Goal: Task Accomplishment & Management: Manage account settings

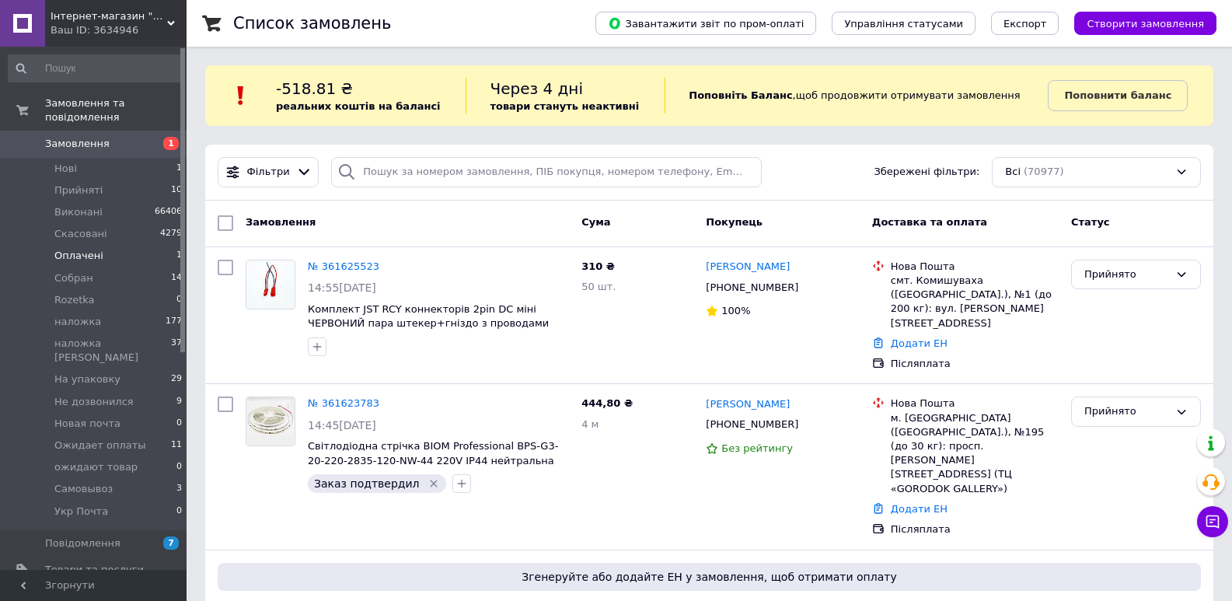
click at [129, 245] on li "Оплачені 1" at bounding box center [95, 256] width 191 height 22
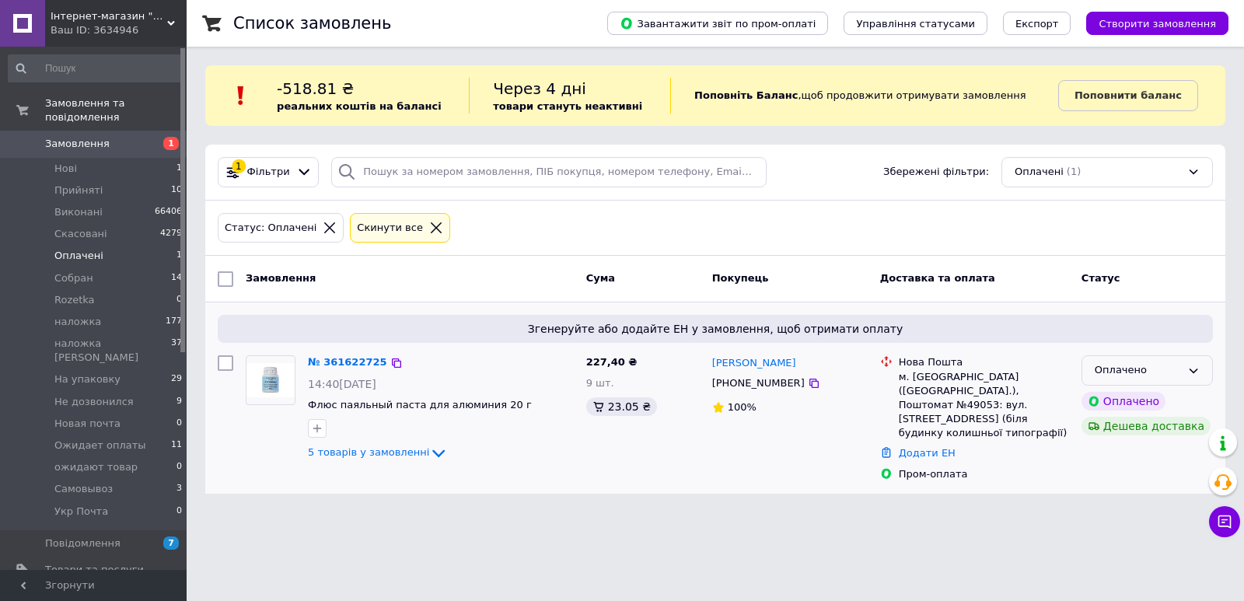
click at [1169, 372] on div "Оплачено" at bounding box center [1138, 370] width 86 height 16
click at [1148, 393] on li "Прийнято" at bounding box center [1147, 403] width 130 height 29
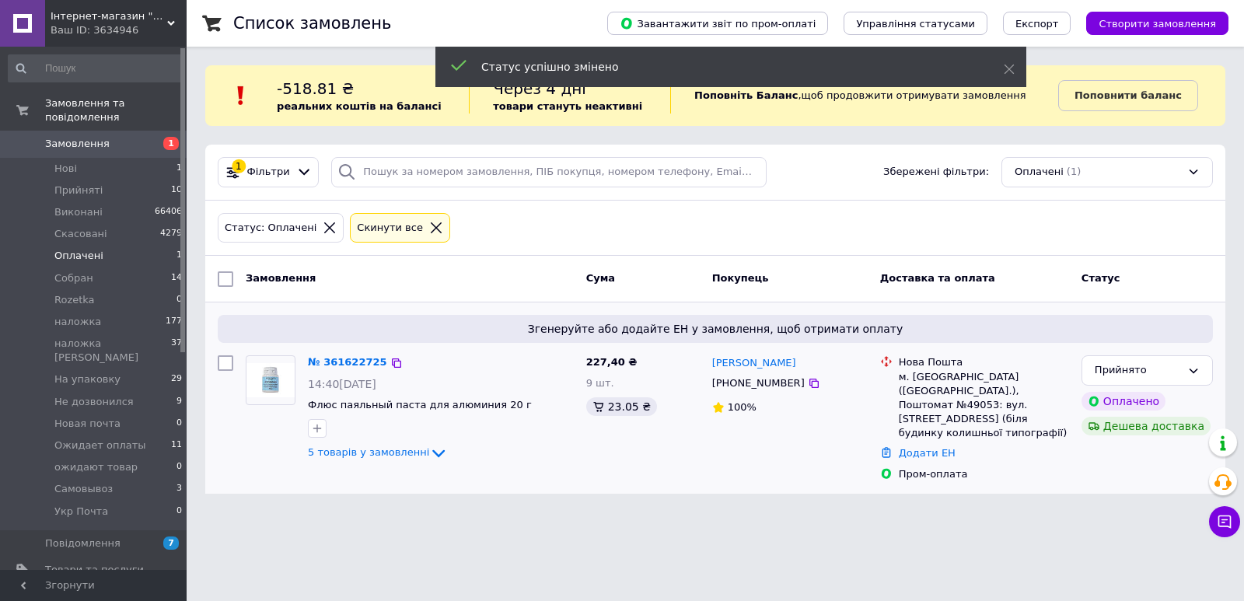
click at [87, 137] on span "Замовлення" at bounding box center [77, 144] width 65 height 14
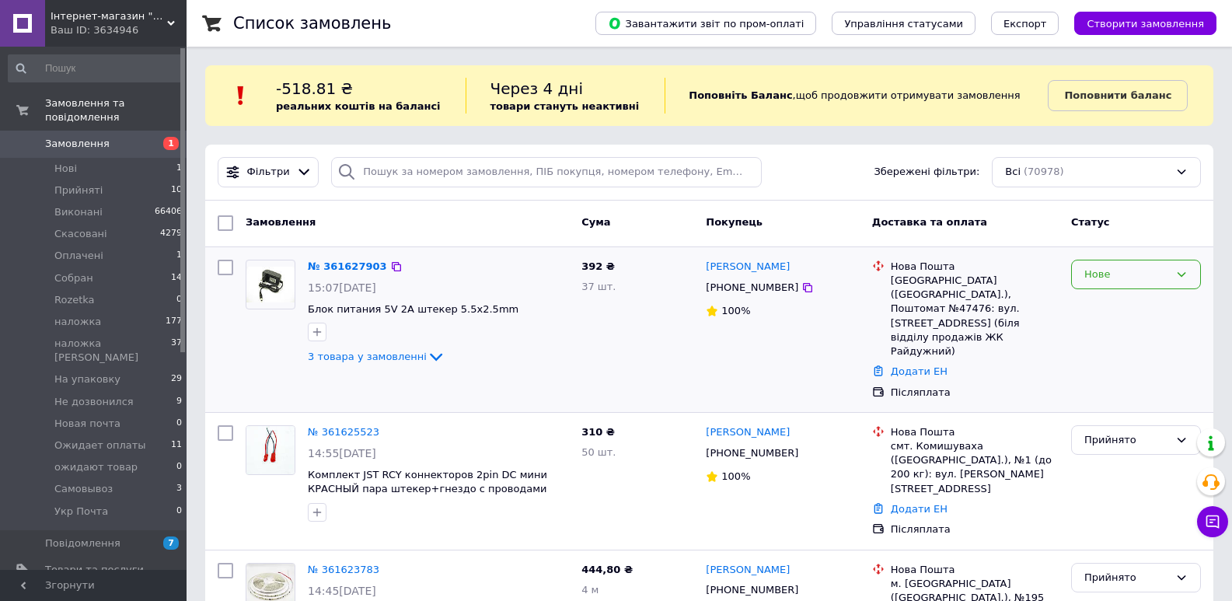
click at [1141, 285] on div "Нове" at bounding box center [1136, 275] width 130 height 30
click at [1134, 298] on li "Прийнято" at bounding box center [1136, 306] width 128 height 29
click at [99, 180] on li "Прийняті 10" at bounding box center [95, 191] width 191 height 22
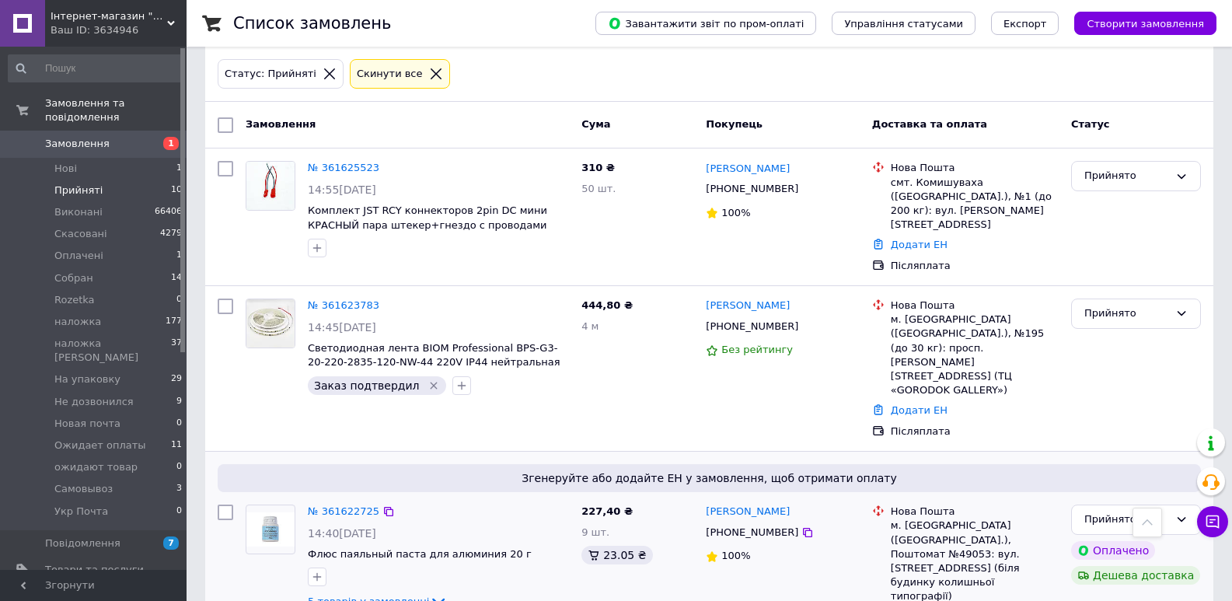
scroll to position [121, 0]
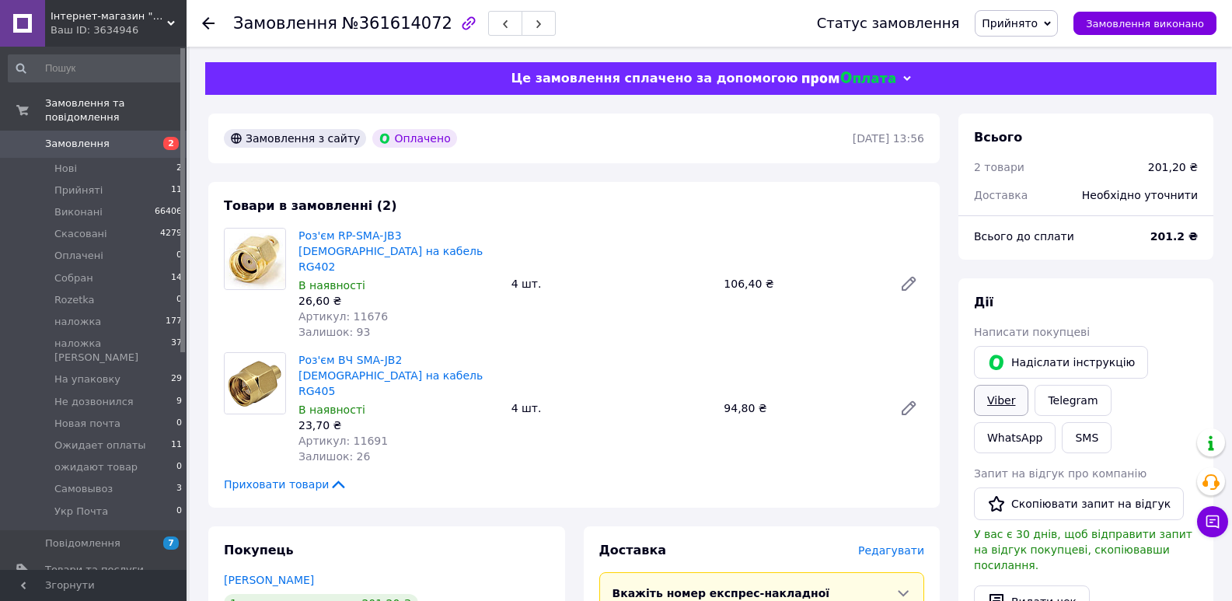
click at [1029, 385] on link "Viber" at bounding box center [1001, 400] width 54 height 31
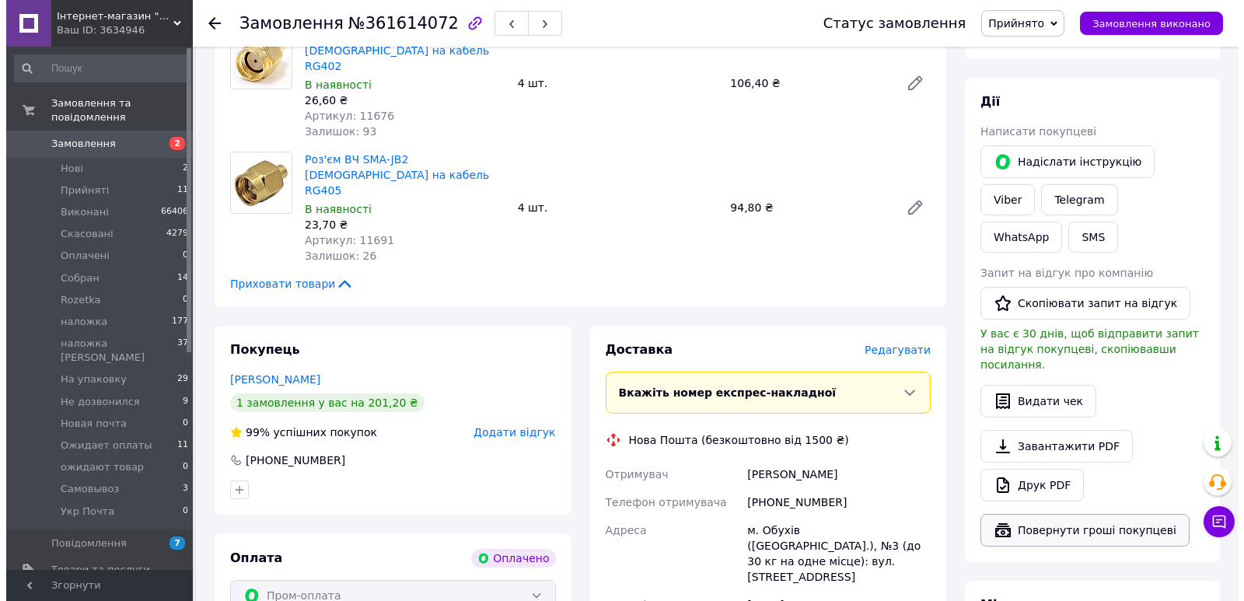
scroll to position [181, 0]
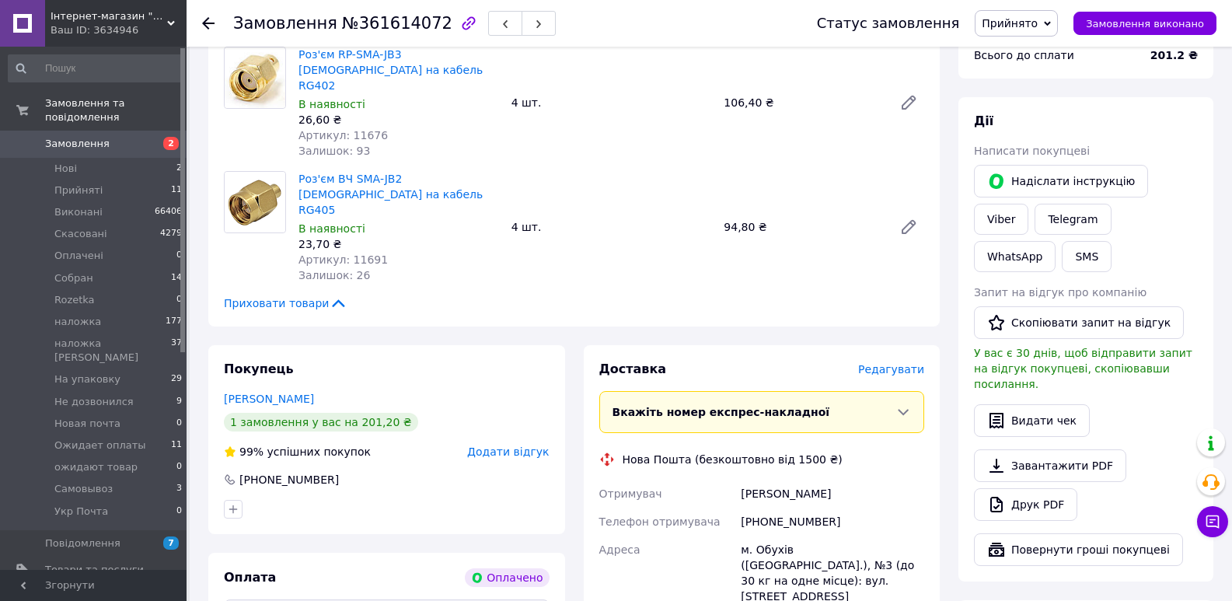
click at [1042, 14] on span "Прийнято" at bounding box center [1016, 23] width 83 height 26
click at [1038, 121] on li "Cобран" at bounding box center [1050, 124] width 149 height 23
click at [886, 363] on span "Редагувати" at bounding box center [891, 369] width 66 height 12
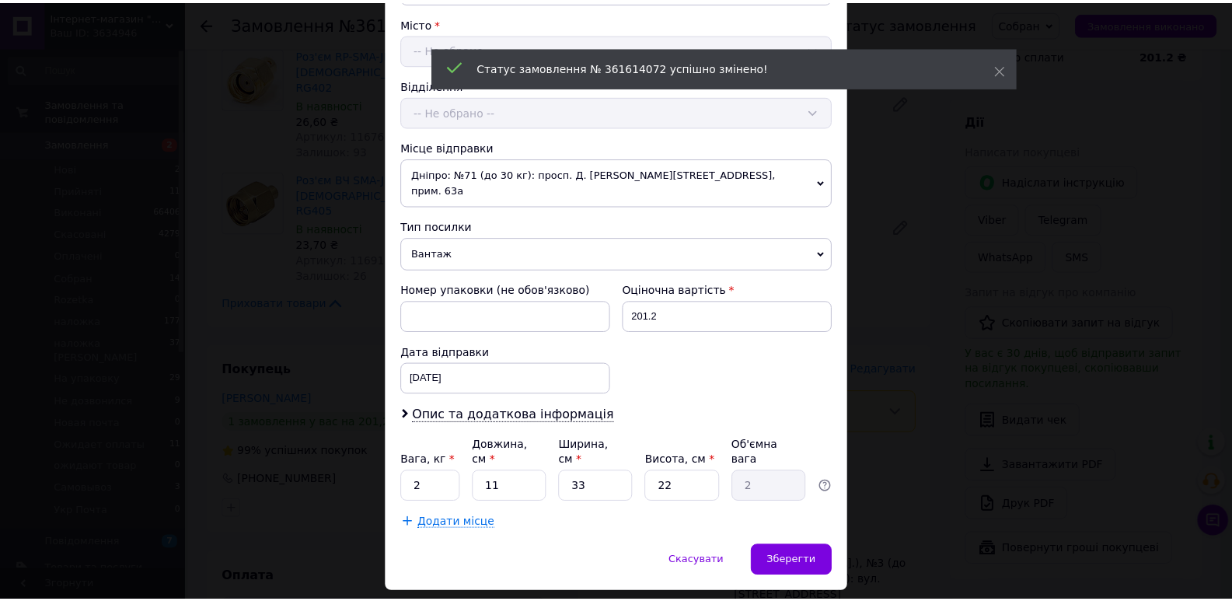
scroll to position [432, 0]
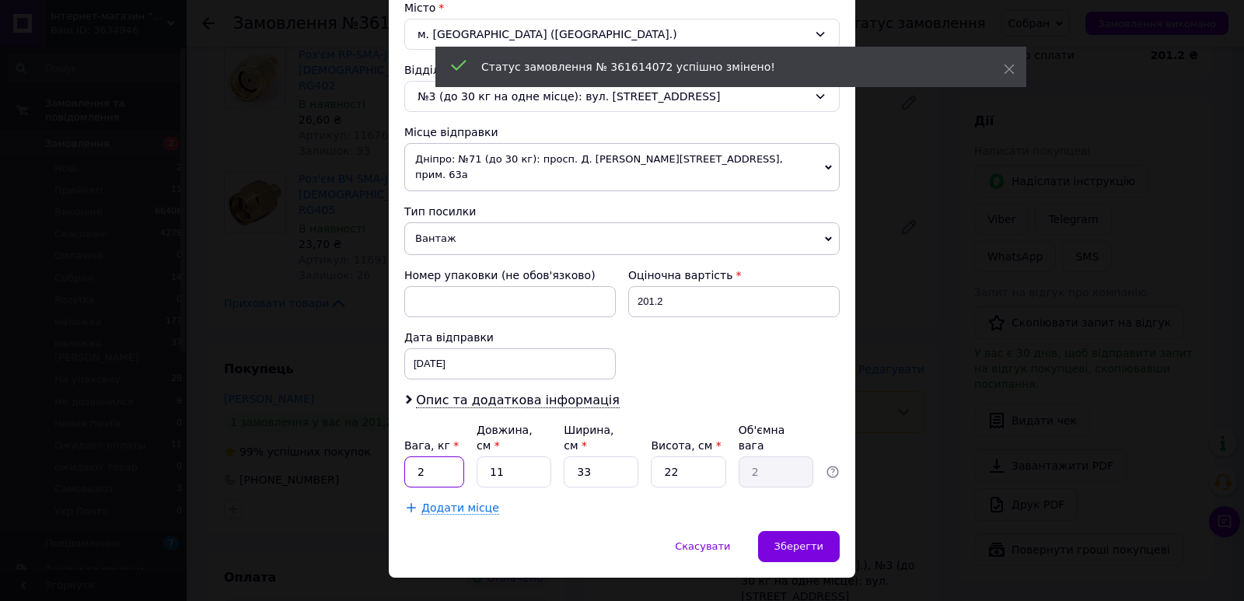
click at [425, 456] on input "2" at bounding box center [434, 471] width 60 height 31
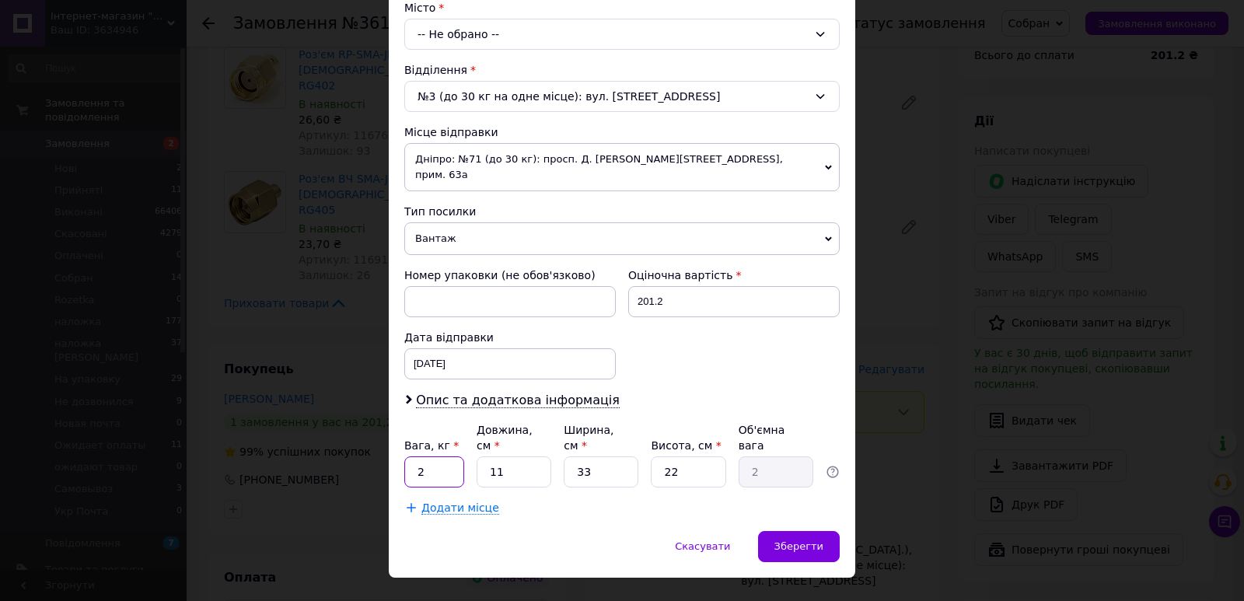
type input "0.1"
click at [534, 456] on input "11" at bounding box center [514, 471] width 75 height 31
type input "7"
type input "1.27"
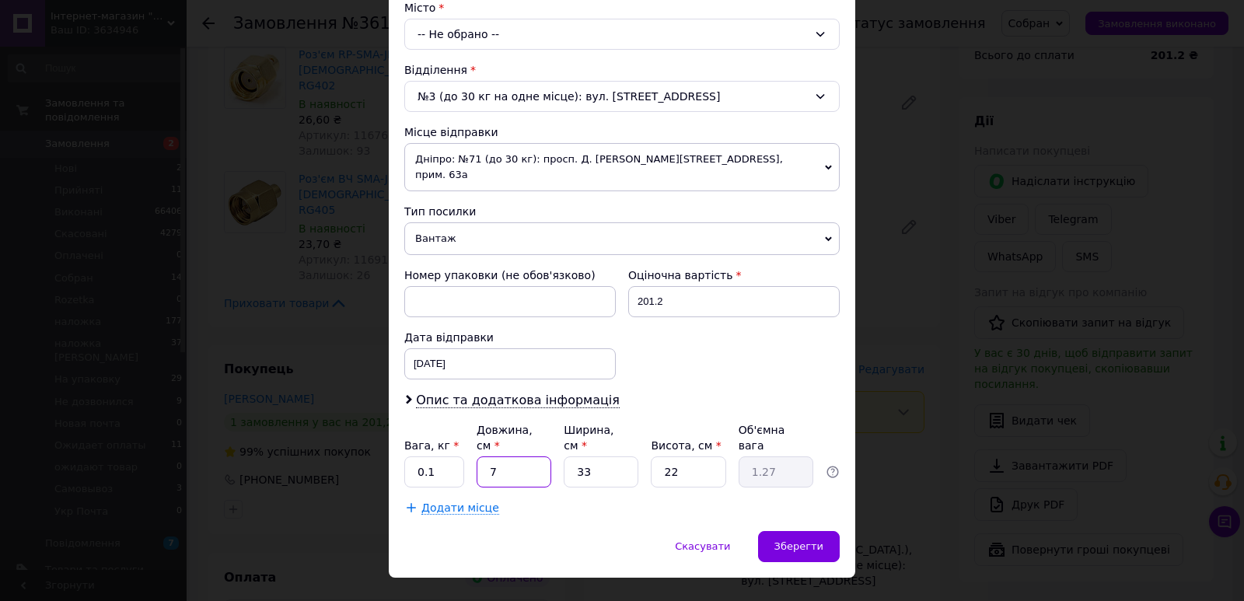
type input "7"
click at [617, 456] on input "33" at bounding box center [601, 471] width 75 height 31
type input "5"
type input "0.19"
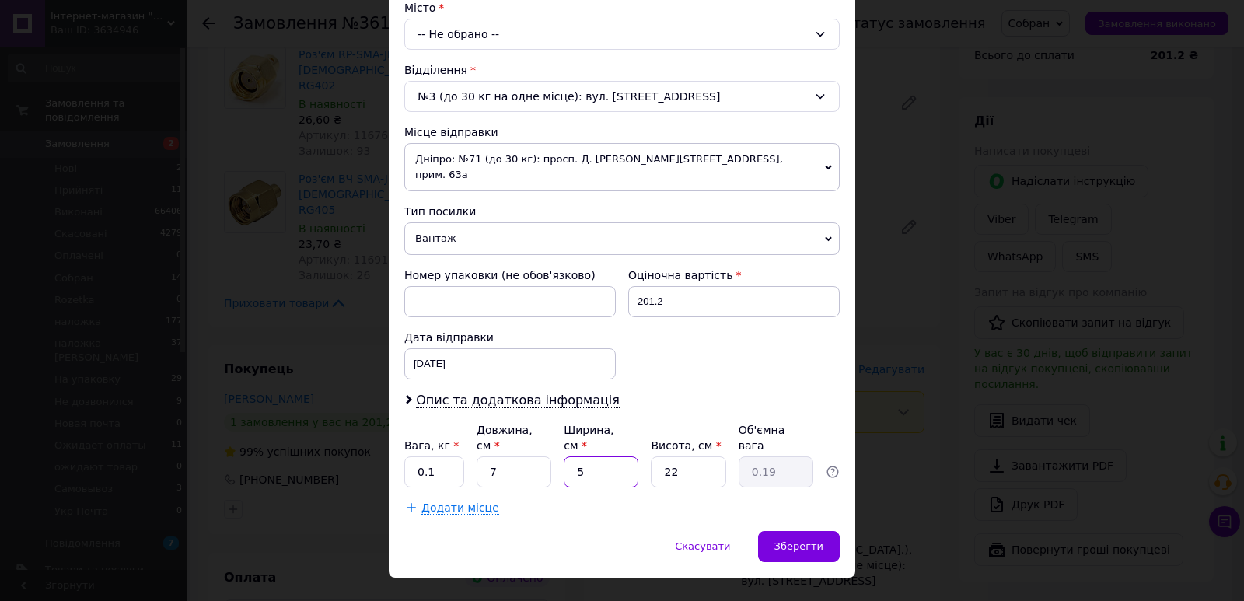
type input "5"
click at [700, 456] on input "22" at bounding box center [688, 471] width 75 height 31
type input "3"
type input "0.1"
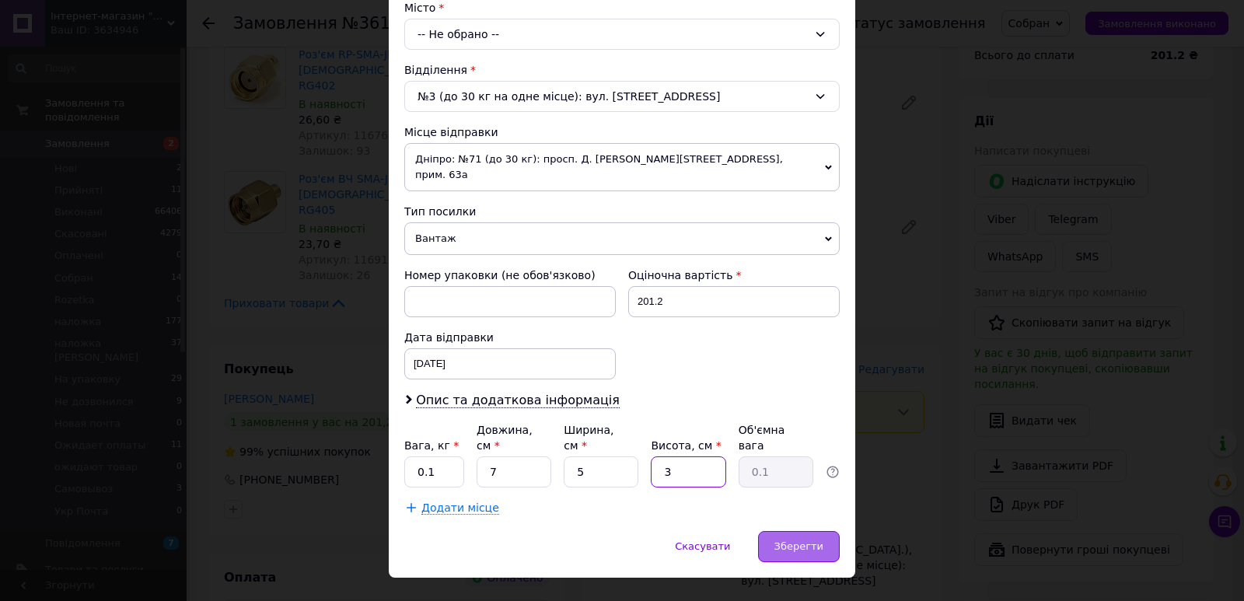
type input "3"
click at [818, 531] on div "Зберегти" at bounding box center [799, 546] width 82 height 31
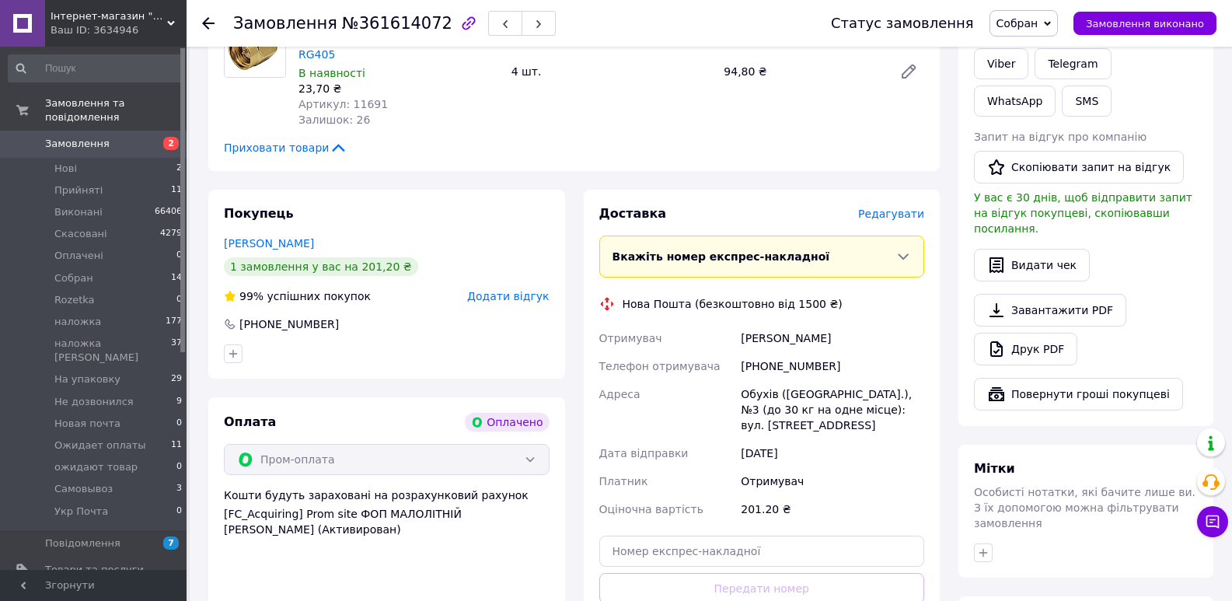
scroll to position [363, 0]
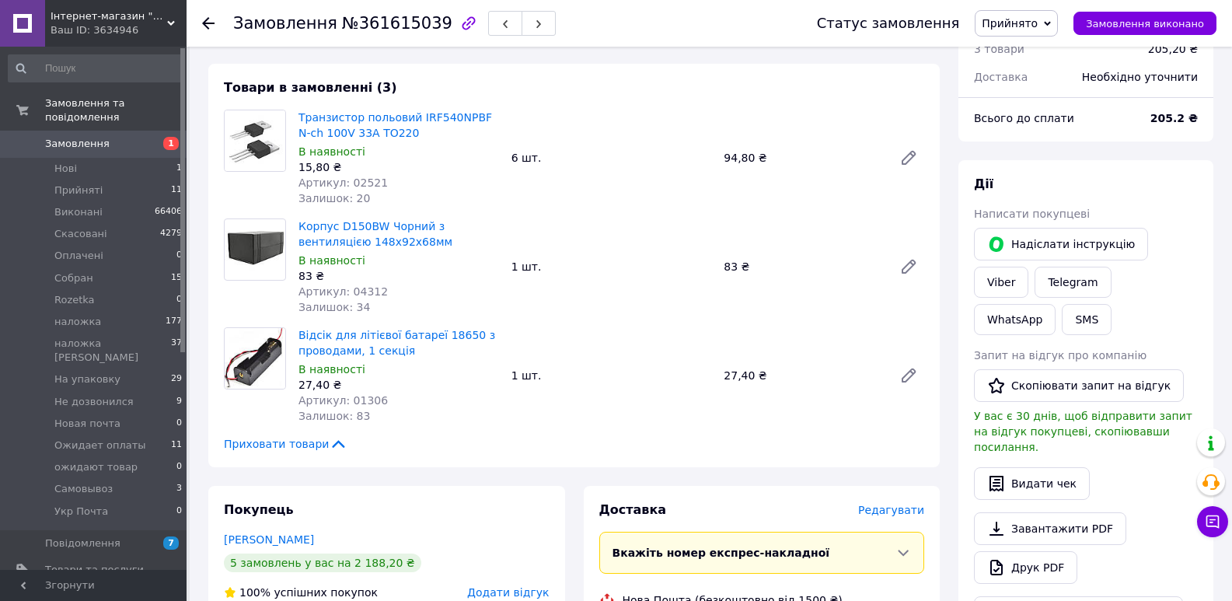
scroll to position [181, 0]
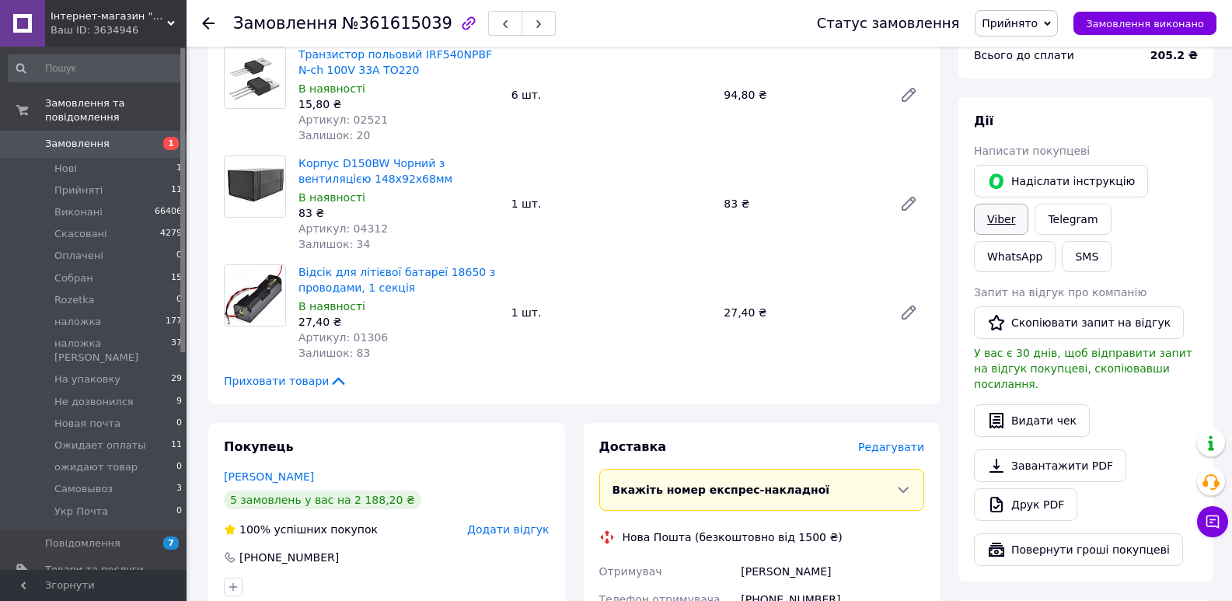
click at [1029, 204] on link "Viber" at bounding box center [1001, 219] width 54 height 31
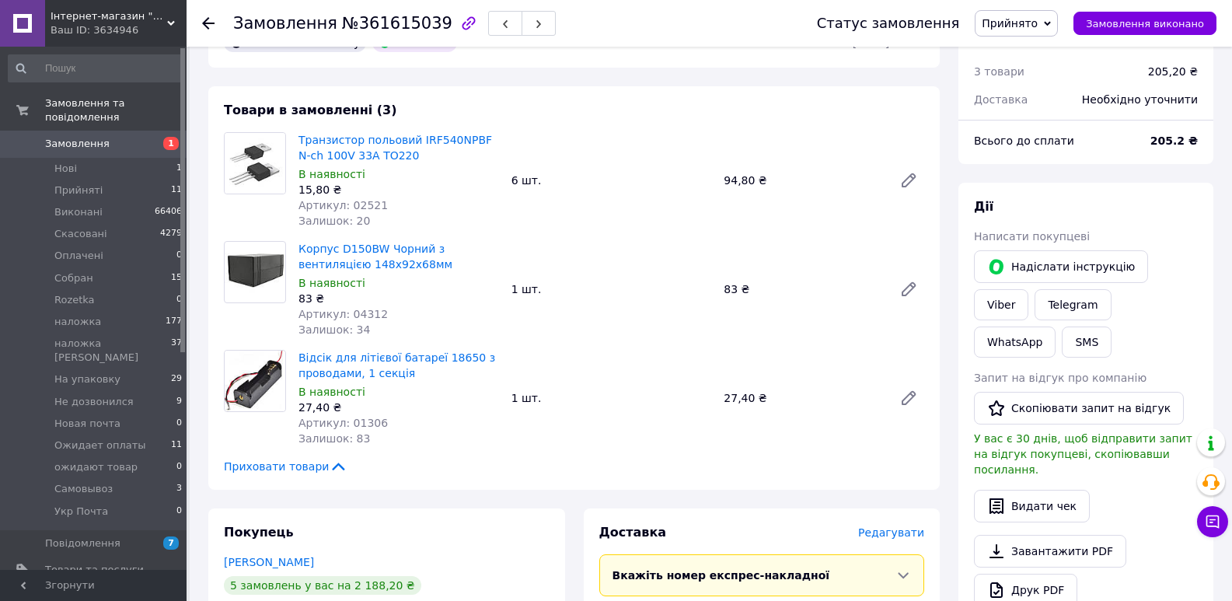
scroll to position [0, 0]
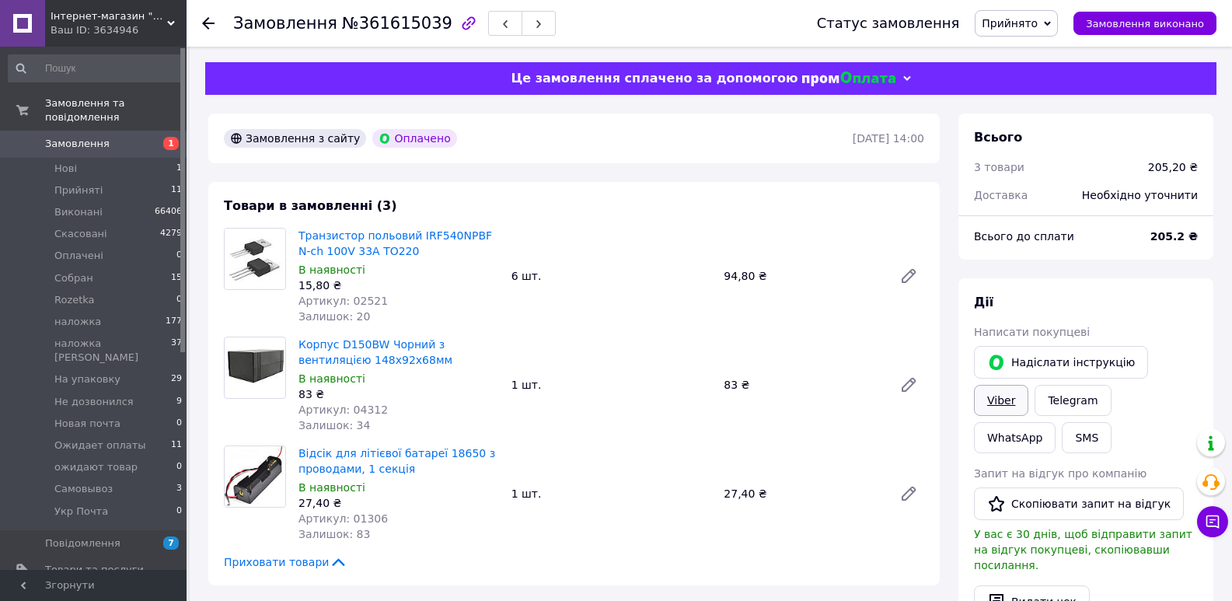
click at [1029, 385] on link "Viber" at bounding box center [1001, 400] width 54 height 31
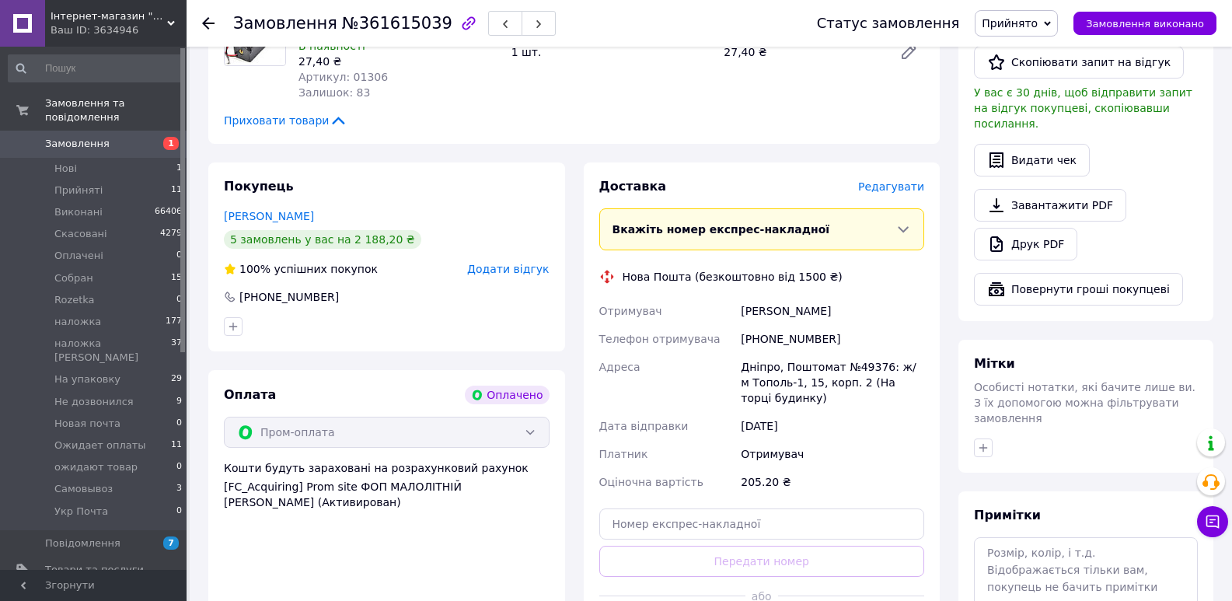
scroll to position [418, 0]
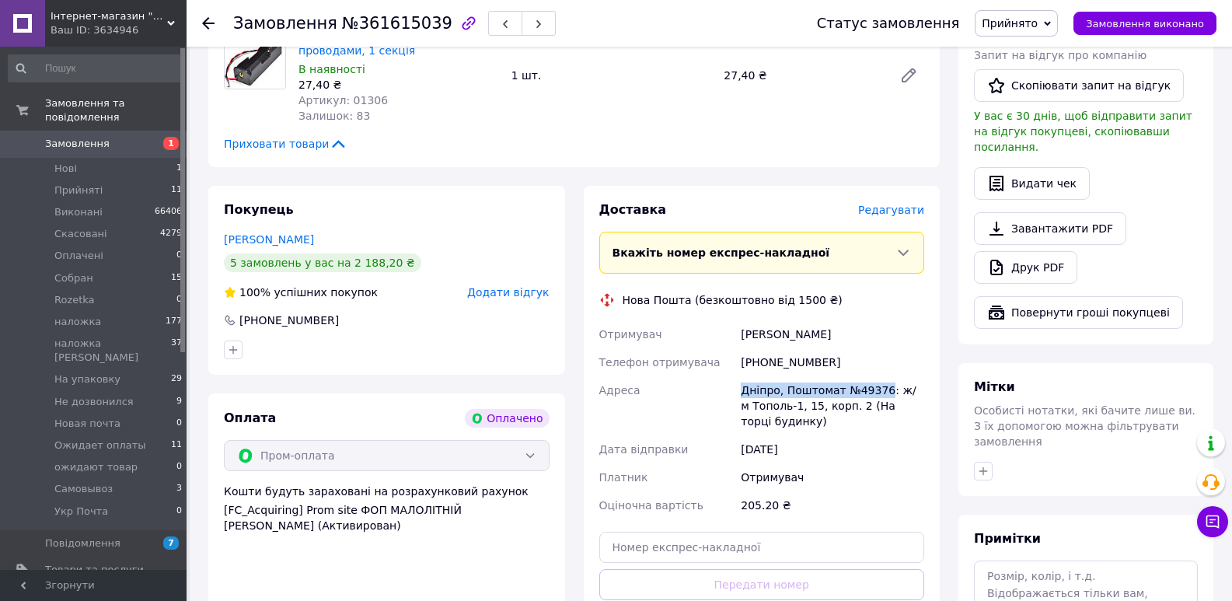
drag, startPoint x: 742, startPoint y: 387, endPoint x: 879, endPoint y: 390, distance: 136.1
click at [879, 390] on div "Дніпро, Поштомат №49376: ж/м Тополь-1, 15, корп. 2 (На торці будинку)" at bounding box center [833, 405] width 190 height 59
copy div "Дніпро, Поштомат №49376"
click at [1038, 27] on span "Прийнято" at bounding box center [1010, 23] width 56 height 12
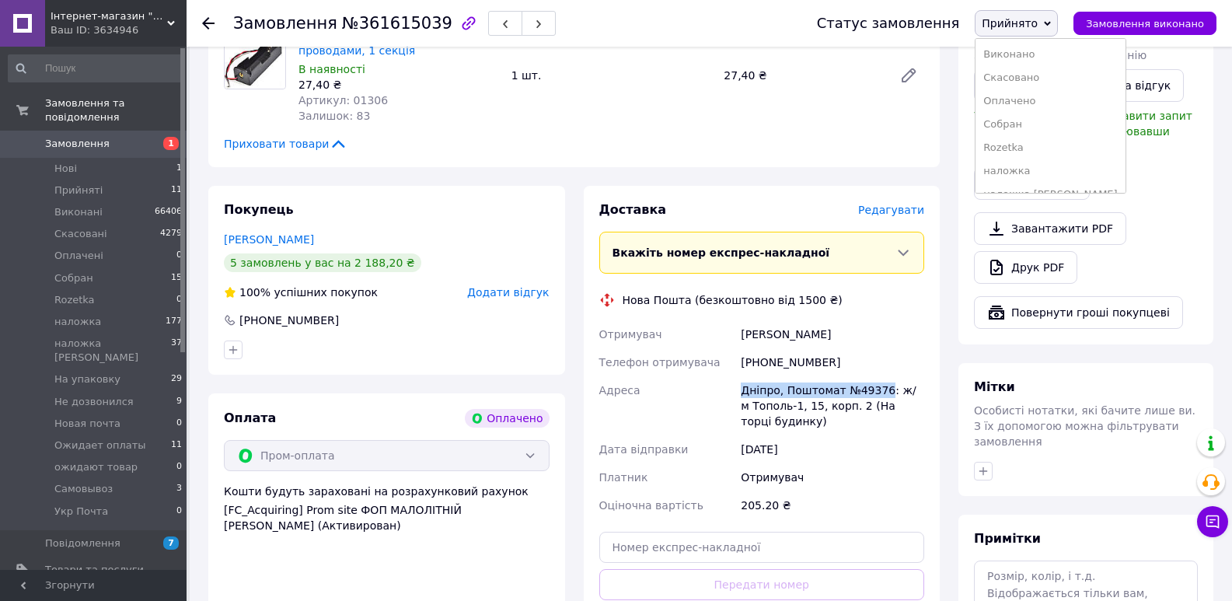
scroll to position [180, 0]
click at [1046, 66] on li "Не дозвонился" at bounding box center [1050, 60] width 149 height 23
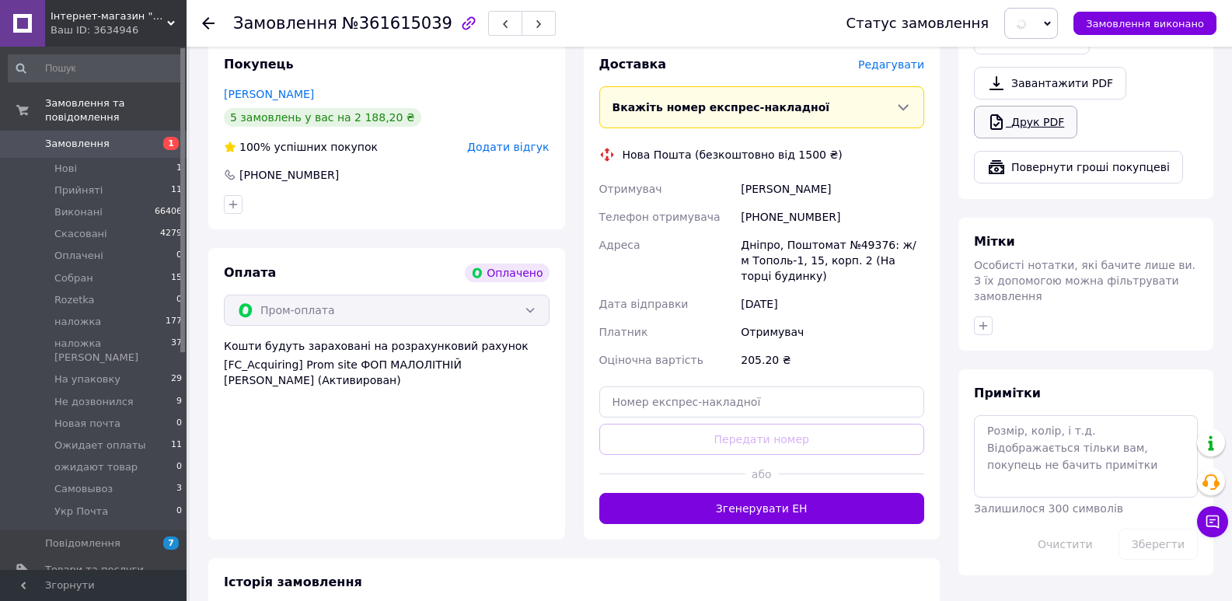
scroll to position [600, 0]
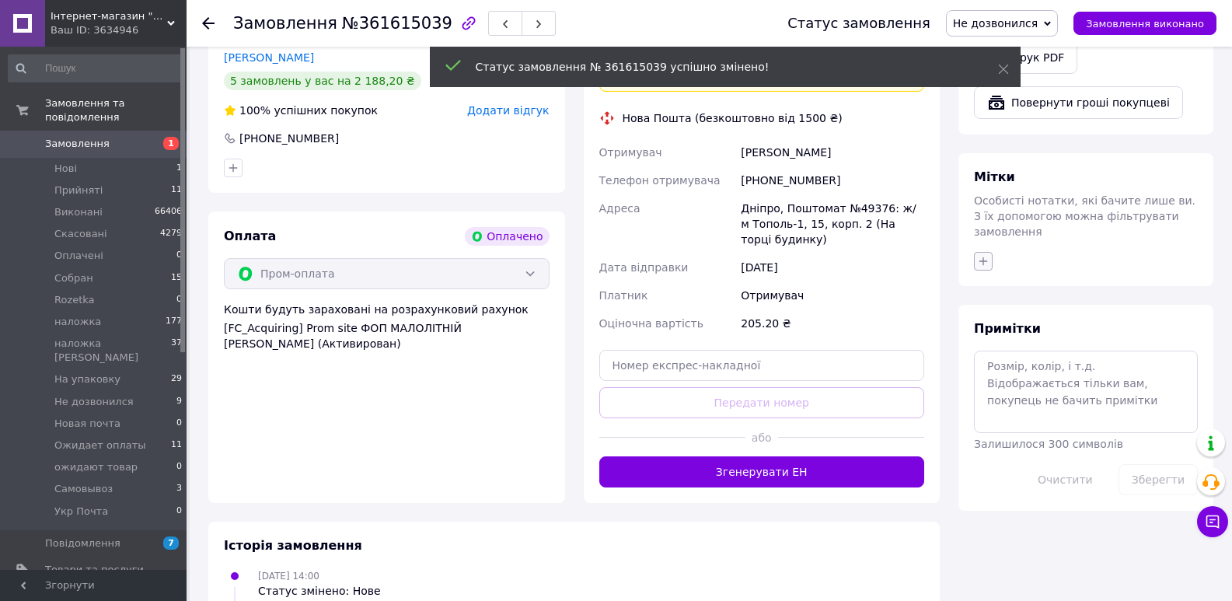
click at [992, 252] on button "button" at bounding box center [983, 261] width 19 height 19
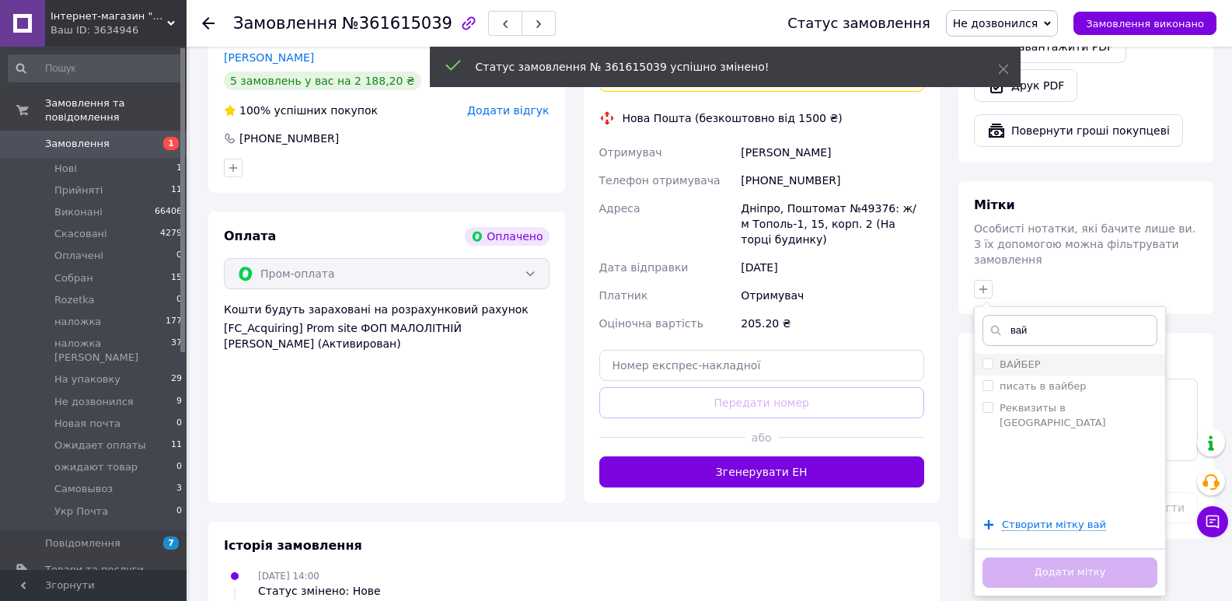
type input "вай"
click at [1039, 358] on div "ВАЙБЕР" at bounding box center [1070, 365] width 175 height 14
checkbox input "true"
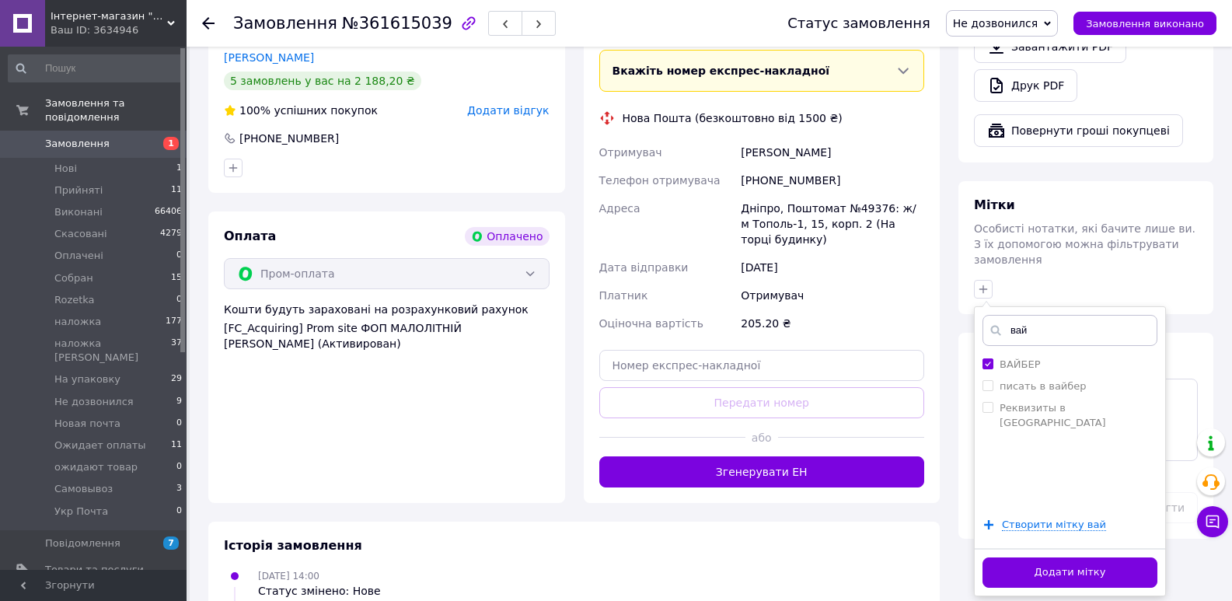
click at [1073, 557] on button "Додати мітку" at bounding box center [1070, 572] width 175 height 30
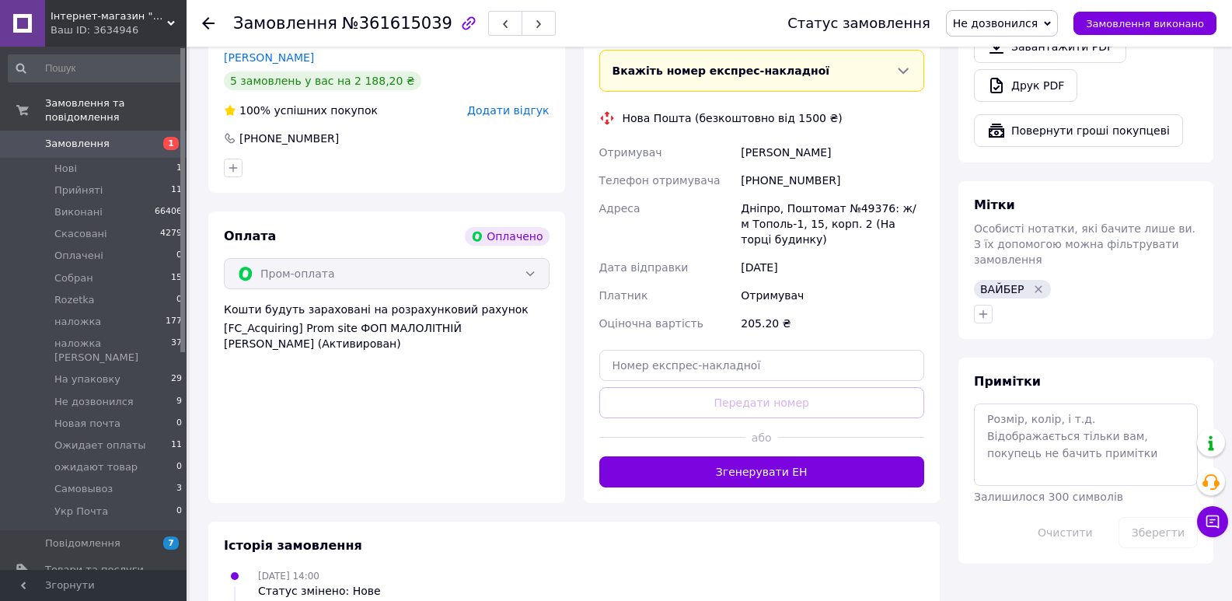
click at [992, 37] on div "Статус замовлення Не дозвонился Прийнято Виконано Скасовано Оплачено Cобран Roz…" at bounding box center [986, 23] width 460 height 47
click at [1010, 31] on span "Не дозвонился" at bounding box center [1002, 23] width 112 height 26
click at [1015, 138] on li "Cобран" at bounding box center [1021, 147] width 149 height 23
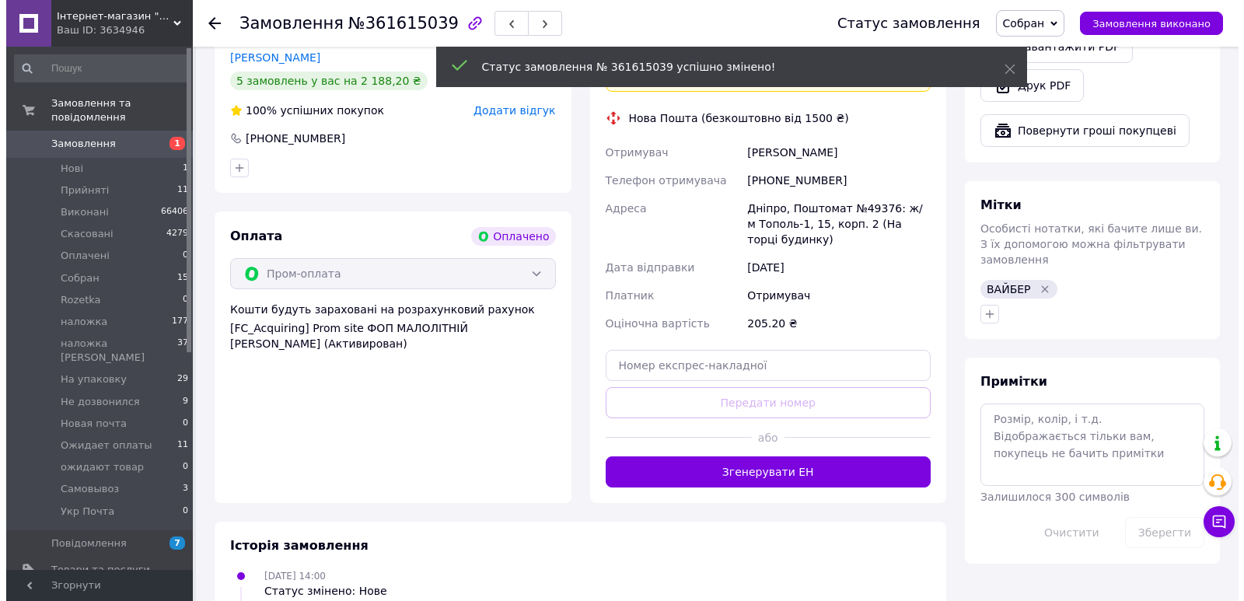
scroll to position [237, 0]
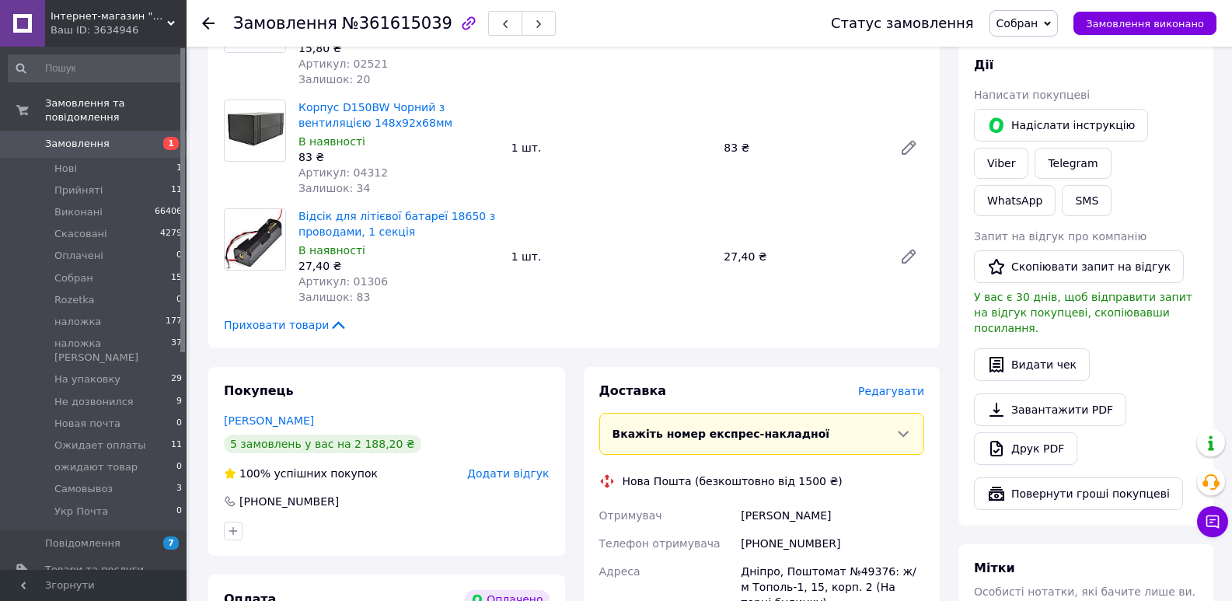
click at [888, 393] on span "Редагувати" at bounding box center [891, 391] width 66 height 12
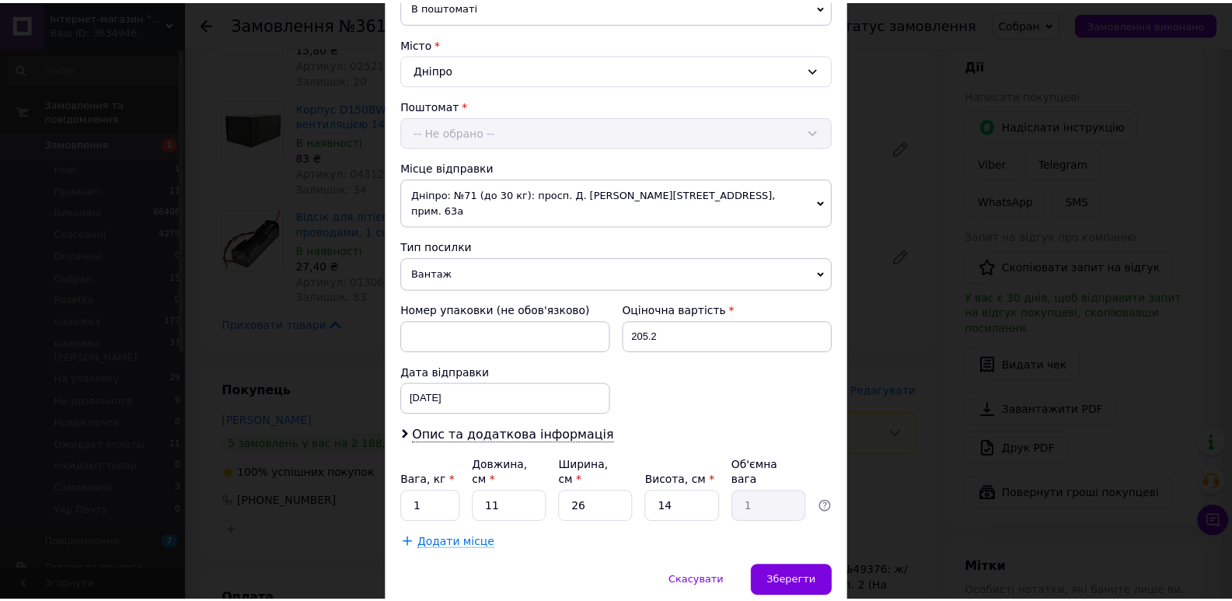
scroll to position [432, 0]
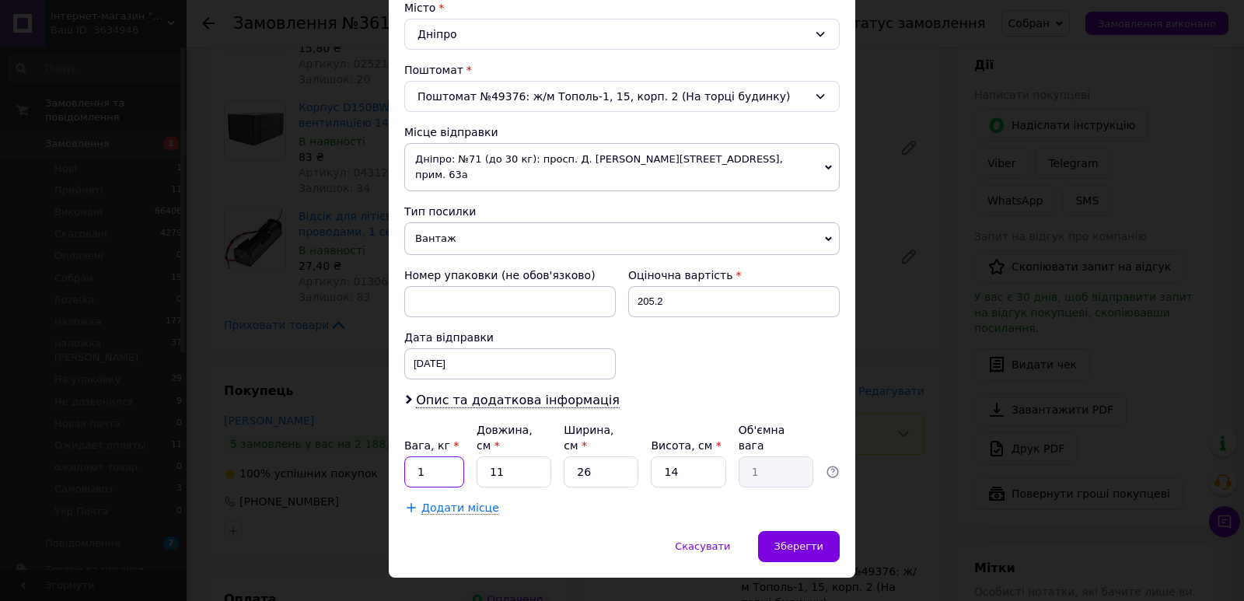
click at [438, 456] on input "1" at bounding box center [434, 471] width 60 height 31
type input "0.3"
click at [506, 456] on input "11" at bounding box center [514, 471] width 75 height 31
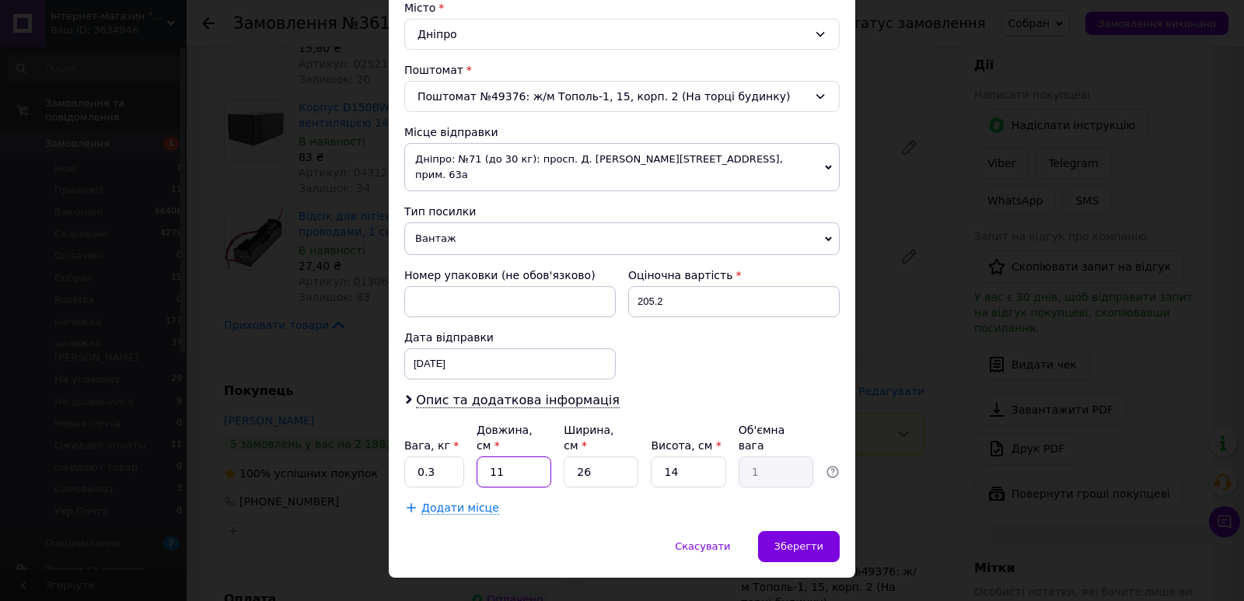
type input "5"
type input "0.46"
type input "52"
type input "4.73"
click at [522, 456] on input "52" at bounding box center [514, 471] width 75 height 31
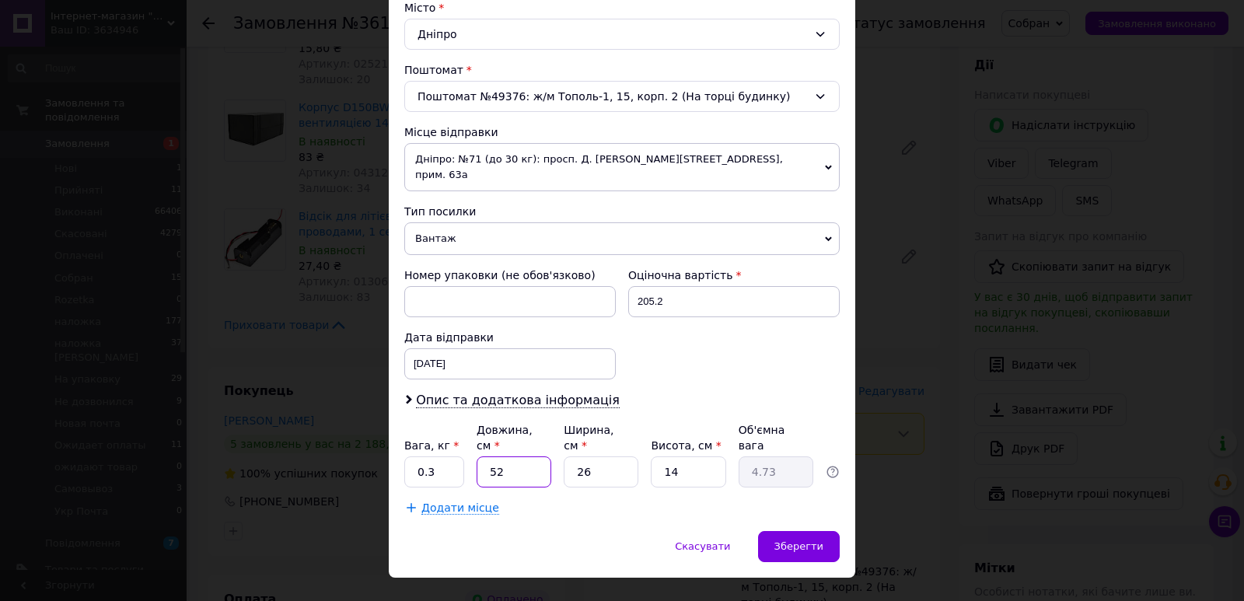
click at [522, 456] on input "52" at bounding box center [514, 471] width 75 height 31
type input "2"
type input "0.18"
type input "20"
type input "1.82"
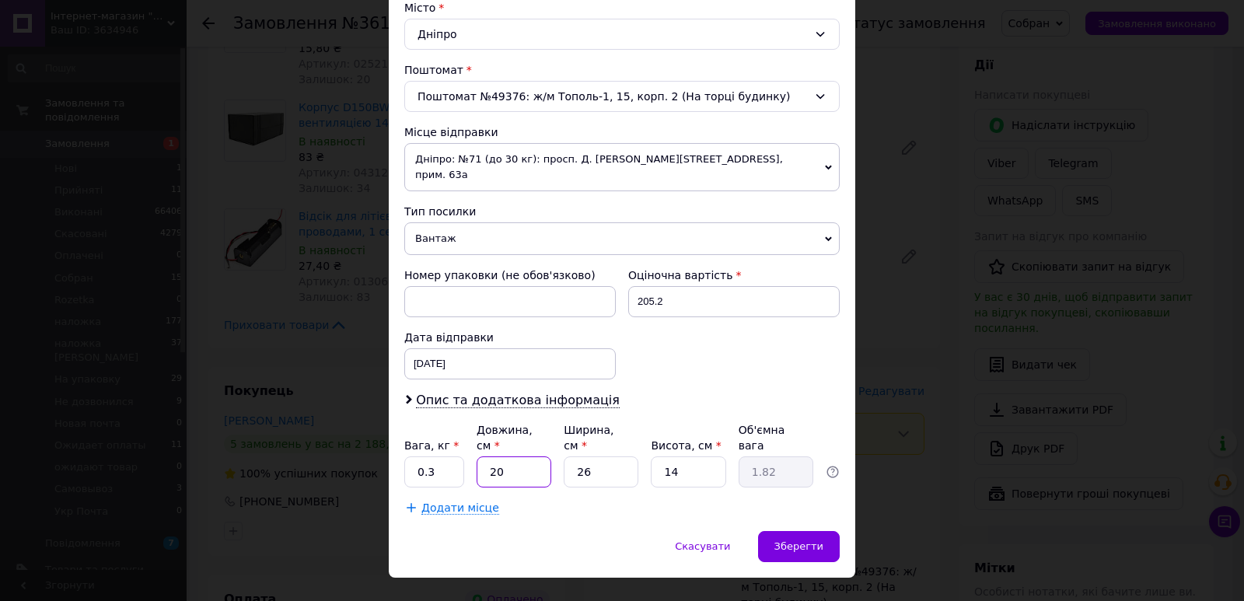
type input "20"
click at [607, 456] on input "26" at bounding box center [601, 471] width 75 height 31
type input "1"
type input "0.1"
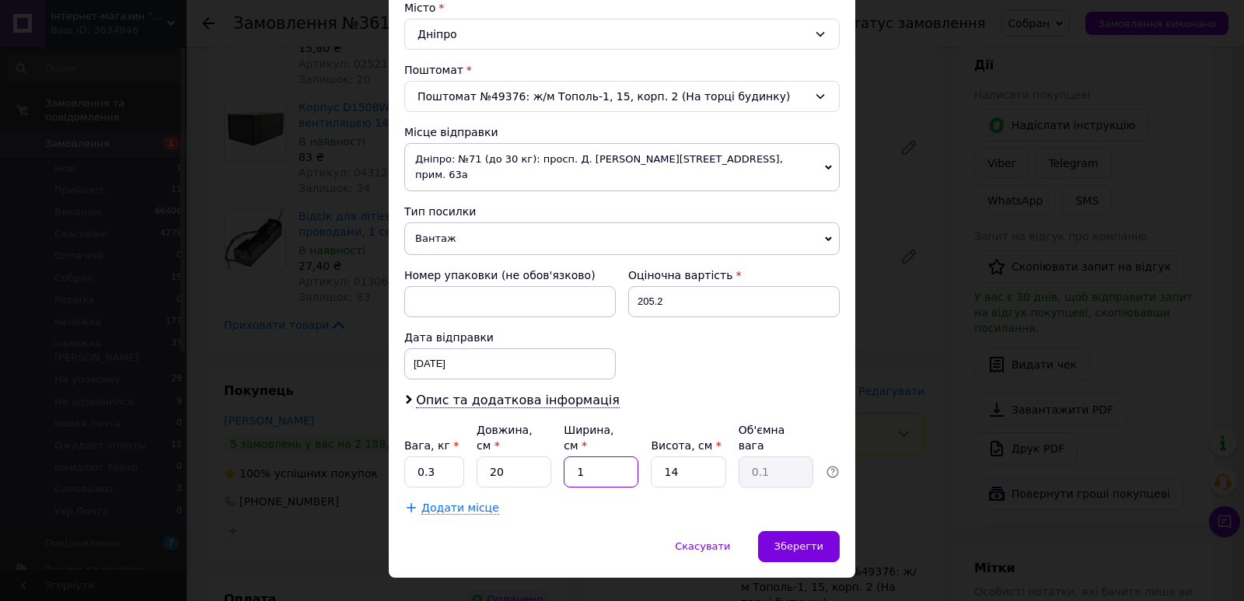
type input "15"
type input "1.05"
type input "15"
click at [704, 456] on input "14" at bounding box center [688, 471] width 75 height 31
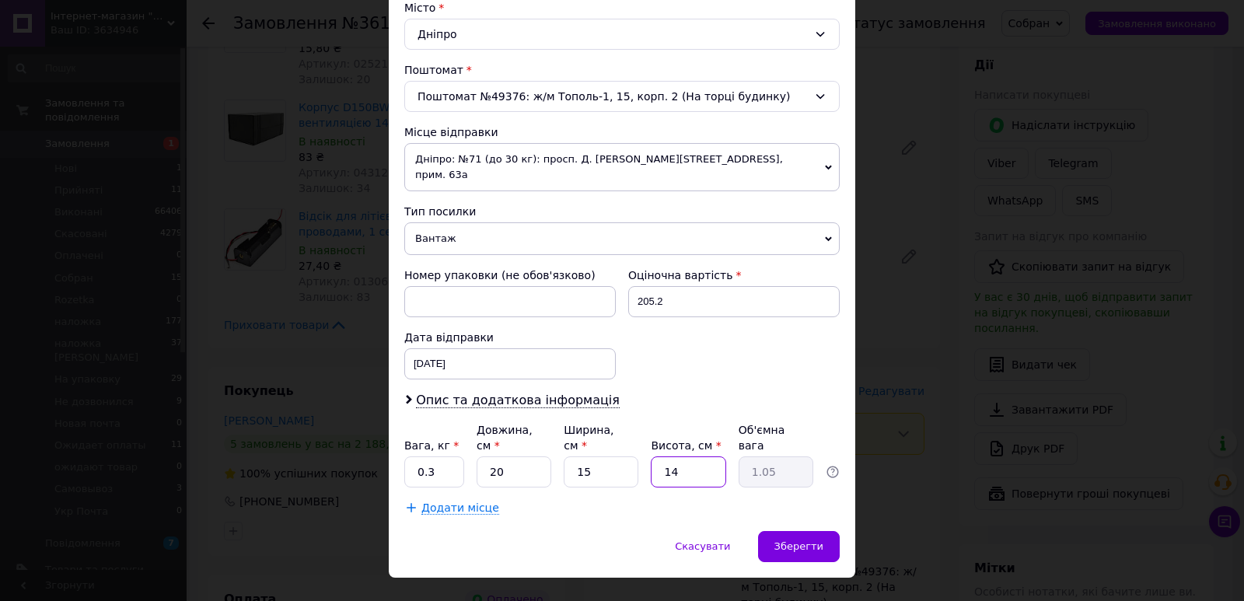
type input "1"
type input "0.1"
type input "12"
type input "0.9"
type input "12"
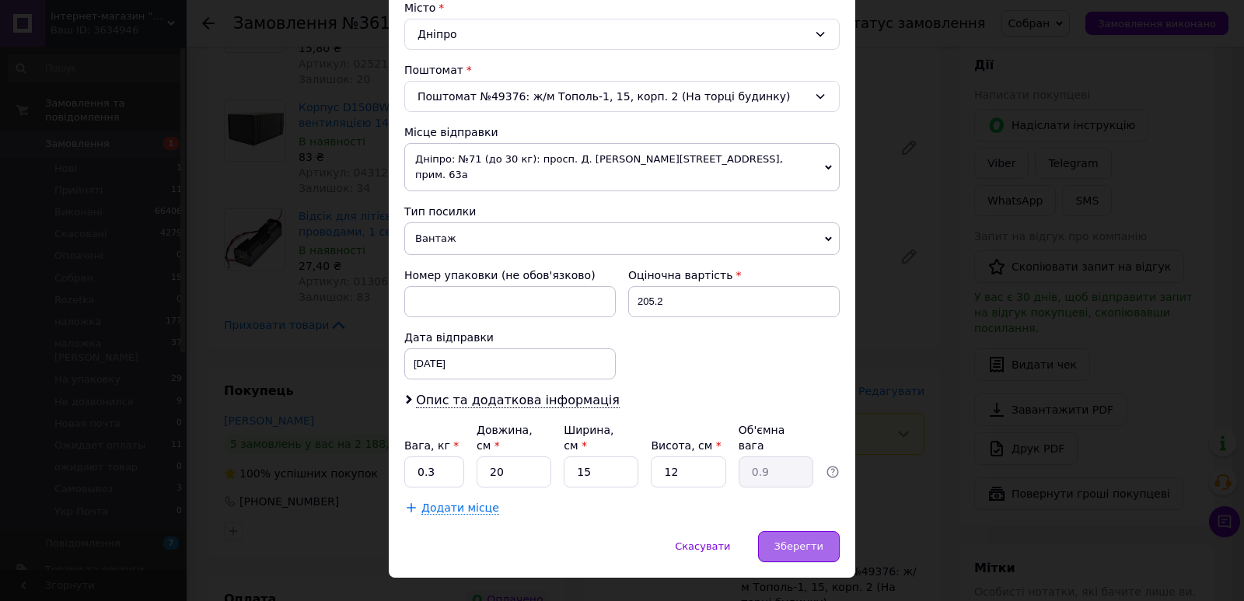
click at [808, 540] on span "Зберегти" at bounding box center [798, 546] width 49 height 12
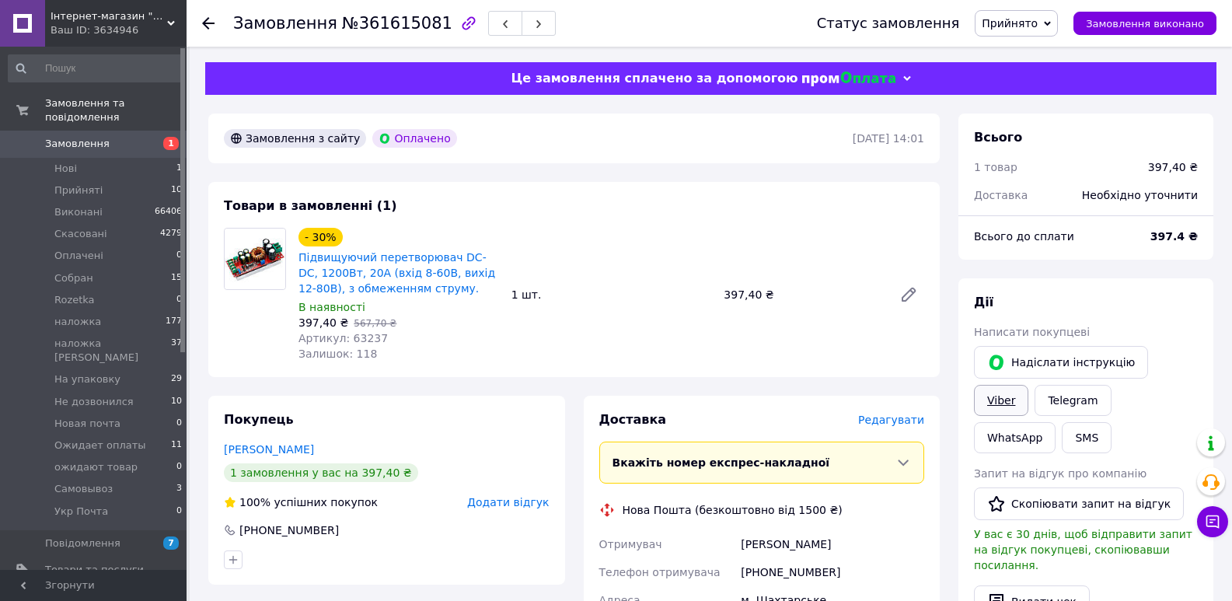
click at [1029, 385] on link "Viber" at bounding box center [1001, 400] width 54 height 31
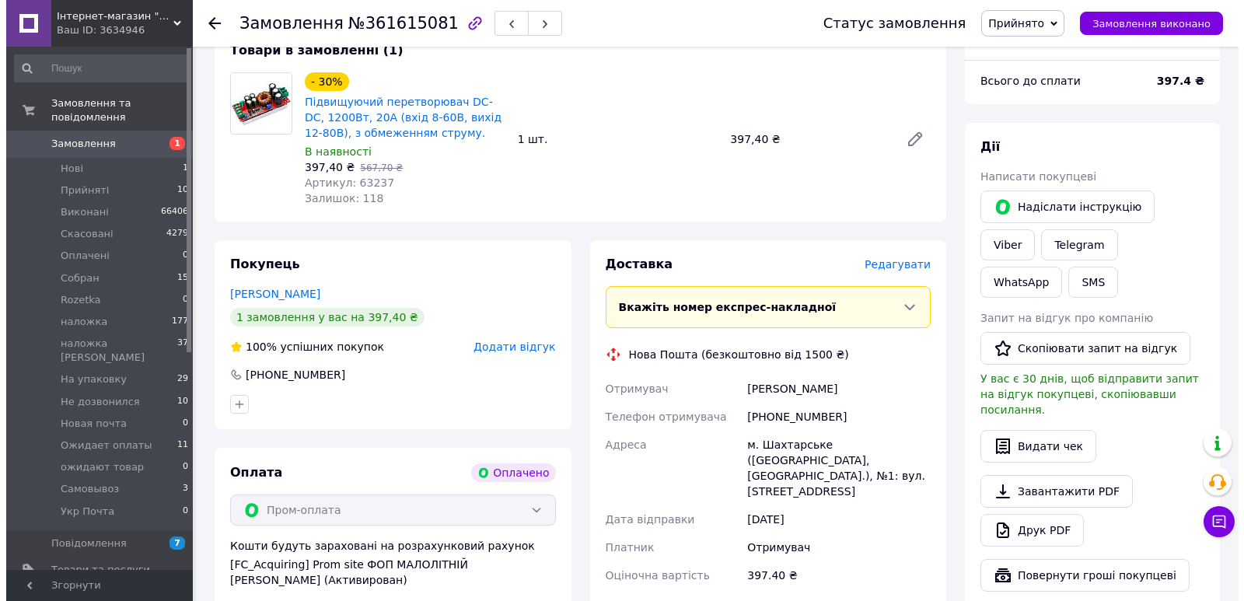
scroll to position [181, 0]
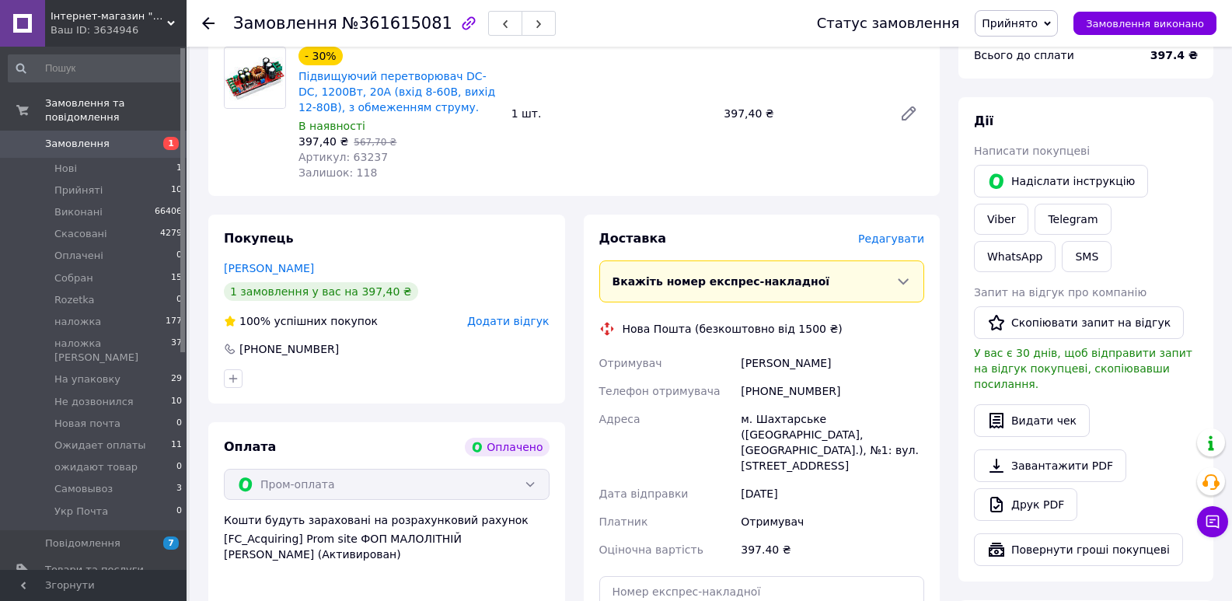
click at [1025, 13] on span "Прийнято" at bounding box center [1016, 23] width 83 height 26
click at [1050, 121] on li "Cобран" at bounding box center [1050, 124] width 149 height 23
click at [899, 242] on span "Редагувати" at bounding box center [891, 238] width 66 height 12
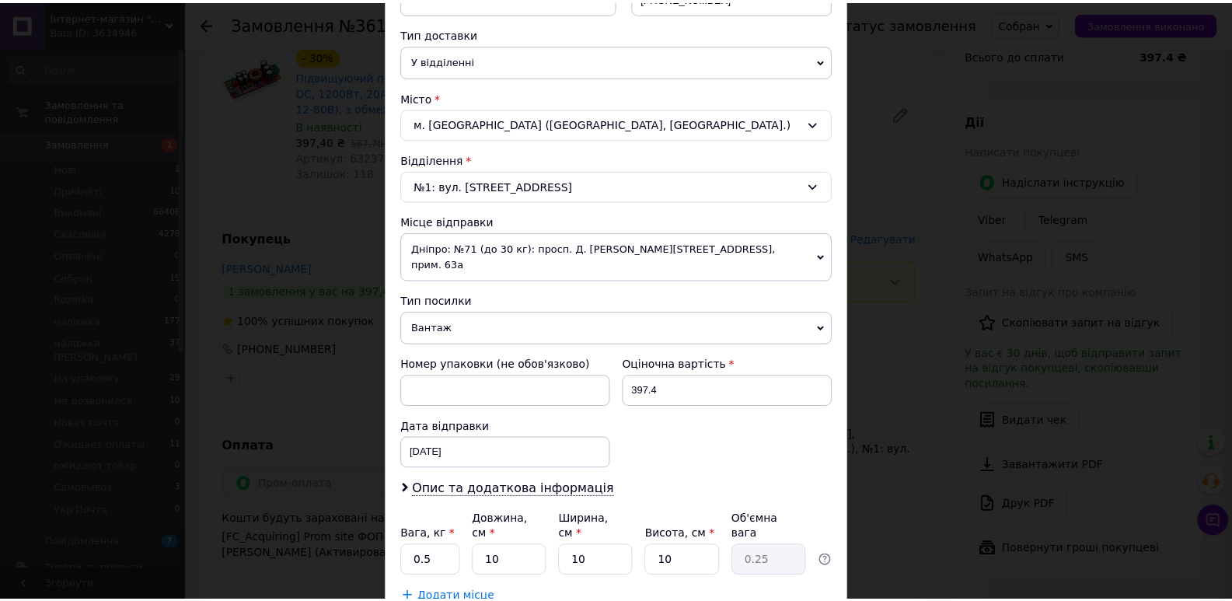
scroll to position [432, 0]
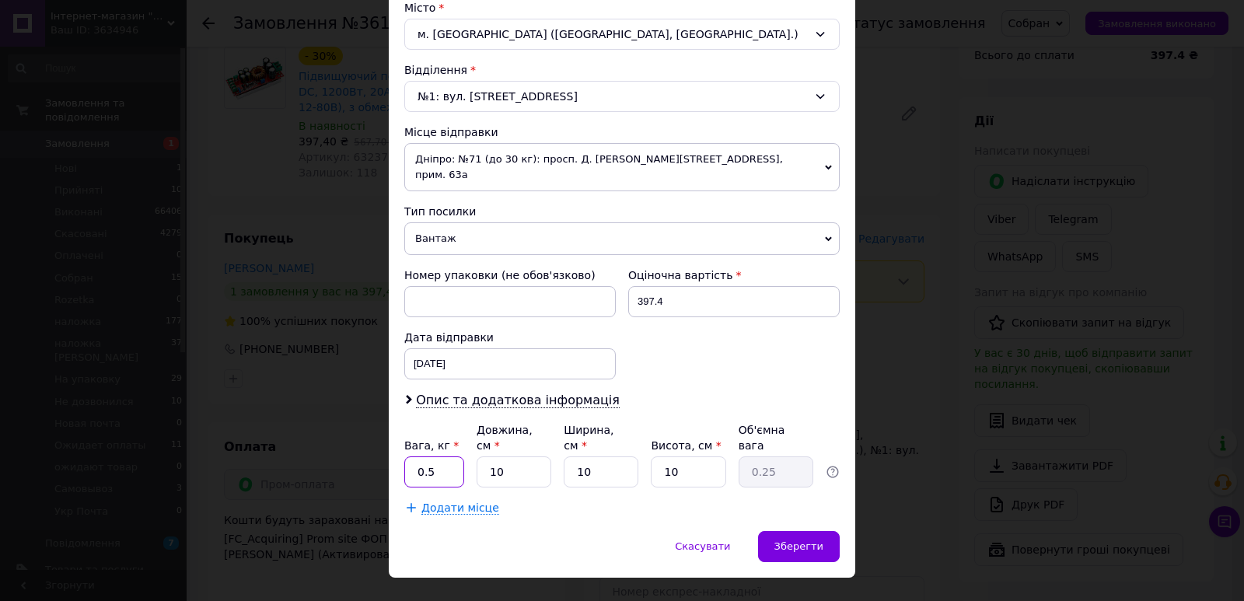
click at [444, 456] on input "0.5" at bounding box center [434, 471] width 60 height 31
type input "0.3"
click at [507, 456] on input "10" at bounding box center [514, 471] width 75 height 31
type input "1"
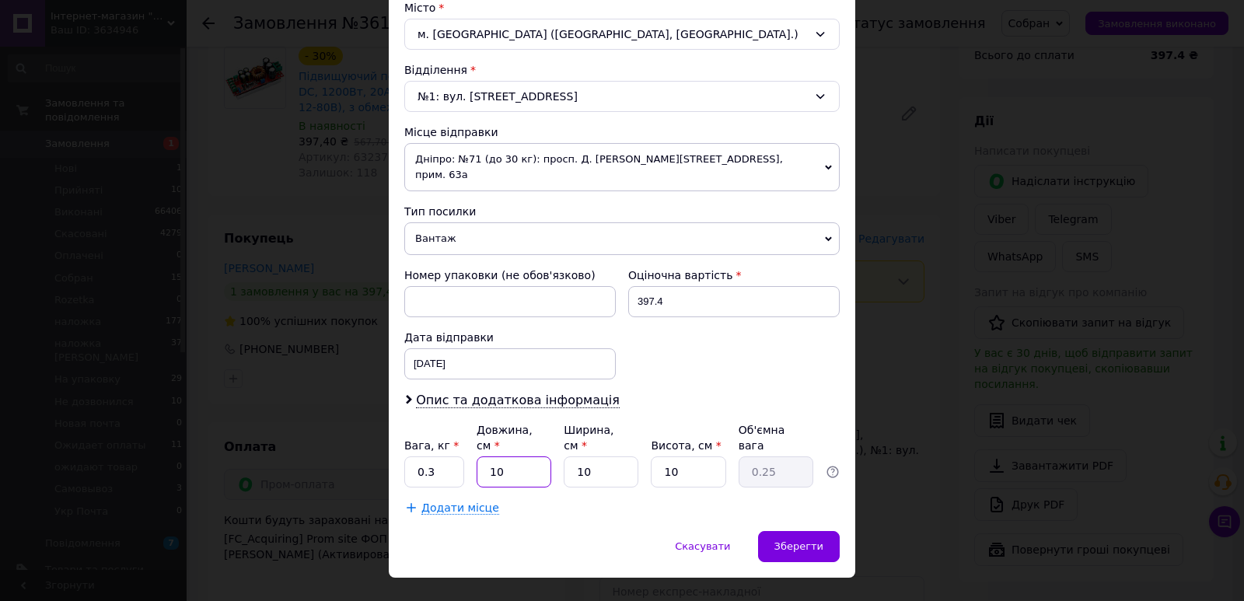
type input "0.1"
type input "17"
type input "0.43"
type input "17"
click at [687, 456] on input "10" at bounding box center [688, 471] width 75 height 31
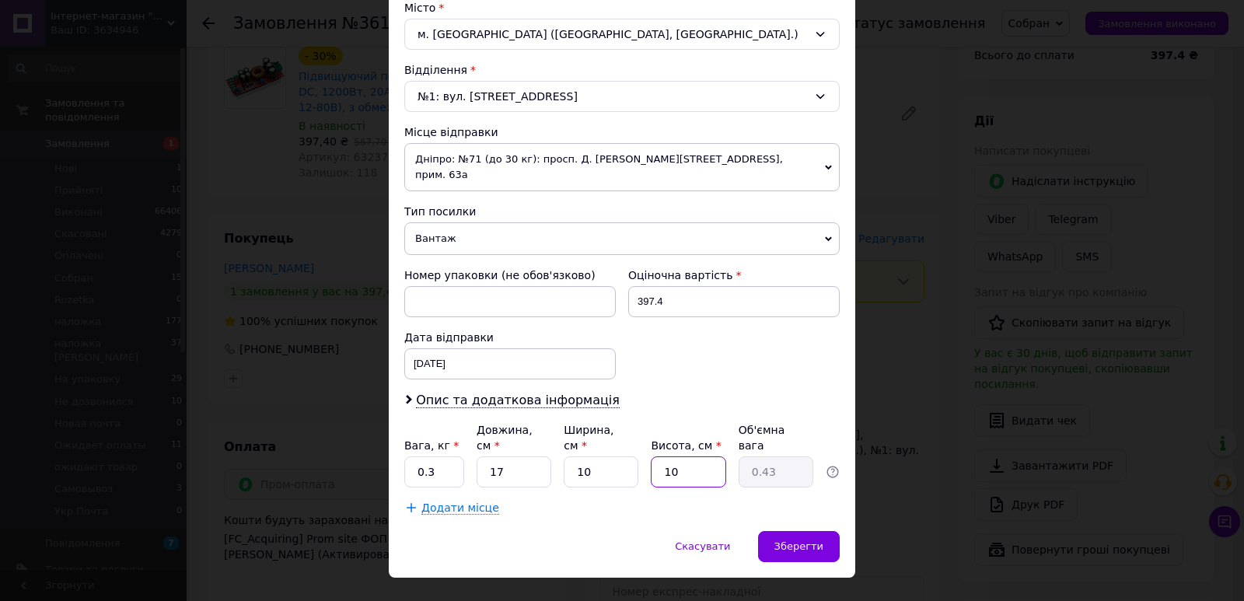
click at [687, 456] on input "10" at bounding box center [688, 471] width 75 height 31
type input "8"
type input "0.34"
type input "8"
click at [596, 456] on input "10" at bounding box center [601, 471] width 75 height 31
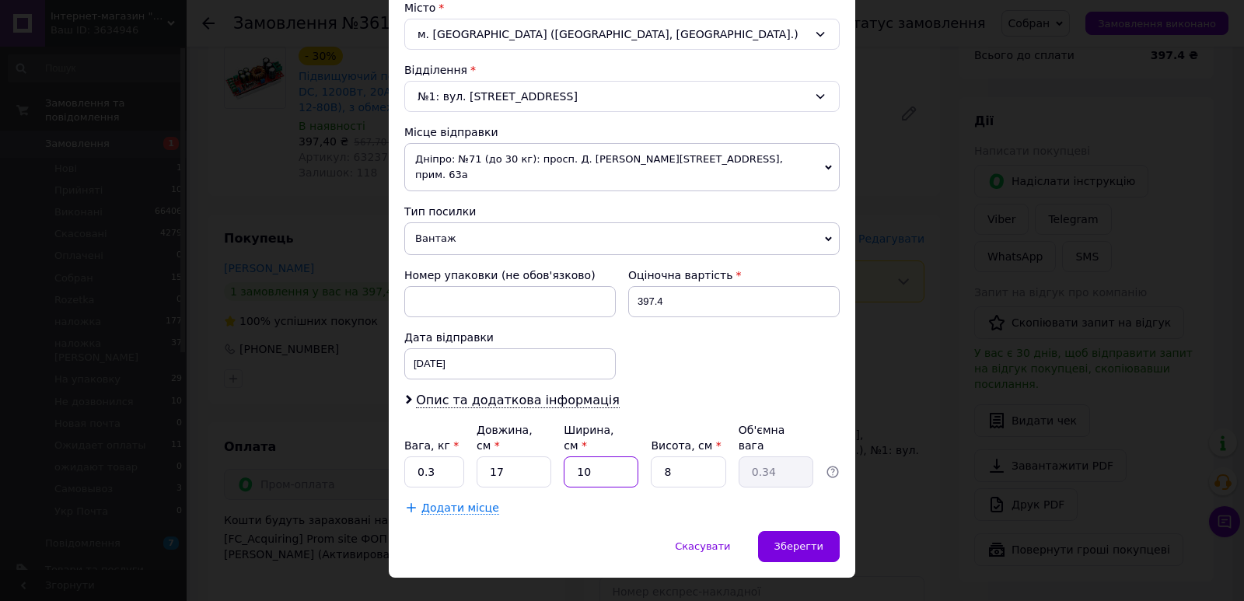
drag, startPoint x: 596, startPoint y: 436, endPoint x: 657, endPoint y: 454, distance: 63.2
click at [596, 456] on input "10" at bounding box center [601, 471] width 75 height 31
type input "9"
type input "0.31"
type input "9"
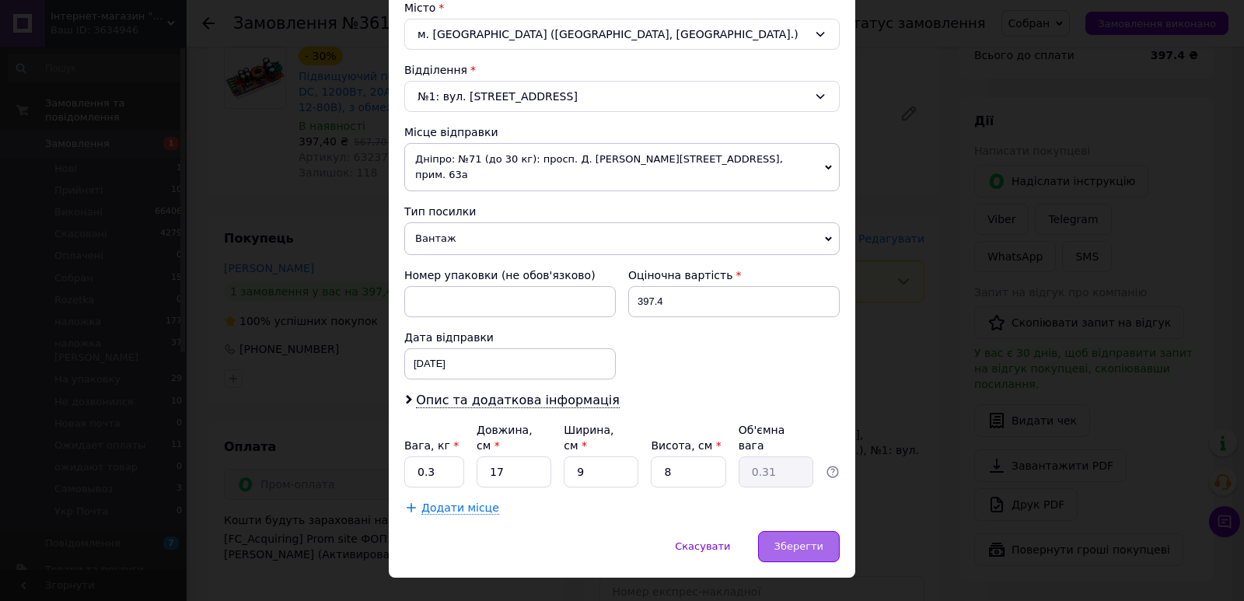
click at [821, 531] on div "Зберегти" at bounding box center [799, 546] width 82 height 31
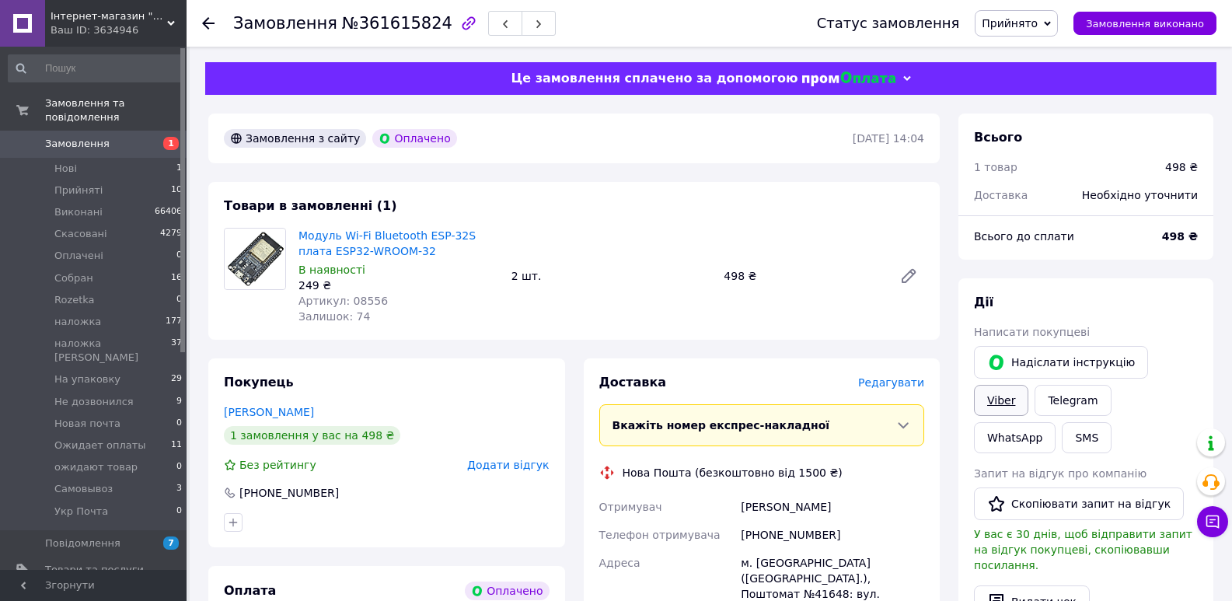
click at [1029, 385] on link "Viber" at bounding box center [1001, 400] width 54 height 31
click at [1011, 19] on span "Прийнято" at bounding box center [1010, 23] width 56 height 12
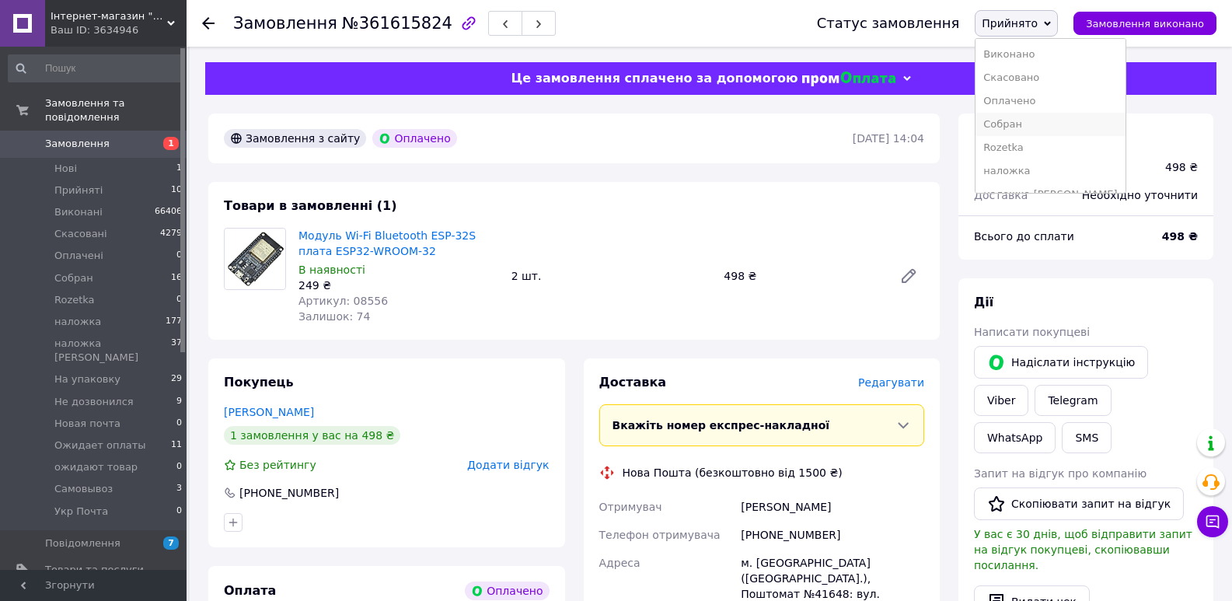
click at [1024, 115] on li "Cобран" at bounding box center [1050, 124] width 149 height 23
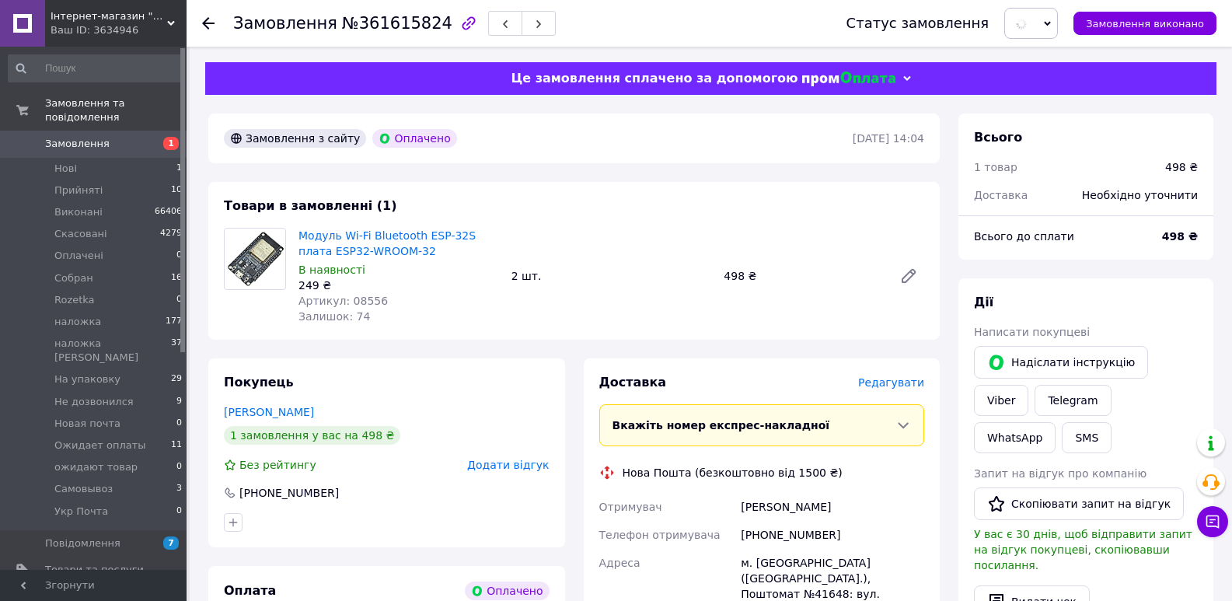
click at [907, 379] on span "Редагувати" at bounding box center [891, 382] width 66 height 12
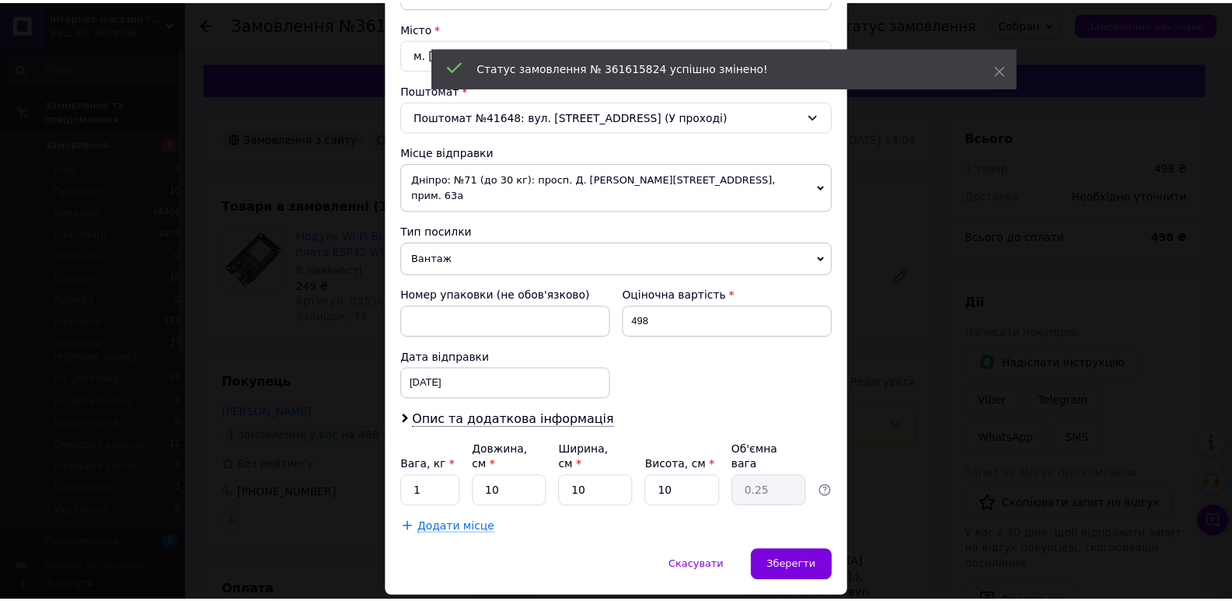
scroll to position [432, 0]
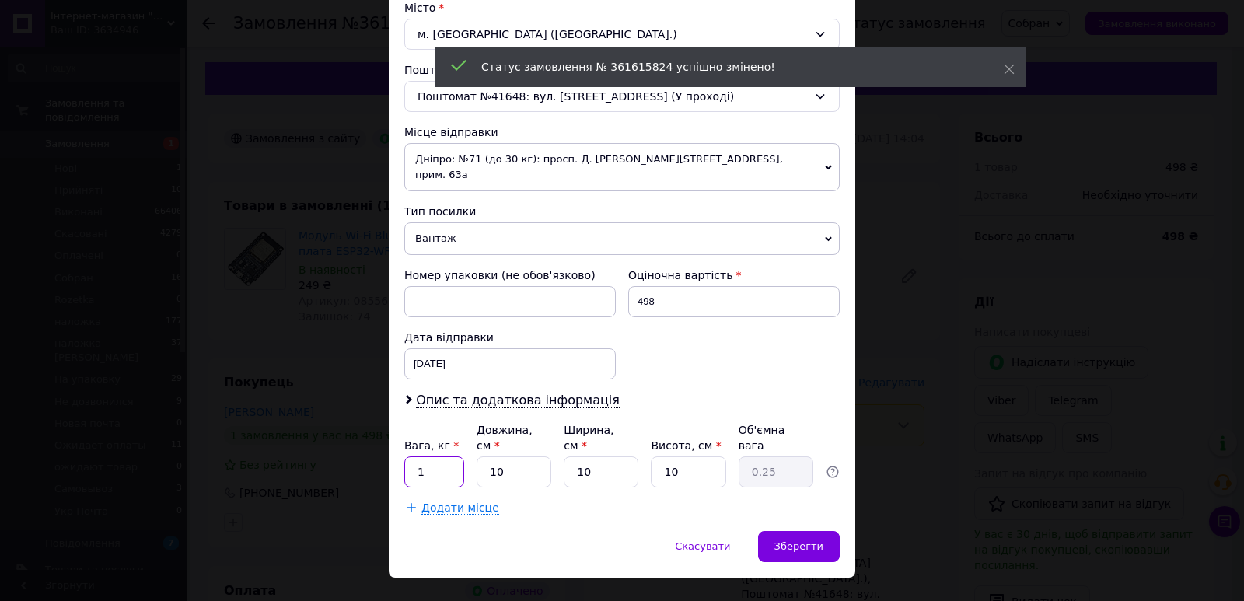
click at [434, 456] on input "1" at bounding box center [434, 471] width 60 height 31
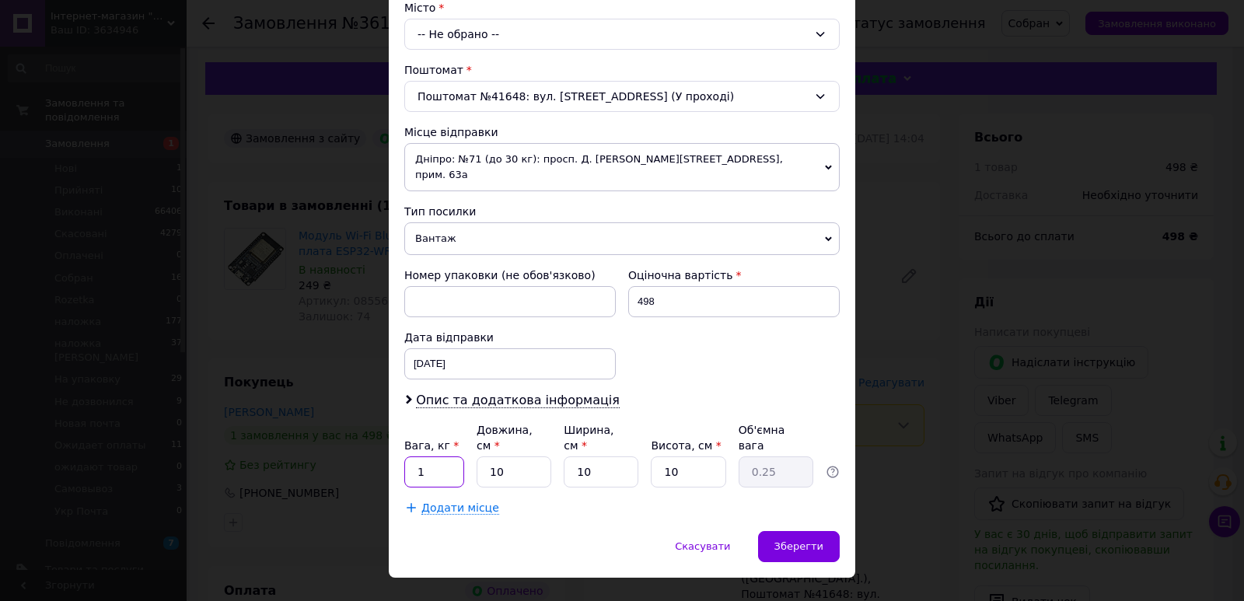
click at [423, 456] on input "1" at bounding box center [434, 471] width 60 height 31
click at [423, 456] on input "0" at bounding box center [434, 471] width 60 height 31
type input "0.2"
click at [526, 456] on input "10" at bounding box center [514, 471] width 75 height 31
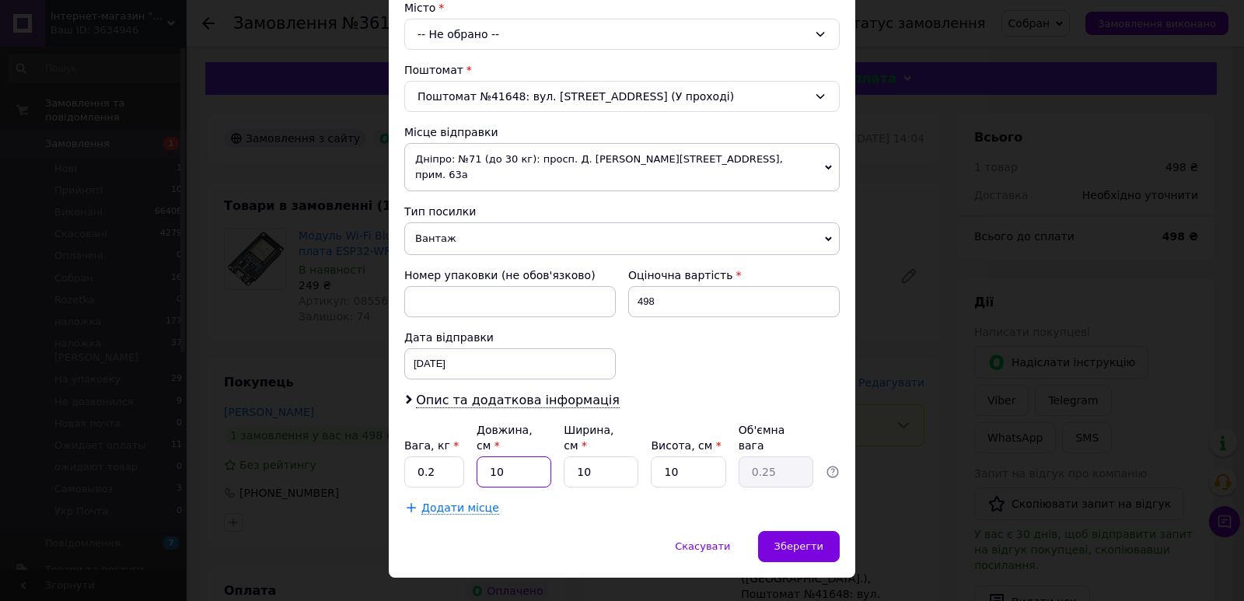
click at [526, 456] on input "10" at bounding box center [514, 471] width 75 height 31
type input "1"
type input "0.1"
type input "11"
type input "0.28"
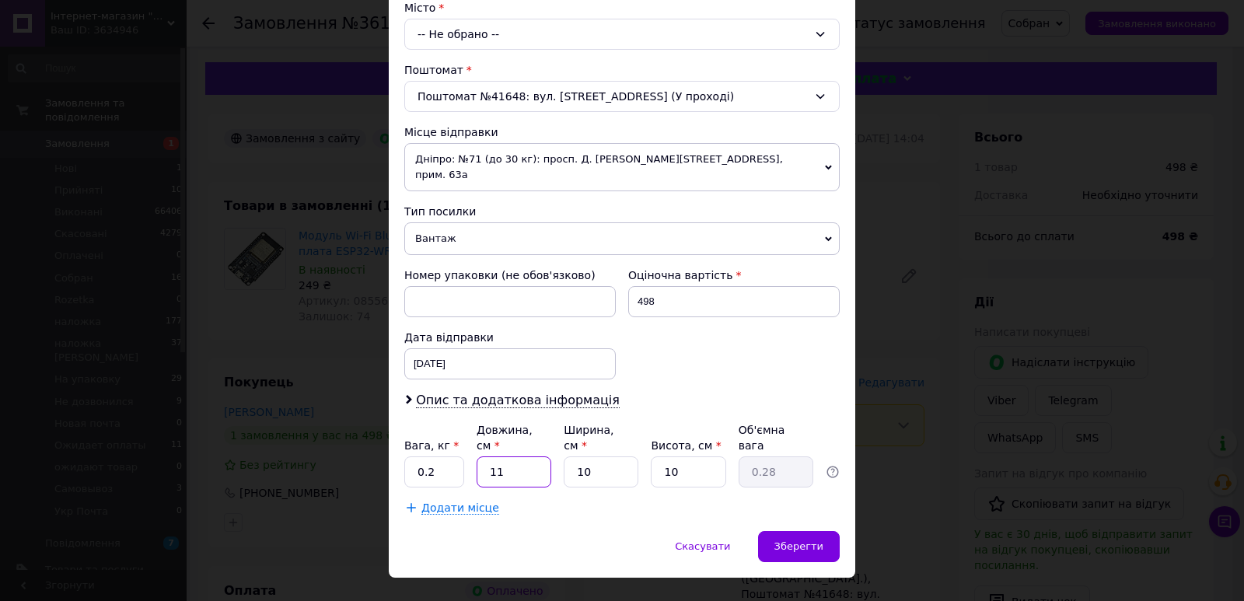
type input "11"
click at [620, 456] on input "10" at bounding box center [601, 471] width 75 height 31
type input "8"
type input "0.22"
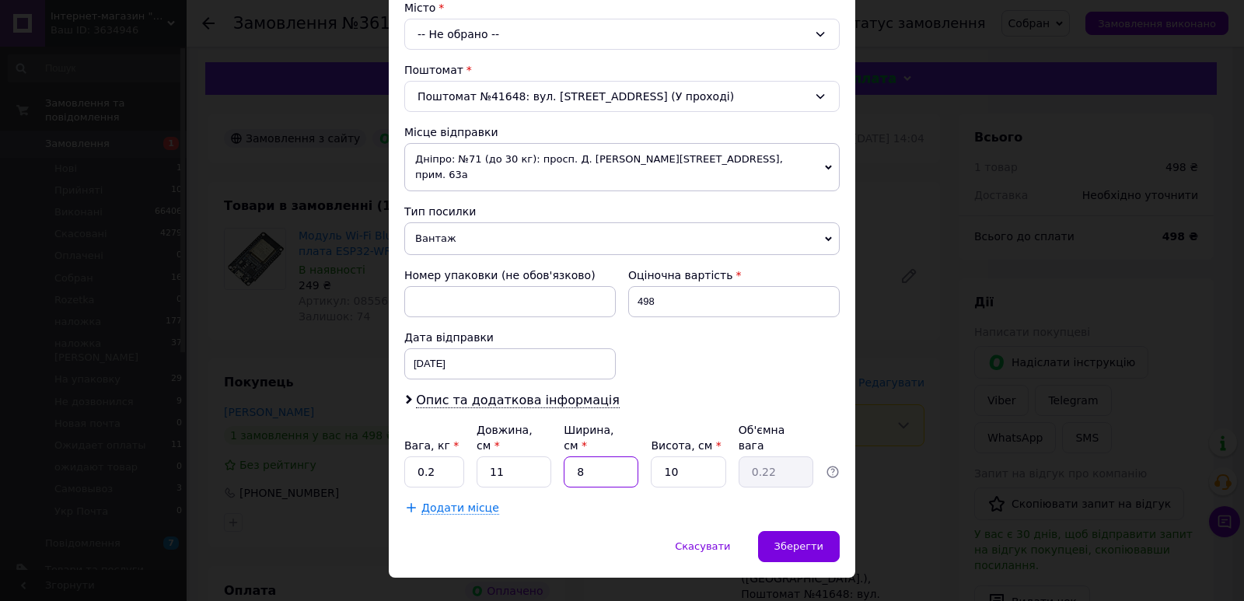
type input "8"
click at [718, 456] on input "10" at bounding box center [688, 471] width 75 height 31
type input "6"
type input "0.13"
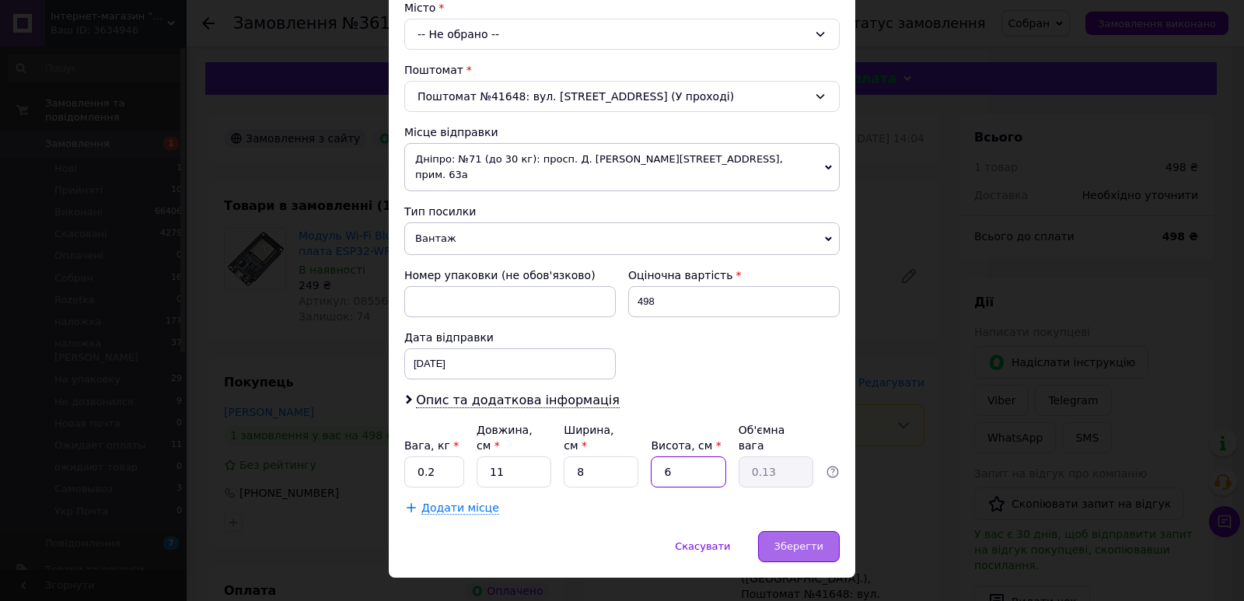
type input "6"
click at [819, 540] on span "Зберегти" at bounding box center [798, 546] width 49 height 12
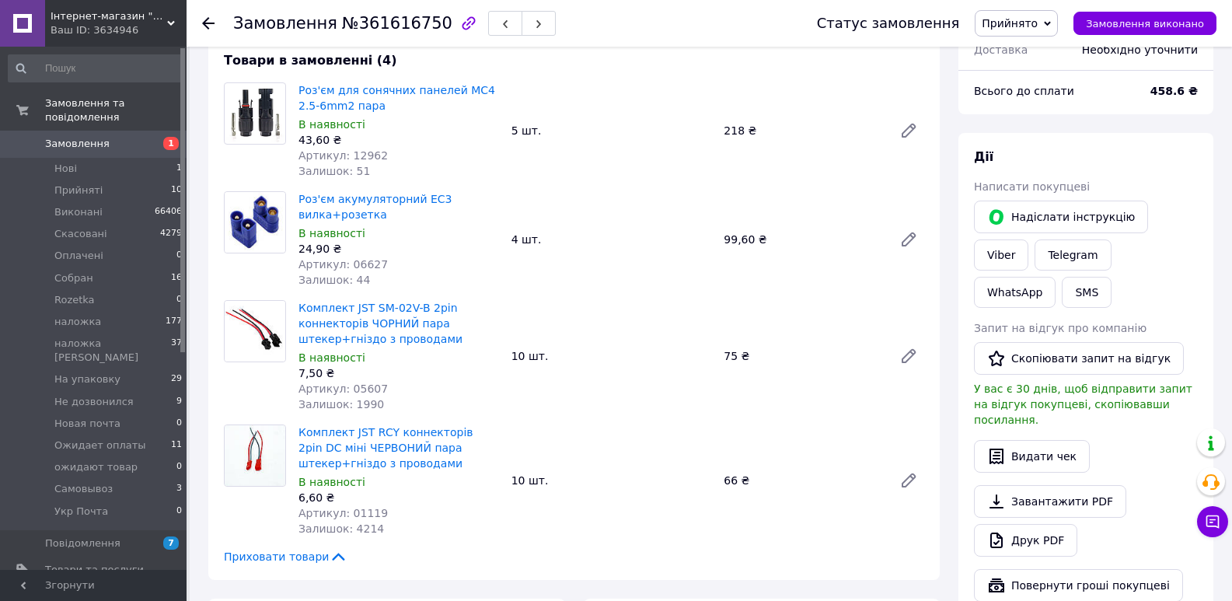
scroll to position [181, 0]
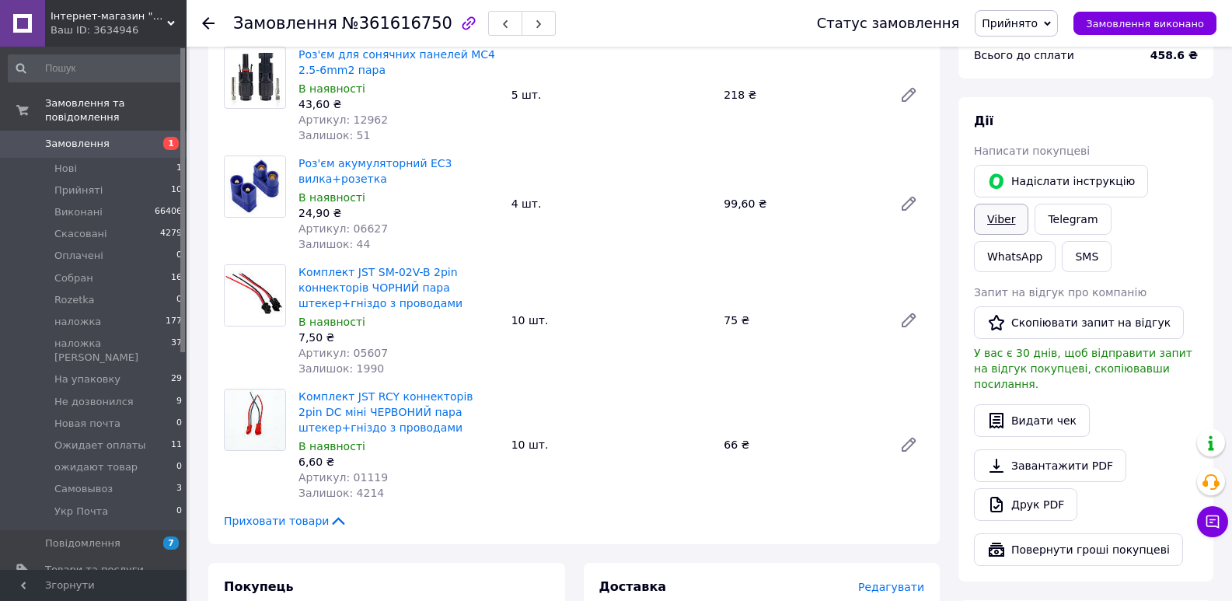
click at [1029, 204] on link "Viber" at bounding box center [1001, 219] width 54 height 31
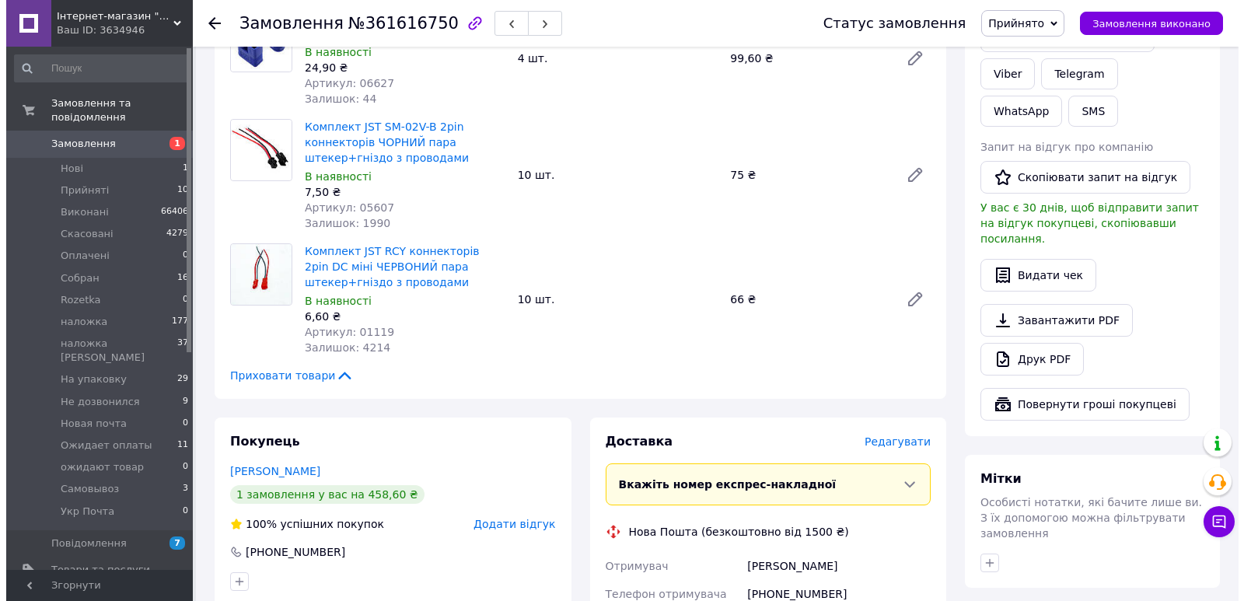
scroll to position [363, 0]
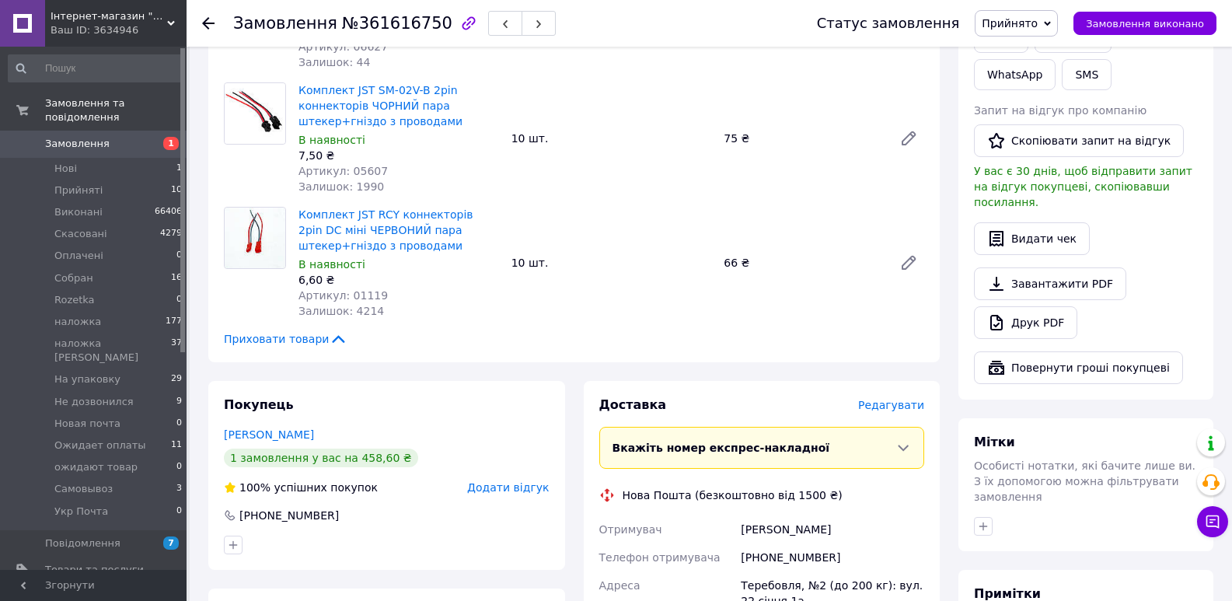
click at [1006, 19] on span "Прийнято" at bounding box center [1010, 23] width 56 height 12
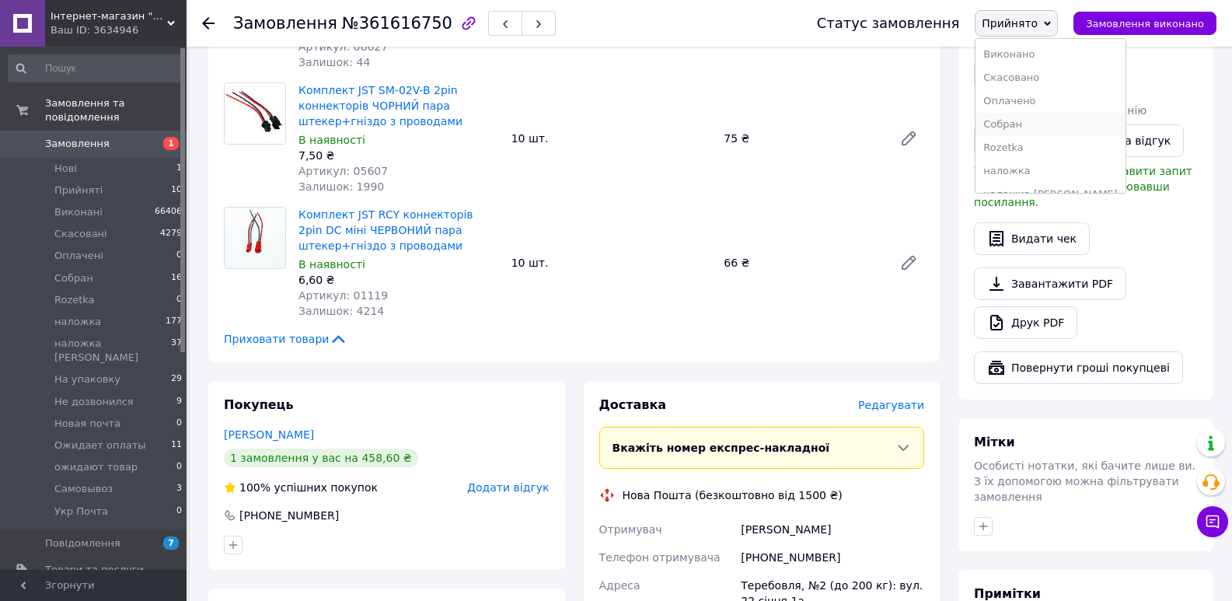
click at [1046, 121] on li "Cобран" at bounding box center [1050, 124] width 149 height 23
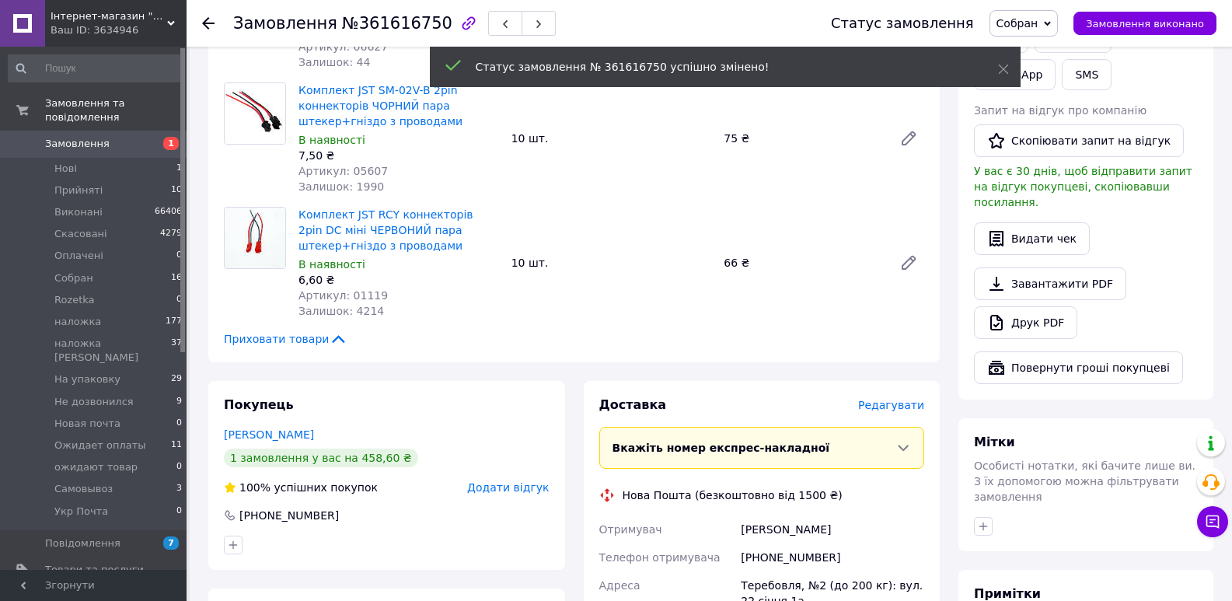
click at [908, 411] on span "Редагувати" at bounding box center [891, 405] width 66 height 12
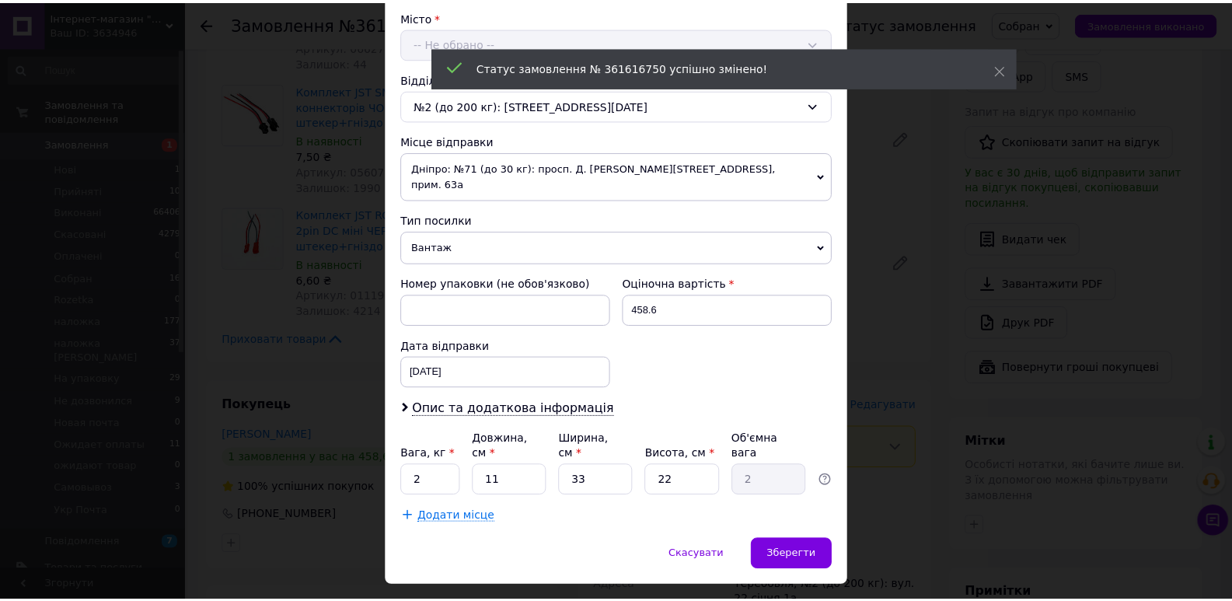
scroll to position [432, 0]
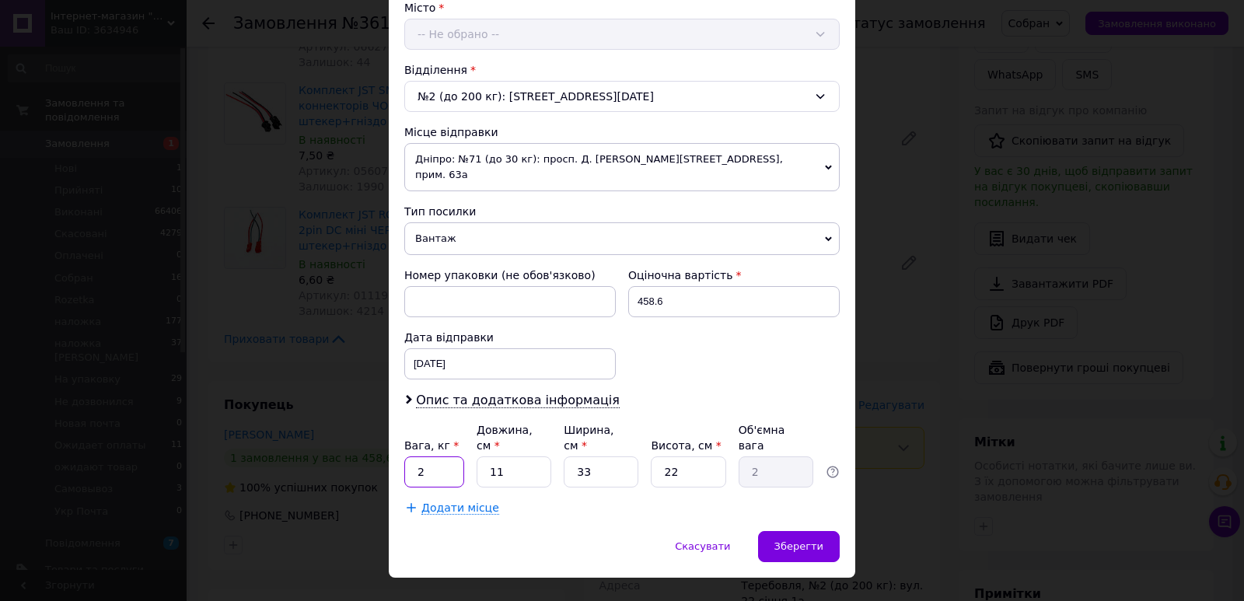
click at [440, 456] on input "2" at bounding box center [434, 471] width 60 height 31
type input "0.3"
click at [497, 456] on input "11" at bounding box center [514, 471] width 75 height 31
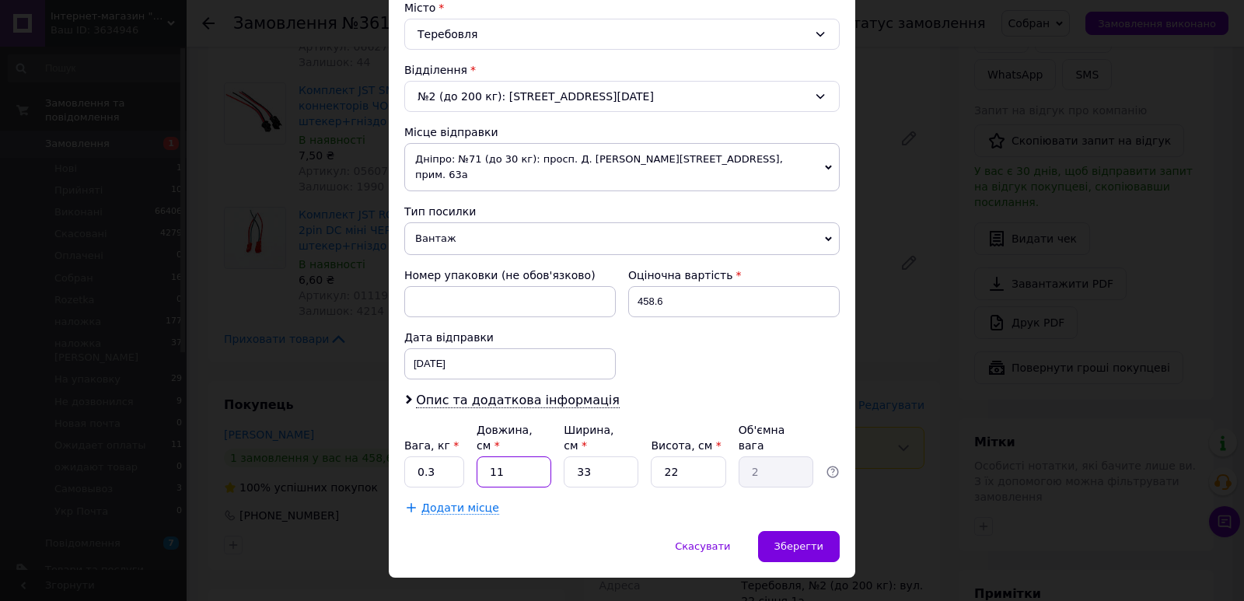
type input "1"
type input "0.18"
type input "12"
type input "2.18"
type input "12"
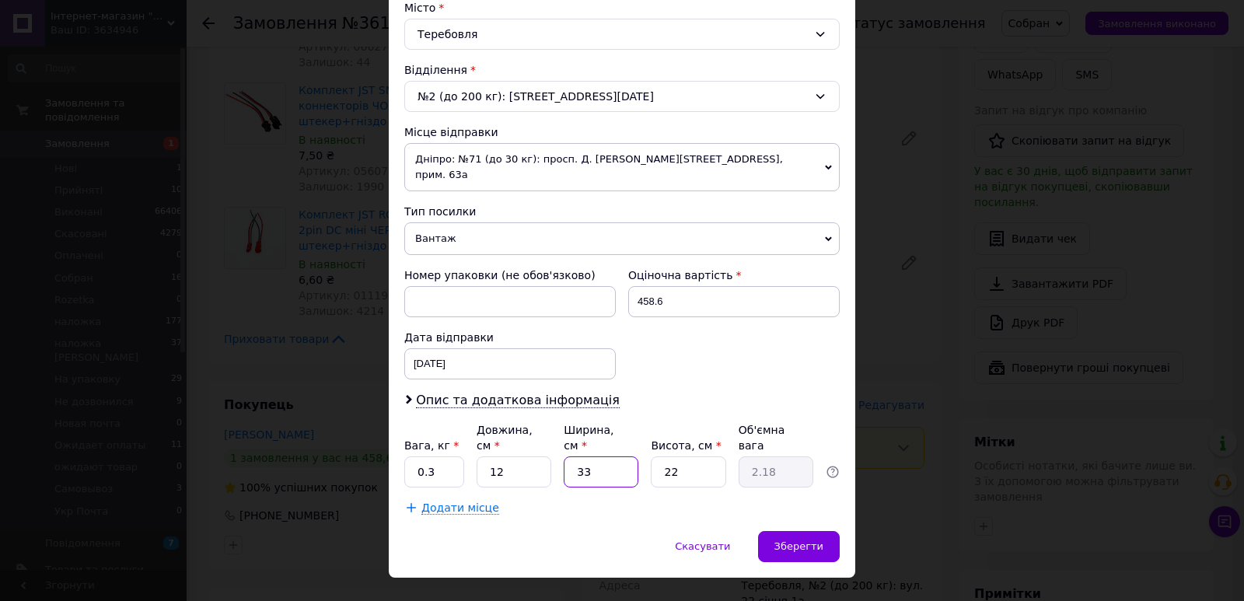
click at [612, 456] on input "33" at bounding box center [601, 471] width 75 height 31
type input "1"
type input "0.1"
type input "10"
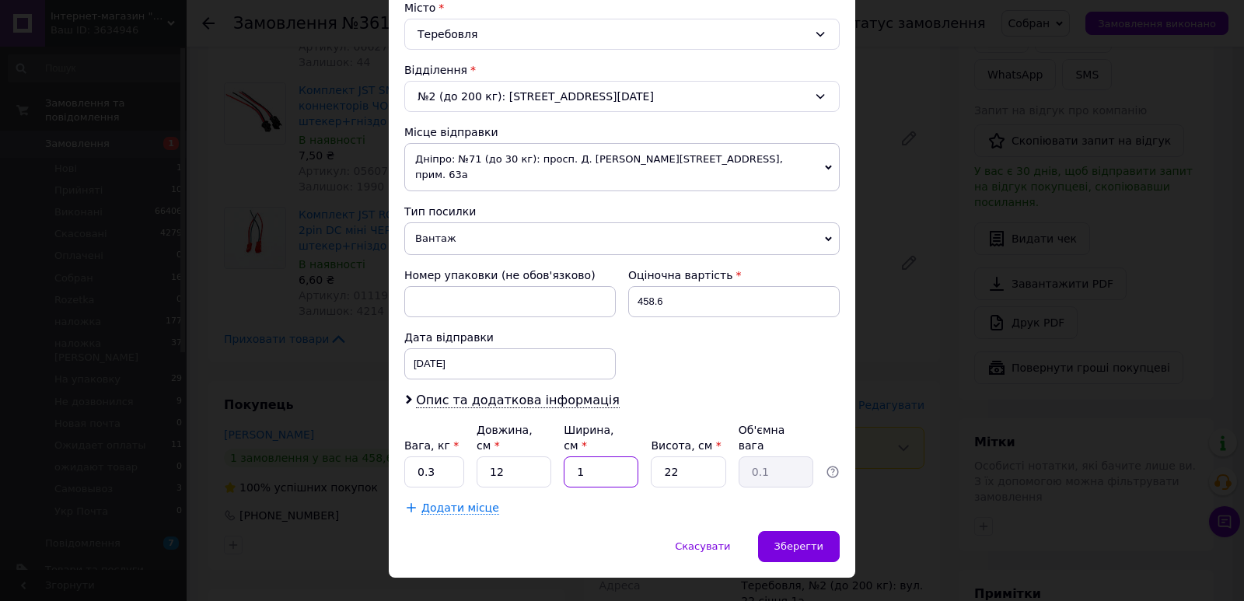
type input "0.66"
type input "10"
click at [701, 456] on input "22" at bounding box center [688, 471] width 75 height 31
type input "6"
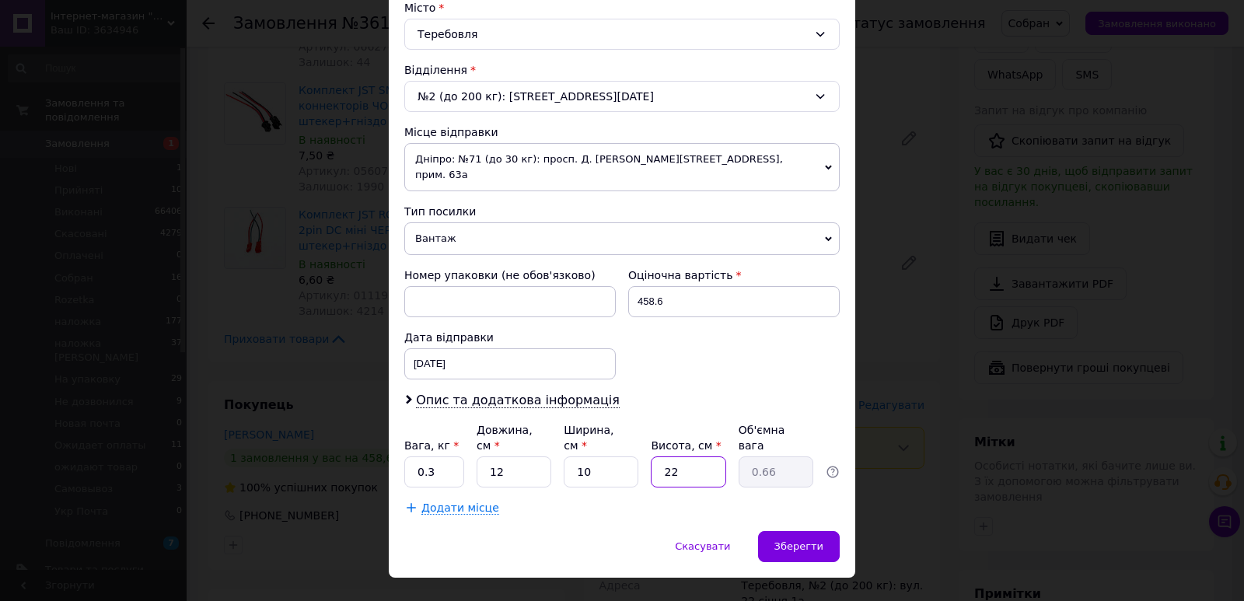
type input "0.18"
type input "6"
click at [819, 531] on div "Зберегти" at bounding box center [799, 546] width 82 height 31
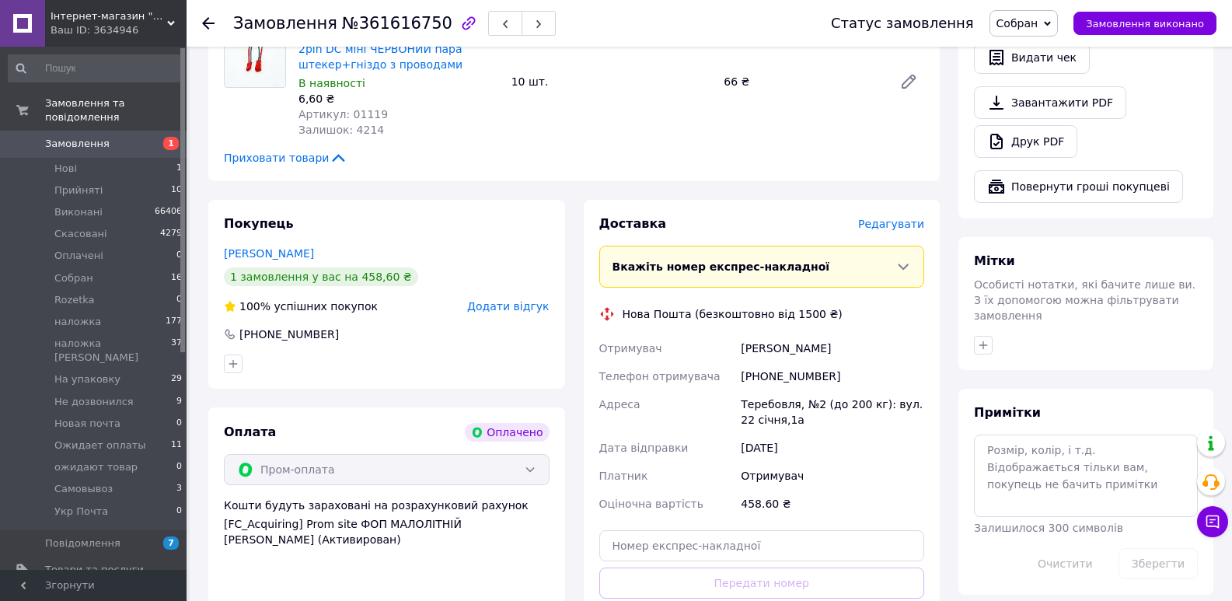
scroll to position [725, 0]
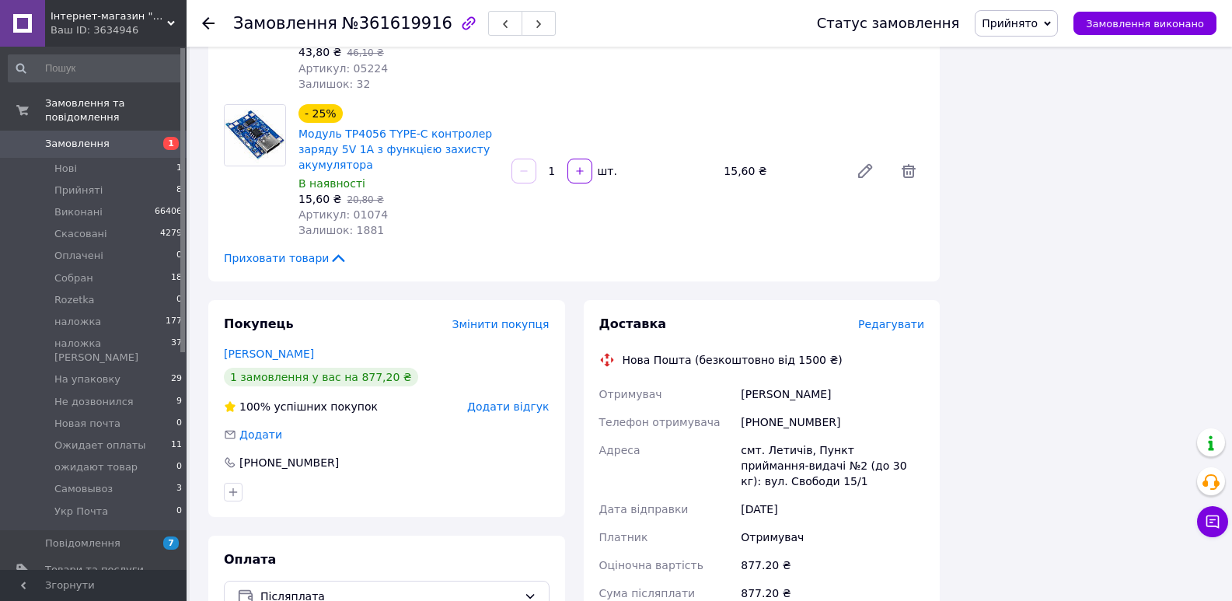
scroll to position [1253, 0]
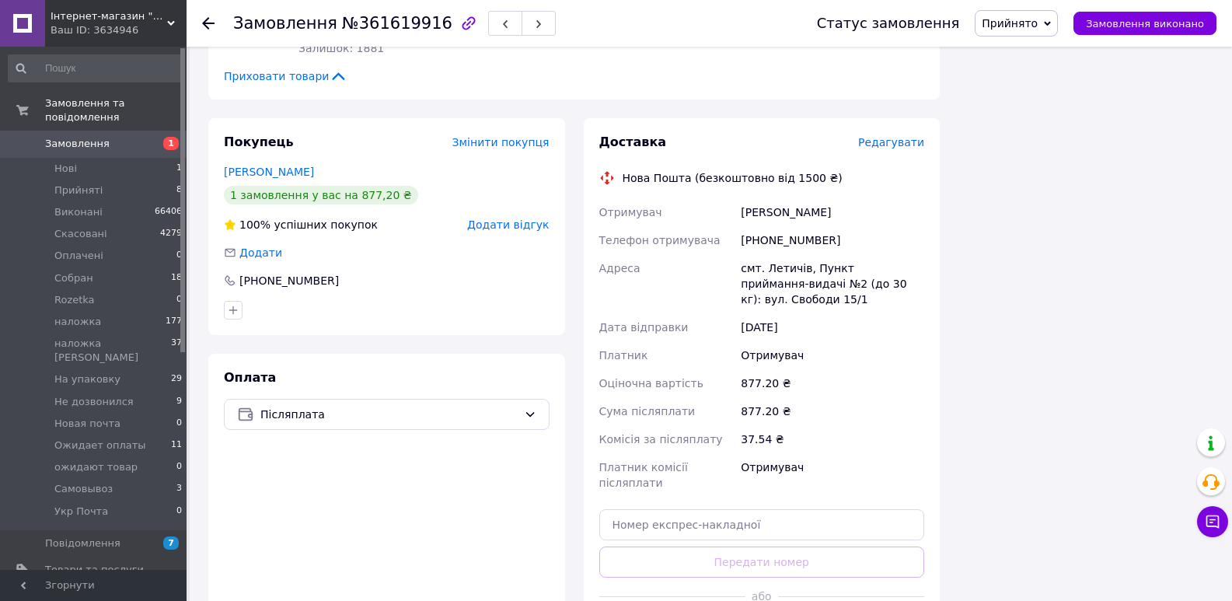
click at [1056, 23] on span "Прийнято" at bounding box center [1016, 23] width 83 height 26
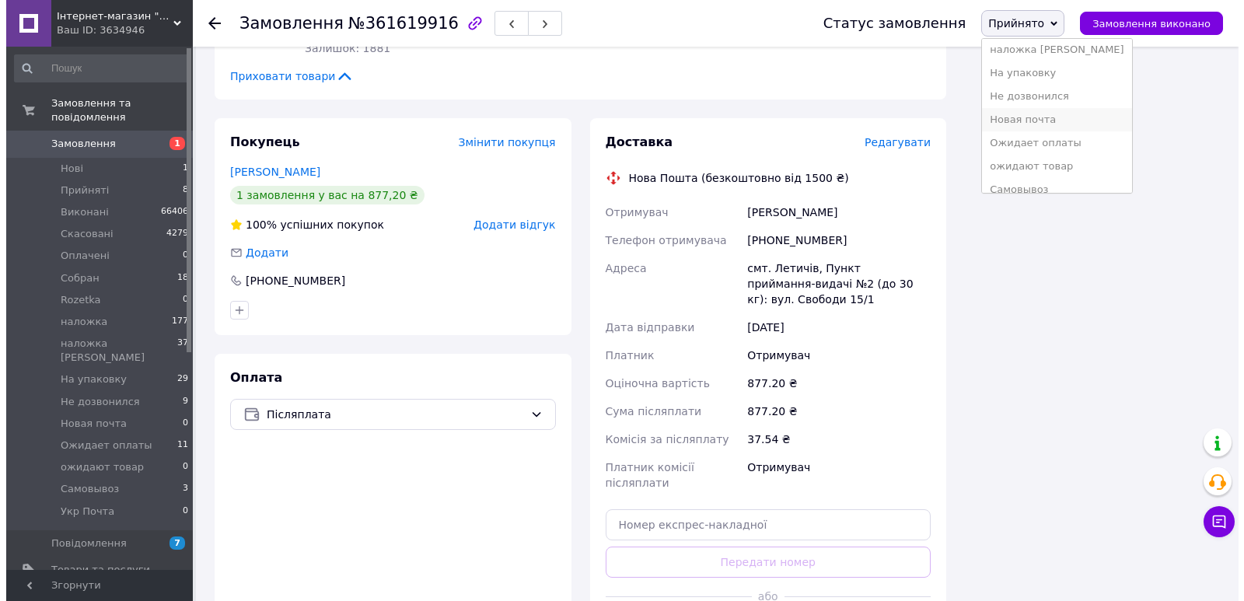
scroll to position [180, 0]
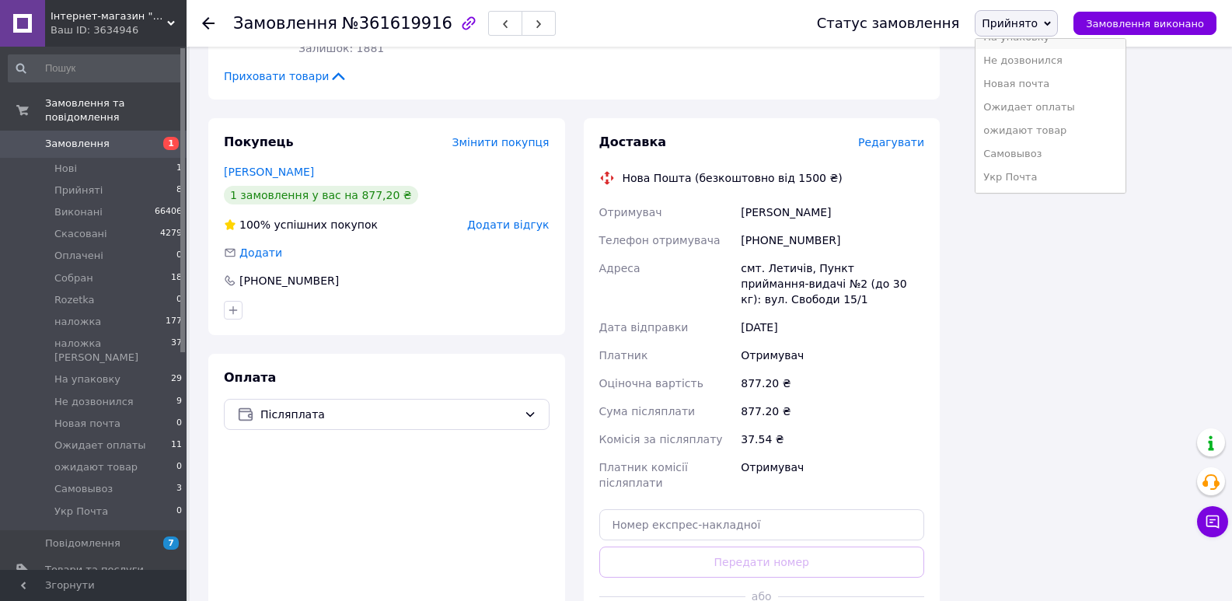
click at [1050, 41] on li "На упаковку" at bounding box center [1050, 37] width 149 height 23
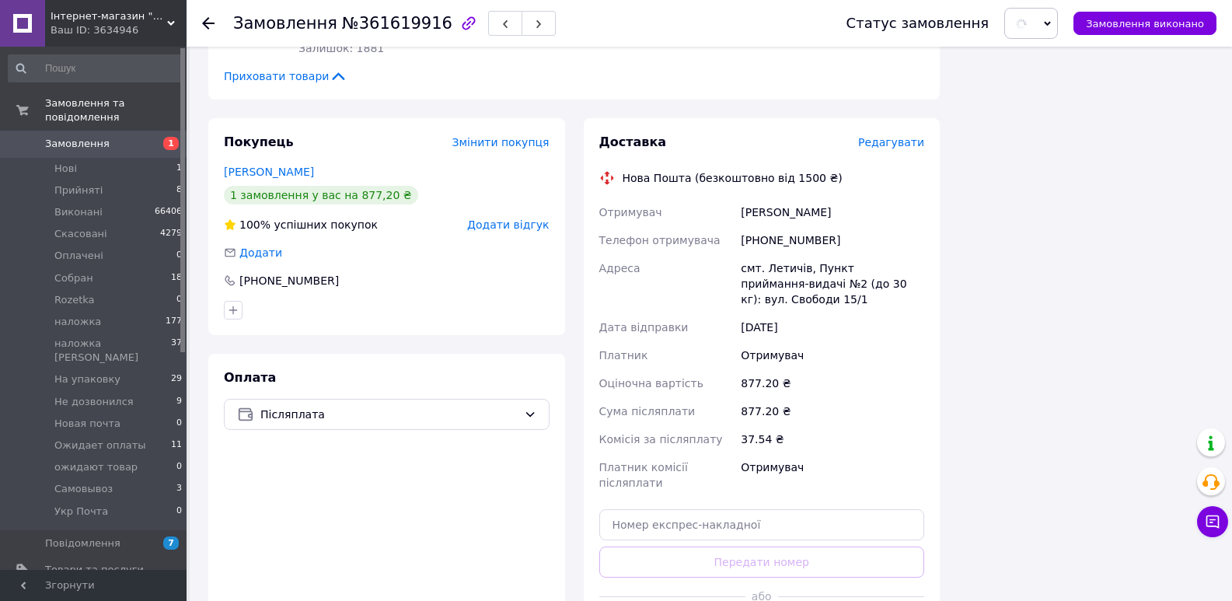
click at [921, 136] on span "Редагувати" at bounding box center [891, 142] width 66 height 12
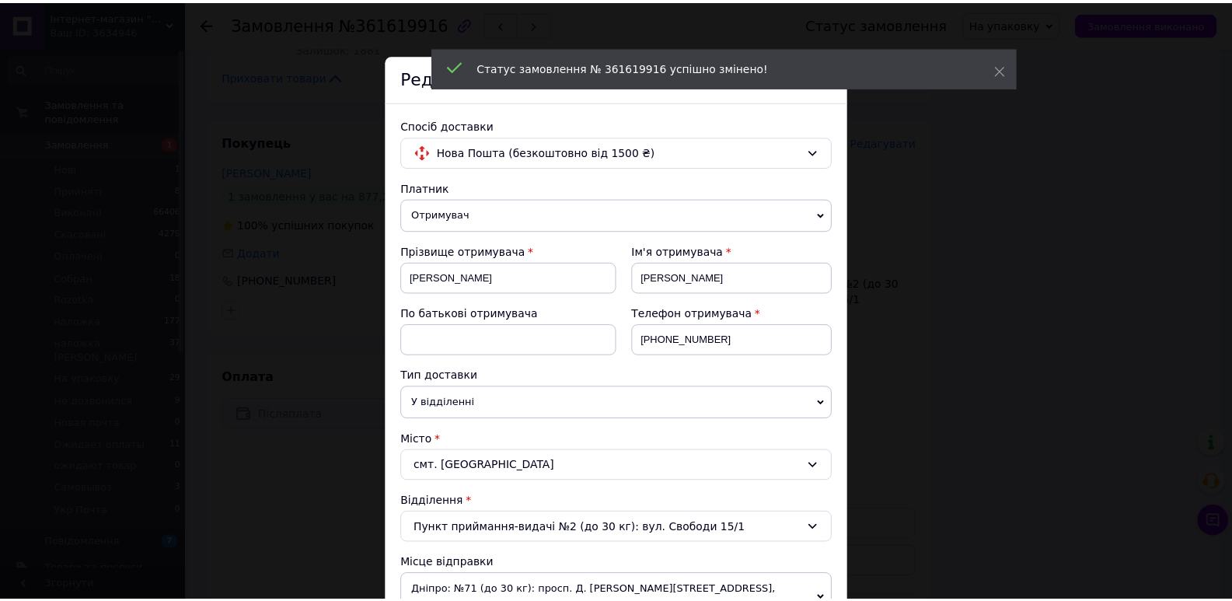
scroll to position [585, 0]
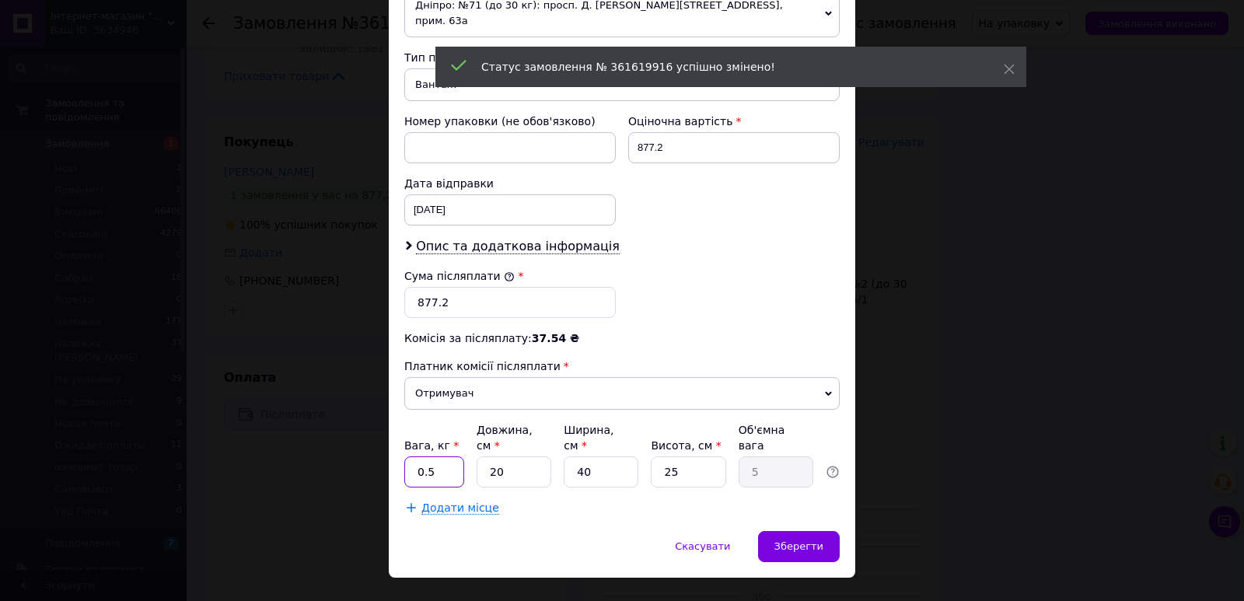
click at [447, 456] on input "0.5" at bounding box center [434, 471] width 60 height 31
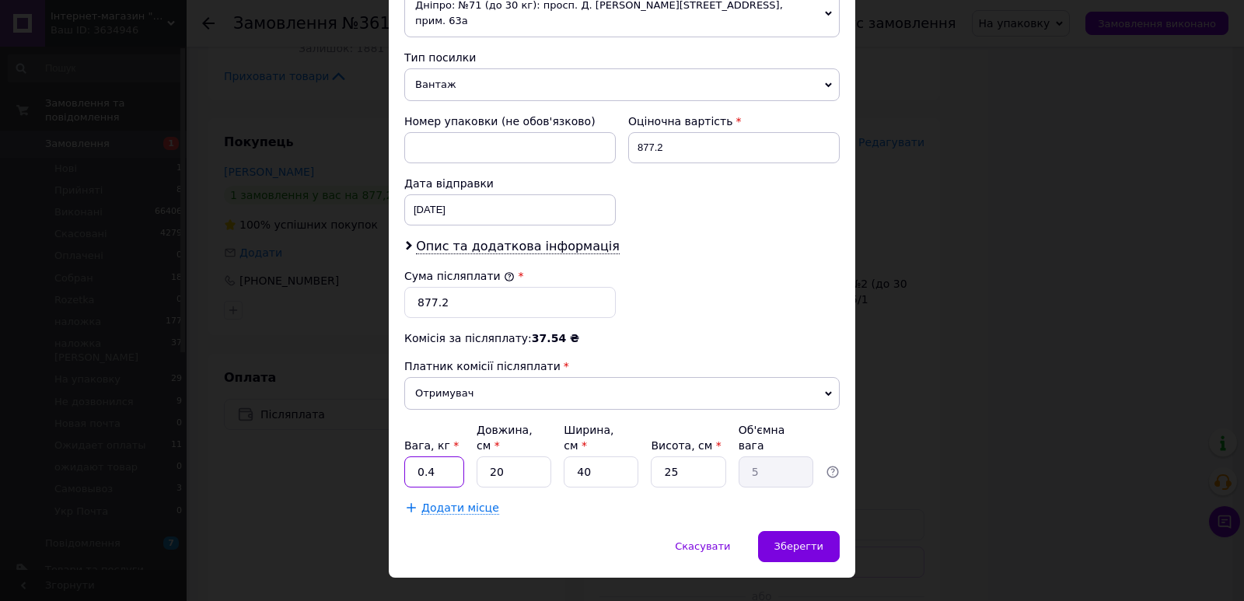
type input "0.4"
click at [527, 456] on input "20" at bounding box center [514, 471] width 75 height 31
type input "2"
type input "0.5"
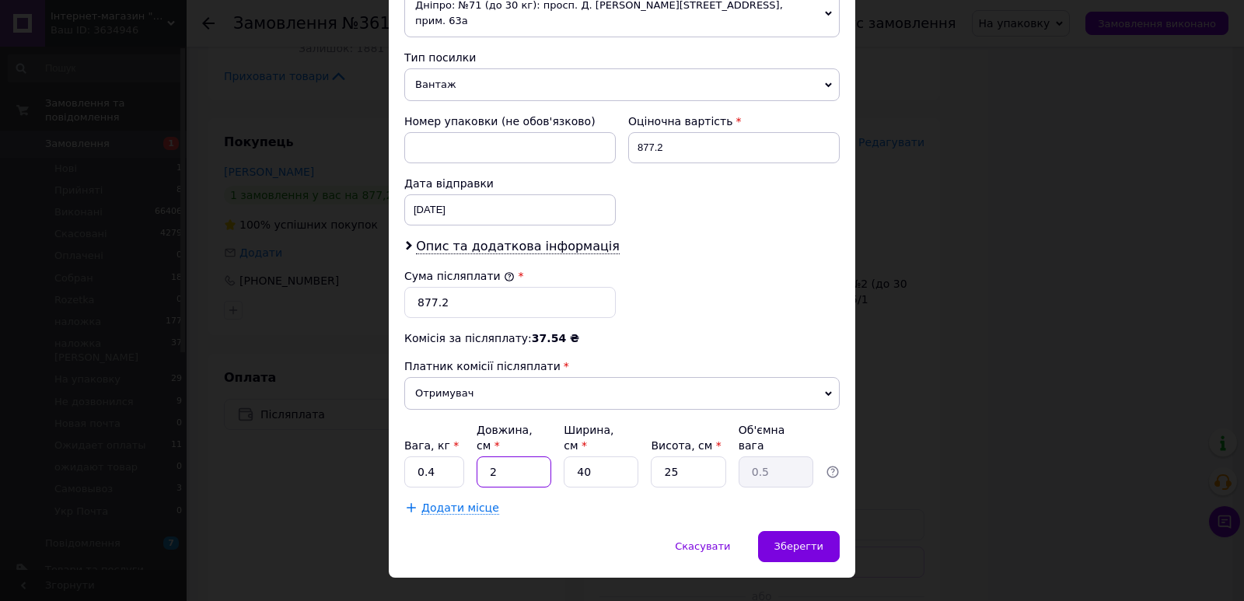
type input "23"
type input "5.75"
type input "23"
click at [603, 456] on input "40" at bounding box center [601, 471] width 75 height 31
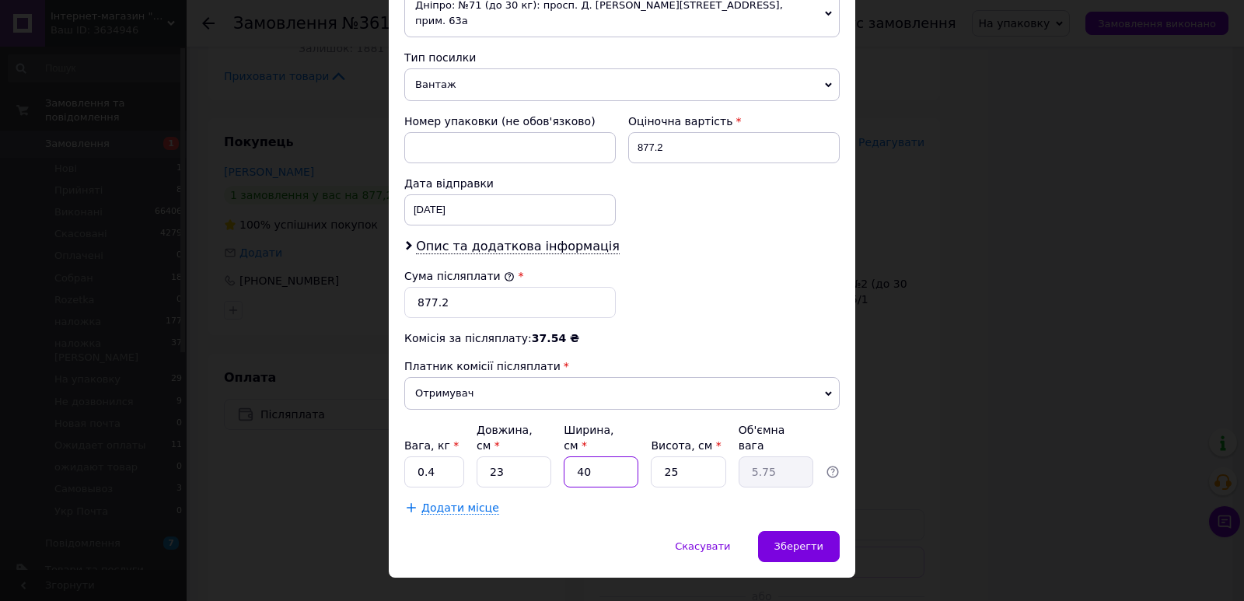
type input "2"
type input "0.29"
type input "20"
type input "2.88"
type input "20"
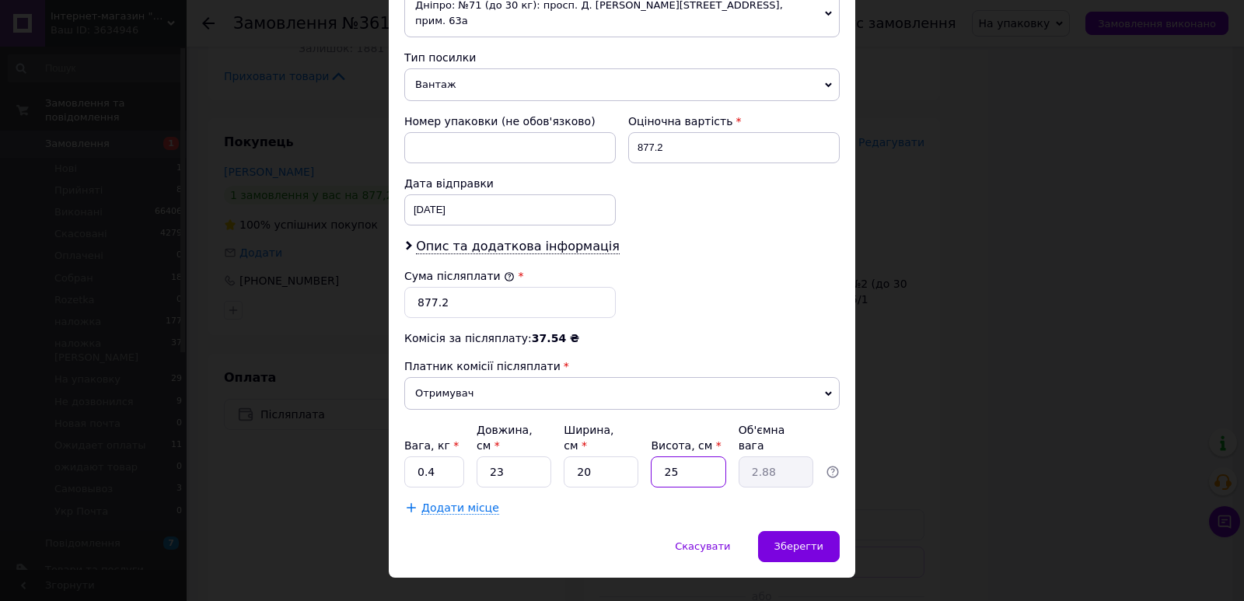
click at [669, 456] on input "25" at bounding box center [688, 471] width 75 height 31
type input "7"
type input "0.81"
type input "7"
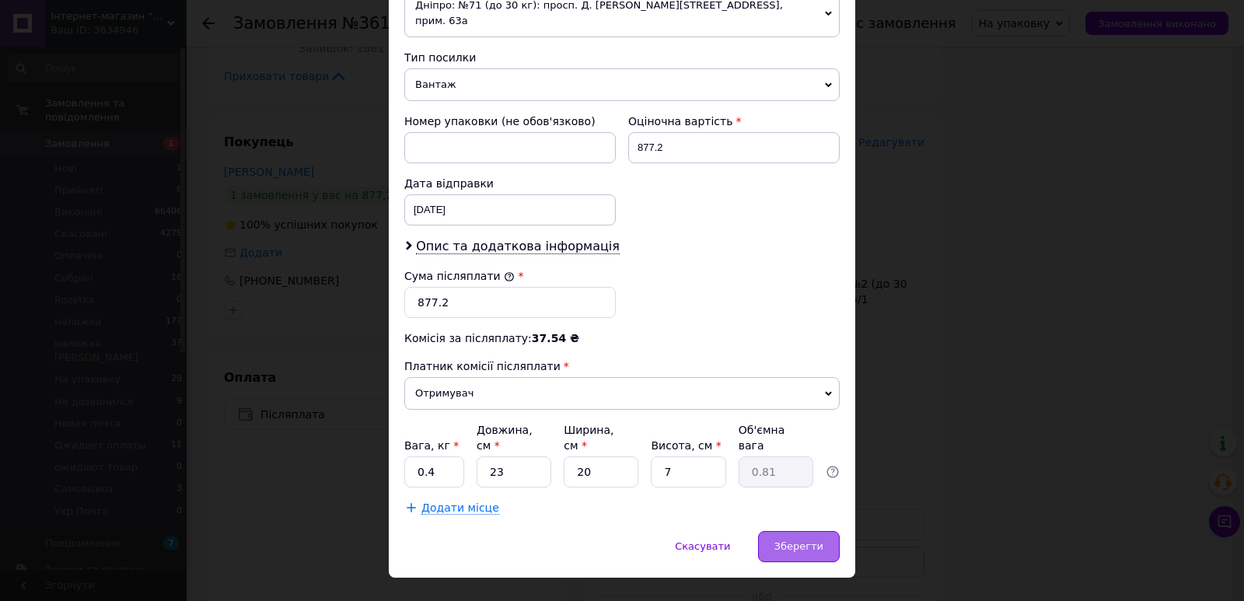
click at [830, 531] on div "Зберегти" at bounding box center [799, 546] width 82 height 31
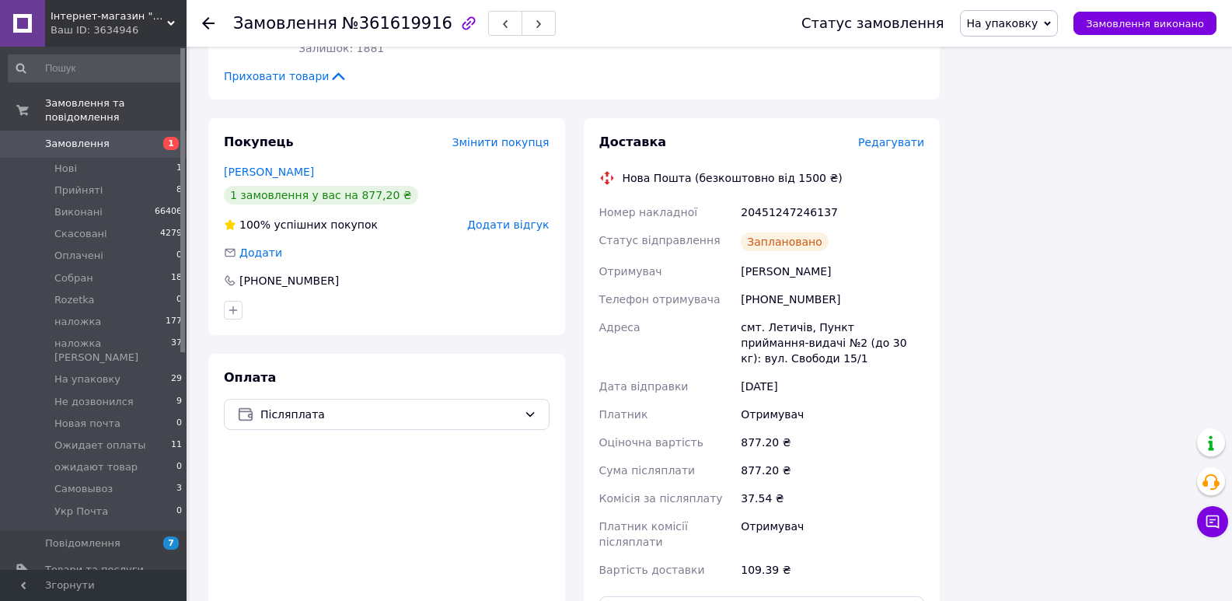
click at [767, 198] on div "20451247246137" at bounding box center [833, 212] width 190 height 28
copy div "20451247246137"
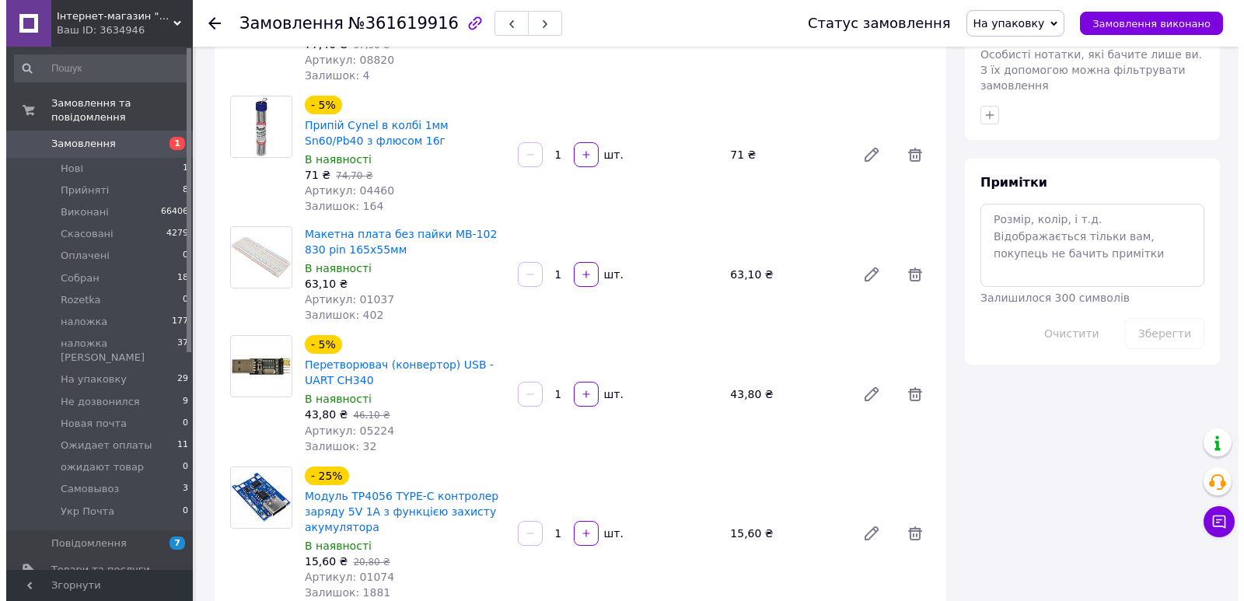
scroll to position [0, 0]
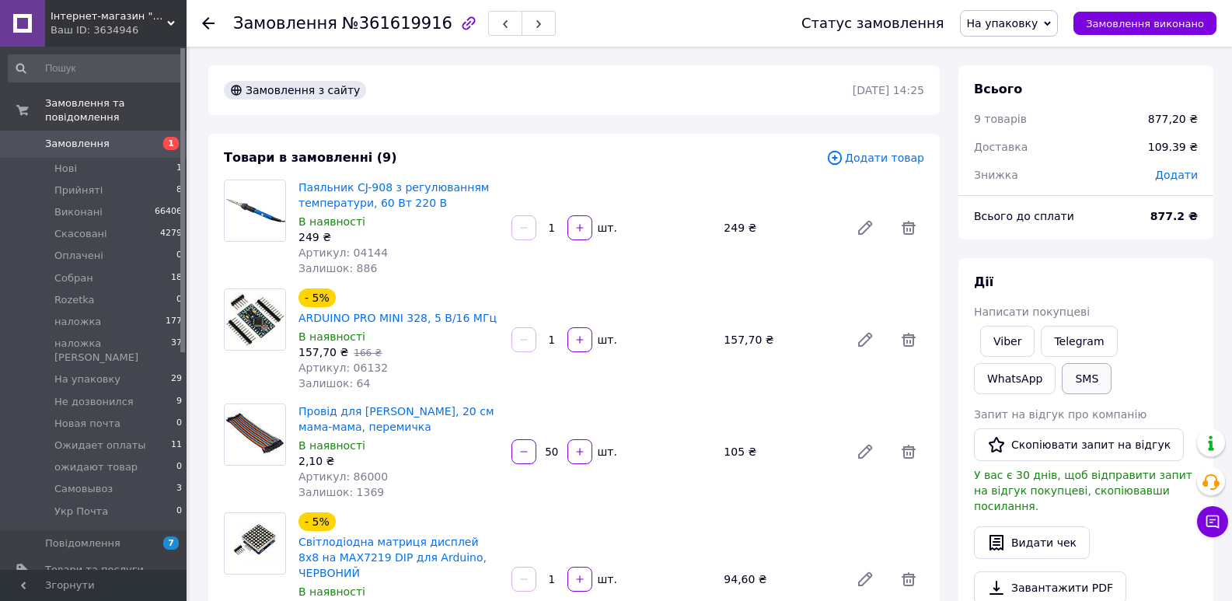
click at [1062, 377] on button "SMS" at bounding box center [1087, 378] width 50 height 31
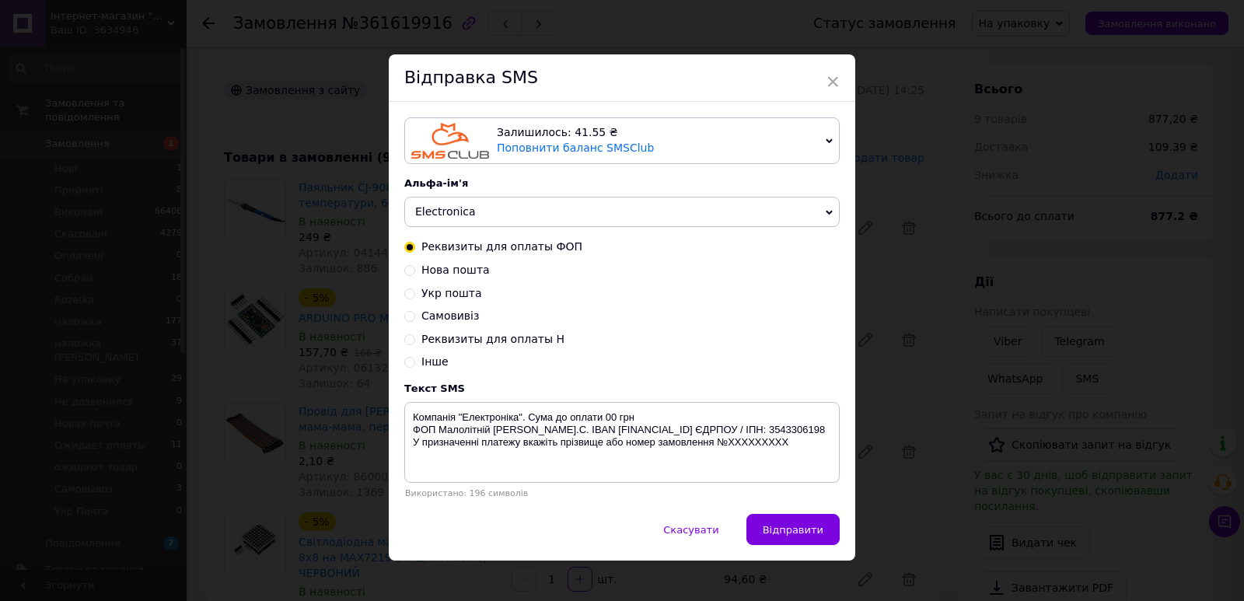
click at [443, 270] on span "Нова пошта" at bounding box center [455, 270] width 68 height 12
click at [415, 270] on input "Нова пошта" at bounding box center [409, 269] width 11 height 11
radio input "true"
radio input "false"
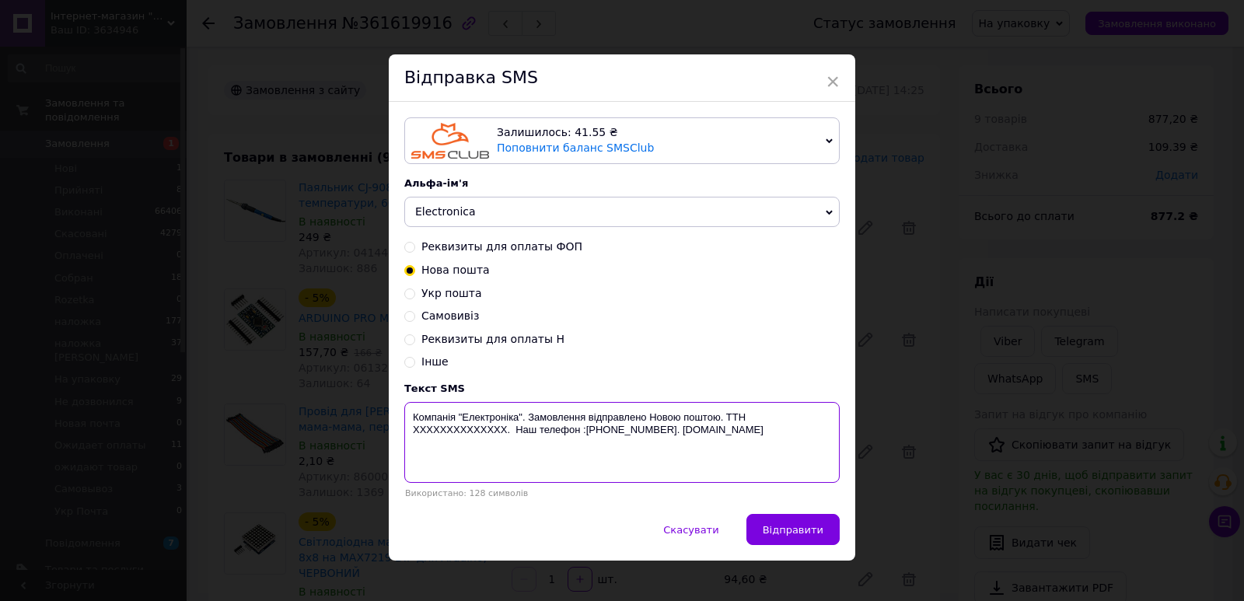
click at [459, 433] on textarea "Компанія "Електроніка". Замовлення відправлено Новою поштою. ТТН XXXXXXXXXXXXXX…" at bounding box center [621, 442] width 435 height 81
paste textarea "20451247246137"
type textarea "Компанія "Електроніка". Замовлення відправлено Новою поштою. ТТН [PHONE_NUMBER]…"
click at [796, 529] on span "Відправити" at bounding box center [793, 530] width 61 height 12
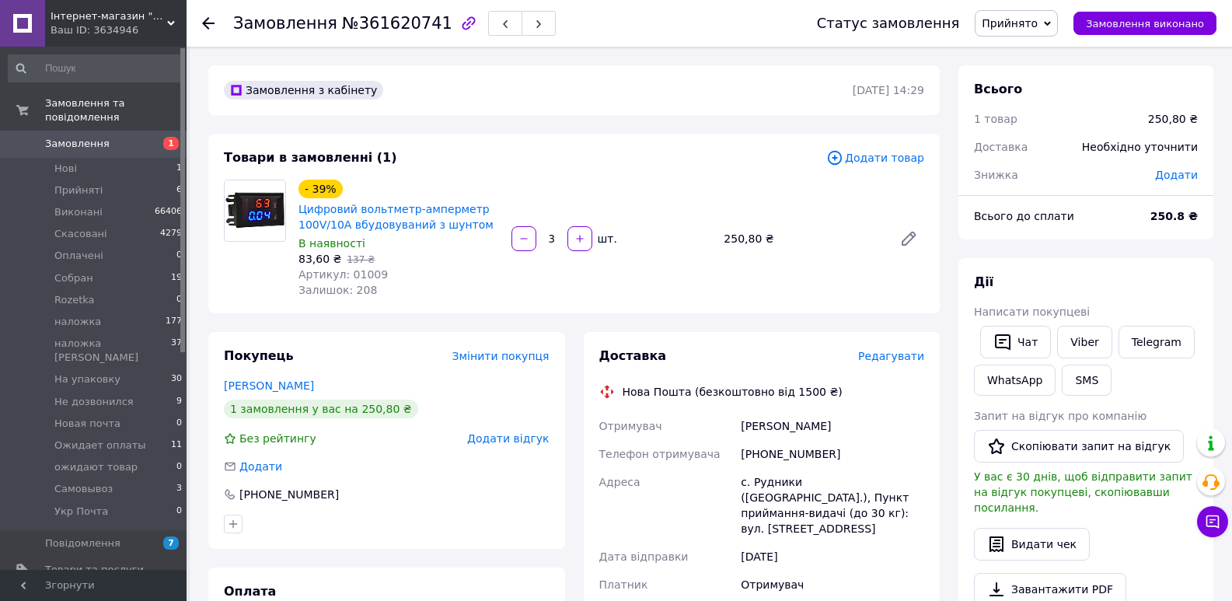
click at [1028, 30] on span "Прийнято" at bounding box center [1016, 23] width 83 height 26
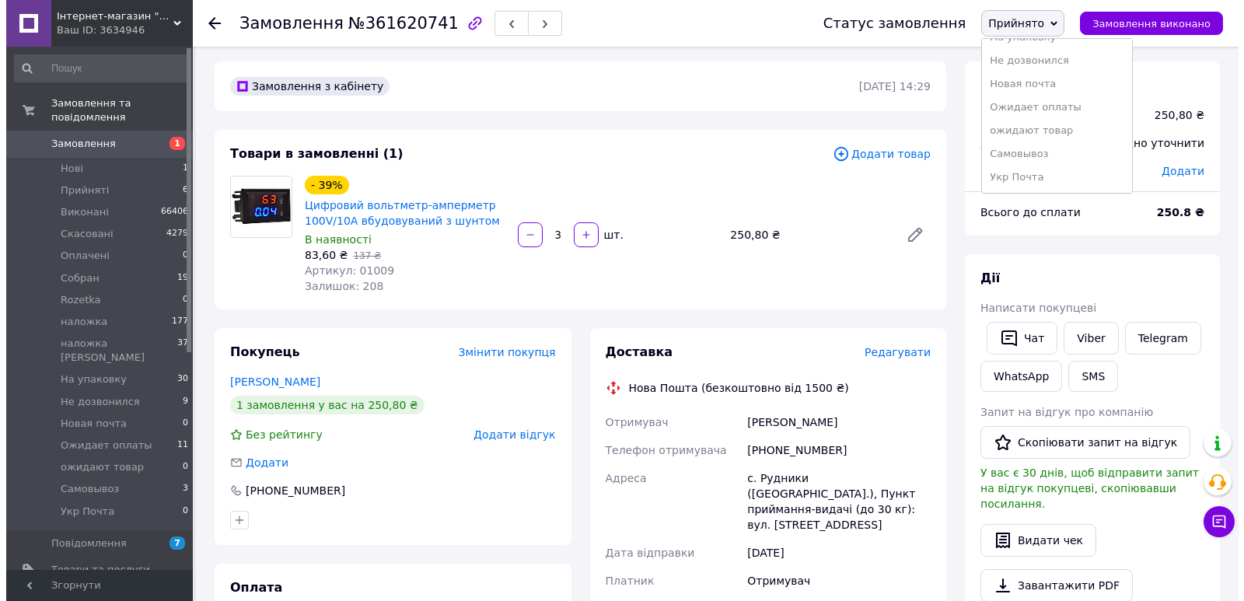
scroll to position [181, 0]
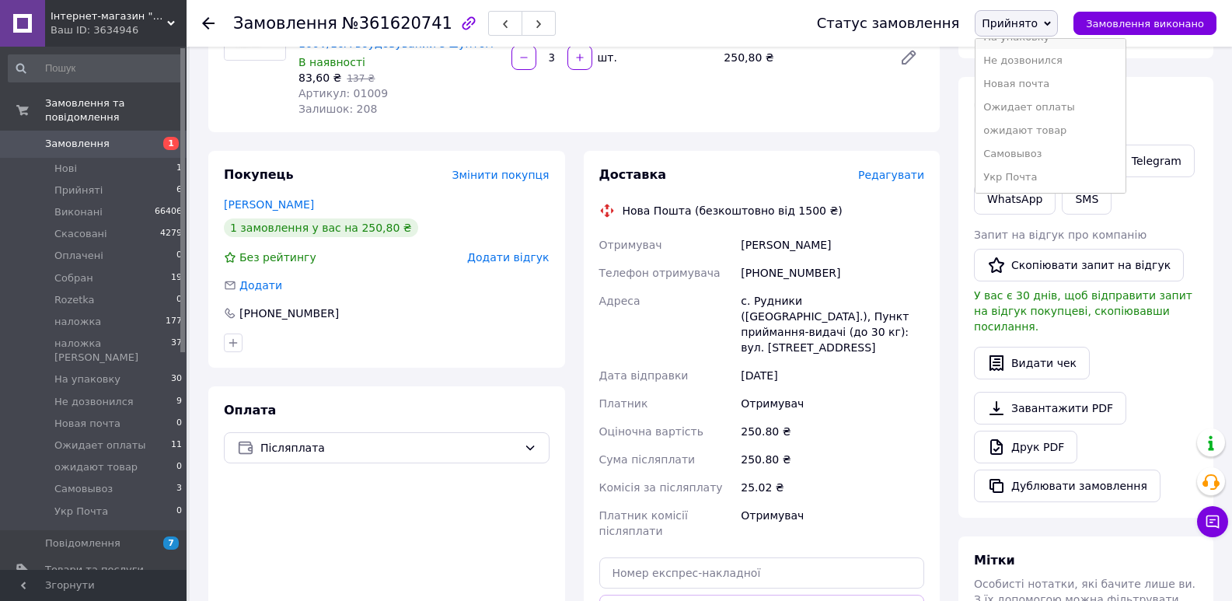
click at [1018, 44] on li "На упаковку" at bounding box center [1050, 37] width 149 height 23
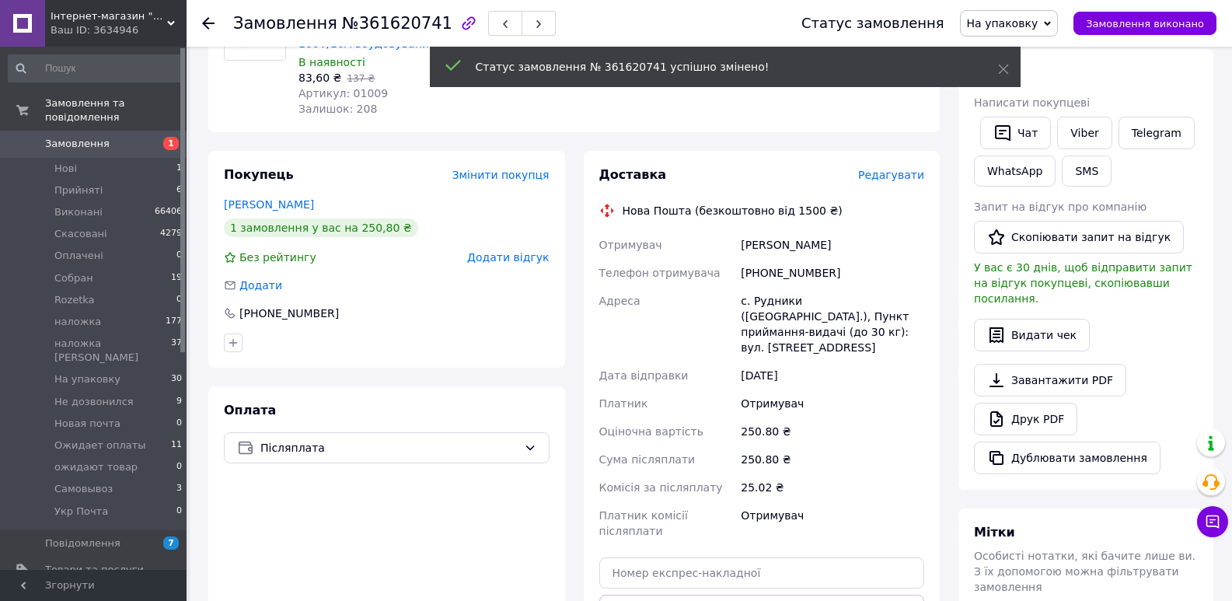
click at [903, 178] on span "Редагувати" at bounding box center [891, 175] width 66 height 12
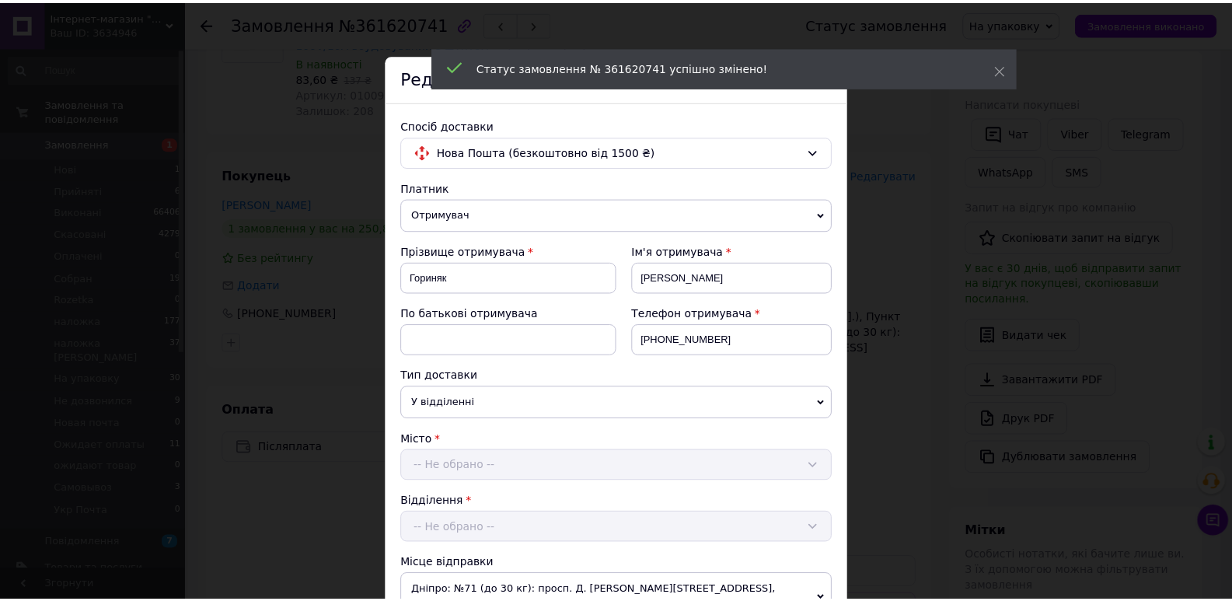
scroll to position [585, 0]
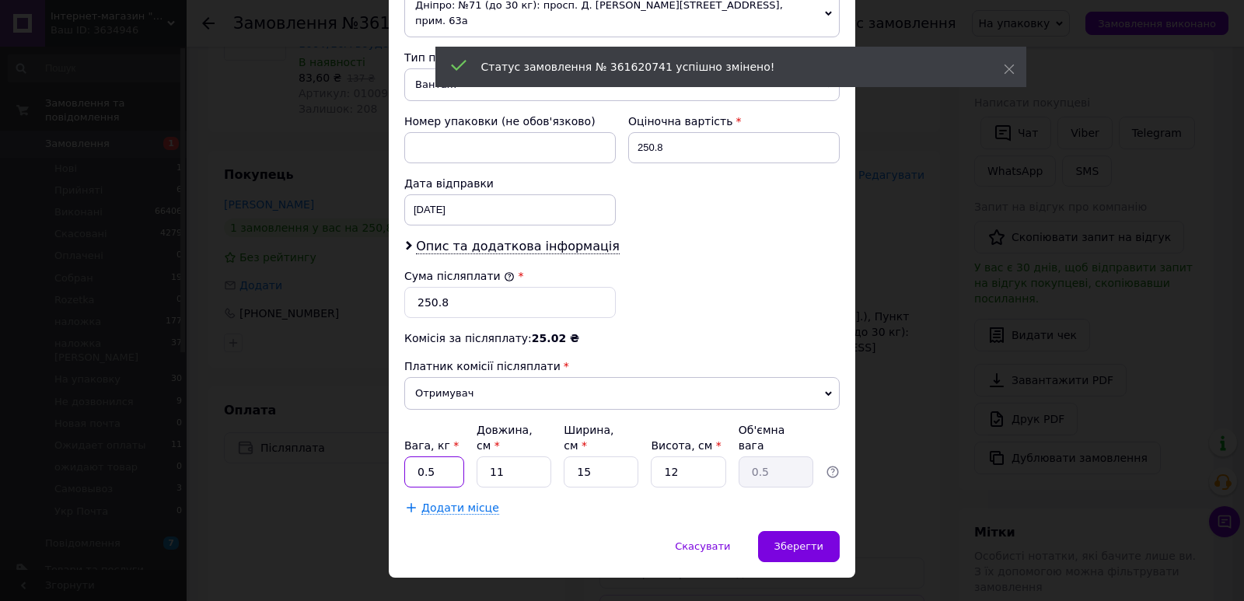
click at [439, 456] on input "0.5" at bounding box center [434, 471] width 60 height 31
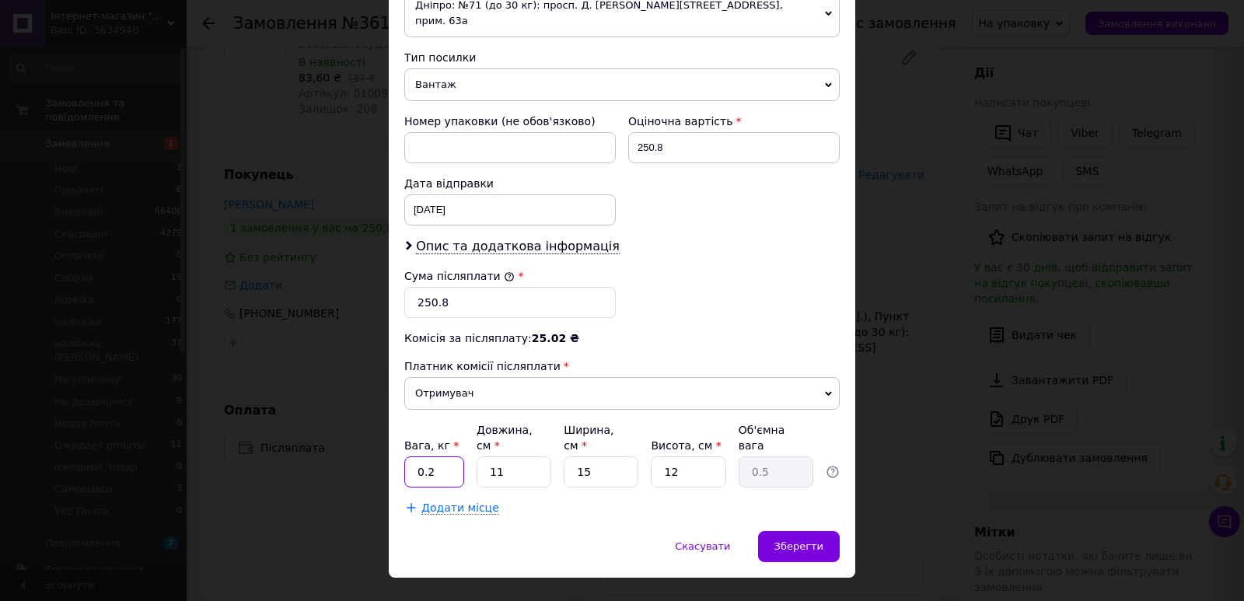
type input "0.2"
click at [529, 456] on input "11" at bounding box center [514, 471] width 75 height 31
type input "1"
type input "0.1"
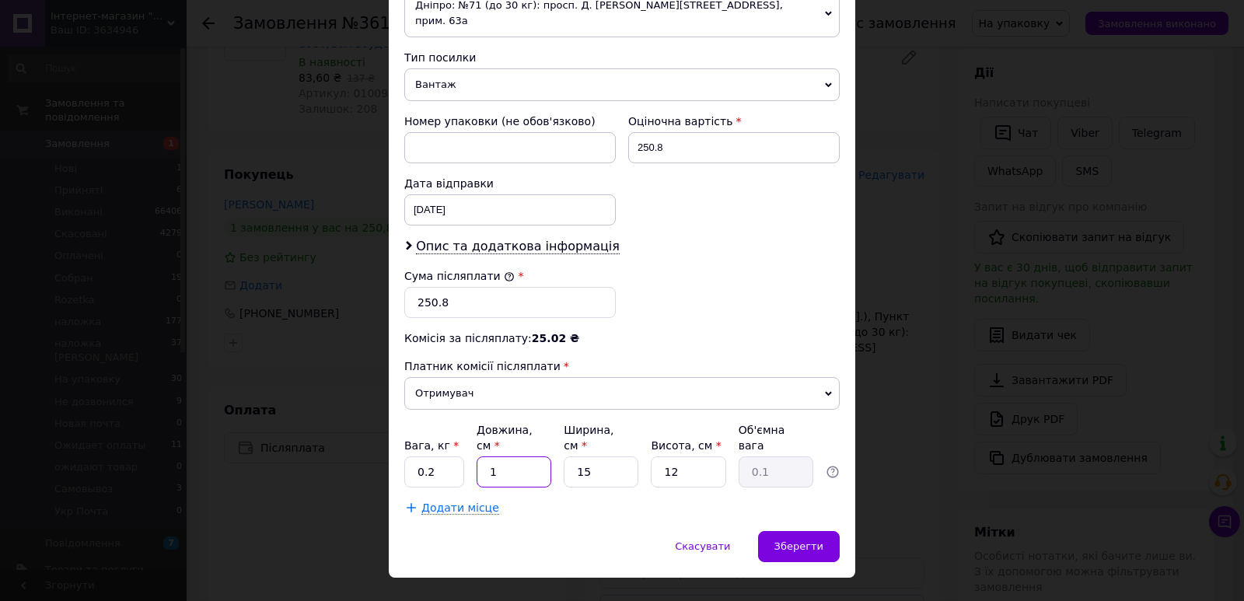
type input "12"
type input "0.54"
type input "12"
click at [592, 456] on input "15" at bounding box center [601, 471] width 75 height 31
drag, startPoint x: 592, startPoint y: 449, endPoint x: 634, endPoint y: 448, distance: 42.0
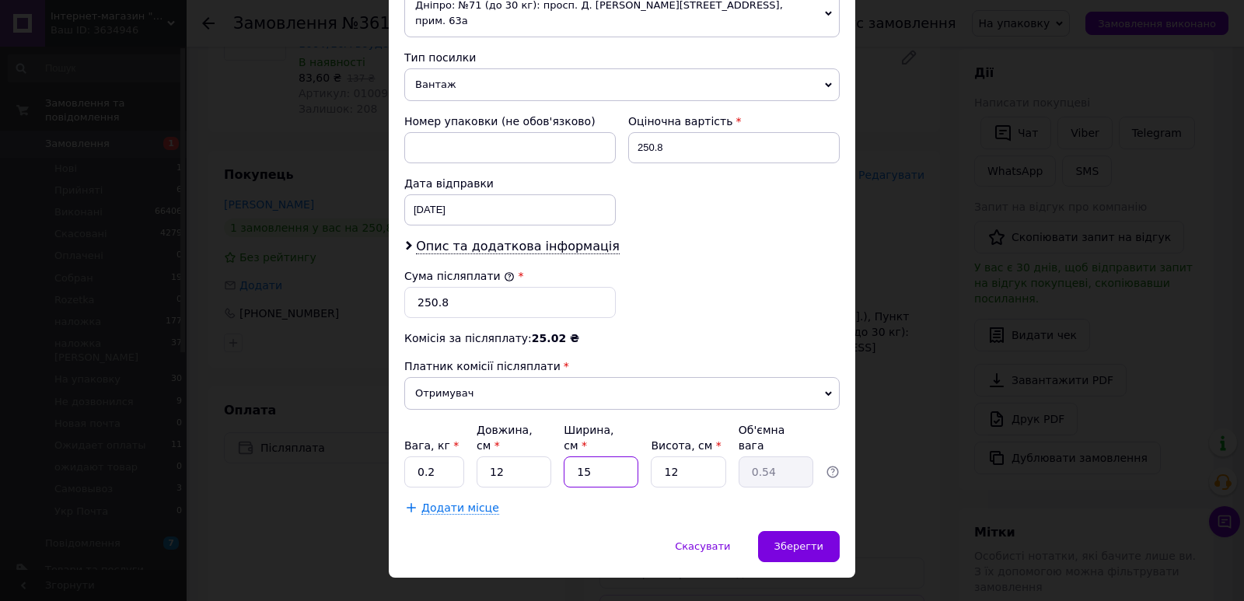
click at [592, 456] on input "15" at bounding box center [601, 471] width 75 height 31
type input "1"
type input "0.1"
type input "10"
type input "0.36"
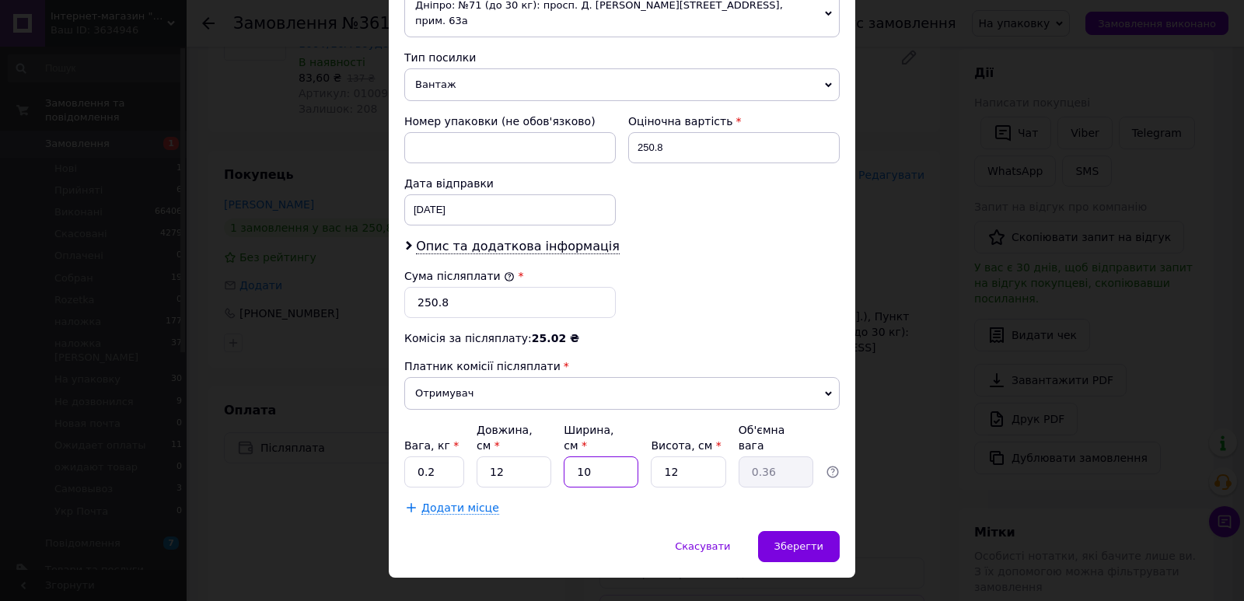
type input "10"
click at [692, 456] on input "12" at bounding box center [688, 471] width 75 height 31
type input "8"
type input "0.24"
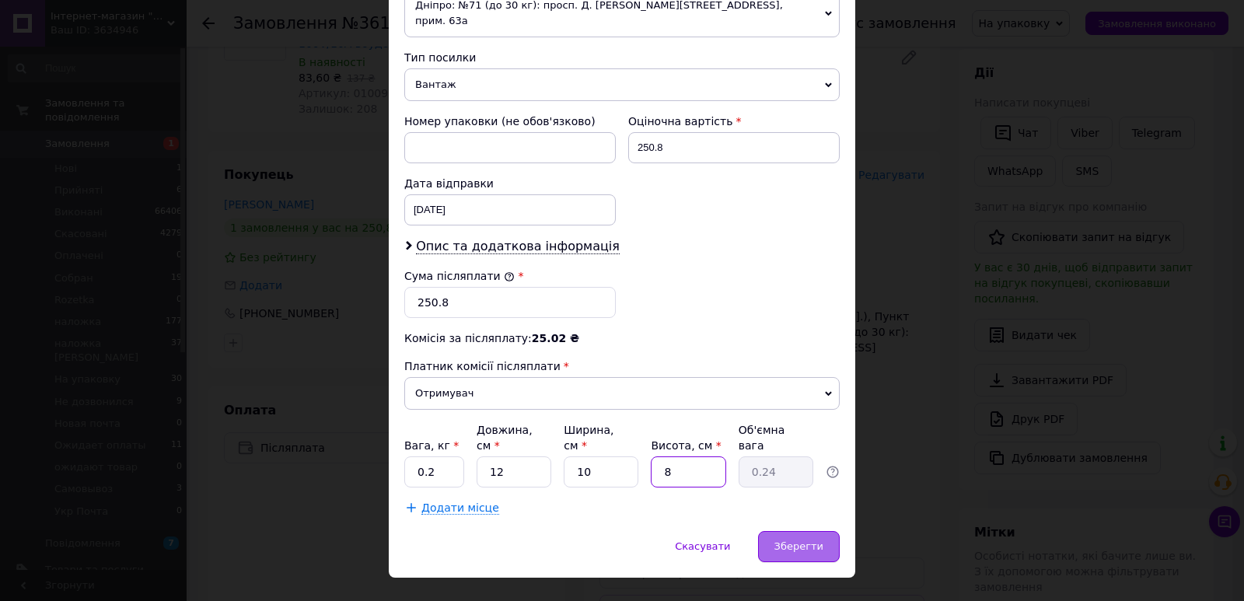
type input "8"
click at [823, 531] on div "Зберегти" at bounding box center [799, 546] width 82 height 31
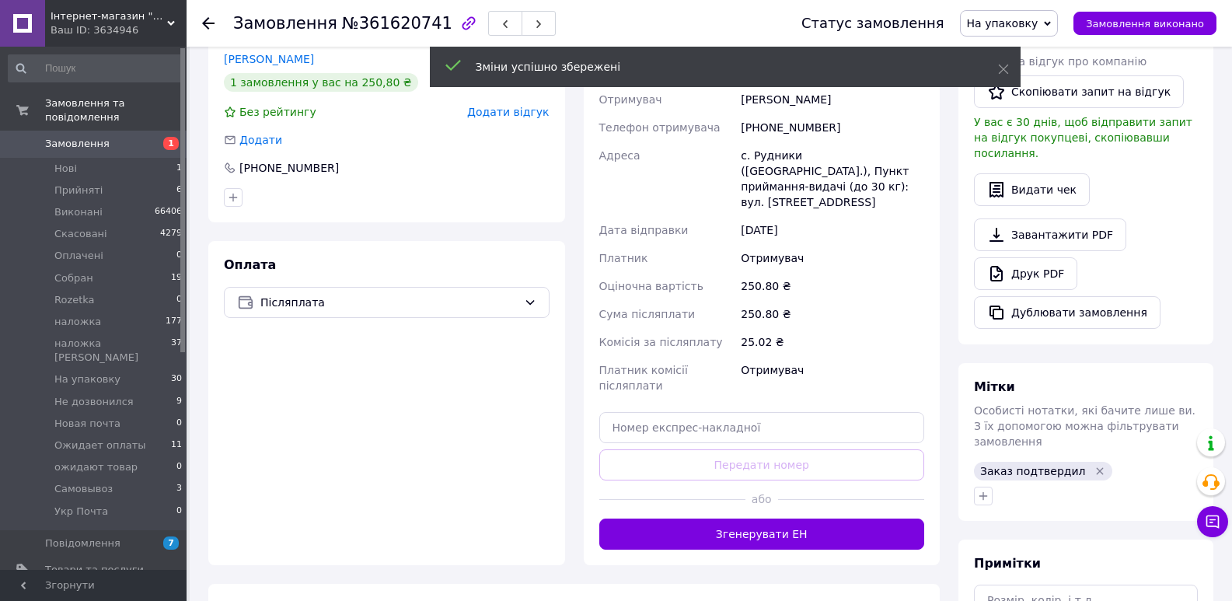
scroll to position [363, 0]
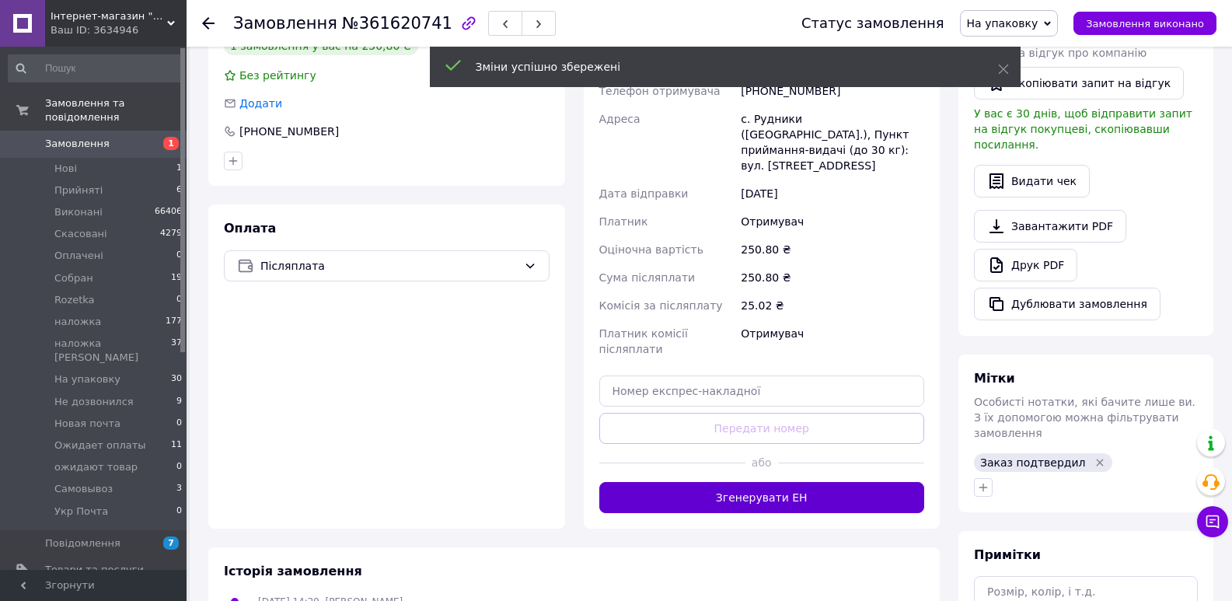
click at [830, 482] on button "Згенерувати ЕН" at bounding box center [762, 497] width 326 height 31
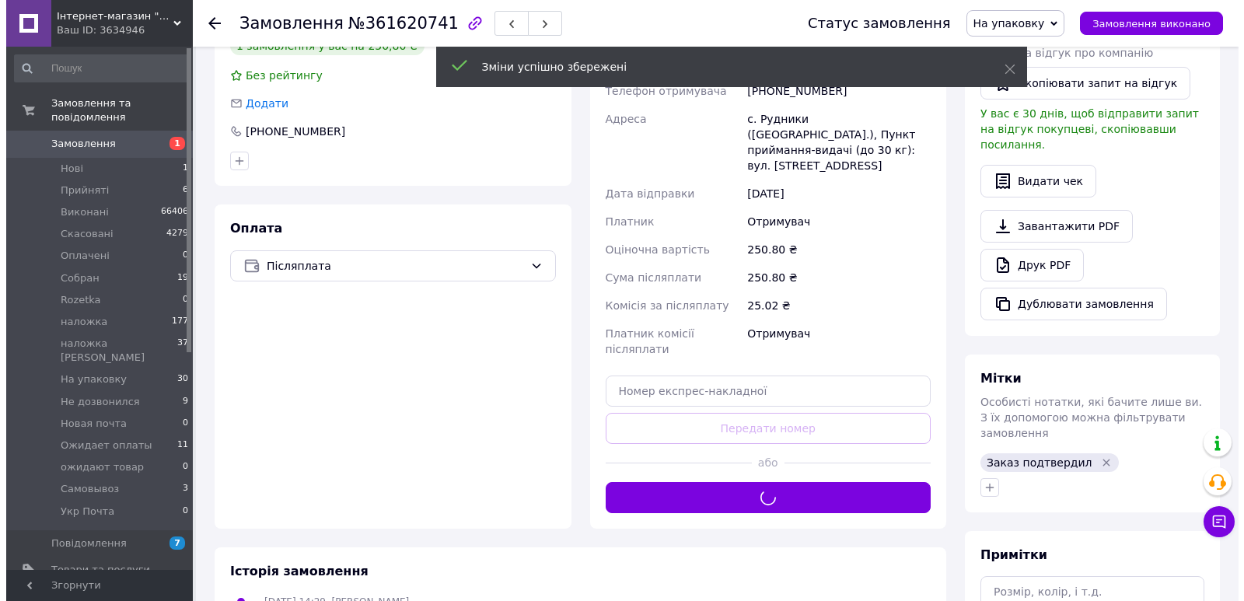
scroll to position [181, 0]
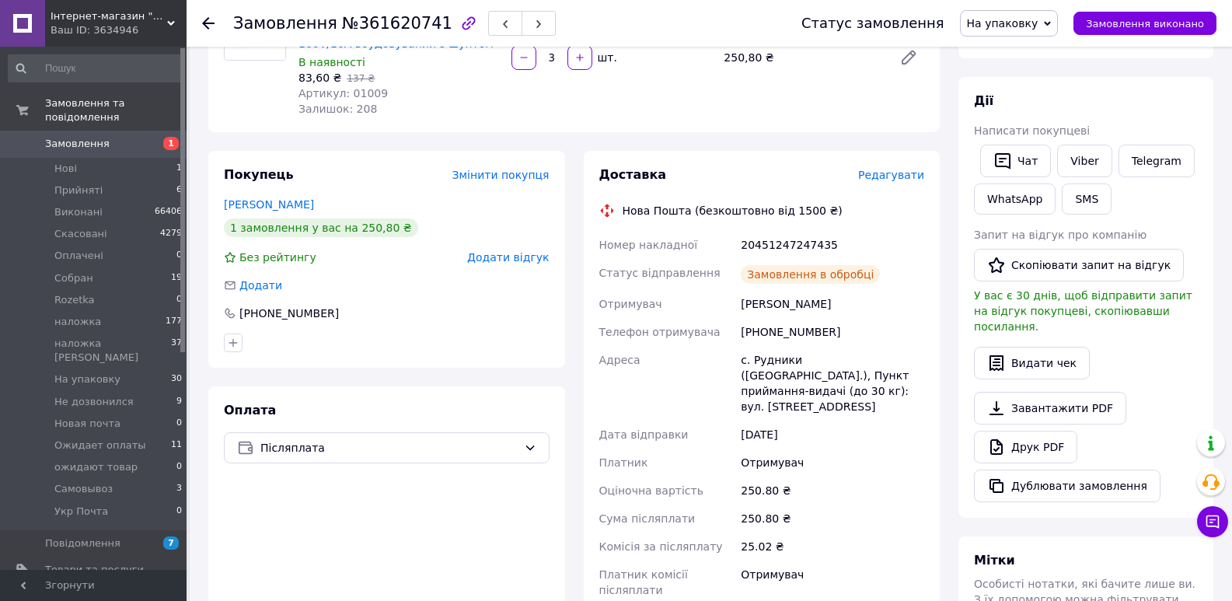
click at [776, 239] on div "20451247247435" at bounding box center [833, 245] width 190 height 28
copy div "20451247247435"
click at [1104, 188] on button "SMS" at bounding box center [1087, 198] width 50 height 31
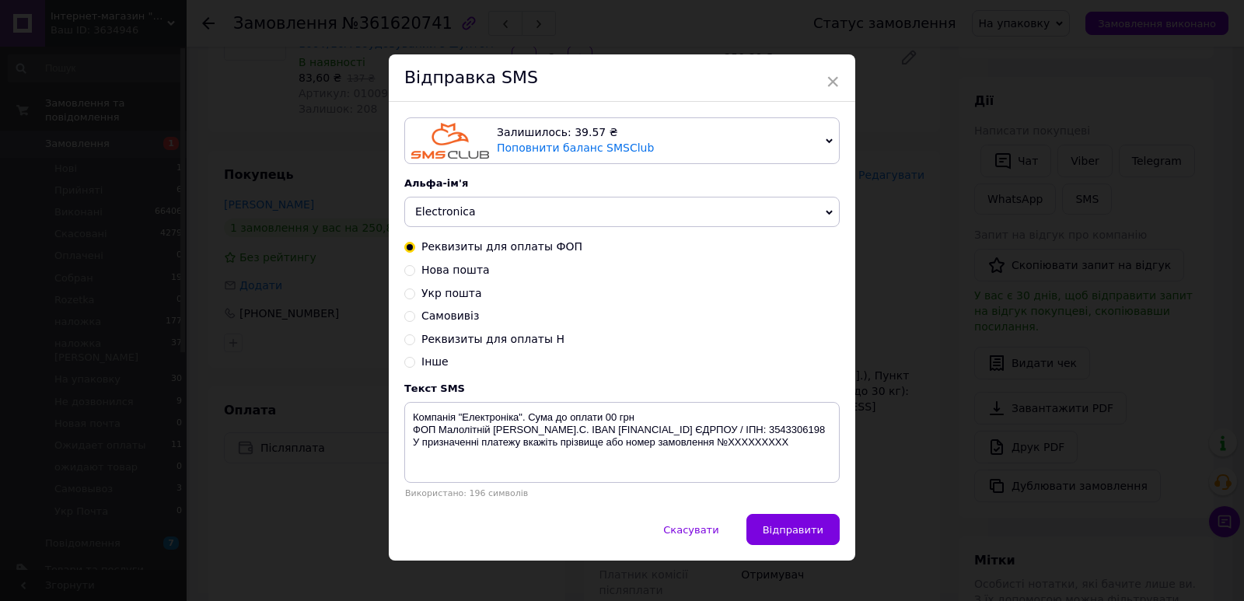
click at [453, 276] on span "Нова пошта" at bounding box center [455, 270] width 68 height 12
click at [415, 274] on input "Нова пошта" at bounding box center [409, 269] width 11 height 11
radio input "true"
radio input "false"
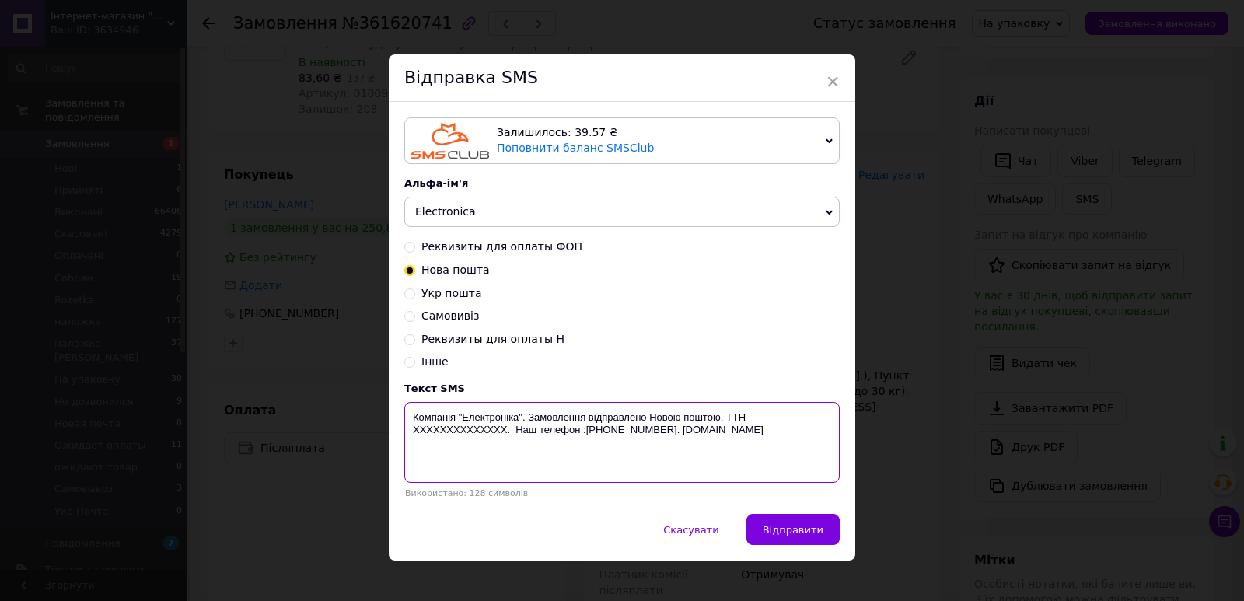
click at [457, 435] on textarea "Компанія "Електроніка". Замовлення відправлено Новою поштою. ТТН XXXXXXXXXXXXXX…" at bounding box center [621, 442] width 435 height 81
paste textarea "20451247247435"
type textarea "Компанія "Електроніка". Замовлення відправлено Новою поштою. ТТН 20451247247435…"
click at [817, 535] on span "Відправити" at bounding box center [793, 530] width 61 height 12
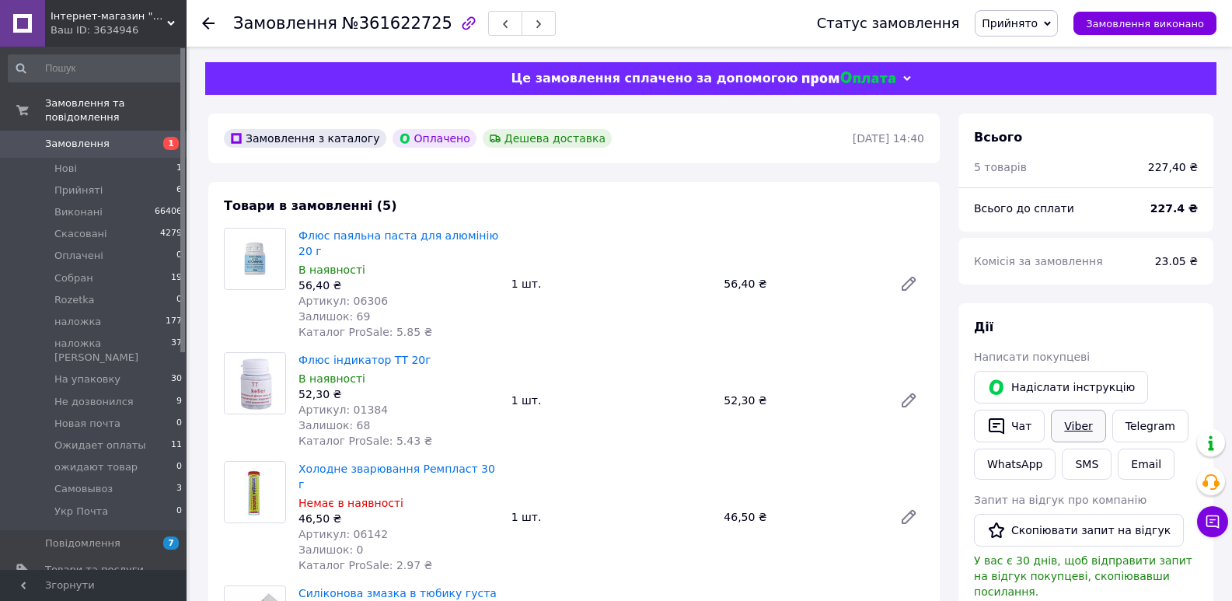
click at [1065, 404] on button "Надіслати інструкцію" at bounding box center [1061, 387] width 174 height 33
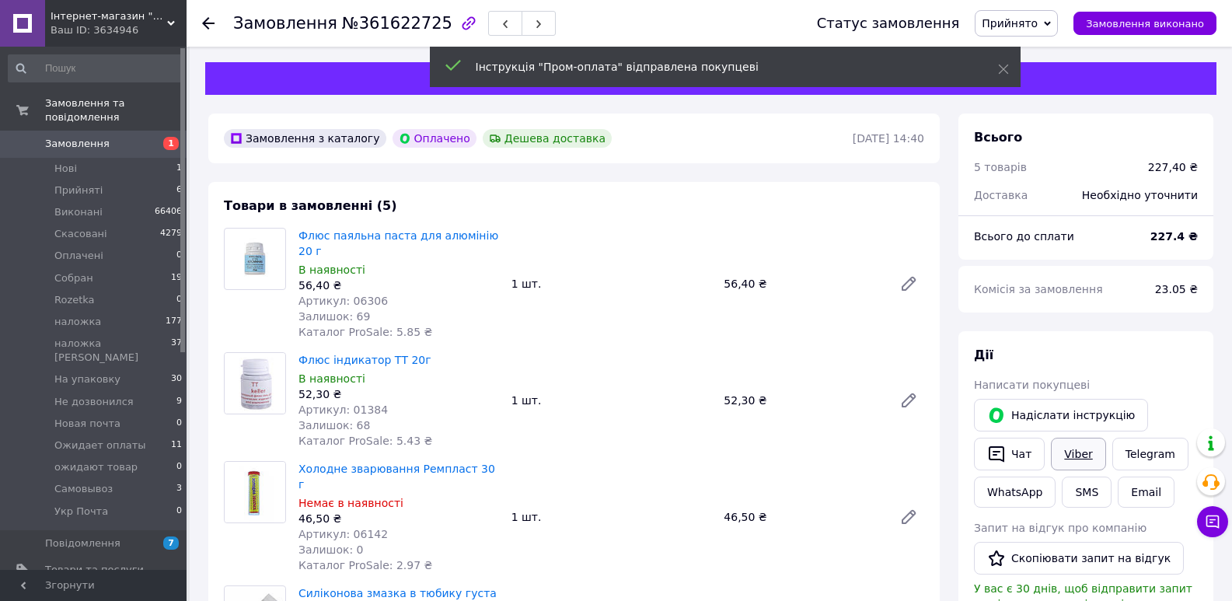
click at [1082, 454] on link "Viber" at bounding box center [1078, 454] width 54 height 33
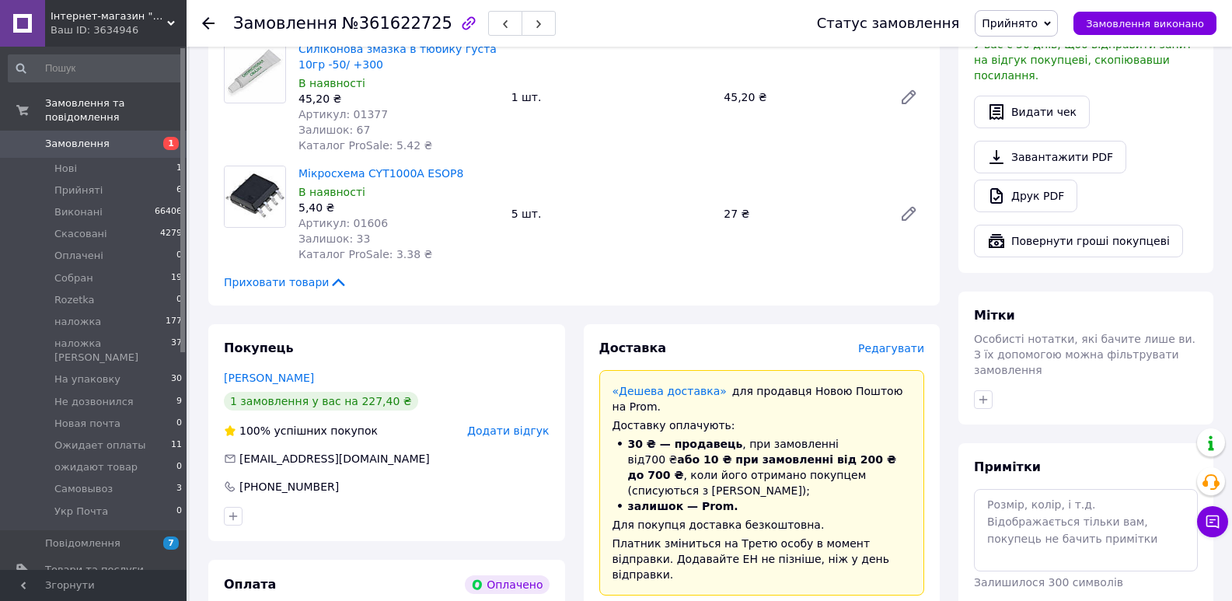
click at [1000, 19] on span "Прийнято" at bounding box center [1016, 23] width 83 height 26
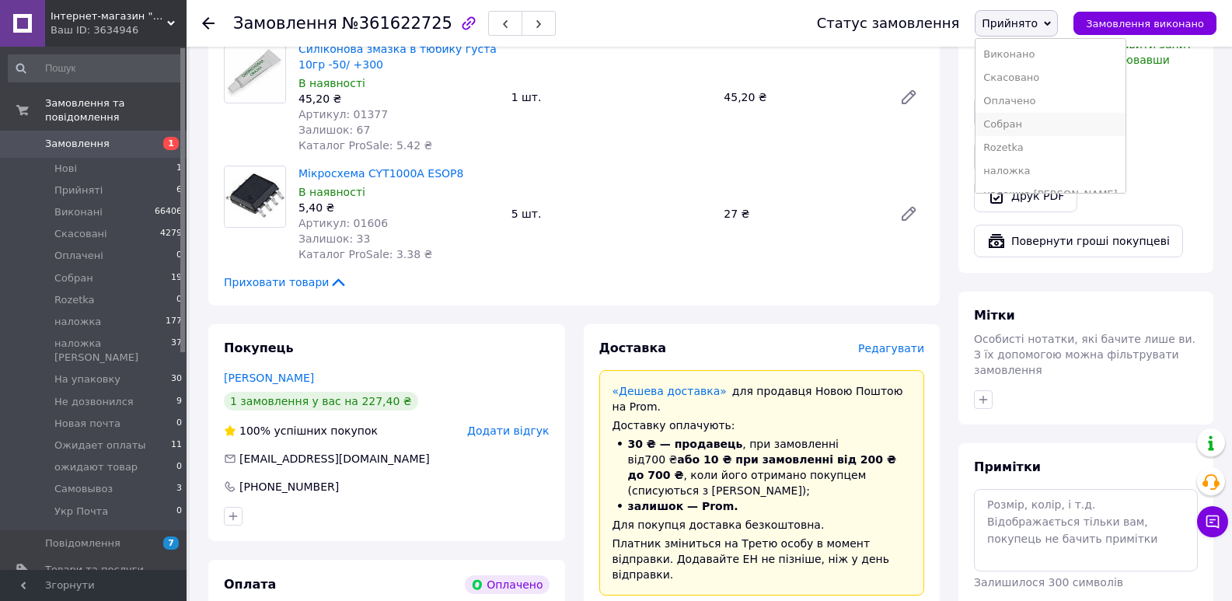
click at [1027, 121] on li "Cобран" at bounding box center [1050, 124] width 149 height 23
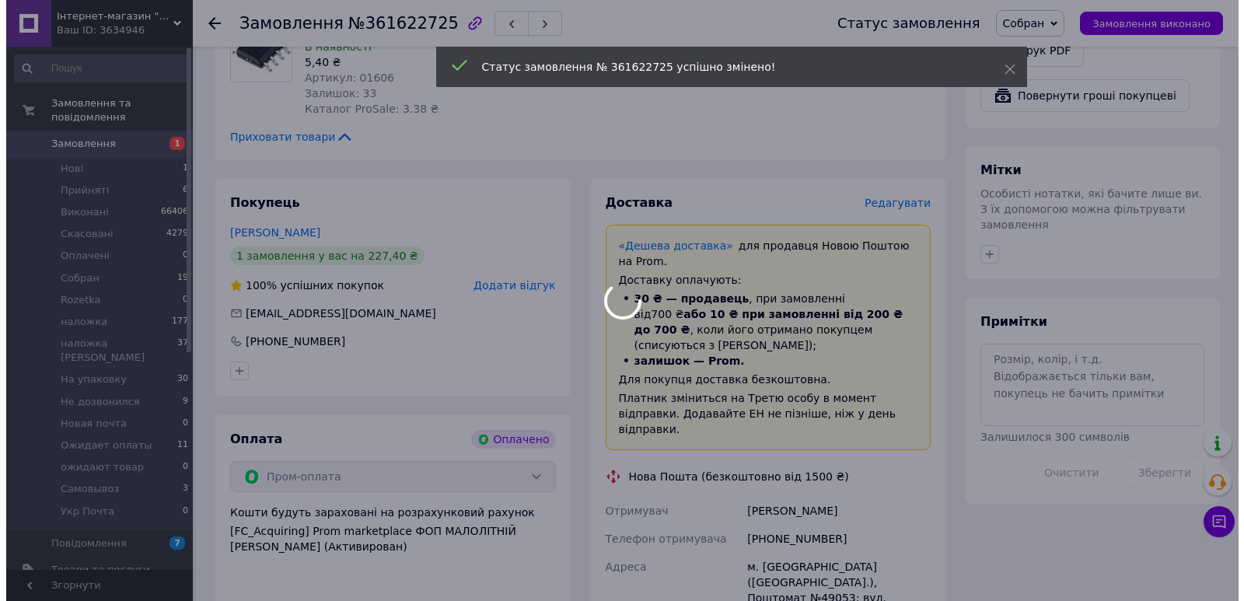
scroll to position [725, 0]
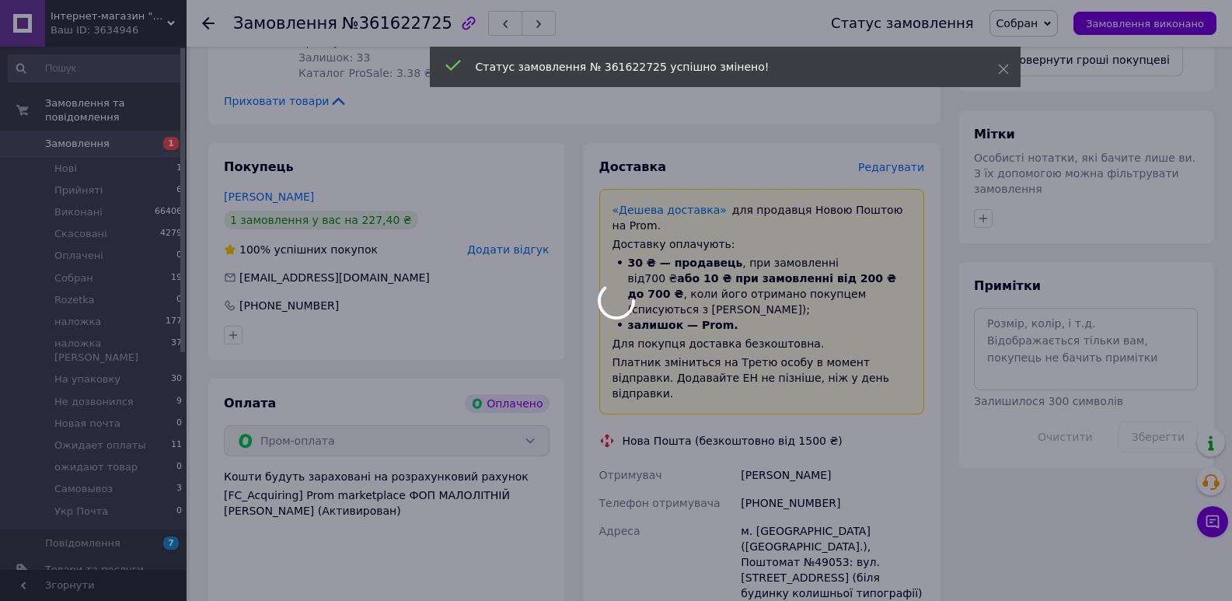
click at [904, 161] on span "Редагувати" at bounding box center [891, 167] width 66 height 12
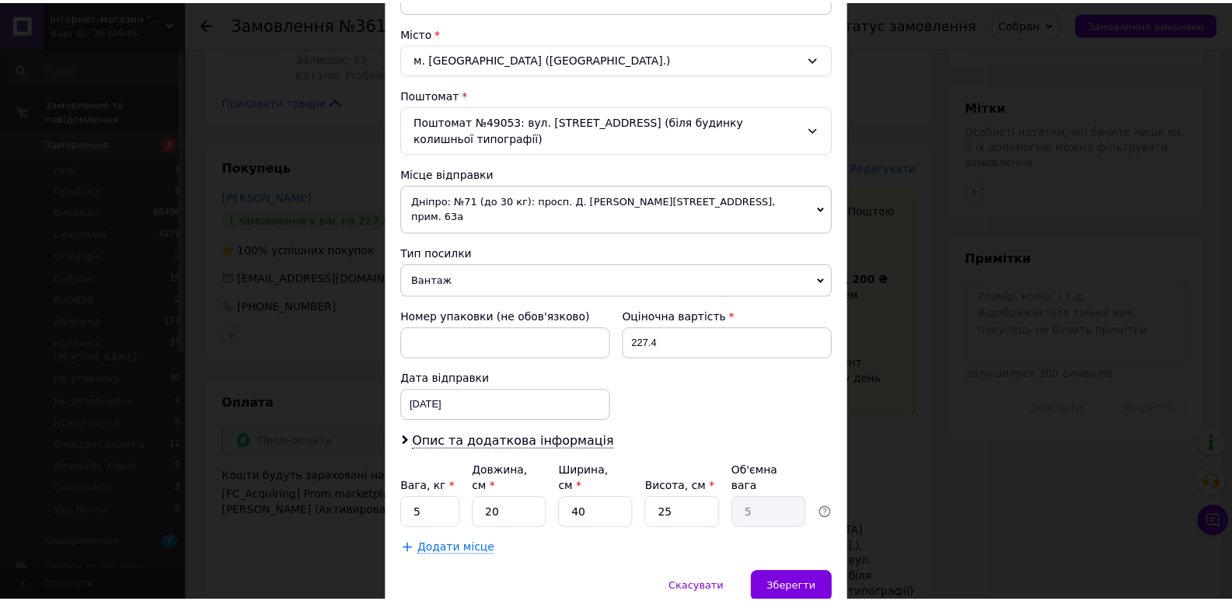
scroll to position [449, 0]
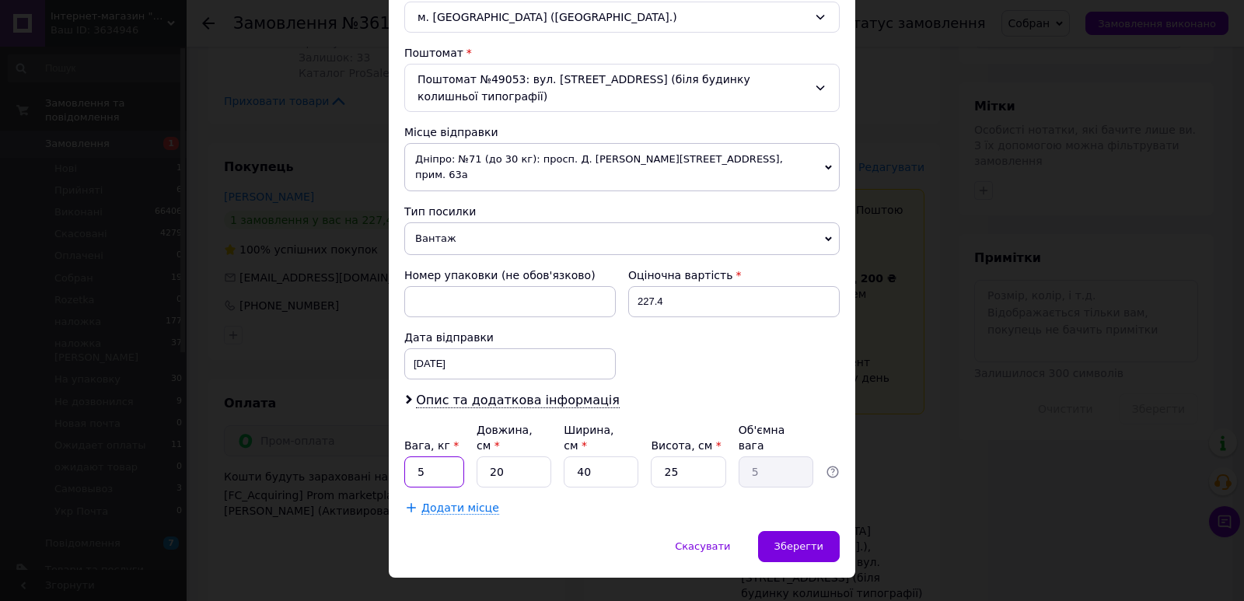
click at [428, 456] on input "5" at bounding box center [434, 471] width 60 height 31
type input "0.3"
click at [502, 456] on input "20" at bounding box center [514, 471] width 75 height 31
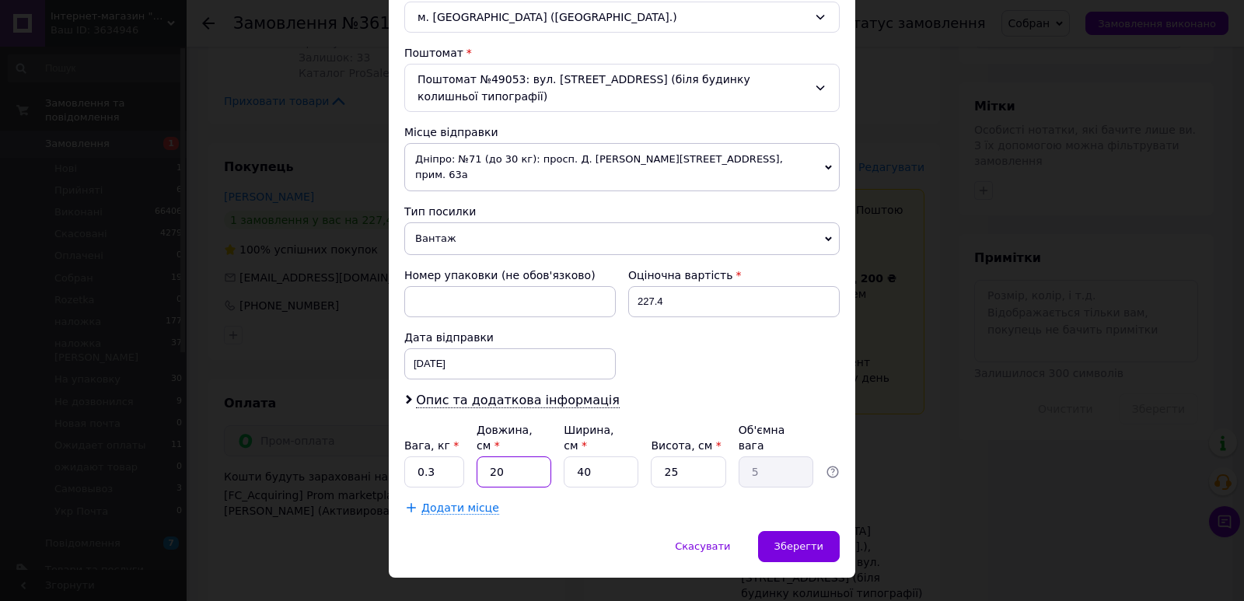
type input "1"
type input "0.25"
type input "14"
type input "3.5"
type input "14"
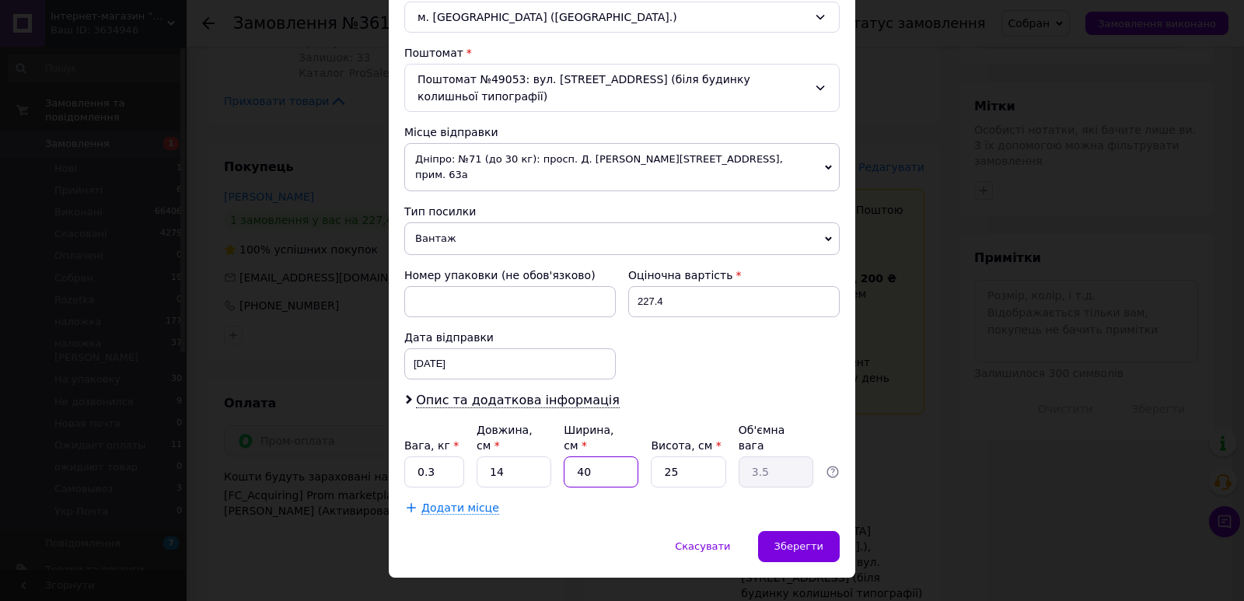
click at [591, 456] on input "40" at bounding box center [601, 471] width 75 height 31
type input "1"
type input "0.1"
type input "10"
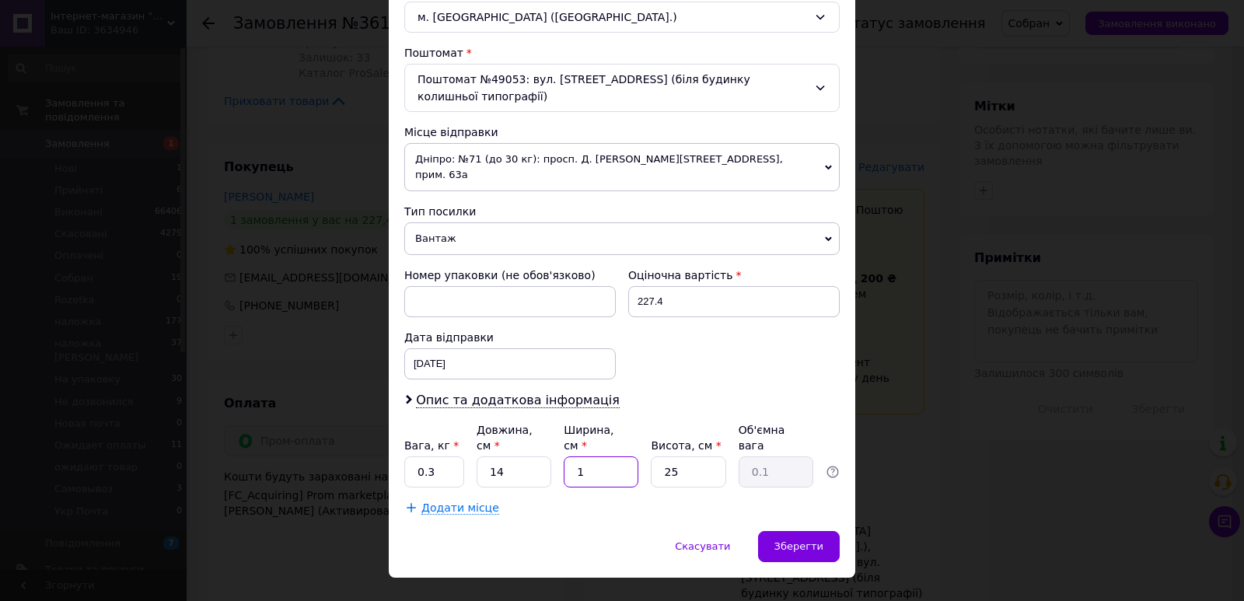
type input "0.88"
type input "10"
click at [666, 456] on input "25" at bounding box center [688, 471] width 75 height 31
type input "7"
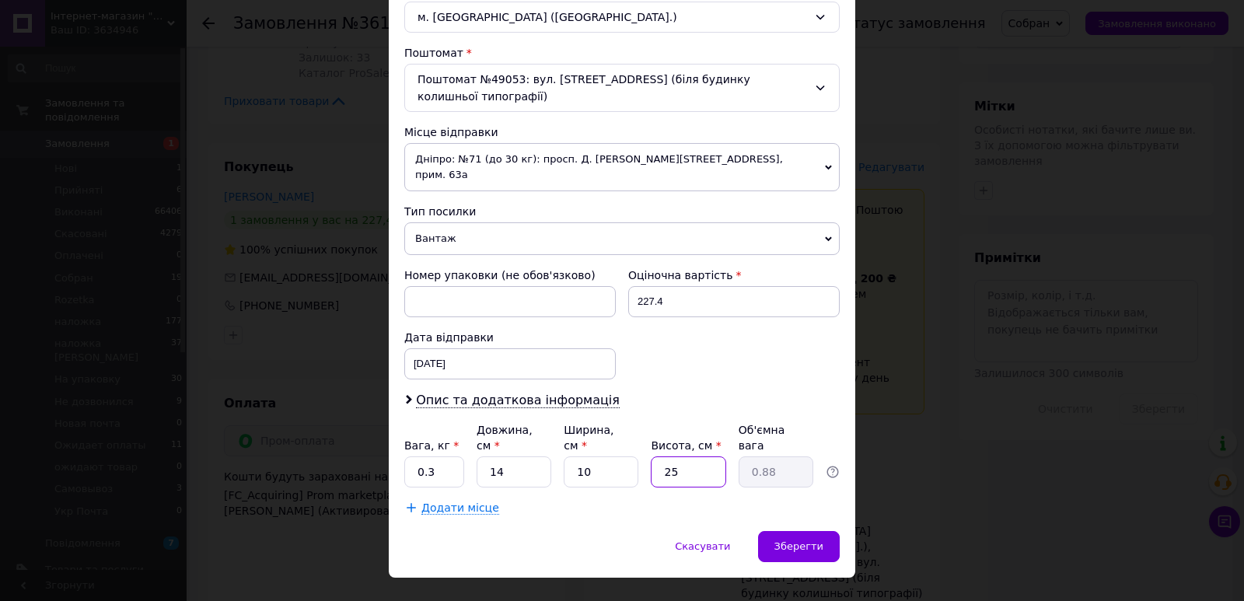
type input "0.25"
type input "7"
click at [809, 531] on div "Зберегти" at bounding box center [799, 546] width 82 height 31
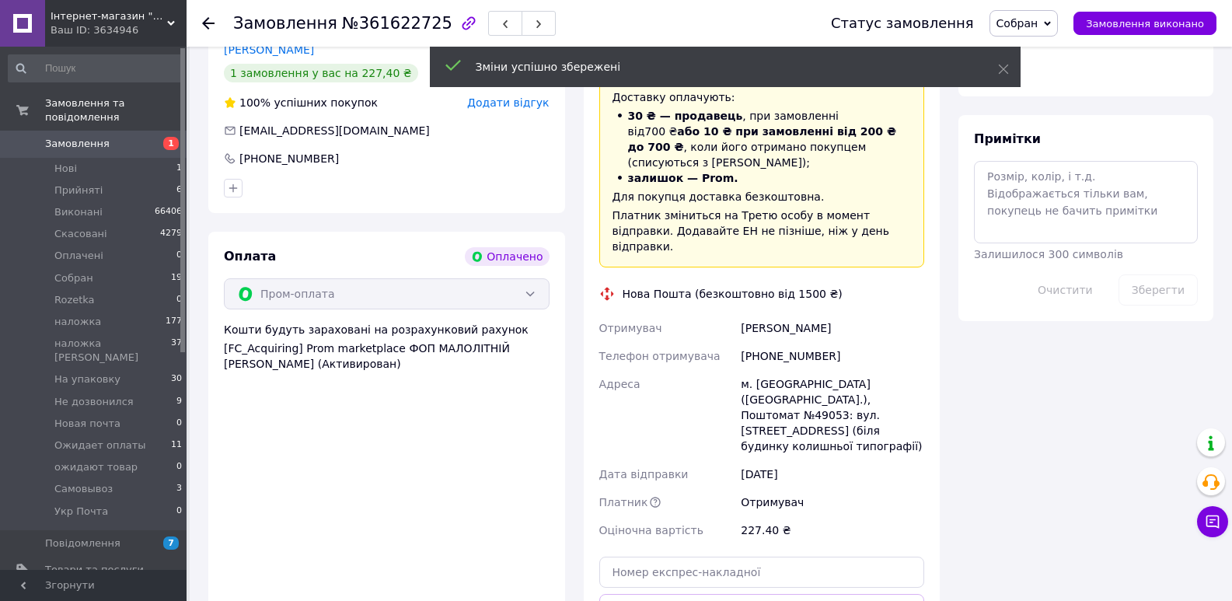
scroll to position [907, 0]
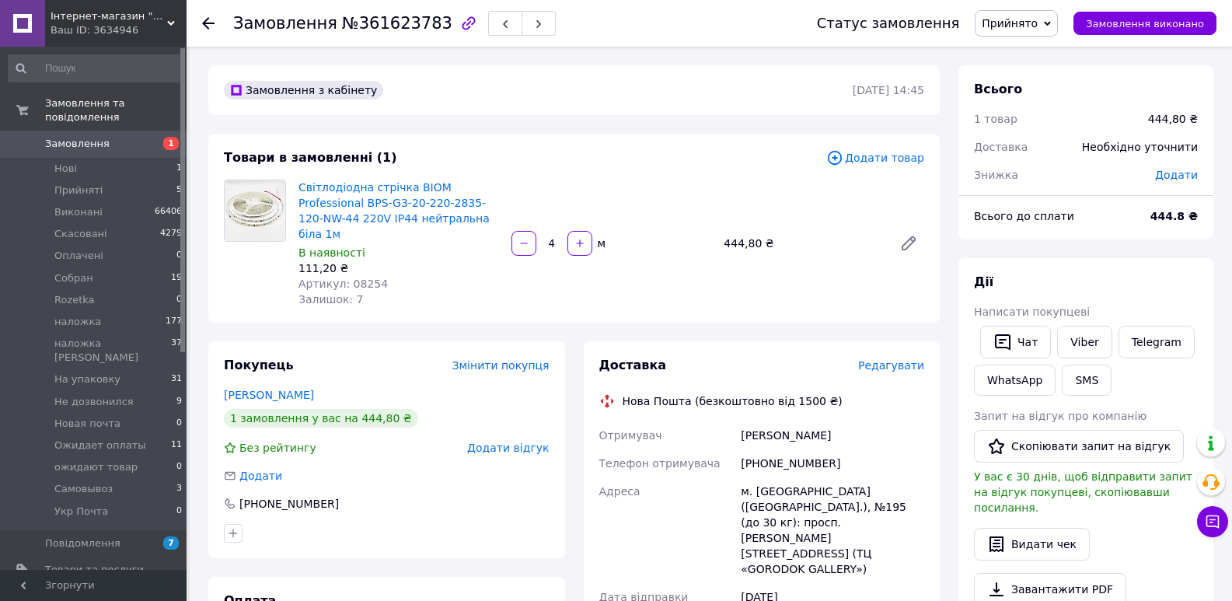
click at [1051, 23] on icon at bounding box center [1047, 23] width 7 height 5
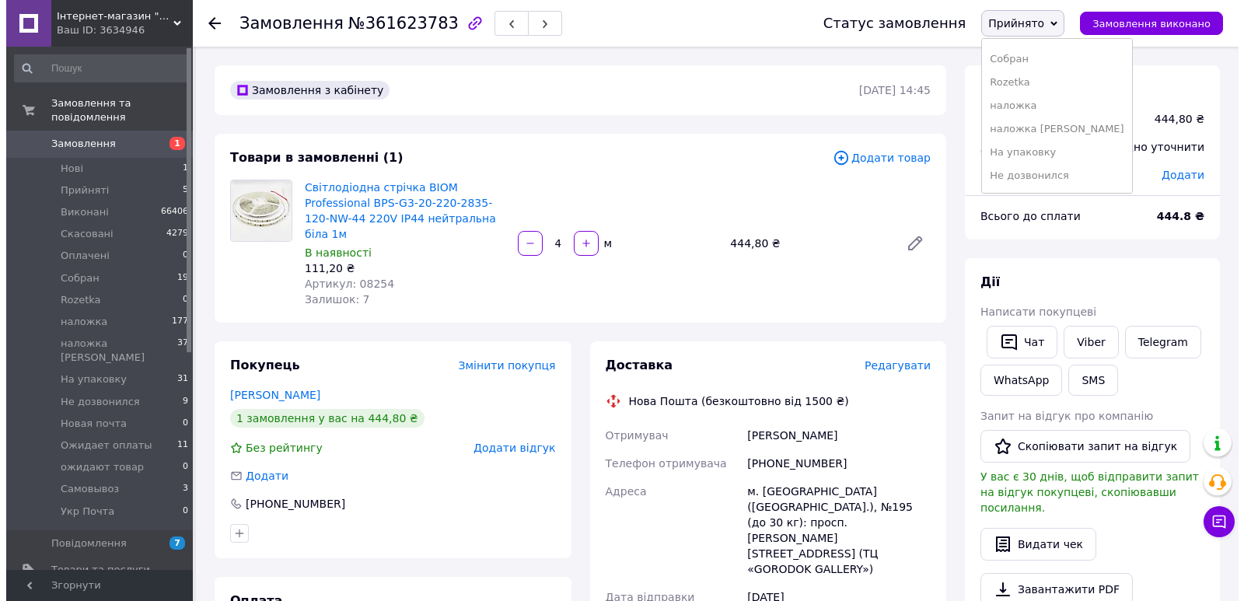
scroll to position [180, 0]
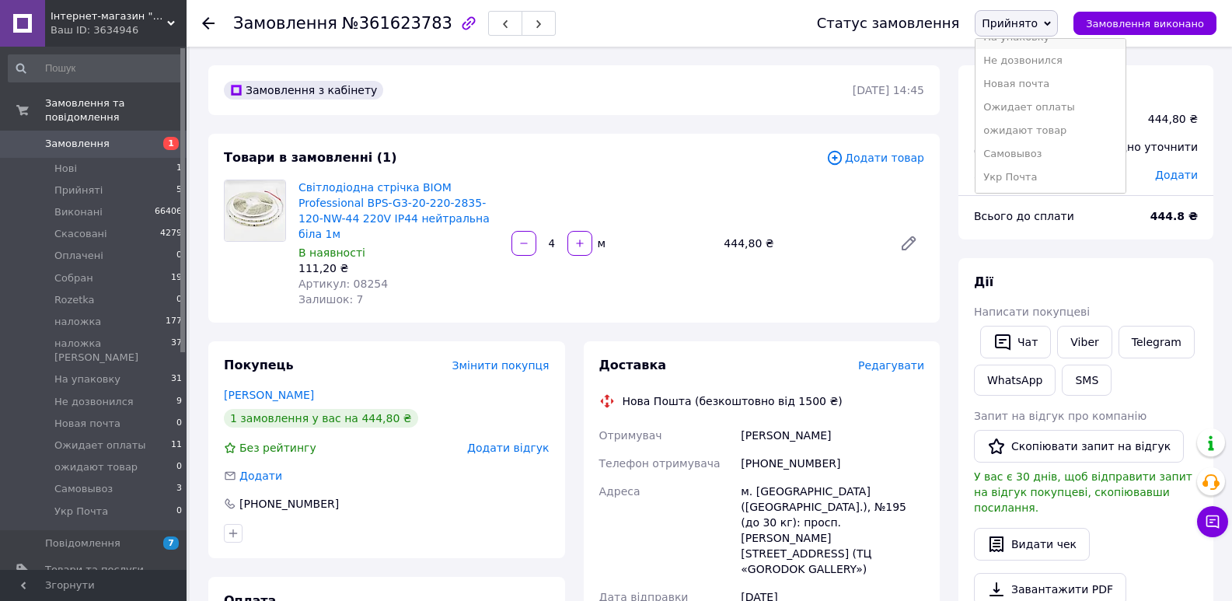
click at [1052, 44] on li "На упаковку" at bounding box center [1050, 37] width 149 height 23
click at [914, 359] on span "Редагувати" at bounding box center [891, 365] width 66 height 12
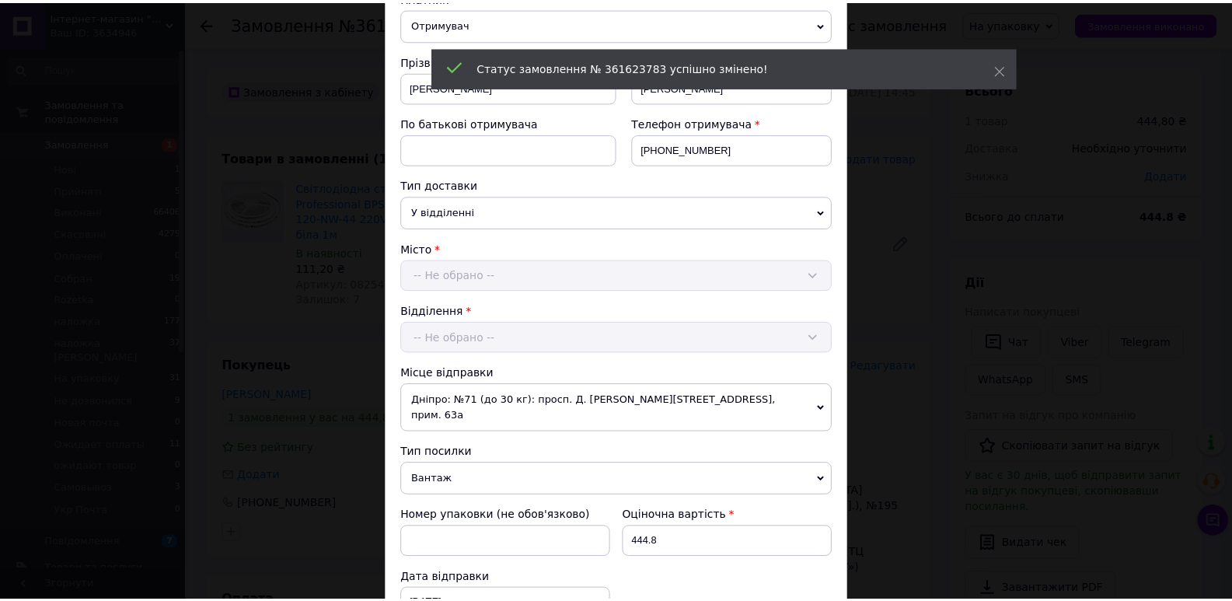
scroll to position [585, 0]
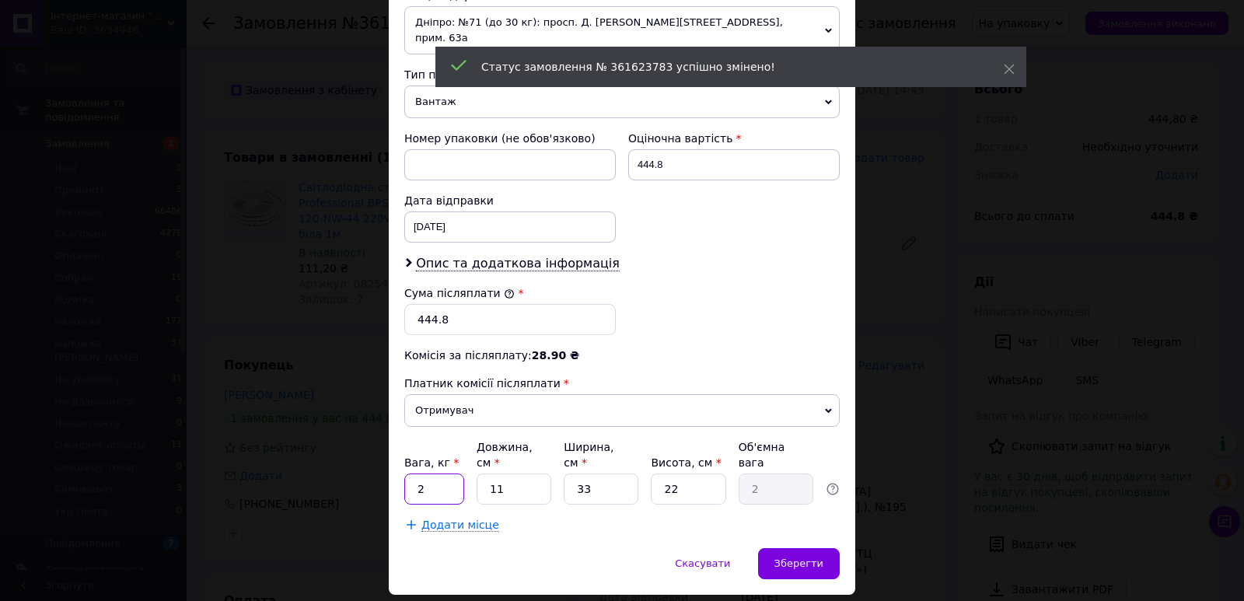
click at [435, 473] on input "2" at bounding box center [434, 488] width 60 height 31
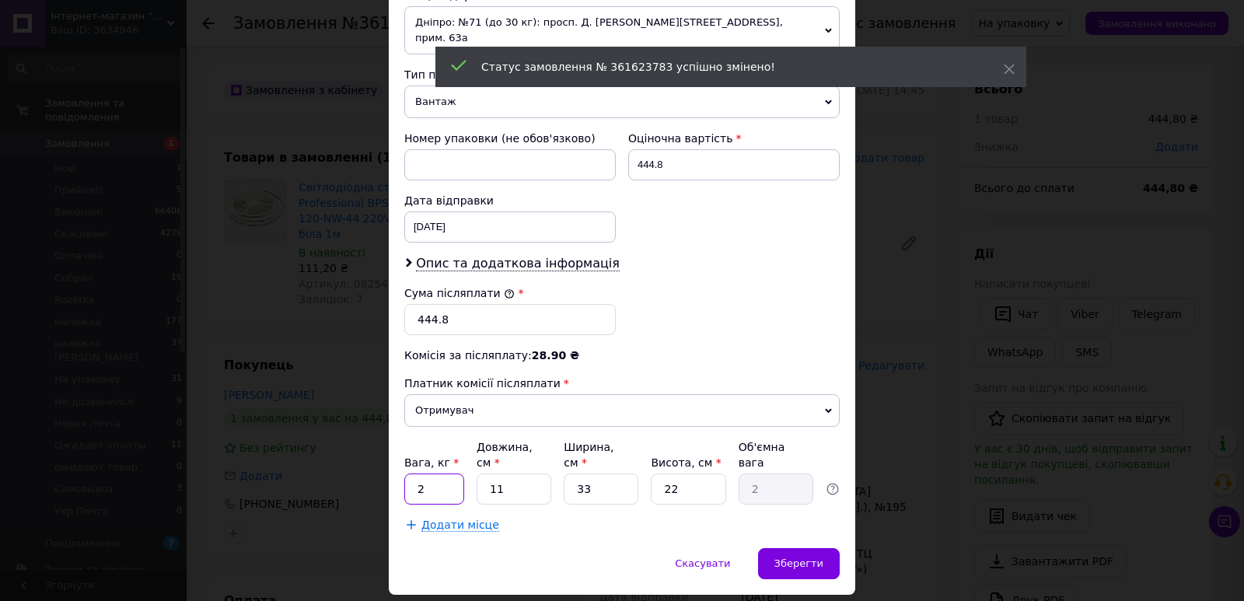
click at [435, 473] on input "2" at bounding box center [434, 488] width 60 height 31
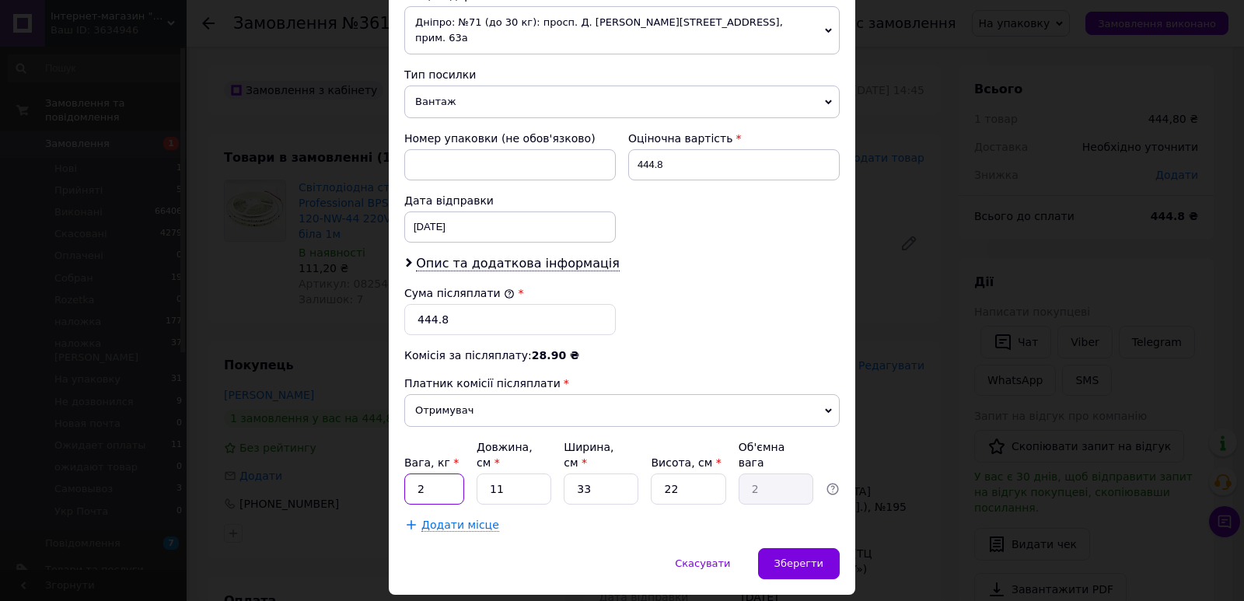
type input "0.2"
click at [508, 473] on input "11" at bounding box center [514, 488] width 75 height 31
type input "1"
type input "0.18"
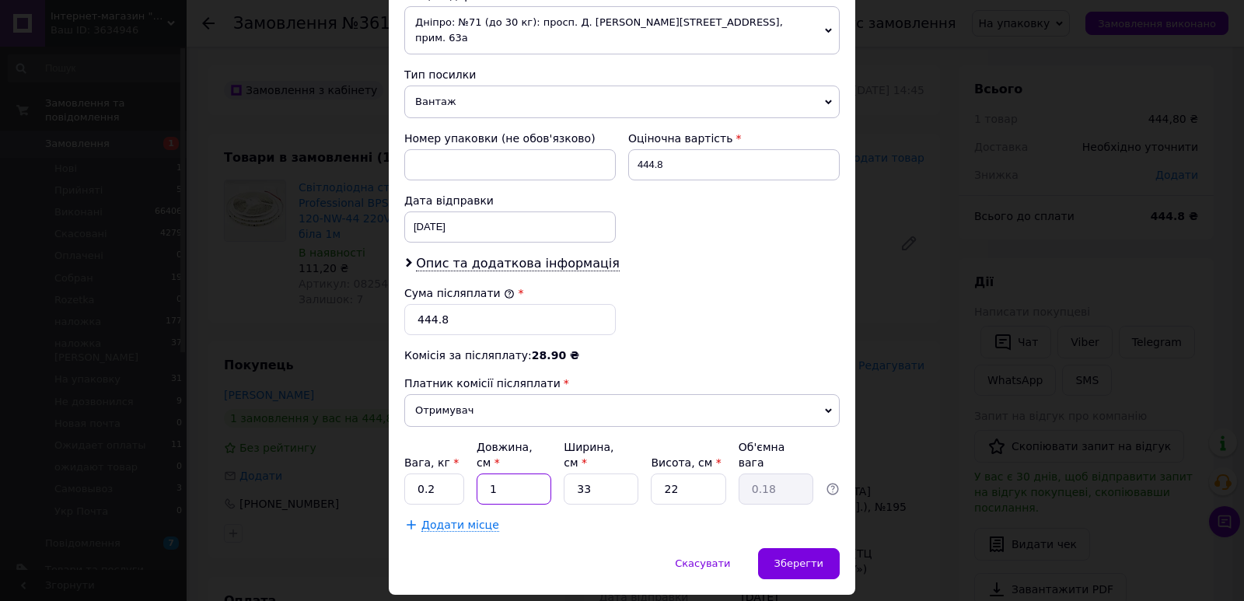
type input "12"
type input "2.18"
type input "12"
click at [596, 473] on input "33" at bounding box center [601, 488] width 75 height 31
drag, startPoint x: 596, startPoint y: 435, endPoint x: 645, endPoint y: 435, distance: 49.8
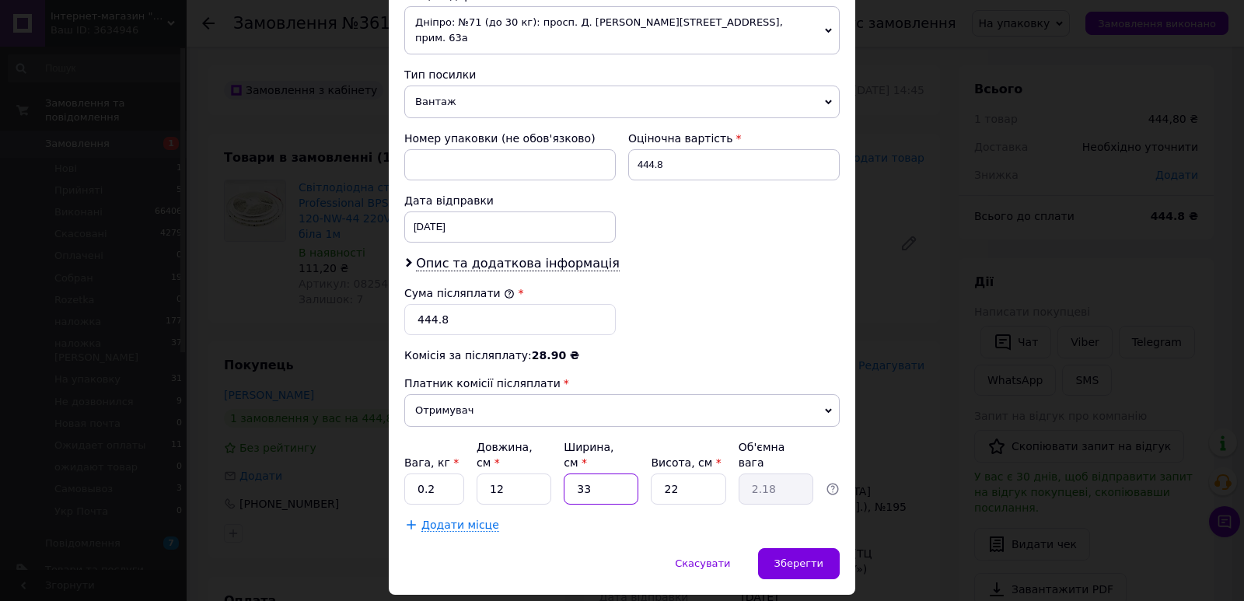
click at [596, 473] on input "33" at bounding box center [601, 488] width 75 height 31
type input "1"
type input "0.1"
type input "10"
type input "0.66"
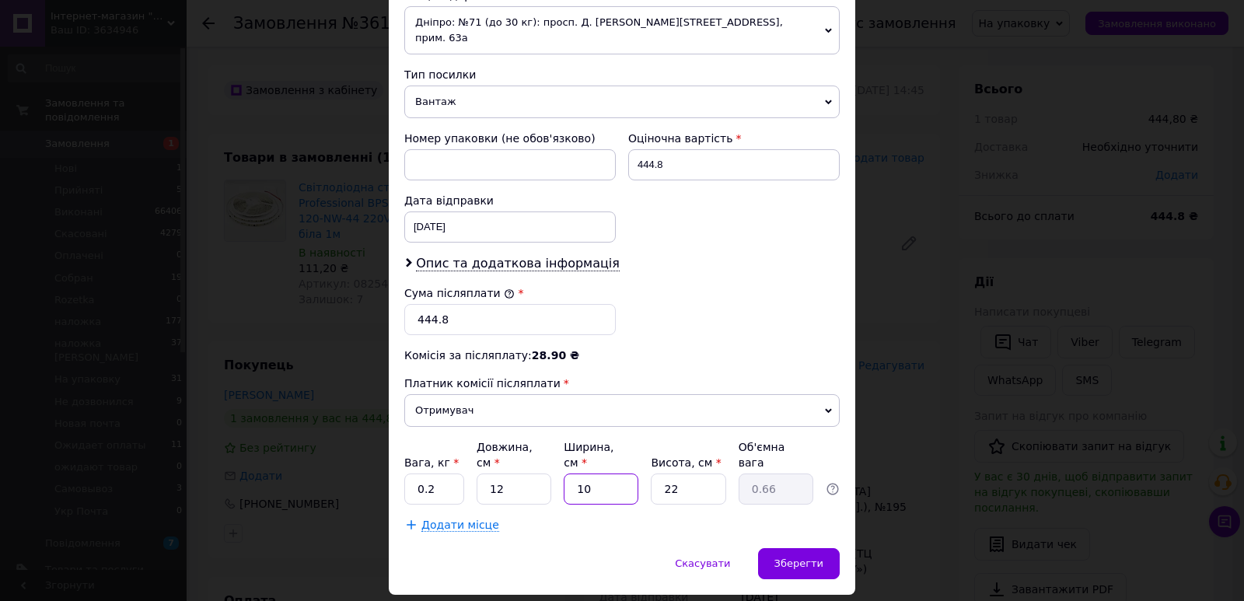
type input "10"
click at [678, 473] on input "22" at bounding box center [688, 488] width 75 height 31
type input "3"
type input "0.1"
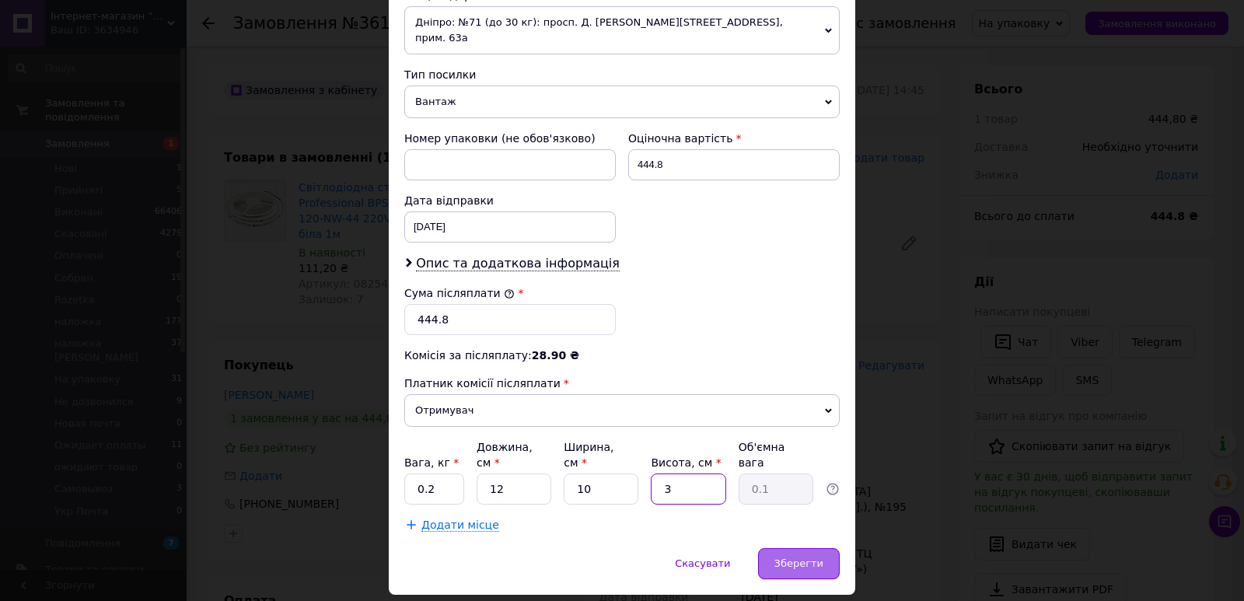
type input "3"
click at [817, 557] on span "Зберегти" at bounding box center [798, 563] width 49 height 12
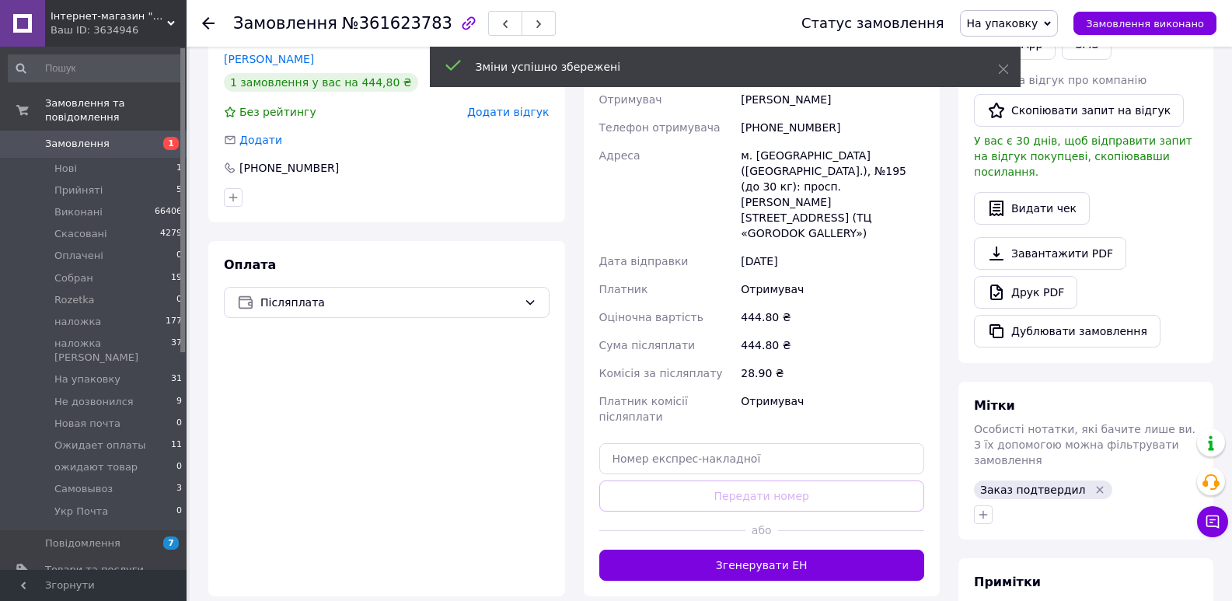
scroll to position [363, 0]
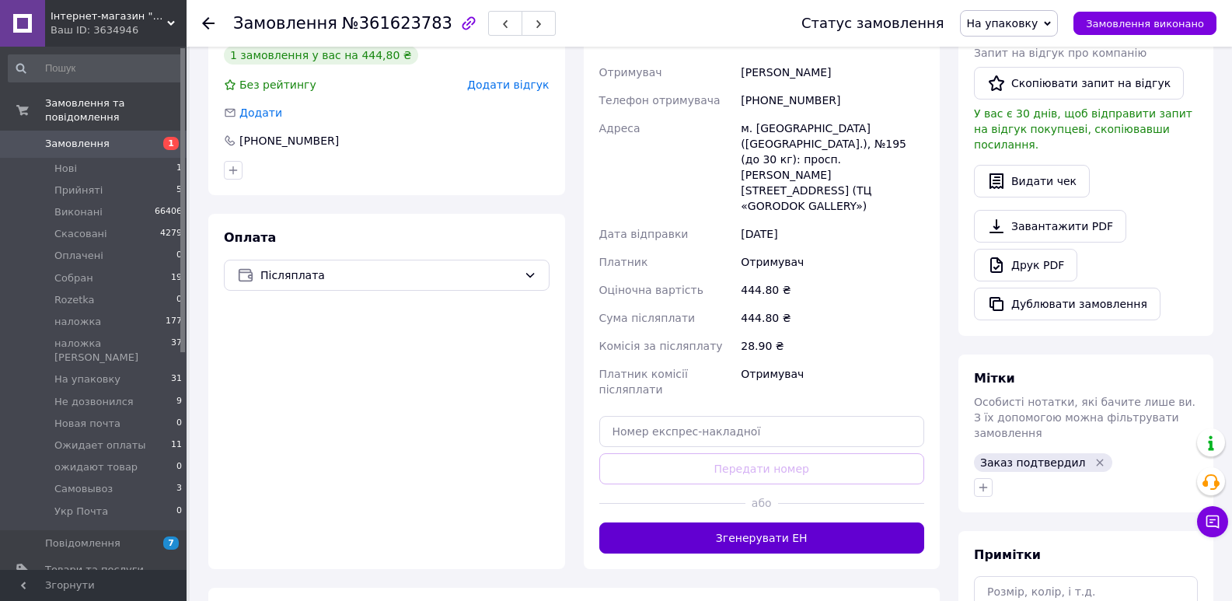
click at [749, 522] on button "Згенерувати ЕН" at bounding box center [762, 537] width 326 height 31
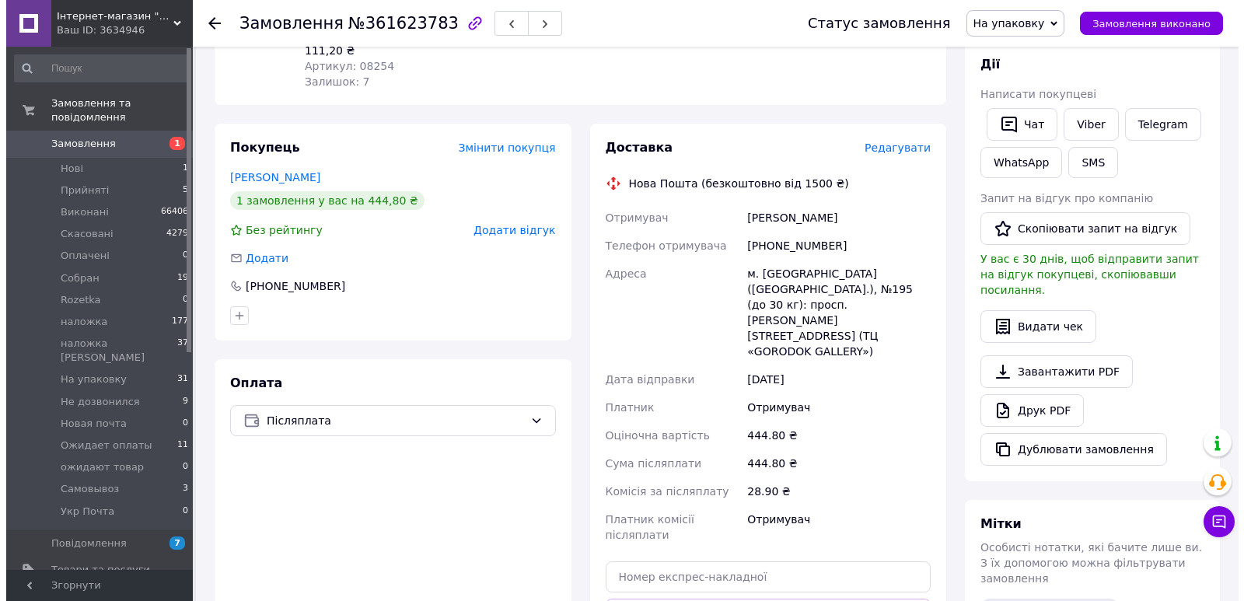
scroll to position [181, 0]
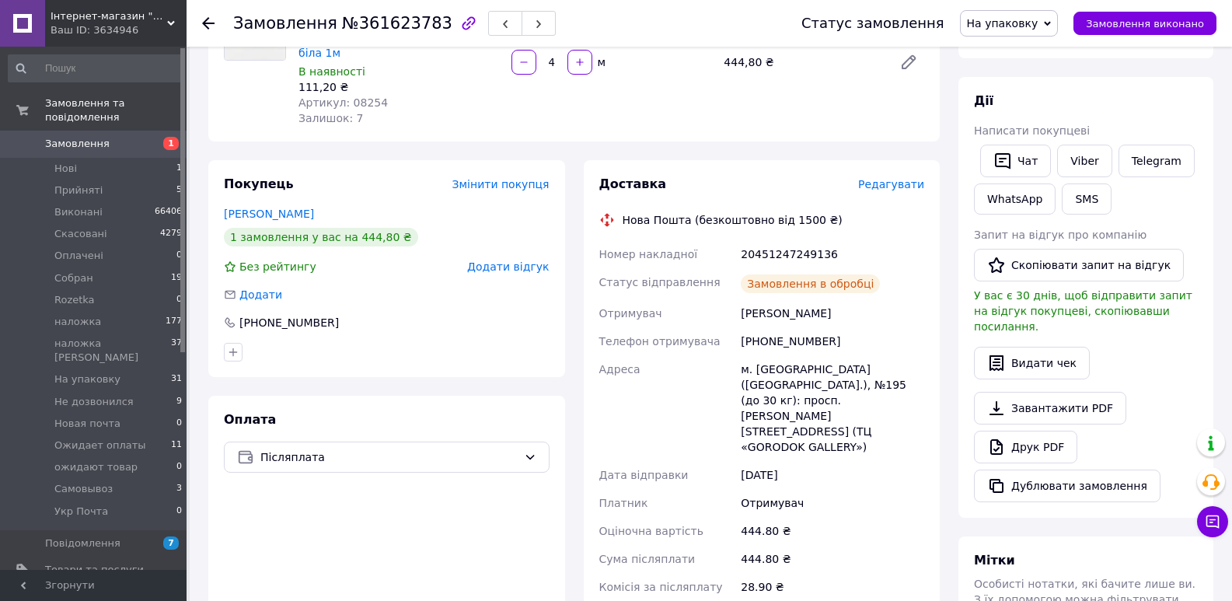
click at [774, 240] on div "20451247249136" at bounding box center [833, 254] width 190 height 28
copy div "20451247249136"
click at [1081, 197] on button "SMS" at bounding box center [1087, 198] width 50 height 31
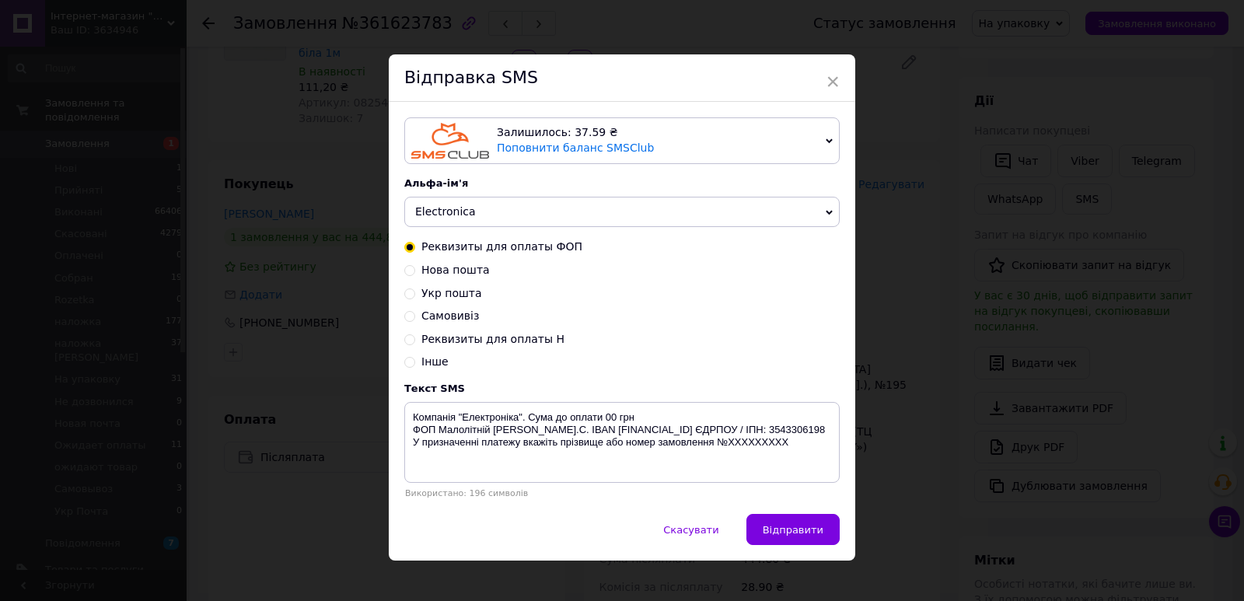
click at [470, 271] on span "Нова пошта" at bounding box center [455, 270] width 68 height 12
click at [415, 271] on input "Нова пошта" at bounding box center [409, 269] width 11 height 11
radio input "true"
radio input "false"
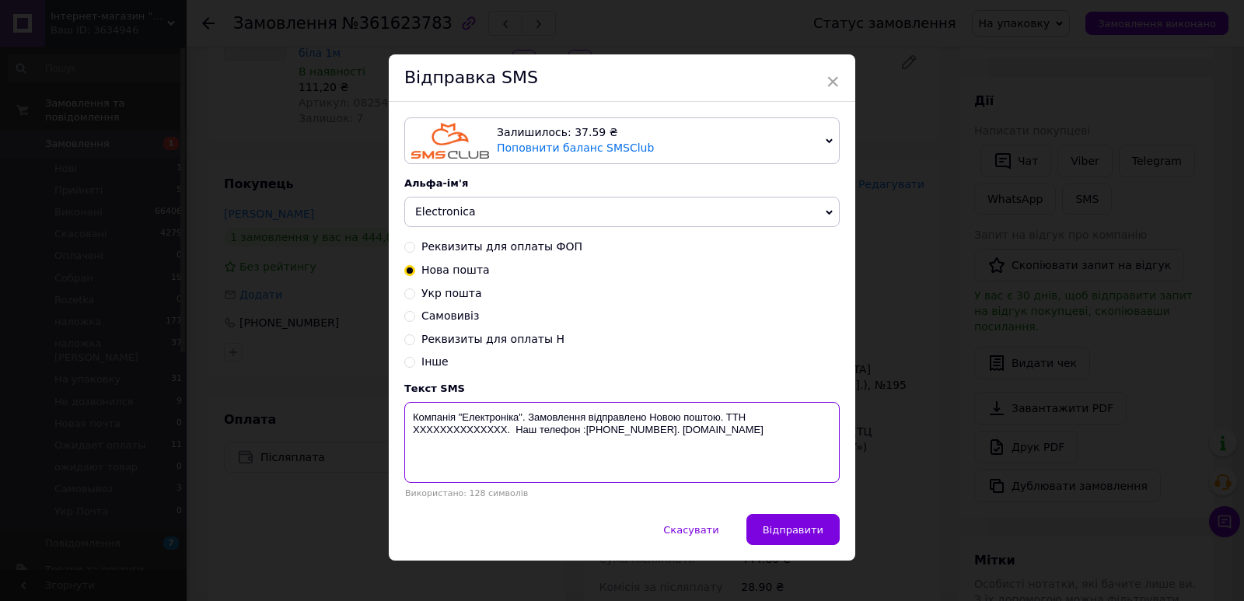
click at [455, 442] on textarea "Компанія "Електроніка". Замовлення відправлено Новою поштою. ТТН XXXXXXXXXXXXXX…" at bounding box center [621, 442] width 435 height 81
click at [455, 425] on textarea "Компанія "Електроніка". Замовлення відправлено Новою поштою. ТТН XXXXXXXXXXXXXX…" at bounding box center [621, 442] width 435 height 81
click at [455, 428] on textarea "Компанія "Електроніка". Замовлення відправлено Новою поштою. ТТН XXXXXXXXXXXXXX…" at bounding box center [621, 442] width 435 height 81
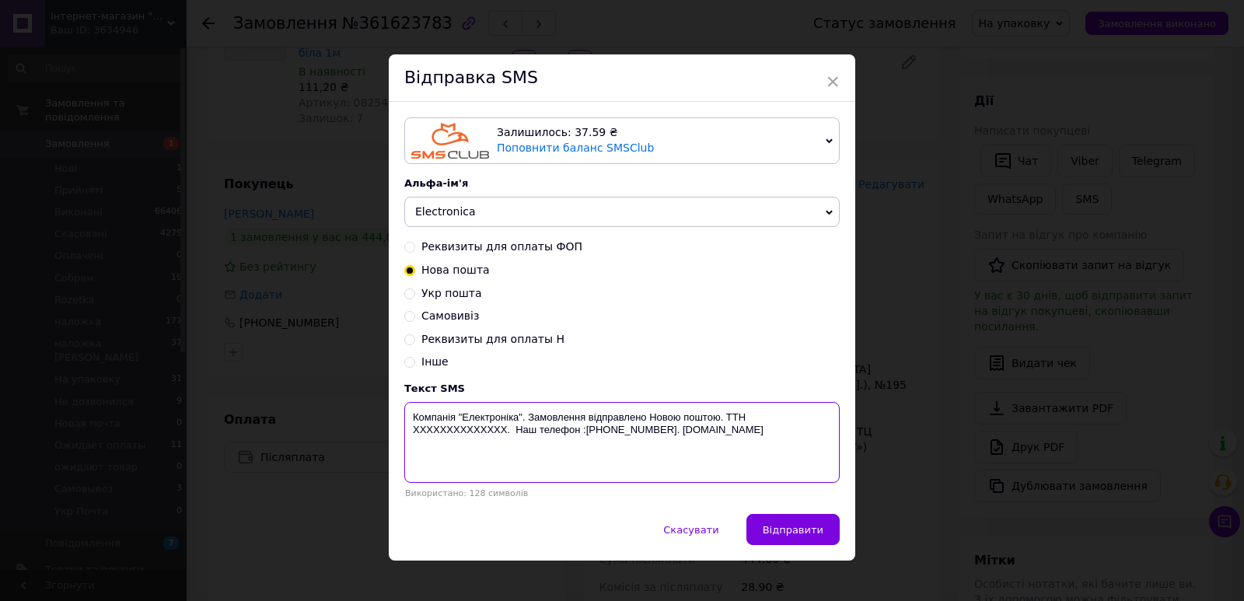
click at [457, 435] on textarea "Компанія "Електроніка". Замовлення відправлено Новою поштою. ТТН XXXXXXXXXXXXXX…" at bounding box center [621, 442] width 435 height 81
paste textarea "20451247249136"
type textarea "Компанія "Електроніка". Замовлення відправлено Новою поштою. ТТН 20451247249136…"
click at [804, 533] on span "Відправити" at bounding box center [793, 530] width 61 height 12
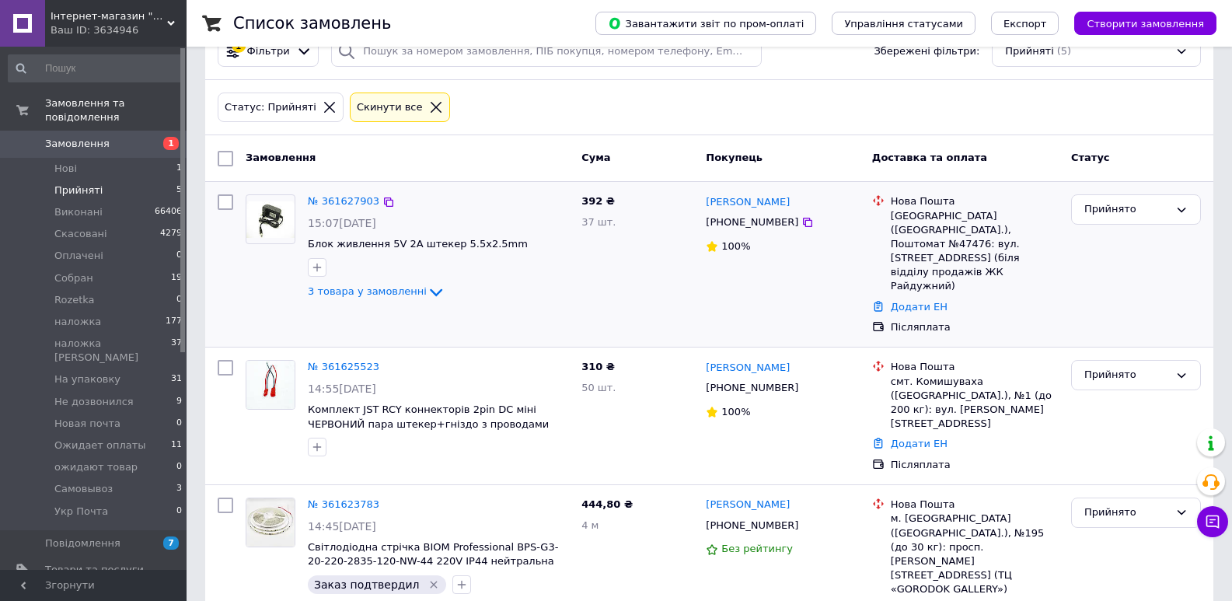
scroll to position [181, 0]
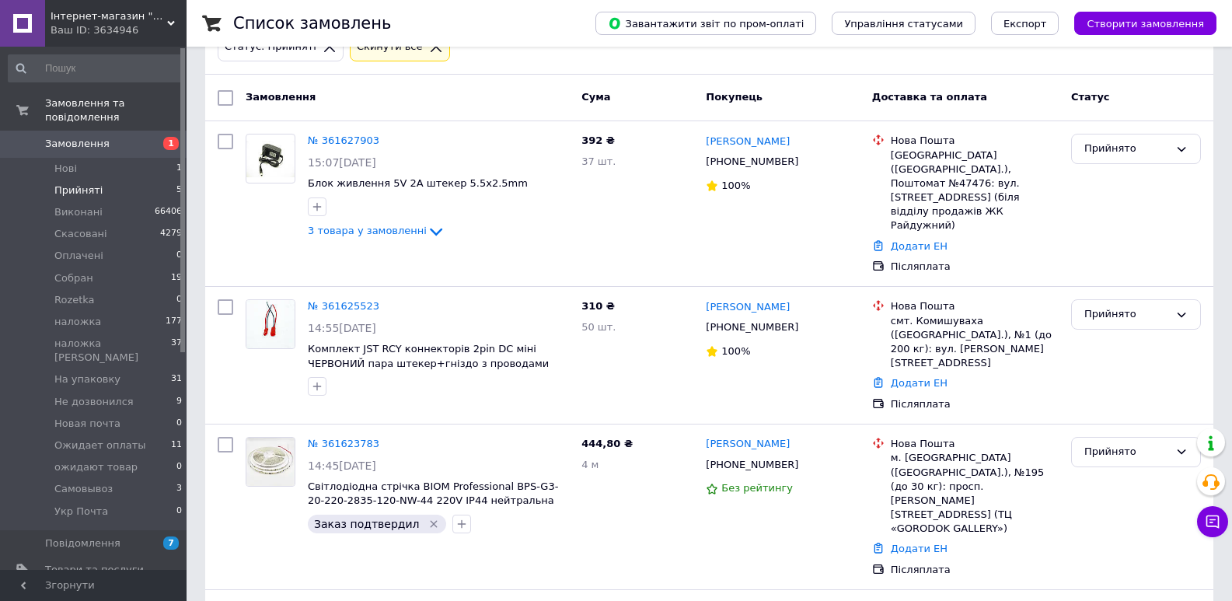
click at [117, 137] on span "Замовлення" at bounding box center [94, 144] width 99 height 14
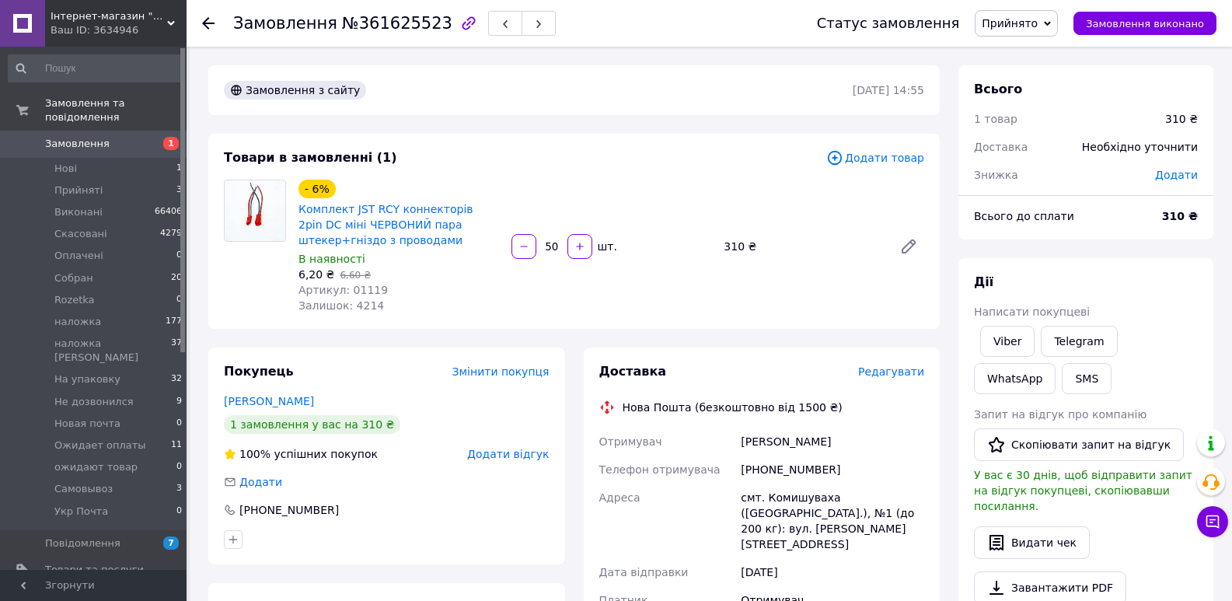
click at [1038, 23] on span "Прийнято" at bounding box center [1010, 23] width 56 height 12
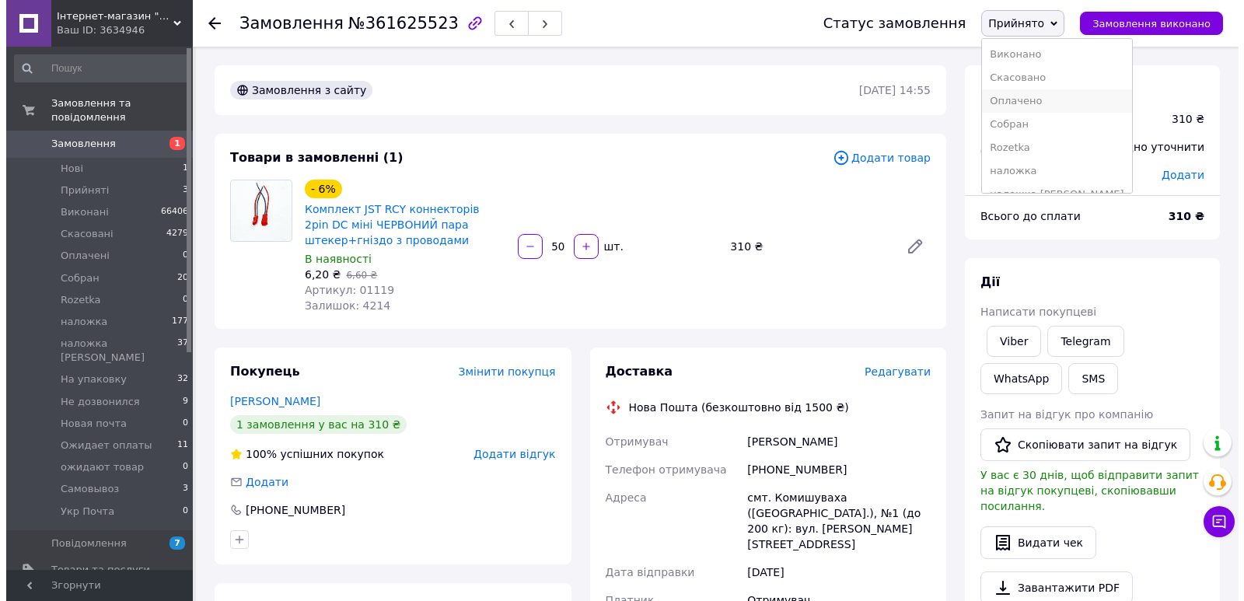
scroll to position [180, 0]
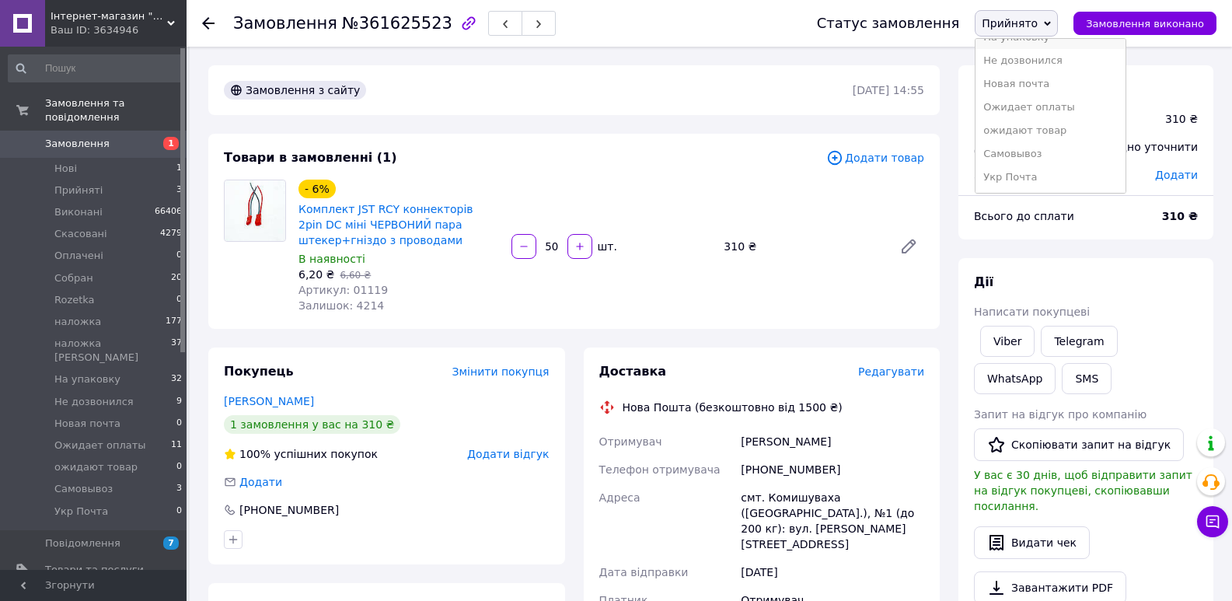
click at [1059, 40] on li "На упаковку" at bounding box center [1050, 37] width 149 height 23
click at [907, 369] on span "Редагувати" at bounding box center [891, 371] width 66 height 12
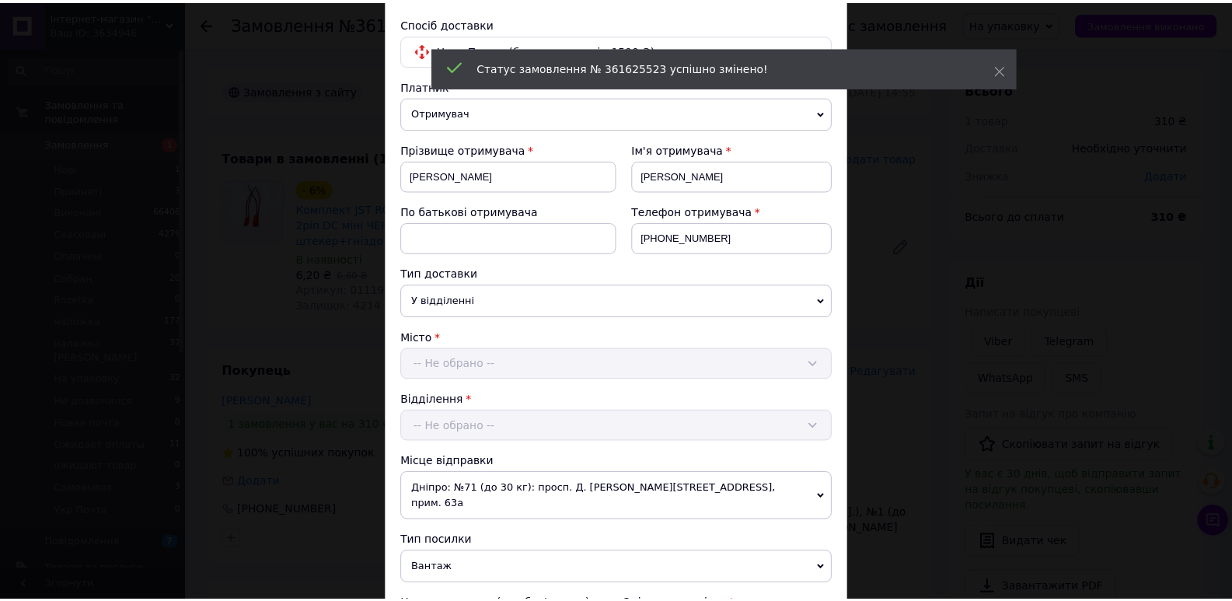
scroll to position [585, 0]
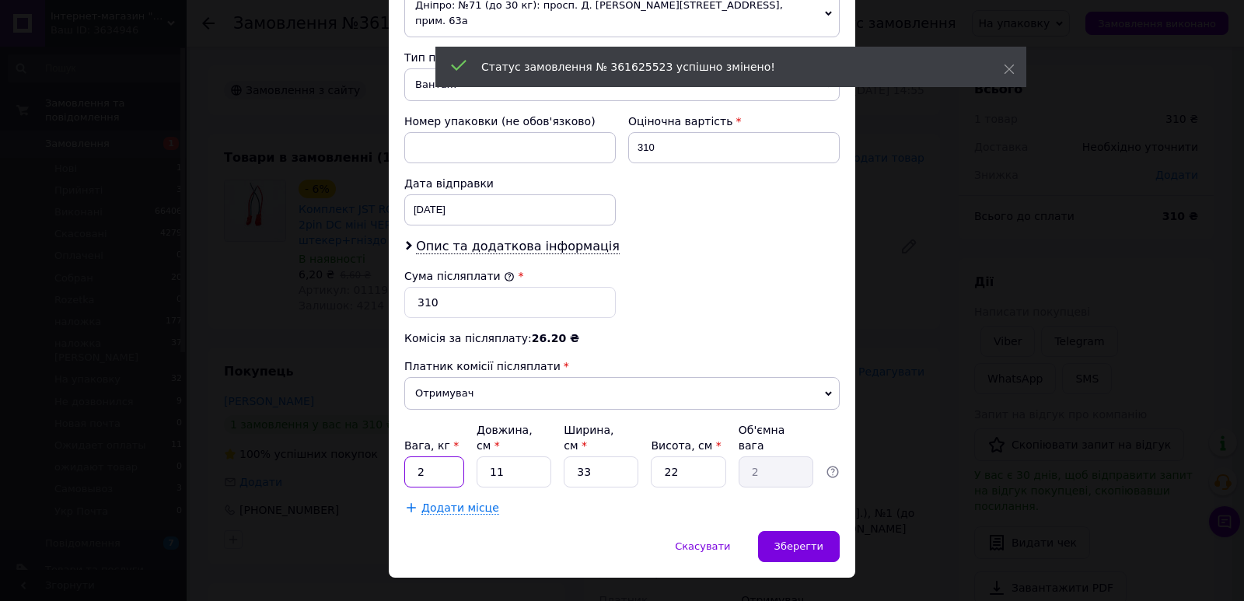
click at [440, 456] on input "2" at bounding box center [434, 471] width 60 height 31
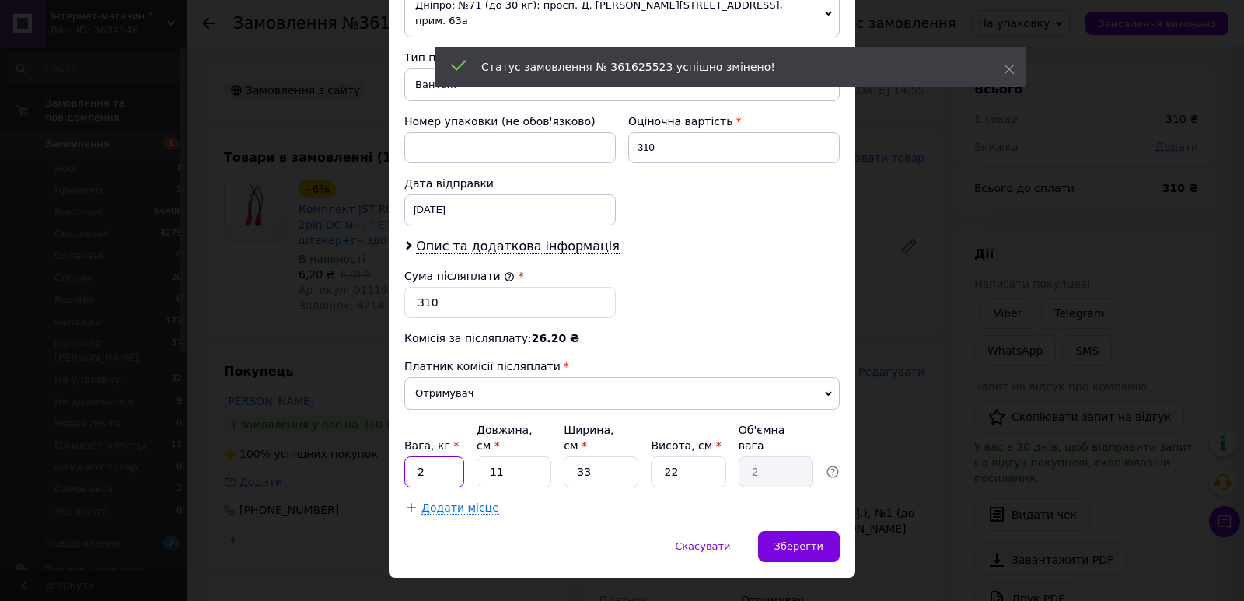
click at [440, 456] on input "2" at bounding box center [434, 471] width 60 height 31
type input "0.3"
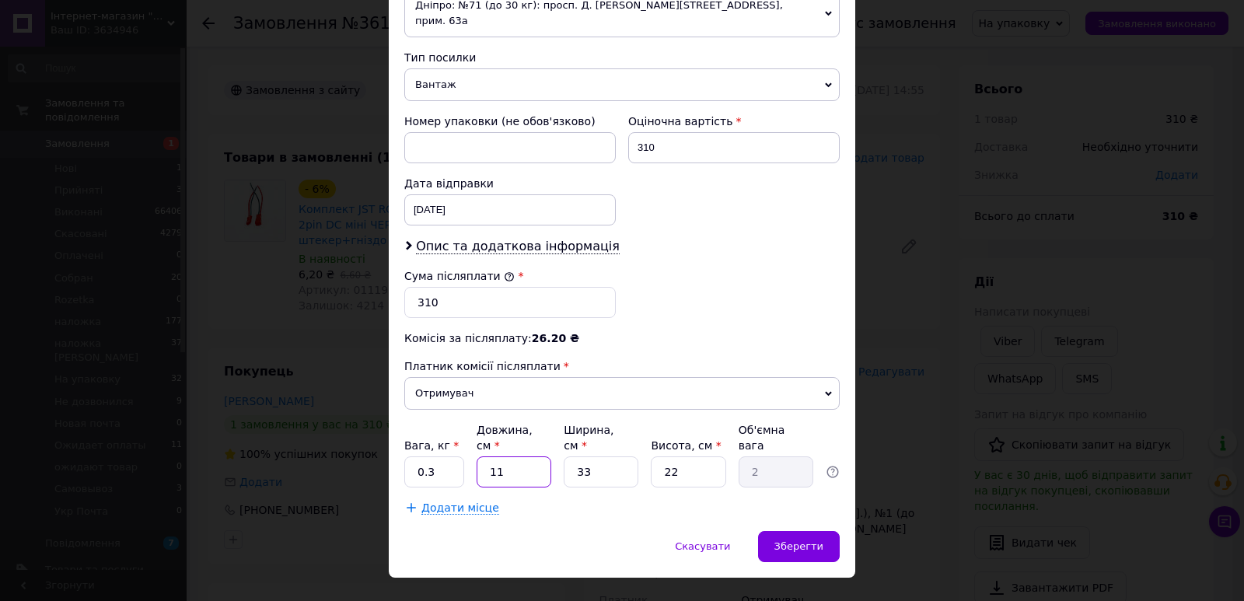
click at [515, 456] on input "11" at bounding box center [514, 471] width 75 height 31
type input "1"
type input "0.18"
type input "14"
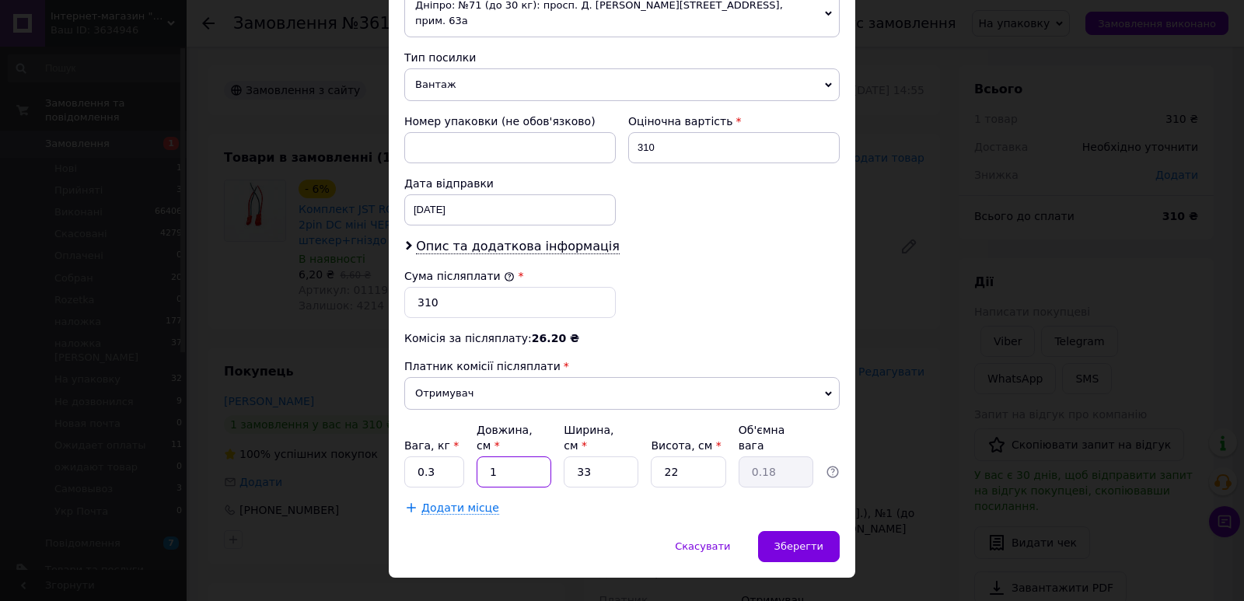
type input "2.54"
type input "14"
click at [599, 456] on input "33" at bounding box center [601, 471] width 75 height 31
type input "1"
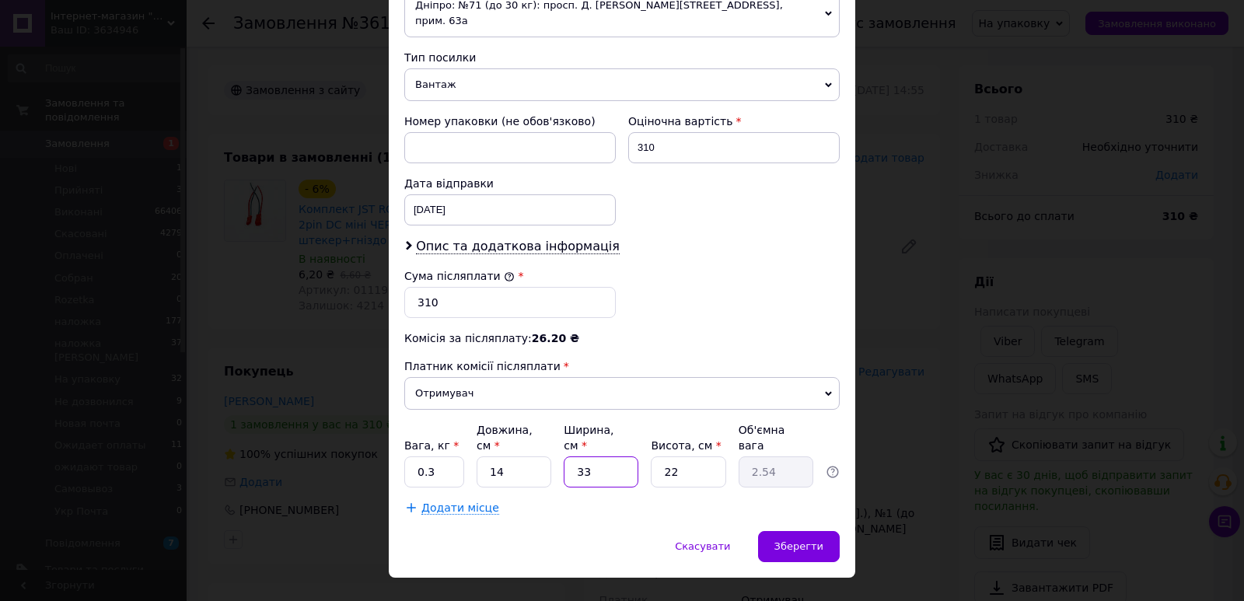
type input "0.1"
type input "11"
type input "0.85"
type input "11"
click at [697, 456] on input "22" at bounding box center [688, 471] width 75 height 31
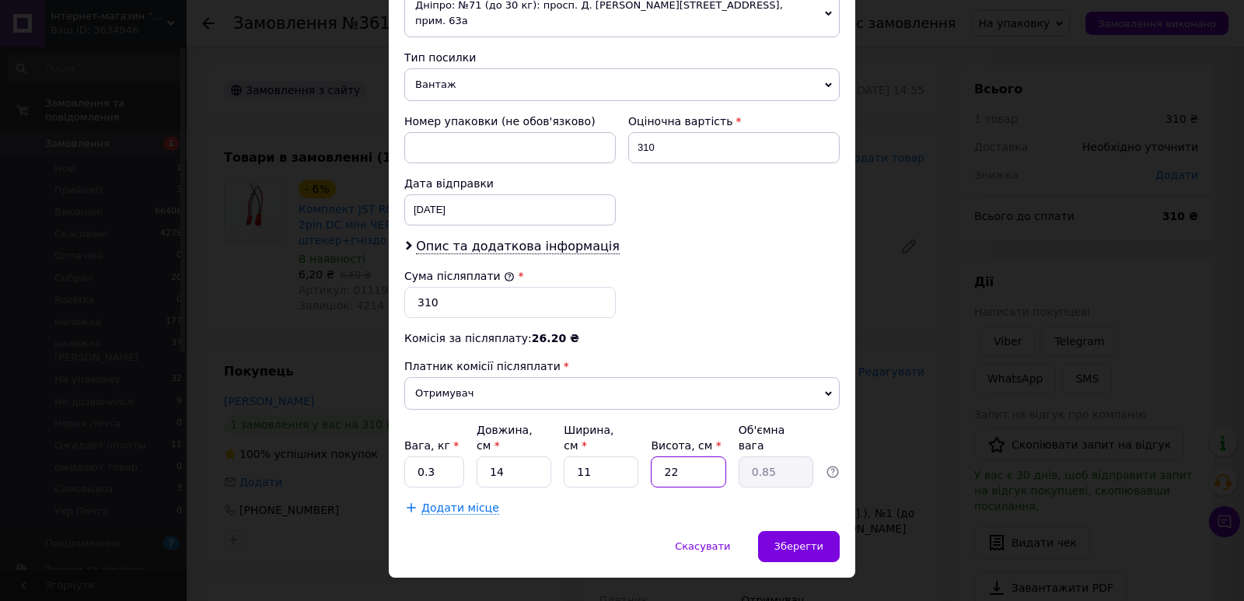
click at [697, 456] on input "22" at bounding box center [688, 471] width 75 height 31
type input "7"
type input "0.27"
type input "7"
click at [838, 531] on div "Скасувати   Зберегти" at bounding box center [622, 554] width 466 height 47
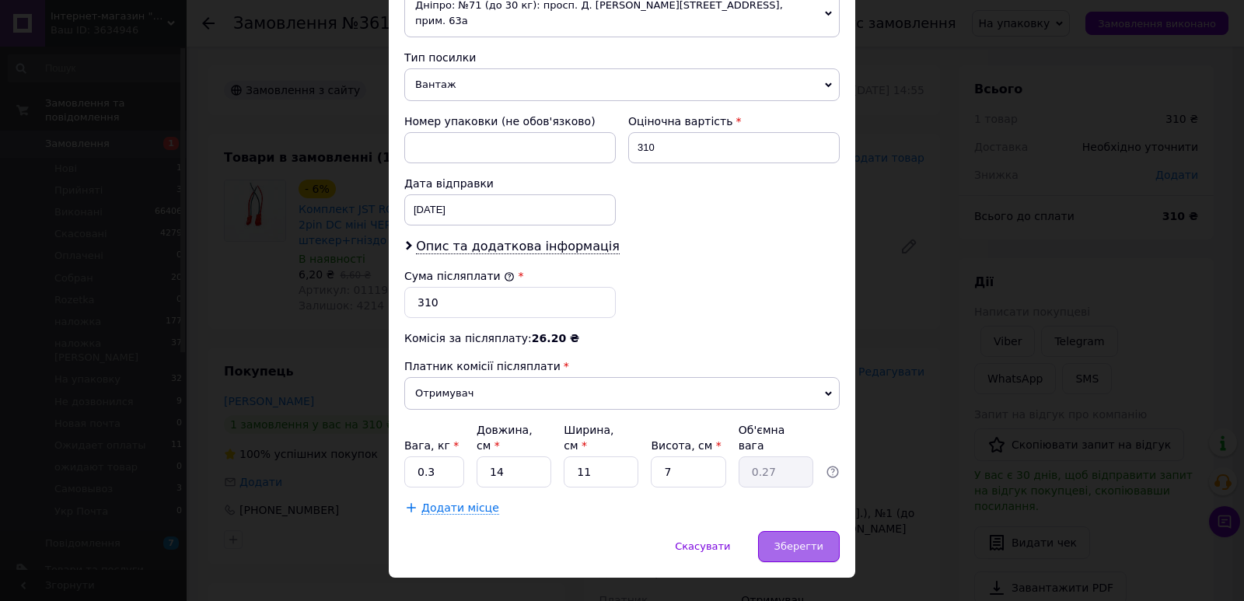
click at [823, 531] on div "Зберегти" at bounding box center [799, 546] width 82 height 31
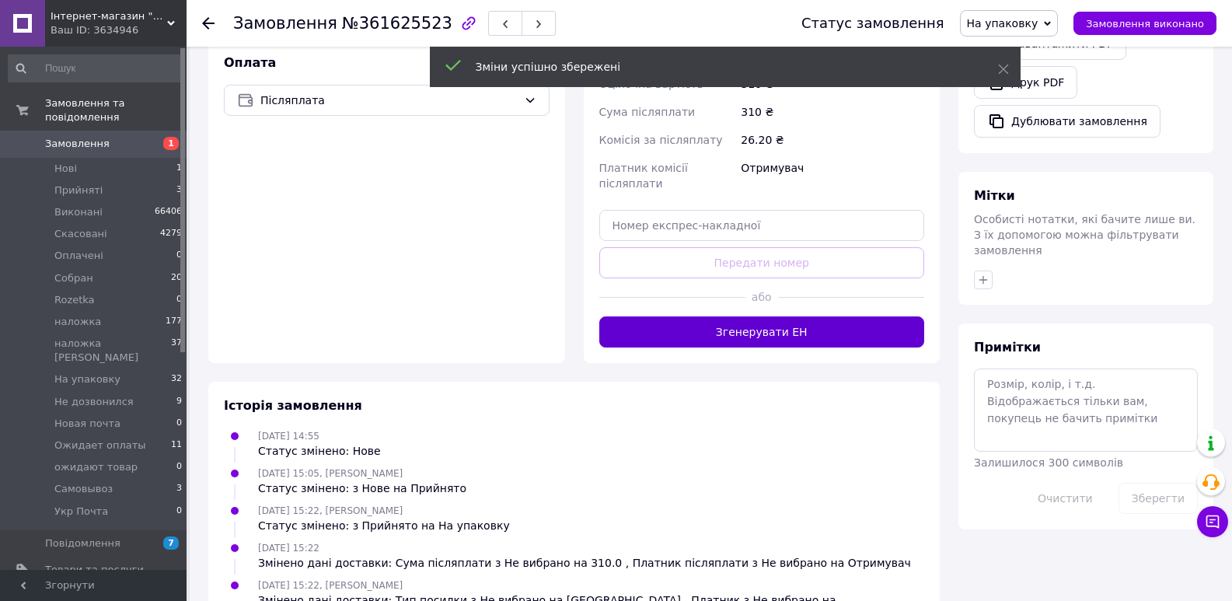
click at [725, 316] on button "Згенерувати ЕН" at bounding box center [762, 331] width 326 height 31
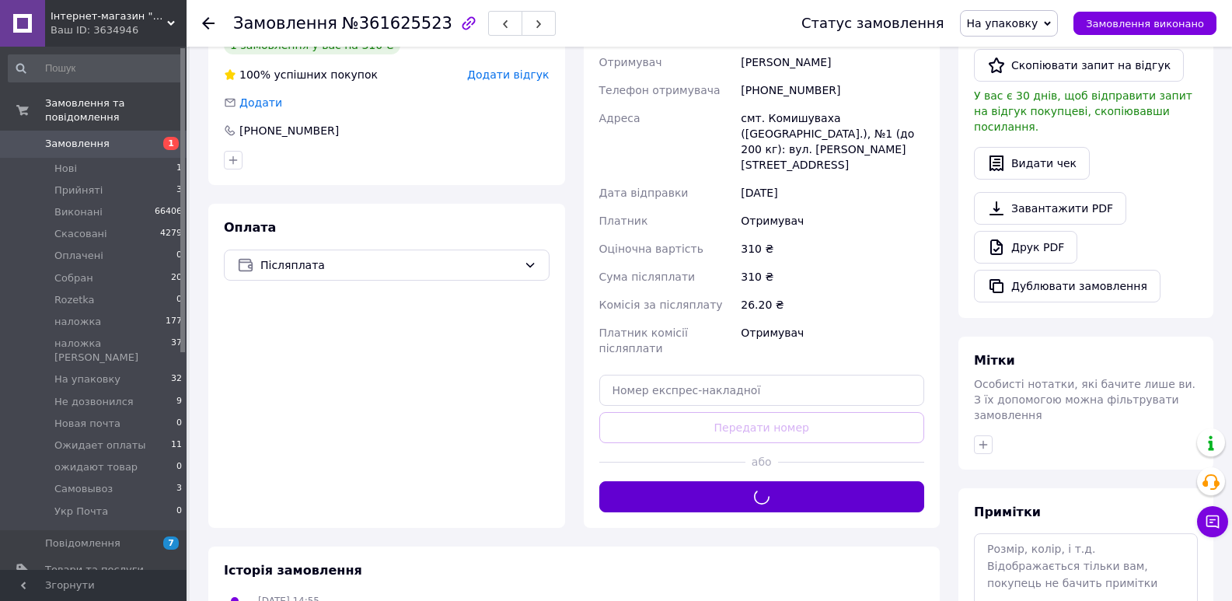
scroll to position [363, 0]
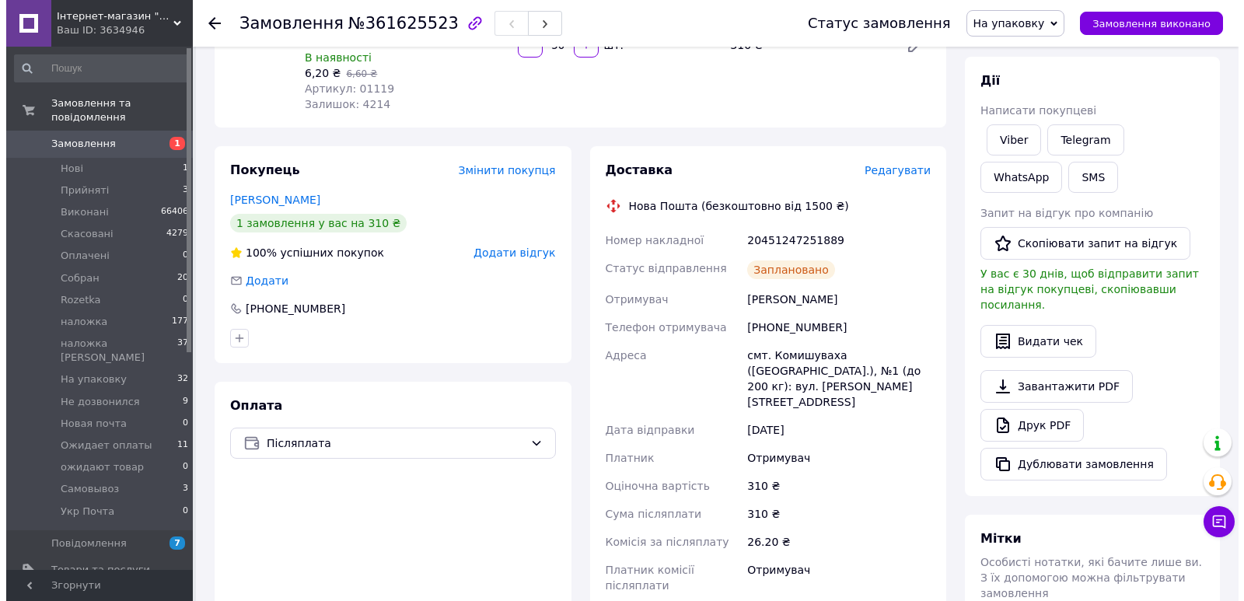
scroll to position [75, 0]
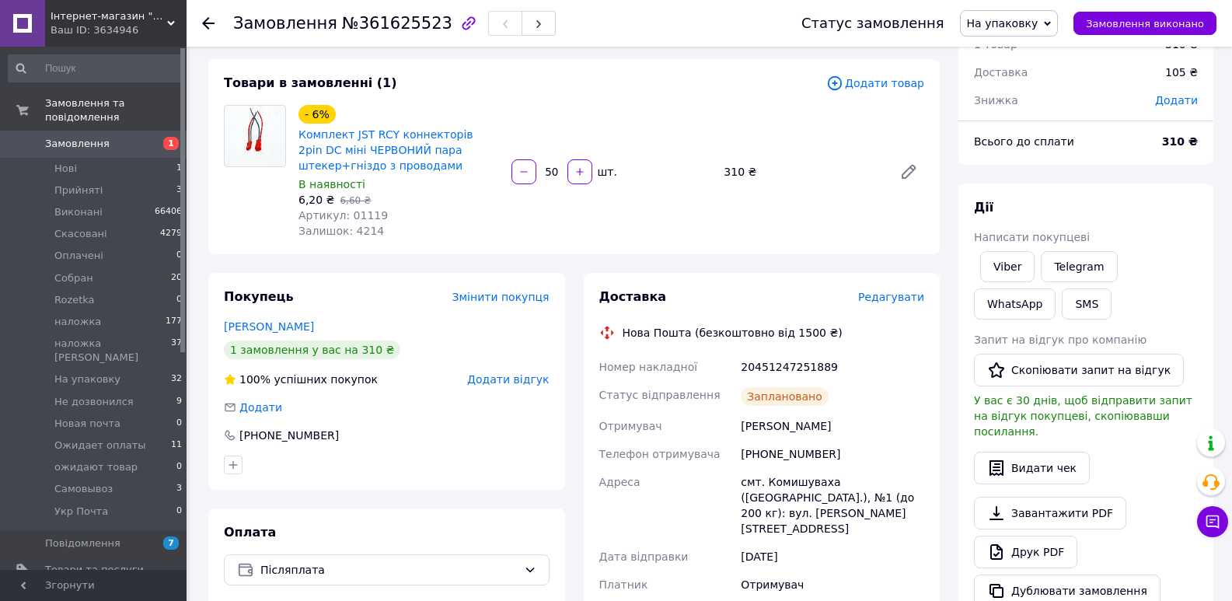
click at [787, 362] on div "20451247251889" at bounding box center [833, 367] width 190 height 28
click at [787, 363] on div "20451247251889" at bounding box center [833, 367] width 190 height 28
copy div "20451247251889"
click at [1062, 308] on button "SMS" at bounding box center [1087, 303] width 50 height 31
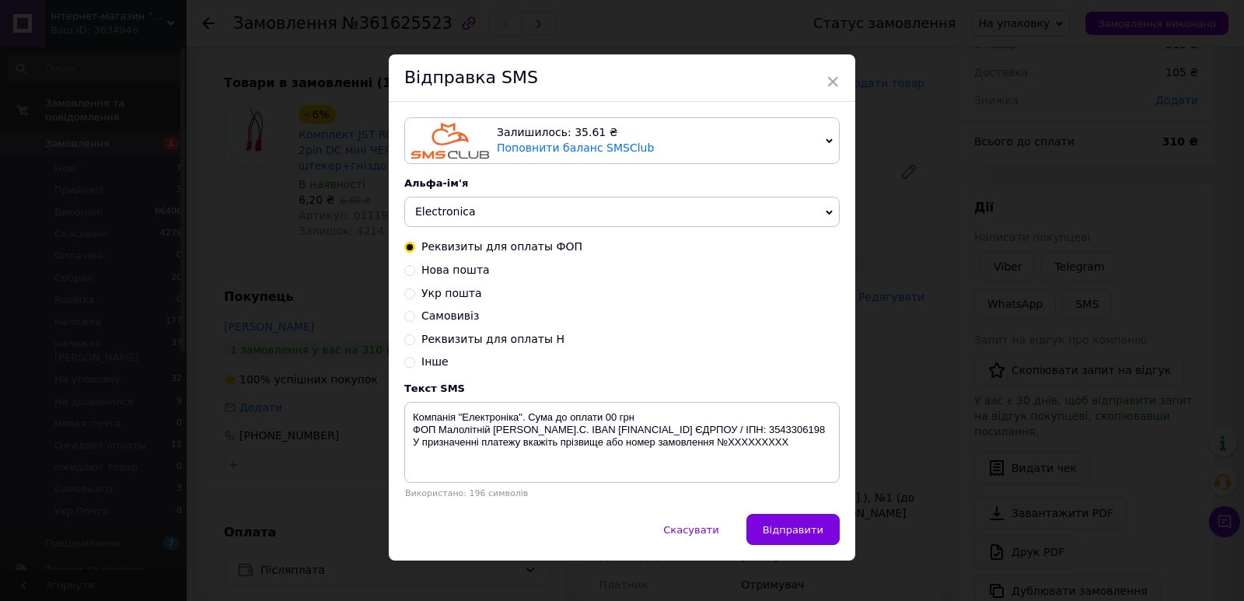
click at [440, 276] on span "Нова пошта" at bounding box center [455, 270] width 68 height 12
click at [415, 274] on input "Нова пошта" at bounding box center [409, 269] width 11 height 11
radio input "true"
radio input "false"
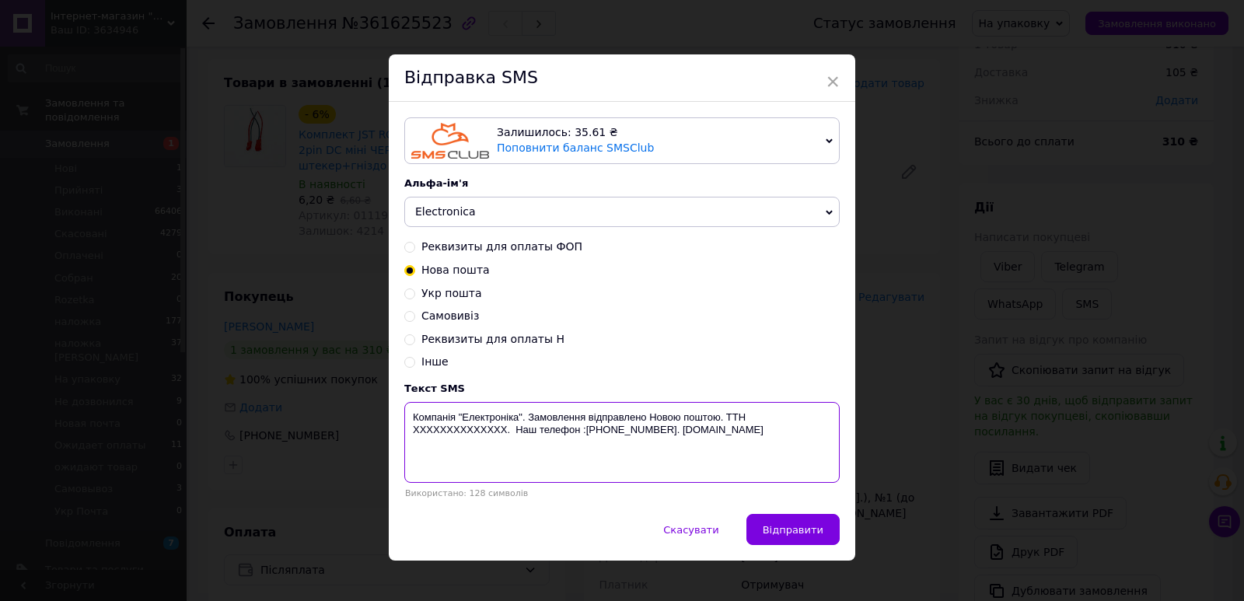
click at [451, 435] on textarea "Компанія "Електроніка". Замовлення відправлено Новою поштою. ТТН XXXXXXXXXXXXXX…" at bounding box center [621, 442] width 435 height 81
paste textarea "20451247251889"
type textarea "Компанія "Електроніка". Замовлення відправлено Новою поштою. ТТН [PHONE_NUMBER]…"
click at [791, 525] on button "Відправити" at bounding box center [792, 529] width 93 height 31
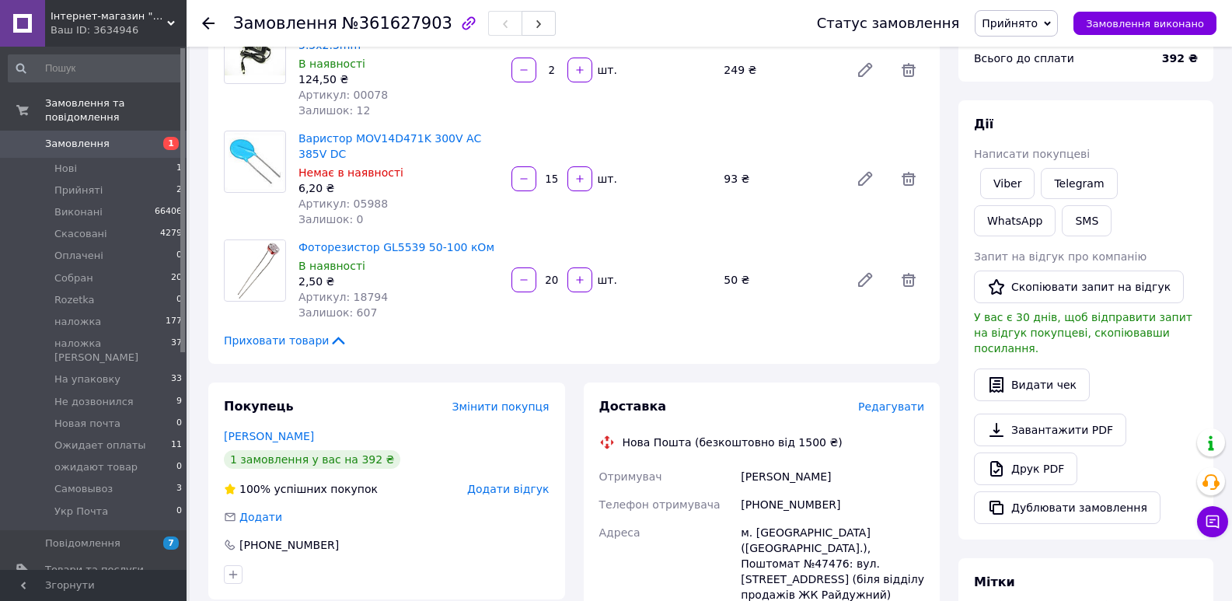
scroll to position [363, 0]
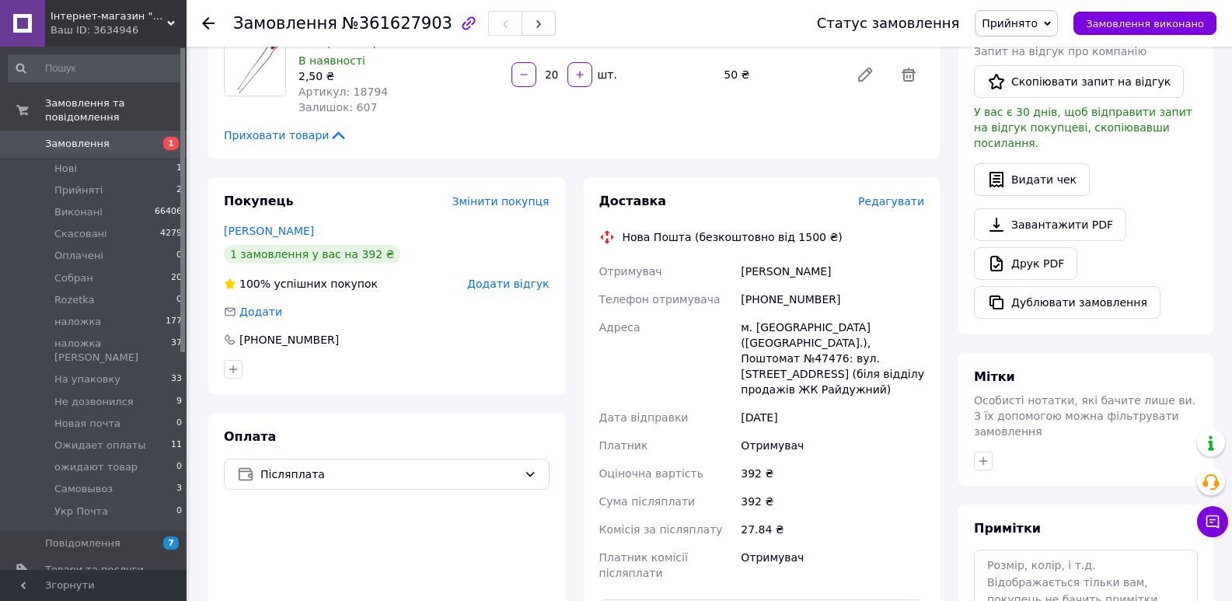
click at [1027, 19] on span "Прийнято" at bounding box center [1010, 23] width 56 height 12
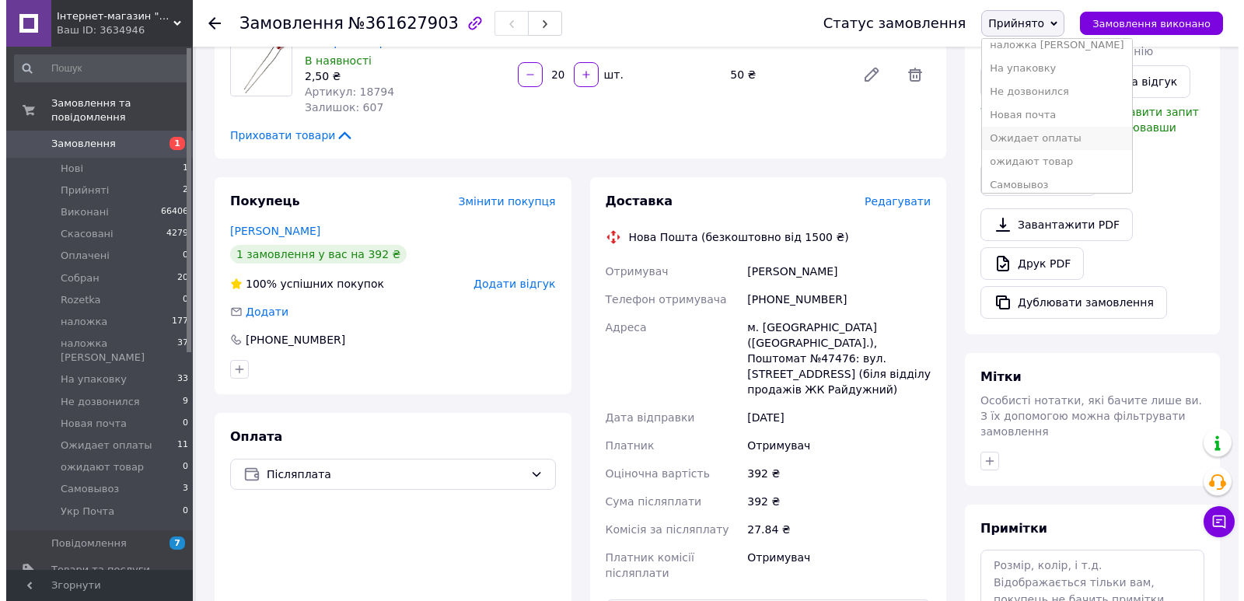
scroll to position [180, 0]
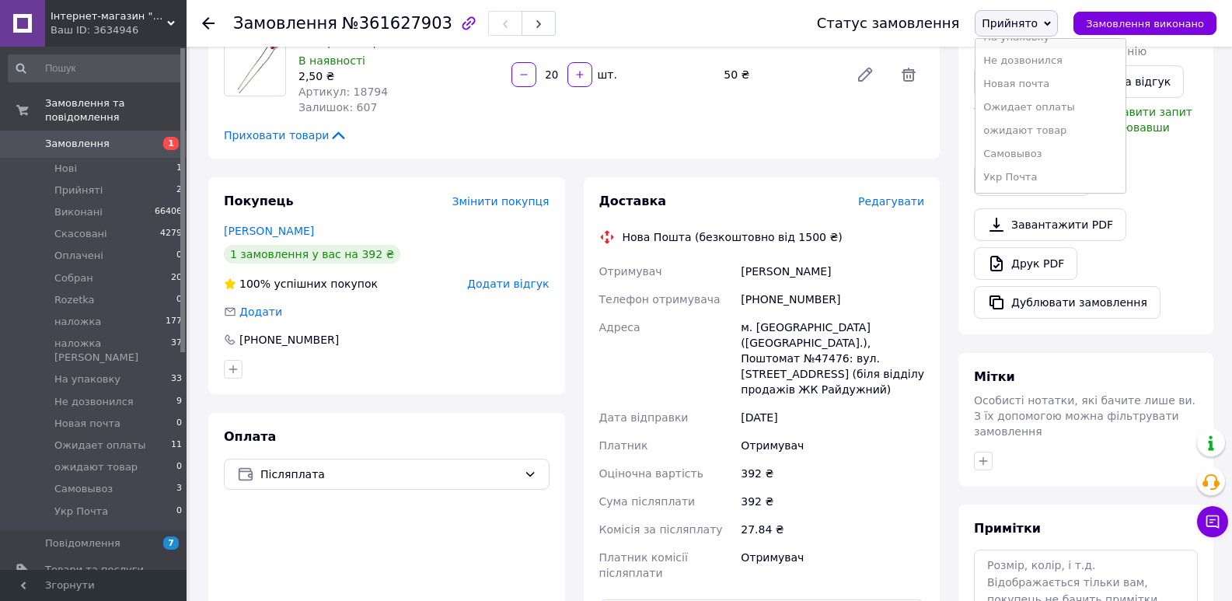
click at [1057, 43] on li "На упаковку" at bounding box center [1050, 37] width 149 height 23
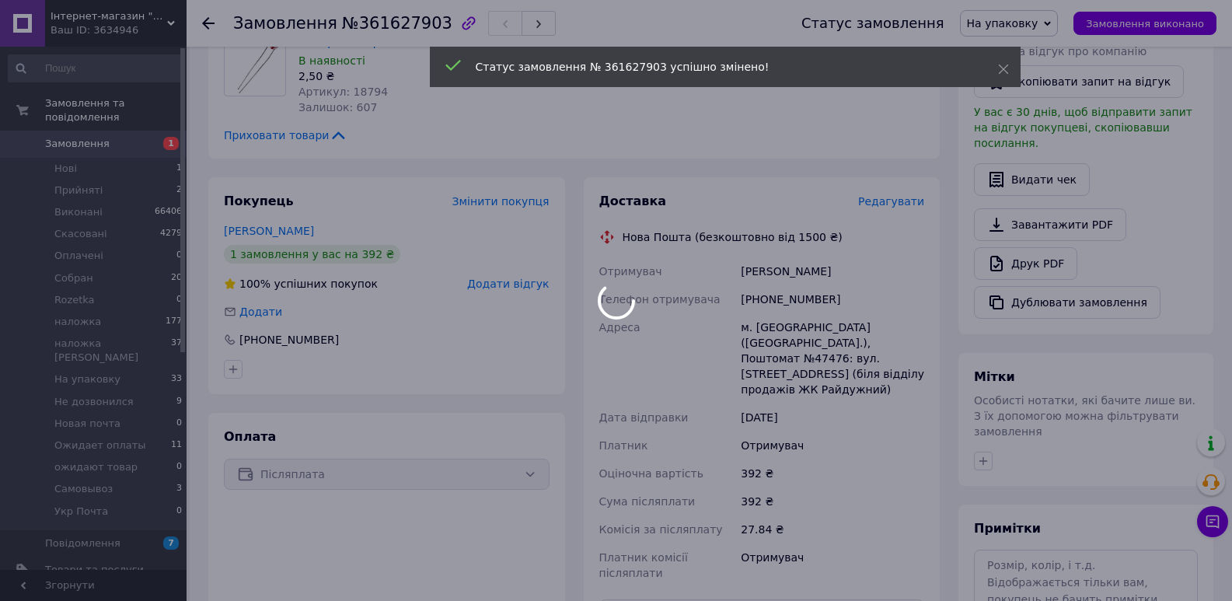
click at [891, 204] on span "Редагувати" at bounding box center [891, 201] width 66 height 12
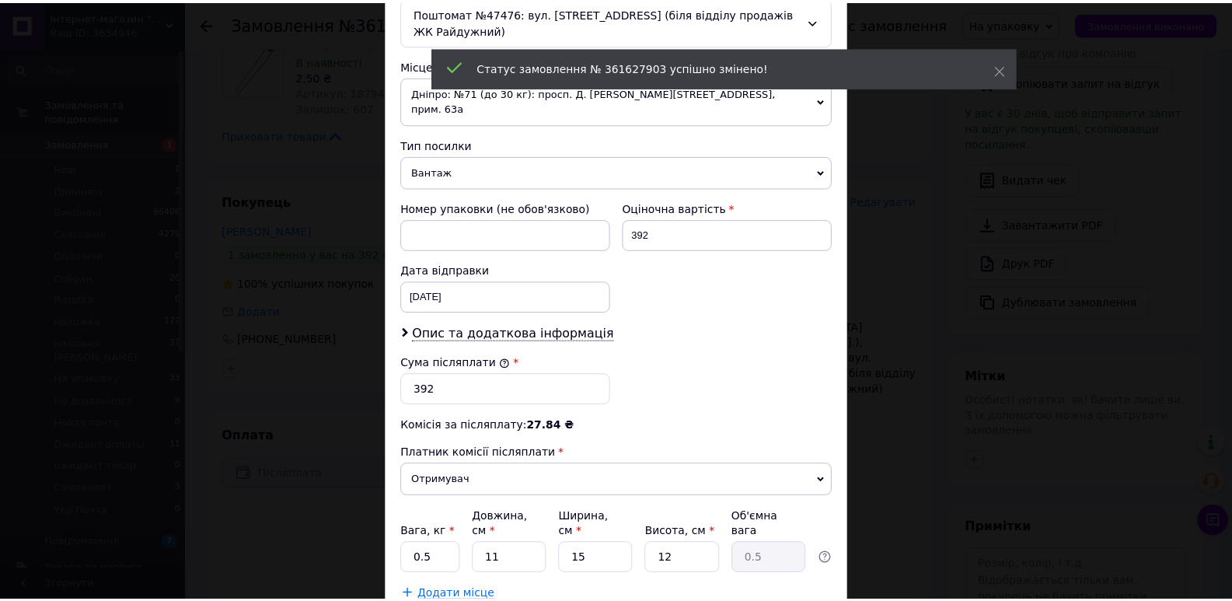
scroll to position [585, 0]
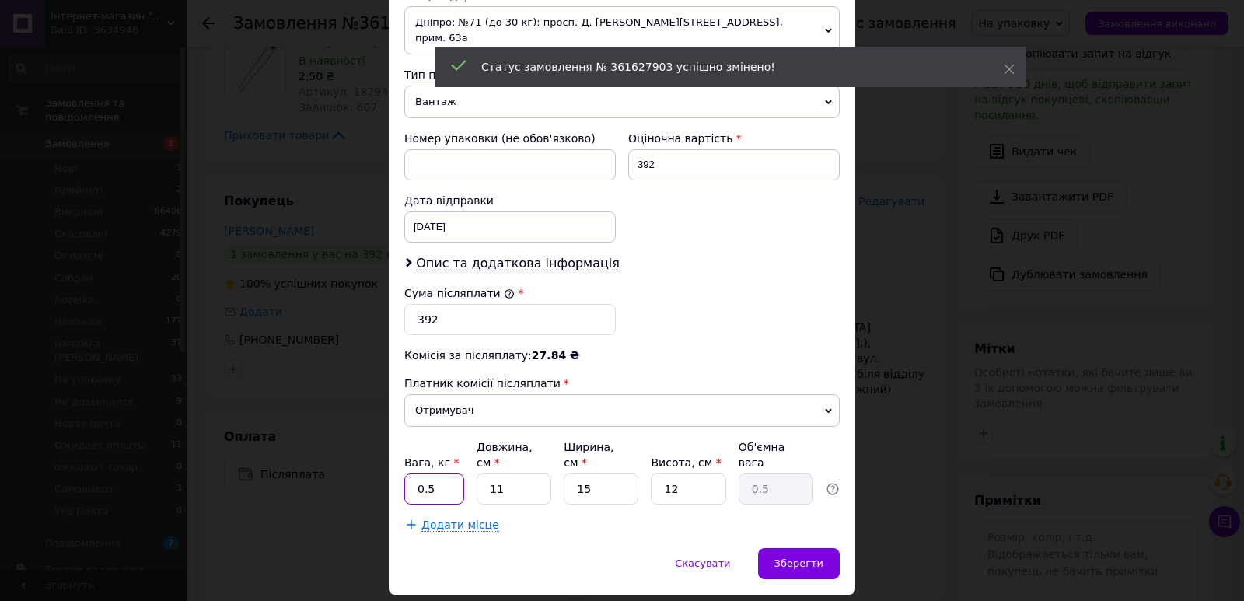
click at [444, 473] on input "0.5" at bounding box center [434, 488] width 60 height 31
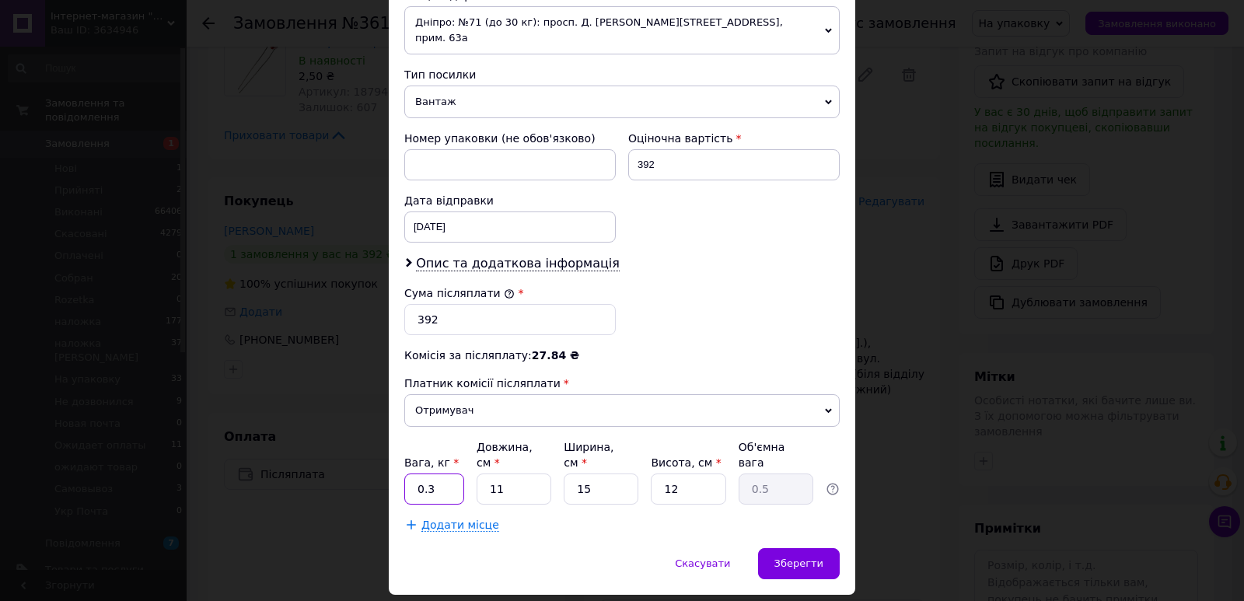
type input "0.3"
click at [505, 473] on input "11" at bounding box center [514, 488] width 75 height 31
type input "1"
type input "0.1"
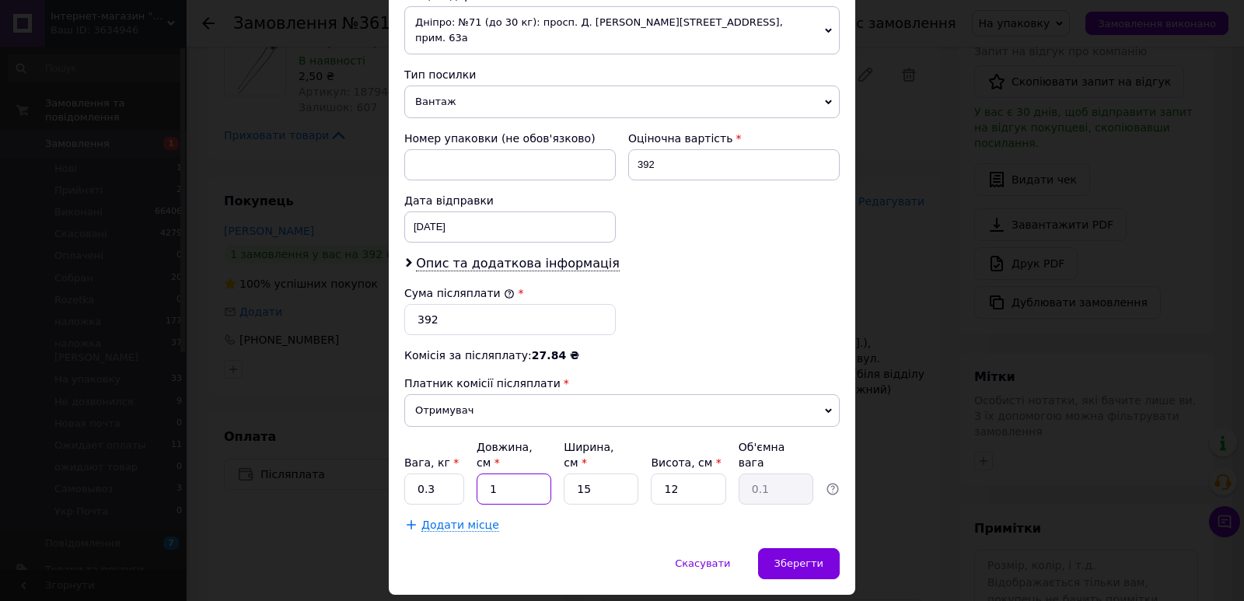
type input "12"
type input "0.54"
type input "12"
click at [607, 473] on input "15" at bounding box center [601, 488] width 75 height 31
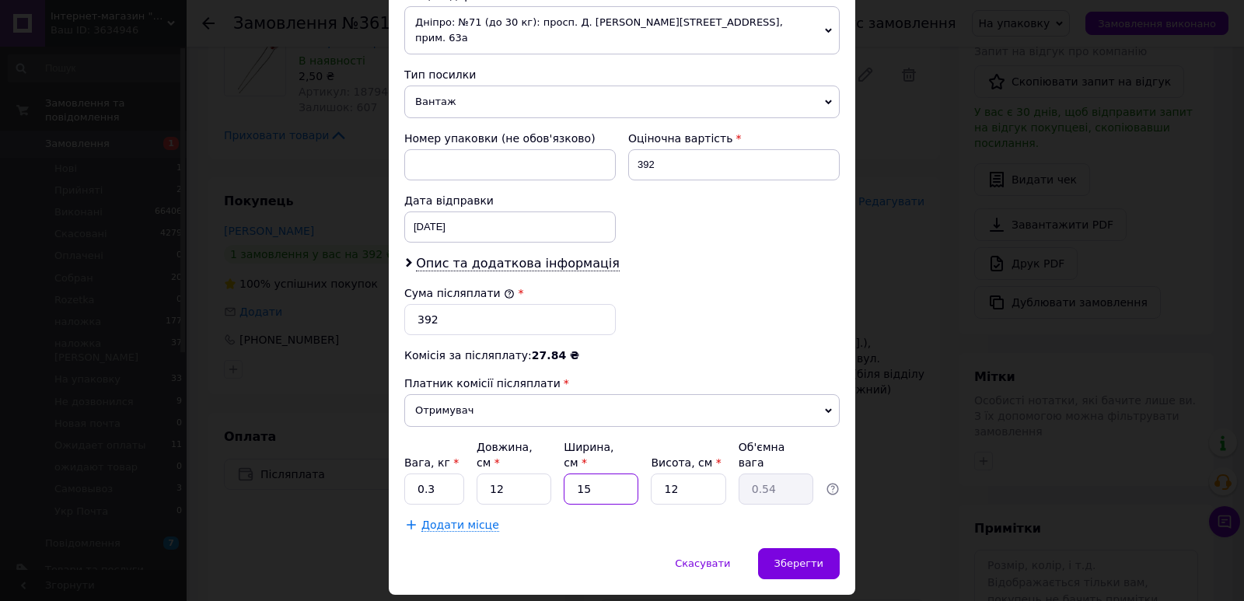
type input "1"
type input "0.1"
type input "11"
type input "0.4"
type input "11"
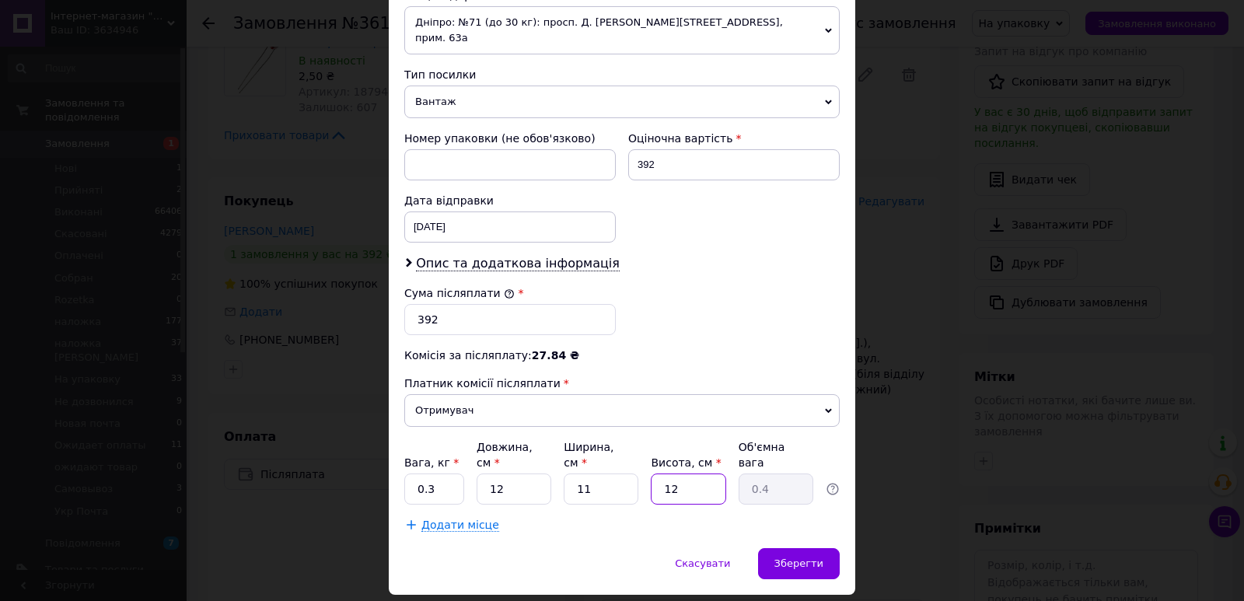
click at [653, 473] on input "12" at bounding box center [688, 488] width 75 height 31
type input "1"
type input "0.1"
type input "10"
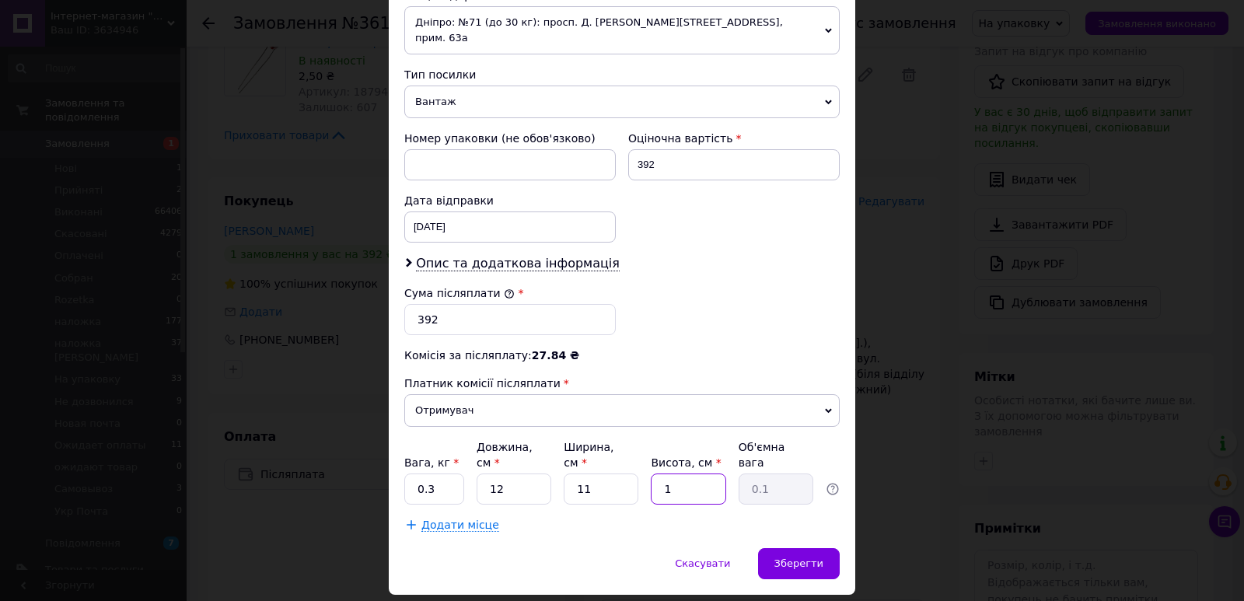
type input "0.33"
type input "10"
click at [819, 557] on span "Зберегти" at bounding box center [798, 563] width 49 height 12
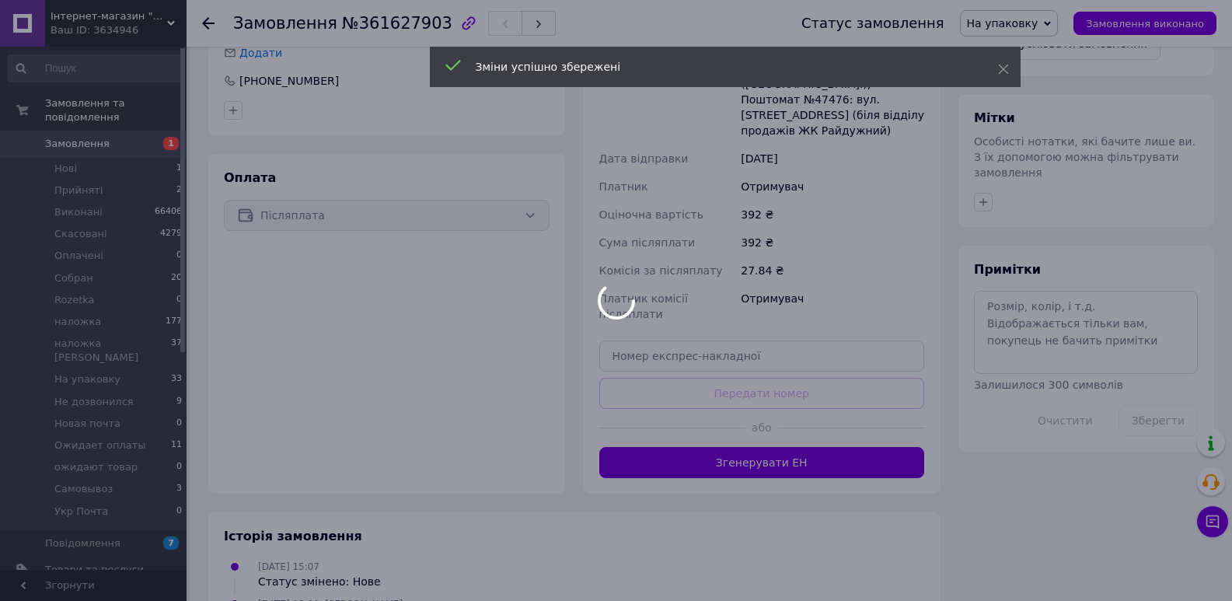
scroll to position [635, 0]
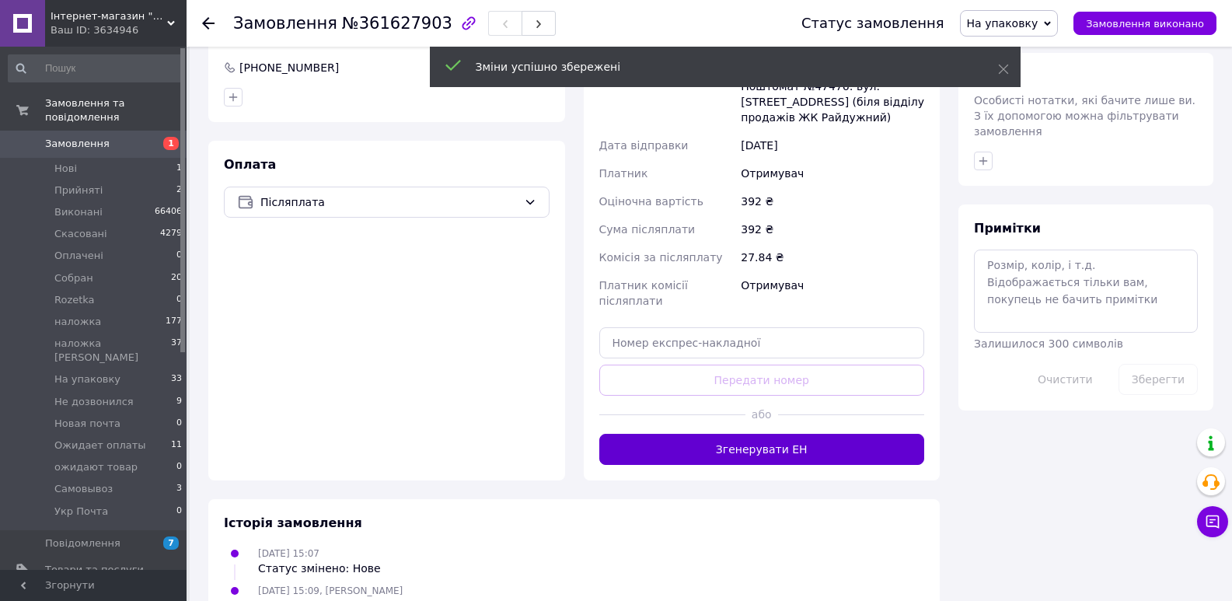
click at [756, 434] on button "Згенерувати ЕН" at bounding box center [762, 449] width 326 height 31
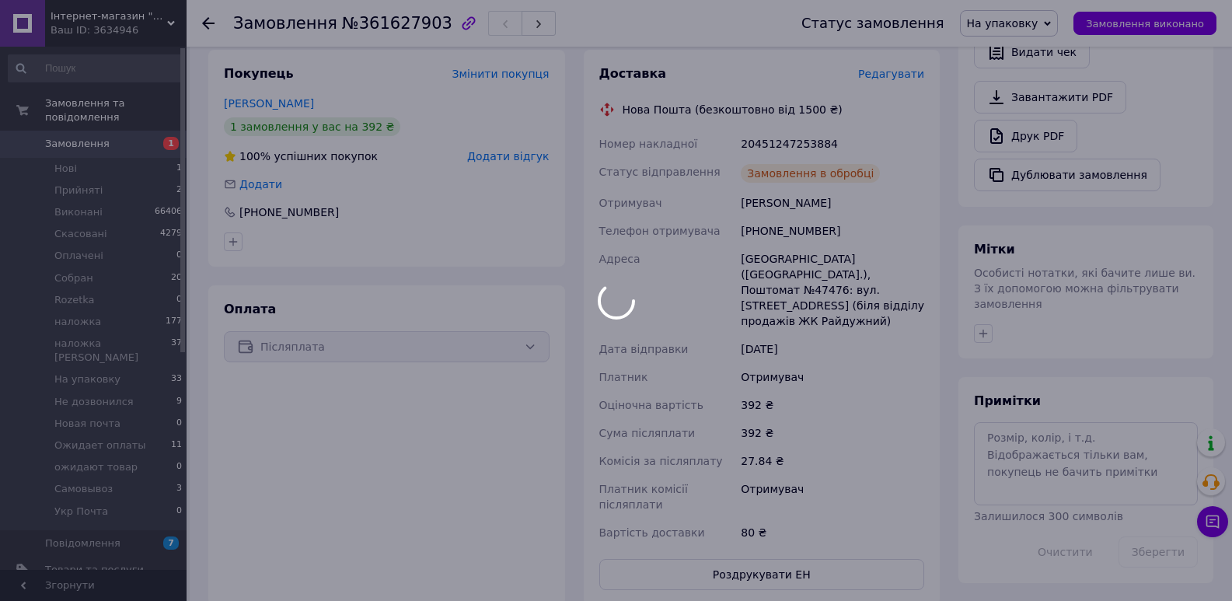
scroll to position [454, 0]
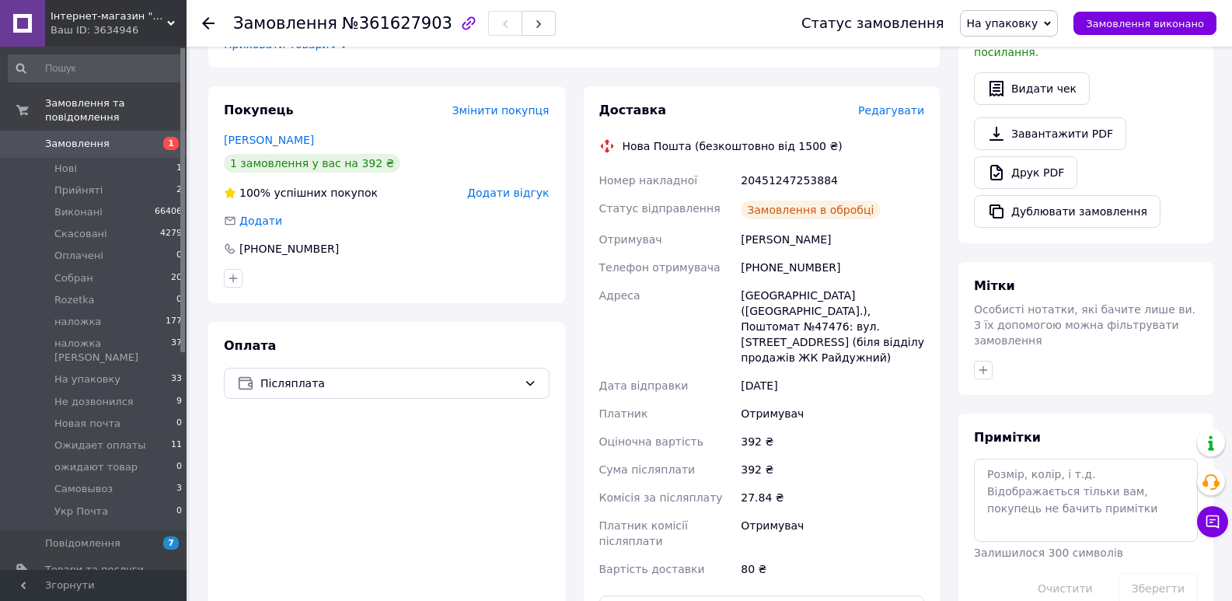
click at [752, 181] on div "20451247253884" at bounding box center [833, 180] width 190 height 28
copy div "20451247253884"
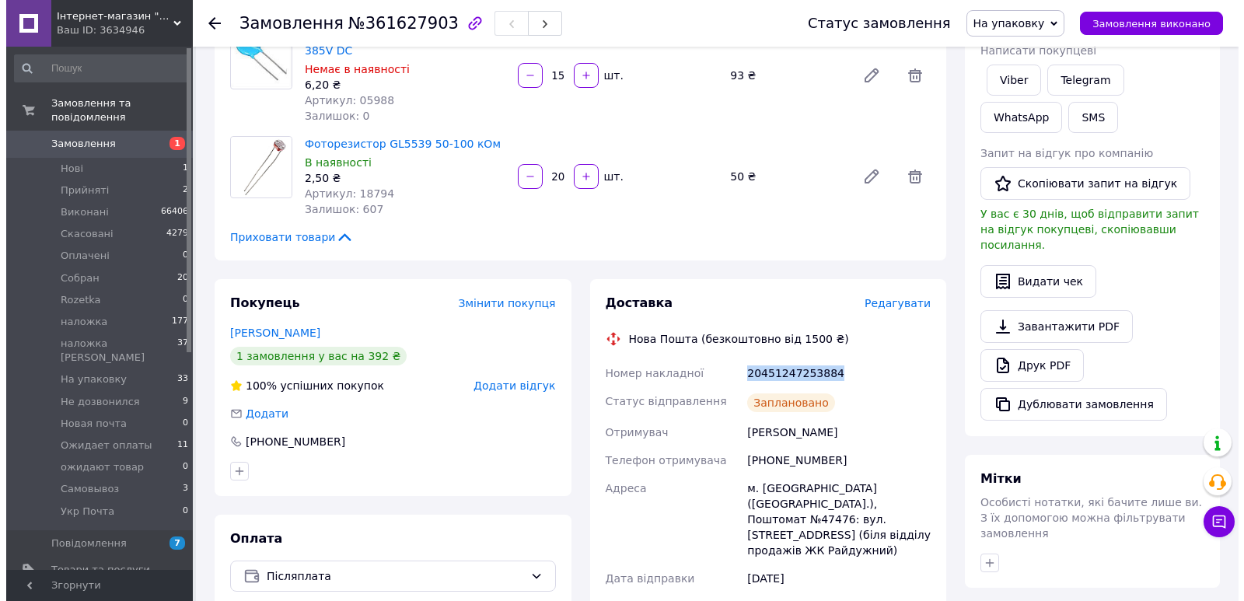
scroll to position [0, 0]
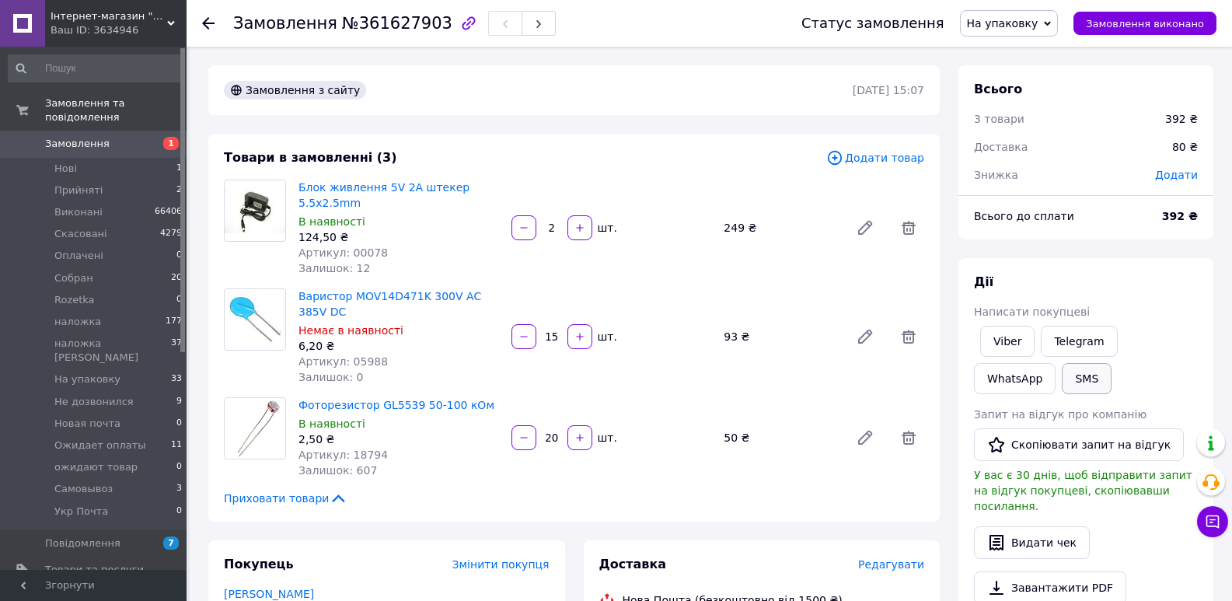
click at [1062, 372] on button "SMS" at bounding box center [1087, 378] width 50 height 31
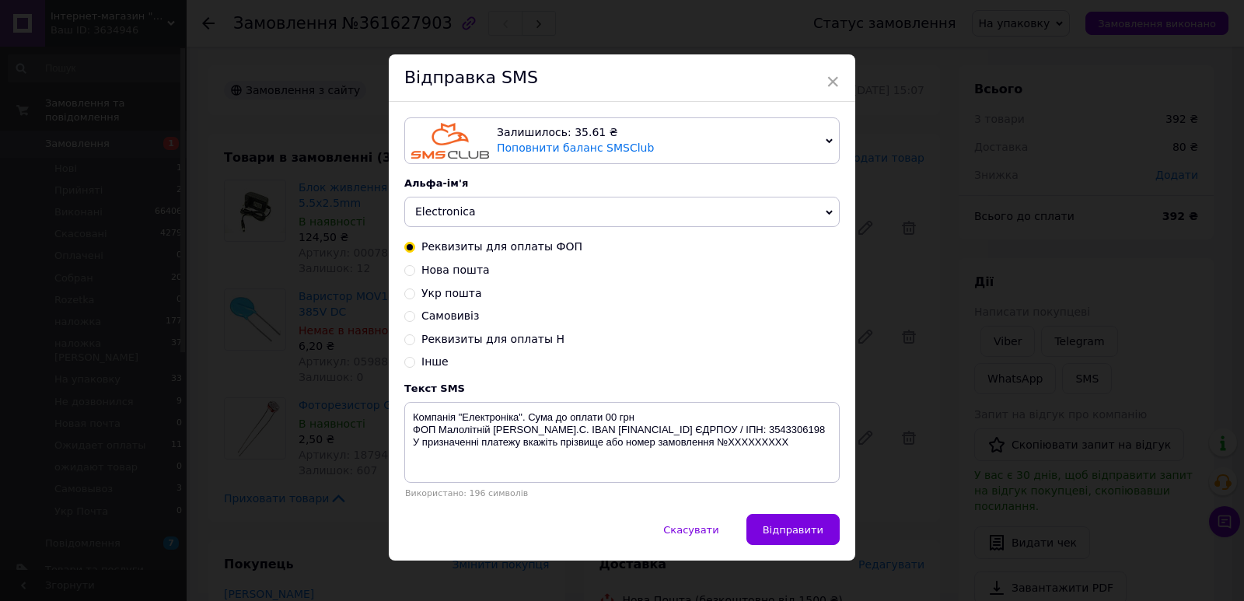
click at [445, 272] on span "Нова пошта" at bounding box center [455, 270] width 68 height 12
click at [415, 272] on input "Нова пошта" at bounding box center [409, 269] width 11 height 11
radio input "true"
radio input "false"
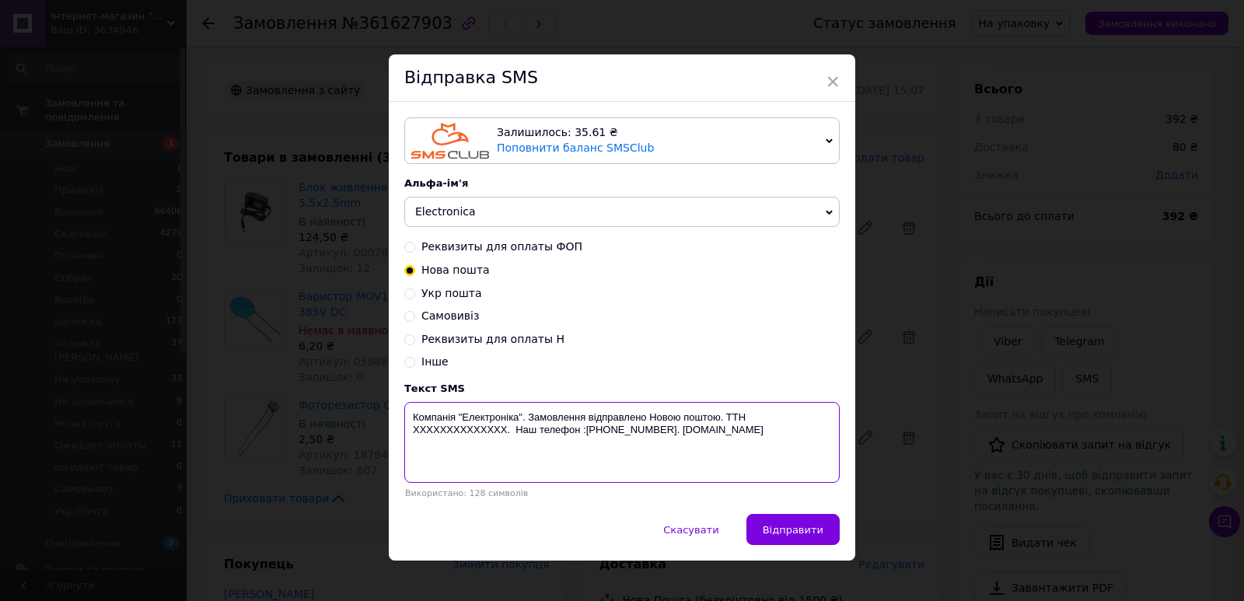
click at [452, 436] on textarea "Компанія "Електроніка". Замовлення відправлено Новою поштою. ТТН XXXXXXXXXXXXXX…" at bounding box center [621, 442] width 435 height 81
paste textarea "20451247253884"
type textarea "Компанія "Електроніка". Замовлення відправлено Новою поштою. ТТН [PHONE_NUMBER]…"
click at [814, 536] on span "Відправити" at bounding box center [793, 530] width 61 height 12
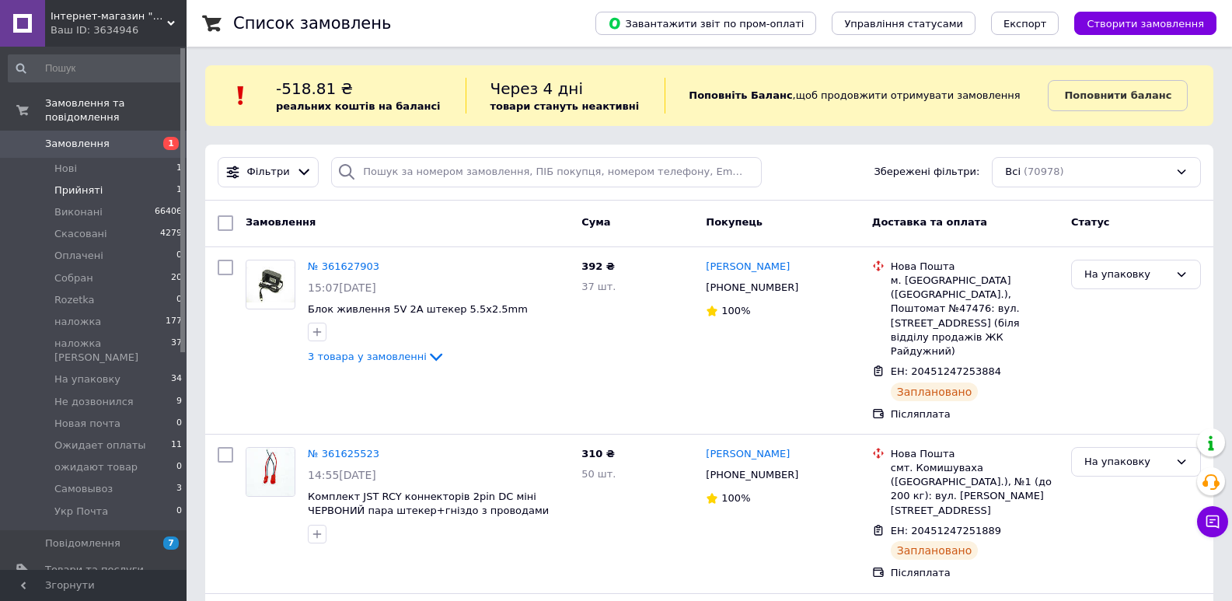
click at [58, 183] on span "Прийняті" at bounding box center [78, 190] width 48 height 14
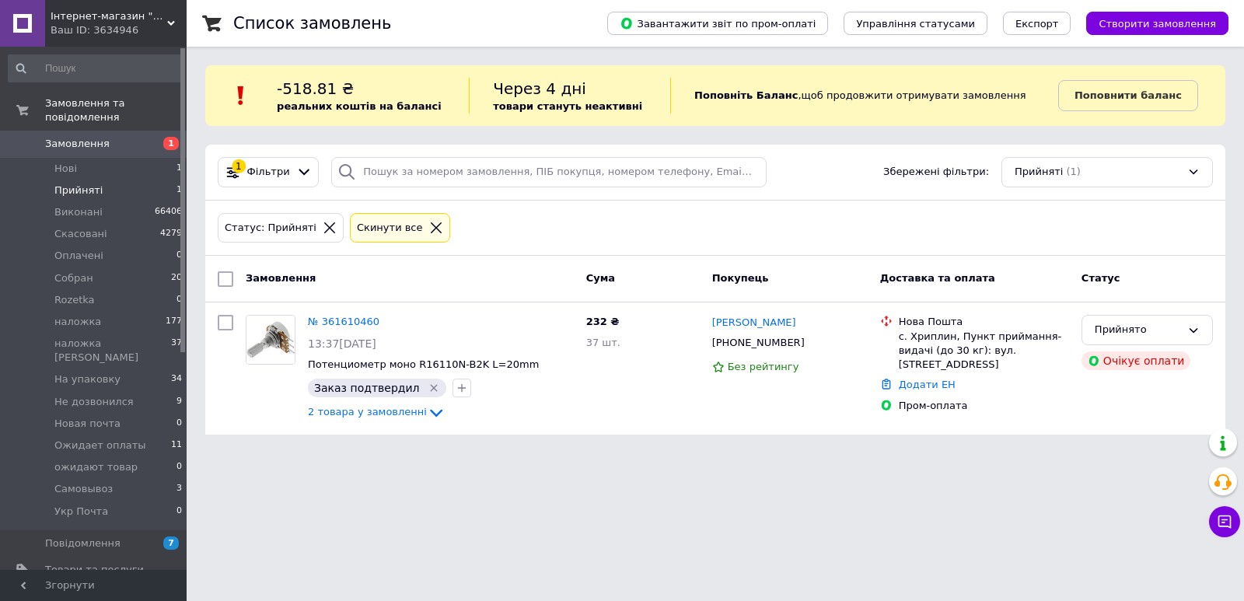
click at [112, 137] on span "Замовлення" at bounding box center [94, 144] width 99 height 14
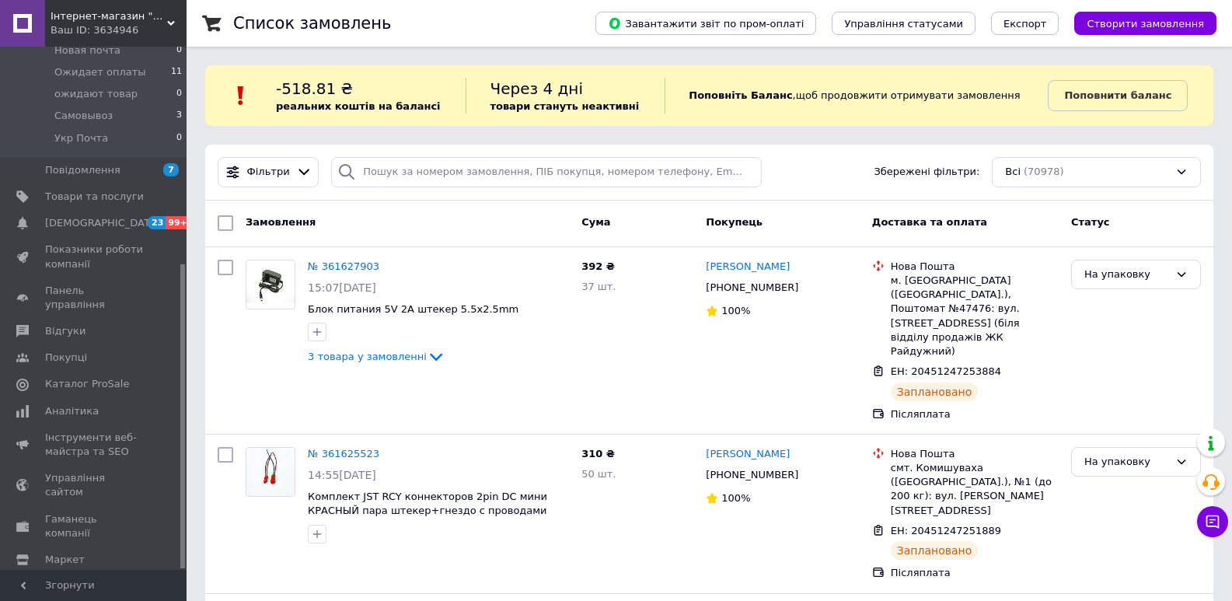
click at [97, 579] on span "Налаштування" at bounding box center [84, 586] width 79 height 14
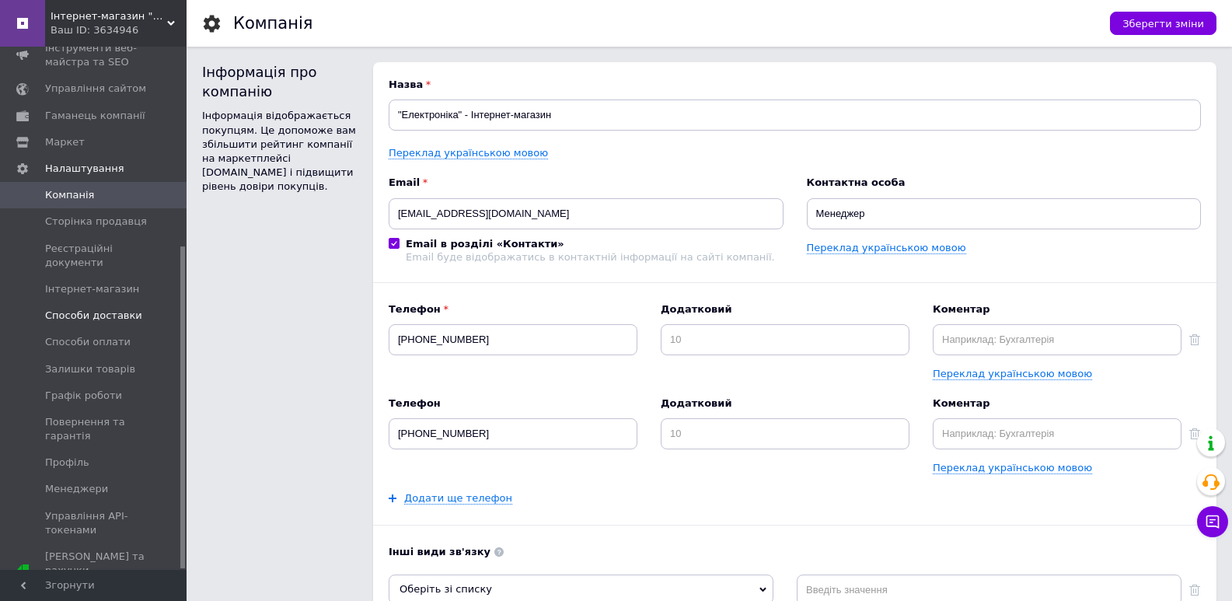
click at [104, 323] on span "Способи доставки" at bounding box center [93, 316] width 97 height 14
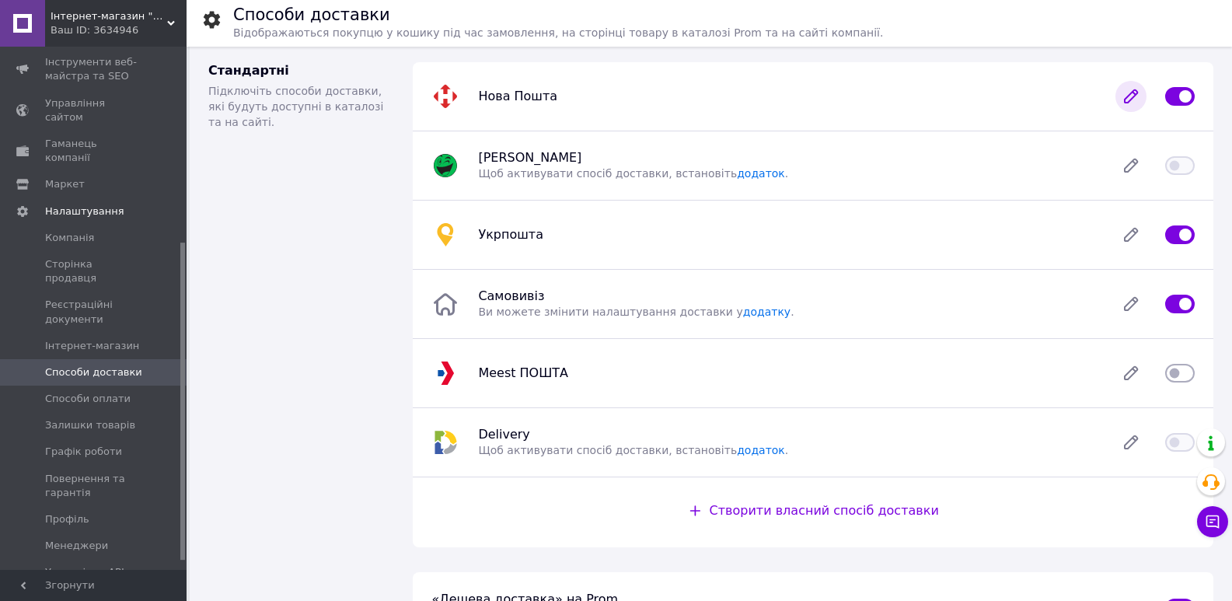
click at [1134, 91] on icon at bounding box center [1131, 96] width 12 height 12
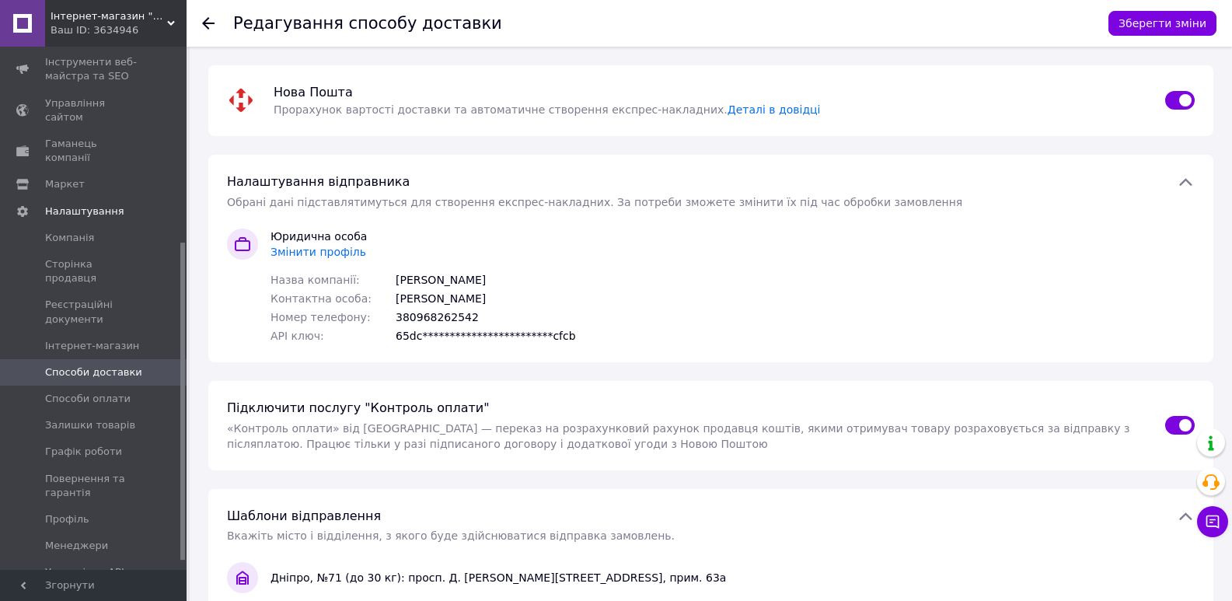
click at [322, 251] on span "Змінити профіль" at bounding box center [319, 252] width 96 height 12
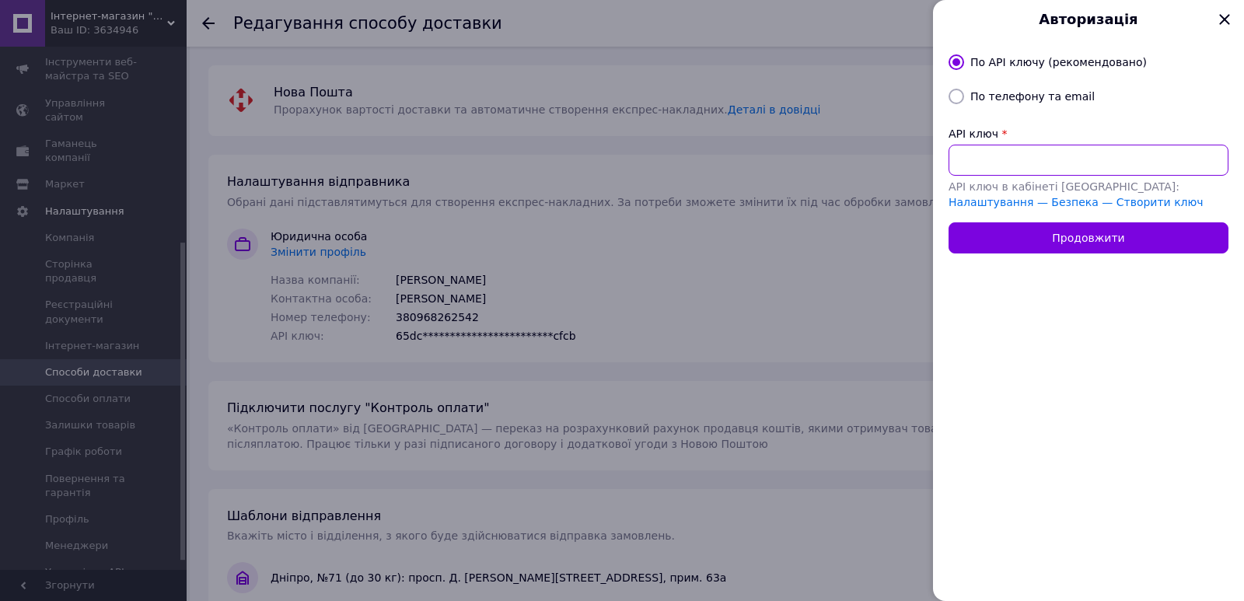
click at [1050, 150] on input "API ключ" at bounding box center [1089, 160] width 280 height 31
paste input "039ebdd5d7b327cb7598a75d49847729"
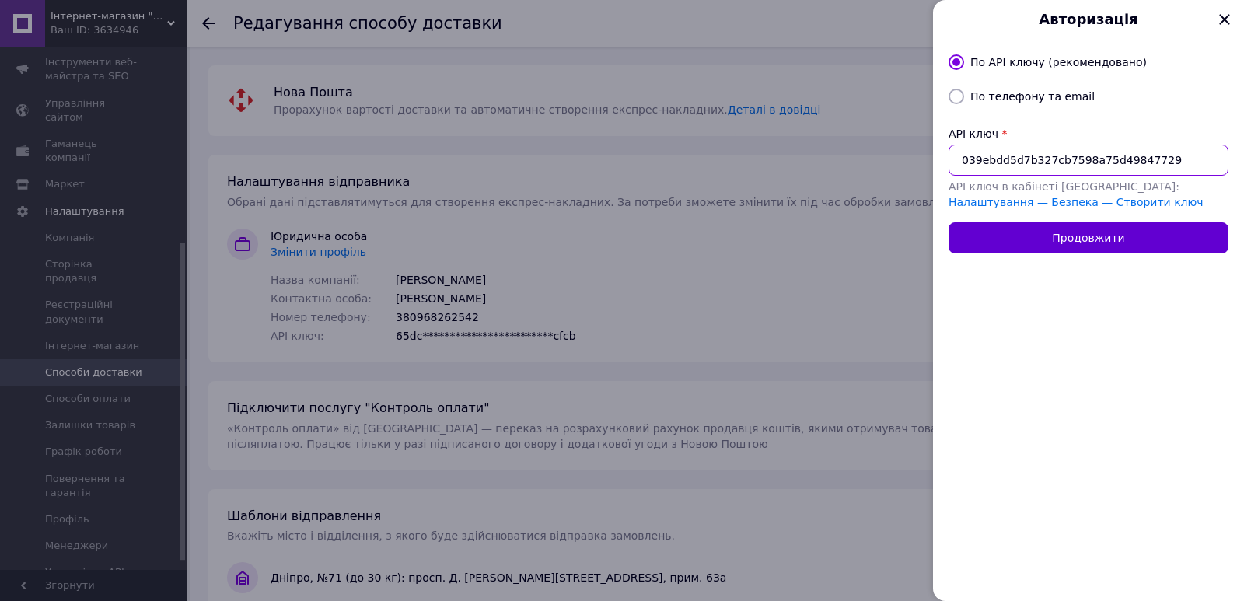
type input "039ebdd5d7b327cb7598a75d49847729"
click at [1064, 236] on button "Продовжити" at bounding box center [1089, 237] width 280 height 31
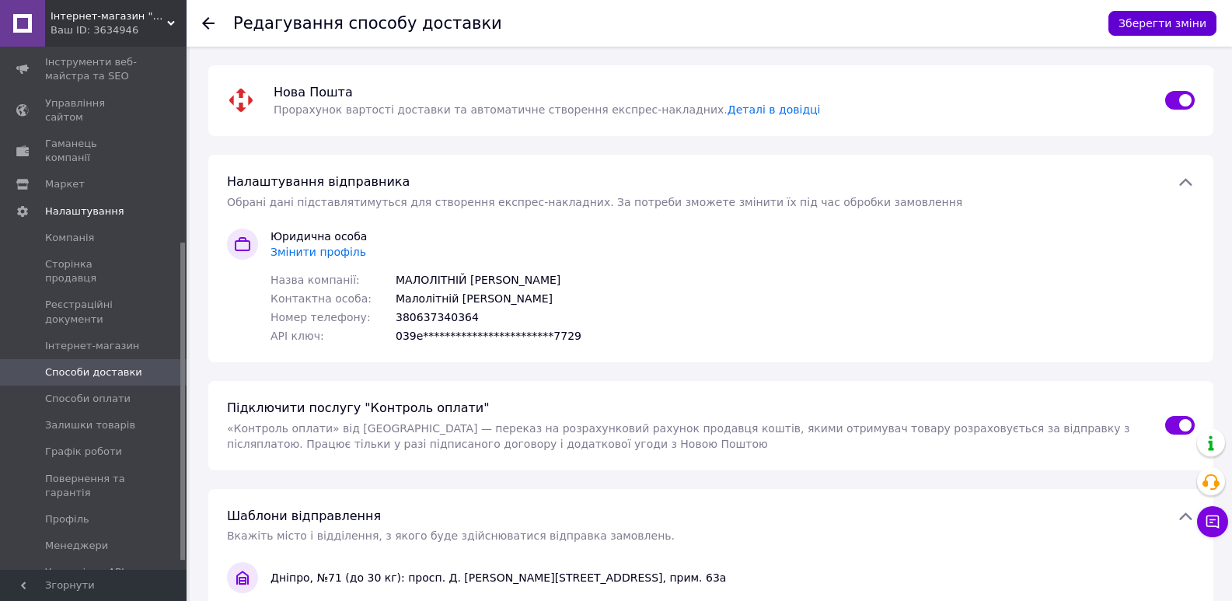
click at [1172, 19] on button "Зберегти зміни" at bounding box center [1163, 23] width 108 height 25
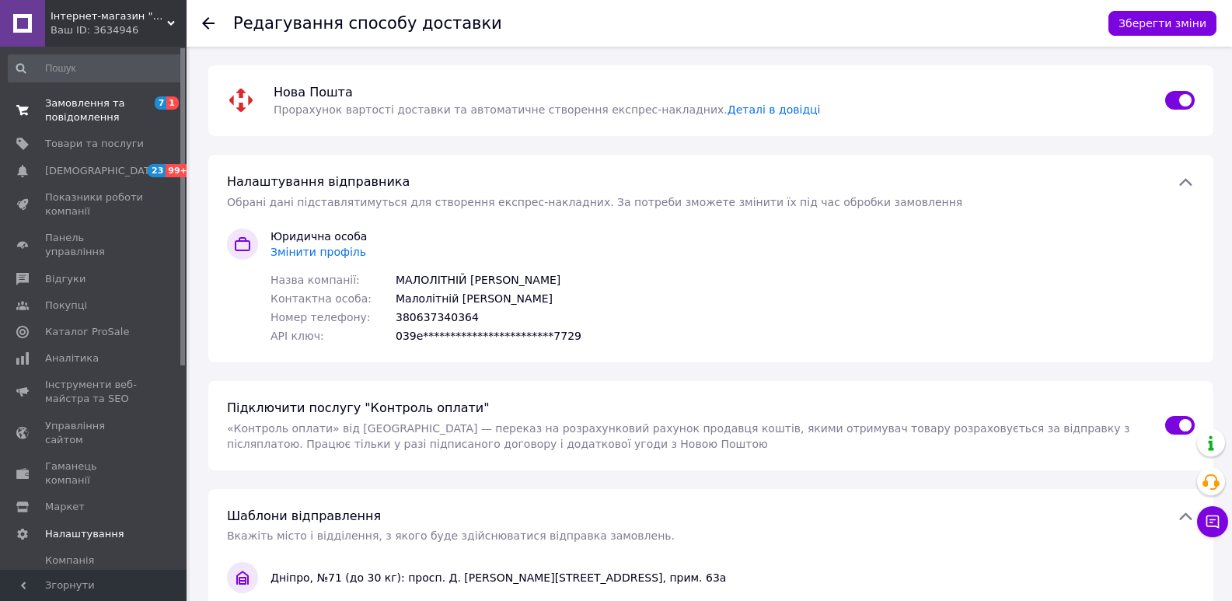
click at [121, 115] on span "Замовлення та повідомлення" at bounding box center [94, 110] width 99 height 28
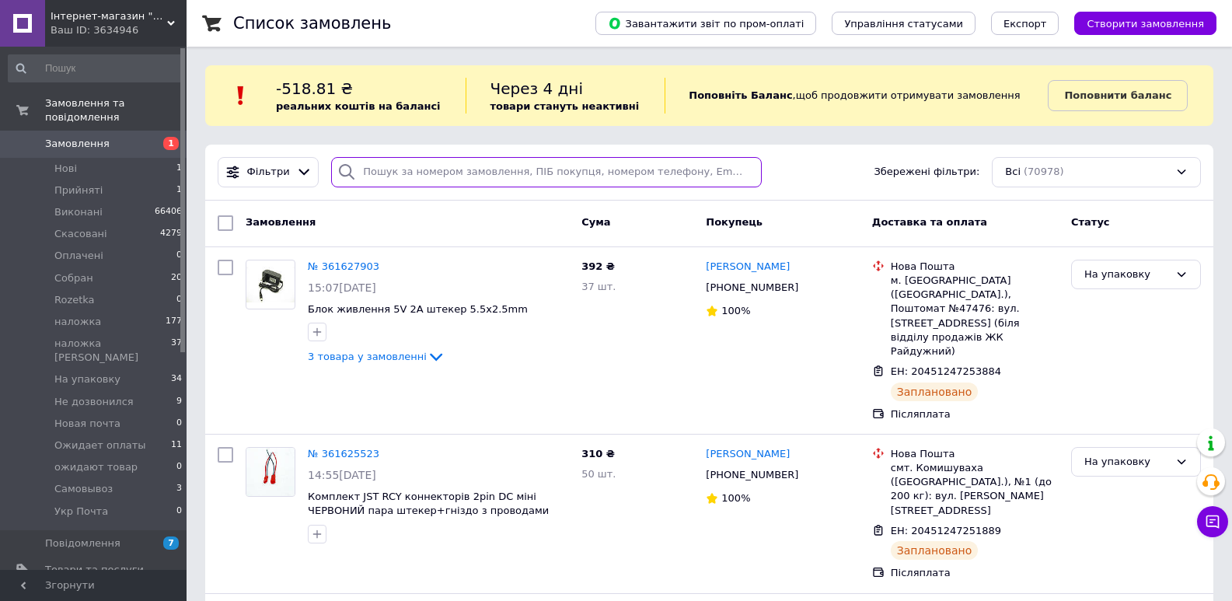
click at [598, 177] on input "search" at bounding box center [546, 172] width 430 height 30
paste input "361602218"
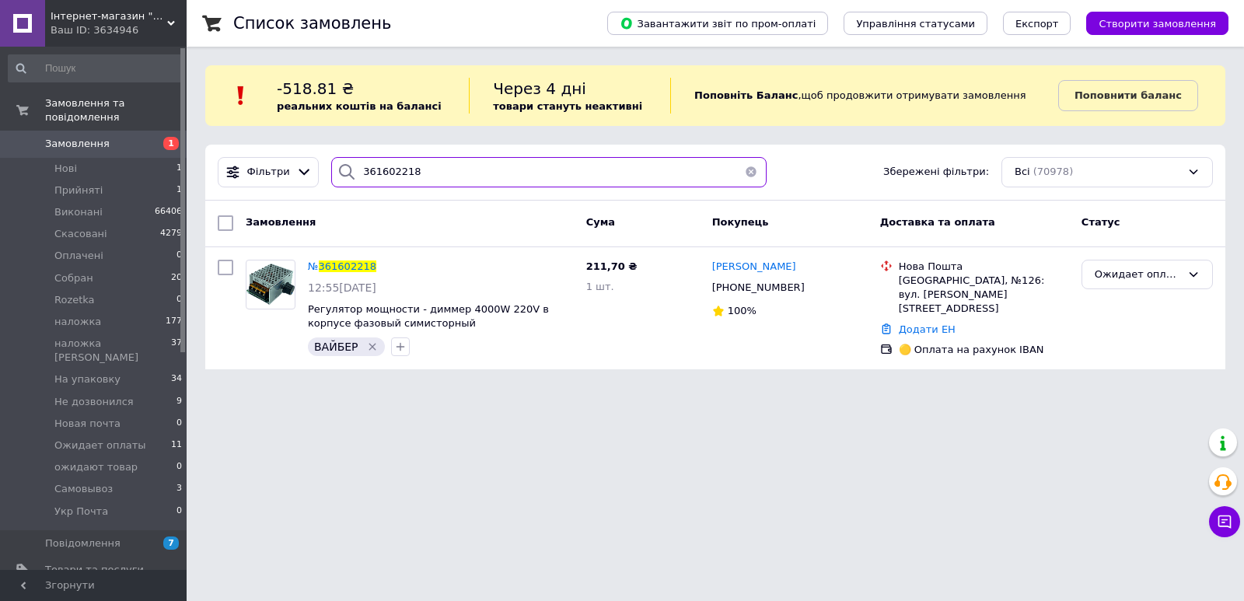
click at [501, 169] on input "361602218" at bounding box center [548, 172] width 435 height 30
paste input "593644"
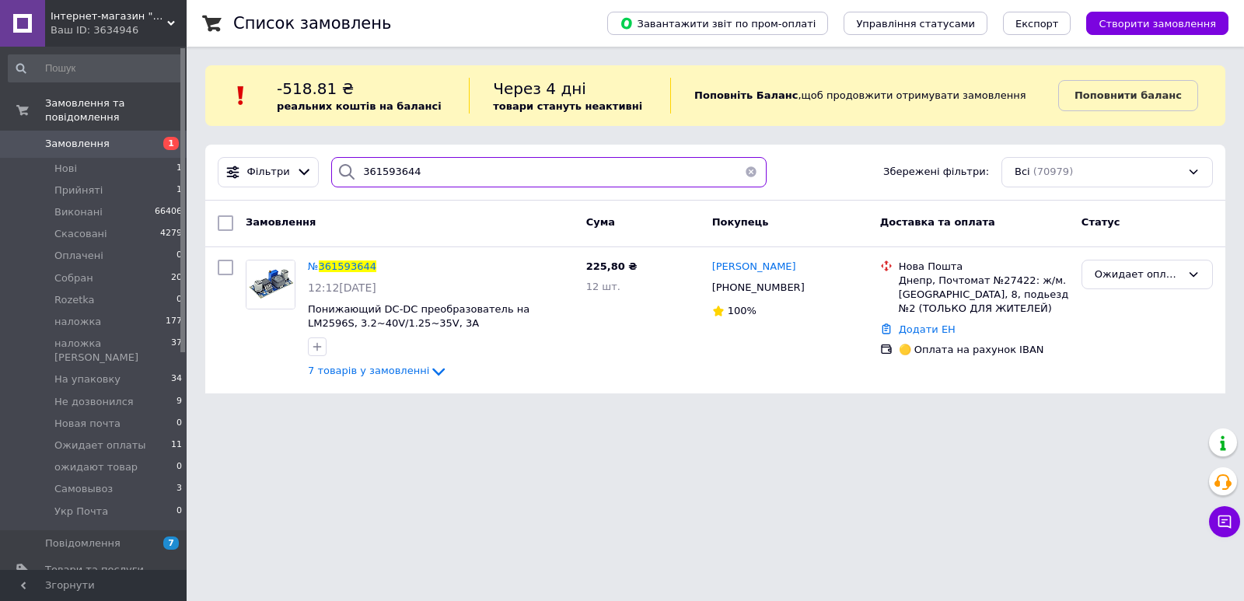
click at [383, 179] on input "361593644" at bounding box center [548, 172] width 435 height 30
paste input "5906"
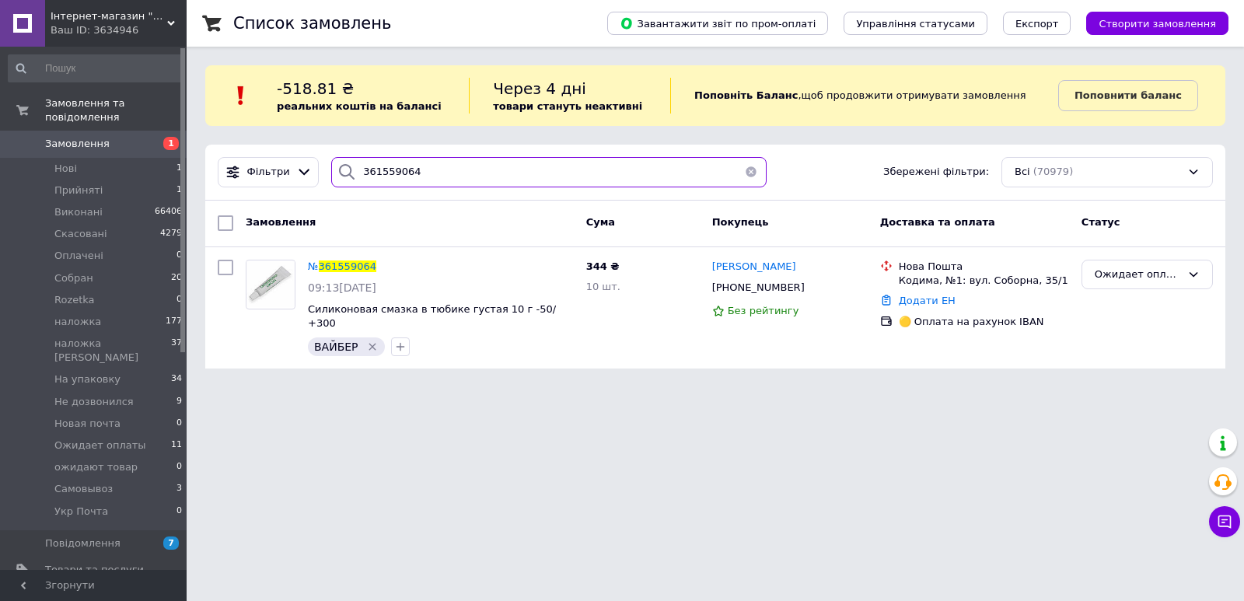
click at [448, 159] on input "361559064" at bounding box center [548, 172] width 435 height 30
paste input "378686"
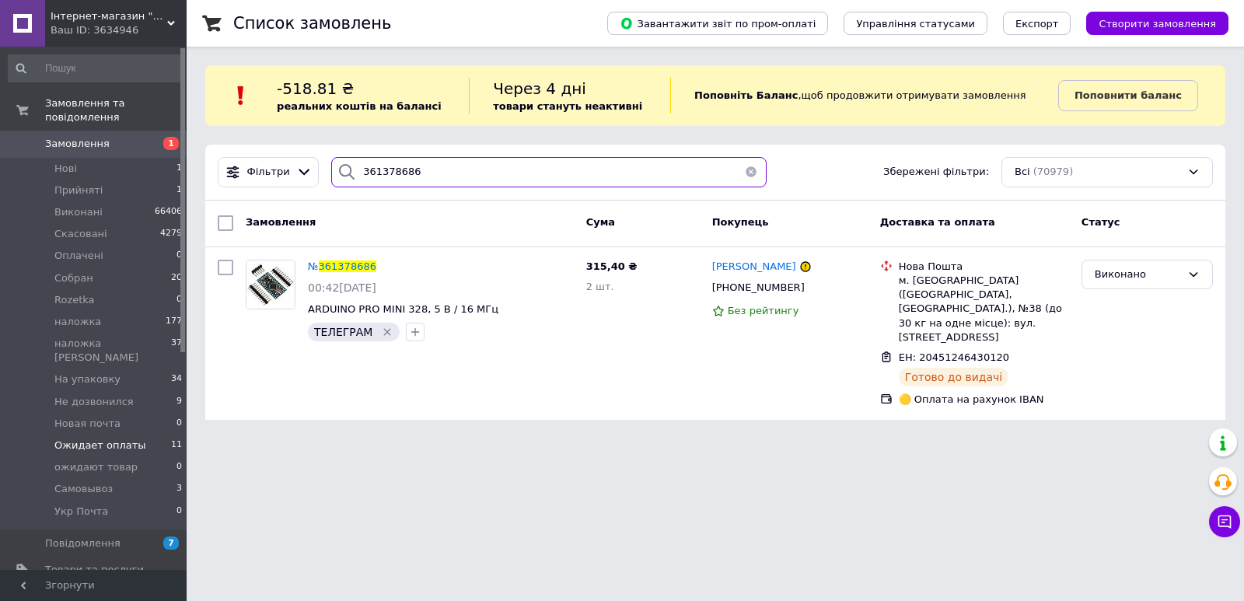
type input "361378686"
click at [107, 439] on span "Ожидает оплаты" at bounding box center [100, 446] width 92 height 14
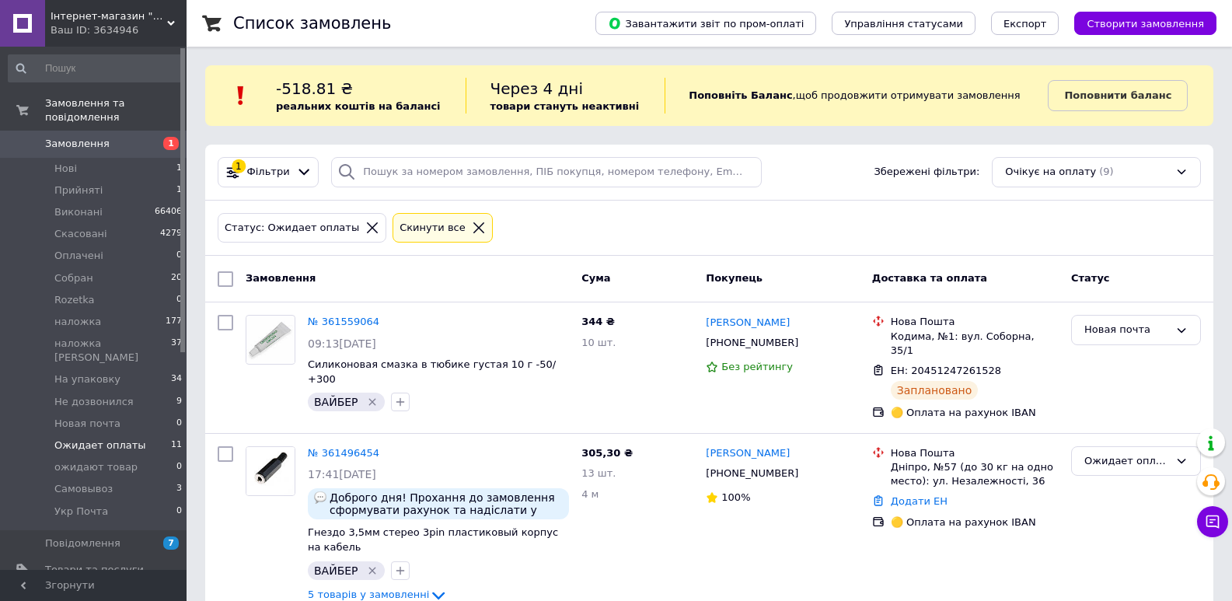
click at [93, 131] on link "Замовлення 1" at bounding box center [95, 144] width 191 height 26
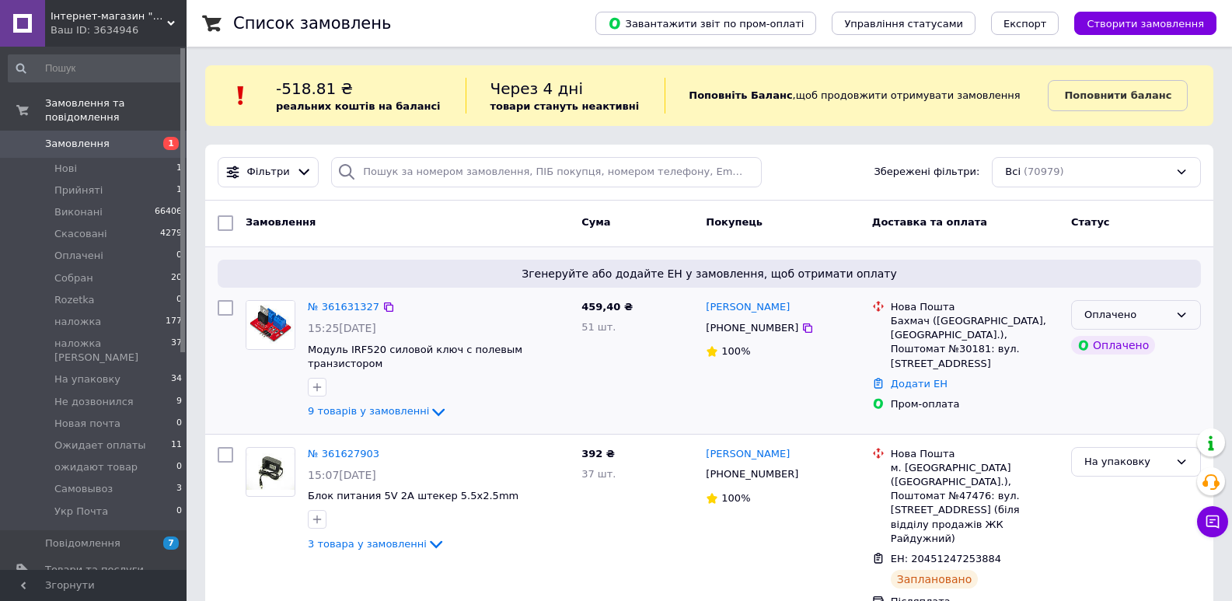
click at [1157, 310] on div "Оплачено" at bounding box center [1127, 315] width 85 height 16
click at [584, 355] on div "459,40 ₴ 51 шт." at bounding box center [637, 361] width 124 height 134
click at [88, 137] on span "Замовлення" at bounding box center [77, 144] width 65 height 14
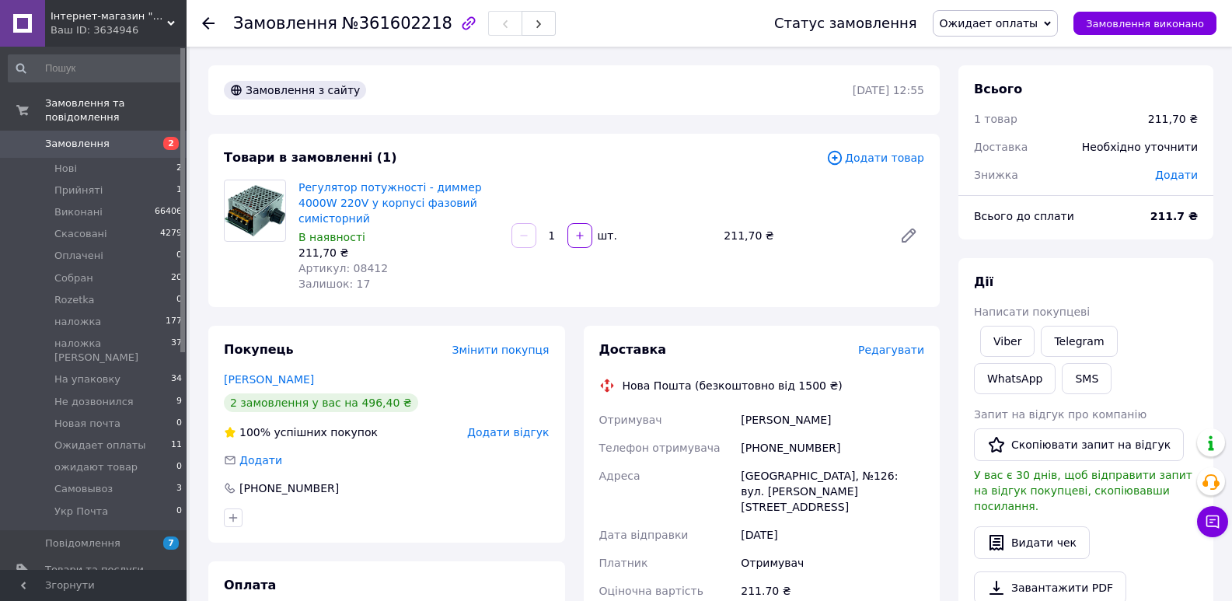
click at [1029, 26] on span "Ожидает оплаты" at bounding box center [989, 23] width 99 height 12
click at [1024, 106] on li "Новая почта" at bounding box center [1008, 107] width 149 height 23
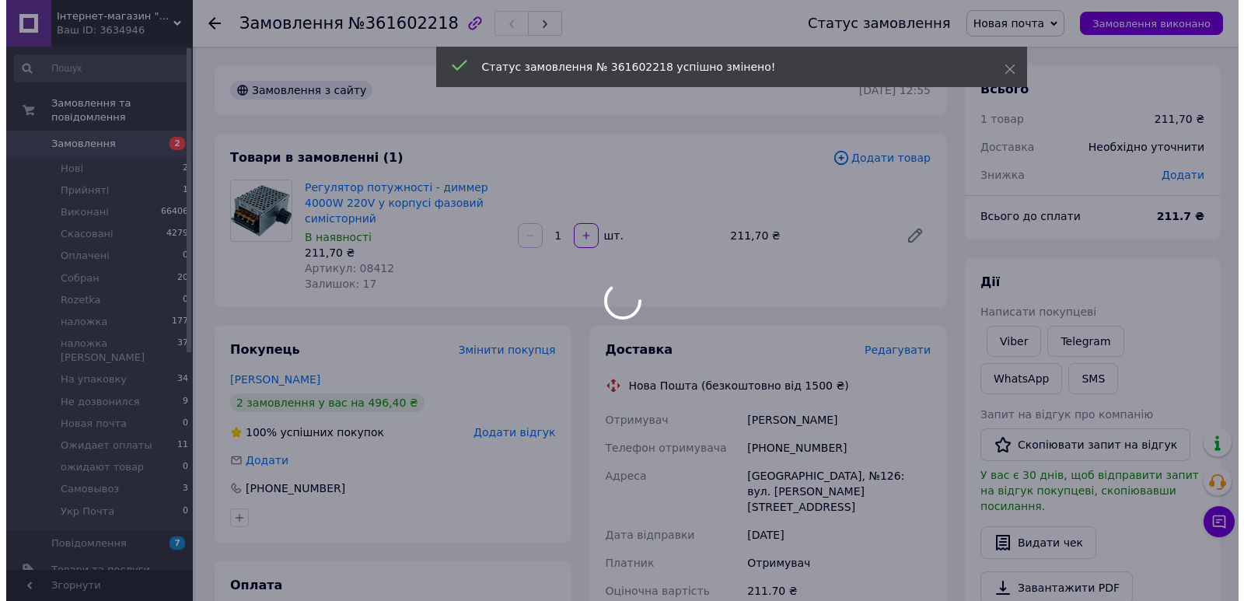
scroll to position [181, 0]
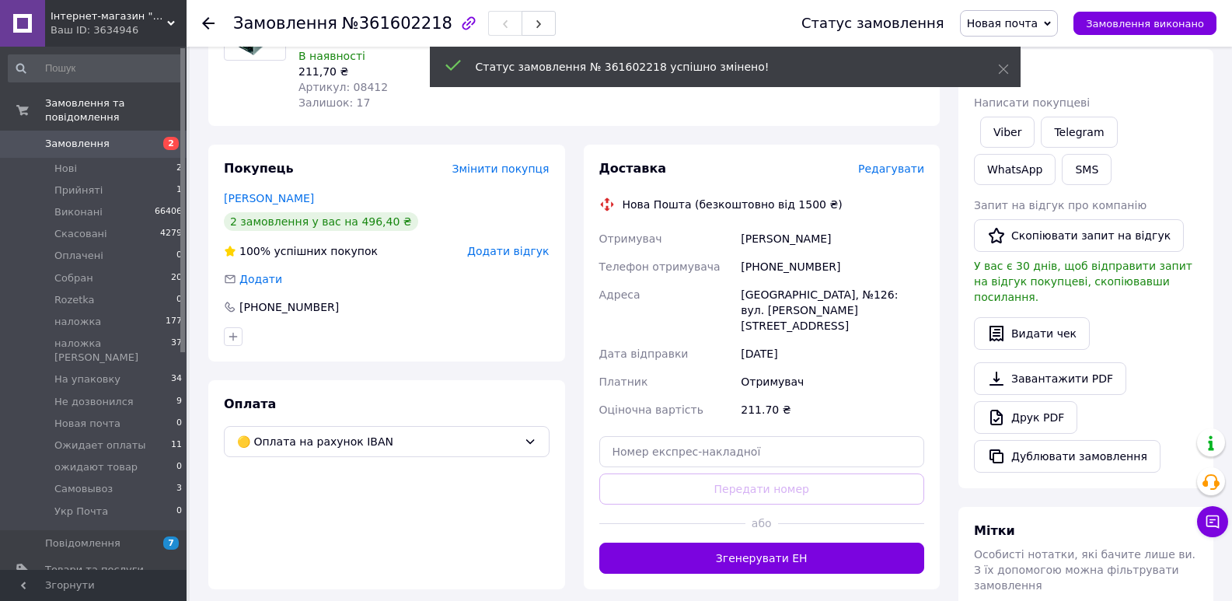
click at [895, 162] on span "Редагувати" at bounding box center [891, 168] width 66 height 12
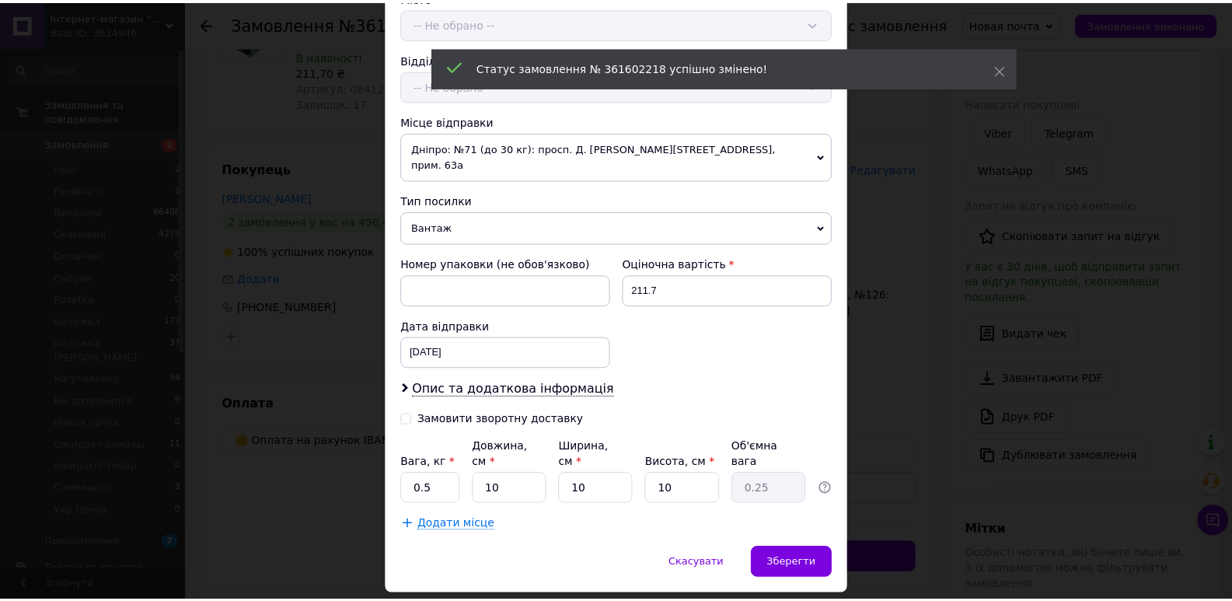
scroll to position [459, 0]
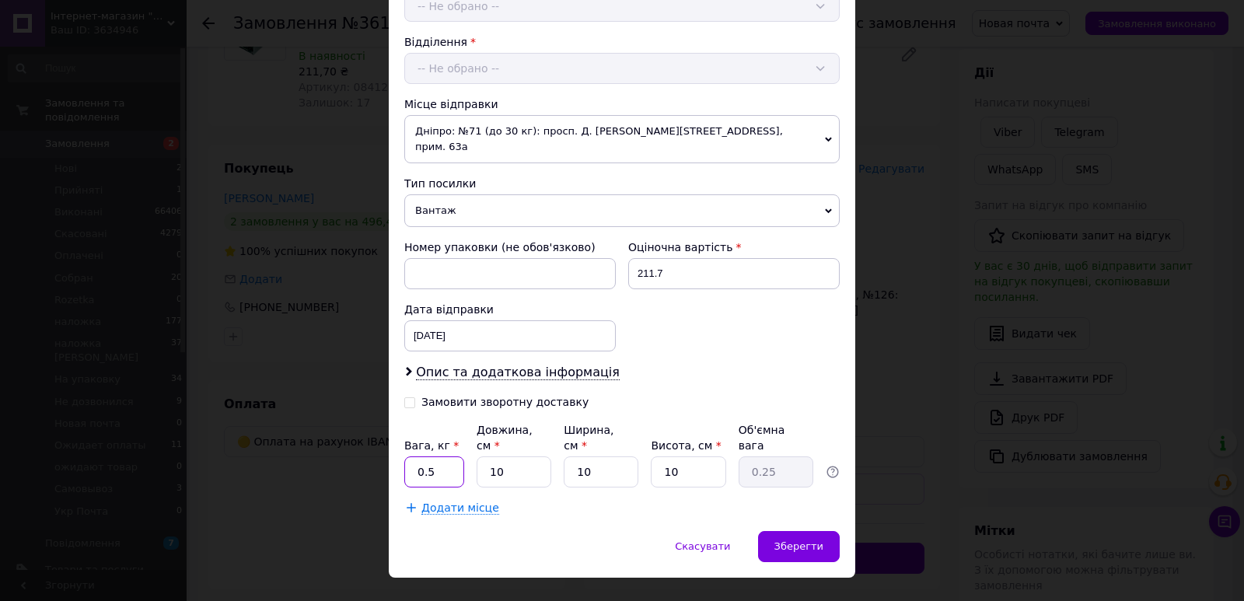
click at [444, 456] on input "0.5" at bounding box center [434, 471] width 60 height 31
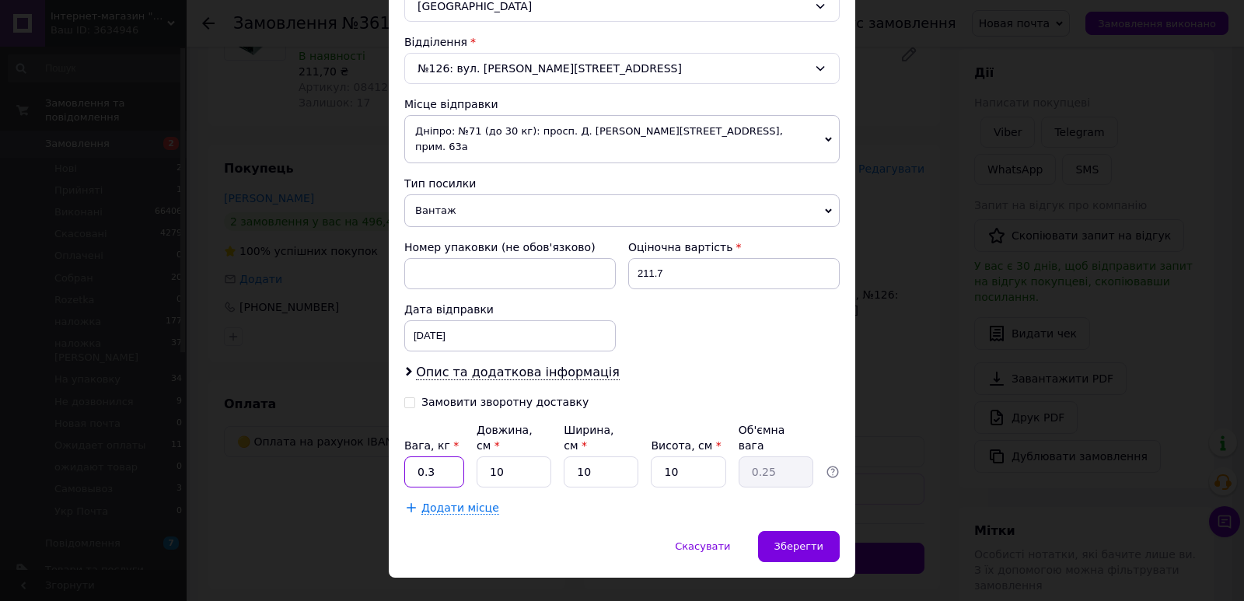
type input "0.3"
click at [535, 456] on input "10" at bounding box center [514, 471] width 75 height 31
type input "1"
type input "0.1"
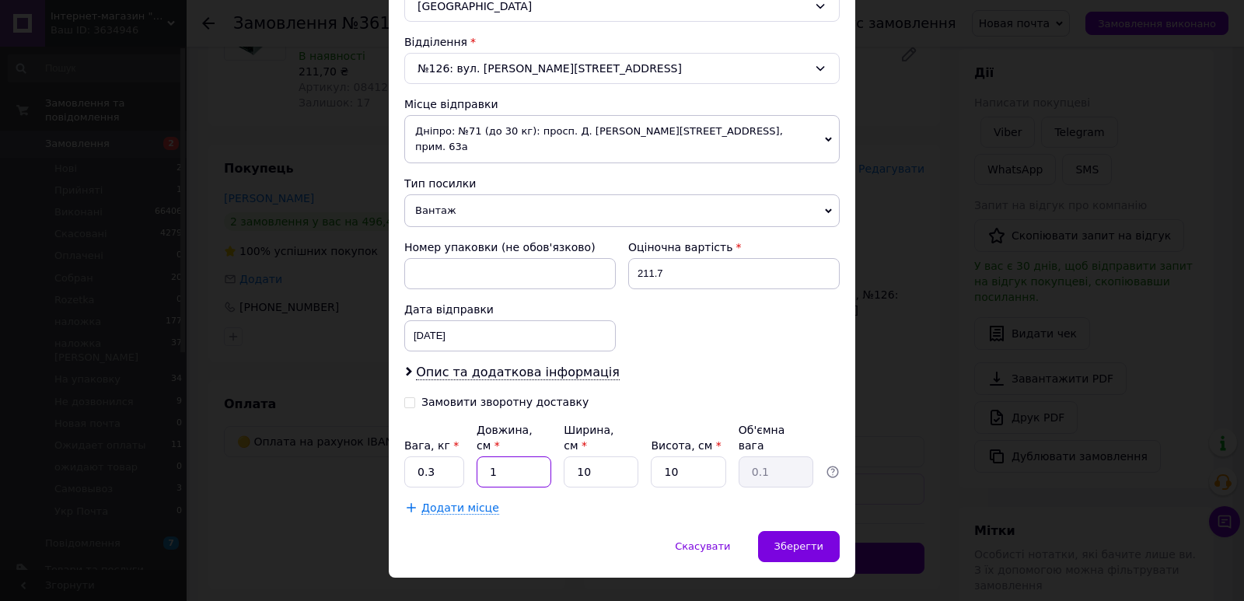
type input "14"
type input "0.35"
type input "14"
click at [622, 456] on input "10" at bounding box center [601, 471] width 75 height 31
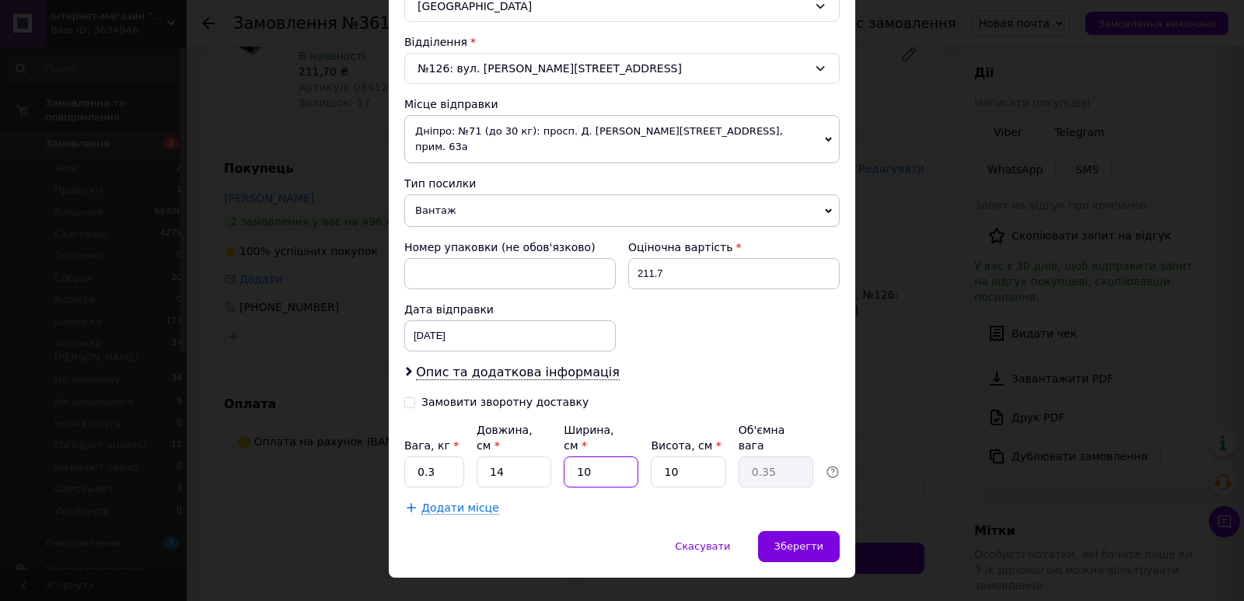
type input "1"
type input "0.1"
type input "11"
type input "0.39"
type input "11"
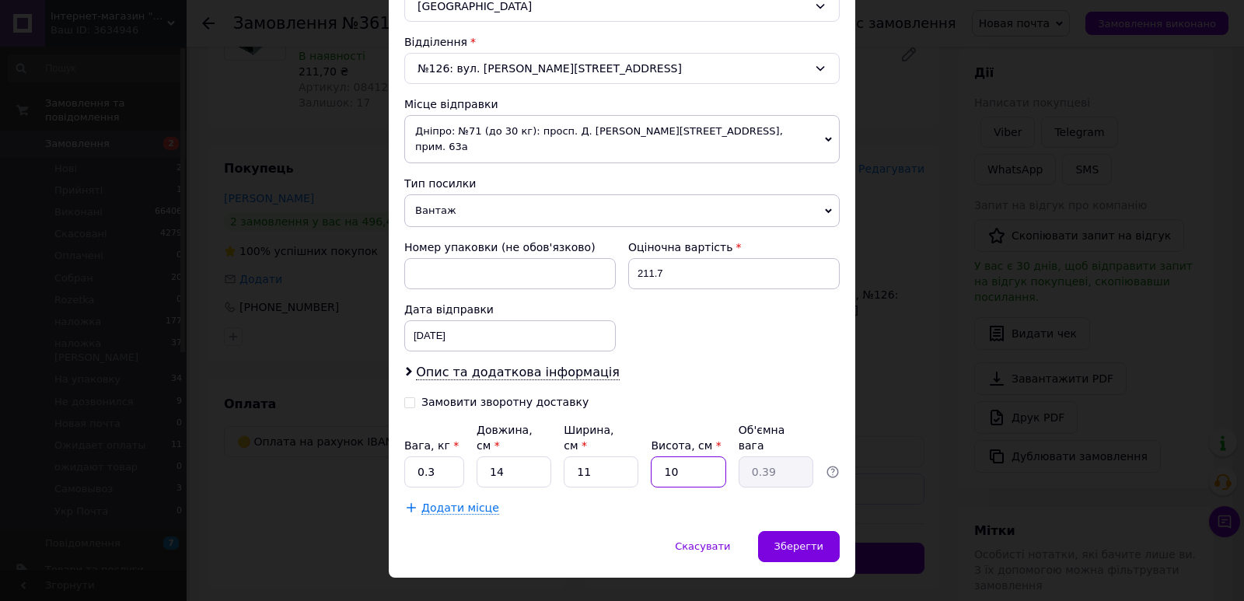
click at [711, 456] on input "10" at bounding box center [688, 471] width 75 height 31
type input "7"
type input "0.27"
type input "7"
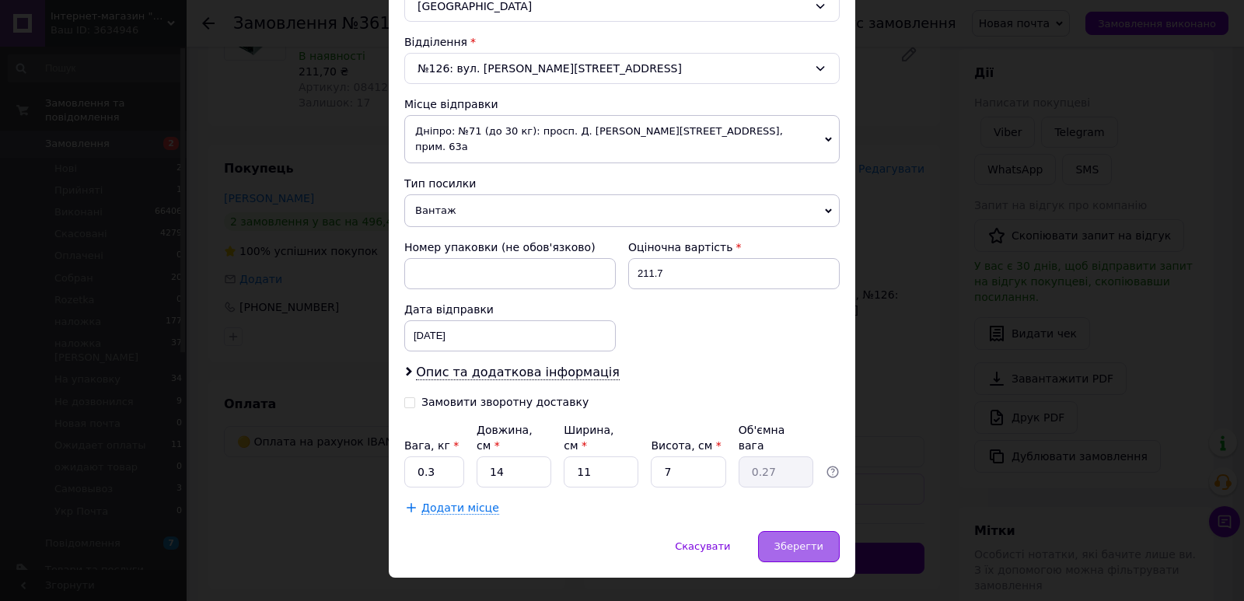
click at [824, 531] on div "Зберегти" at bounding box center [799, 546] width 82 height 31
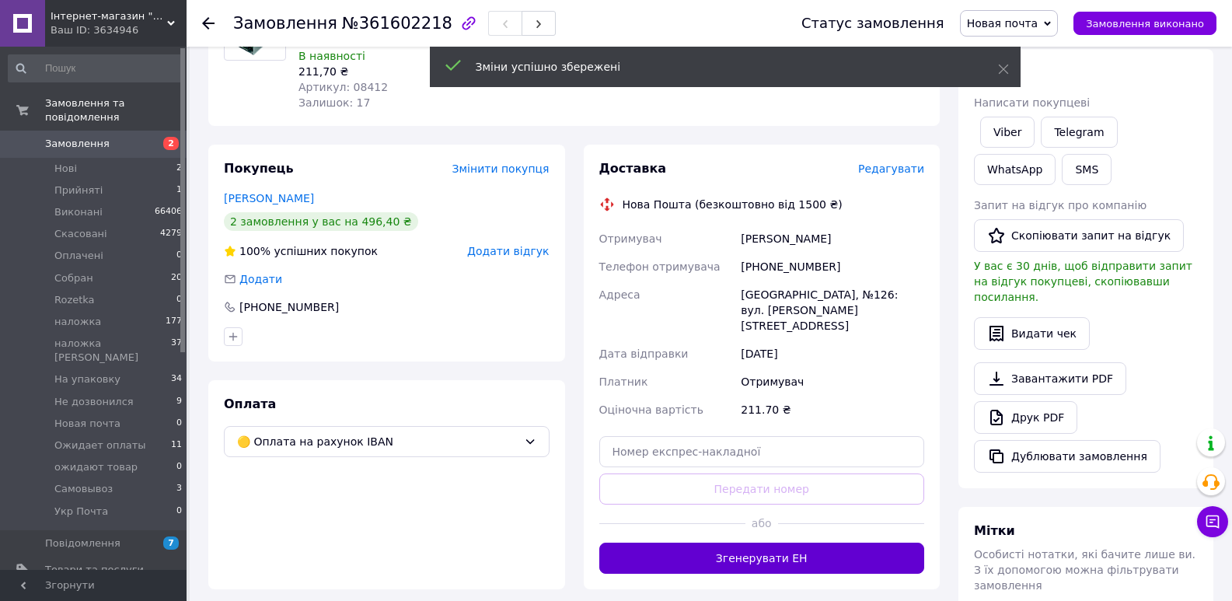
click at [780, 543] on button "Згенерувати ЕН" at bounding box center [762, 558] width 326 height 31
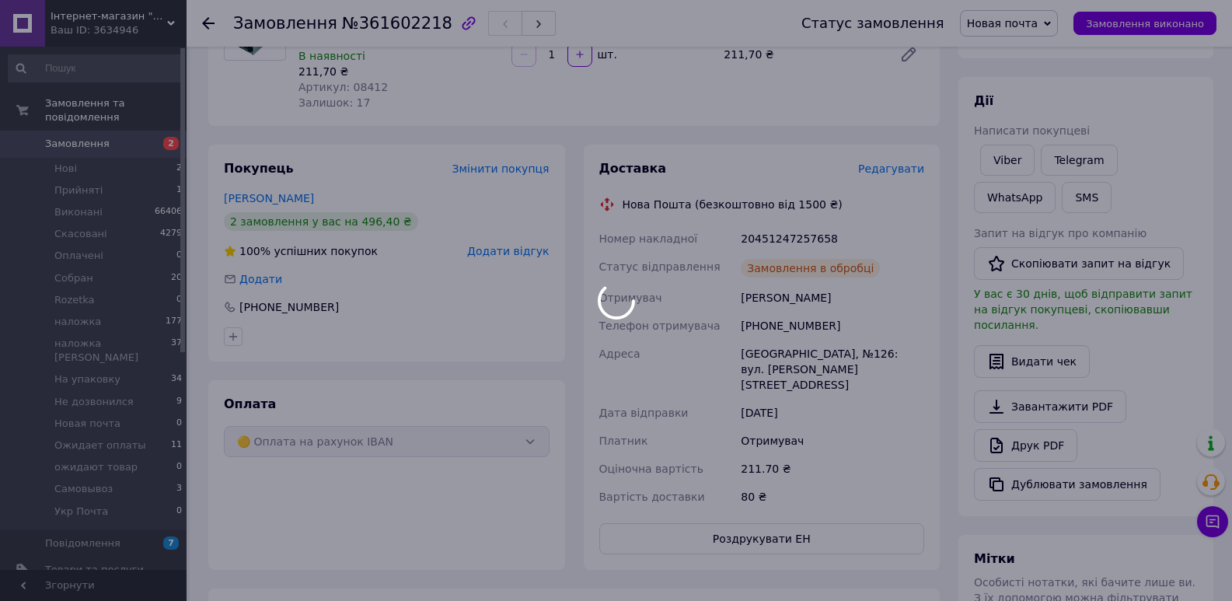
click at [775, 219] on div at bounding box center [616, 300] width 1232 height 601
click at [775, 219] on body "Інтернет-магазин "Електроніка" Ваш ID: 3634946 Сайт Інтернет-магазин "Електроні…" at bounding box center [616, 403] width 1232 height 1168
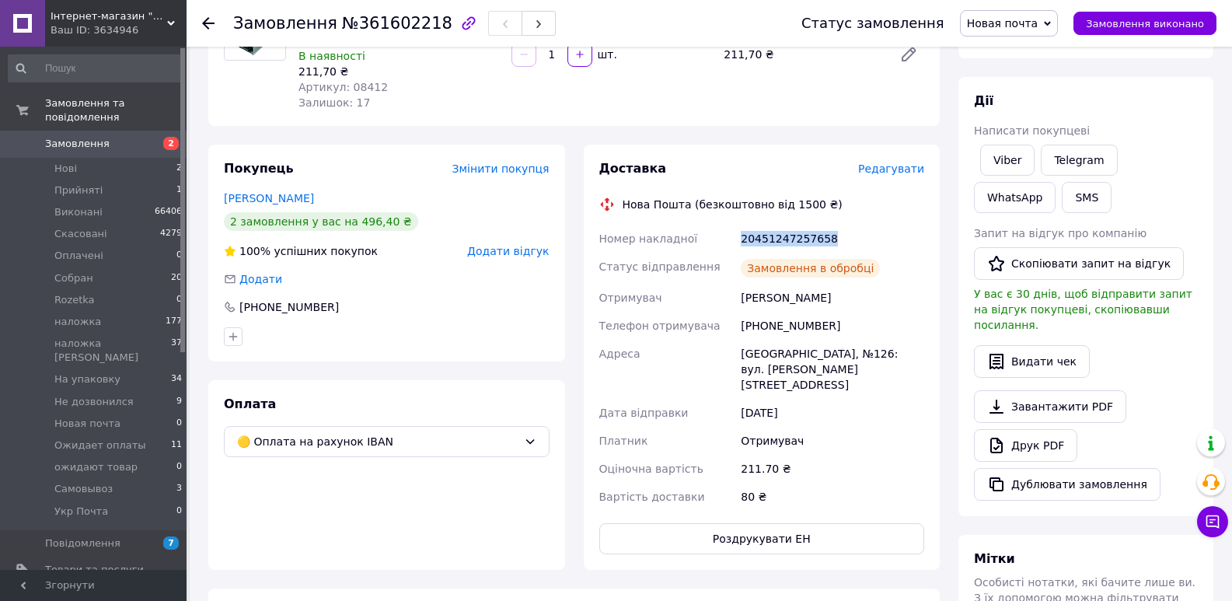
click at [775, 225] on div "20451247257658" at bounding box center [833, 239] width 190 height 28
copy div "20451247257658"
click at [1006, 152] on link "Viber" at bounding box center [1007, 160] width 54 height 31
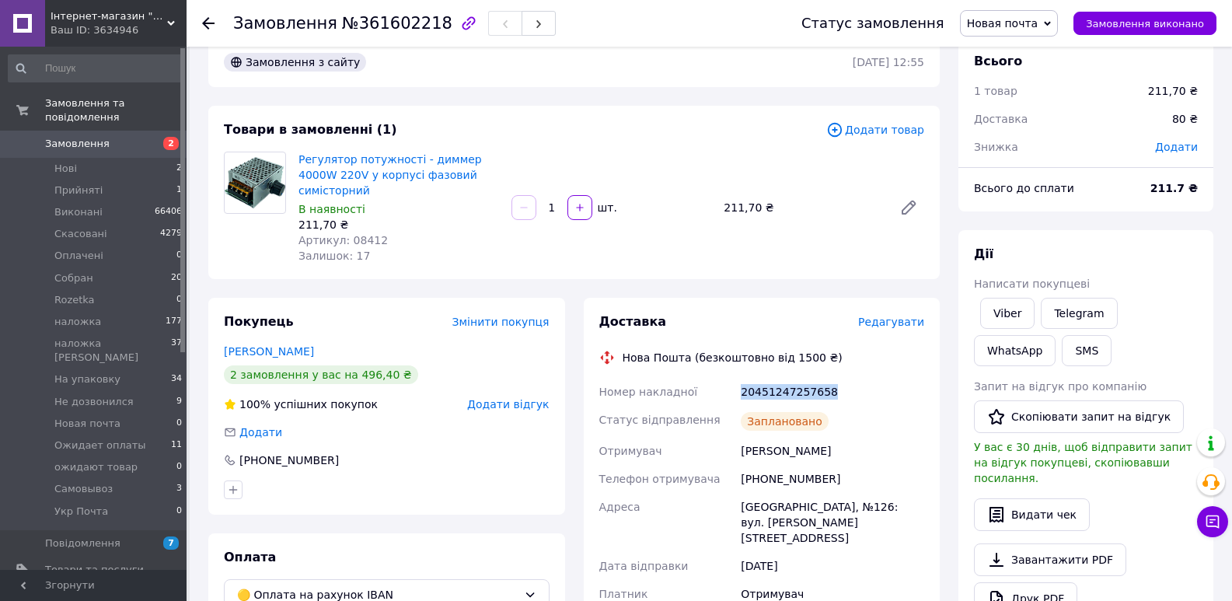
scroll to position [0, 0]
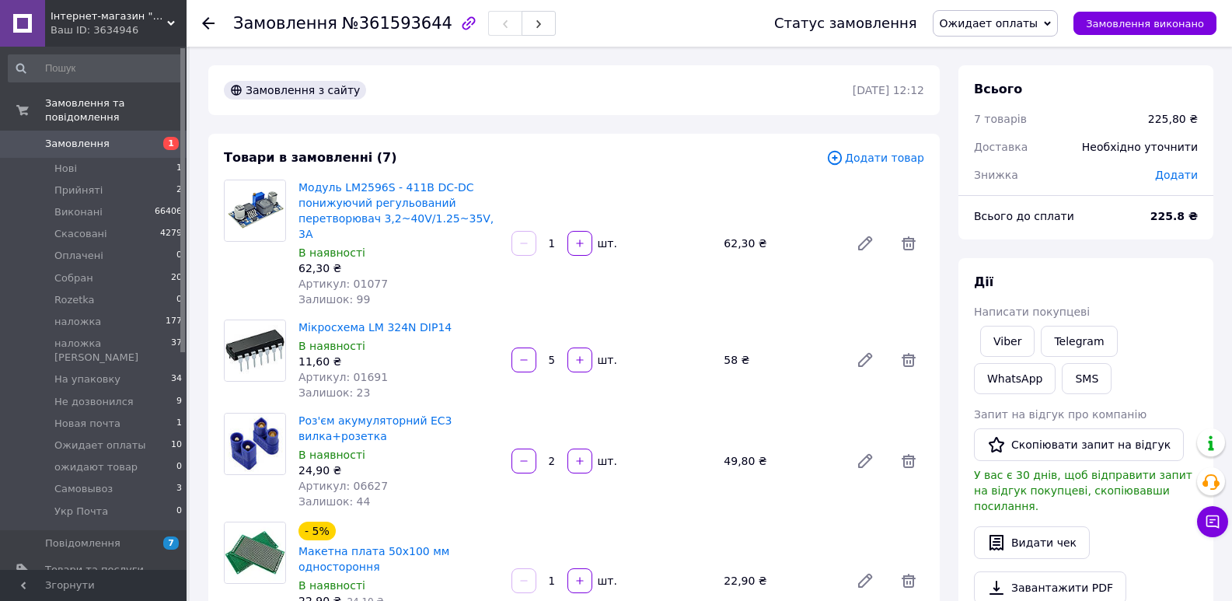
click at [996, 26] on span "Ожидает оплаты" at bounding box center [989, 23] width 99 height 12
click at [1012, 99] on li "Новая почта" at bounding box center [1008, 107] width 149 height 23
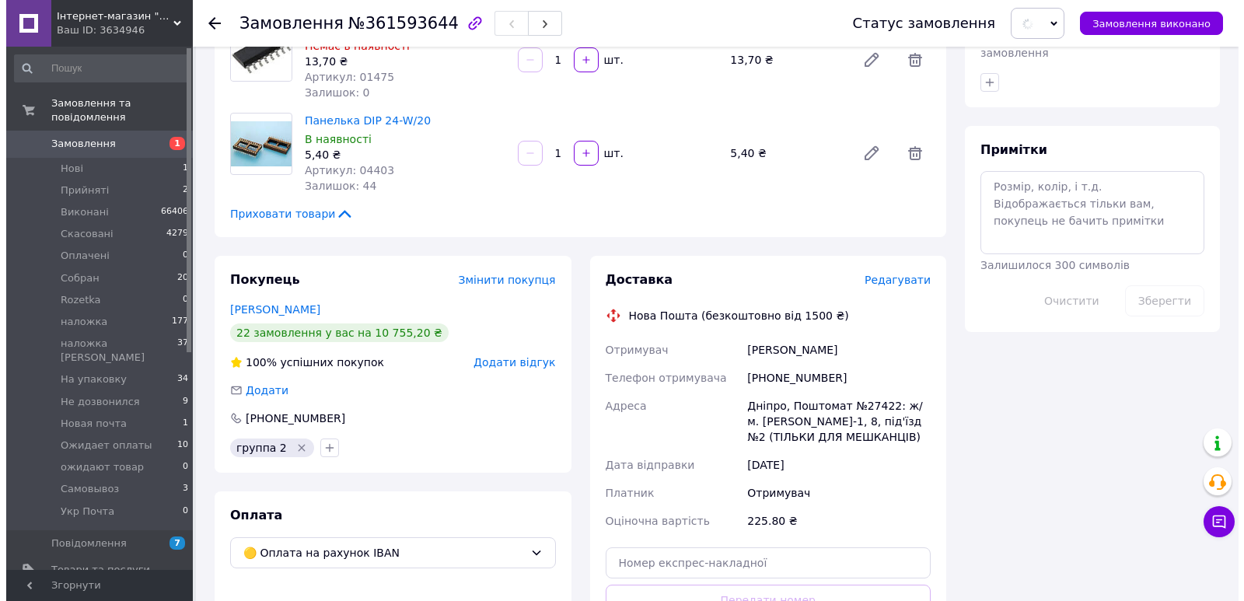
scroll to position [907, 0]
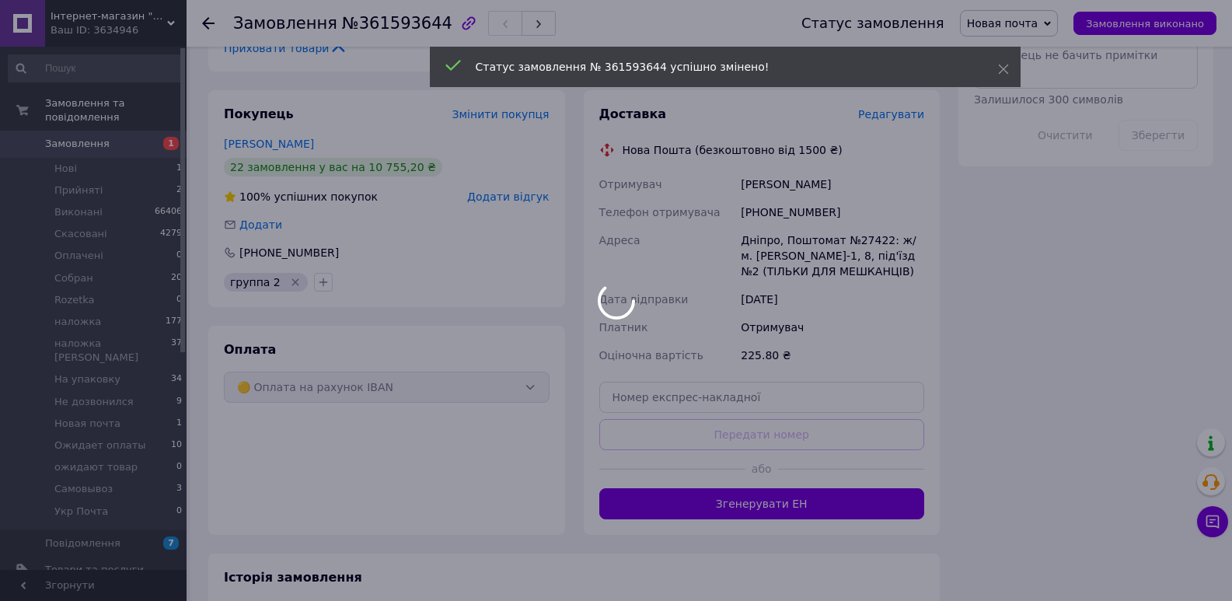
click at [908, 108] on span "Редагувати" at bounding box center [891, 114] width 66 height 12
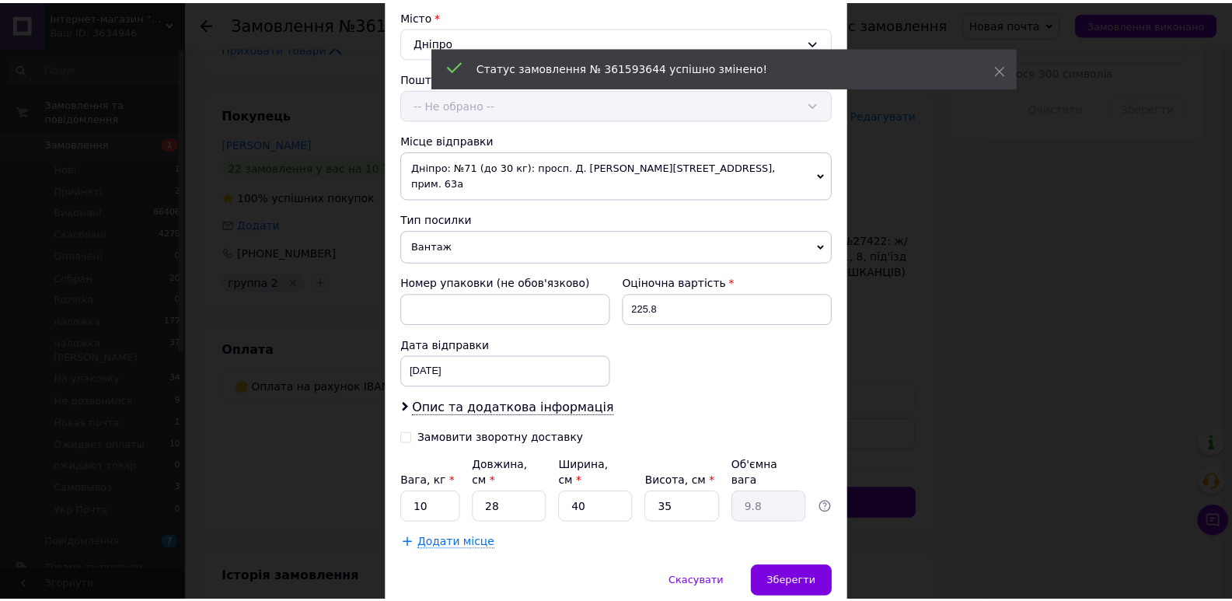
scroll to position [459, 0]
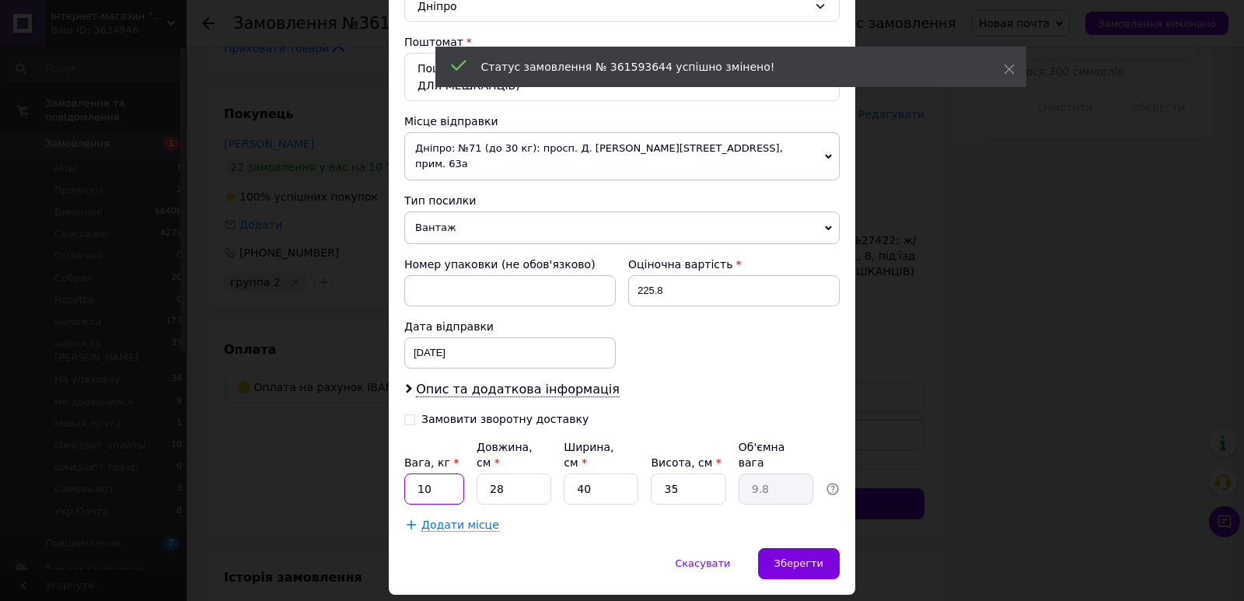
click at [443, 473] on input "10" at bounding box center [434, 488] width 60 height 31
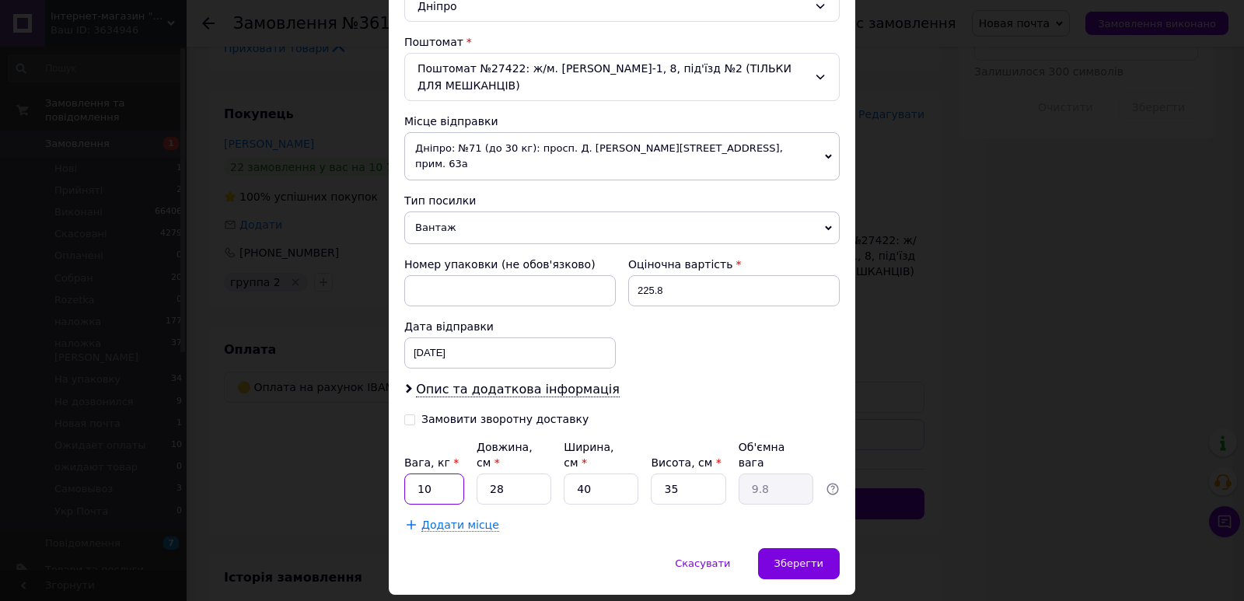
click at [443, 473] on input "10" at bounding box center [434, 488] width 60 height 31
type input "0.2"
click at [502, 439] on div "Вага, кг * 0.2 Довжина, см * 28 Ширина, см * 40 Висота, см * 35 Об'ємна вага 9.8" at bounding box center [621, 471] width 435 height 65
click at [524, 473] on input "28" at bounding box center [514, 488] width 75 height 31
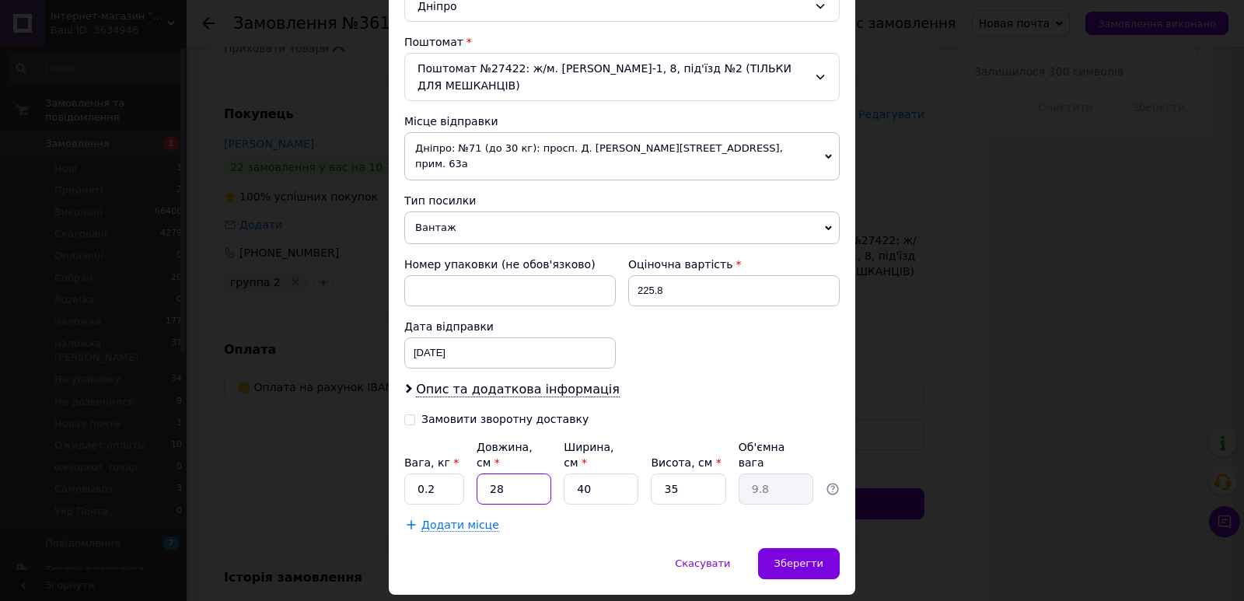
drag, startPoint x: 524, startPoint y: 444, endPoint x: 536, endPoint y: 444, distance: 11.7
click at [524, 473] on input "28" at bounding box center [514, 488] width 75 height 31
type input "1"
type input "0.35"
type input "12"
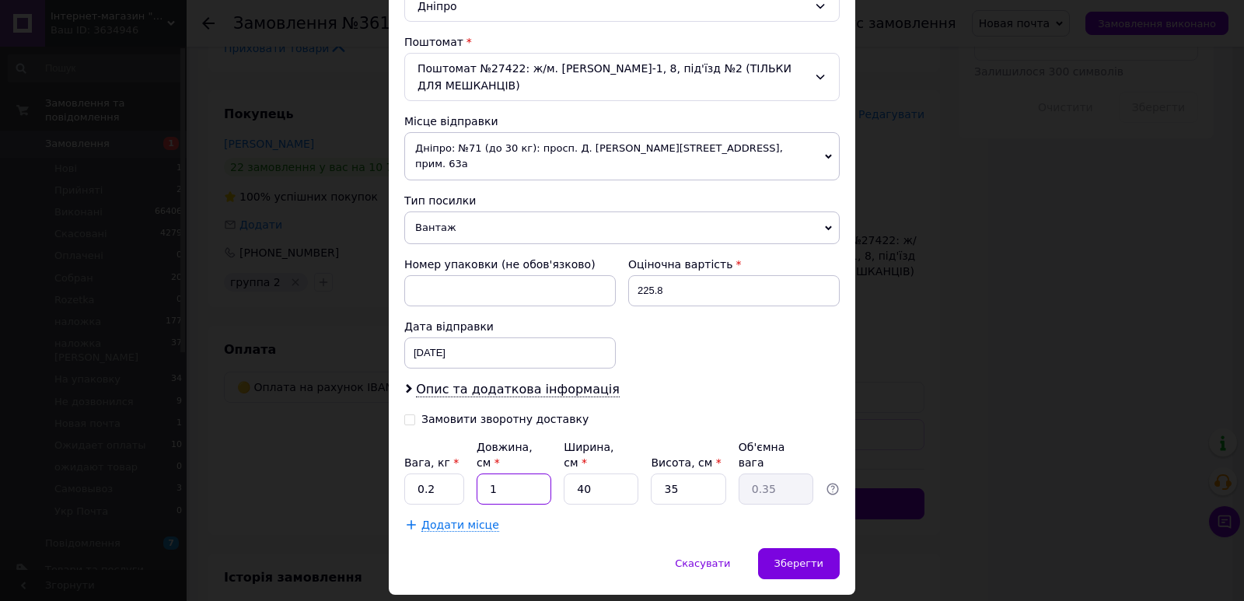
type input "4.2"
type input "12"
click at [613, 473] on input "40" at bounding box center [601, 488] width 75 height 31
type input "9"
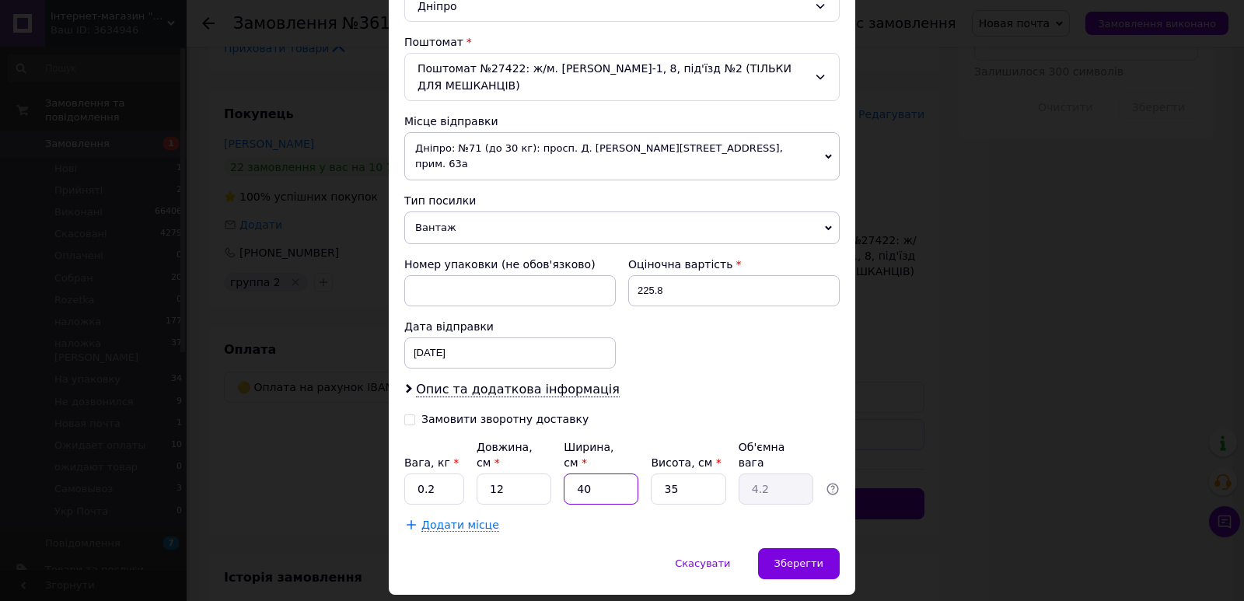
type input "0.95"
type input "9"
click at [690, 473] on input "35" at bounding box center [688, 488] width 75 height 31
type input "5"
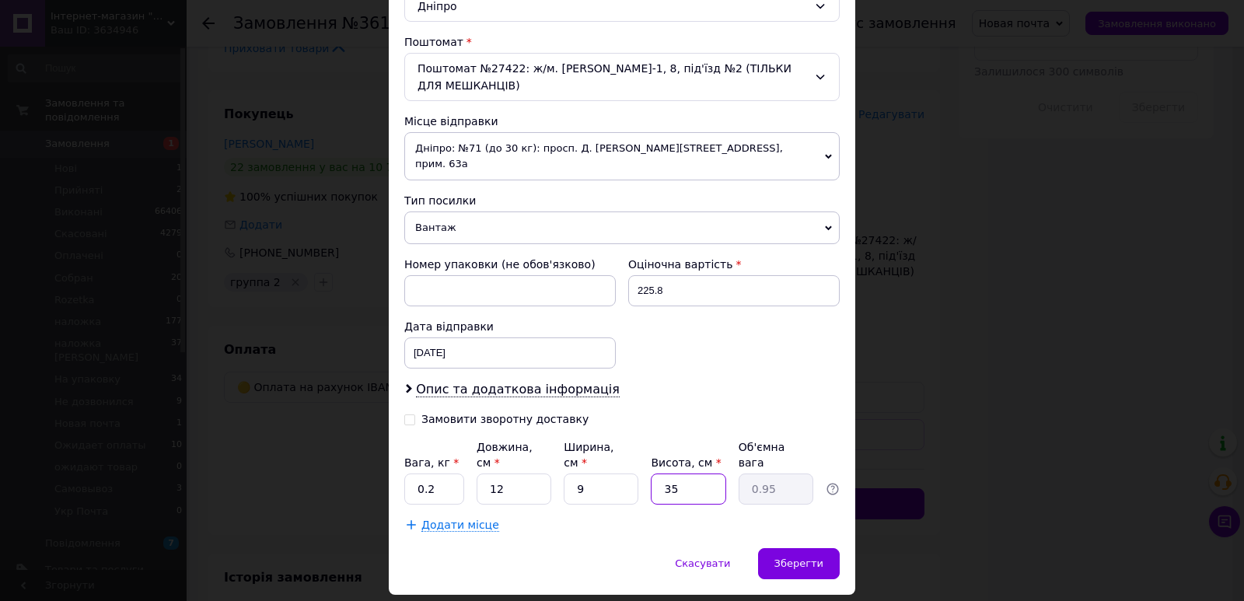
type input "0.14"
type input "5"
click at [802, 557] on span "Зберегти" at bounding box center [798, 563] width 49 height 12
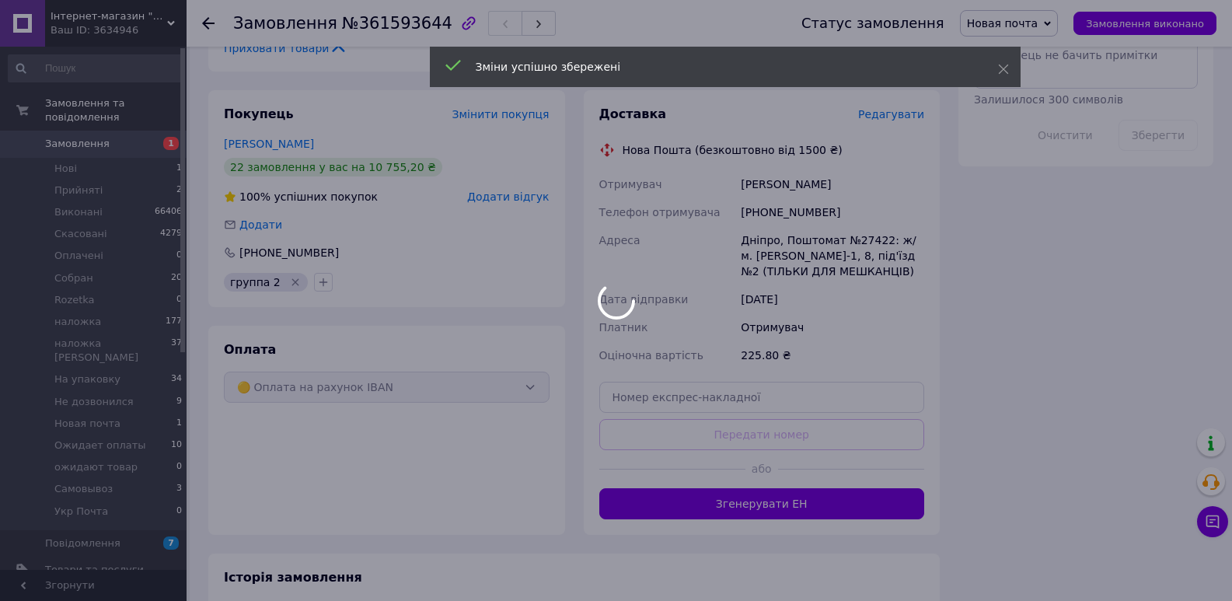
scroll to position [1088, 0]
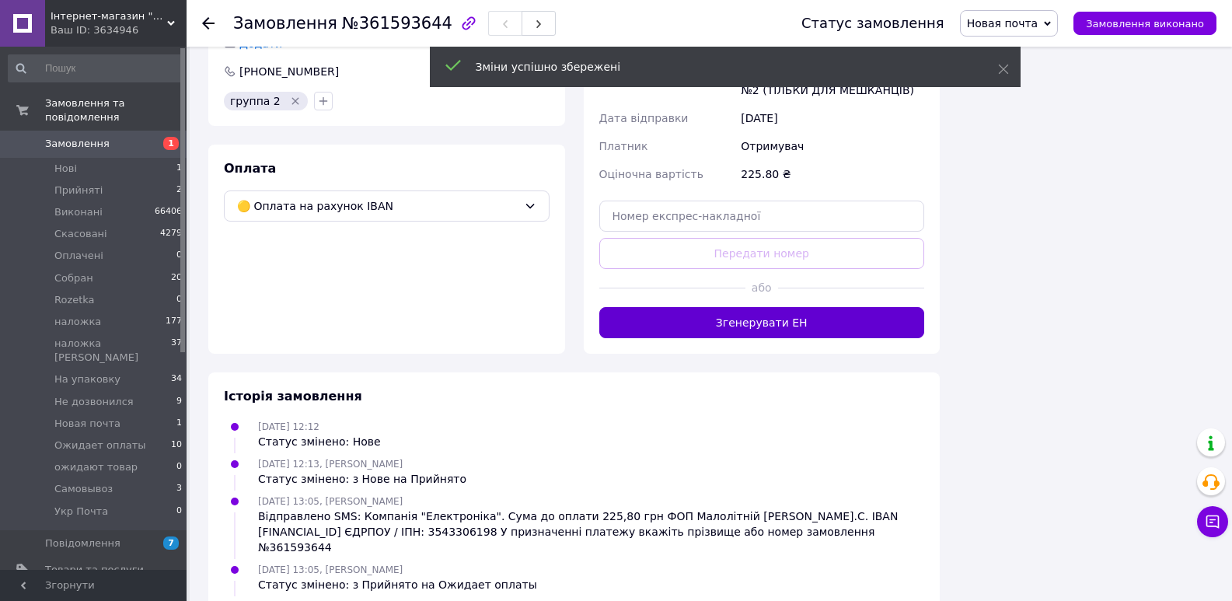
click at [769, 307] on button "Згенерувати ЕН" at bounding box center [762, 322] width 326 height 31
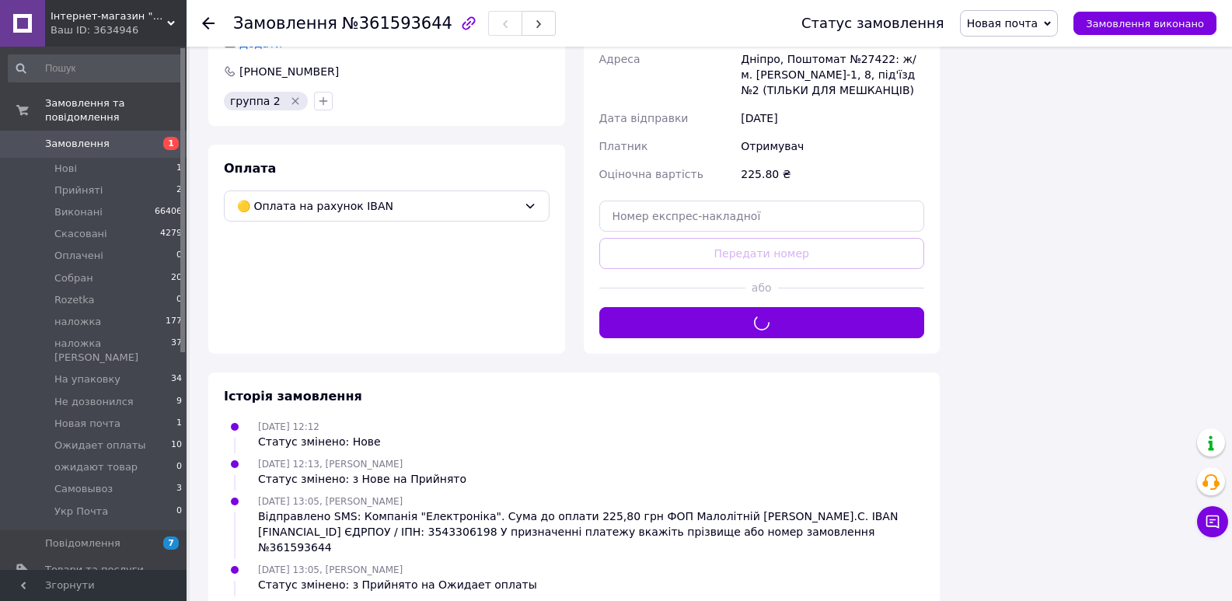
scroll to position [907, 0]
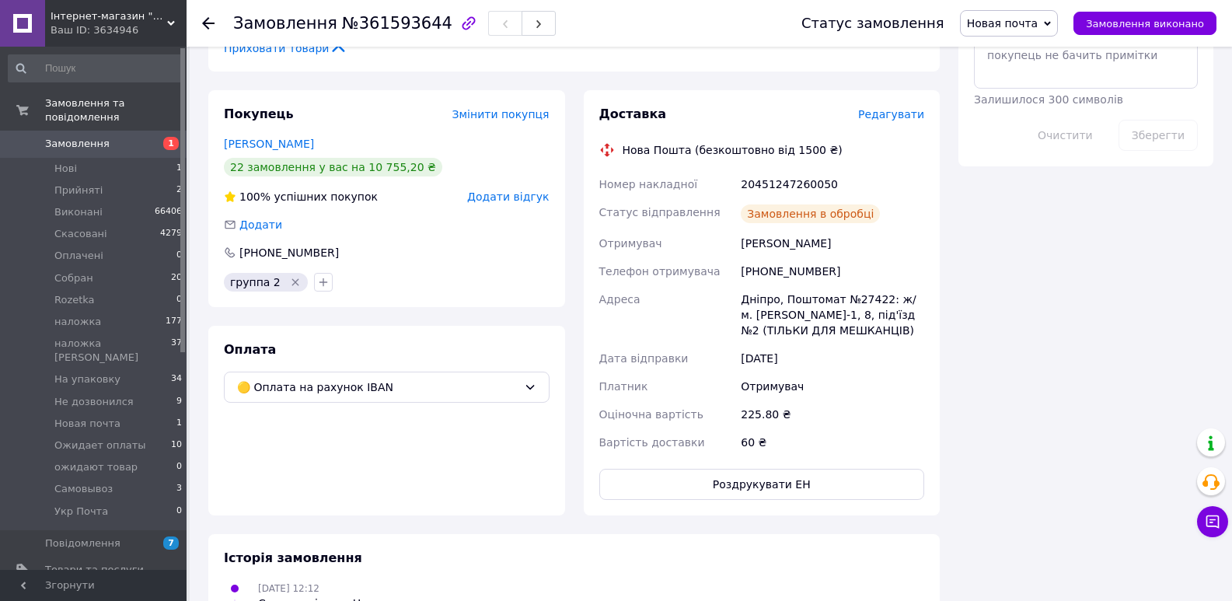
click at [751, 172] on div "20451247260050" at bounding box center [833, 184] width 190 height 28
copy div "20451247260050"
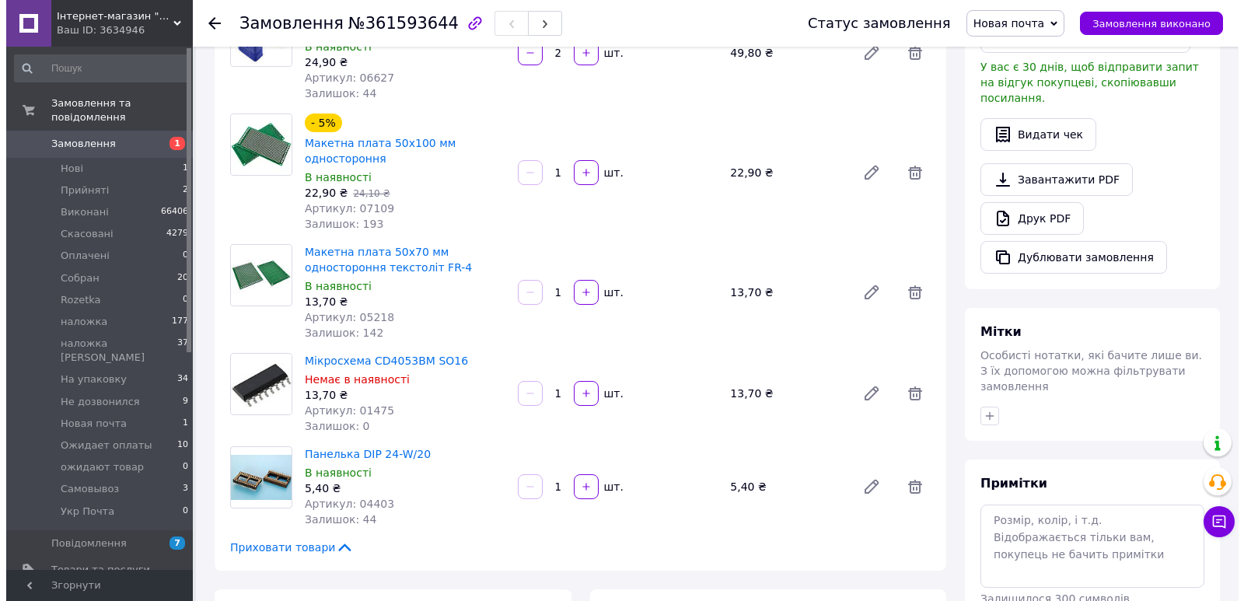
scroll to position [0, 0]
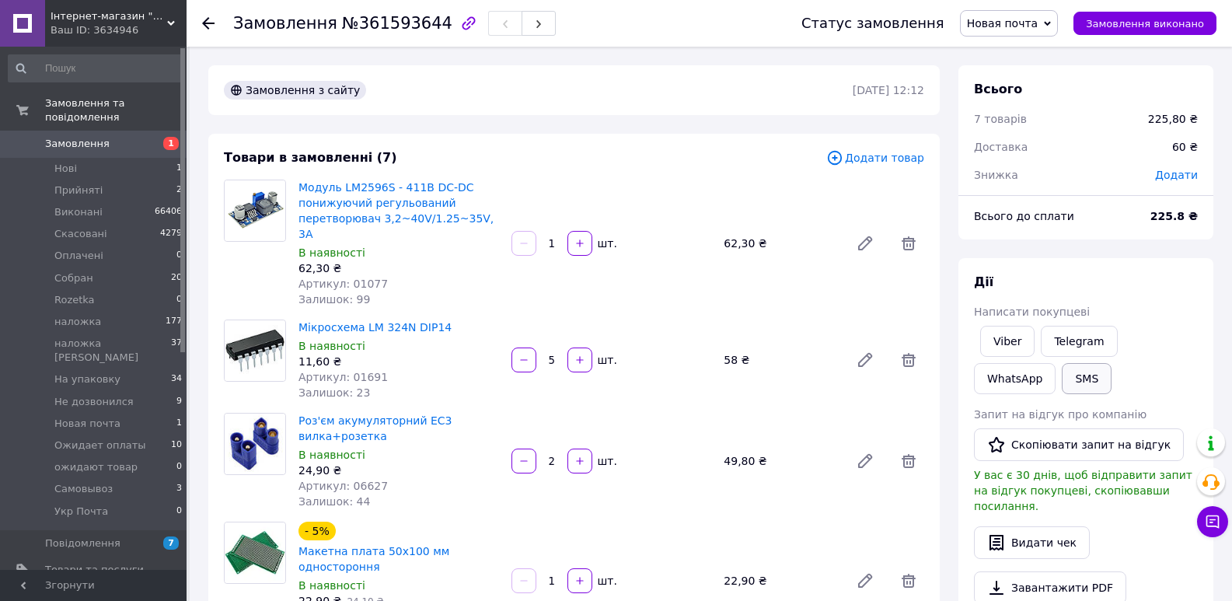
click at [1062, 376] on button "SMS" at bounding box center [1087, 378] width 50 height 31
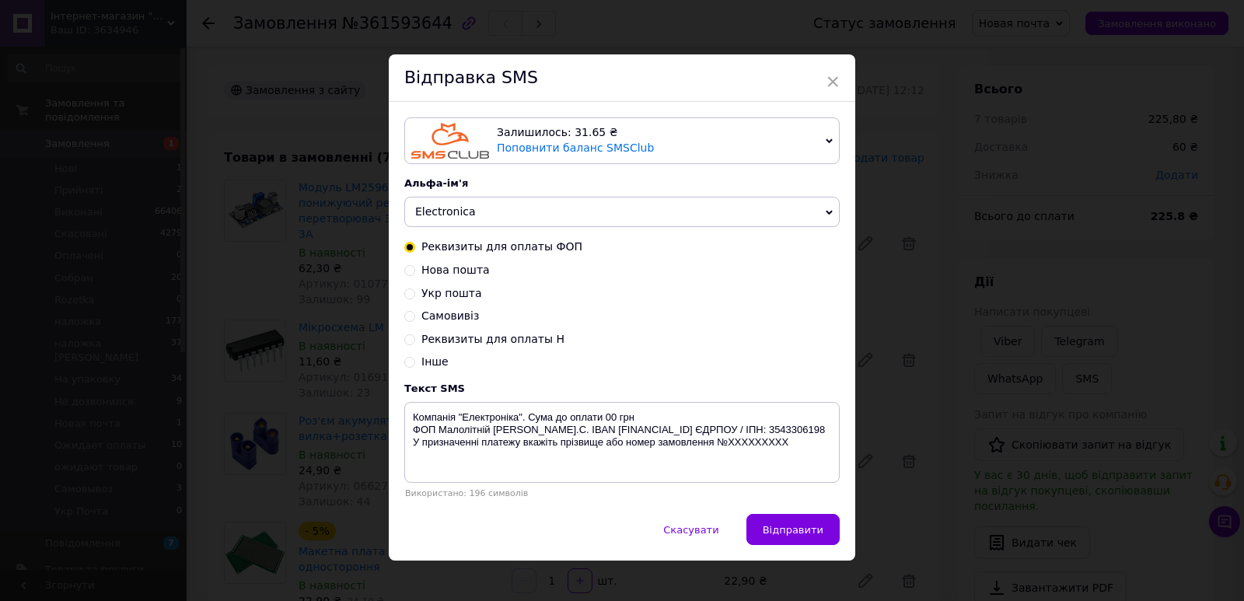
click at [444, 276] on span "Нова пошта" at bounding box center [455, 270] width 68 height 12
click at [415, 274] on input "Нова пошта" at bounding box center [409, 269] width 11 height 11
radio input "true"
radio input "false"
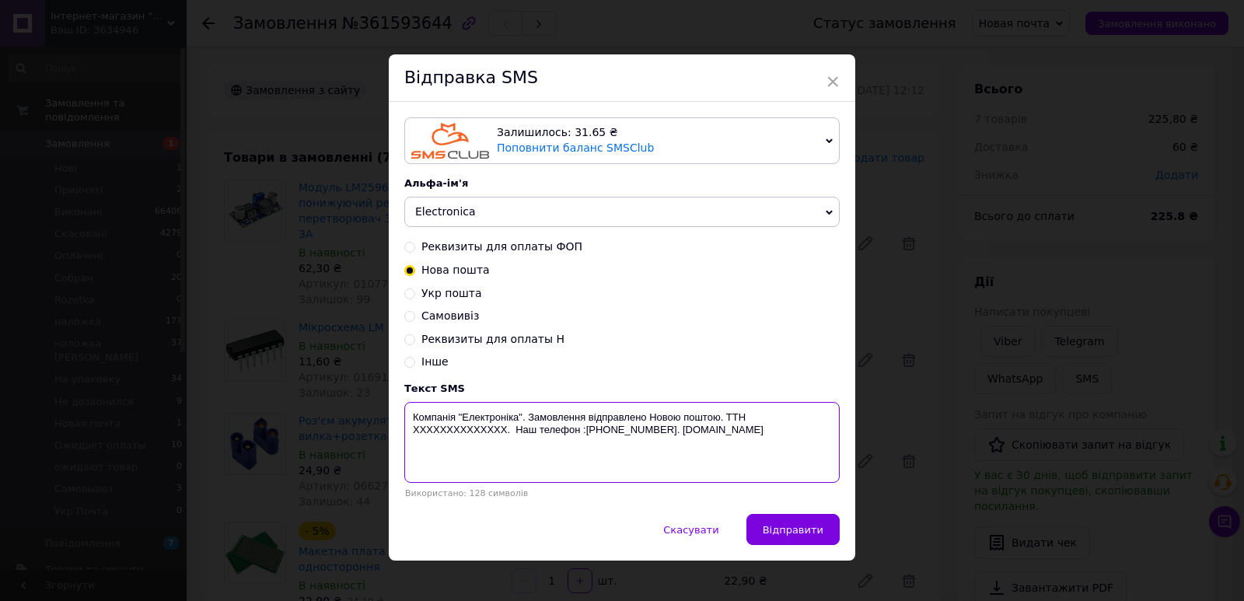
click at [446, 431] on textarea "Компанія "Електроніка". Замовлення відправлено Новою поштою. ТТН XXXXXXXXXXXXXX…" at bounding box center [621, 442] width 435 height 81
paste textarea "20451247260050"
type textarea "Компанія "Електроніка". Замовлення відправлено Новою поштою. ТТН [PHONE_NUMBER]…"
click at [804, 531] on span "Відправити" at bounding box center [793, 530] width 61 height 12
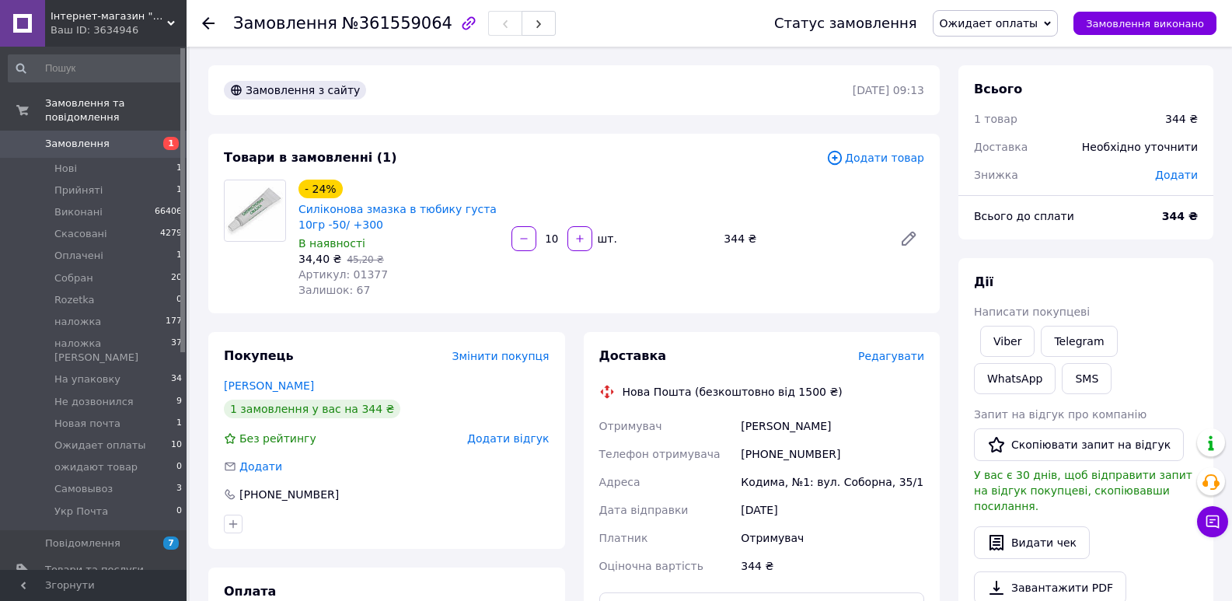
click at [1000, 26] on span "Ожидает оплаты" at bounding box center [989, 23] width 99 height 12
click at [1033, 108] on li "Новая почта" at bounding box center [1008, 107] width 149 height 23
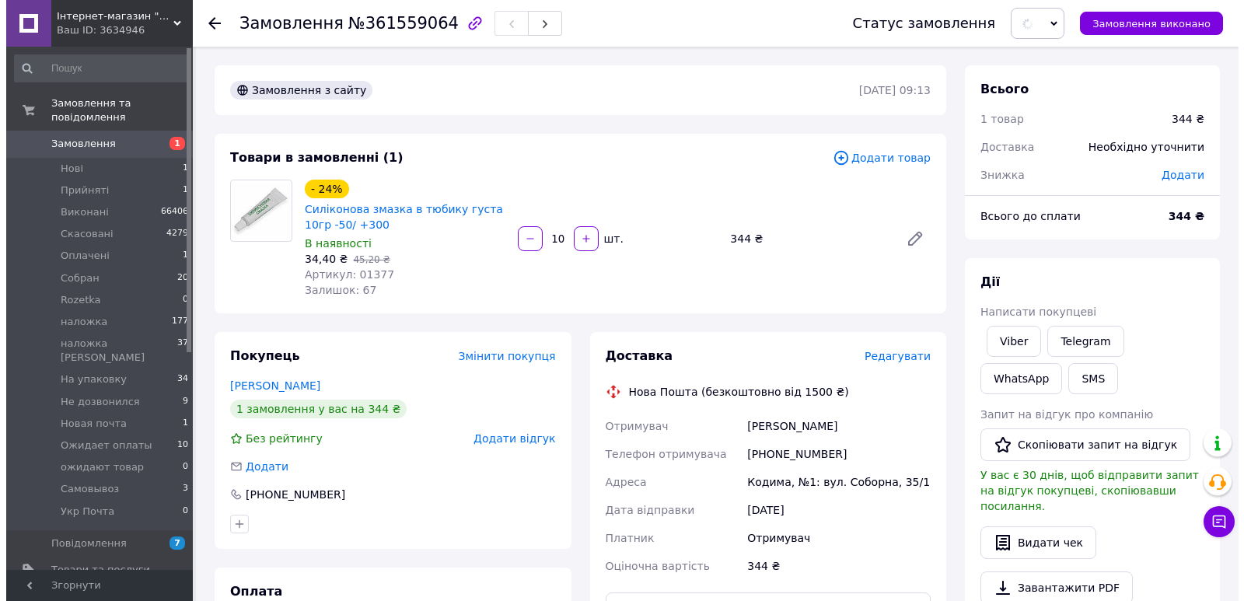
scroll to position [181, 0]
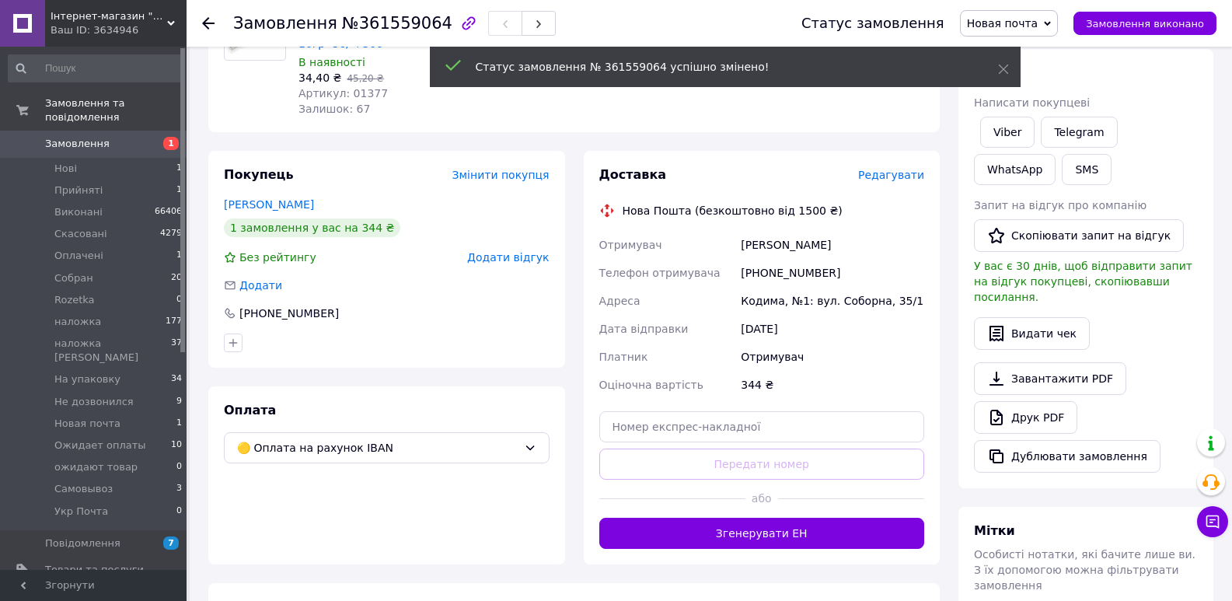
click at [900, 174] on span "Редагувати" at bounding box center [891, 175] width 66 height 12
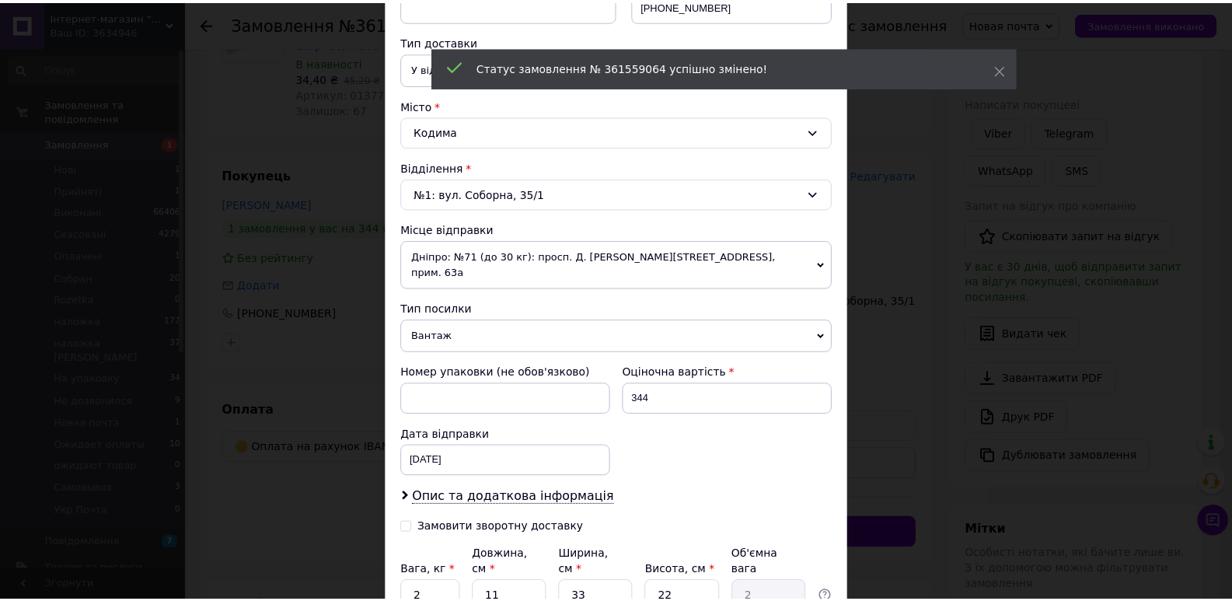
scroll to position [459, 0]
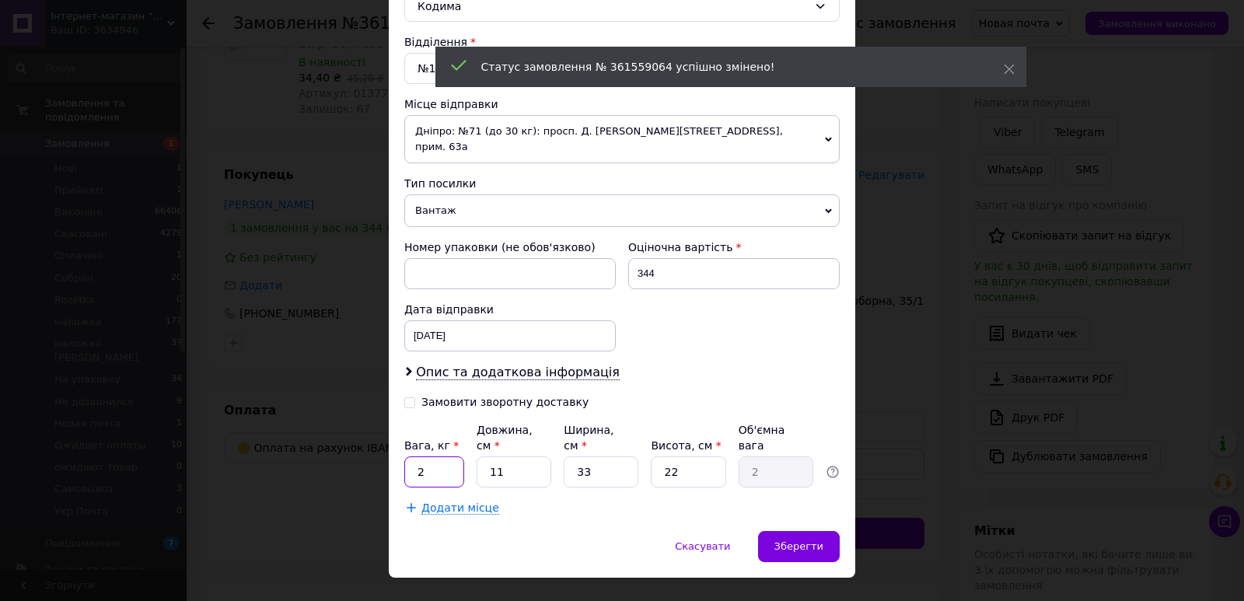
click at [445, 456] on input "2" at bounding box center [434, 471] width 60 height 31
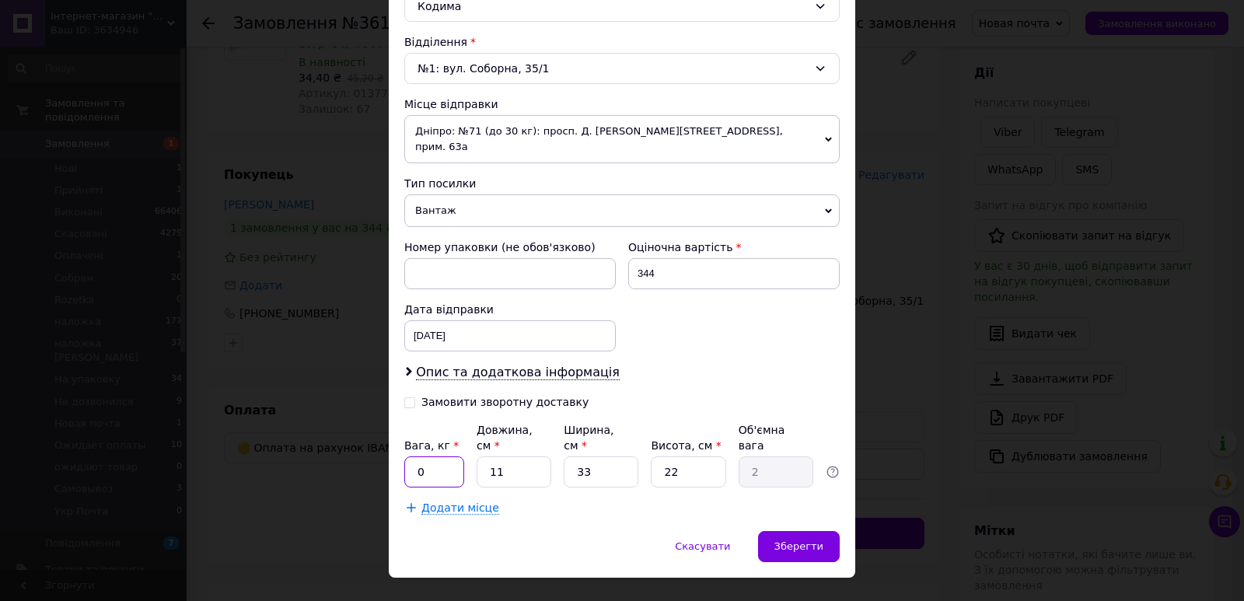
type input "0.2"
click at [505, 456] on input "11" at bounding box center [514, 471] width 75 height 31
type input "1"
type input "0.18"
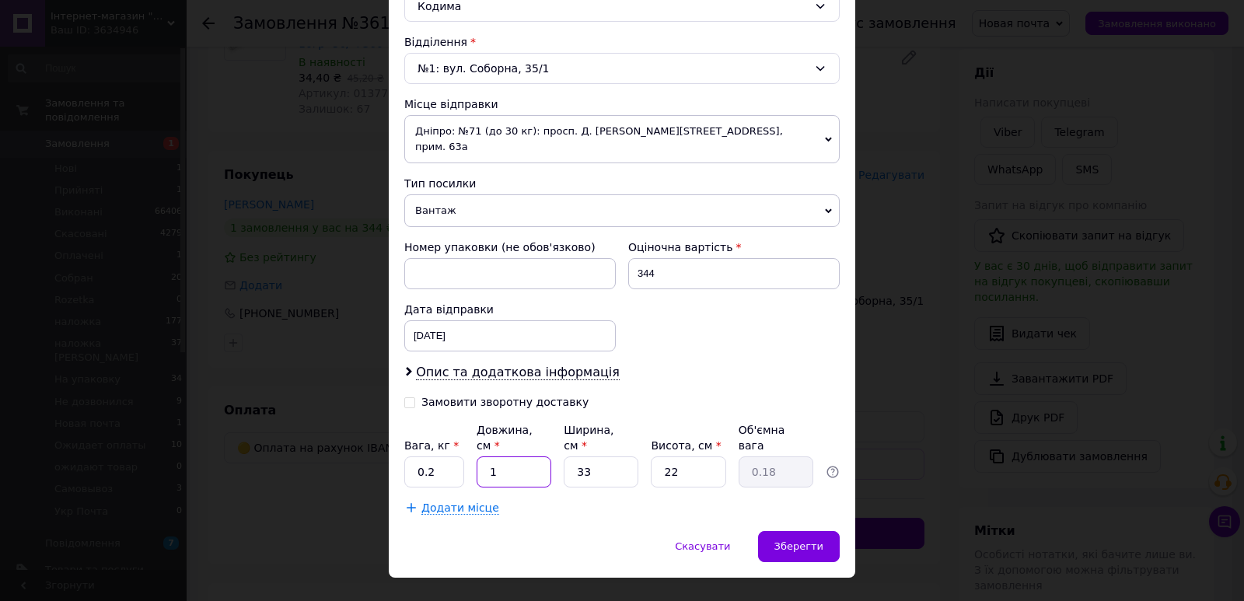
type input "18"
type input "3.27"
type input "18"
click at [617, 456] on input "33" at bounding box center [601, 471] width 75 height 31
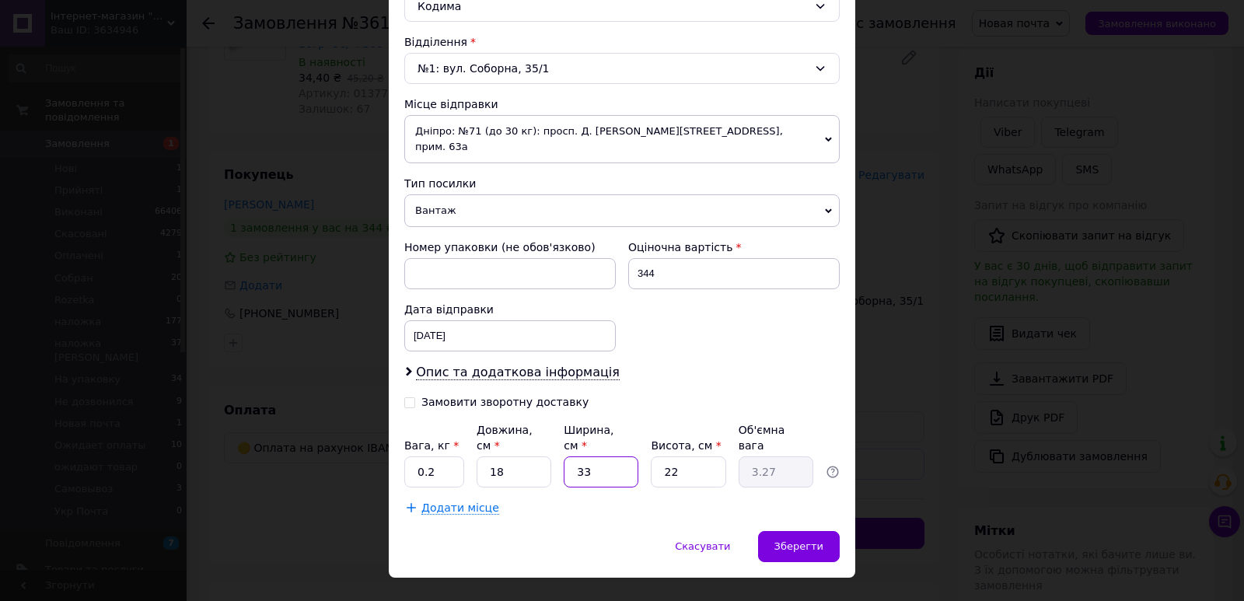
type input "1"
type input "0.1"
type input "10"
type input "0.99"
type input "10"
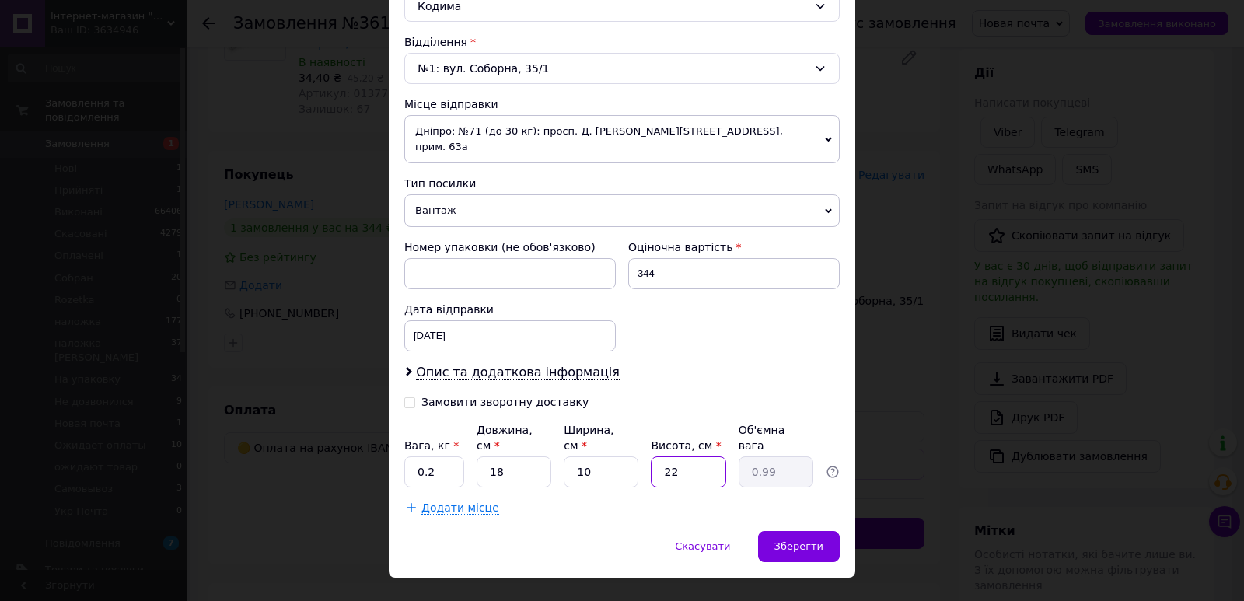
click at [686, 456] on input "22" at bounding box center [688, 471] width 75 height 31
type input "6"
type input "0.27"
type input "6"
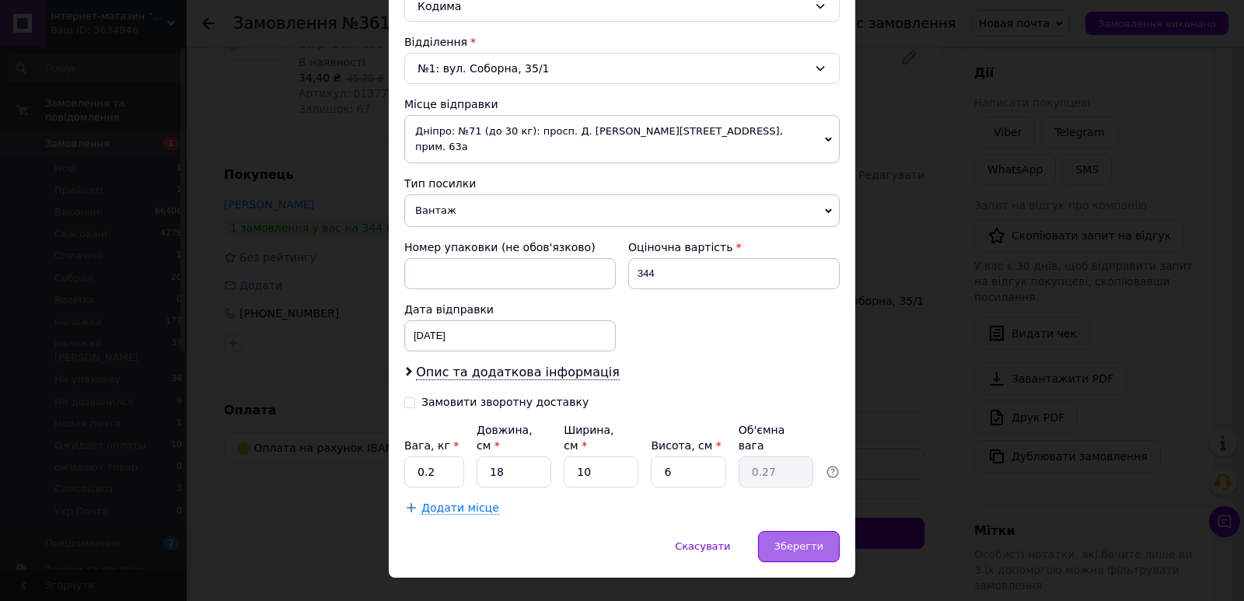
click at [810, 531] on div "Зберегти" at bounding box center [799, 546] width 82 height 31
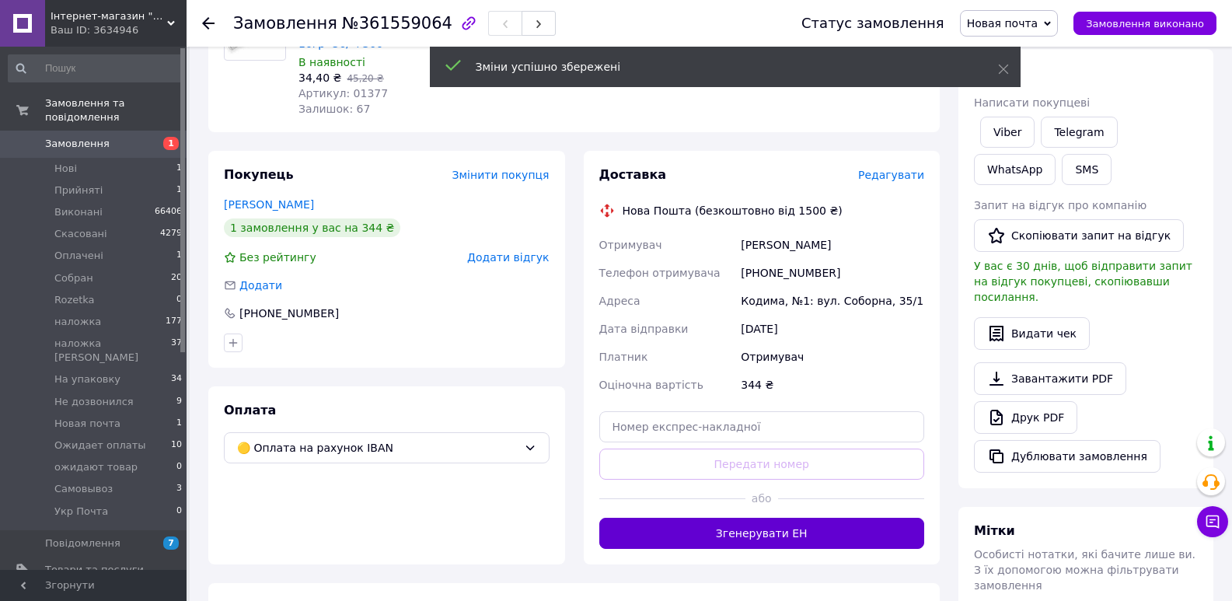
click at [785, 525] on button "Згенерувати ЕН" at bounding box center [762, 533] width 326 height 31
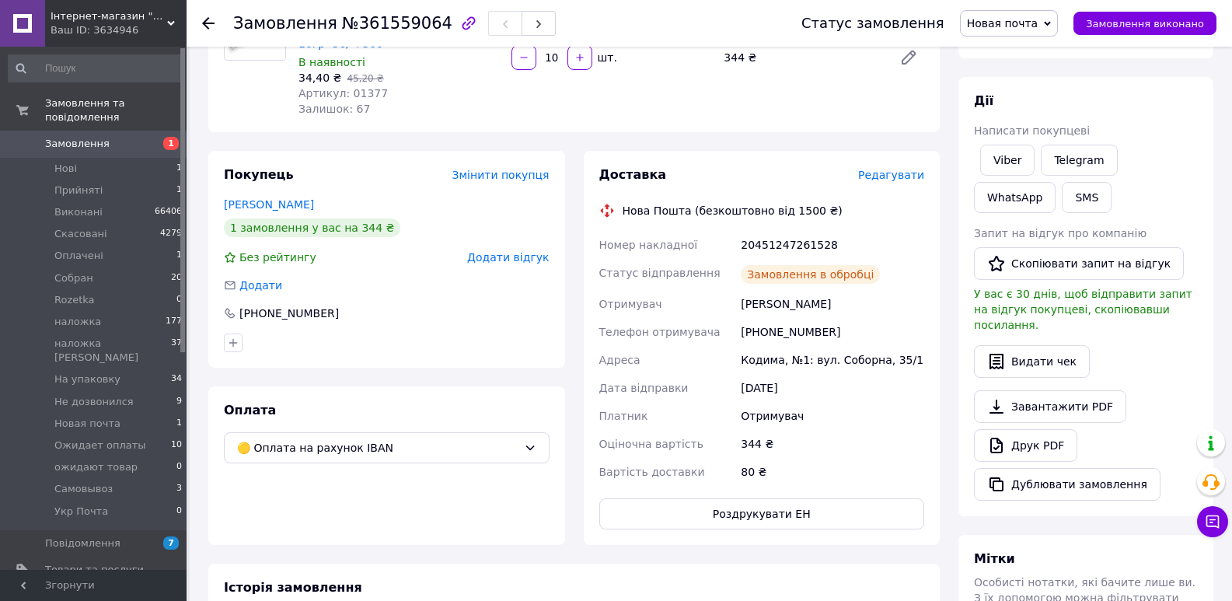
click at [781, 239] on div "20451247261528" at bounding box center [833, 245] width 190 height 28
copy div "20451247261528"
click at [1062, 197] on button "SMS" at bounding box center [1087, 197] width 50 height 31
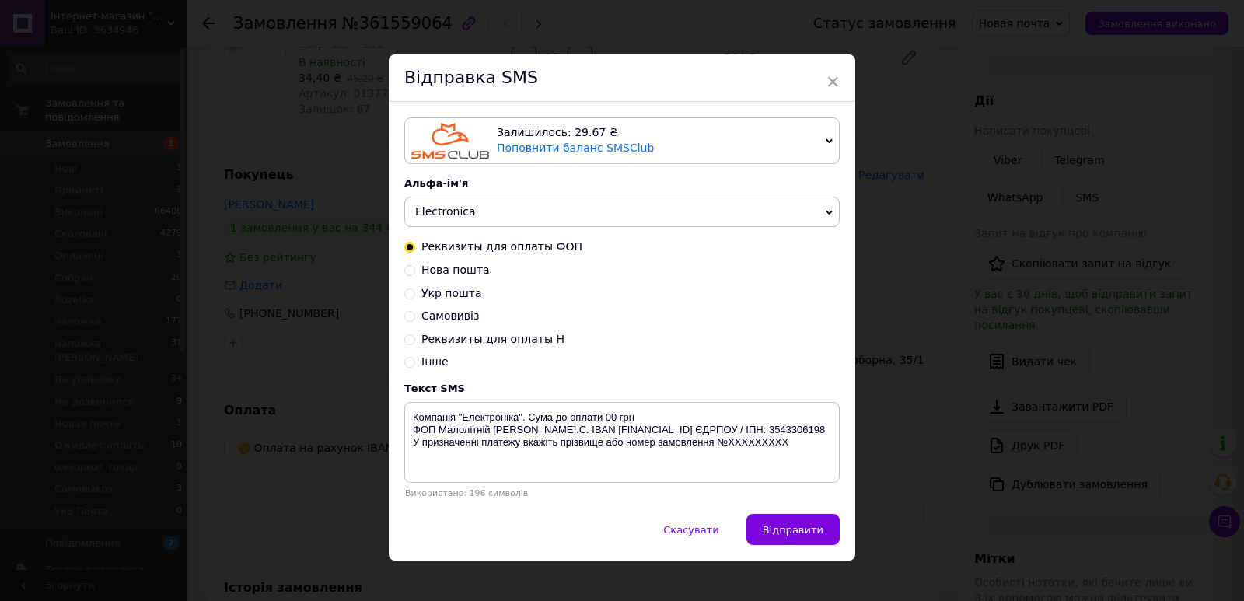
click at [452, 268] on span "Нова пошта" at bounding box center [455, 270] width 68 height 12
click at [415, 268] on input "Нова пошта" at bounding box center [409, 269] width 11 height 11
radio input "true"
radio input "false"
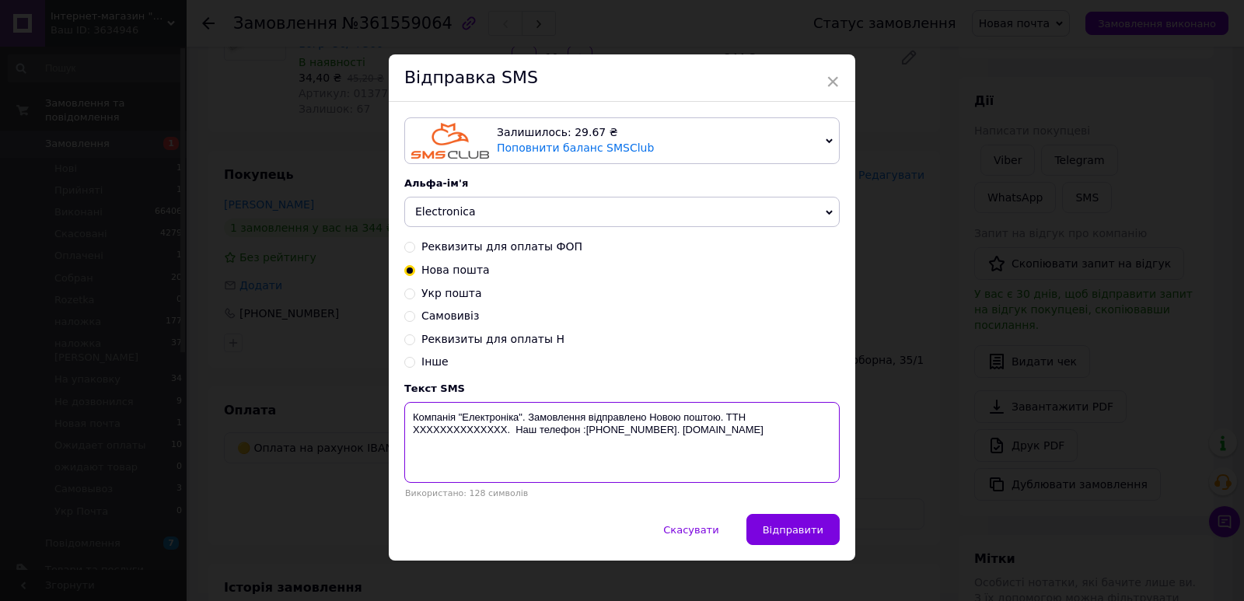
click at [428, 432] on textarea "Компанія "Електроніка". Замовлення відправлено Новою поштою. ТТН XXXXXXXXXXXXXX…" at bounding box center [621, 442] width 435 height 81
paste textarea "20451247261528"
type textarea "Компанія "Електроніка". Замовлення відправлено Новою поштою. ТТН [PHONE_NUMBER]…"
click at [939, 388] on div "× Відправка SMS Залишилось: 29.67 ₴ Поповнити баланс SMSClub Підключити LetsAds…" at bounding box center [622, 300] width 1244 height 601
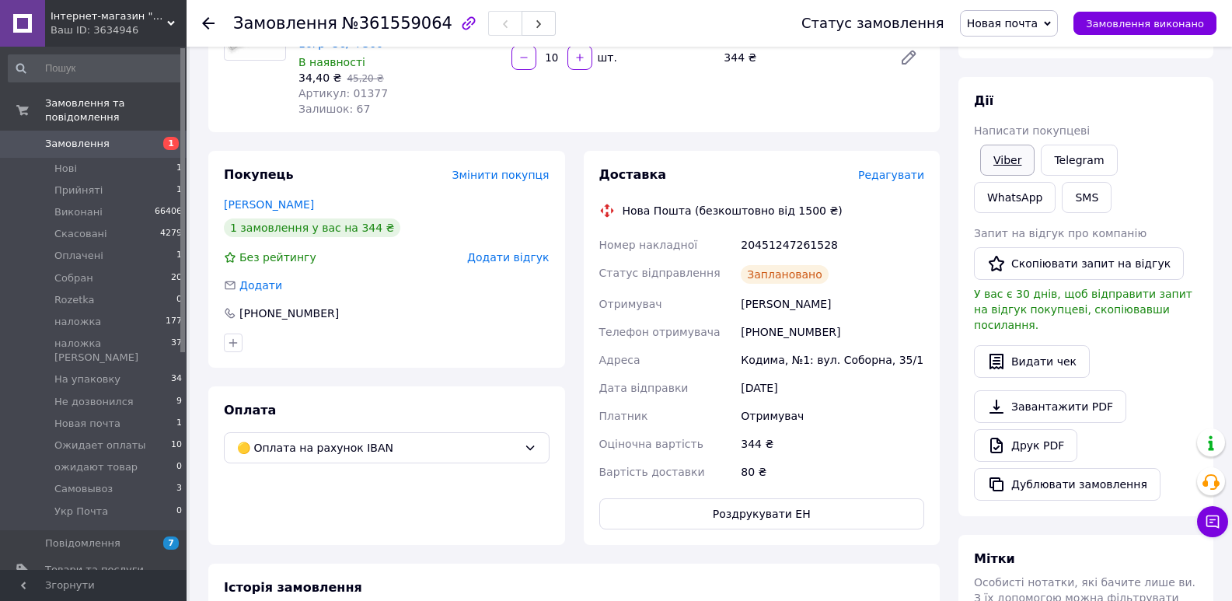
click at [1015, 152] on link "Viber" at bounding box center [1007, 160] width 54 height 31
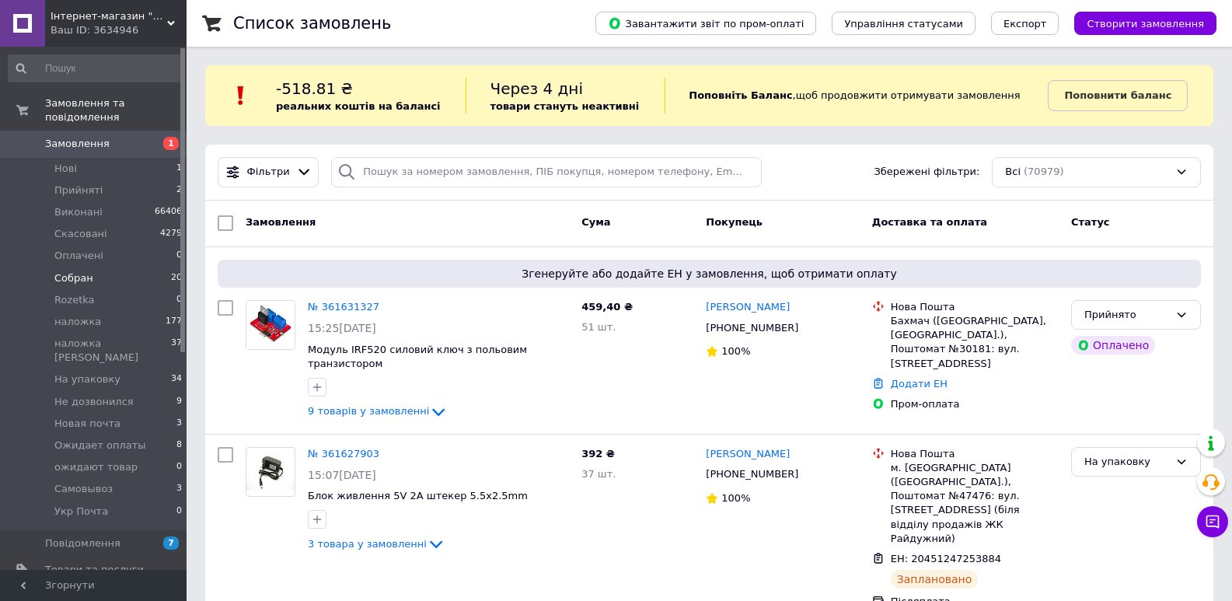
click at [102, 267] on li "Cобран 20" at bounding box center [95, 278] width 191 height 22
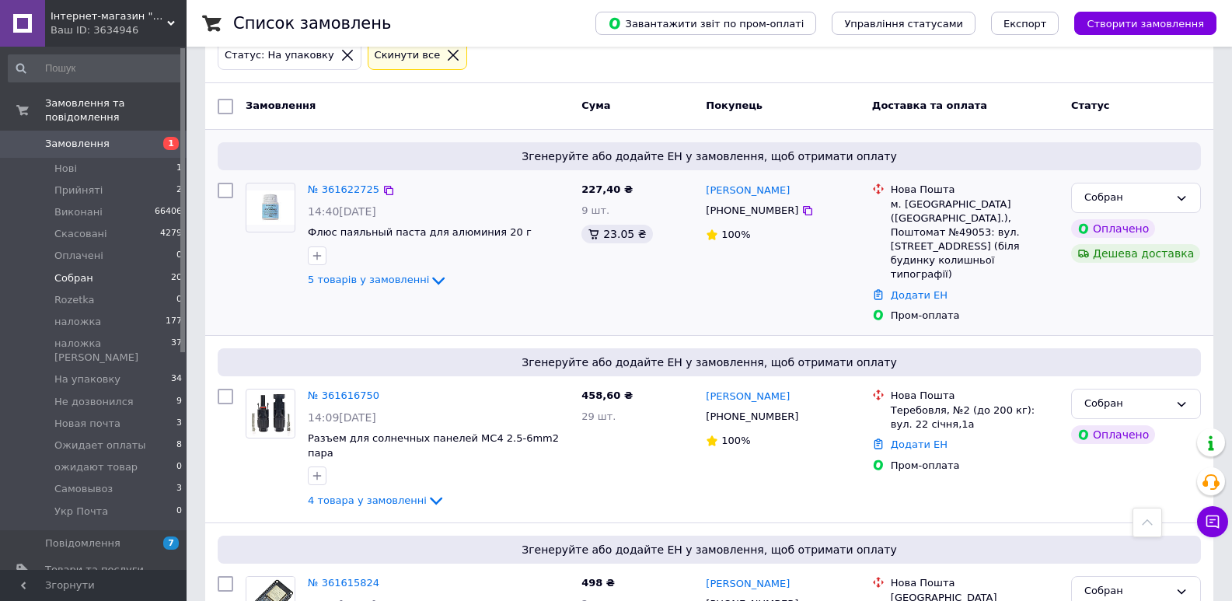
scroll to position [136, 0]
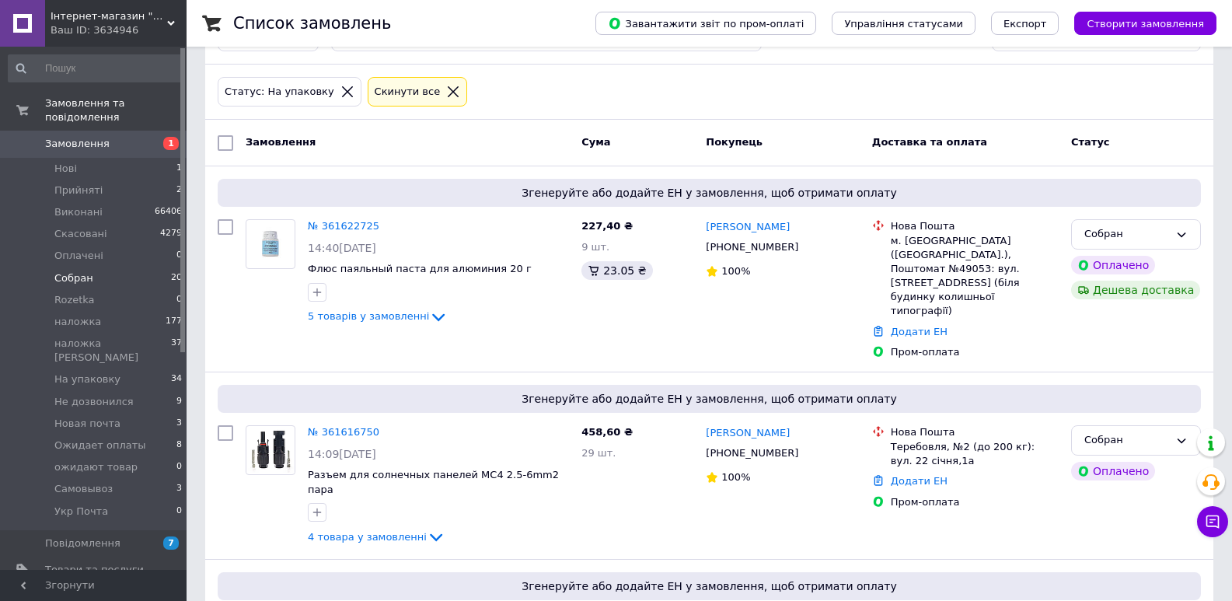
click at [103, 137] on span "Замовлення" at bounding box center [94, 144] width 99 height 14
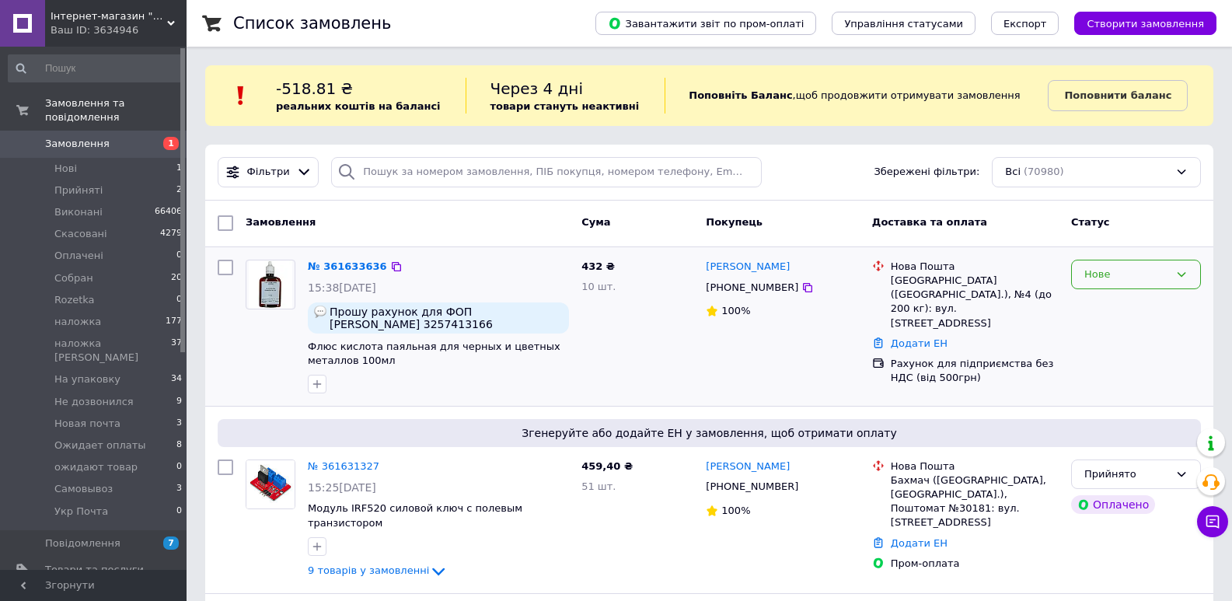
click at [1142, 272] on div "Нове" at bounding box center [1127, 275] width 85 height 16
click at [1151, 305] on li "Прийнято" at bounding box center [1136, 306] width 128 height 29
click at [79, 271] on span "Cобран" at bounding box center [73, 278] width 39 height 14
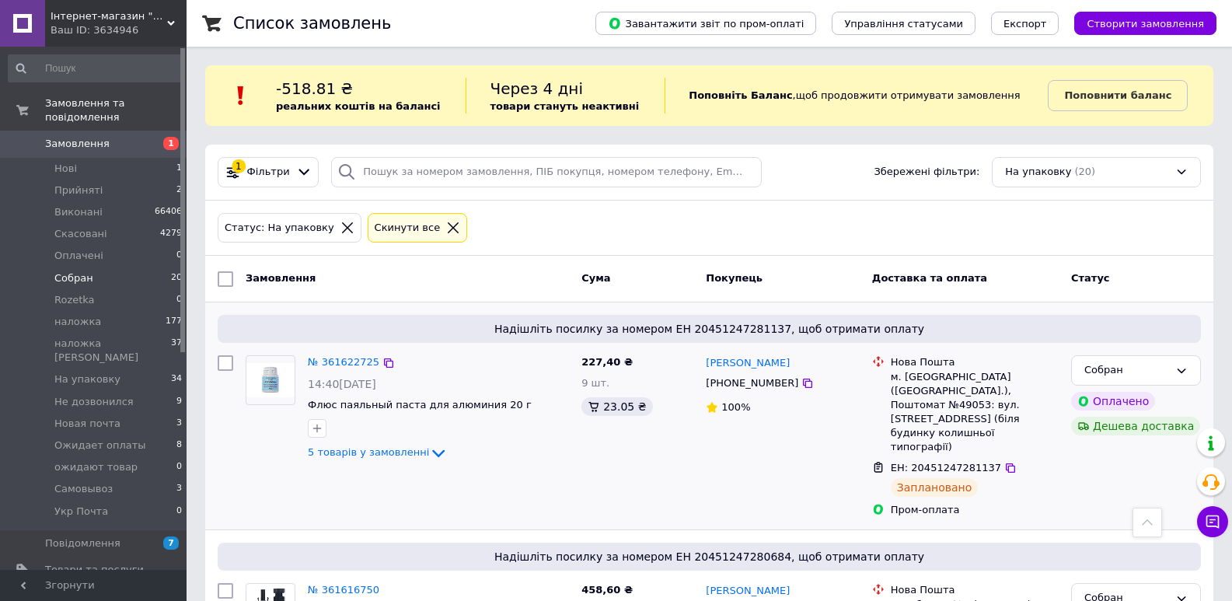
scroll to position [2800, 0]
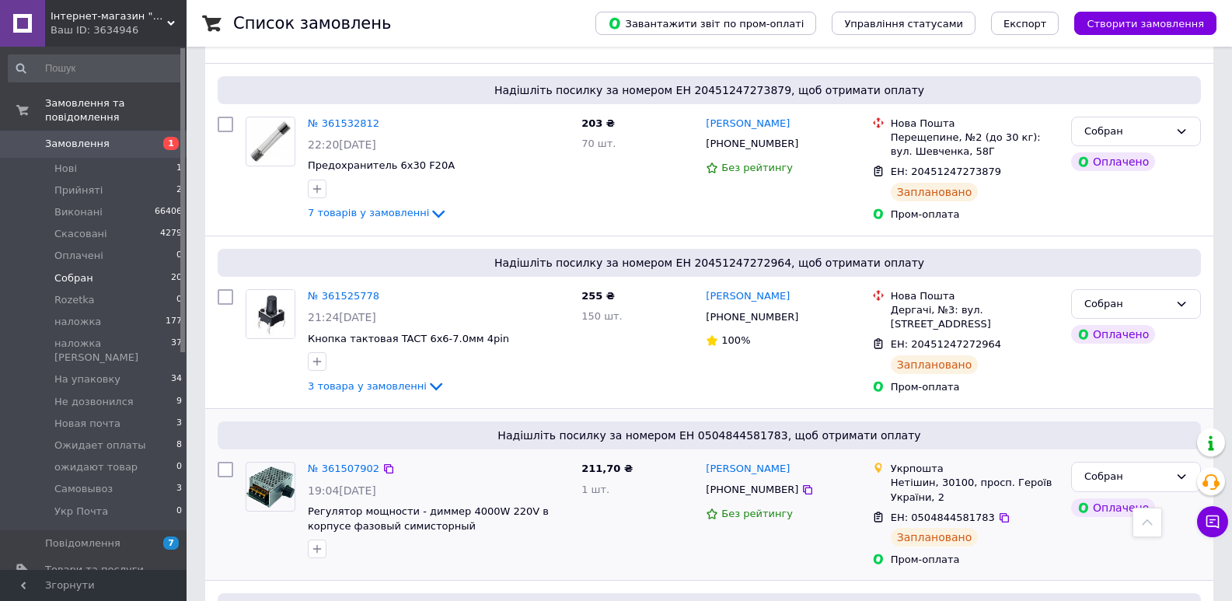
click at [937, 512] on span "ЕН: 0504844581783" at bounding box center [943, 518] width 104 height 12
copy span "0504844581783"
click at [114, 413] on li "Новая почта 3" at bounding box center [95, 424] width 191 height 22
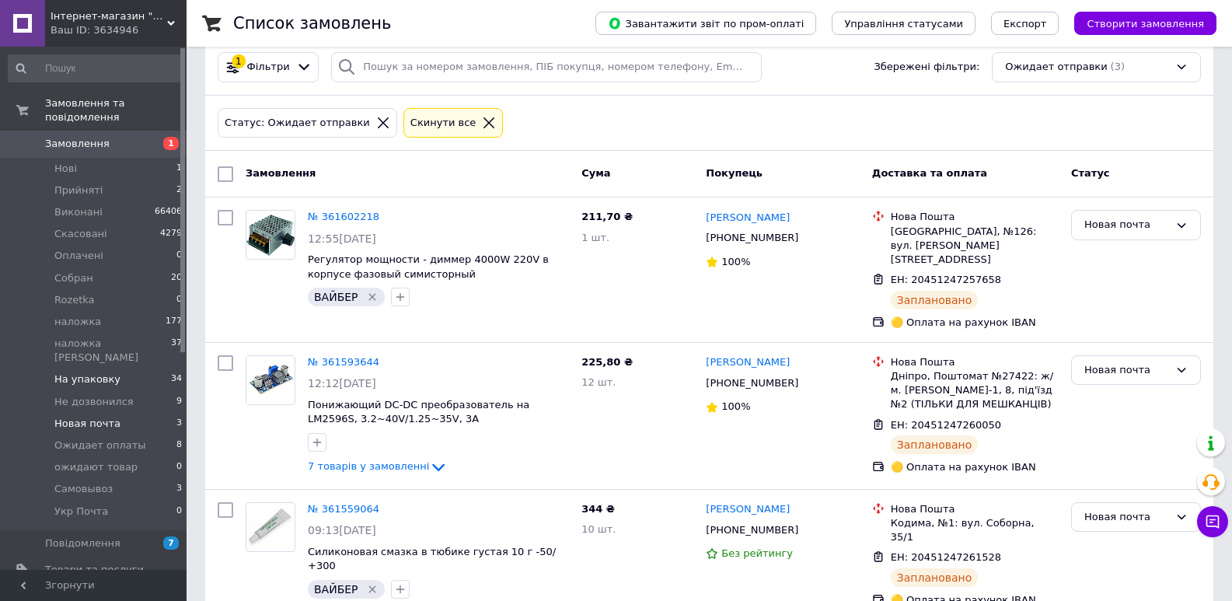
click at [80, 372] on span "На упаковку" at bounding box center [87, 379] width 66 height 14
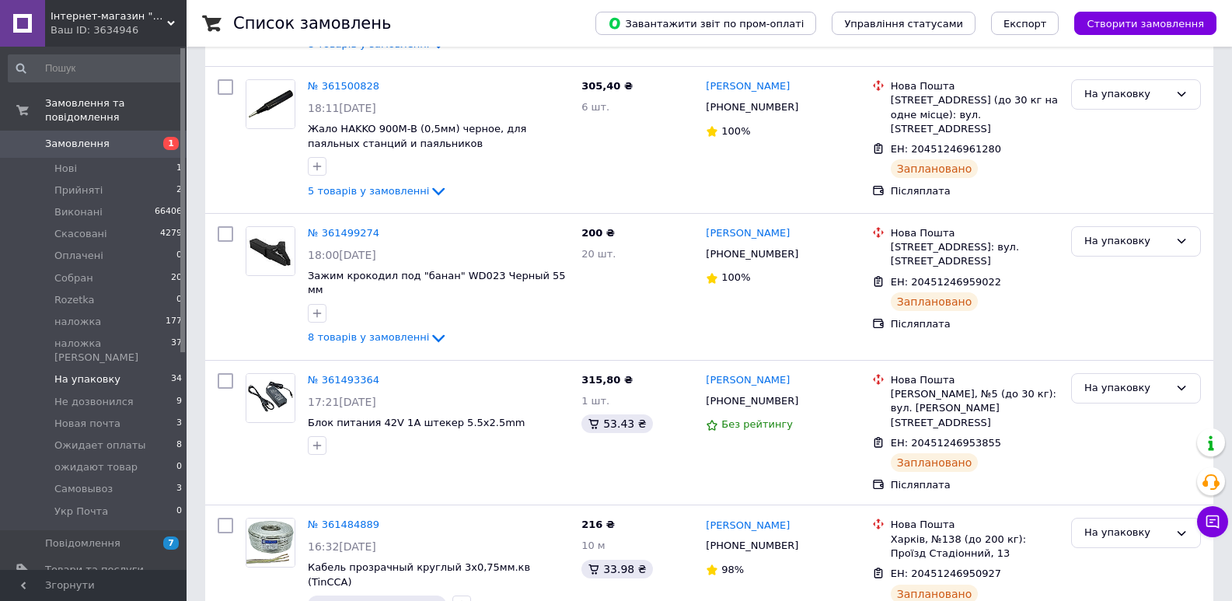
scroll to position [4624, 0]
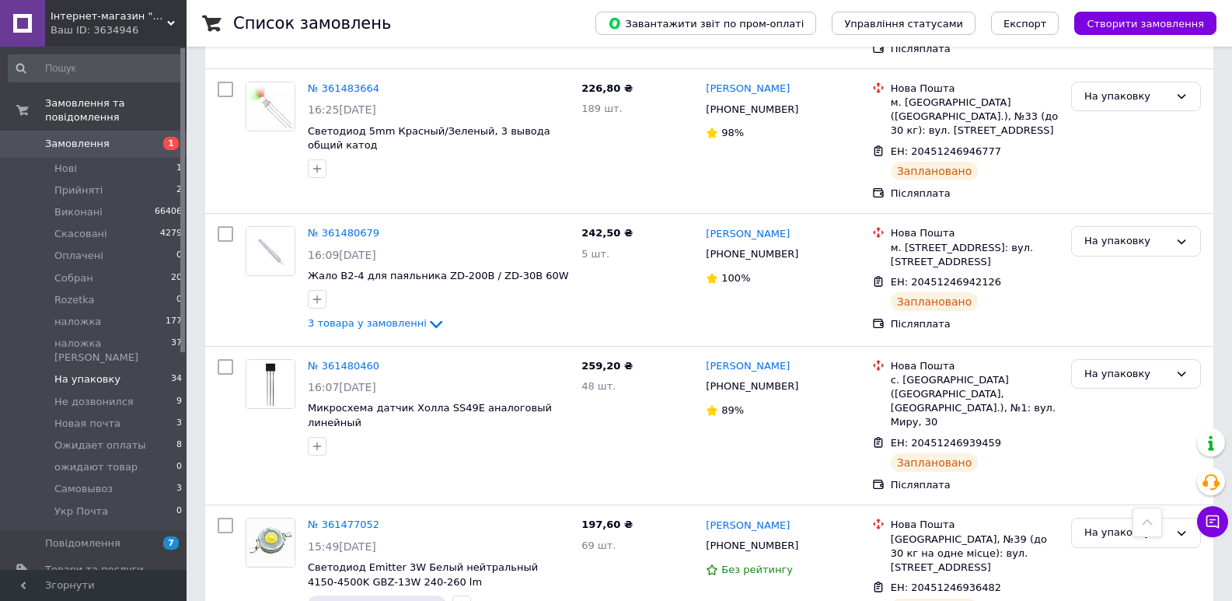
drag, startPoint x: 811, startPoint y: 420, endPoint x: 742, endPoint y: 428, distance: 69.6
copy link "Лукомський"
drag, startPoint x: 808, startPoint y: 274, endPoint x: 729, endPoint y: 278, distance: 78.6
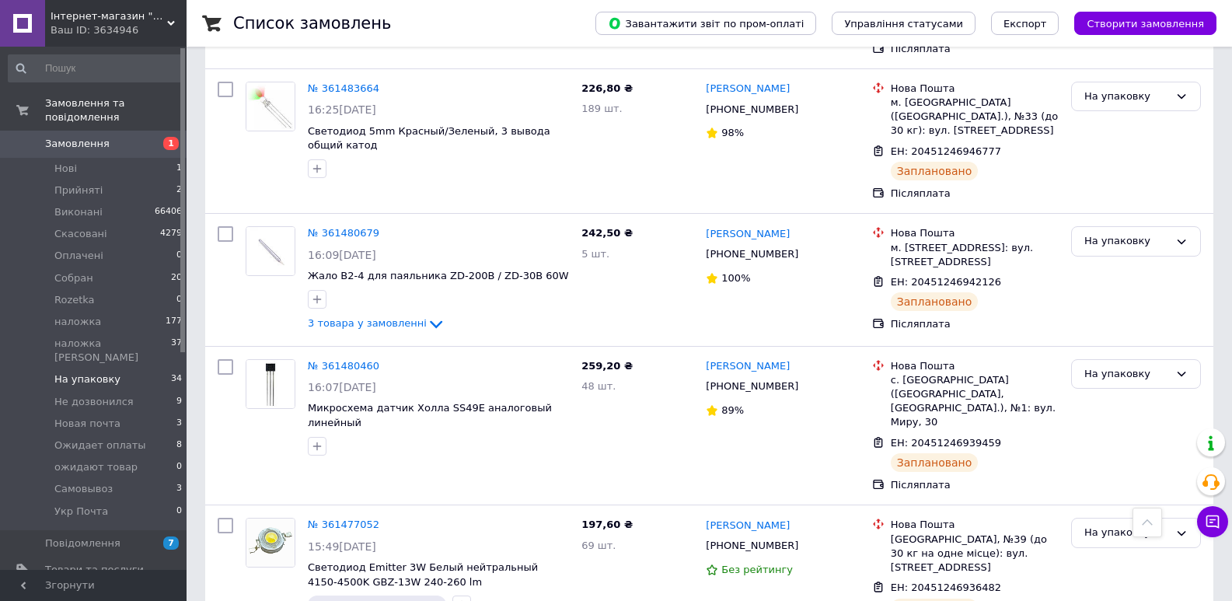
copy link "Бондаренко"
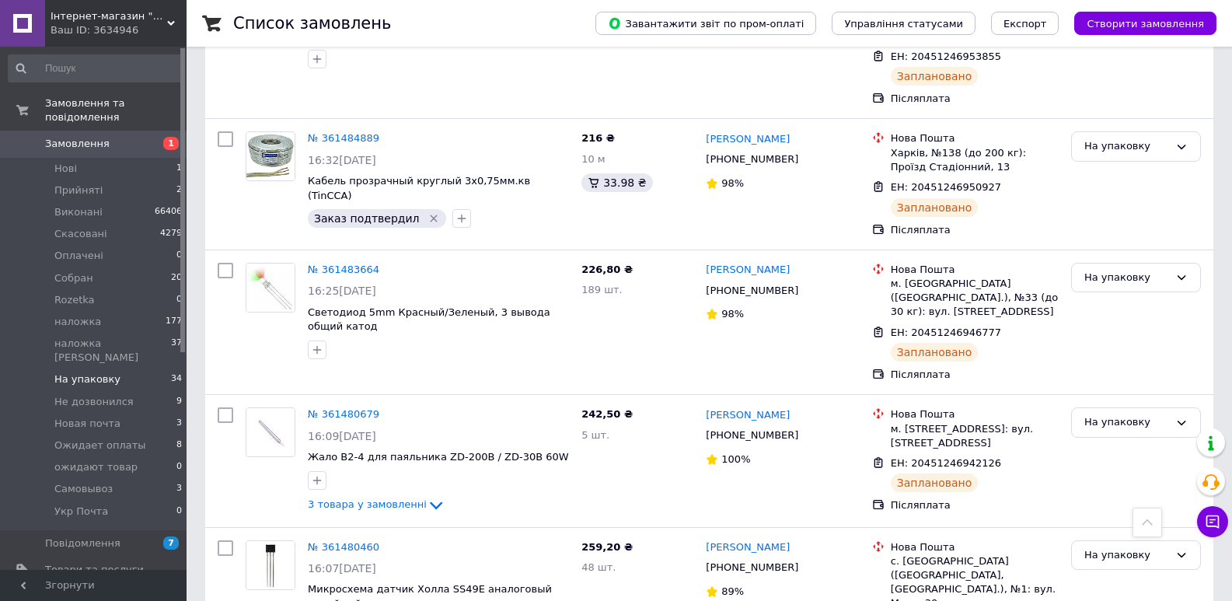
drag, startPoint x: 705, startPoint y: 315, endPoint x: 742, endPoint y: 312, distance: 36.7
copy link "Ладнюк"
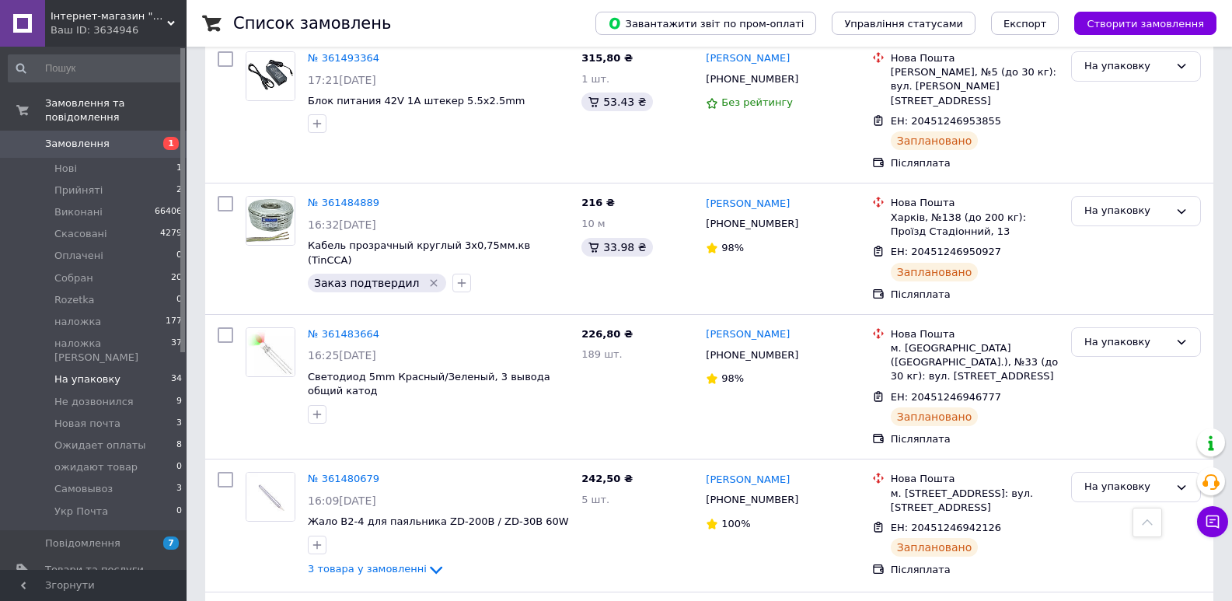
scroll to position [4261, 0]
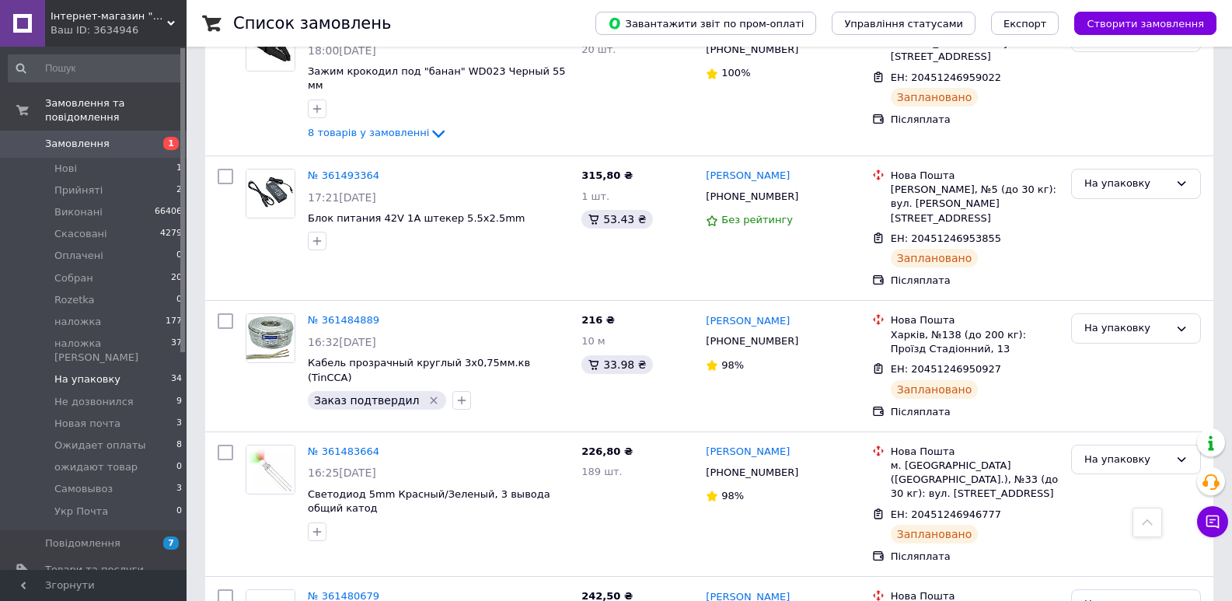
drag, startPoint x: 811, startPoint y: 350, endPoint x: 757, endPoint y: 348, distance: 53.7
copy link "Вандишев"
drag, startPoint x: 807, startPoint y: 215, endPoint x: 746, endPoint y: 222, distance: 61.0
click at [746, 588] on div "Аликсей Грицаенко" at bounding box center [782, 597] width 157 height 18
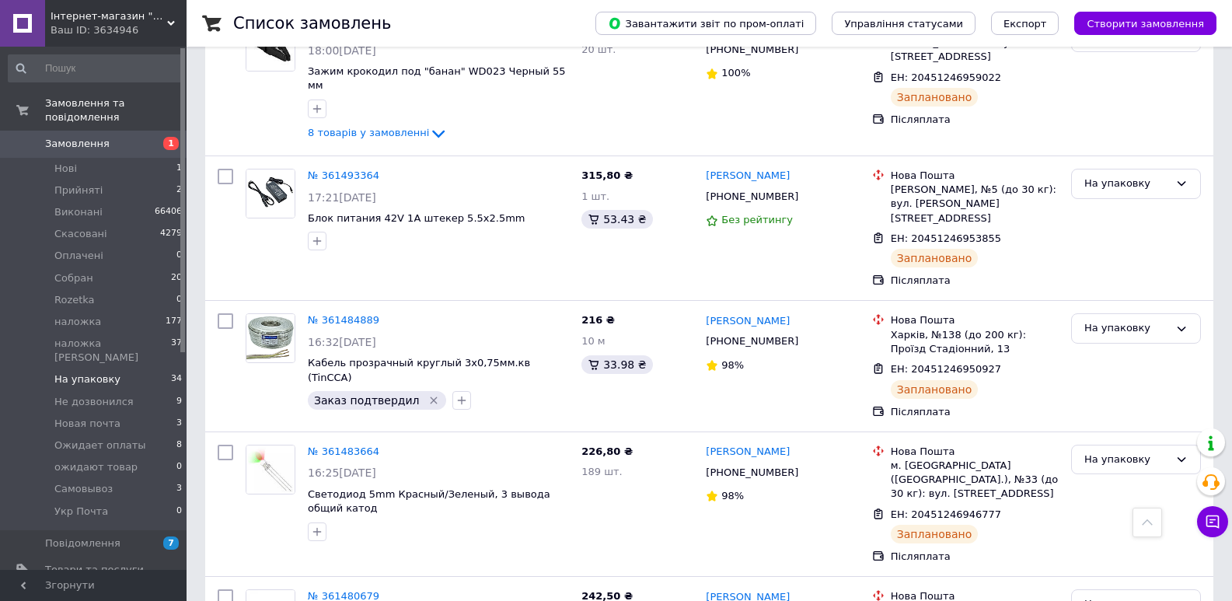
copy link "Грицаенко"
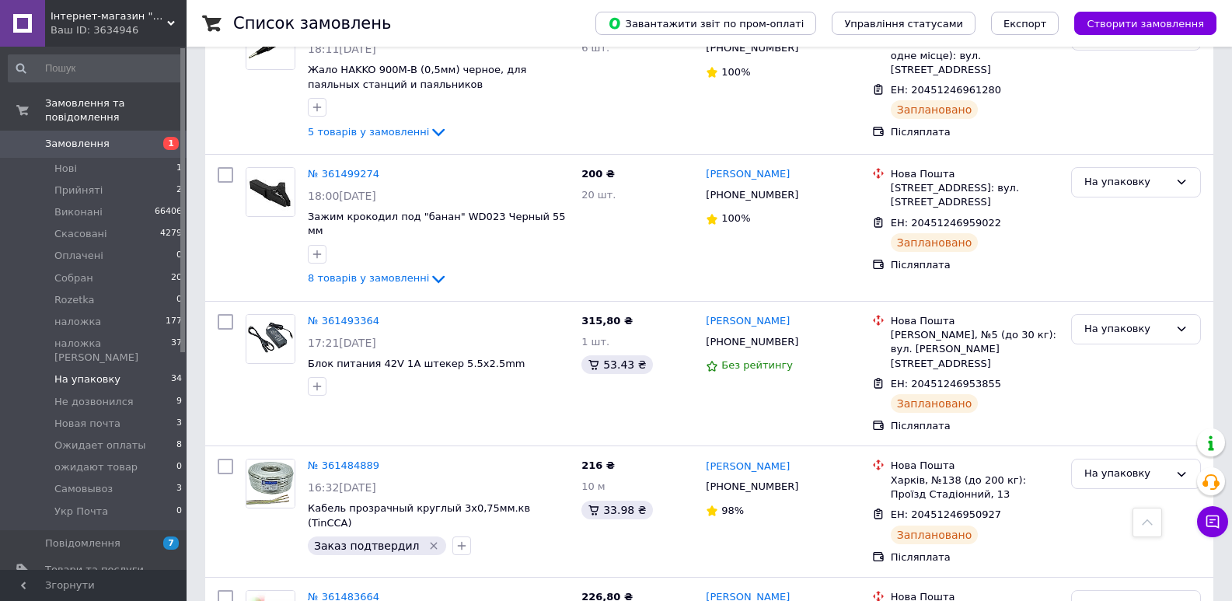
scroll to position [4079, 0]
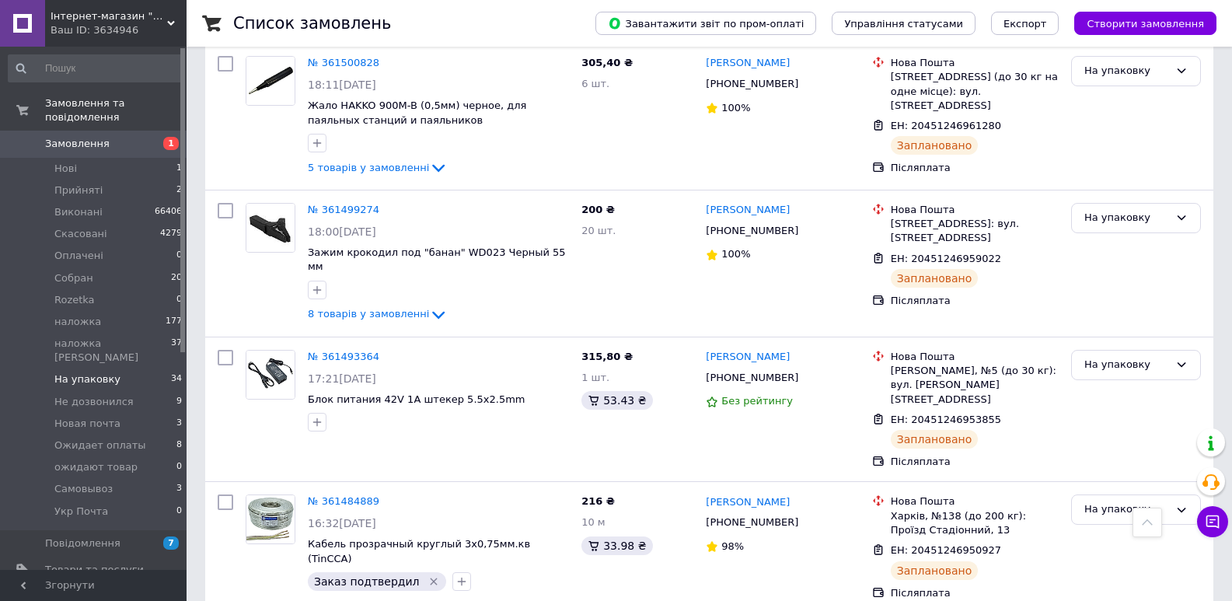
drag, startPoint x: 792, startPoint y: 267, endPoint x: 730, endPoint y: 268, distance: 62.2
copy link "Даниленко"
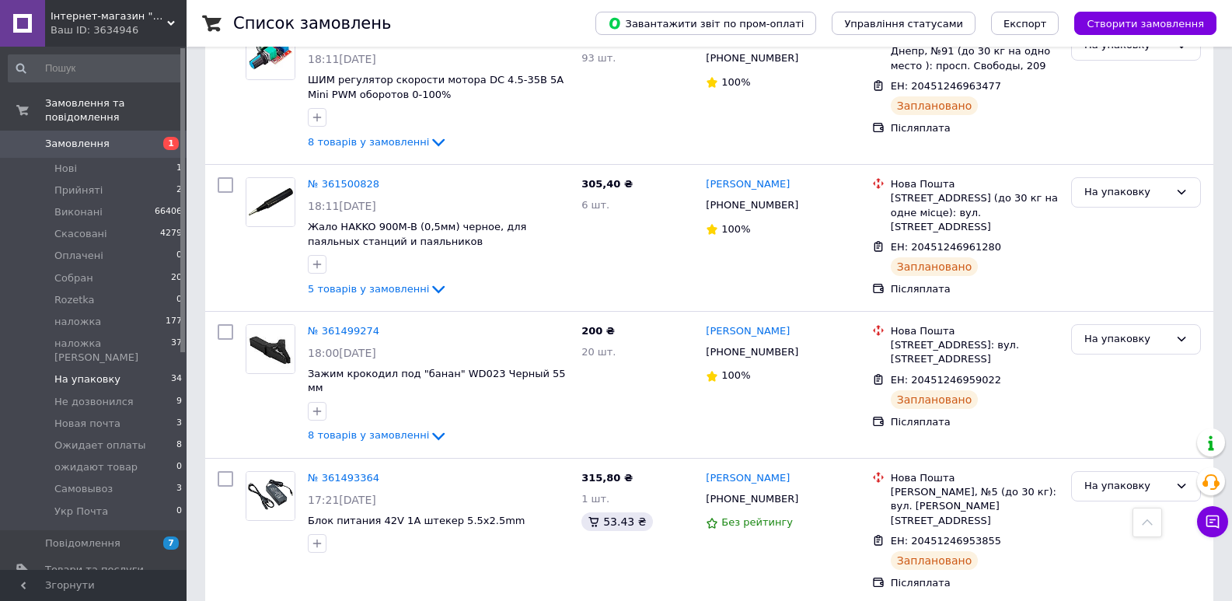
scroll to position [3898, 0]
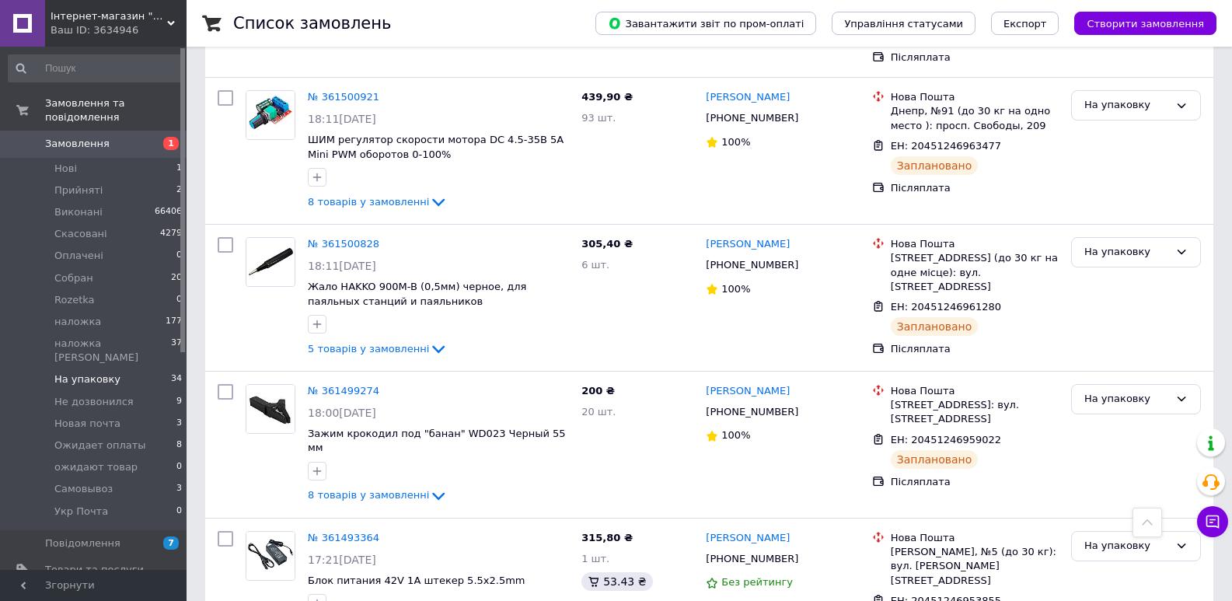
drag, startPoint x: 798, startPoint y: 320, endPoint x: 735, endPoint y: 321, distance: 62.2
copy link "Вірченко"
drag, startPoint x: 779, startPoint y: 187, endPoint x: 737, endPoint y: 190, distance: 42.1
click at [737, 529] on div "Петро Брик" at bounding box center [782, 538] width 157 height 18
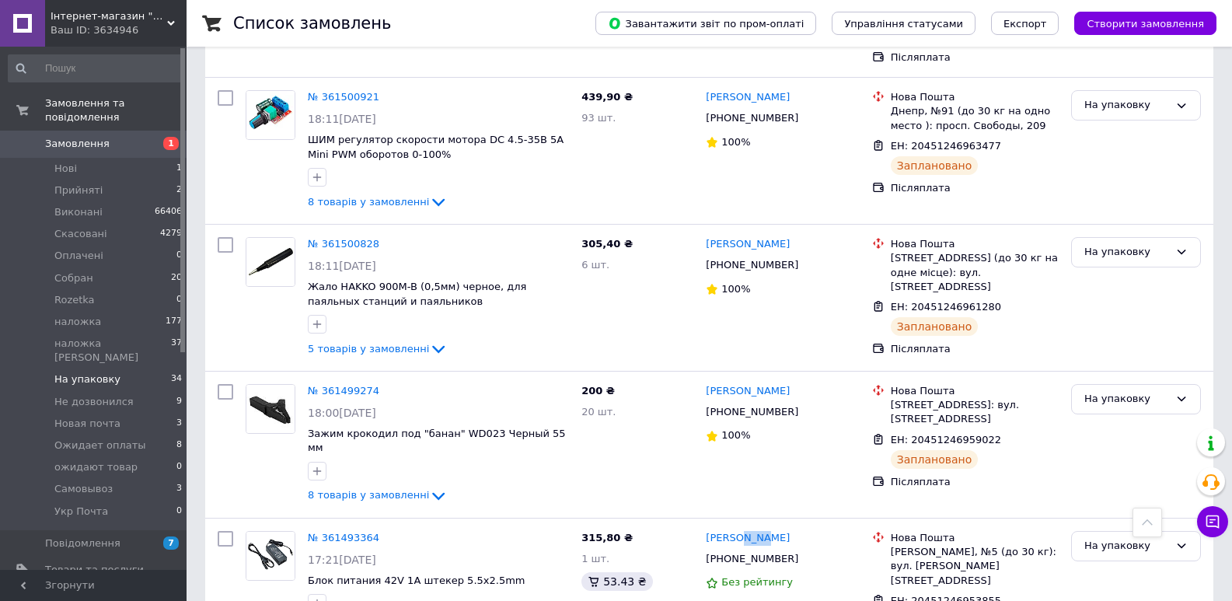
copy link "Брик"
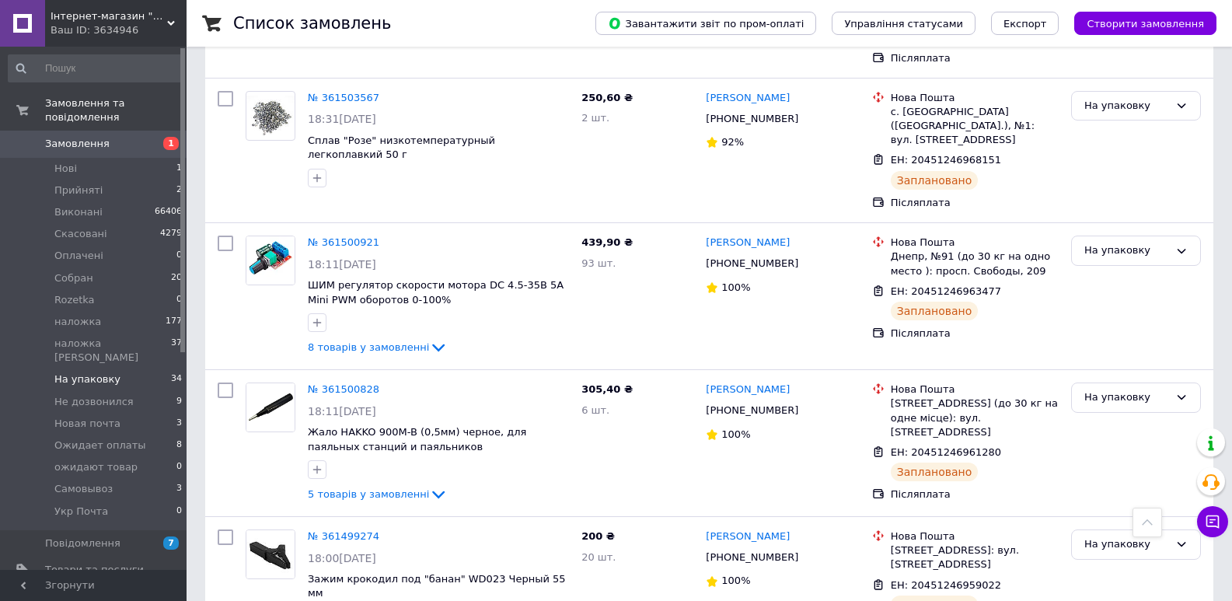
scroll to position [3716, 0]
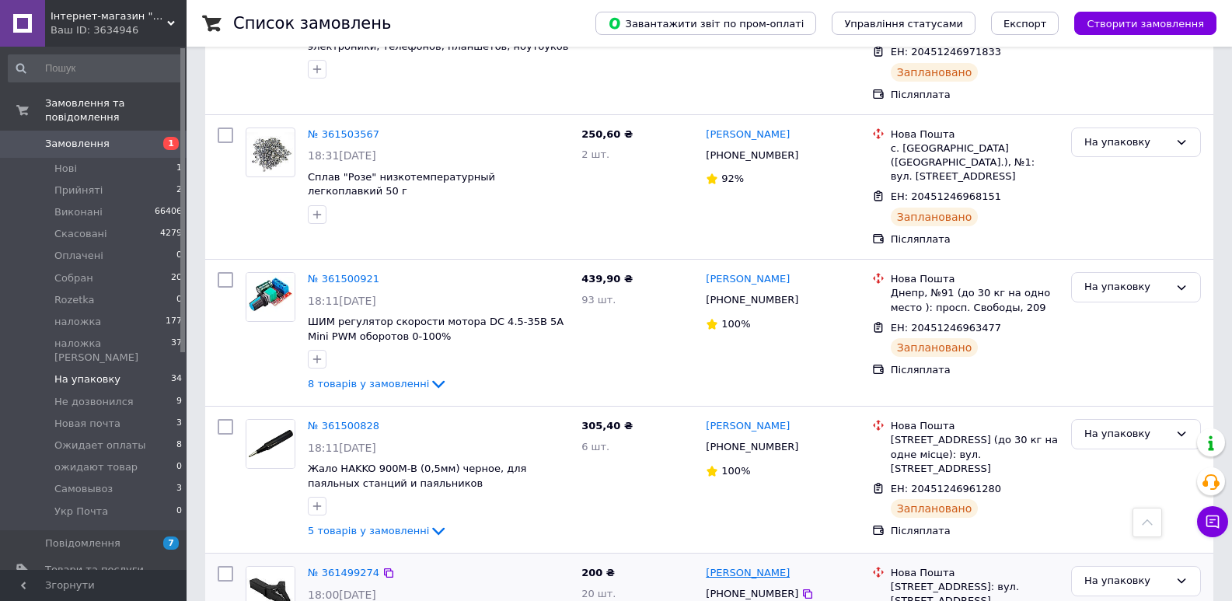
drag, startPoint x: 809, startPoint y: 238, endPoint x: 759, endPoint y: 238, distance: 50.5
click at [759, 564] on div "Костянтин Стеценко" at bounding box center [782, 573] width 157 height 18
copy link "Стеценко"
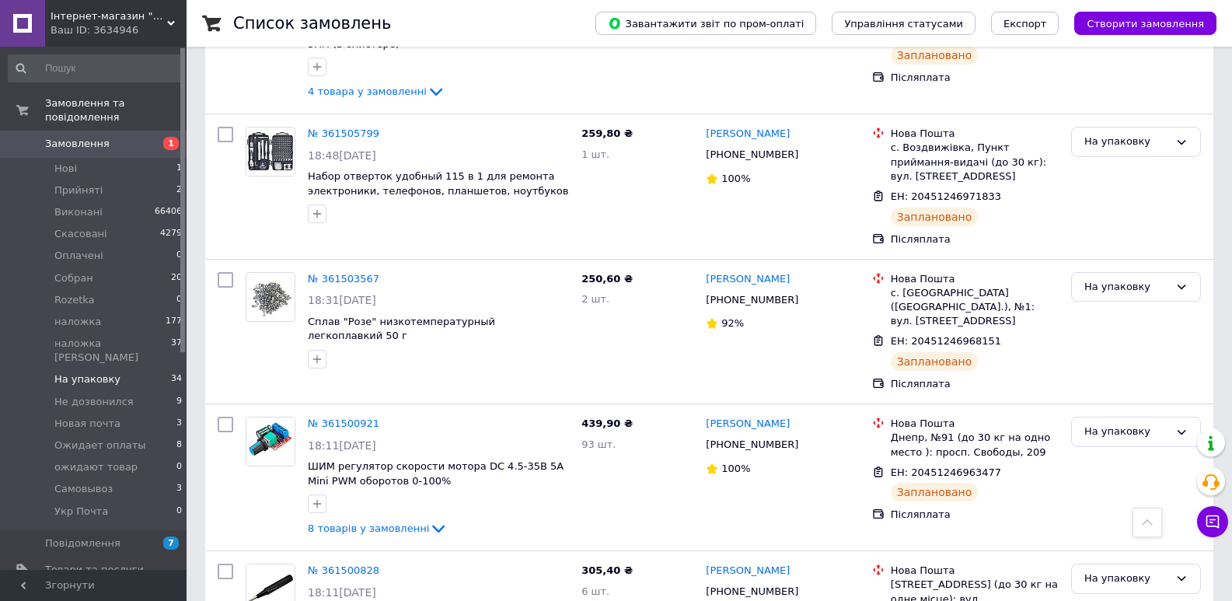
scroll to position [3535, 0]
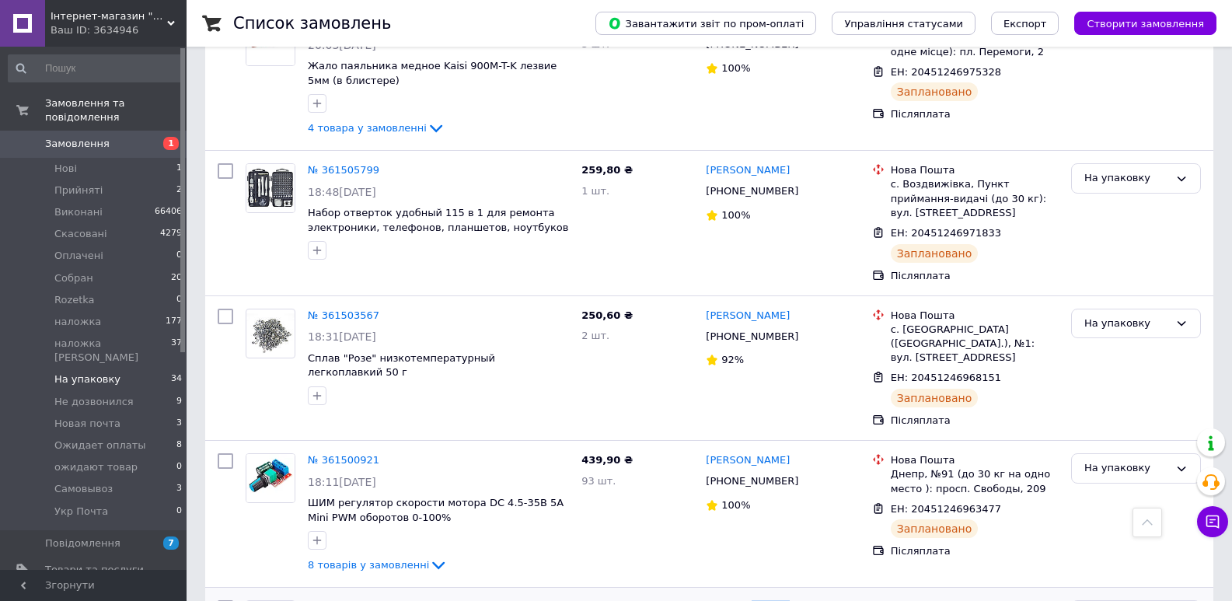
drag, startPoint x: 784, startPoint y: 267, endPoint x: 735, endPoint y: 272, distance: 48.4
click at [735, 599] on div "Віталій Ванін" at bounding box center [782, 608] width 157 height 18
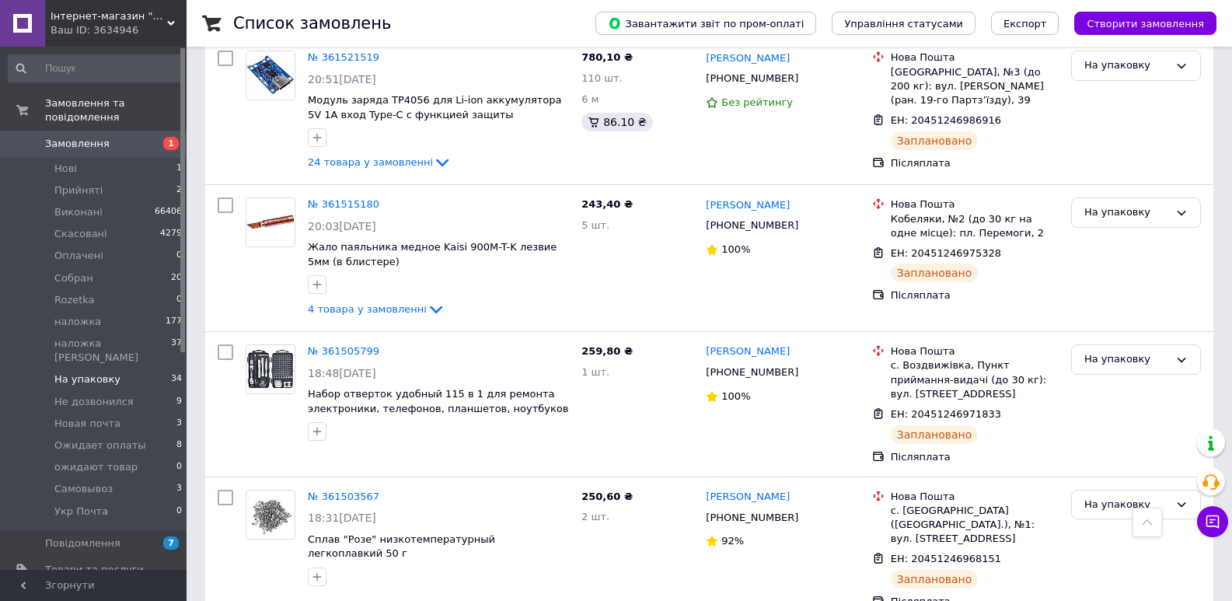
drag, startPoint x: 798, startPoint y: 307, endPoint x: 738, endPoint y: 306, distance: 59.9
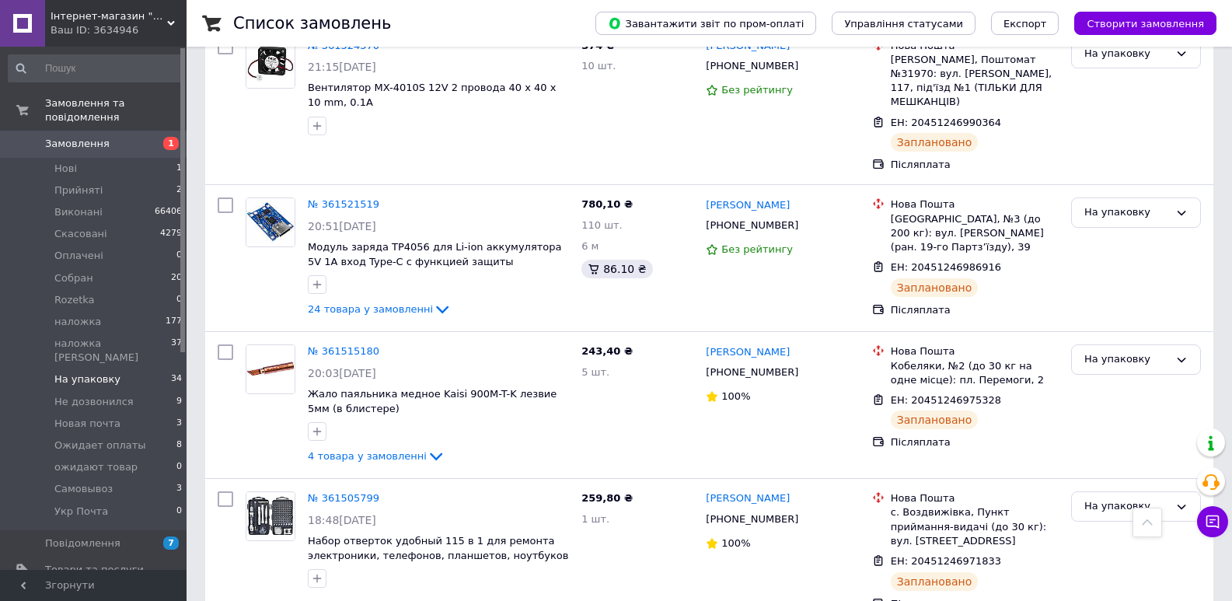
scroll to position [3172, 0]
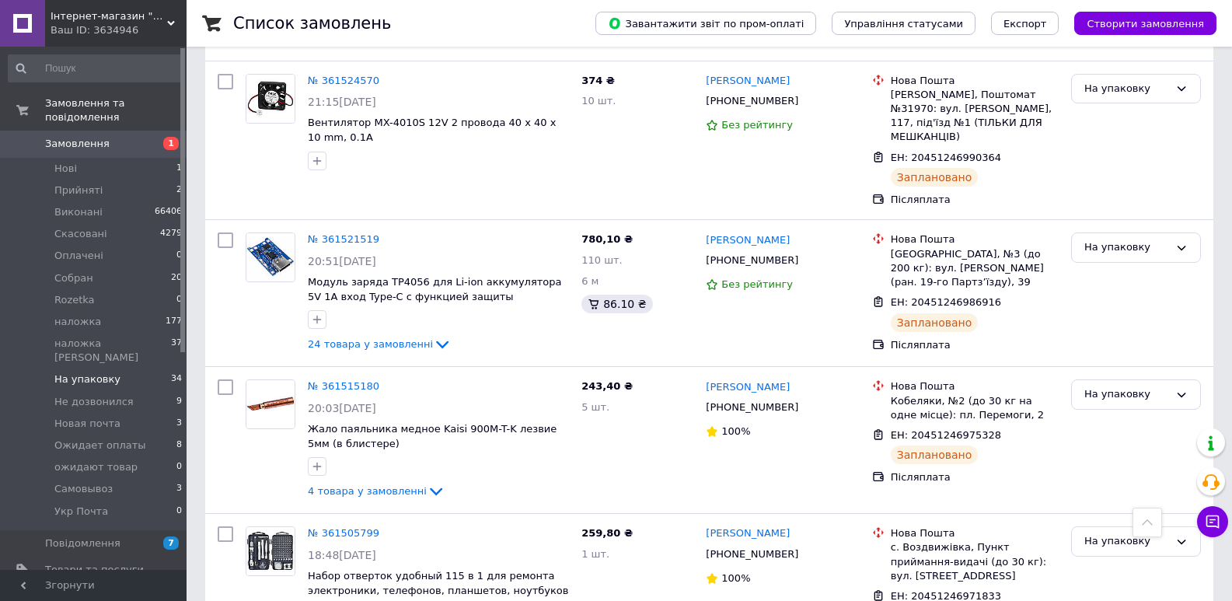
drag, startPoint x: 776, startPoint y: 354, endPoint x: 741, endPoint y: 357, distance: 35.1
drag, startPoint x: 809, startPoint y: 205, endPoint x: 753, endPoint y: 212, distance: 56.4
click at [753, 525] on div "Вячеслав Камишний" at bounding box center [782, 534] width 157 height 18
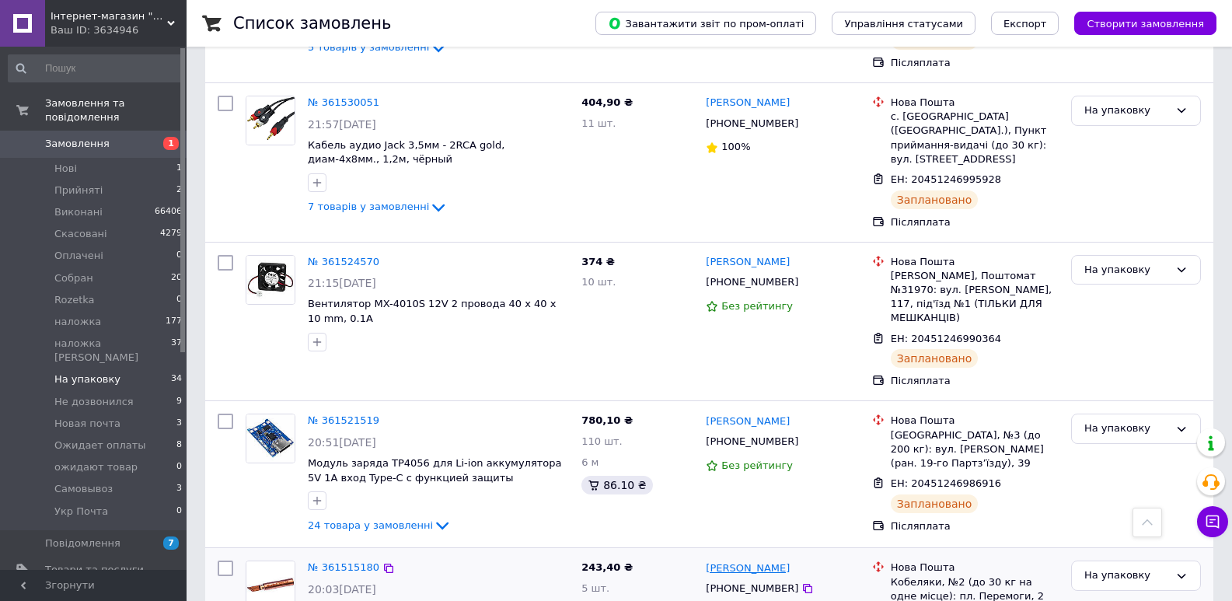
drag, startPoint x: 802, startPoint y: 247, endPoint x: 746, endPoint y: 249, distance: 56.0
click at [746, 559] on div "Леонид Тараненко" at bounding box center [782, 568] width 157 height 18
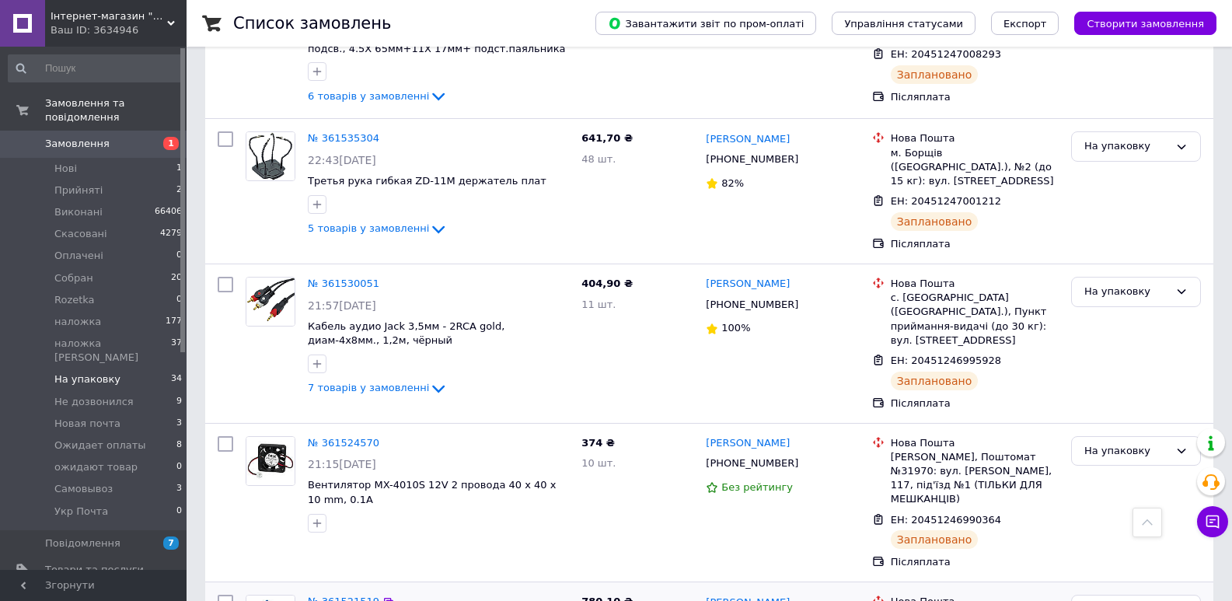
drag, startPoint x: 794, startPoint y: 277, endPoint x: 759, endPoint y: 280, distance: 35.1
click at [759, 593] on div "Олександр Дубчак" at bounding box center [747, 602] width 87 height 18
drag, startPoint x: 786, startPoint y: 138, endPoint x: 742, endPoint y: 140, distance: 43.6
click at [742, 435] on div "Віталій Ляхор" at bounding box center [782, 444] width 157 height 18
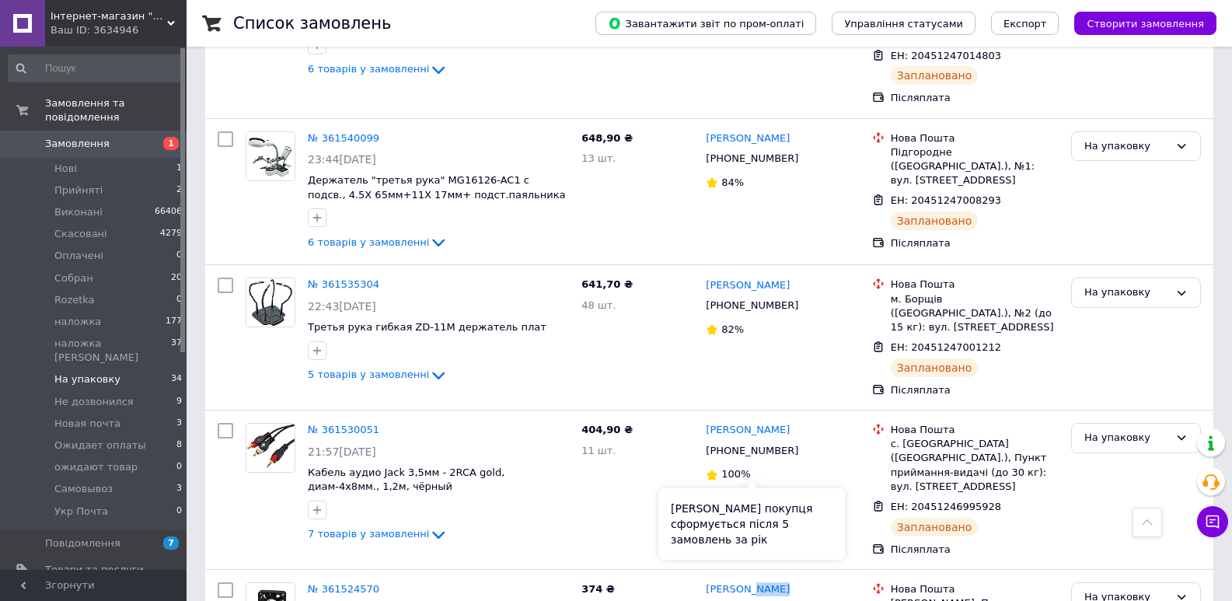
scroll to position [2628, 0]
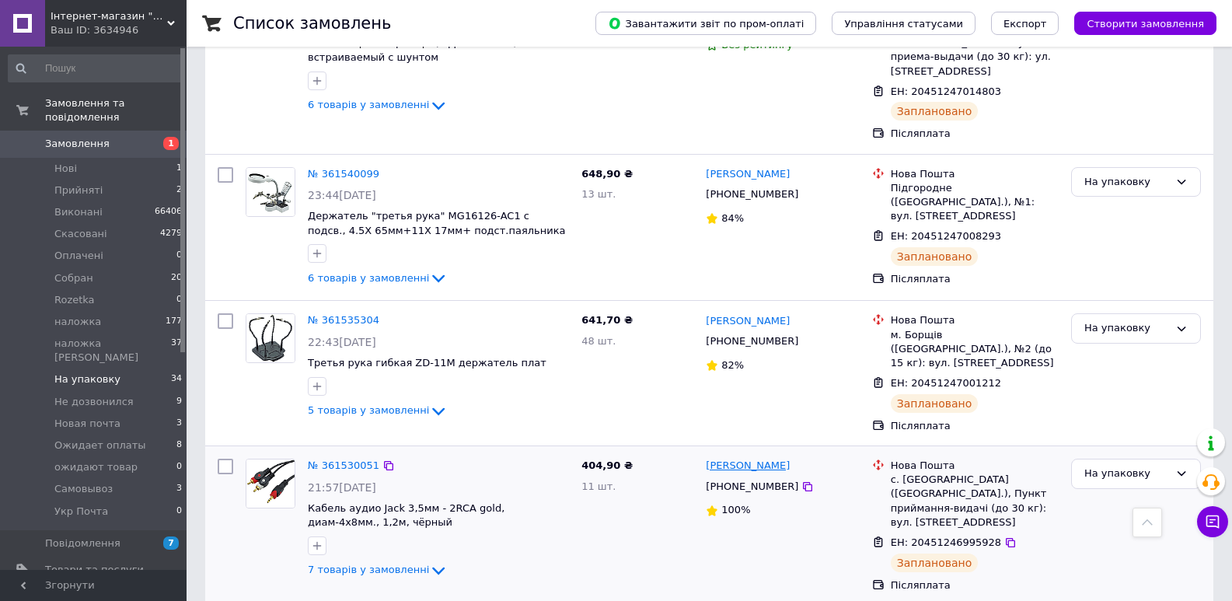
drag, startPoint x: 796, startPoint y: 168, endPoint x: 742, endPoint y: 171, distance: 54.5
click at [742, 457] on div "Сергей Янкович" at bounding box center [782, 466] width 157 height 18
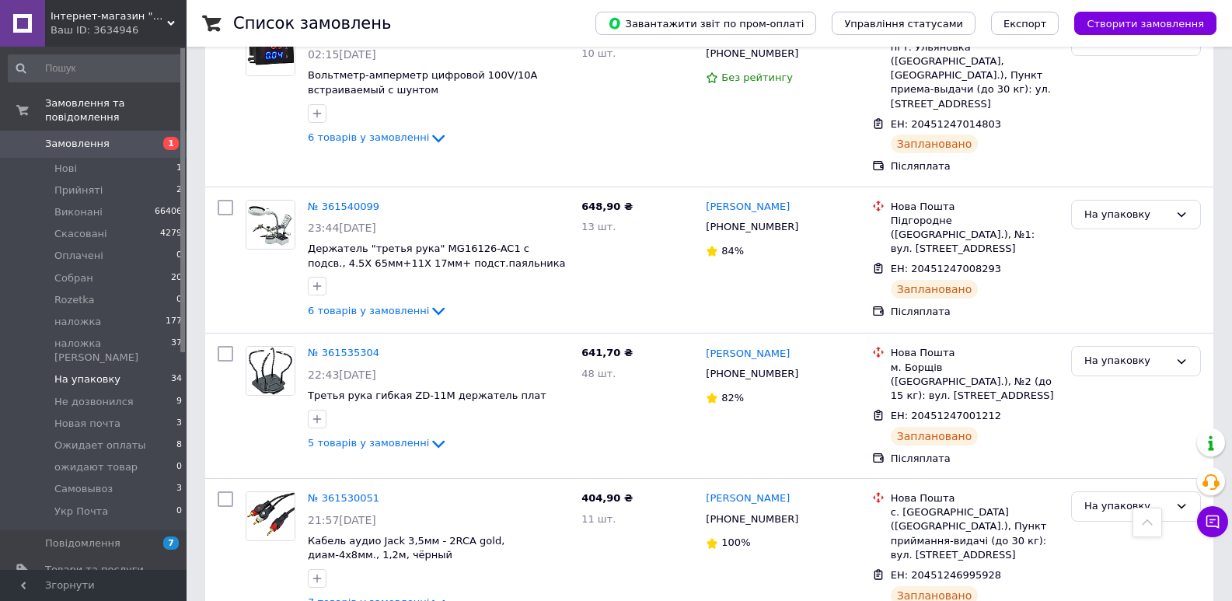
scroll to position [2447, 0]
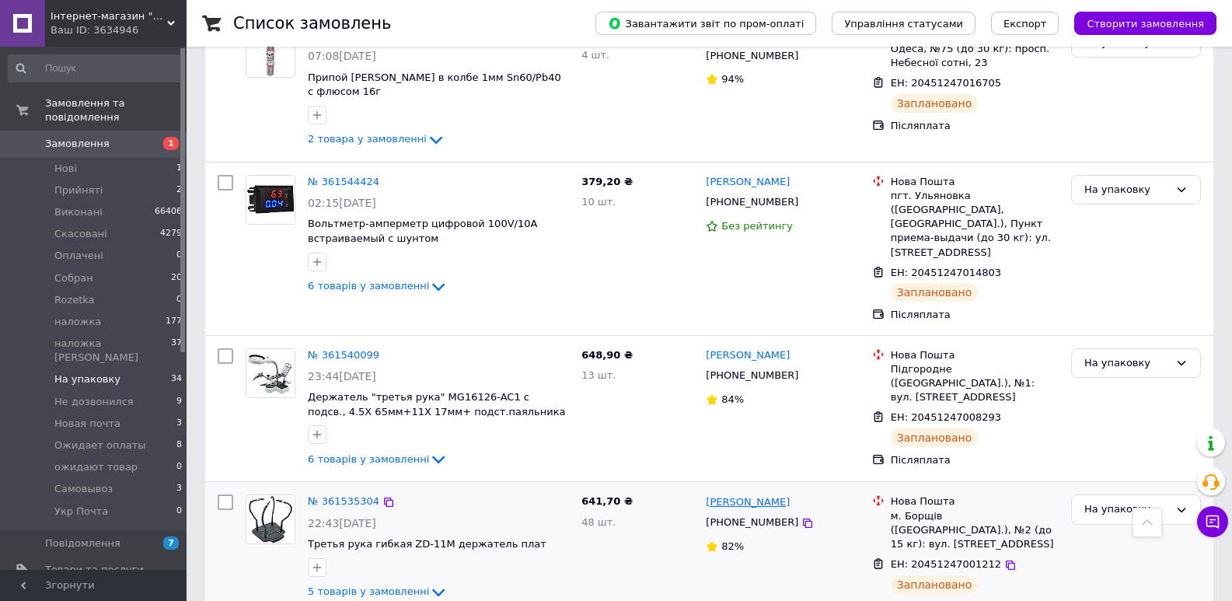
drag, startPoint x: 802, startPoint y: 222, endPoint x: 749, endPoint y: 225, distance: 53.0
click at [749, 493] on div "Світлана Дрекало" at bounding box center [782, 502] width 157 height 18
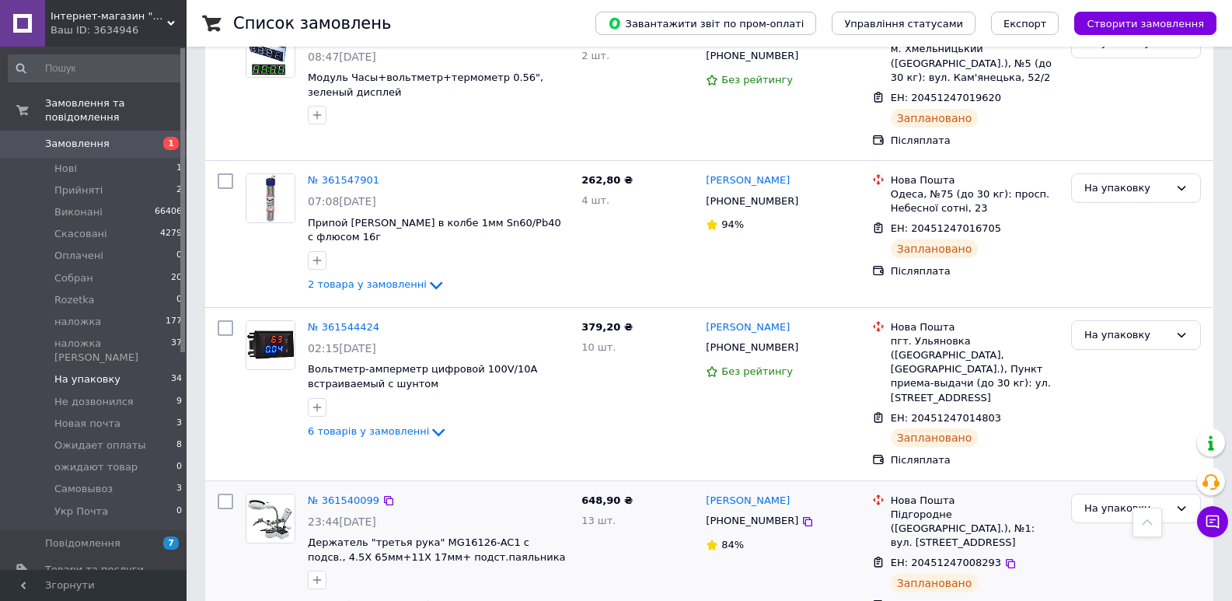
scroll to position [2266, 0]
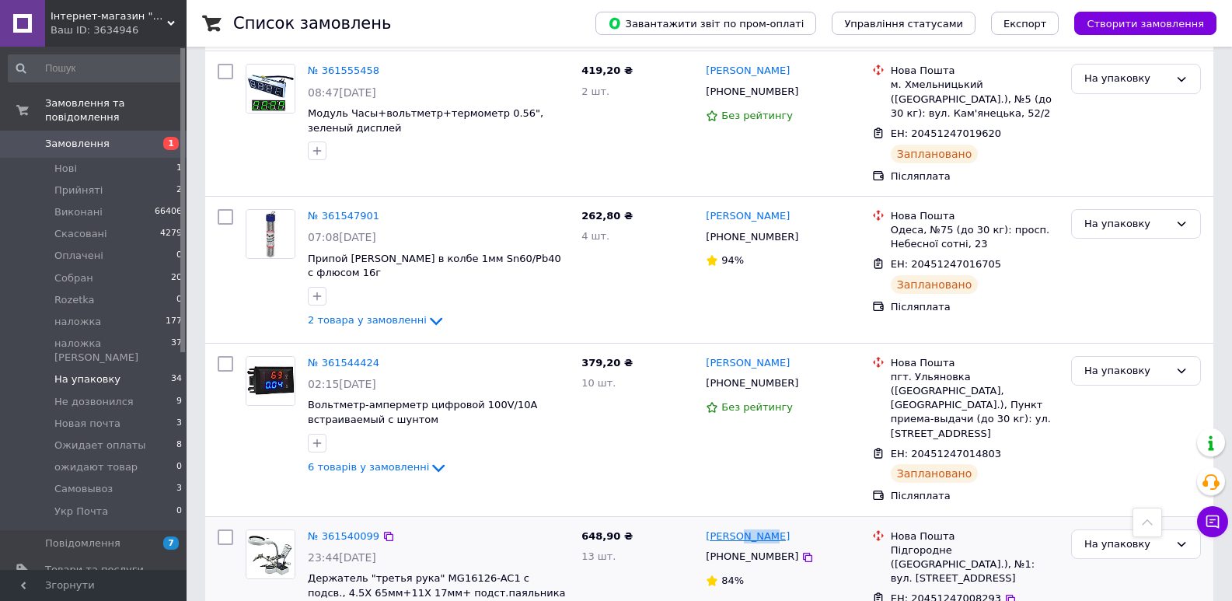
drag, startPoint x: 788, startPoint y: 253, endPoint x: 739, endPoint y: 258, distance: 48.5
click at [739, 528] on div "Петро Кухар" at bounding box center [782, 537] width 157 height 18
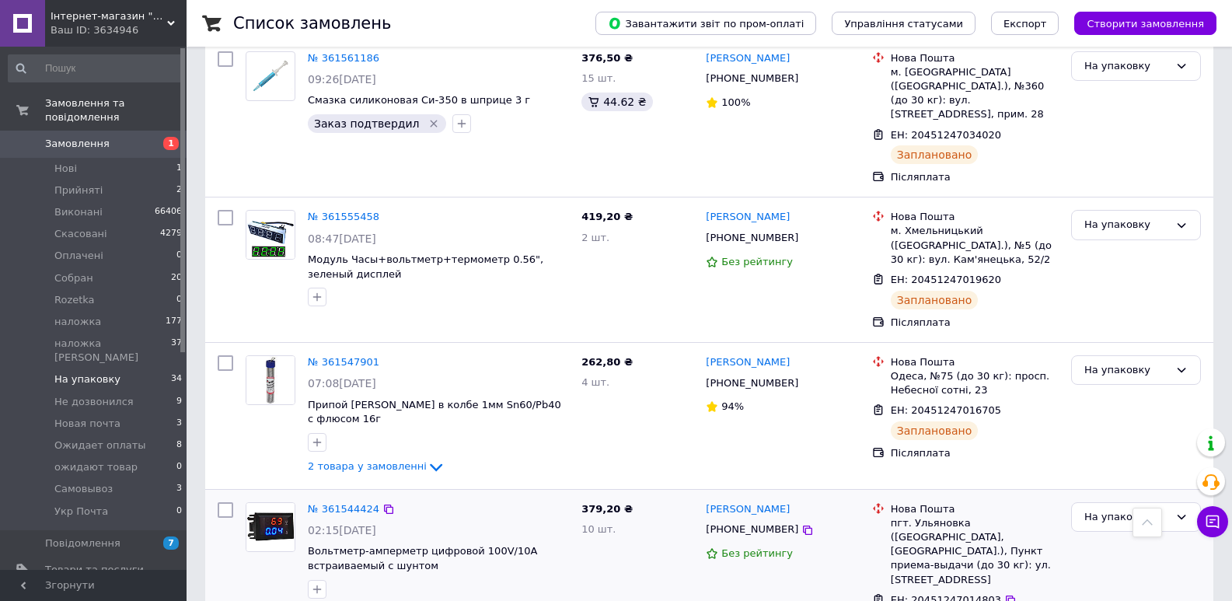
scroll to position [2084, 0]
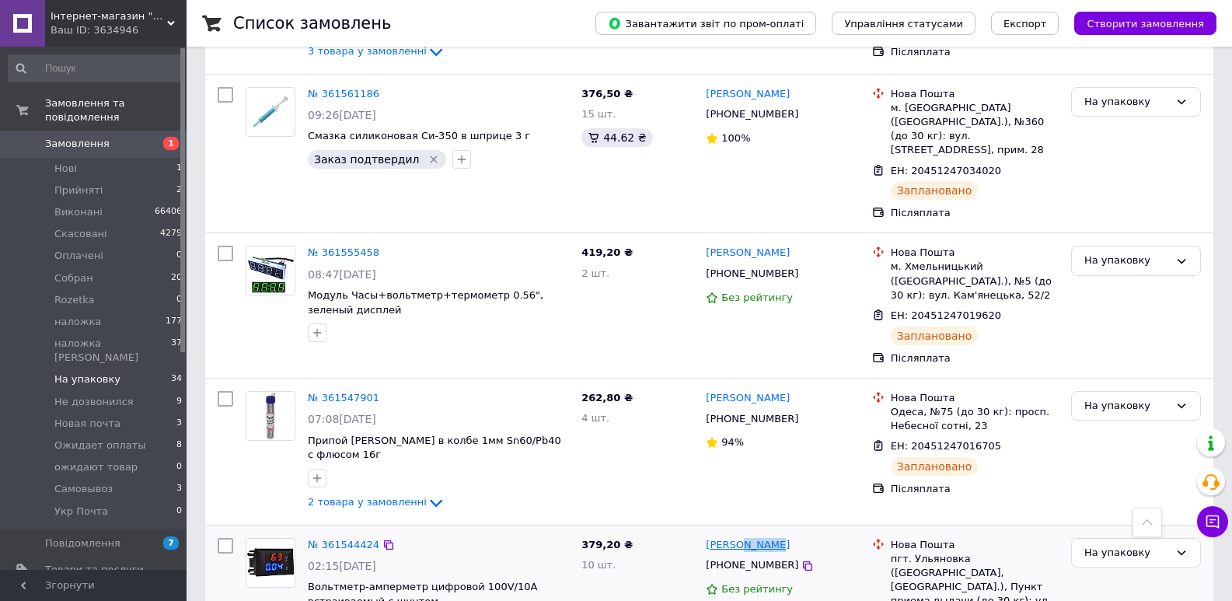
drag, startPoint x: 787, startPoint y: 276, endPoint x: 739, endPoint y: 285, distance: 48.2
click at [739, 536] on div "Василь Рошко" at bounding box center [782, 545] width 157 height 18
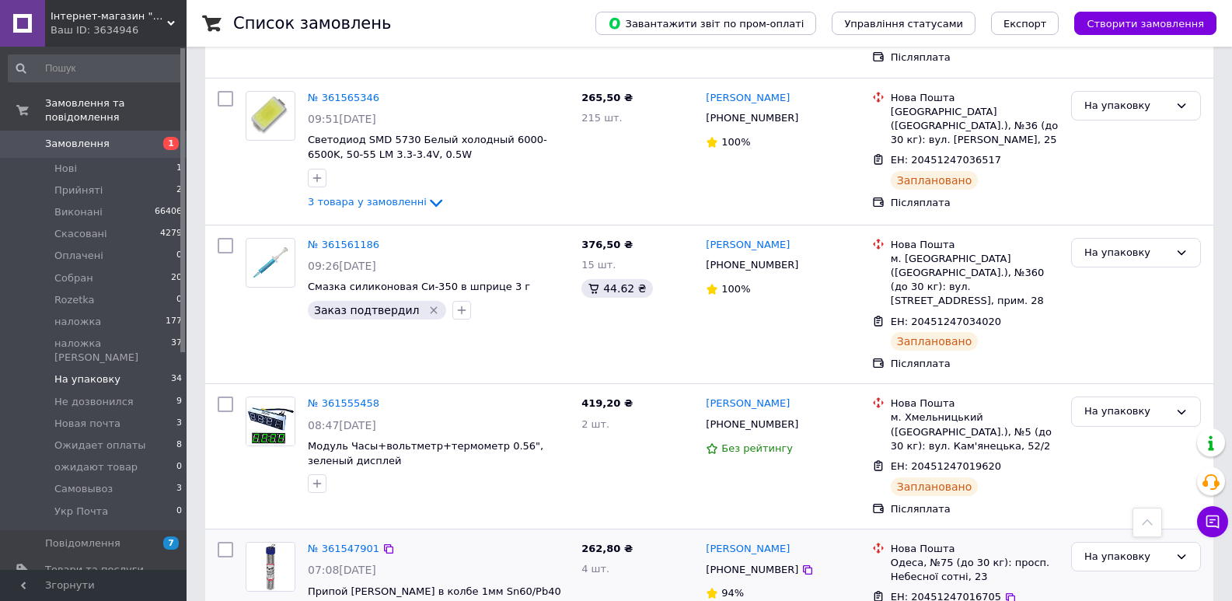
scroll to position [1903, 0]
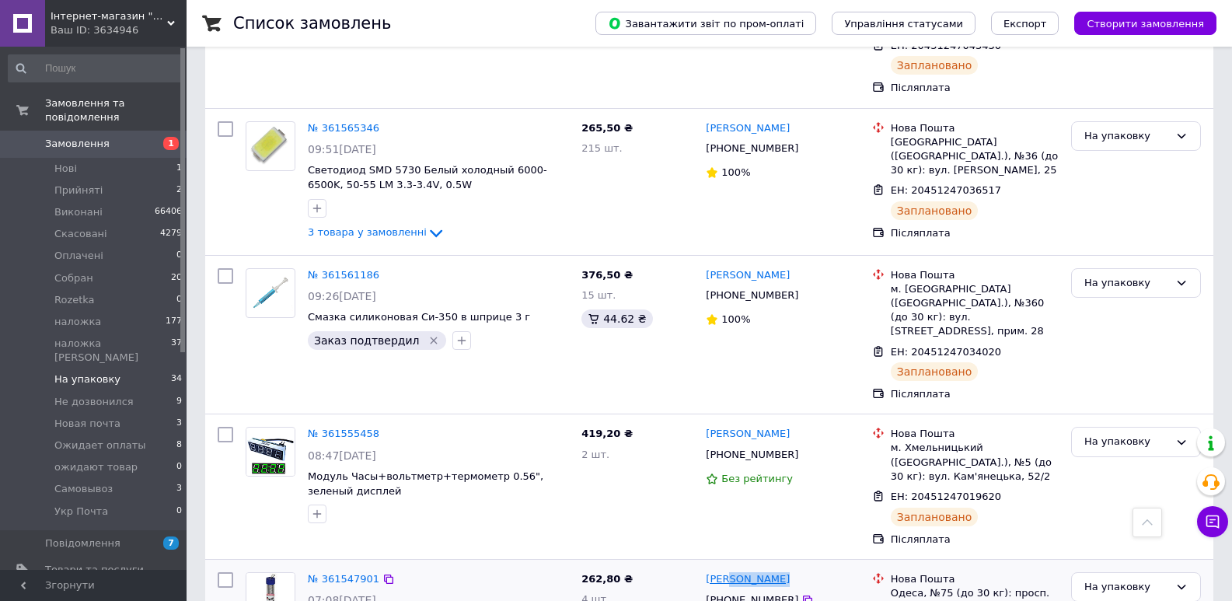
drag, startPoint x: 798, startPoint y: 328, endPoint x: 735, endPoint y: 330, distance: 62.2
click at [735, 571] on div "Юрий Нарезной" at bounding box center [782, 580] width 157 height 18
drag, startPoint x: 809, startPoint y: 179, endPoint x: 739, endPoint y: 189, distance: 70.7
click at [739, 425] on div "Сергій Каменських" at bounding box center [782, 434] width 157 height 18
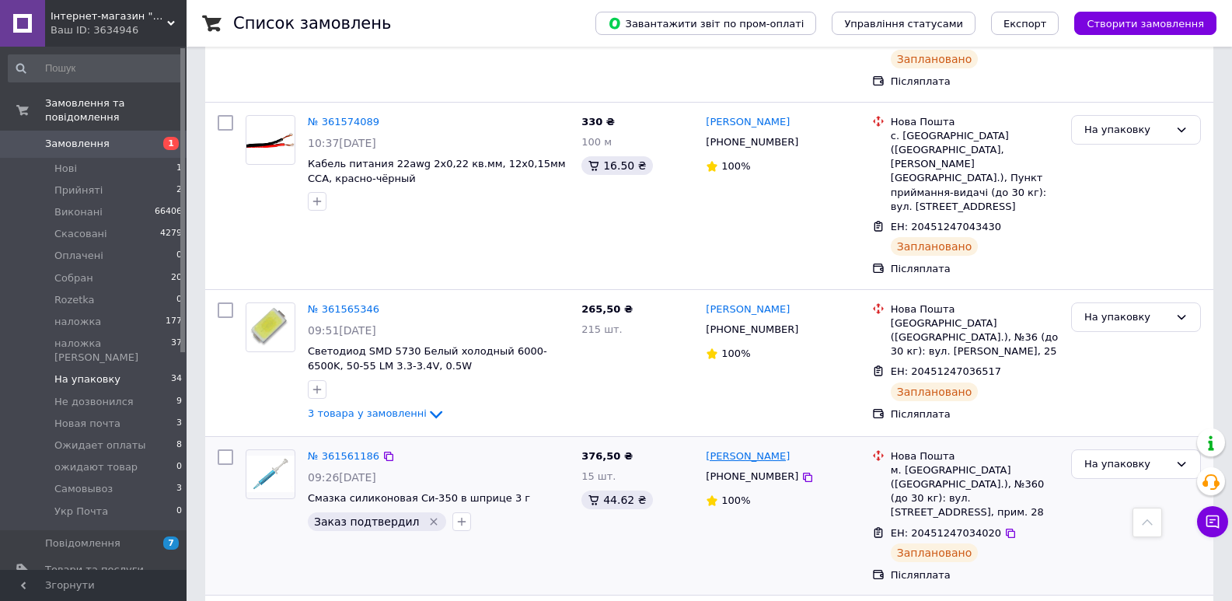
drag, startPoint x: 788, startPoint y: 228, endPoint x: 749, endPoint y: 236, distance: 40.4
click at [749, 448] on div "Григорій Маркін" at bounding box center [782, 457] width 157 height 18
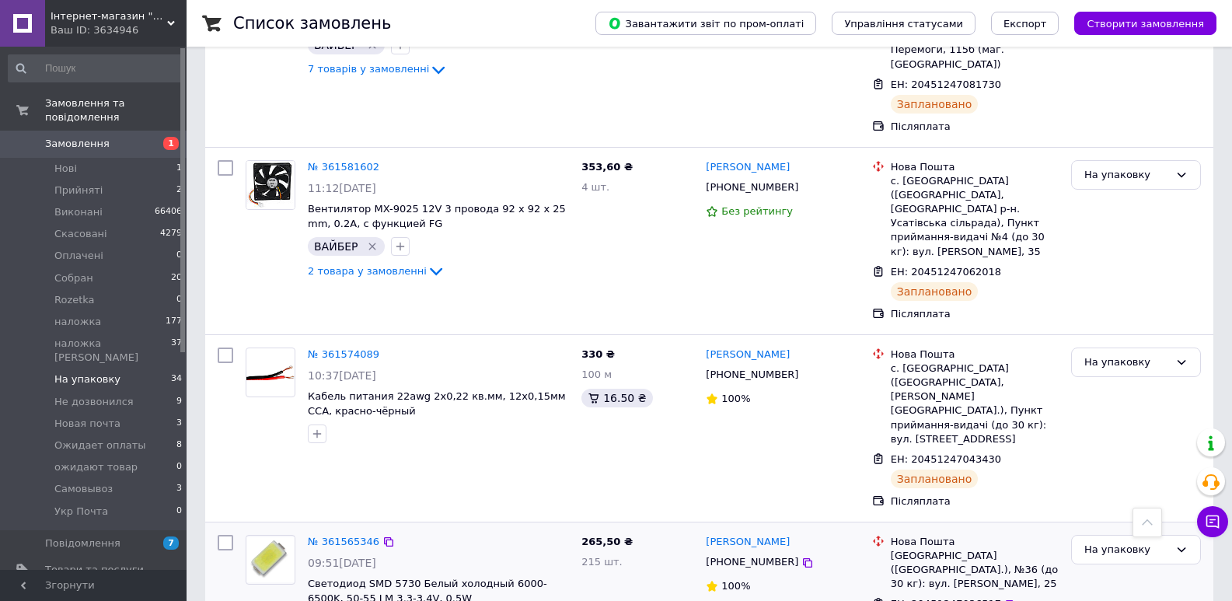
scroll to position [1539, 0]
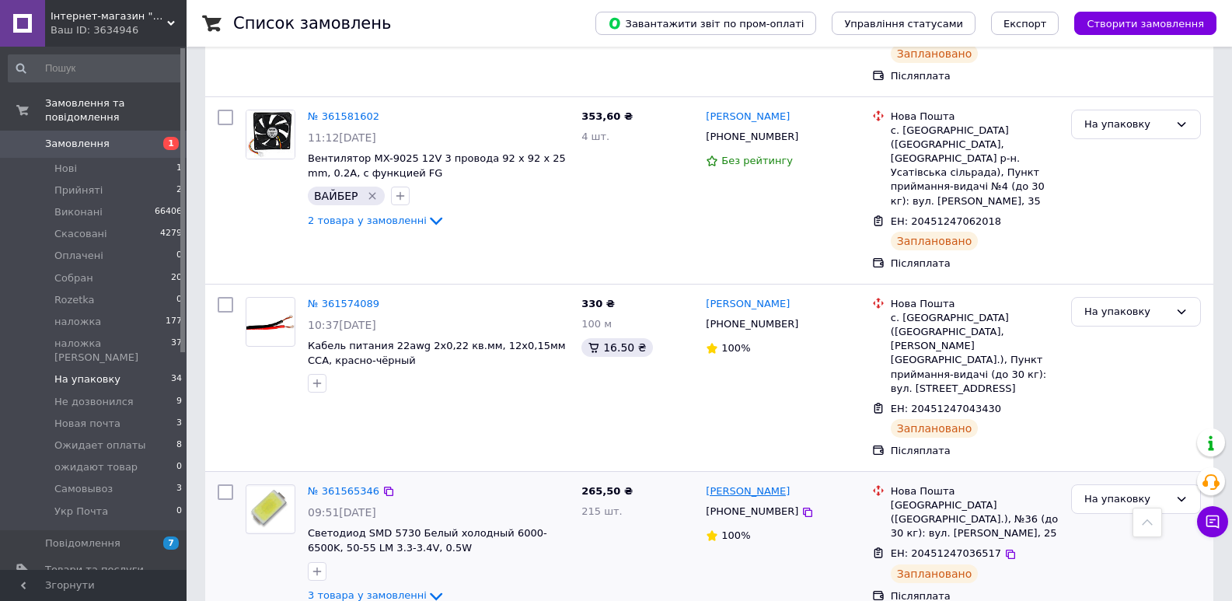
drag, startPoint x: 793, startPoint y: 267, endPoint x: 727, endPoint y: 267, distance: 66.1
click at [727, 483] on div "Іван Первісник" at bounding box center [782, 492] width 157 height 18
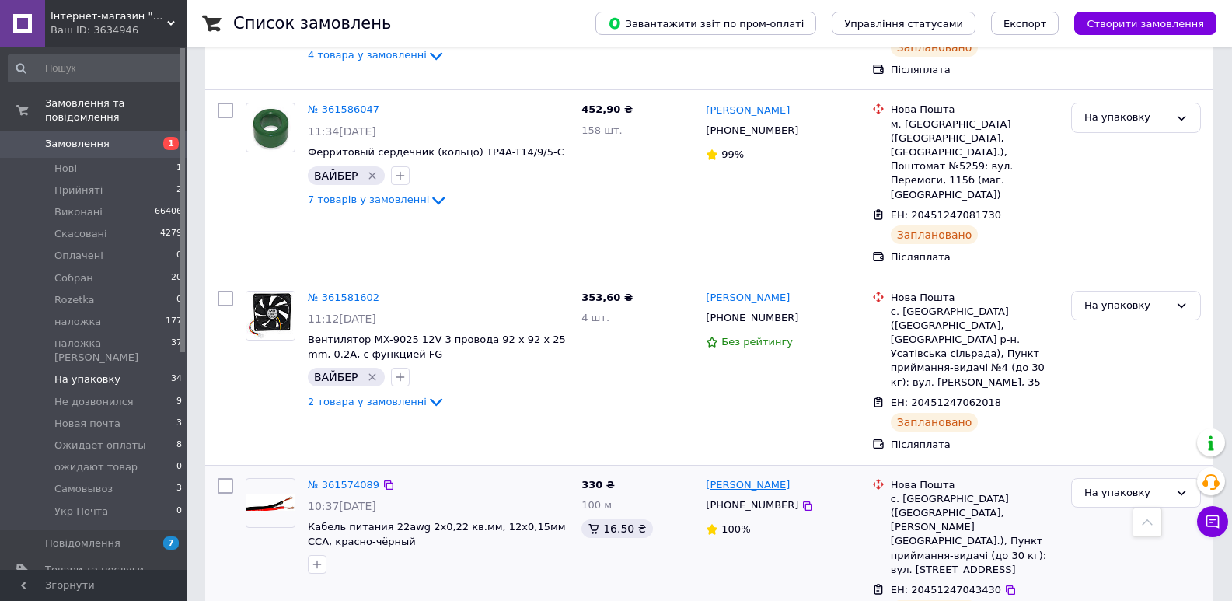
drag, startPoint x: 822, startPoint y: 288, endPoint x: 741, endPoint y: 292, distance: 81.0
click at [741, 477] on div "Вадим Миколайович" at bounding box center [782, 486] width 157 height 18
drag, startPoint x: 804, startPoint y: 126, endPoint x: 728, endPoint y: 129, distance: 76.3
click at [728, 289] on div "Олег Тихоненко" at bounding box center [782, 298] width 157 height 18
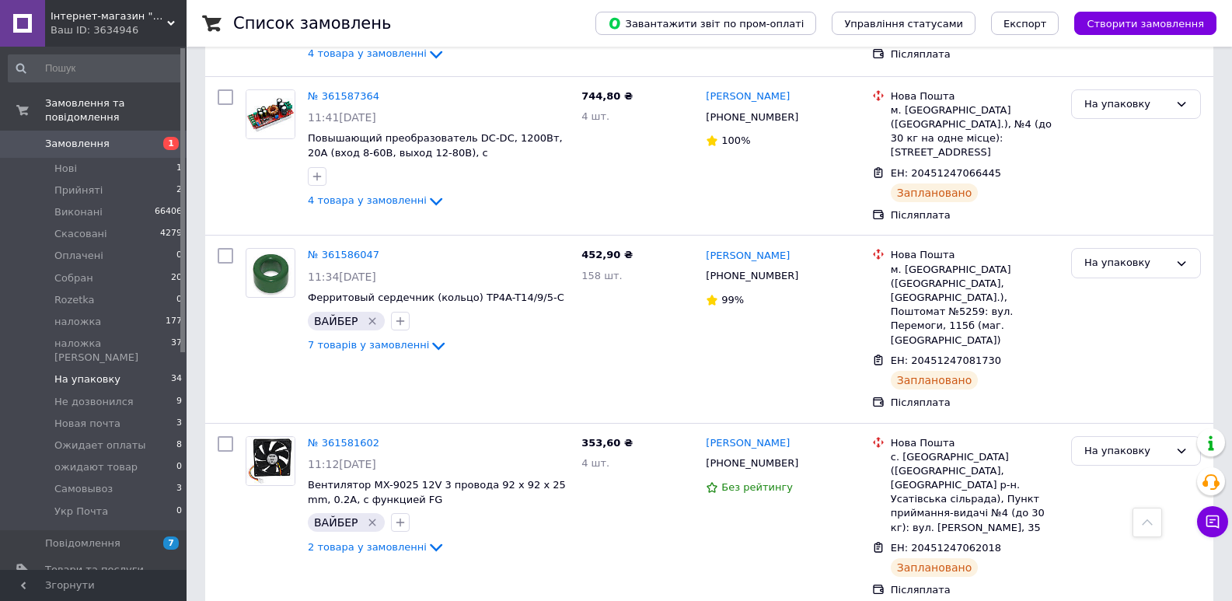
scroll to position [1177, 0]
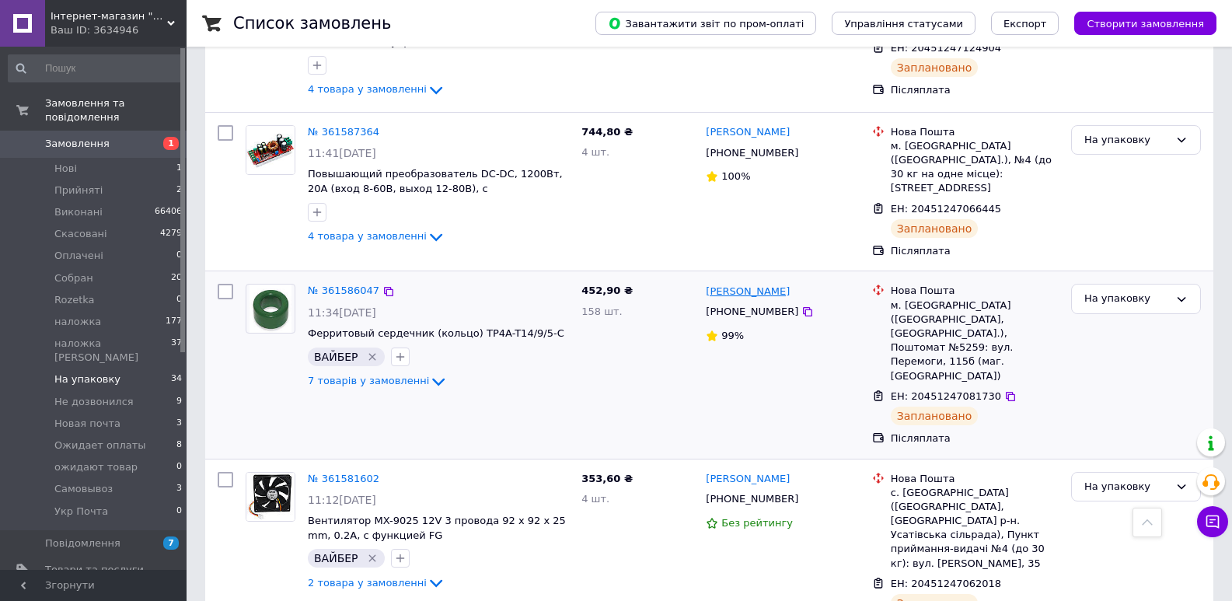
drag, startPoint x: 791, startPoint y: 150, endPoint x: 728, endPoint y: 156, distance: 63.3
click at [728, 282] on div "Ігор Старченко" at bounding box center [782, 291] width 157 height 18
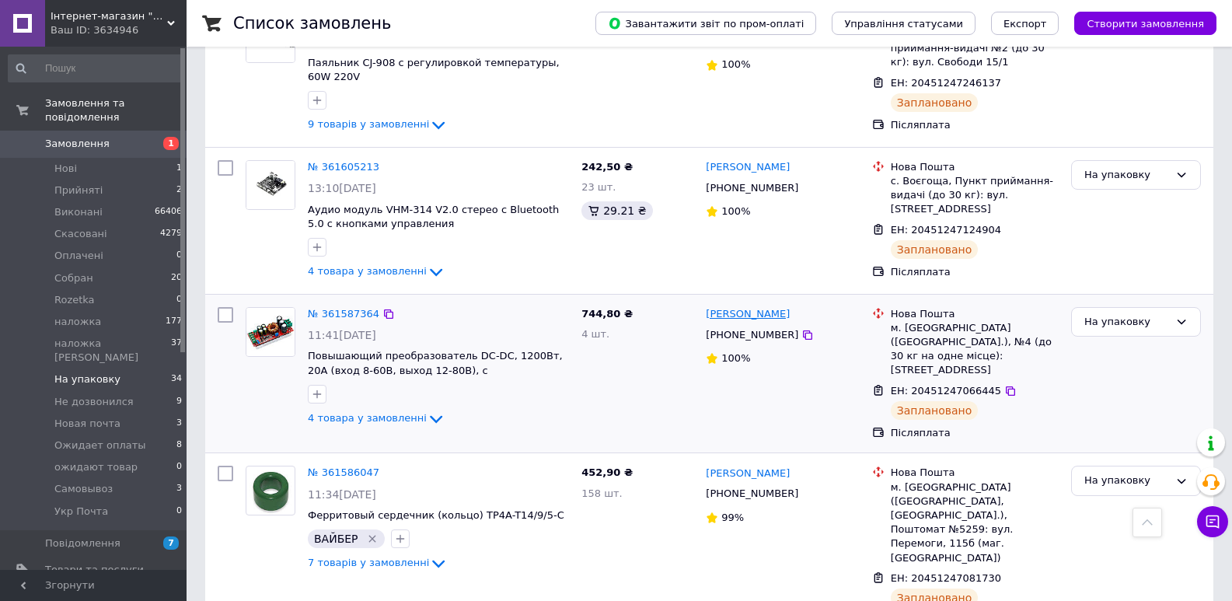
drag, startPoint x: 803, startPoint y: 183, endPoint x: 741, endPoint y: 189, distance: 62.5
click at [741, 306] on div "сергей Яворський" at bounding box center [782, 315] width 157 height 18
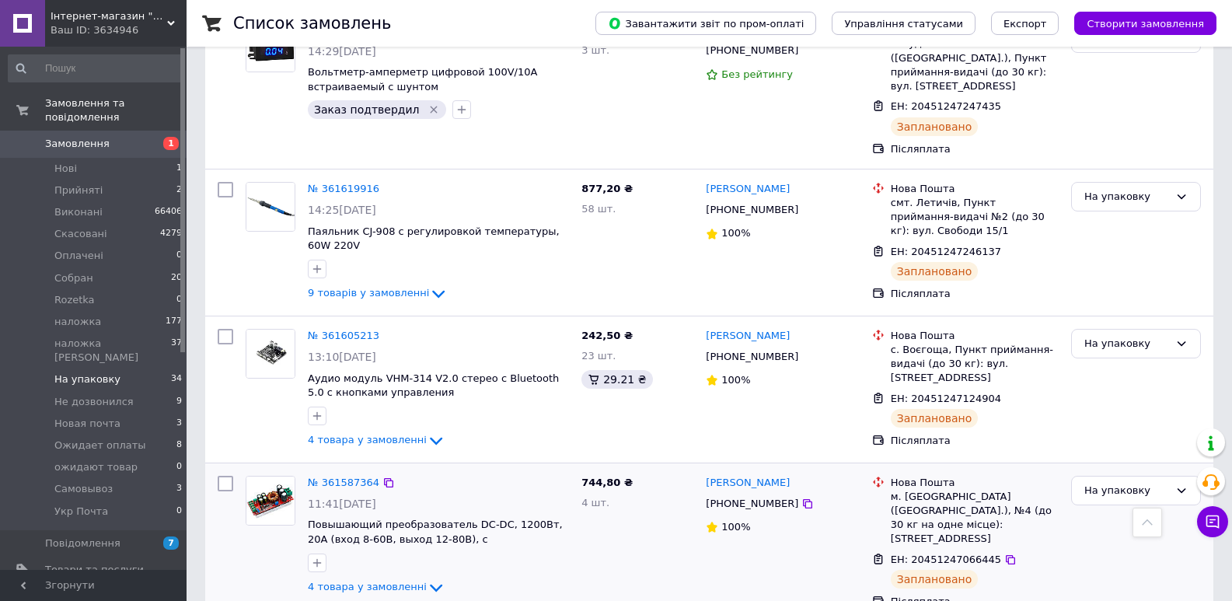
scroll to position [633, 0]
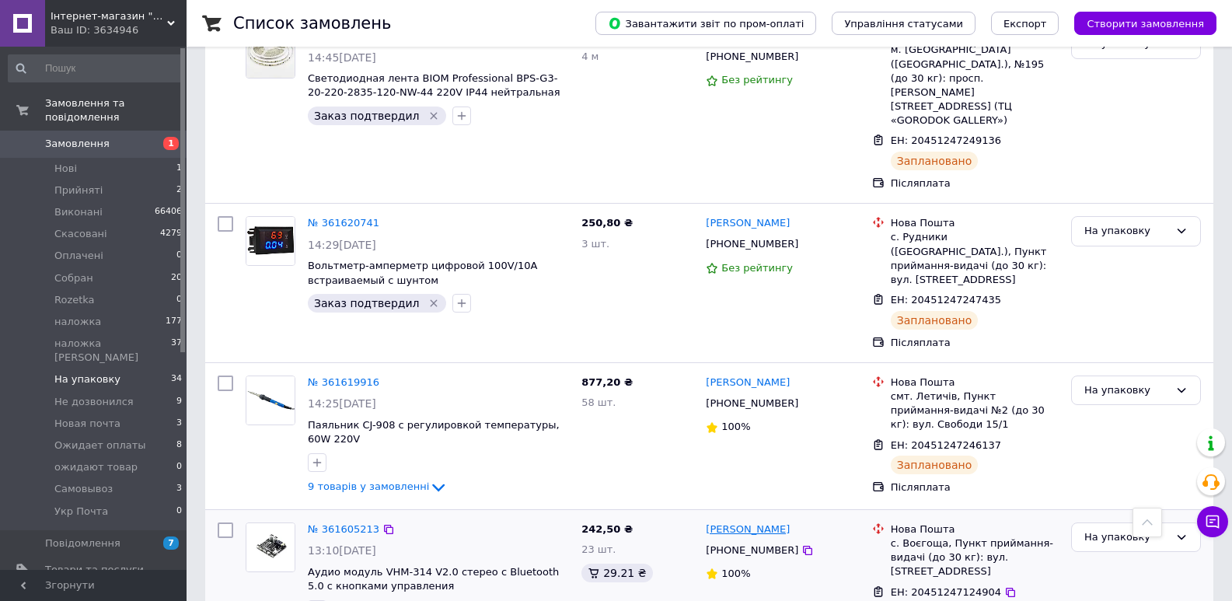
drag, startPoint x: 784, startPoint y: 407, endPoint x: 732, endPoint y: 405, distance: 52.9
click at [732, 521] on div "Иван Ковальчук" at bounding box center [782, 530] width 157 height 18
drag, startPoint x: 785, startPoint y: 252, endPoint x: 735, endPoint y: 256, distance: 49.9
click at [735, 374] on div "Сергій Загамула" at bounding box center [782, 383] width 157 height 18
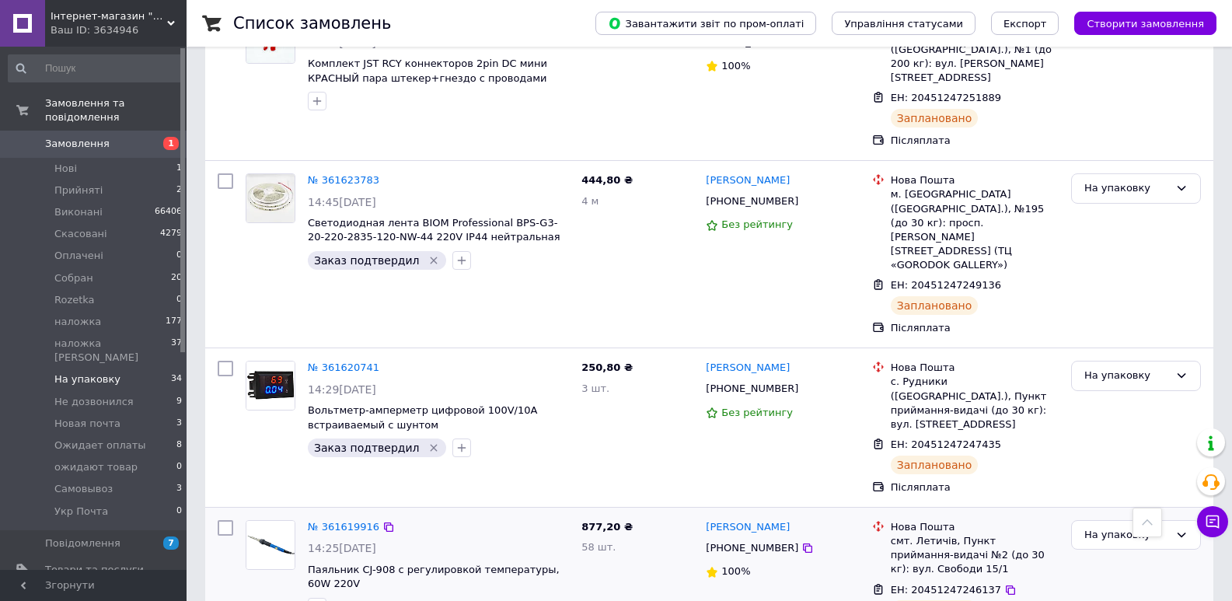
scroll to position [451, 0]
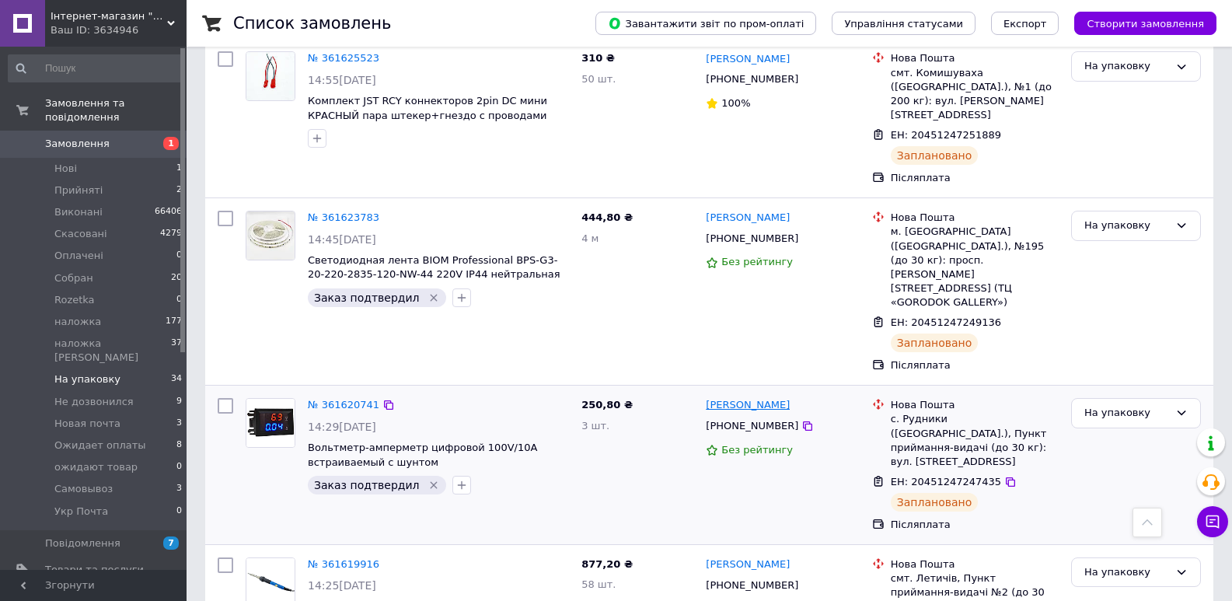
drag, startPoint x: 801, startPoint y: 293, endPoint x: 758, endPoint y: 291, distance: 42.8
click at [758, 397] on div "Мирослав Гориняк" at bounding box center [782, 406] width 157 height 18
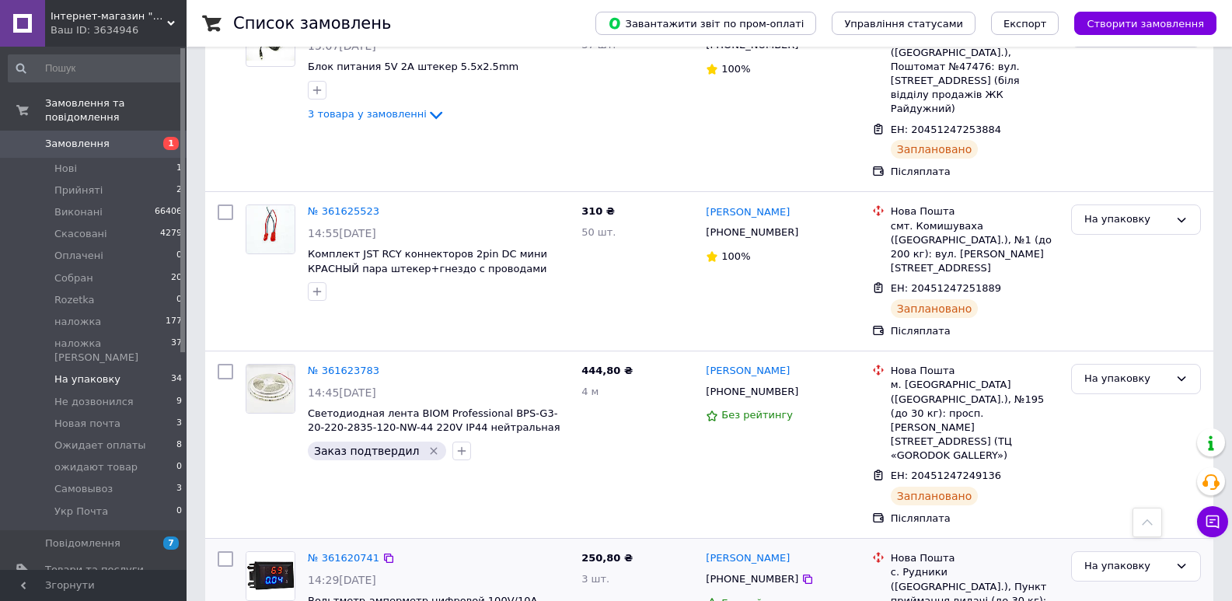
scroll to position [270, 0]
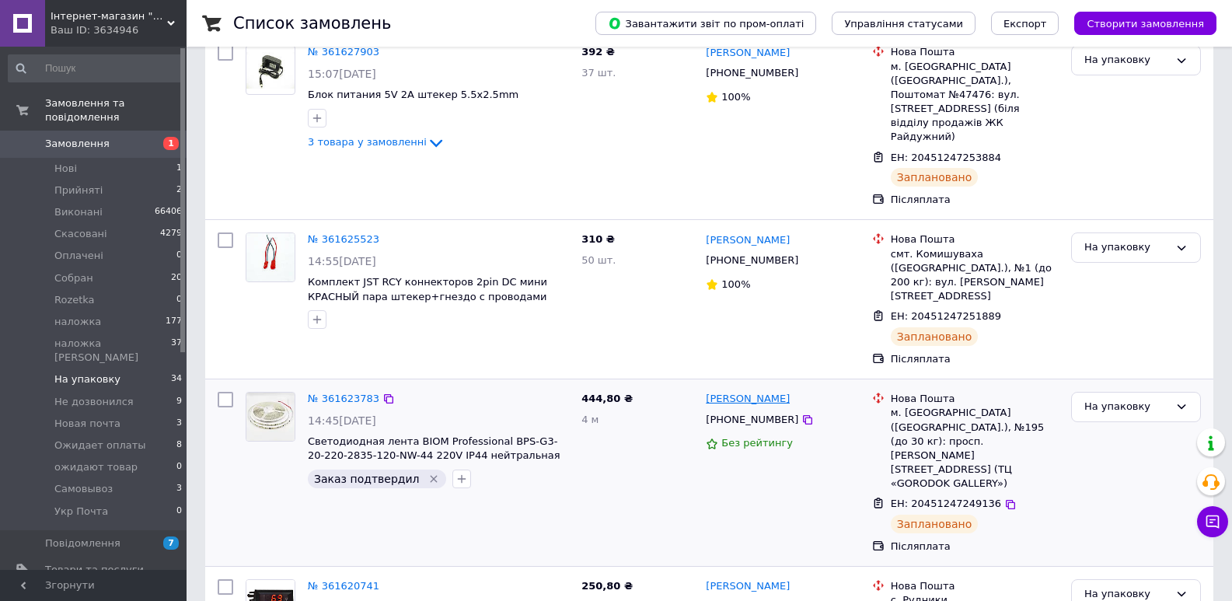
drag, startPoint x: 801, startPoint y: 330, endPoint x: 758, endPoint y: 334, distance: 42.9
click at [758, 390] on div "Владислав Леонов" at bounding box center [782, 399] width 157 height 18
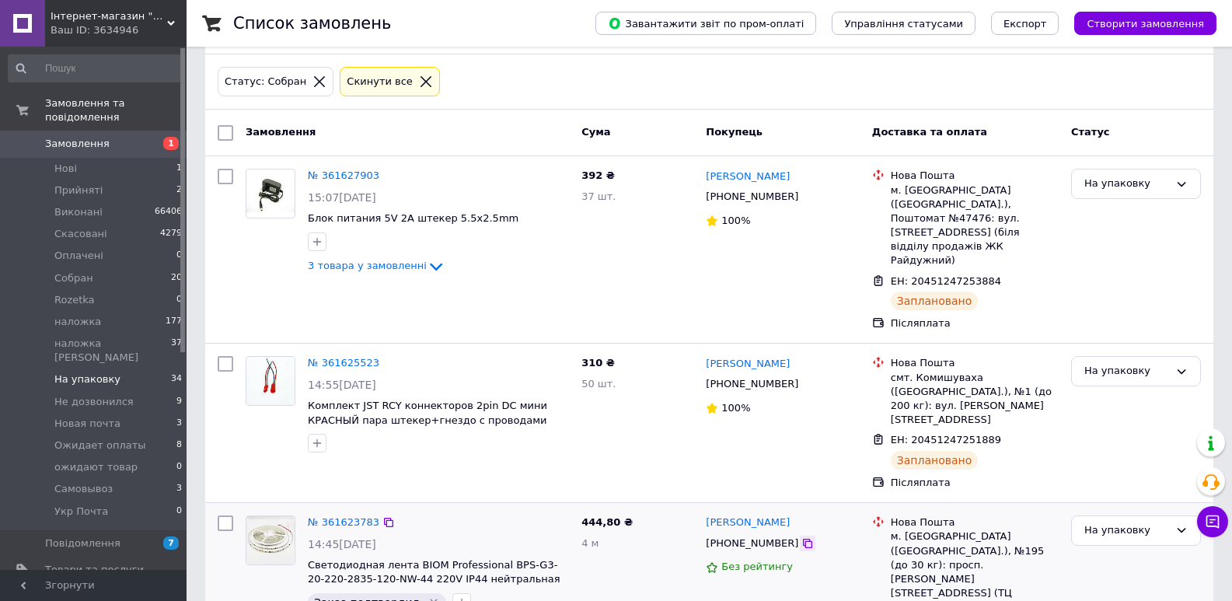
scroll to position [89, 0]
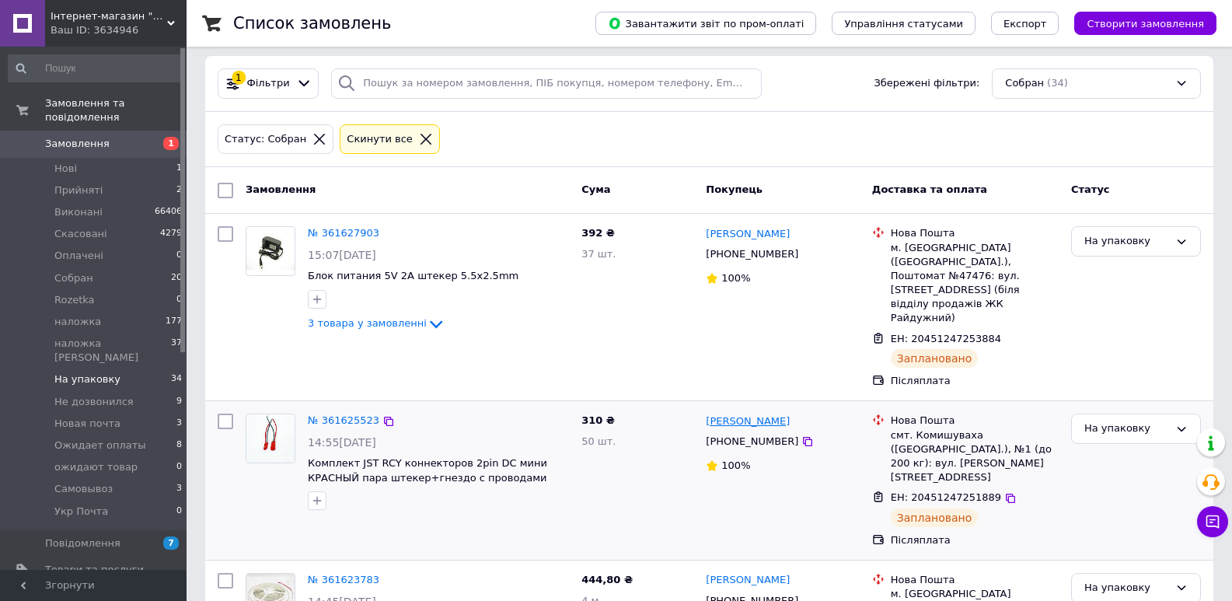
drag, startPoint x: 809, startPoint y: 382, endPoint x: 753, endPoint y: 382, distance: 56.8
click at [753, 412] on div "Михайло Єрмоленко" at bounding box center [782, 421] width 157 height 18
drag, startPoint x: 795, startPoint y: 232, endPoint x: 742, endPoint y: 236, distance: 53.0
click at [742, 236] on div "Андрій Корольов" at bounding box center [782, 234] width 157 height 18
click at [810, 312] on div "Андрій Корольов +380938200281 100%" at bounding box center [783, 307] width 166 height 174
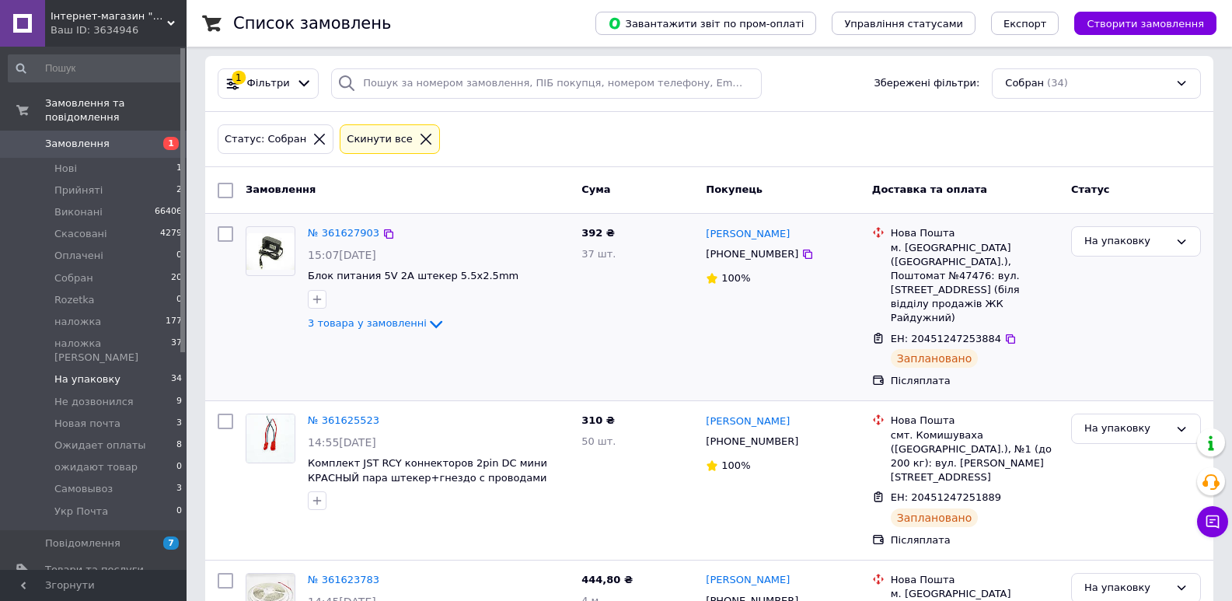
click at [1122, 260] on div "На упаковку" at bounding box center [1136, 307] width 142 height 174
click at [1128, 232] on div "На упаковку" at bounding box center [1136, 241] width 130 height 30
click at [1119, 351] on li "Новая почта" at bounding box center [1136, 365] width 128 height 29
click at [956, 333] on span "ЕН: 20451247253884" at bounding box center [946, 339] width 110 height 12
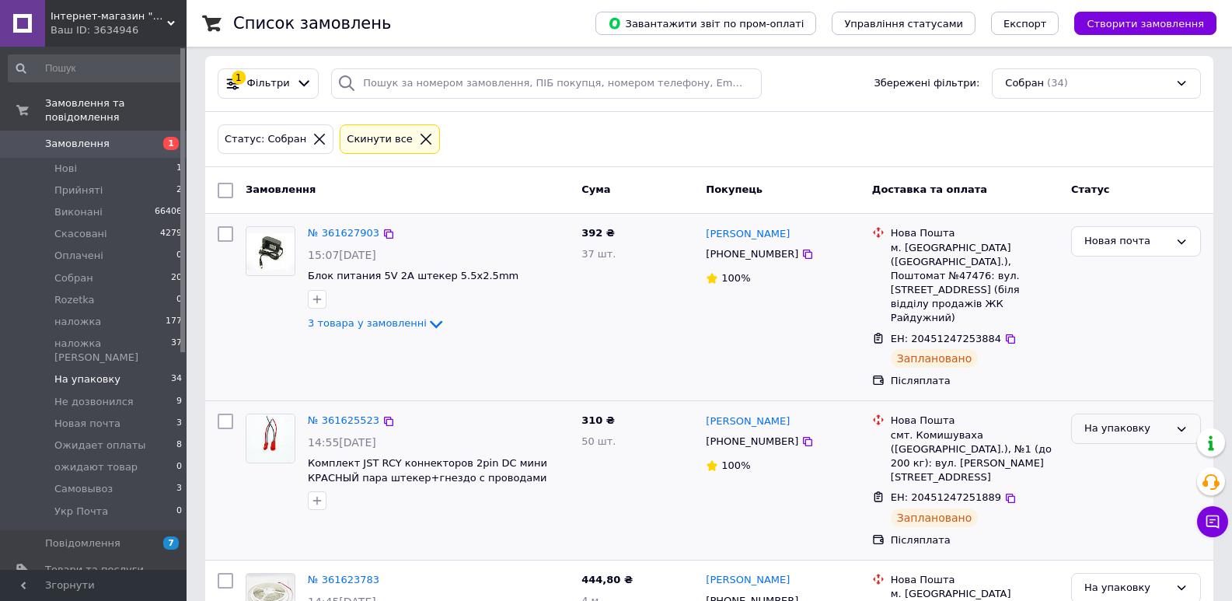
click at [1156, 414] on div "На упаковку" at bounding box center [1136, 429] width 130 height 30
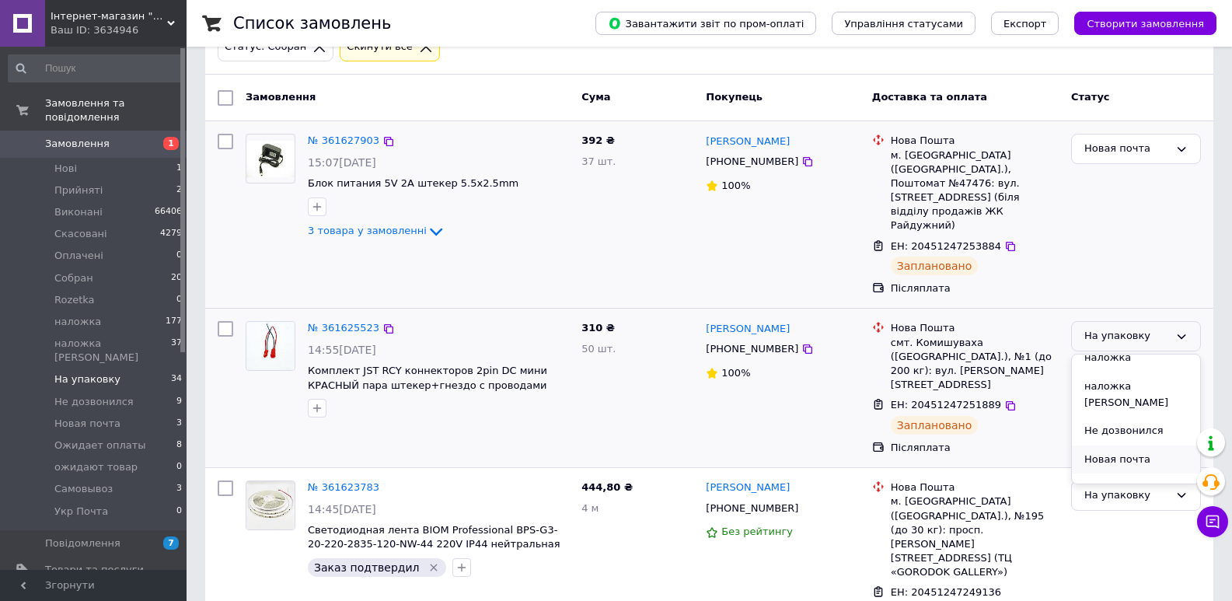
click at [1119, 445] on li "Новая почта" at bounding box center [1136, 459] width 128 height 29
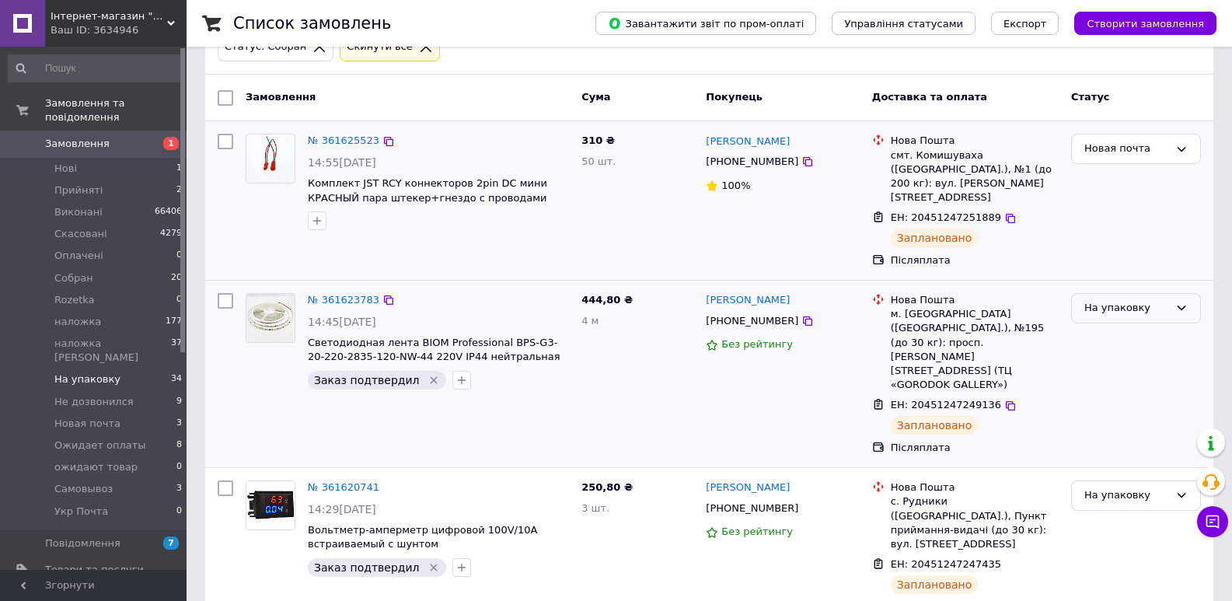
click at [1138, 300] on div "На упаковку" at bounding box center [1127, 308] width 85 height 16
click at [1127, 417] on li "Новая почта" at bounding box center [1136, 431] width 128 height 29
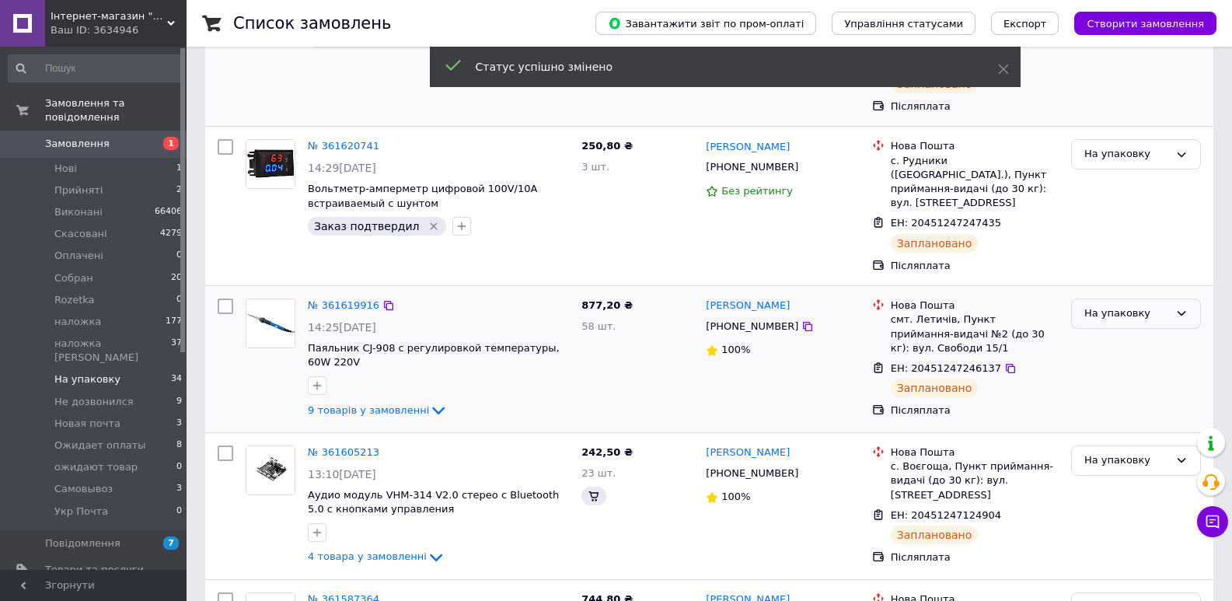
scroll to position [232, 0]
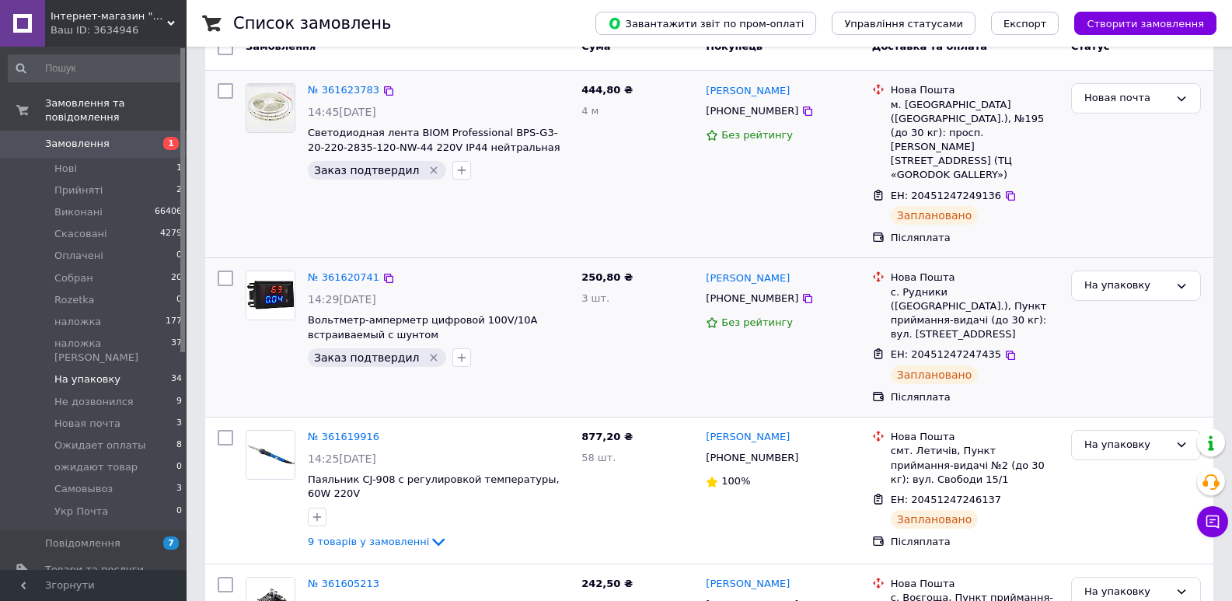
click at [1136, 264] on div "На упаковку" at bounding box center [1136, 337] width 142 height 146
click at [1150, 271] on div "На упаковку" at bounding box center [1136, 286] width 130 height 30
click at [1155, 395] on li "Новая почта" at bounding box center [1136, 409] width 128 height 29
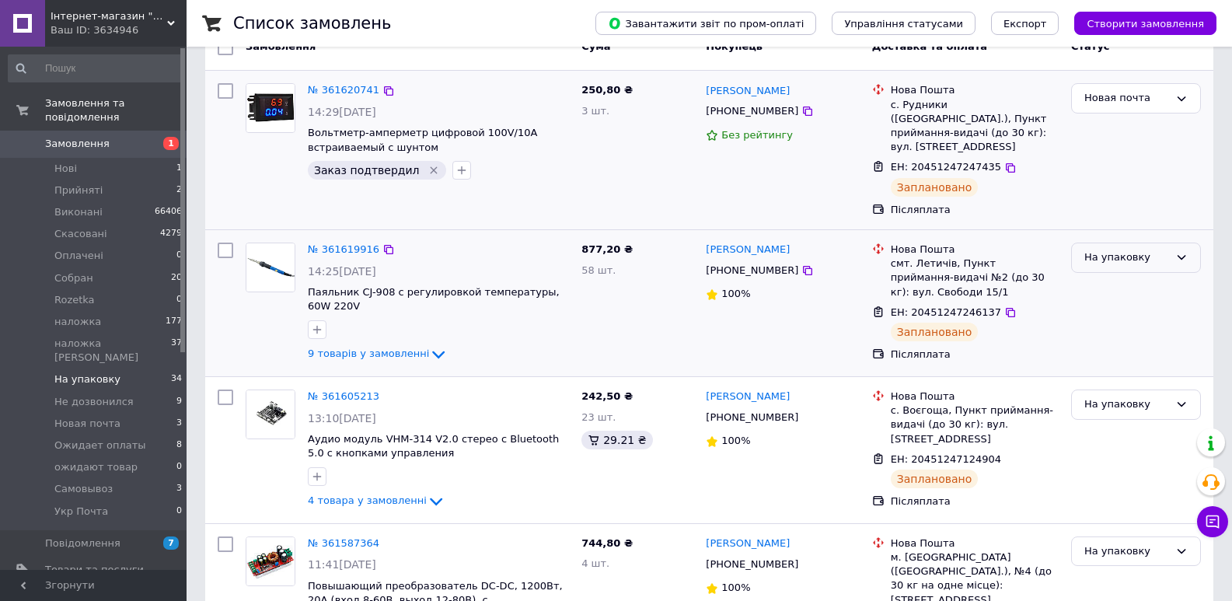
click at [1164, 250] on div "На упаковку" at bounding box center [1127, 258] width 85 height 16
click at [1129, 366] on li "Новая почта" at bounding box center [1136, 380] width 128 height 29
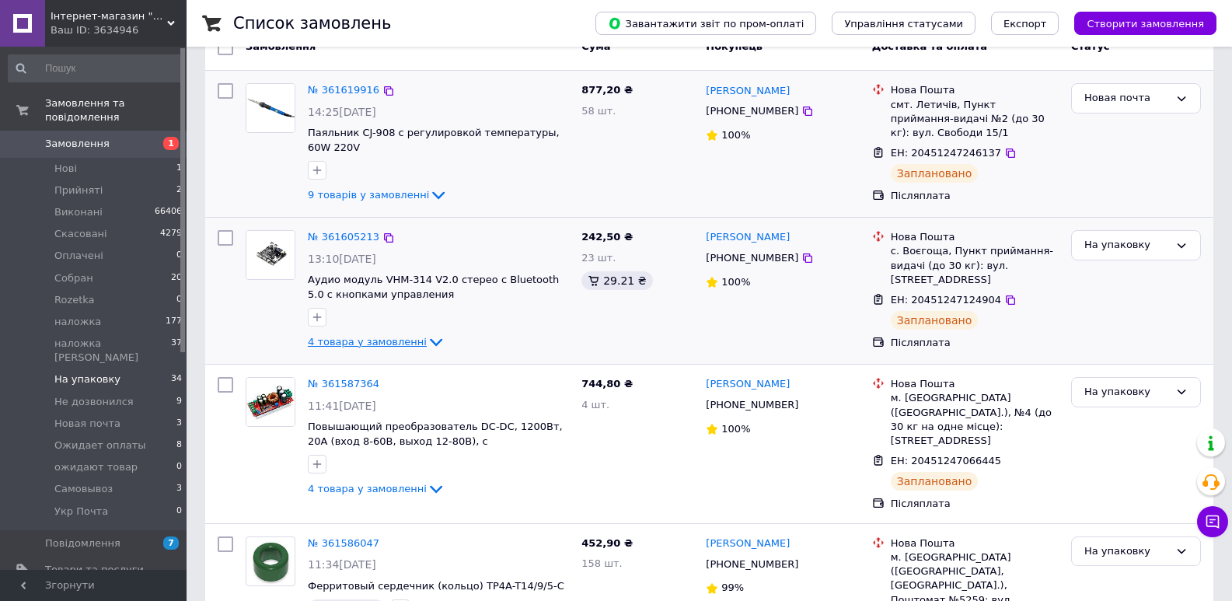
click at [382, 339] on span "4 товара у замовленні" at bounding box center [367, 342] width 119 height 12
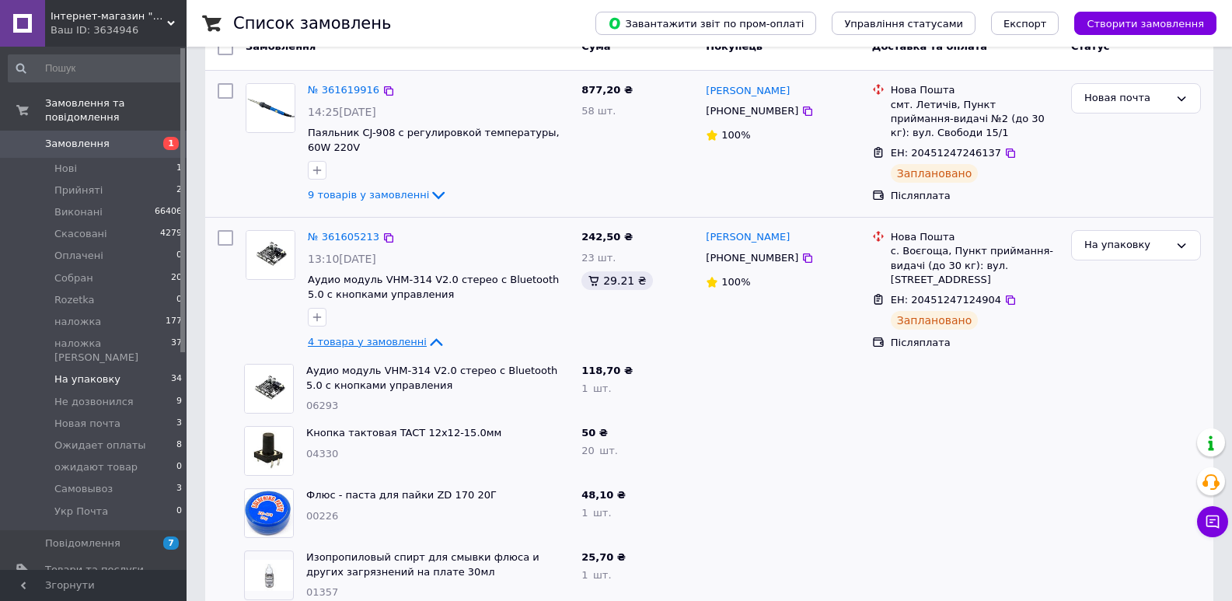
click at [382, 339] on span "4 товара у замовленні" at bounding box center [367, 342] width 119 height 12
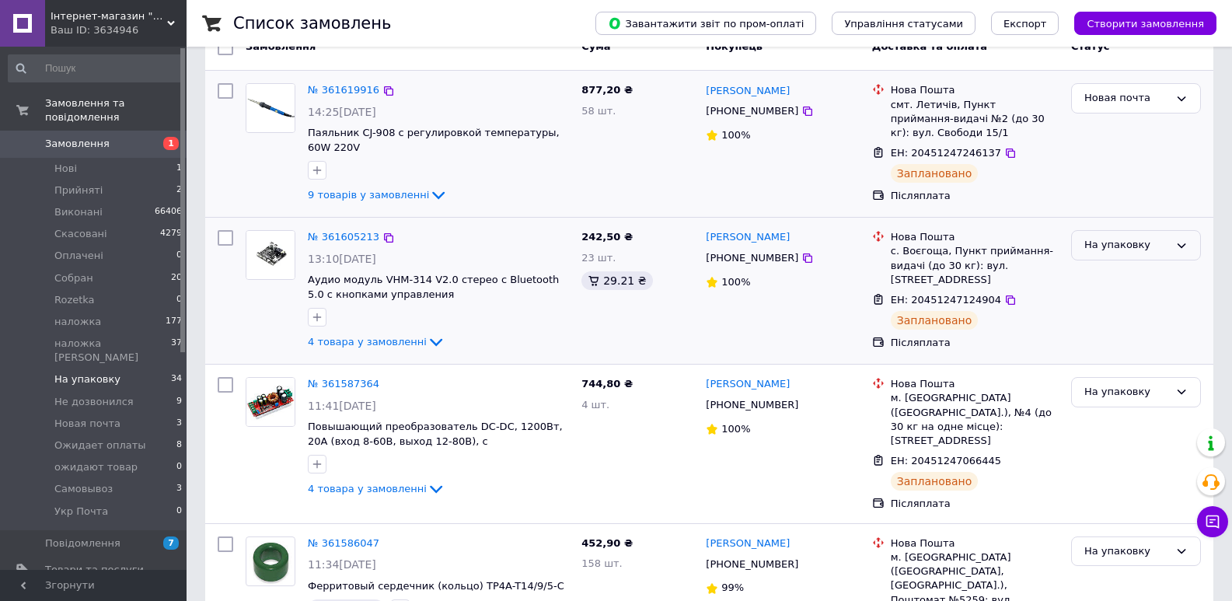
click at [1147, 239] on div "На упаковку" at bounding box center [1127, 245] width 85 height 16
click at [1128, 355] on li "Новая почта" at bounding box center [1136, 369] width 128 height 29
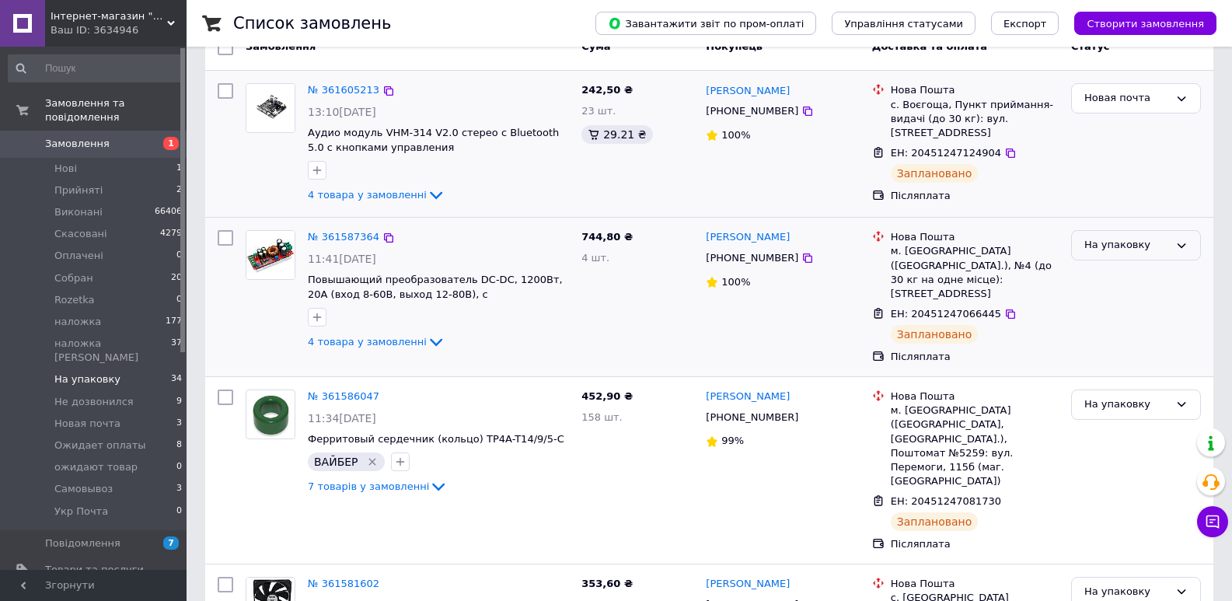
click at [1099, 248] on div "На упаковку" at bounding box center [1127, 245] width 85 height 16
click at [1133, 355] on li "Новая почта" at bounding box center [1136, 369] width 128 height 29
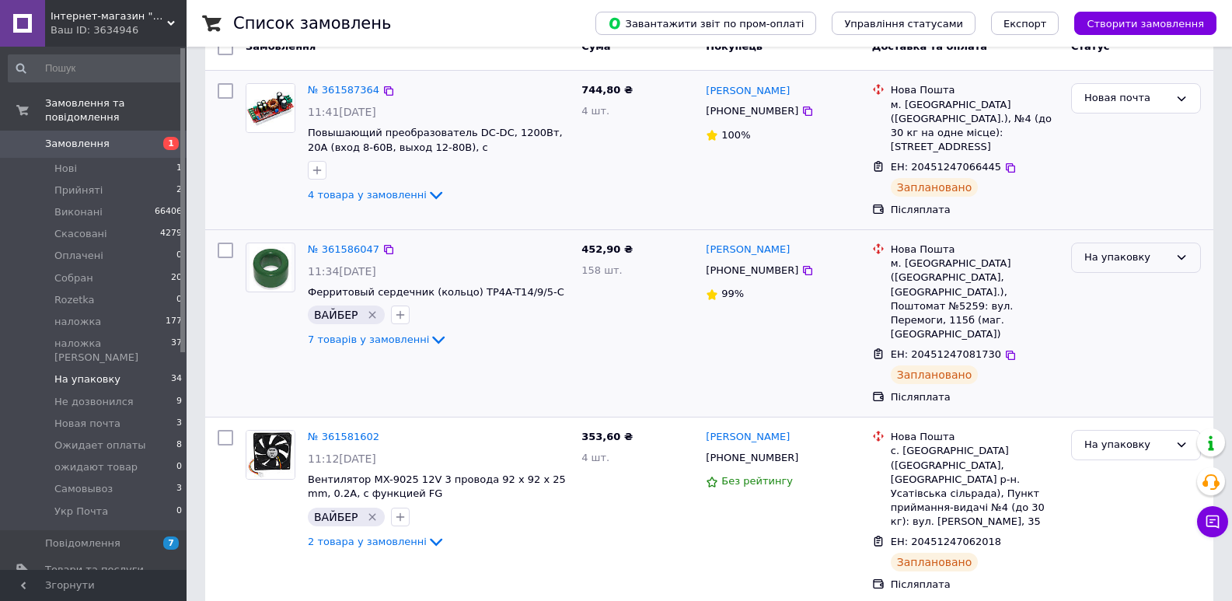
click at [1156, 250] on div "На упаковку" at bounding box center [1127, 258] width 85 height 16
click at [1142, 366] on li "Новая почта" at bounding box center [1136, 380] width 128 height 29
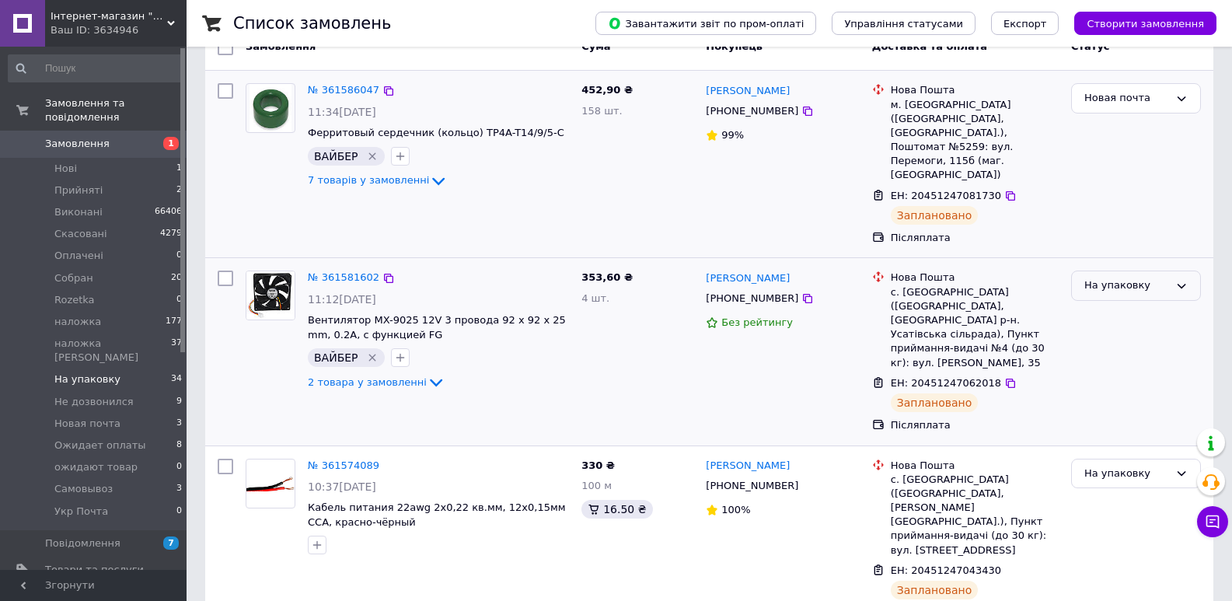
click at [1122, 278] on div "На упаковку" at bounding box center [1127, 286] width 85 height 16
click at [1124, 395] on li "Новая почта" at bounding box center [1136, 409] width 128 height 29
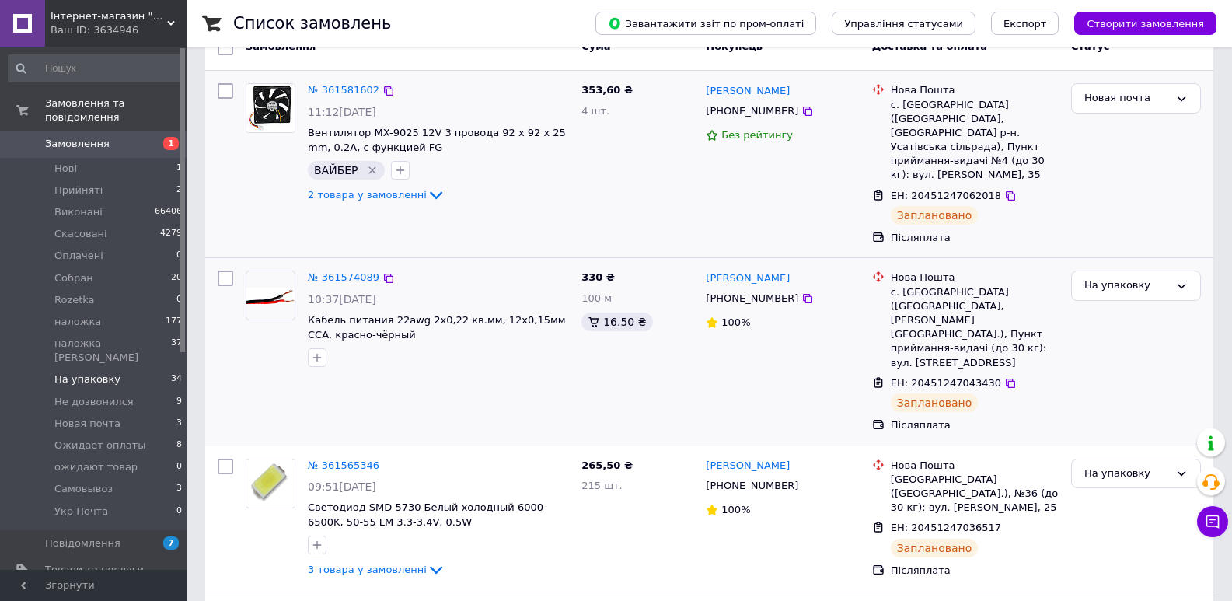
click at [1097, 264] on div "На упаковку" at bounding box center [1136, 351] width 142 height 174
click at [1125, 278] on div "На упаковку" at bounding box center [1127, 286] width 85 height 16
click at [1144, 395] on li "Новая почта" at bounding box center [1136, 409] width 128 height 29
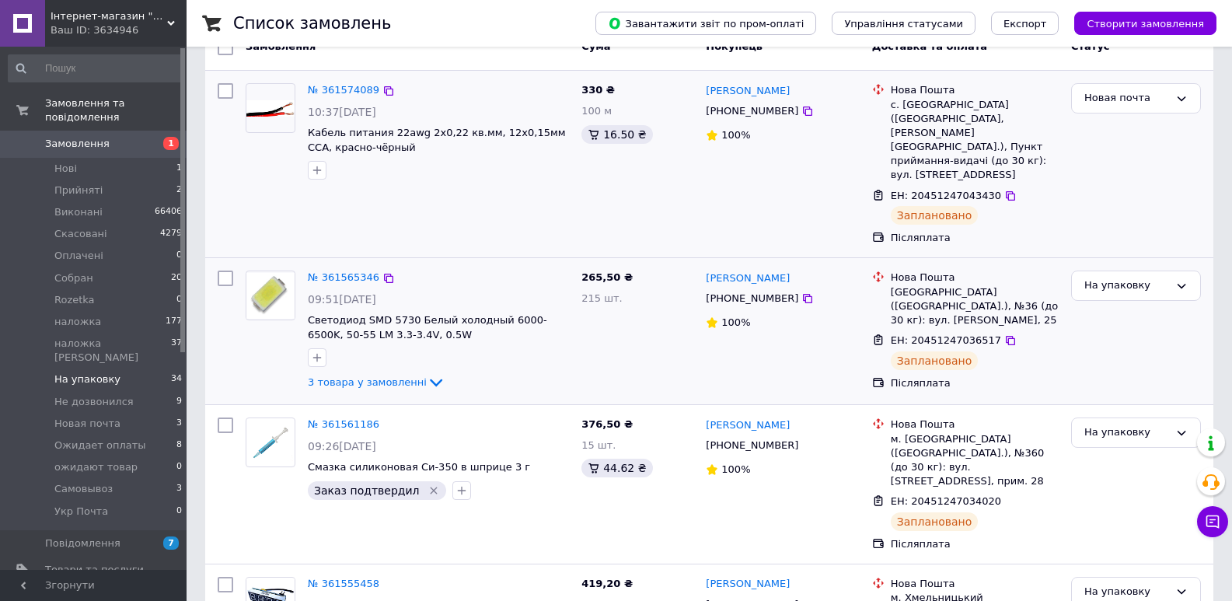
click at [1123, 274] on div "На упаковку" at bounding box center [1136, 331] width 142 height 134
click at [1132, 278] on div "На упаковку" at bounding box center [1127, 286] width 85 height 16
click at [1140, 395] on li "Новая почта" at bounding box center [1136, 409] width 128 height 29
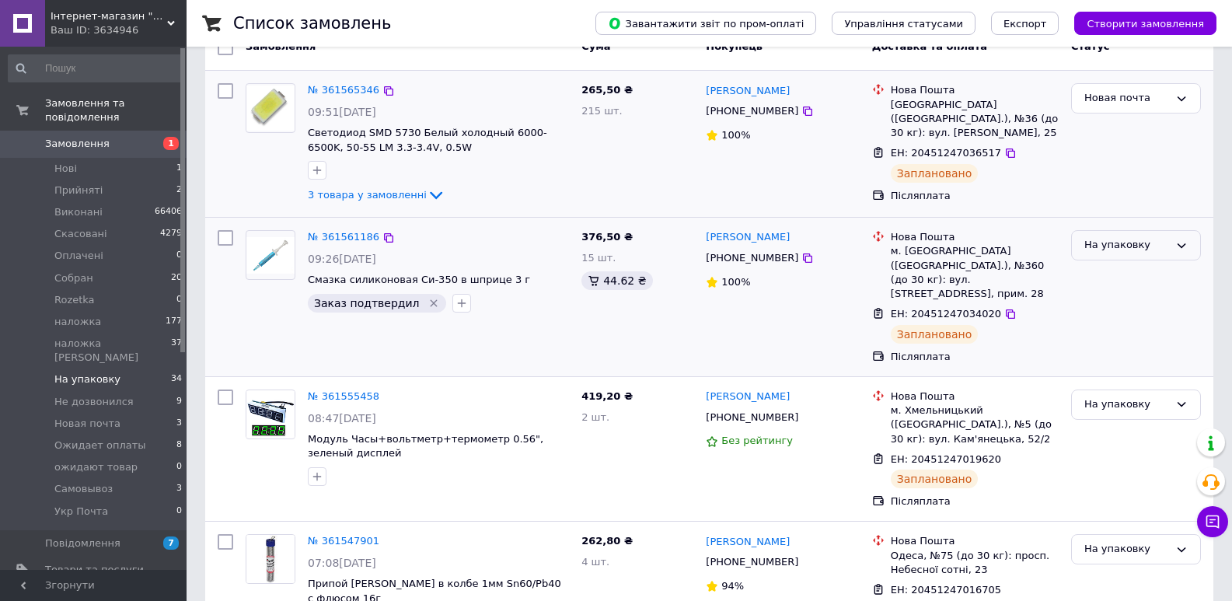
click at [1137, 236] on div "На упаковку" at bounding box center [1136, 245] width 130 height 30
click at [1138, 355] on li "Новая почта" at bounding box center [1136, 369] width 128 height 29
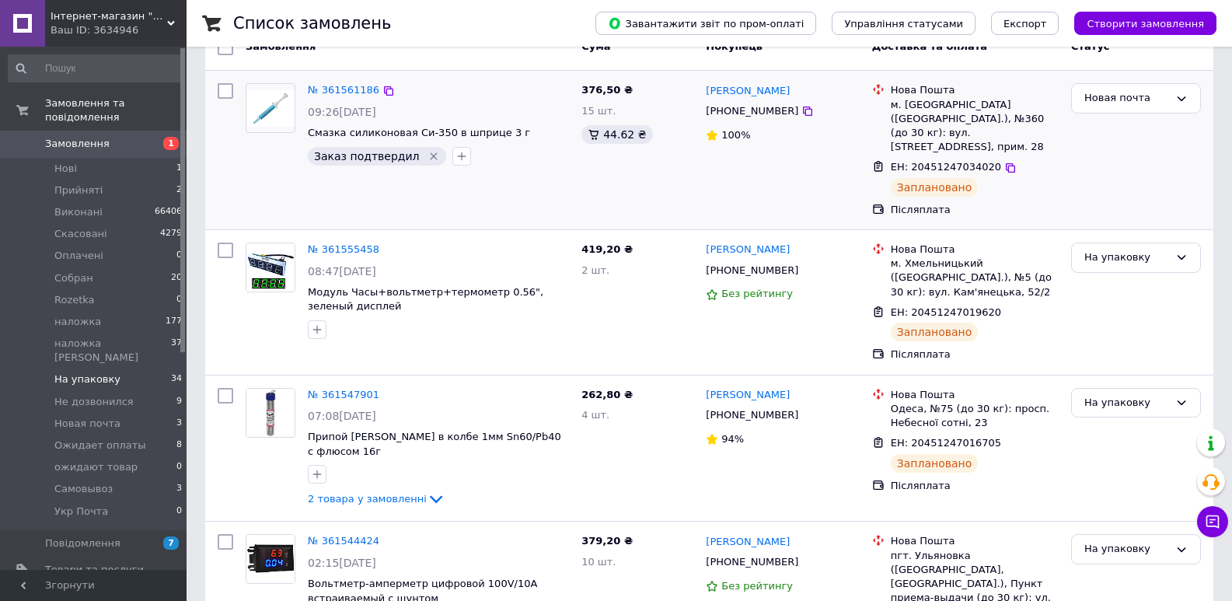
click at [1138, 376] on div "№ 361547901 07:08, 12.09.2025 Припой Cynel в колбе 1мм Sn60/Pb40 с флюсом 16г 2…" at bounding box center [709, 449] width 1008 height 146
click at [1178, 243] on div "На упаковку" at bounding box center [1136, 258] width 130 height 30
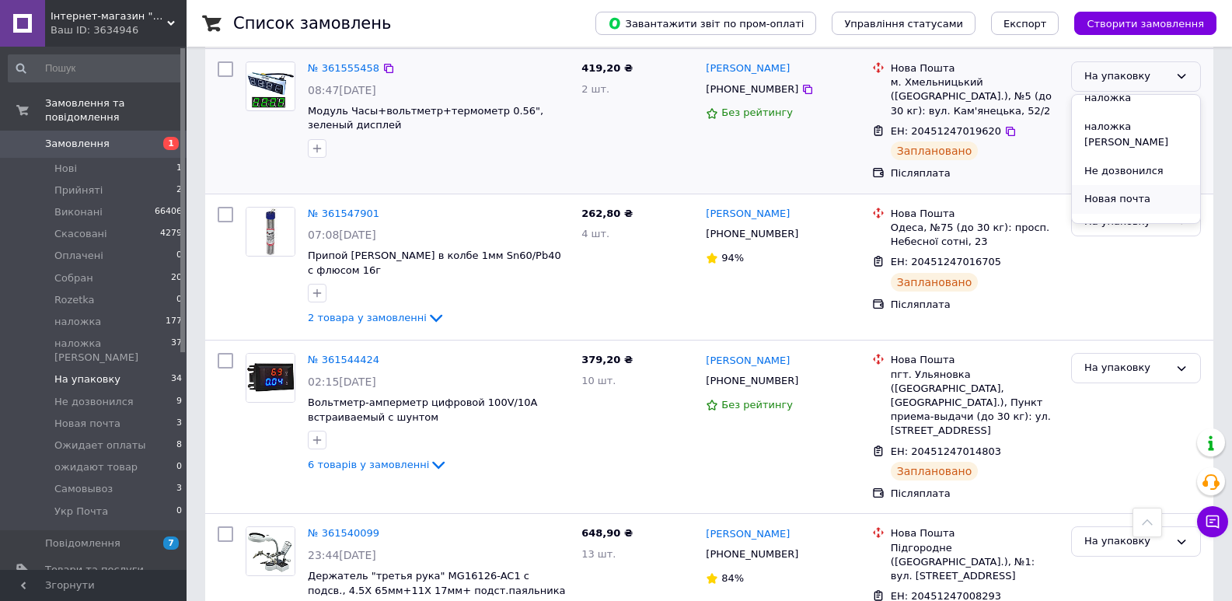
click at [1130, 185] on li "Новая почта" at bounding box center [1136, 199] width 128 height 29
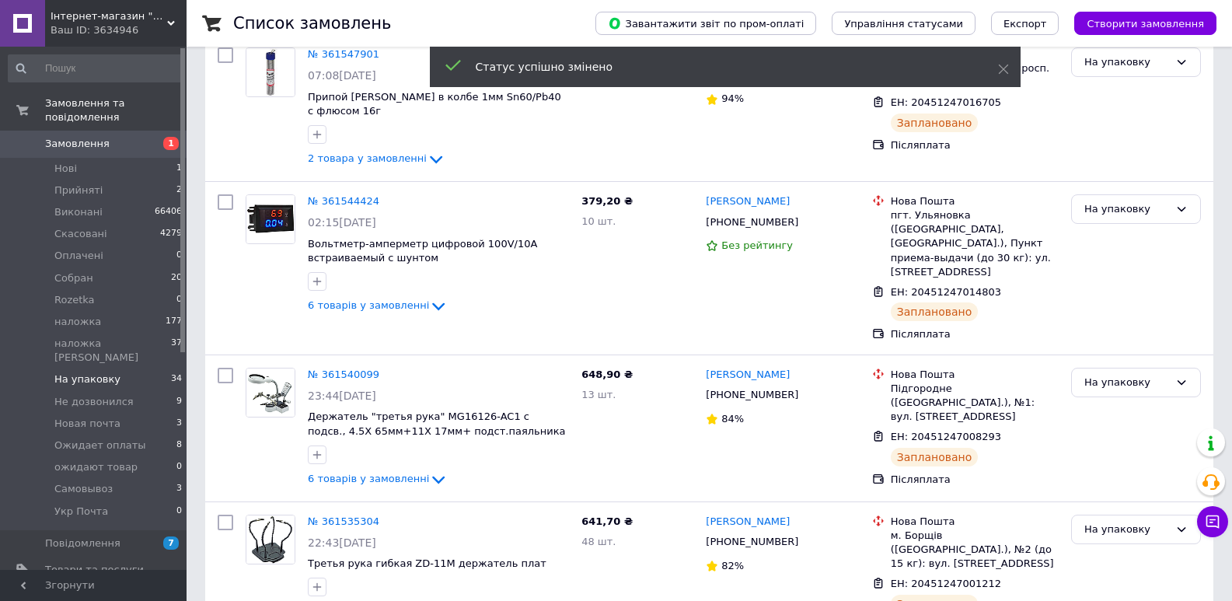
scroll to position [281, 0]
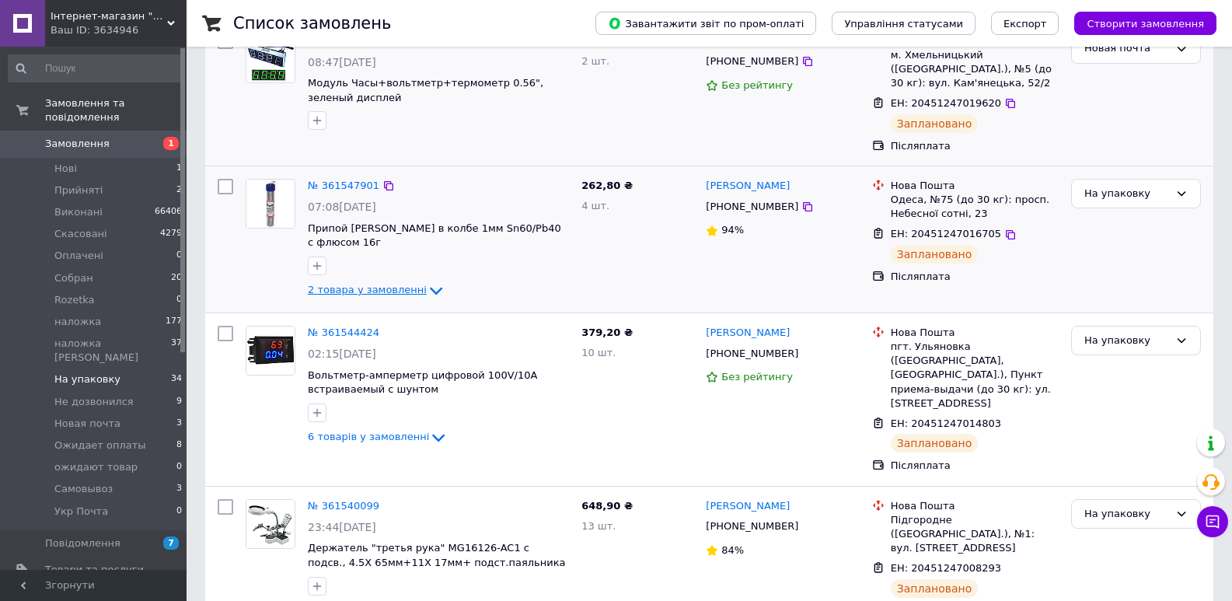
click at [355, 284] on span "2 товара у замовленні" at bounding box center [367, 290] width 119 height 12
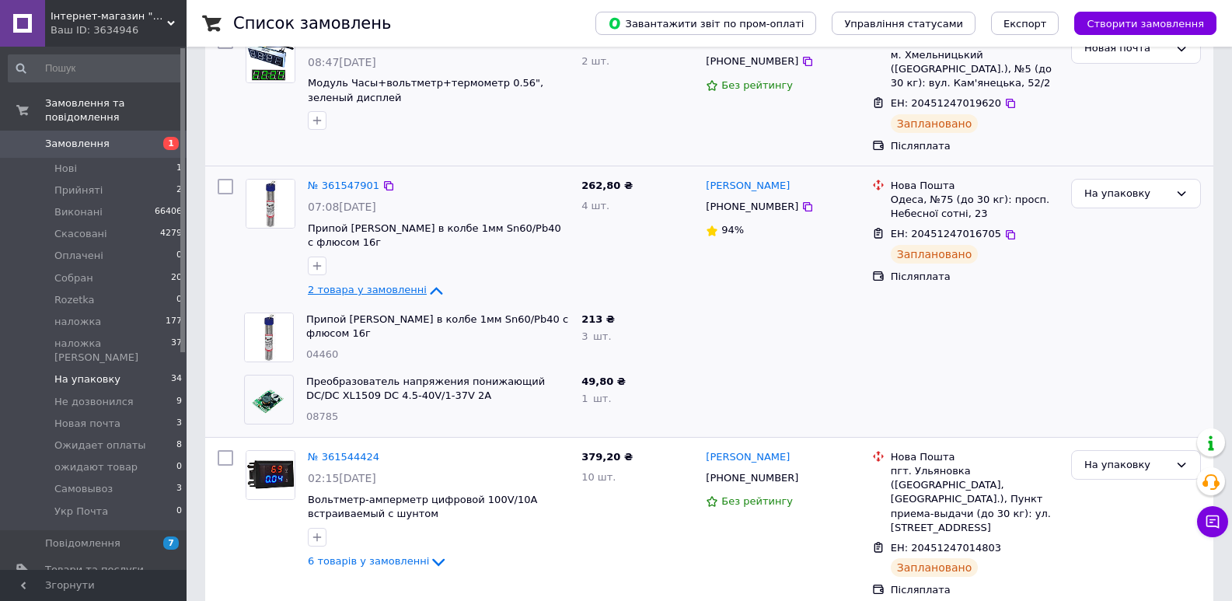
click at [355, 284] on span "2 товара у замовленні" at bounding box center [367, 290] width 119 height 12
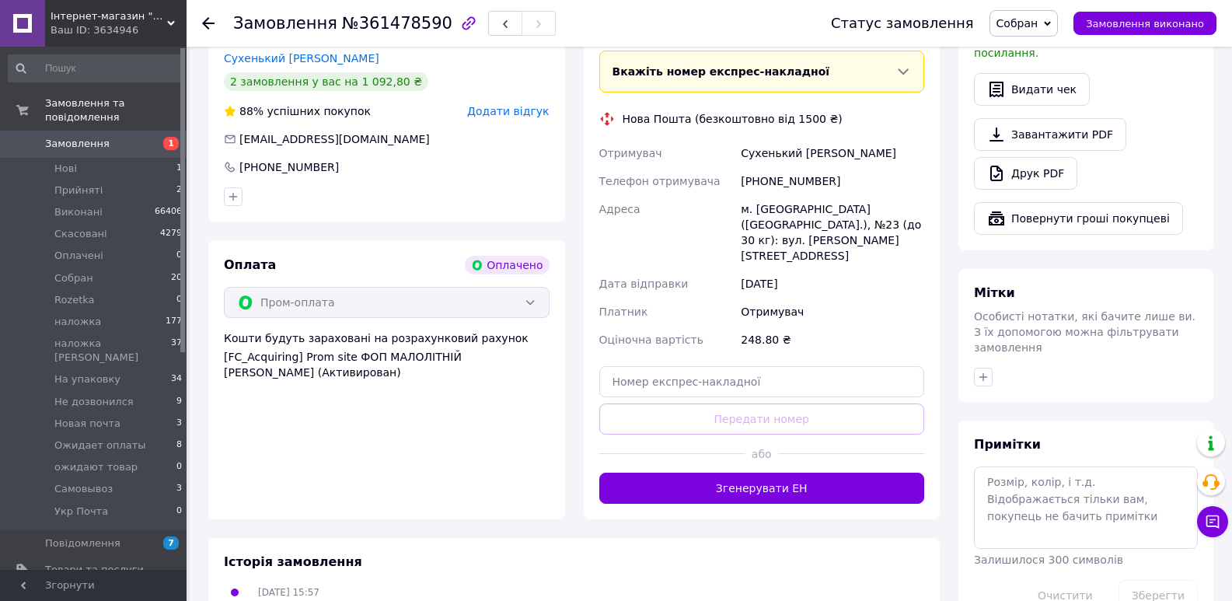
scroll to position [544, 0]
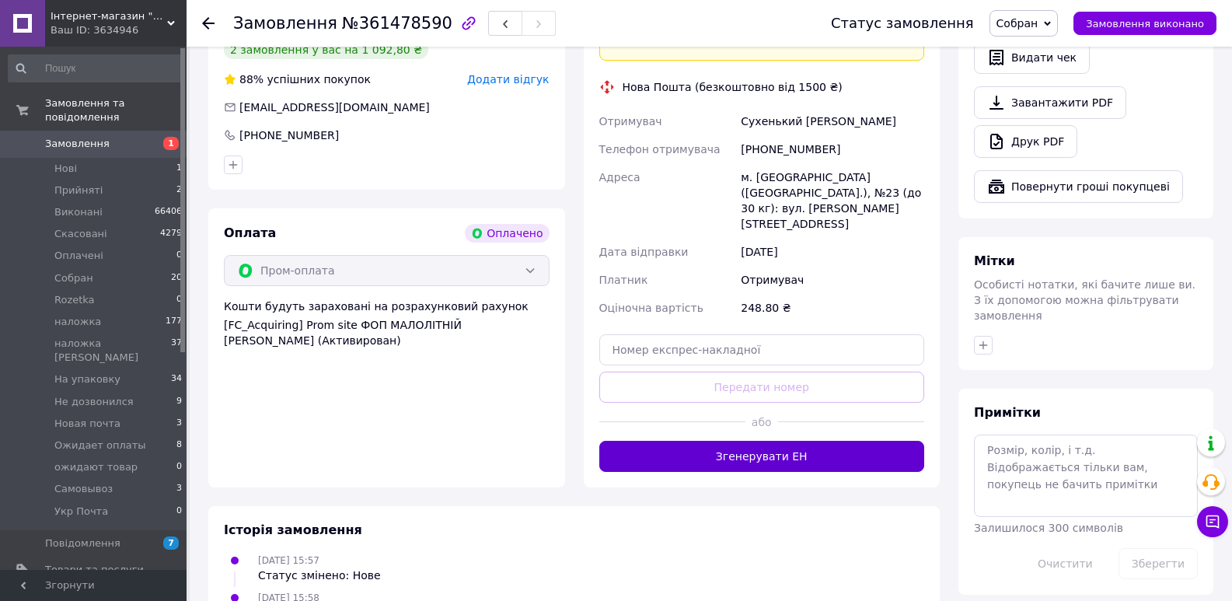
click at [767, 441] on button "Згенерувати ЕН" at bounding box center [762, 456] width 326 height 31
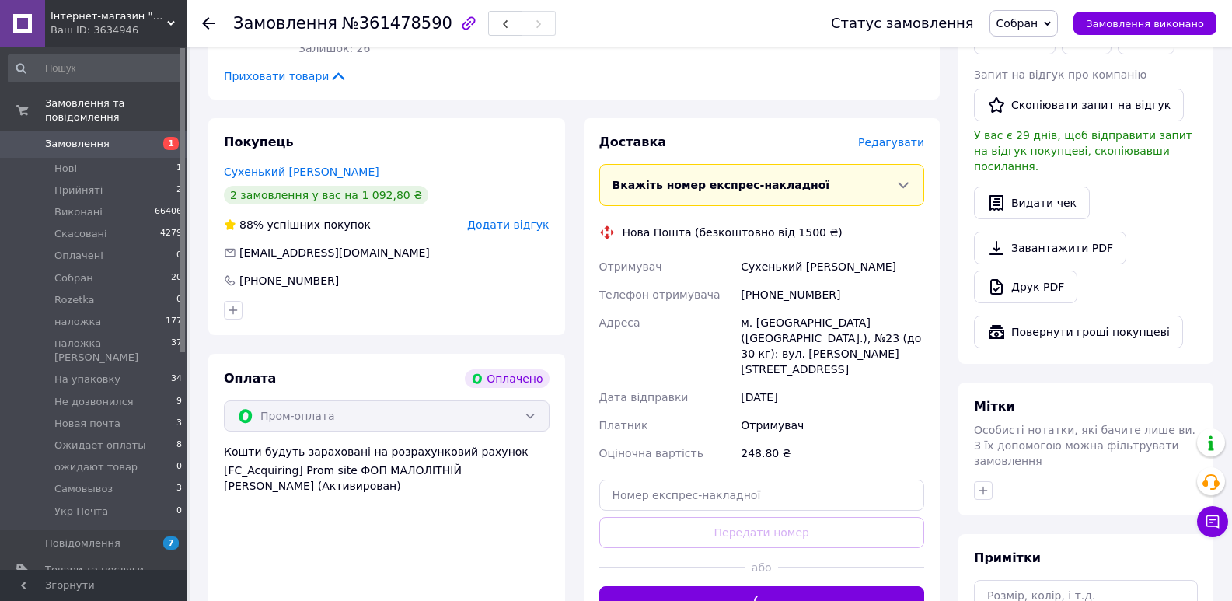
scroll to position [363, 0]
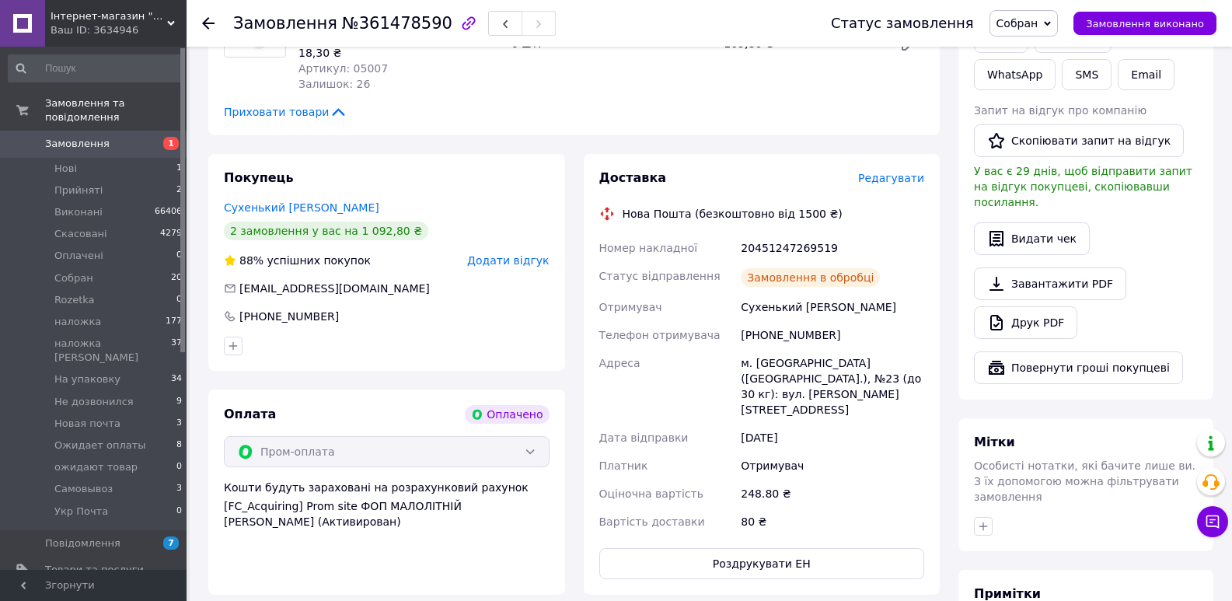
click at [797, 253] on div "20451247269519" at bounding box center [833, 248] width 190 height 28
copy div "20451247269519"
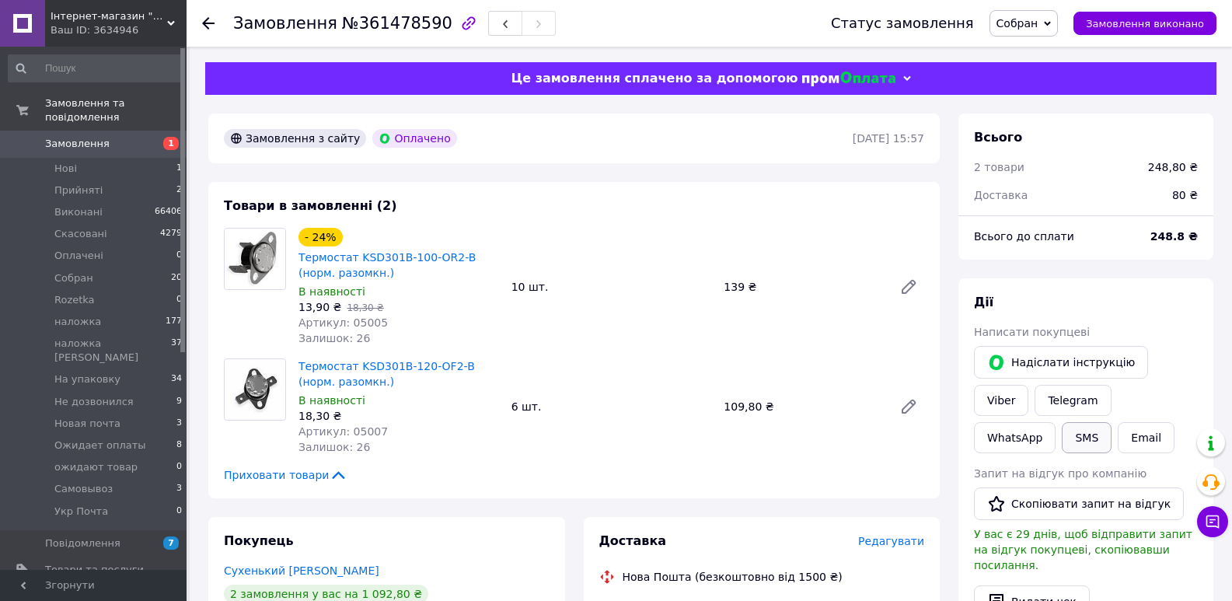
click at [1112, 422] on button "SMS" at bounding box center [1087, 437] width 50 height 31
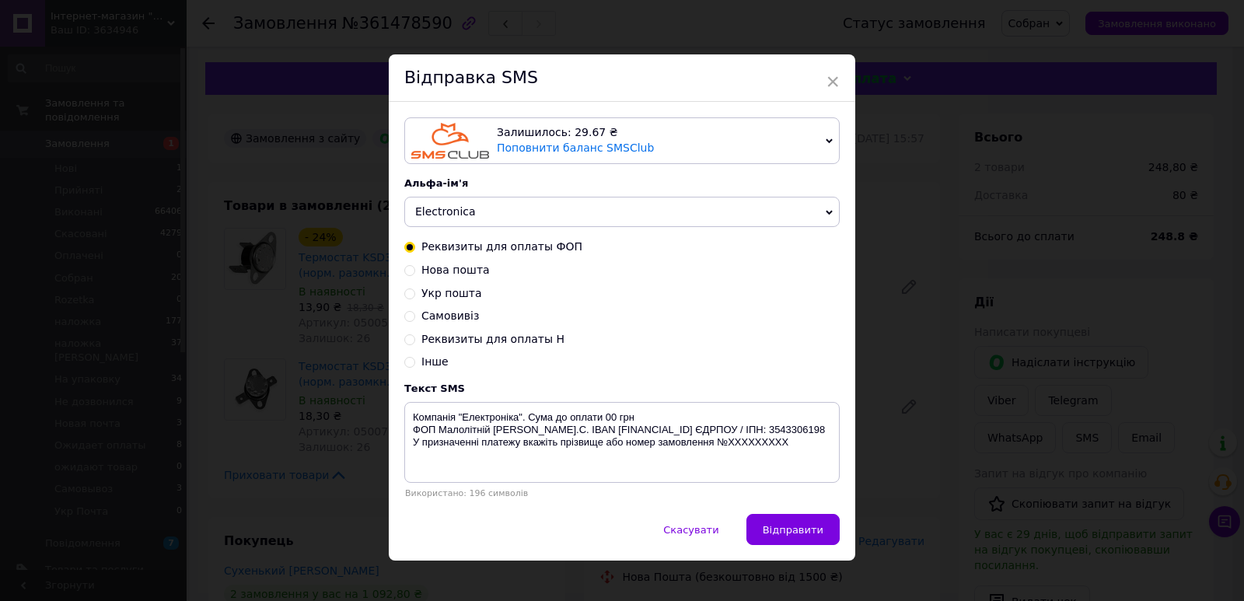
click at [446, 269] on span "Нова пошта" at bounding box center [455, 270] width 68 height 12
click at [415, 269] on input "Нова пошта" at bounding box center [409, 269] width 11 height 11
radio input "true"
radio input "false"
type textarea "Компанія "Електроніка". Замовлення відправлено Новою поштою. ТТН XXXXXXXXXXXXXX…"
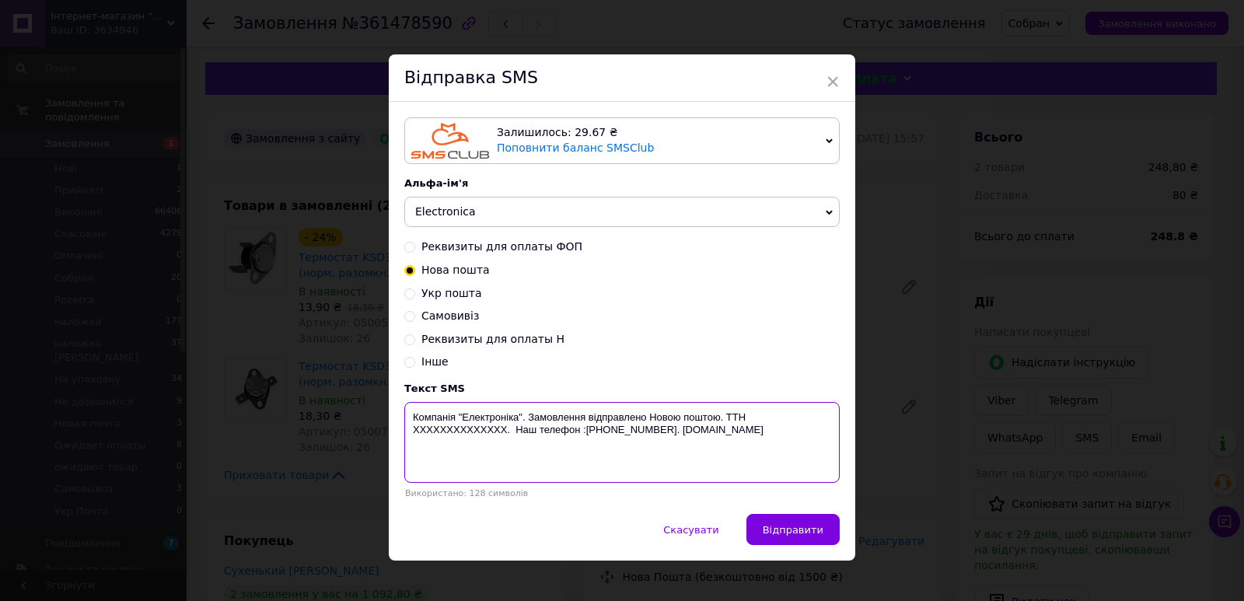
click at [440, 435] on textarea "Компанія "Електроніка". Замовлення відправлено Новою поштою. ТТН XXXXXXXXXXXXXX…" at bounding box center [621, 442] width 435 height 81
click at [928, 376] on div "× Відправка SMS Залишилось: 29.67 ₴ Поповнити баланс SMSClub Підключити LetsAds…" at bounding box center [622, 300] width 1244 height 601
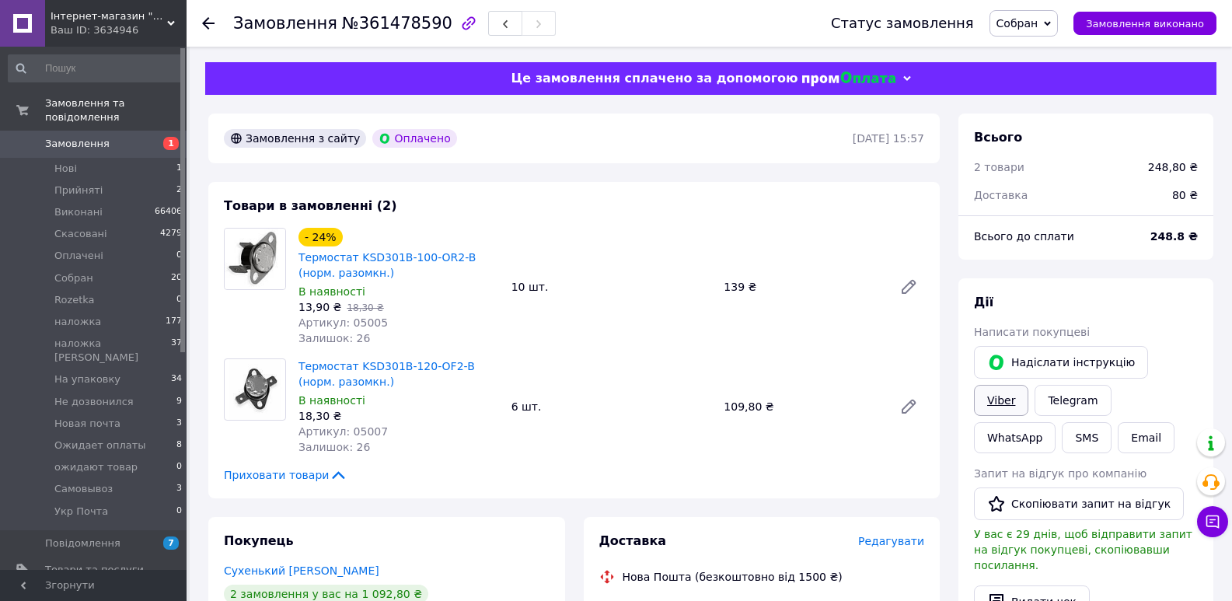
click at [1190, 361] on div "Надіслати інструкцію Viber Telegram WhatsApp SMS Email" at bounding box center [1086, 400] width 230 height 114
click at [1029, 385] on link "Viber" at bounding box center [1001, 400] width 54 height 31
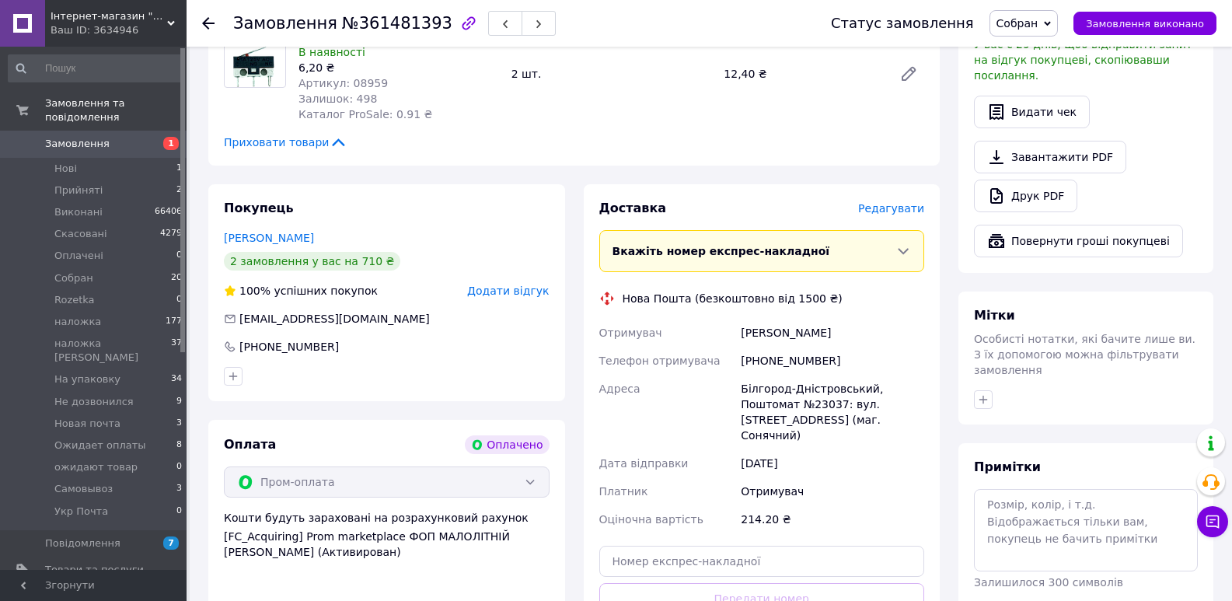
scroll to position [725, 0]
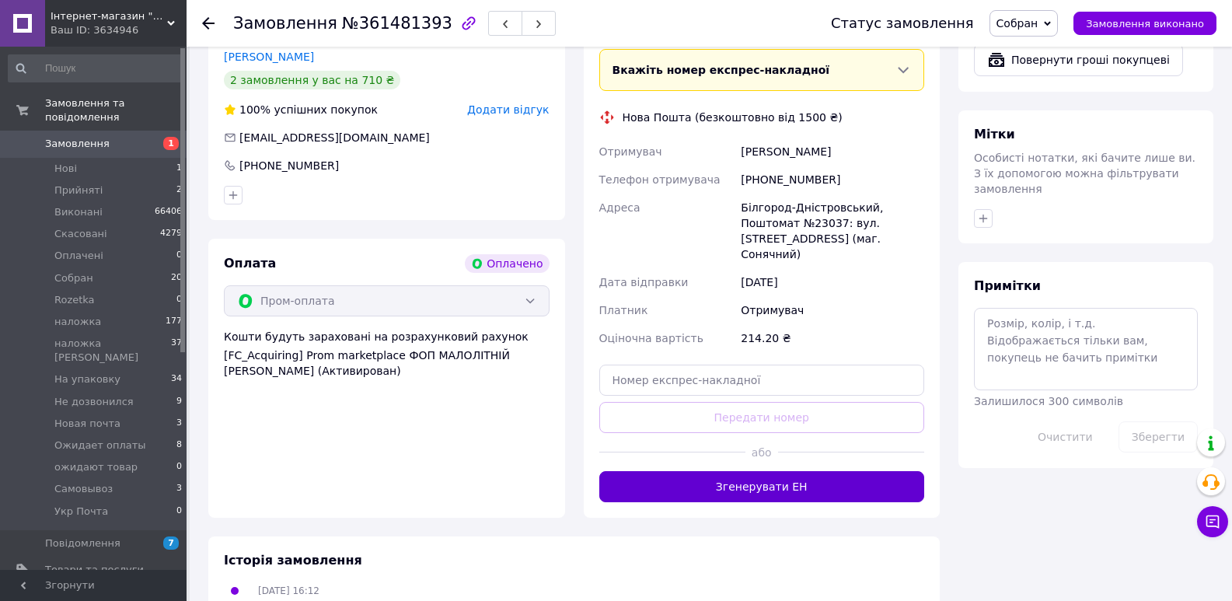
click at [772, 471] on button "Згенерувати ЕН" at bounding box center [762, 486] width 326 height 31
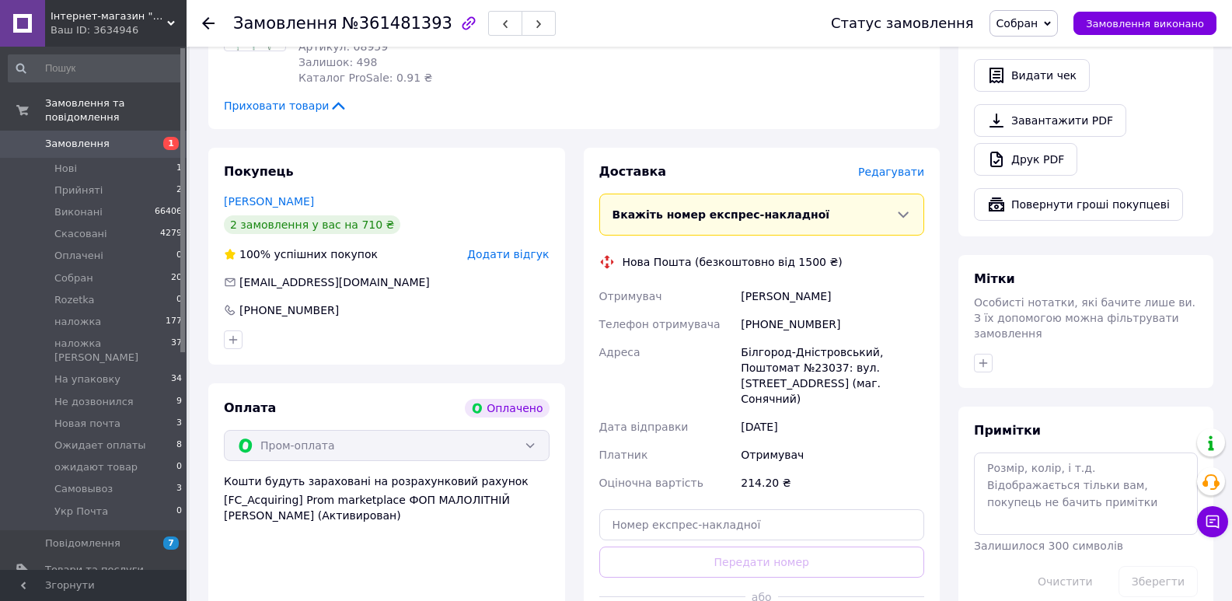
scroll to position [544, 0]
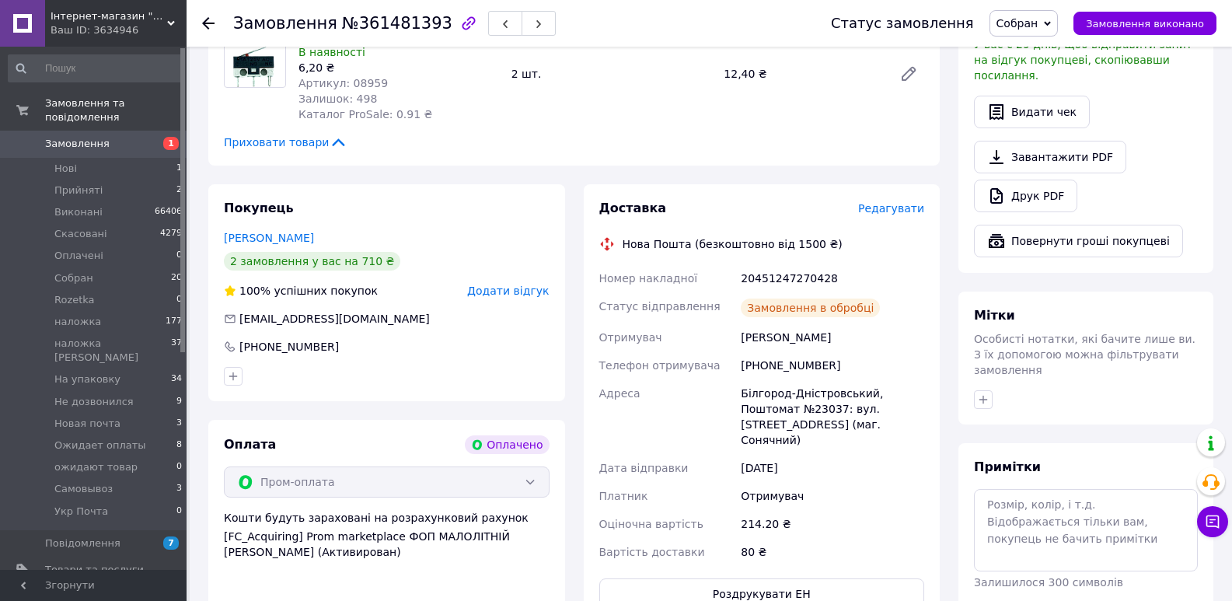
click at [792, 280] on div "20451247270428" at bounding box center [833, 278] width 190 height 28
copy div "20451247270428"
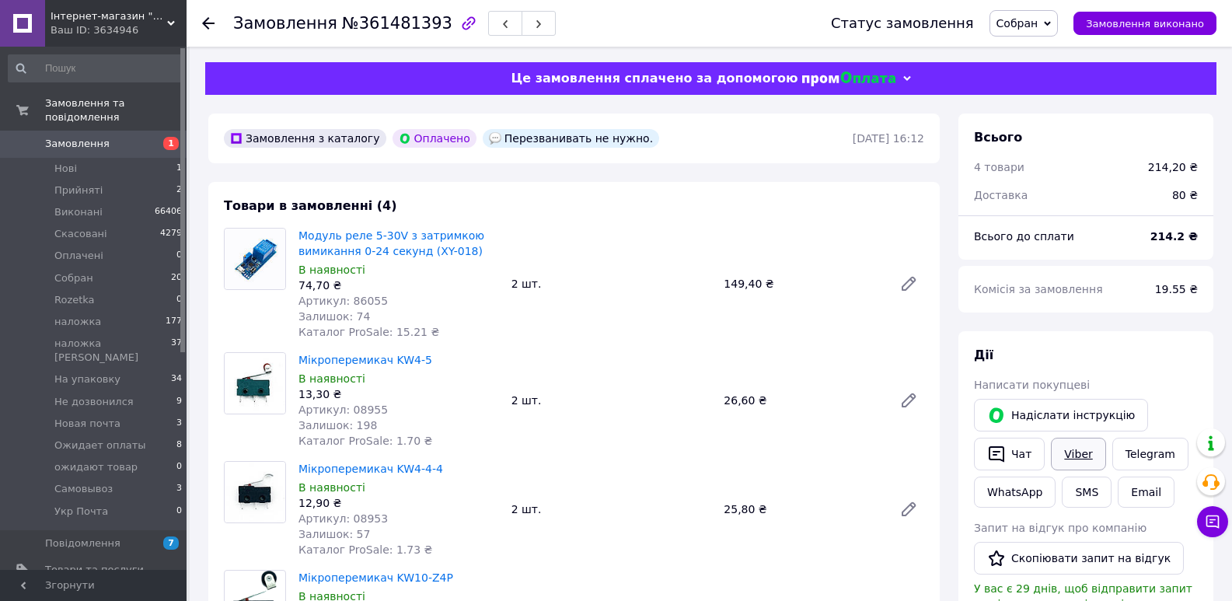
click at [1078, 462] on link "Viber" at bounding box center [1078, 454] width 54 height 33
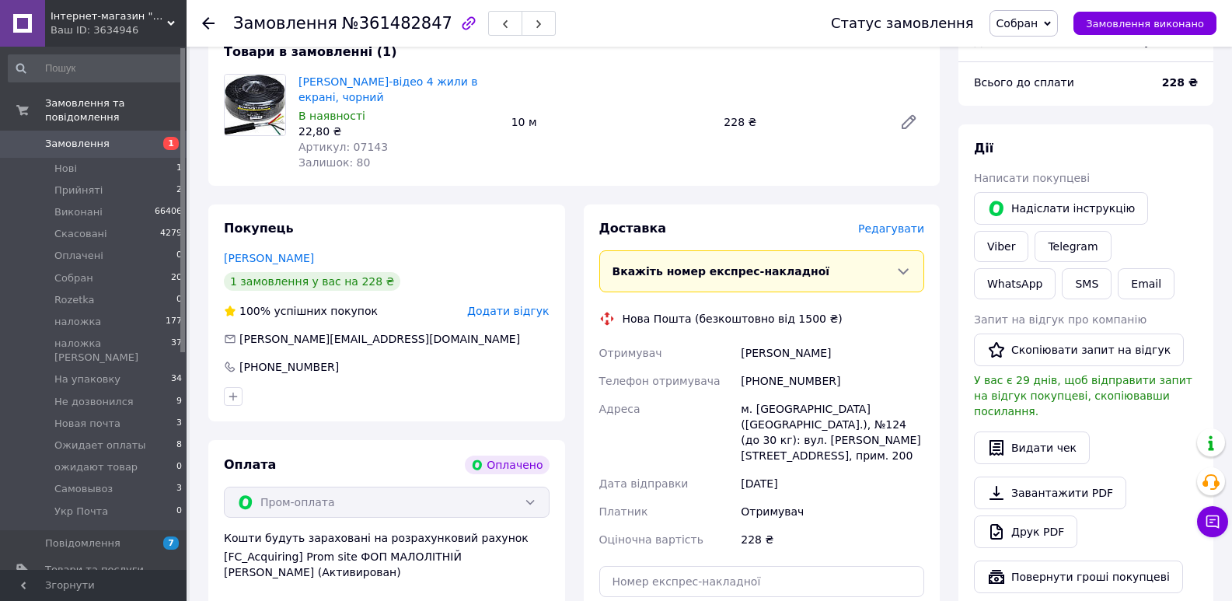
scroll to position [181, 0]
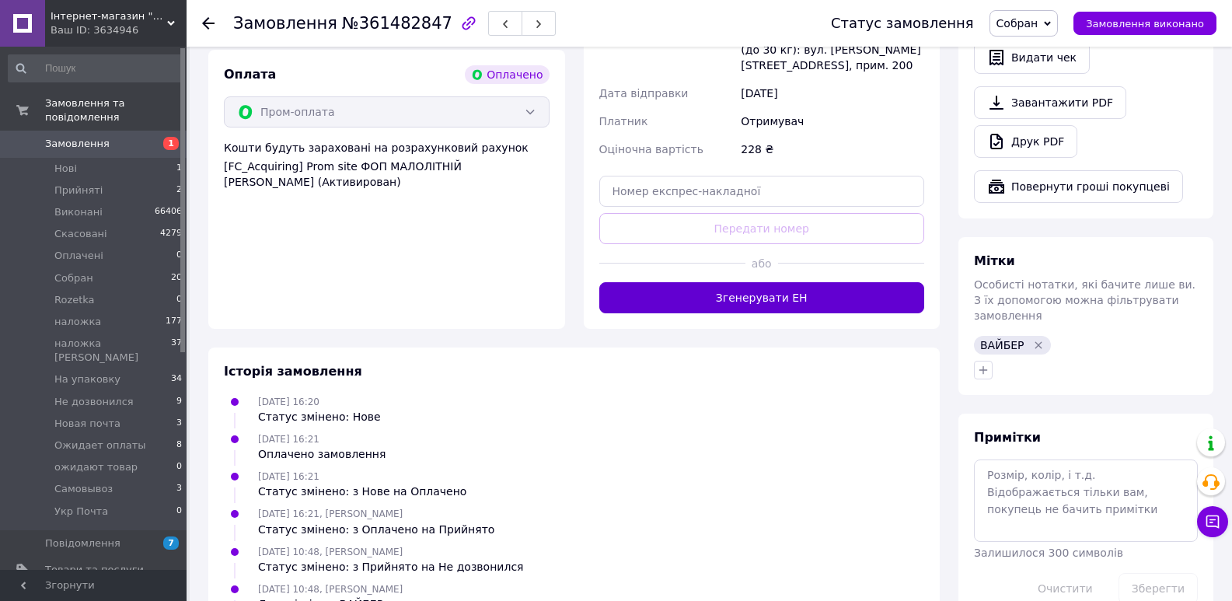
click at [796, 294] on button "Згенерувати ЕН" at bounding box center [762, 297] width 326 height 31
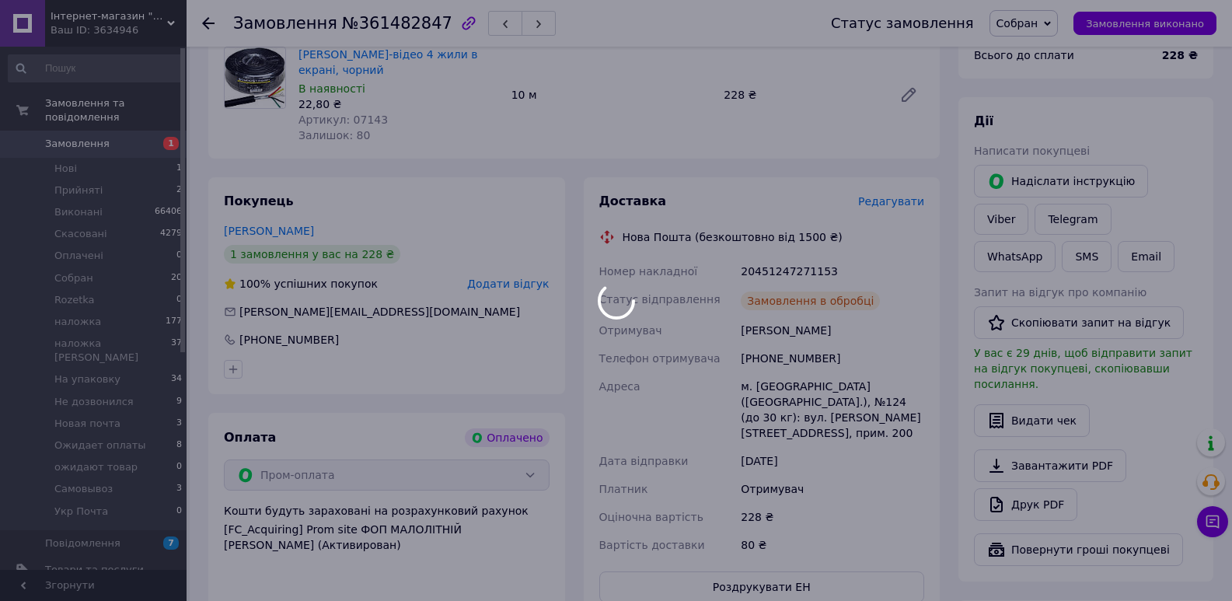
click at [787, 272] on div at bounding box center [616, 300] width 1232 height 601
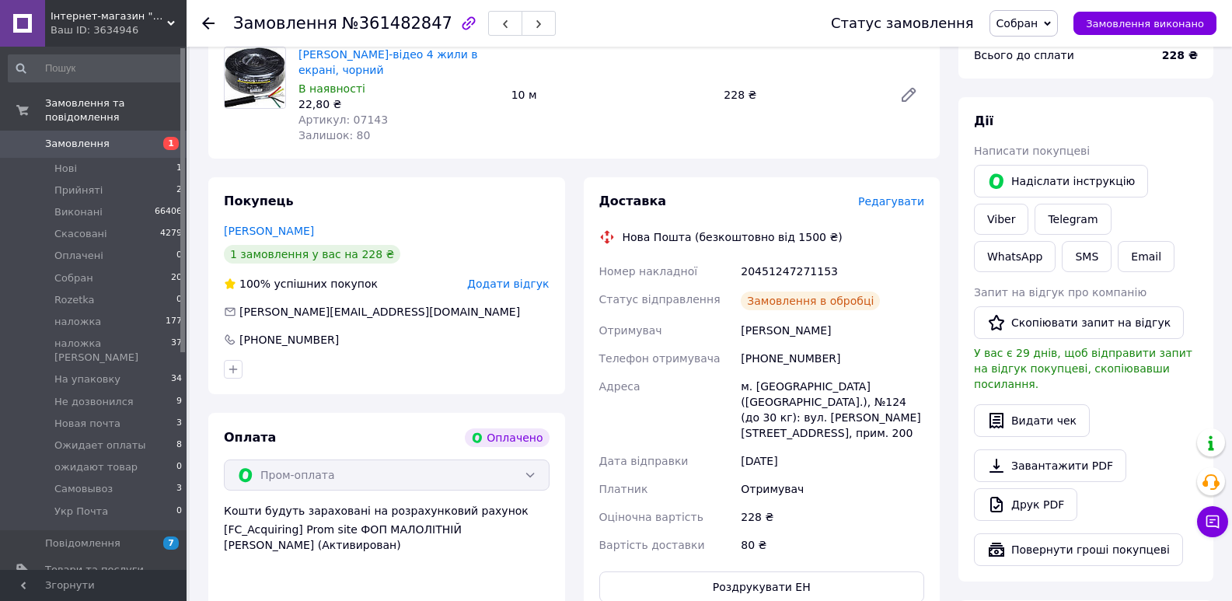
click at [787, 272] on body "Інтернет-магазин "Електроніка" Ваш ID: 3634946 Сайт Інтернет-магазин "Електроні…" at bounding box center [616, 498] width 1232 height 1359
click at [787, 272] on div "20451247271153" at bounding box center [833, 271] width 190 height 28
copy div "20451247271153"
click at [1029, 204] on link "Viber" at bounding box center [1001, 219] width 54 height 31
copy div "20451247271153"
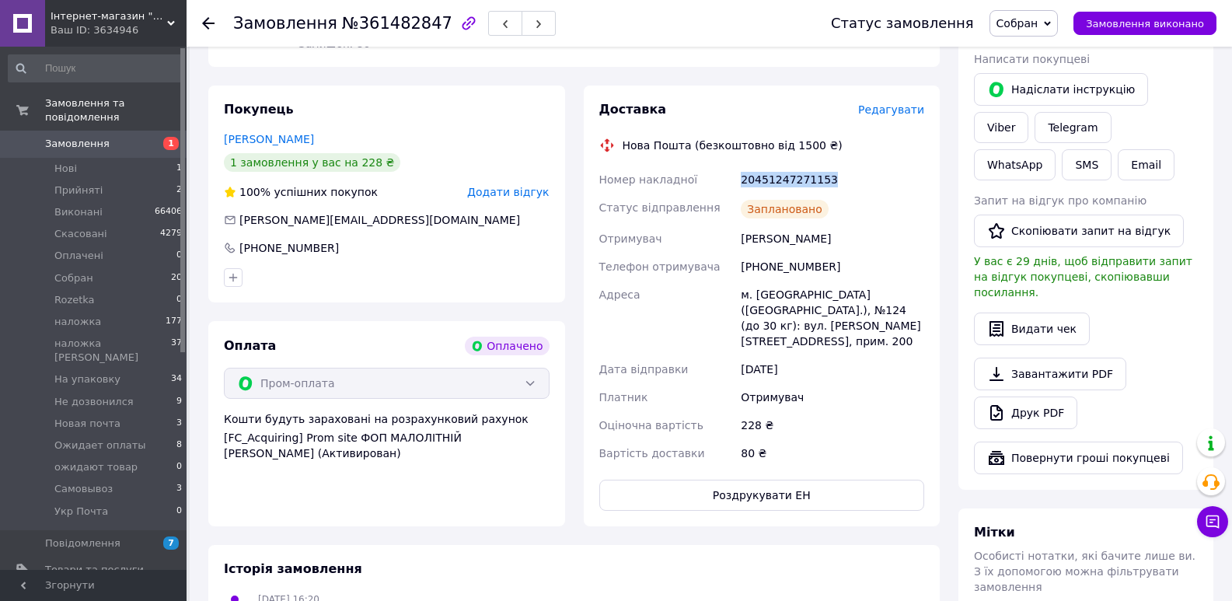
scroll to position [363, 0]
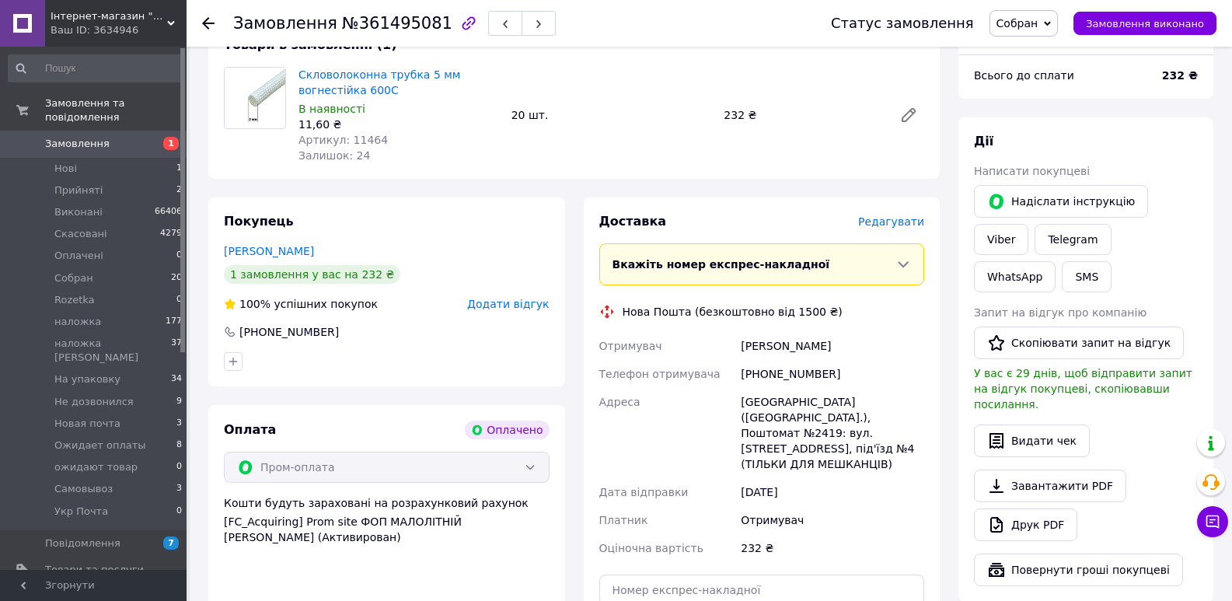
scroll to position [342, 0]
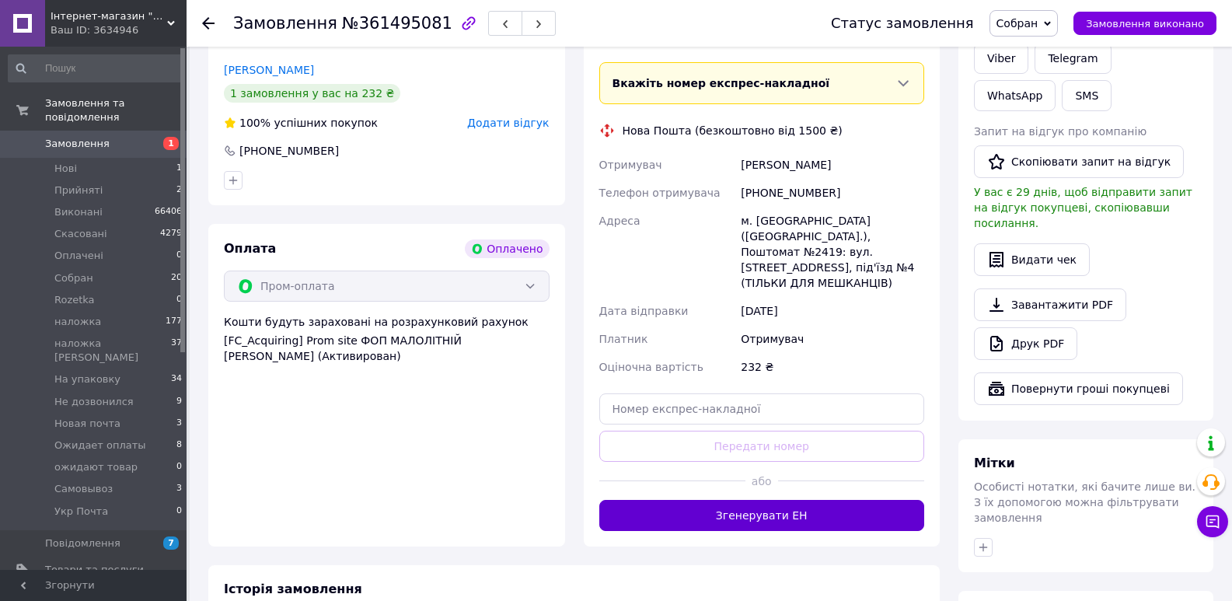
click at [773, 500] on button "Згенерувати ЕН" at bounding box center [762, 515] width 326 height 31
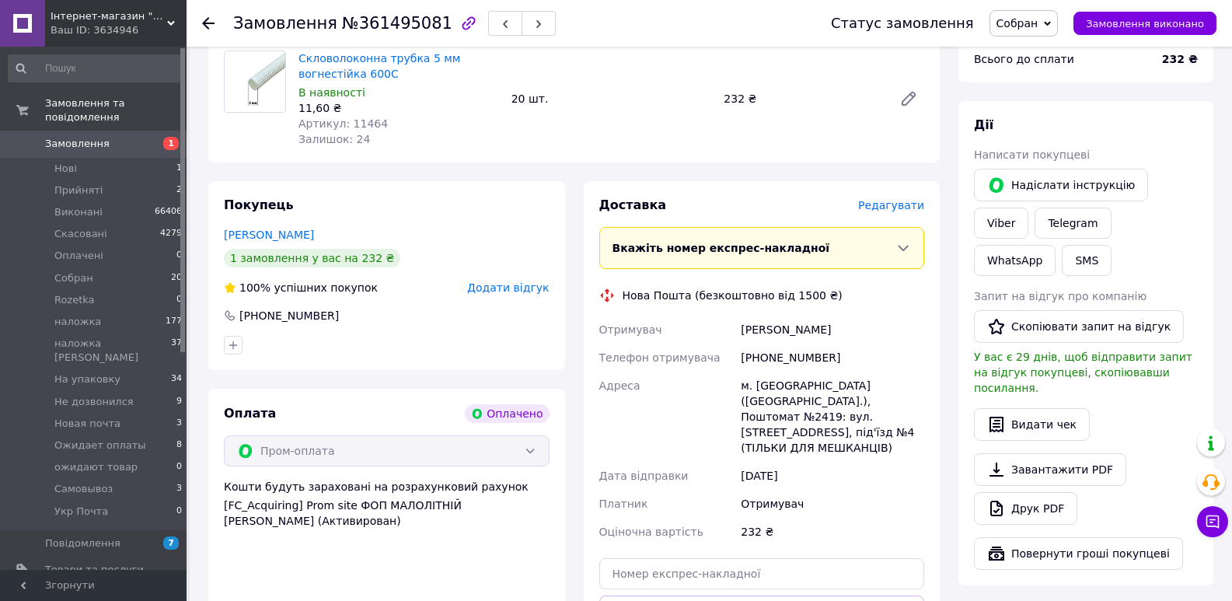
scroll to position [161, 0]
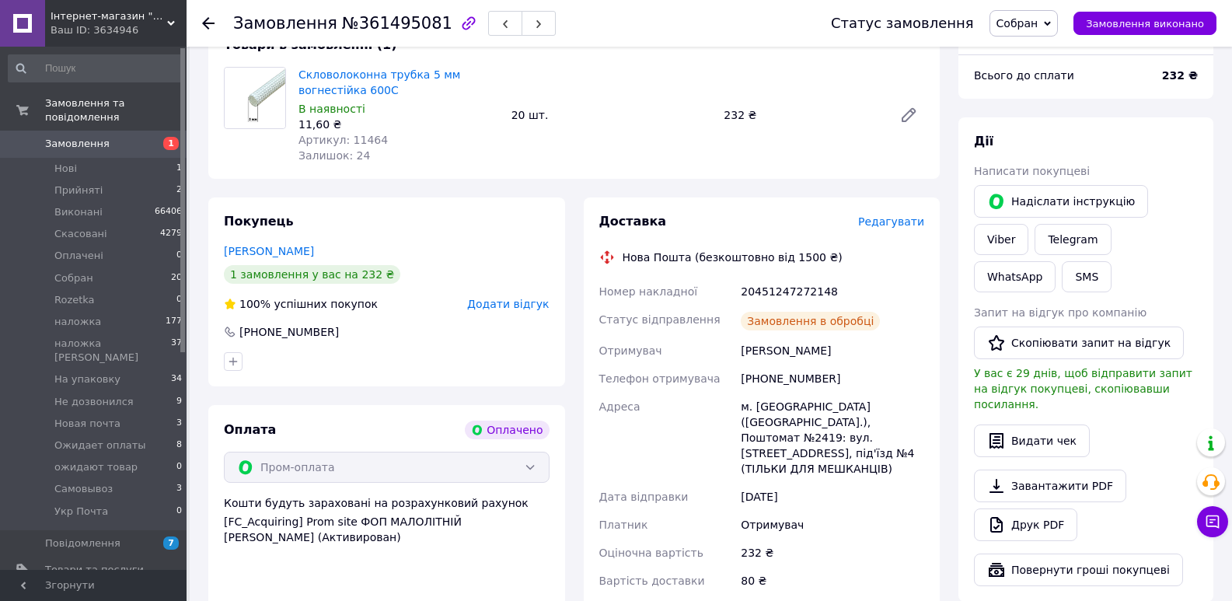
click at [788, 288] on div "20451247272148" at bounding box center [833, 292] width 190 height 28
copy div "20451247272148"
click at [1029, 224] on link "Viber" at bounding box center [1001, 239] width 54 height 31
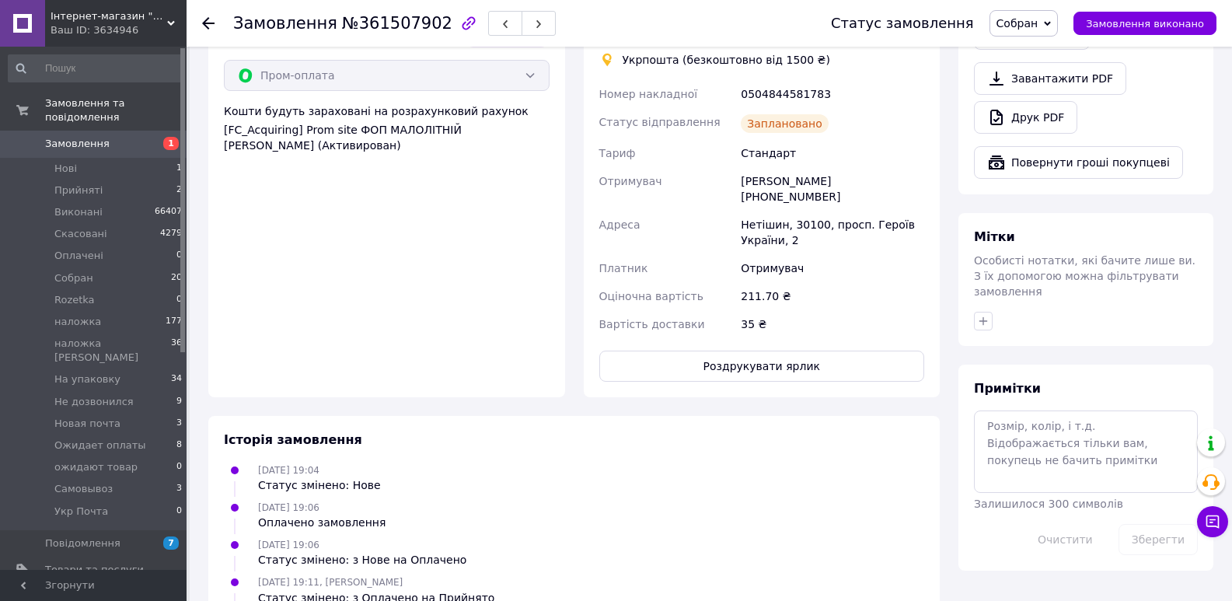
scroll to position [363, 0]
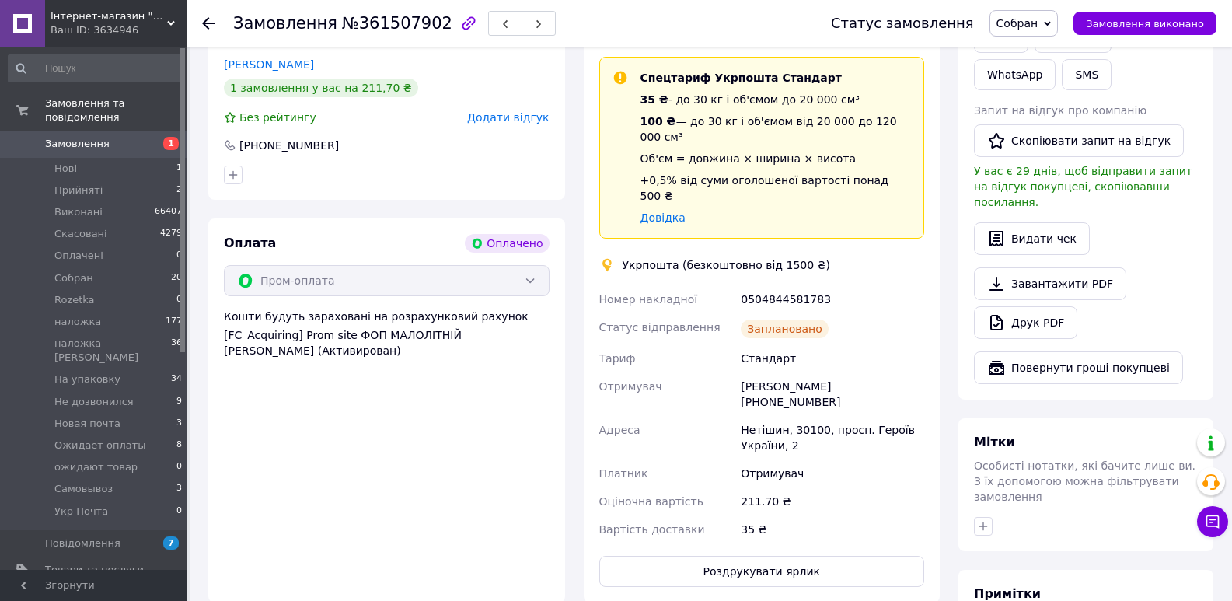
click at [767, 285] on div "0504844581783" at bounding box center [833, 299] width 190 height 28
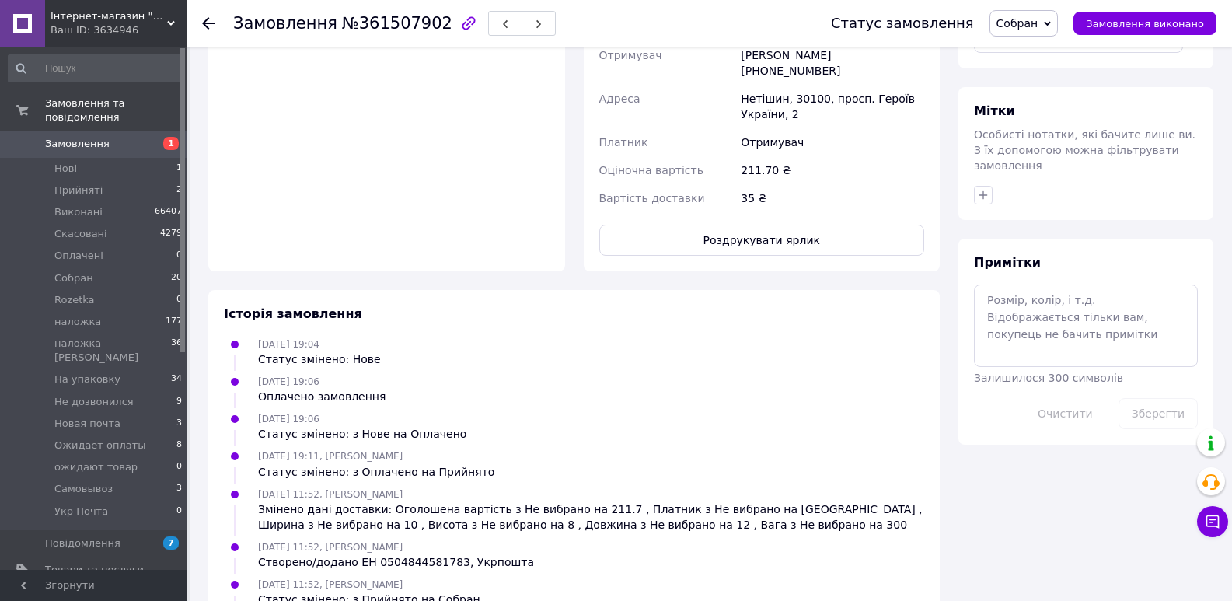
scroll to position [740, 0]
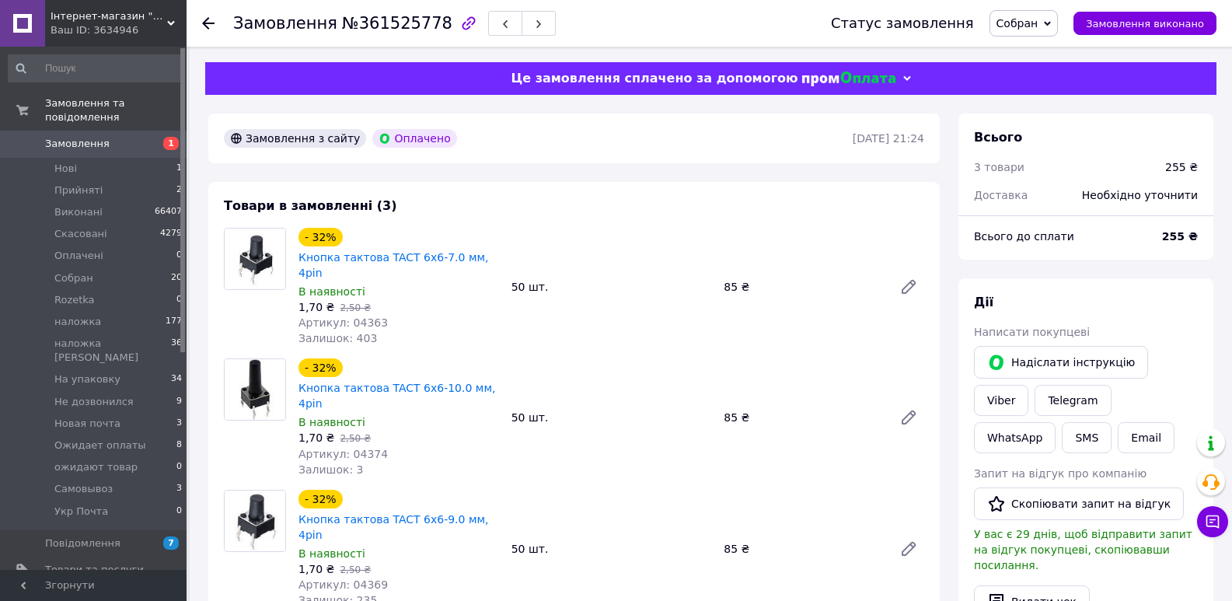
scroll to position [544, 0]
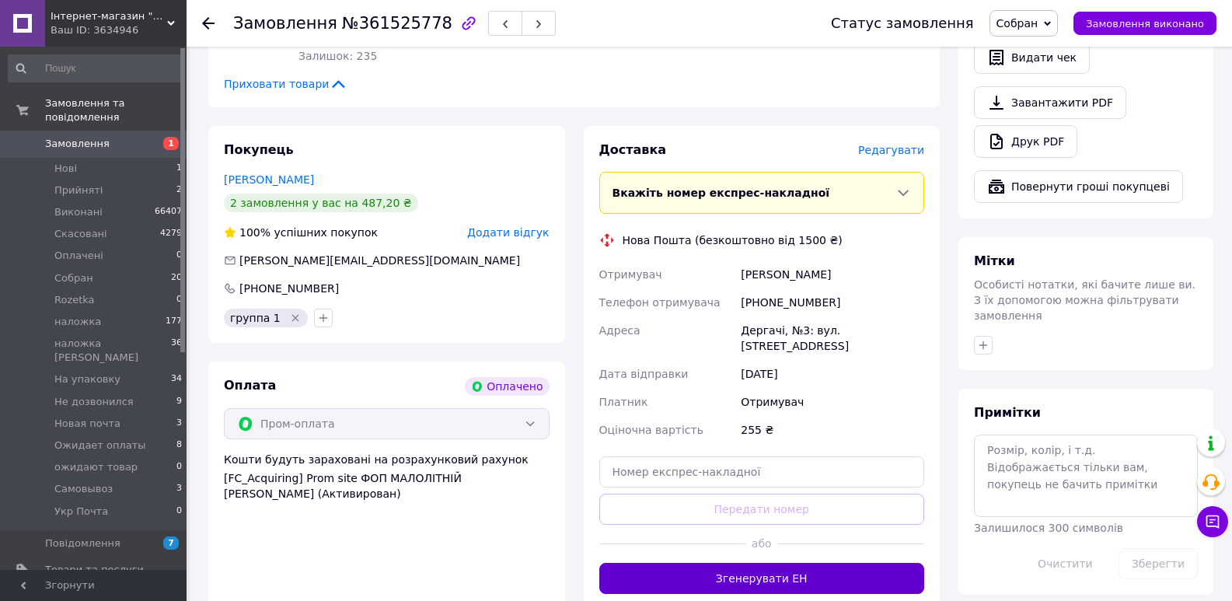
click at [760, 563] on button "Згенерувати ЕН" at bounding box center [762, 578] width 326 height 31
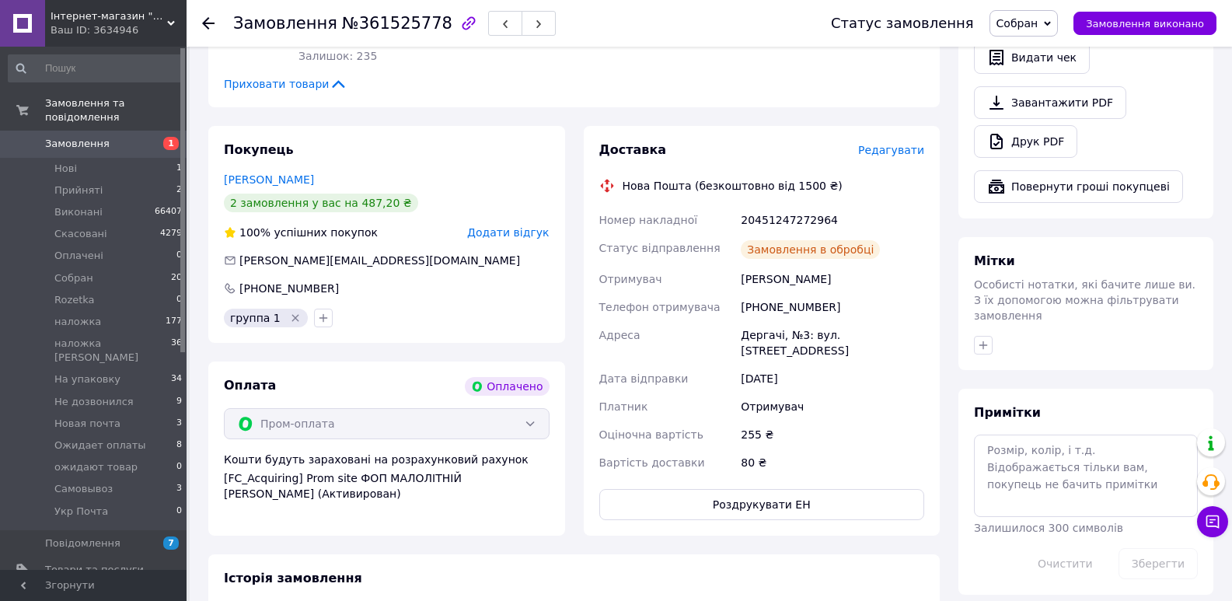
click at [754, 206] on div "20451247272964" at bounding box center [833, 220] width 190 height 28
copy div "20451247272964"
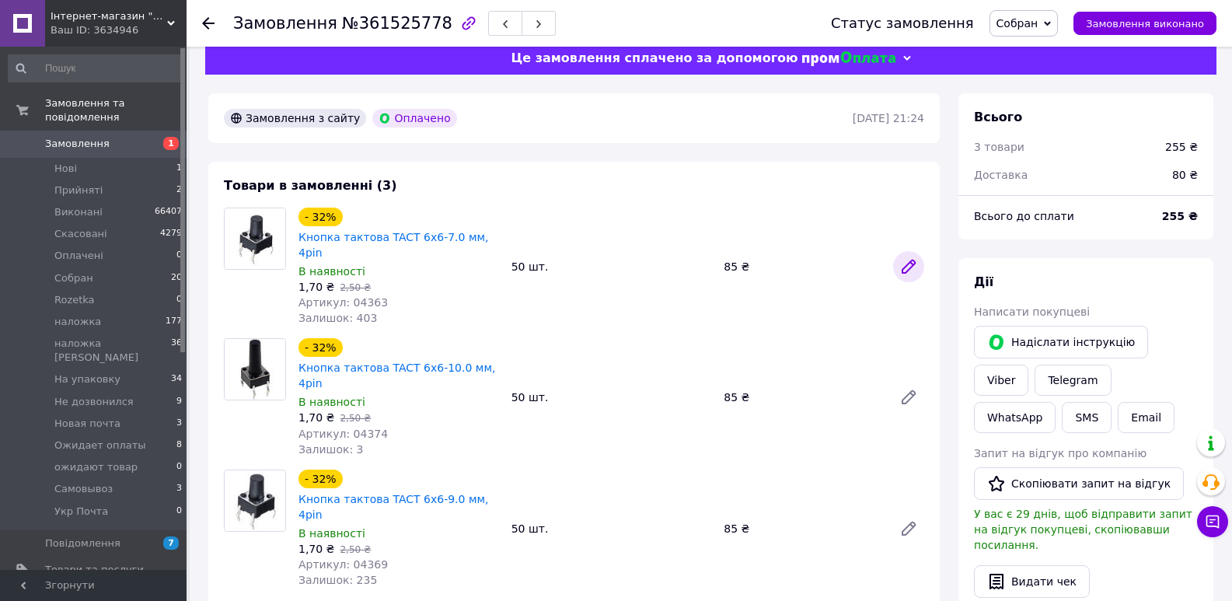
scroll to position [0, 0]
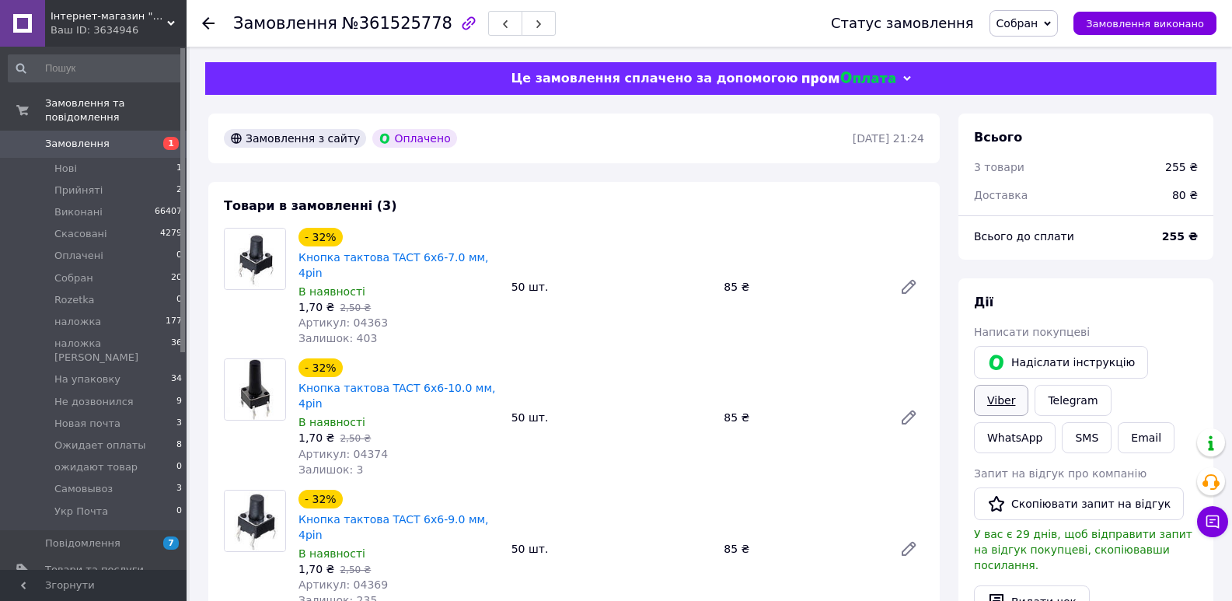
click at [1029, 385] on link "Viber" at bounding box center [1001, 400] width 54 height 31
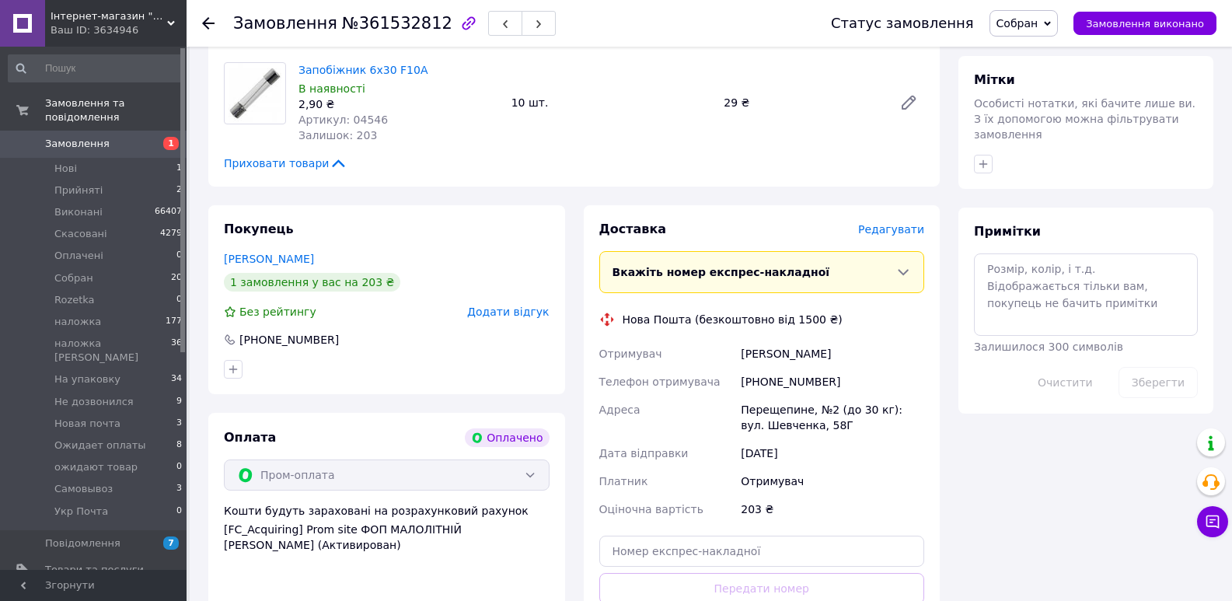
scroll to position [907, 0]
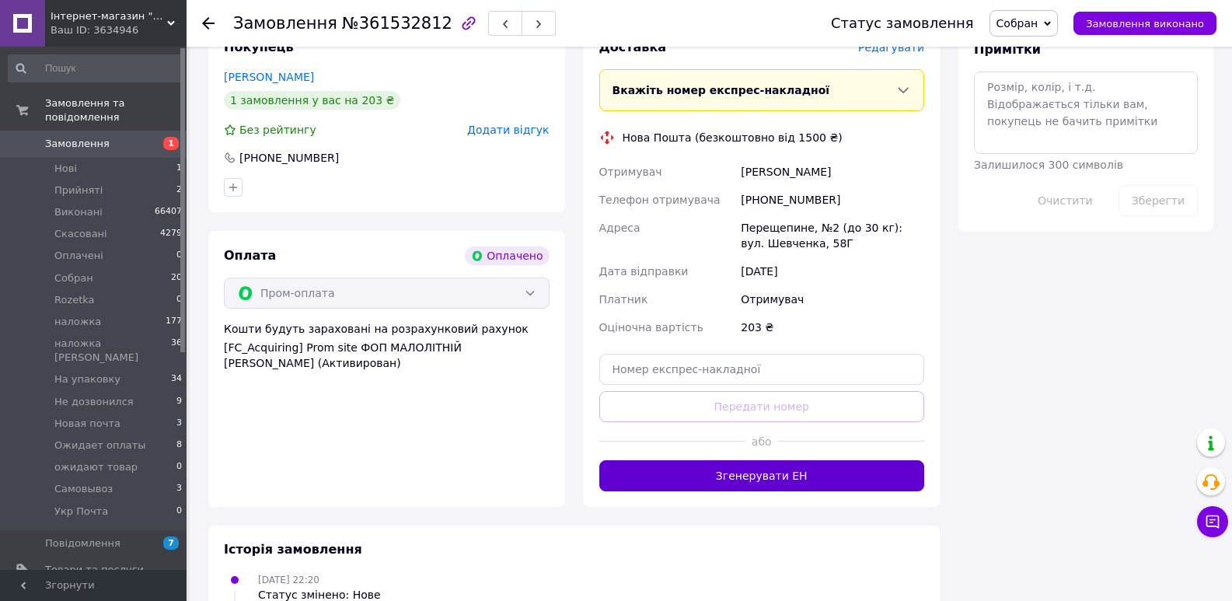
click at [779, 484] on button "Згенерувати ЕН" at bounding box center [762, 475] width 326 height 31
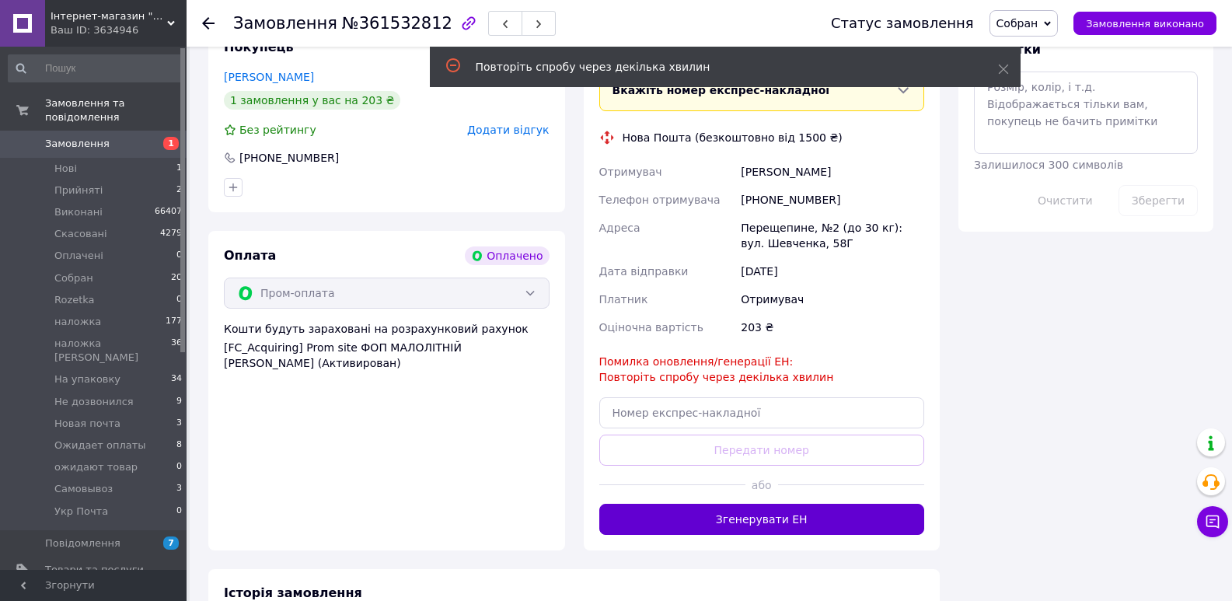
click at [763, 518] on button "Згенерувати ЕН" at bounding box center [762, 519] width 326 height 31
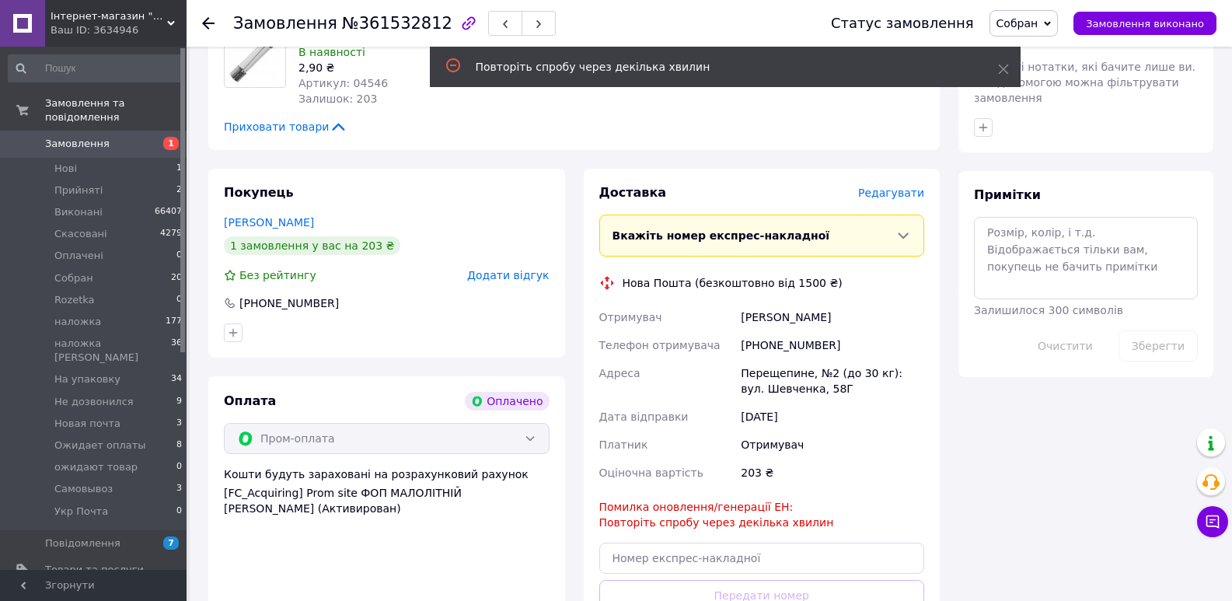
scroll to position [725, 0]
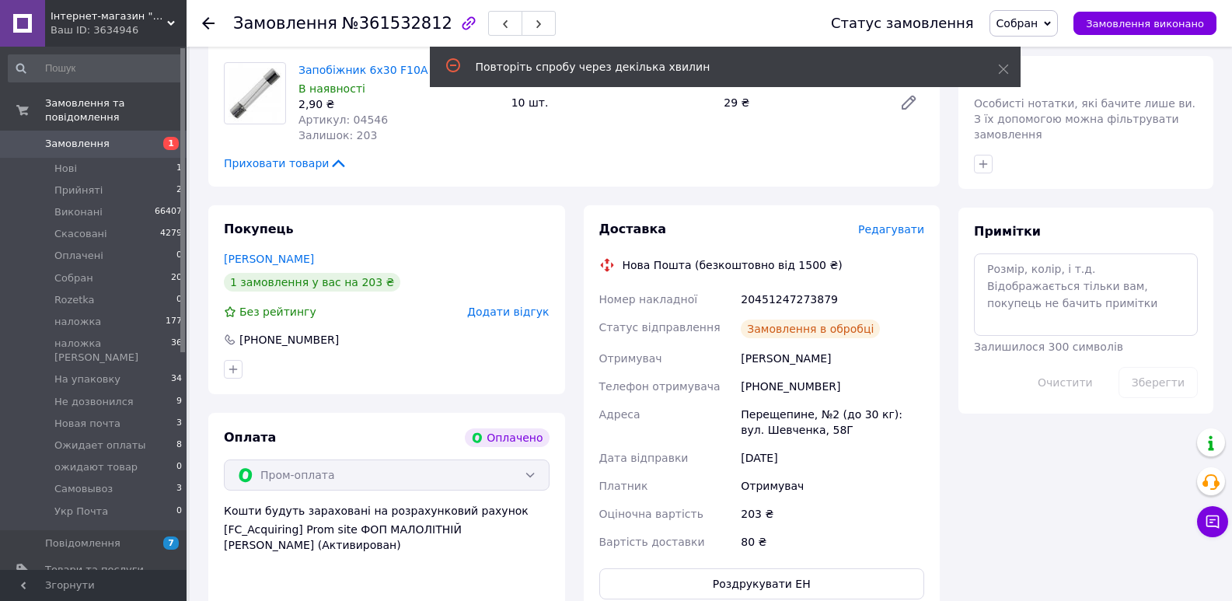
click at [788, 288] on div "20451247273879" at bounding box center [833, 299] width 190 height 28
copy div "20451247273879"
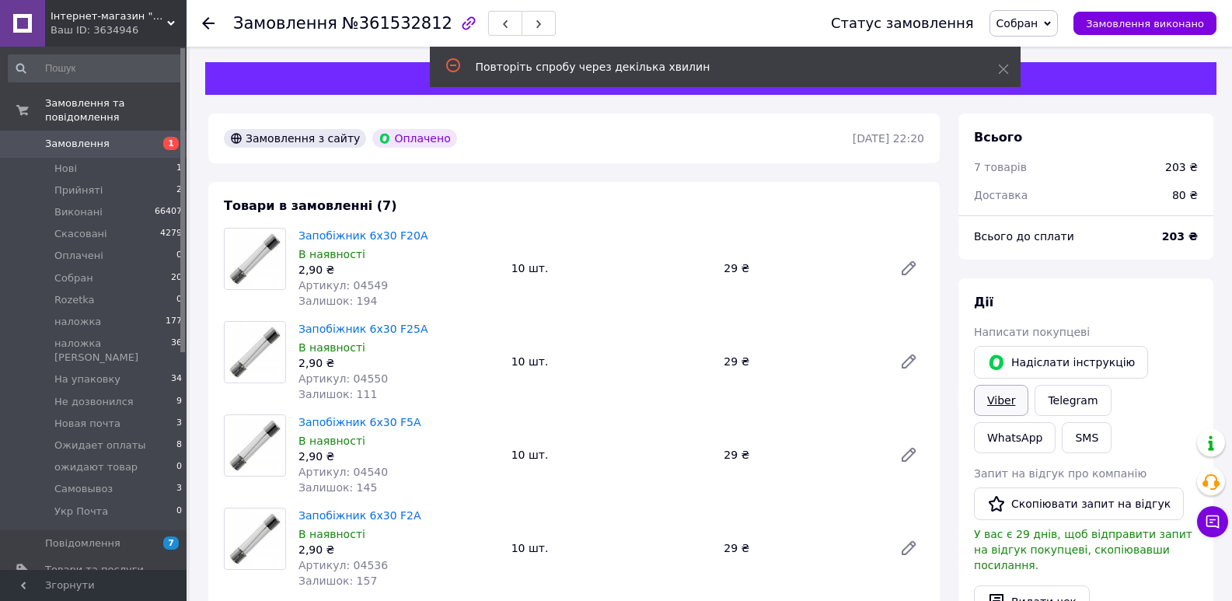
click at [1029, 385] on link "Viber" at bounding box center [1001, 400] width 54 height 31
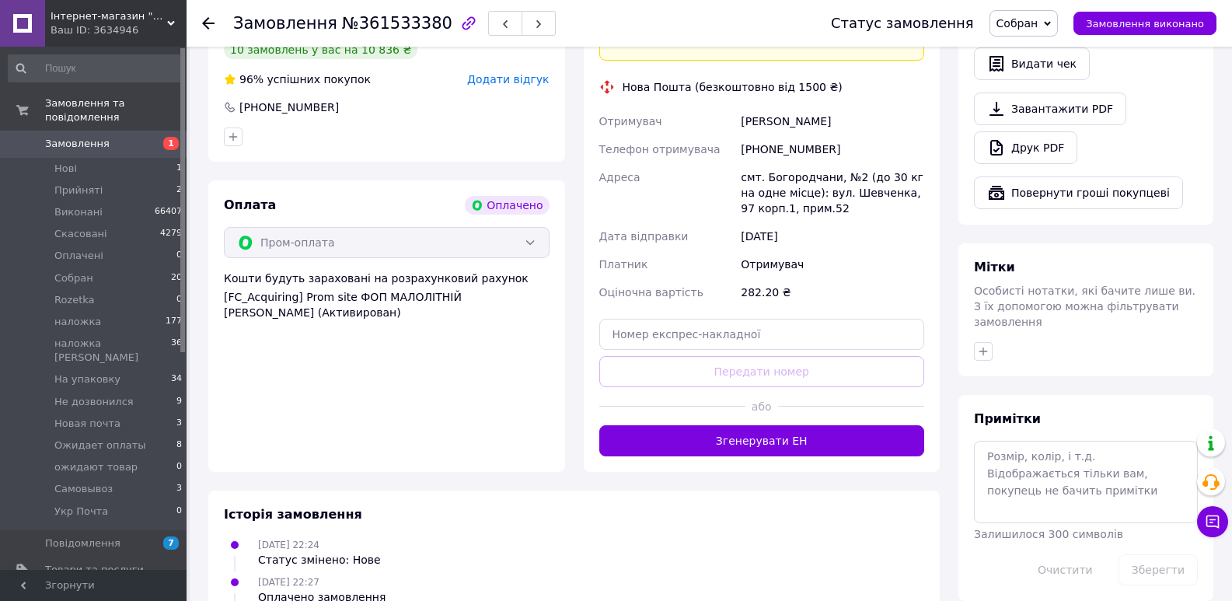
scroll to position [544, 0]
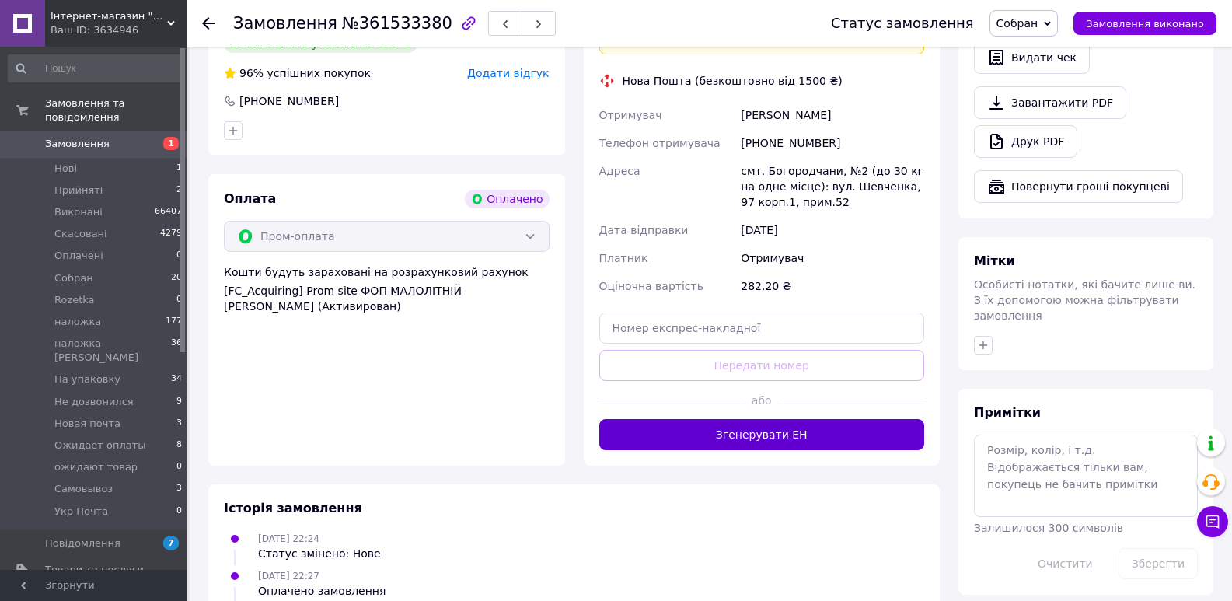
click at [754, 419] on button "Згенерувати ЕН" at bounding box center [762, 434] width 326 height 31
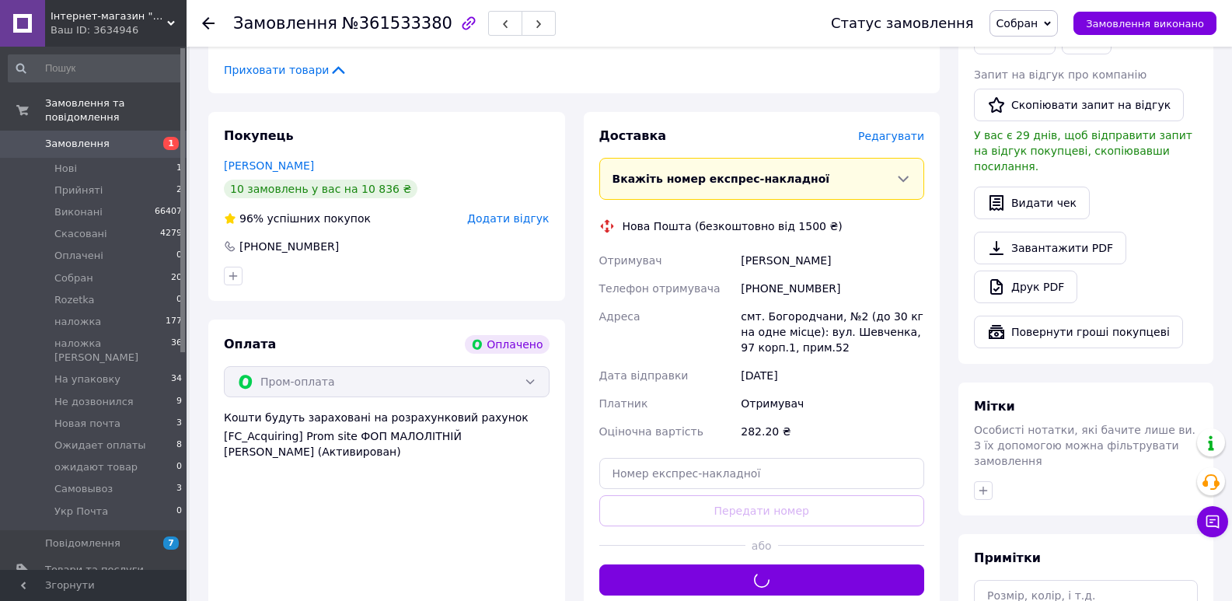
scroll to position [363, 0]
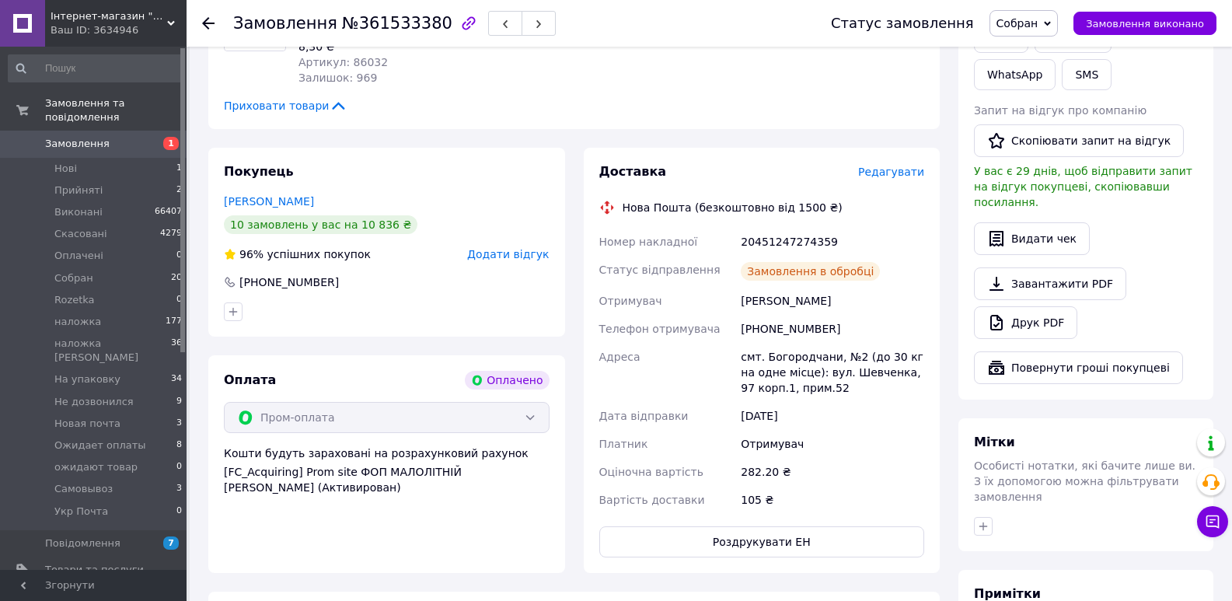
click at [793, 229] on div "20451247274359" at bounding box center [833, 242] width 190 height 28
copy div "20451247274359"
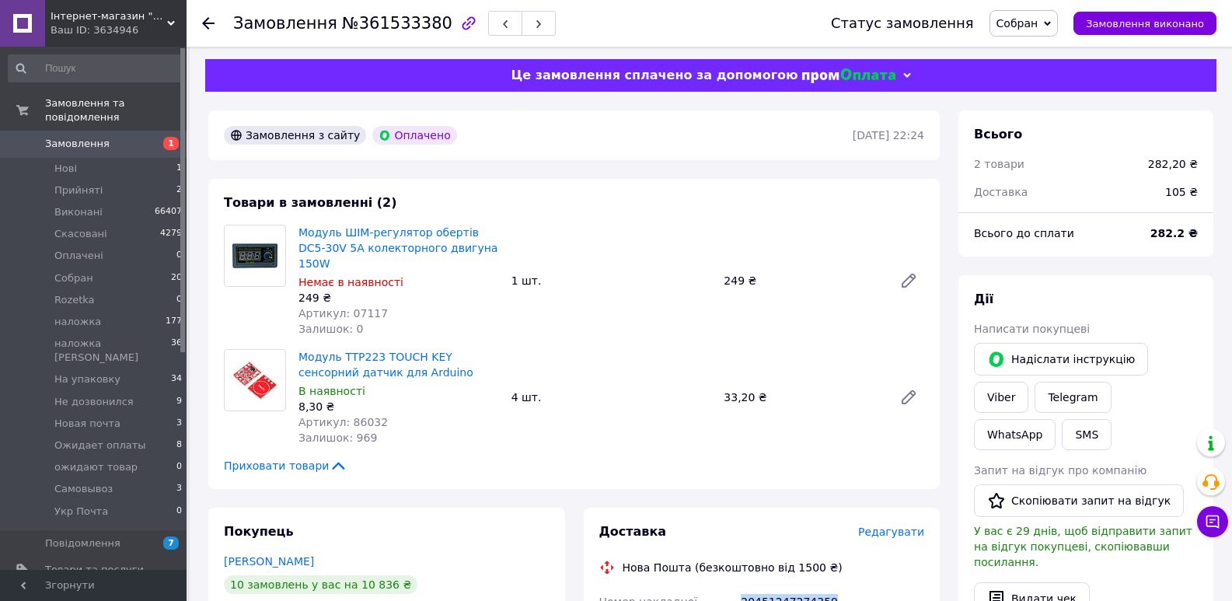
scroll to position [0, 0]
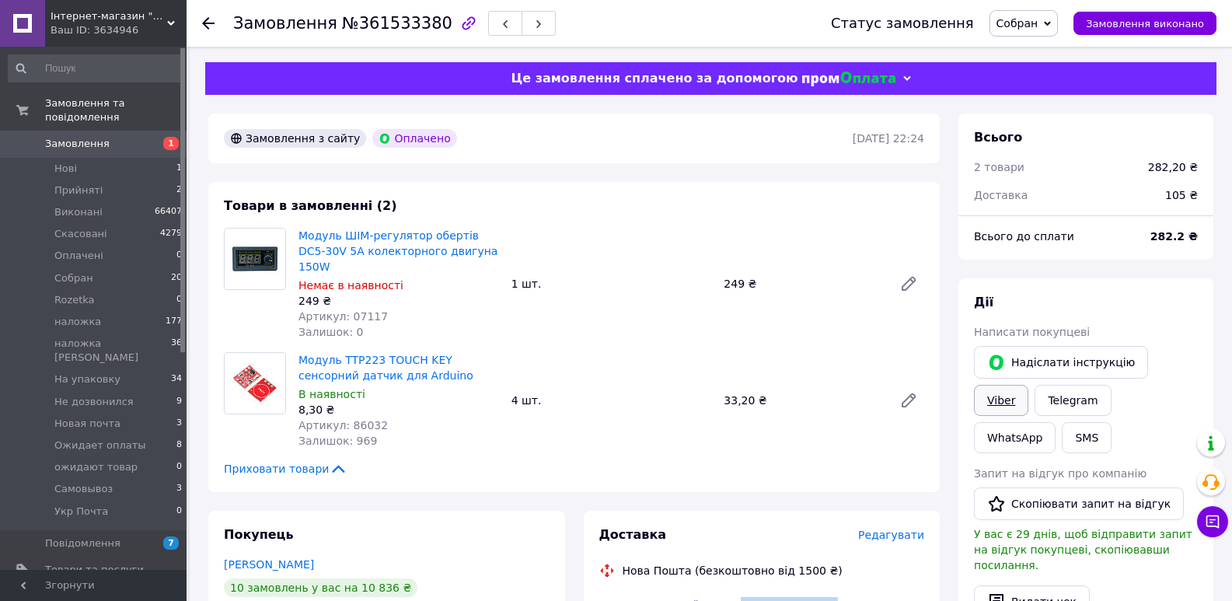
click at [1029, 385] on link "Viber" at bounding box center [1001, 400] width 54 height 31
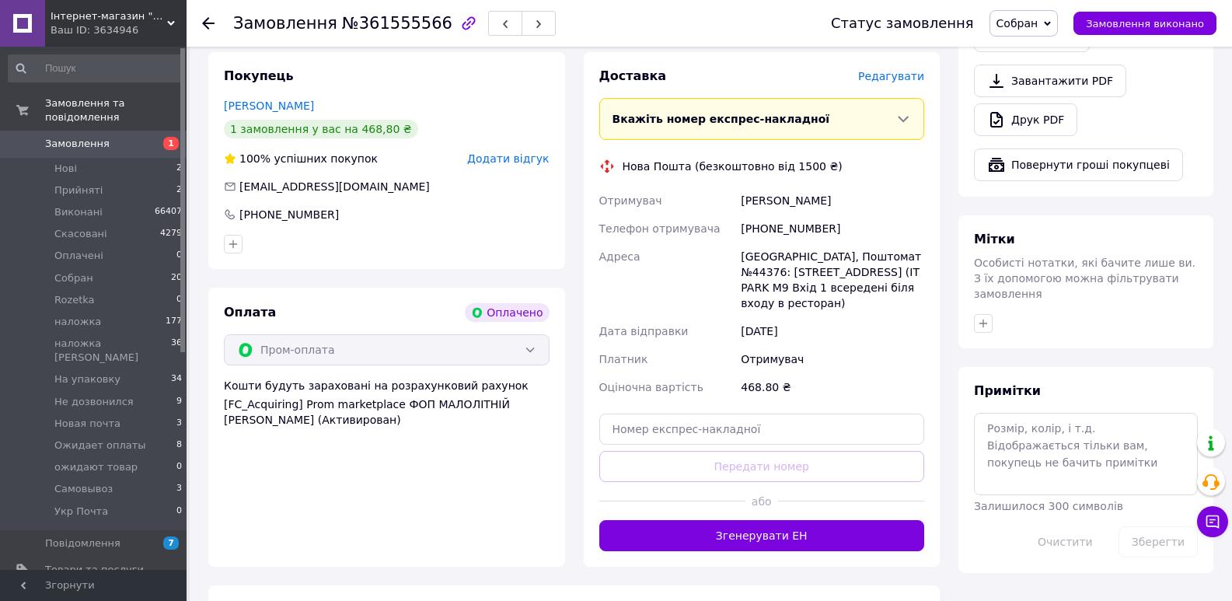
scroll to position [622, 0]
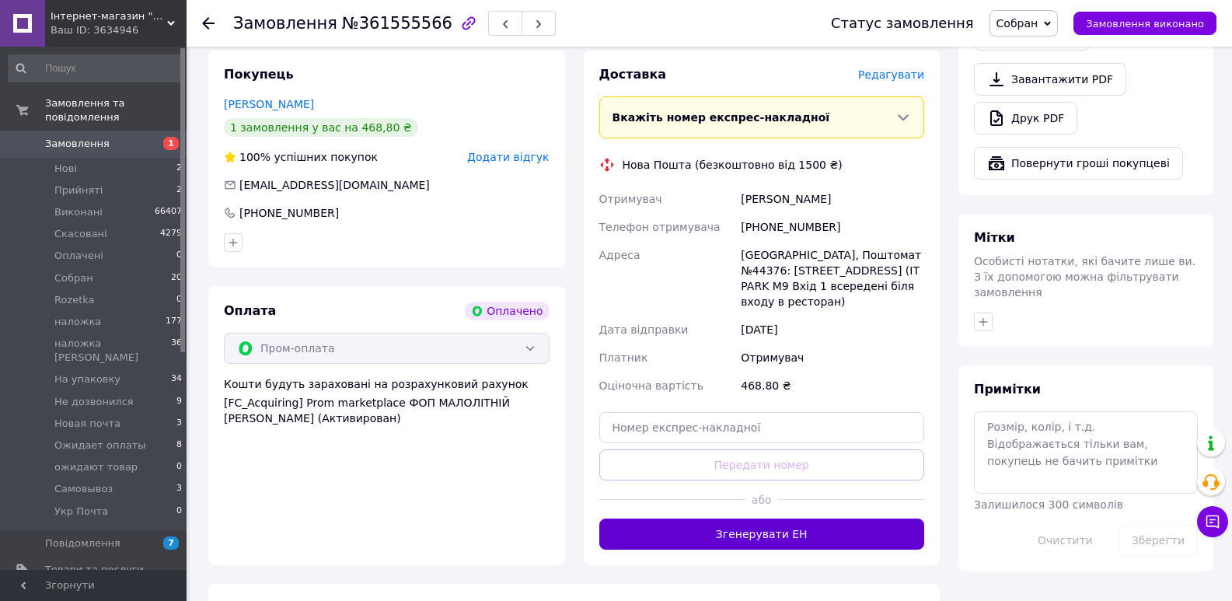
click at [778, 519] on button "Згенерувати ЕН" at bounding box center [762, 534] width 326 height 31
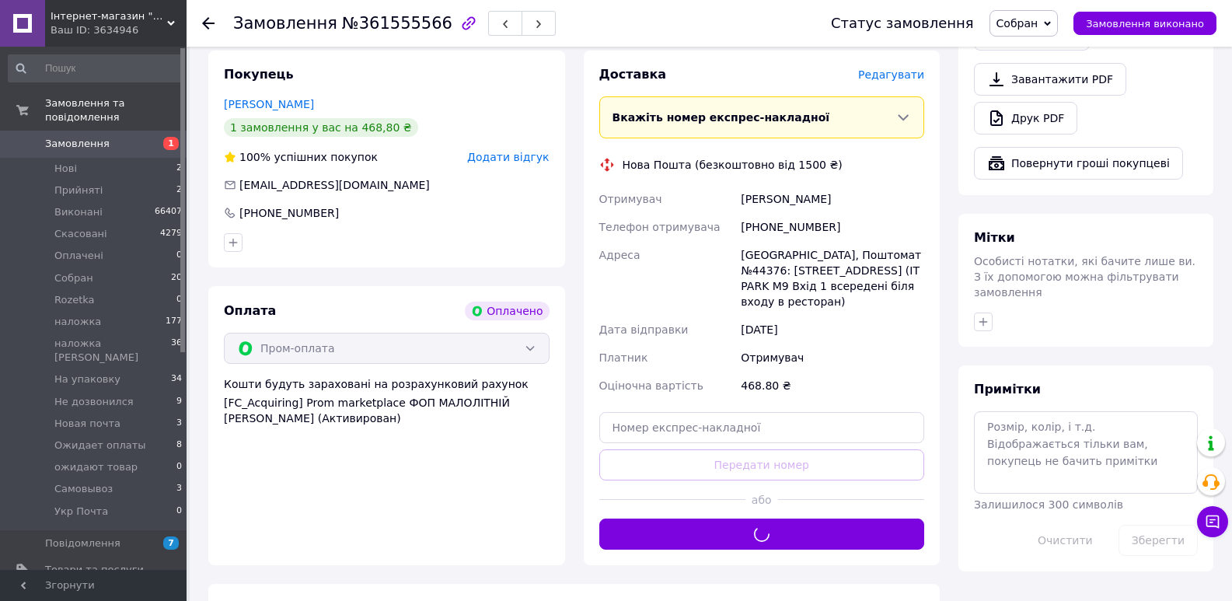
scroll to position [0, 0]
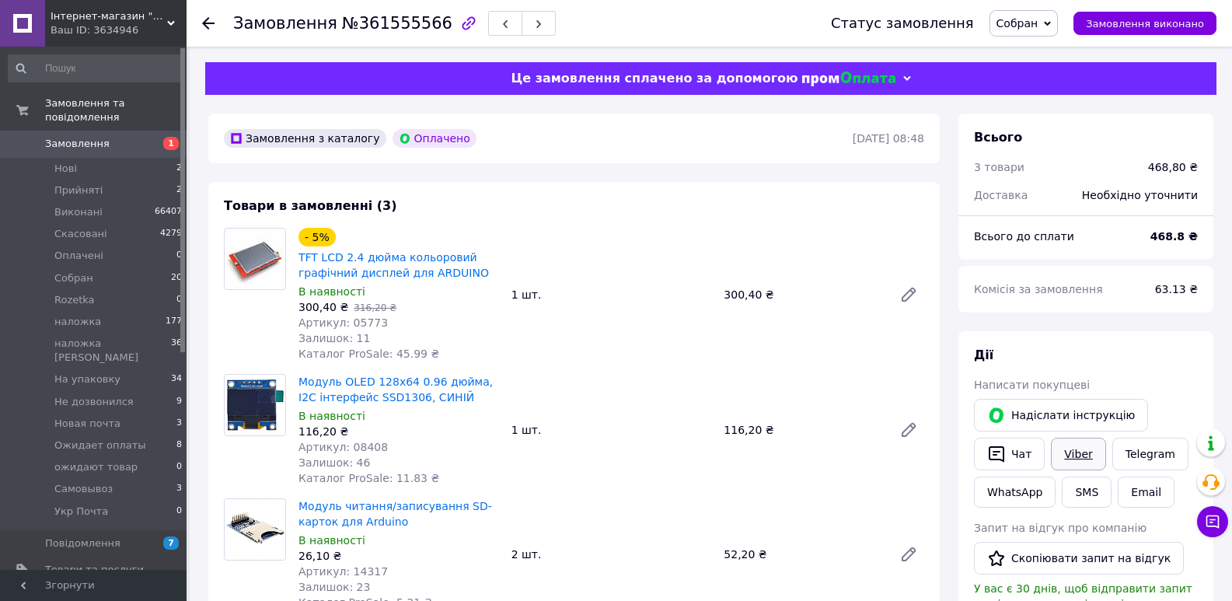
click at [1080, 454] on link "Viber" at bounding box center [1078, 454] width 54 height 33
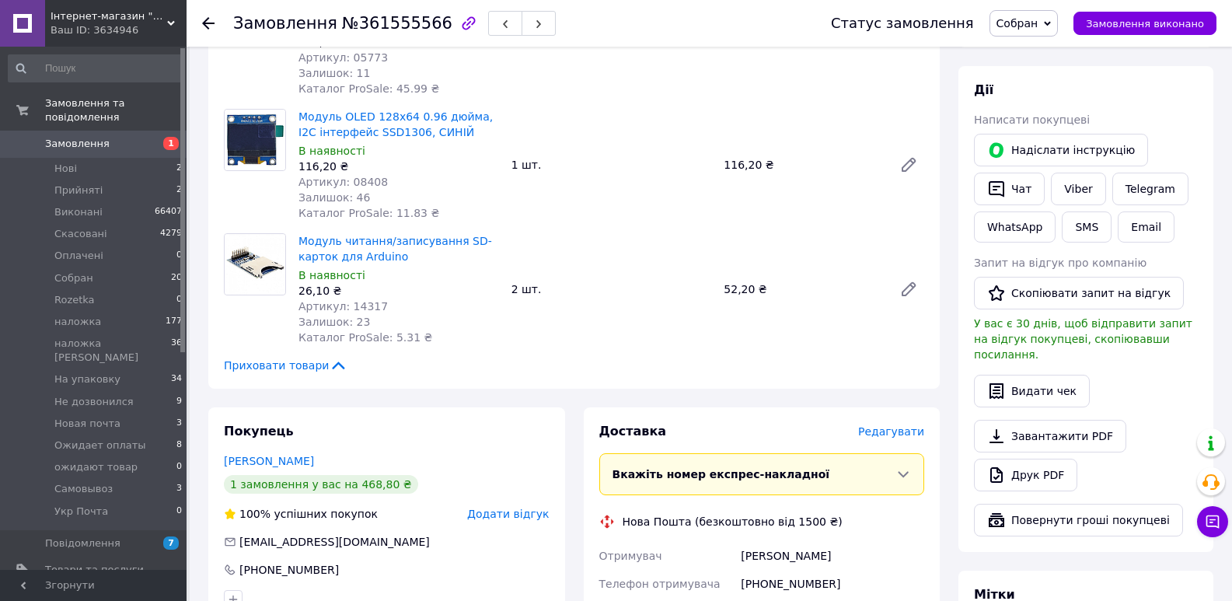
scroll to position [544, 0]
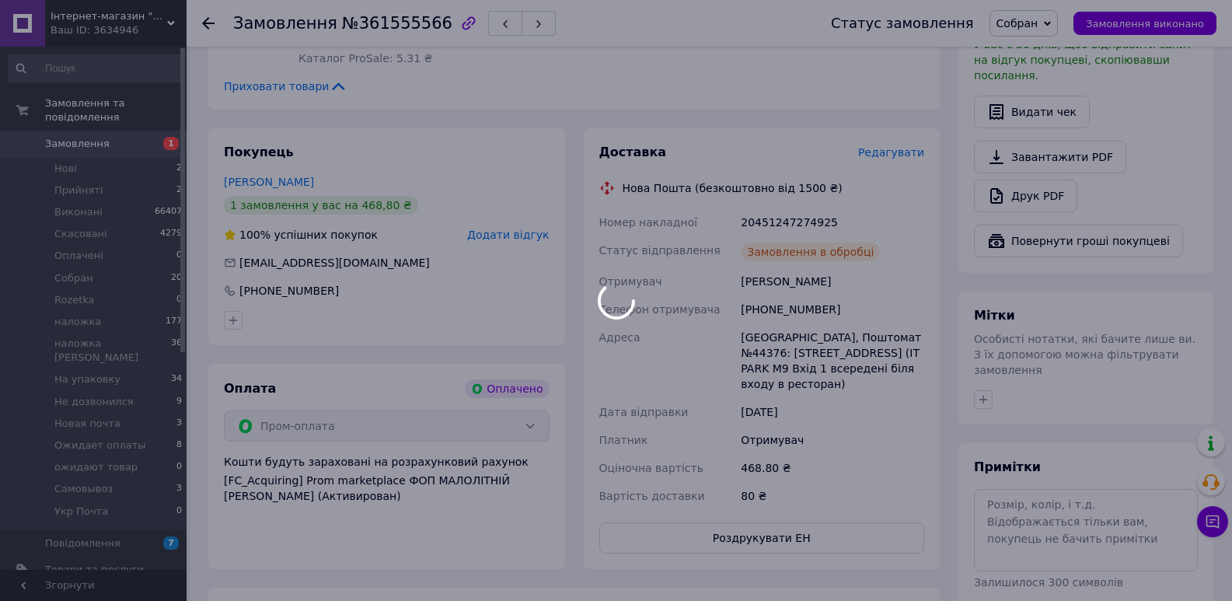
click at [780, 226] on div at bounding box center [616, 300] width 1232 height 601
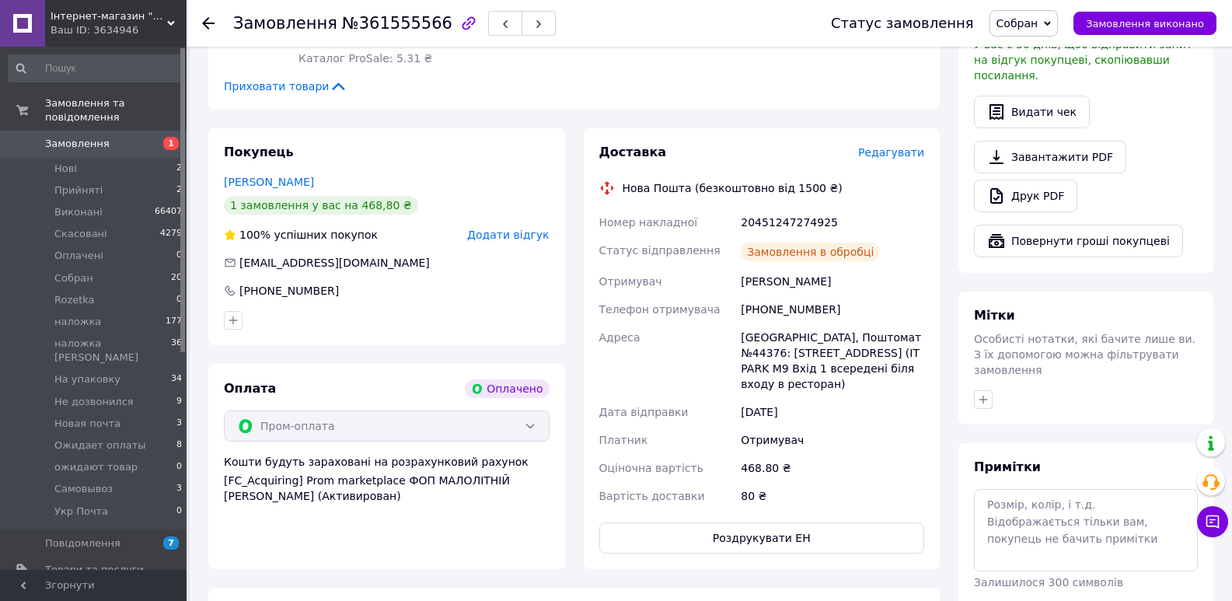
click at [780, 225] on div "20451247274925" at bounding box center [833, 222] width 190 height 28
copy div "20451247274925"
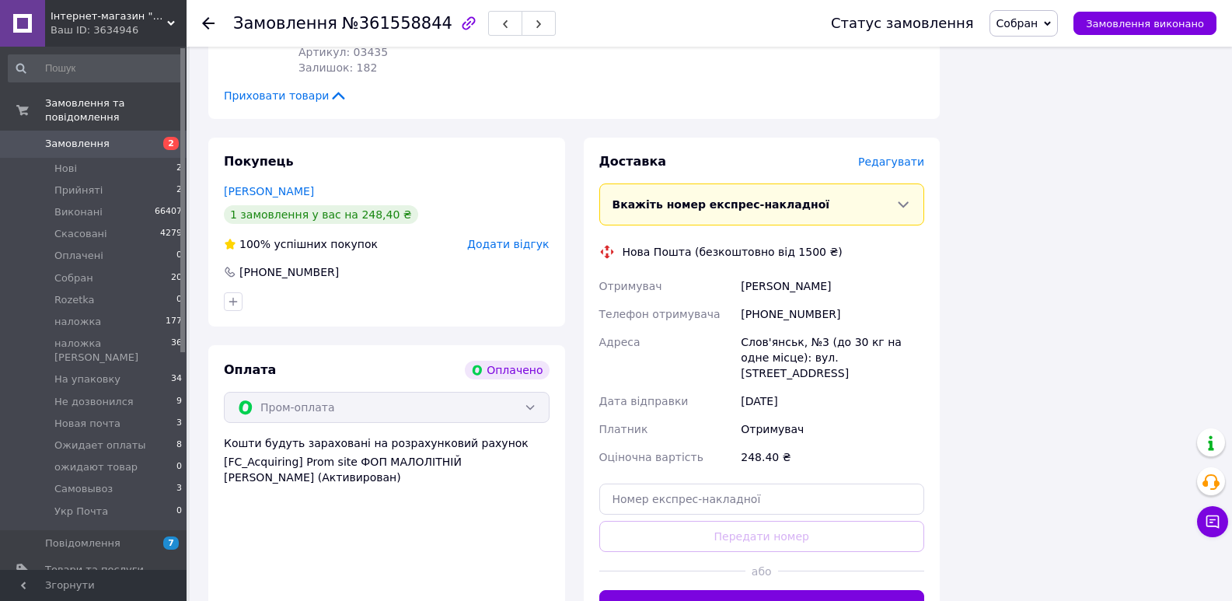
scroll to position [1452, 0]
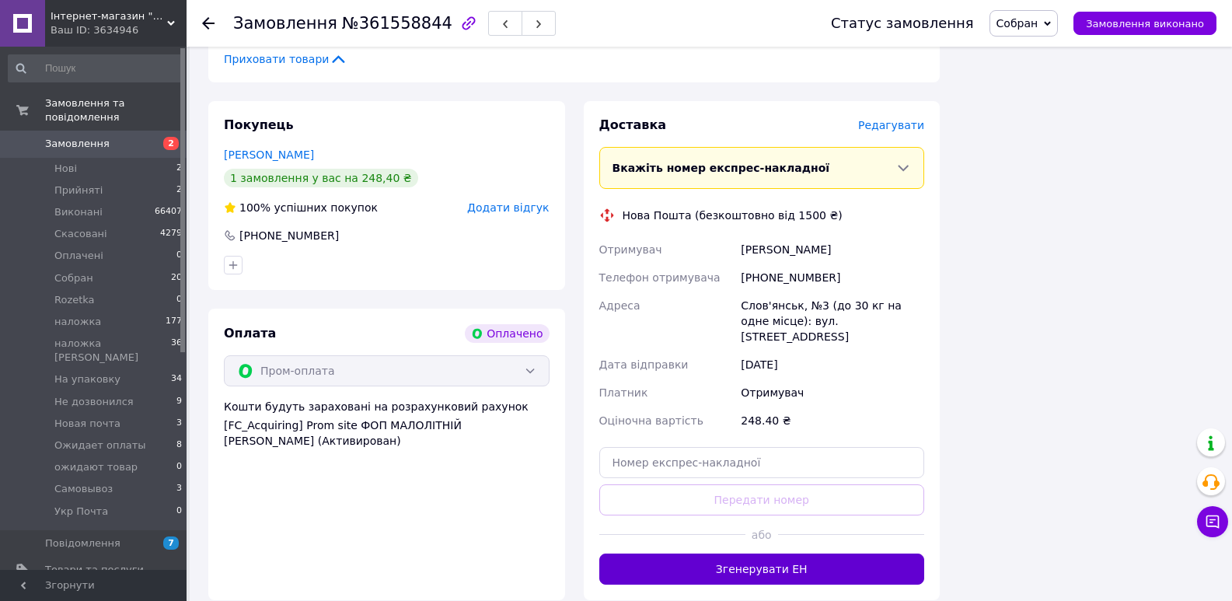
click at [763, 554] on button "Згенерувати ЕН" at bounding box center [762, 569] width 326 height 31
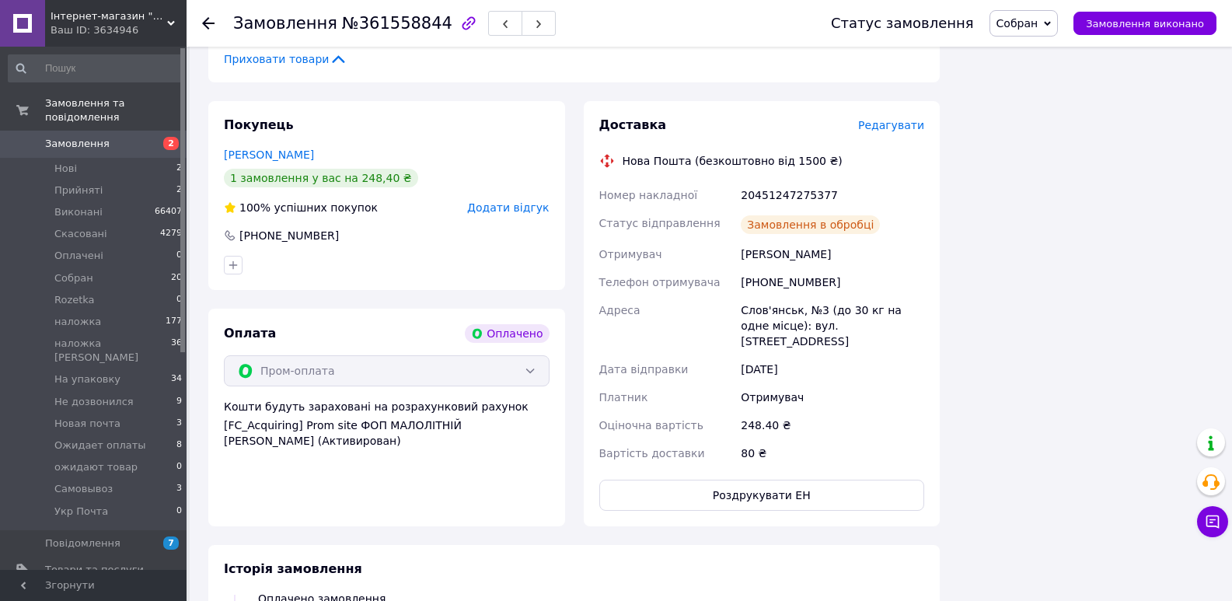
scroll to position [90, 0]
click at [768, 181] on div "20451247275377" at bounding box center [833, 195] width 190 height 28
copy div "20451247275377"
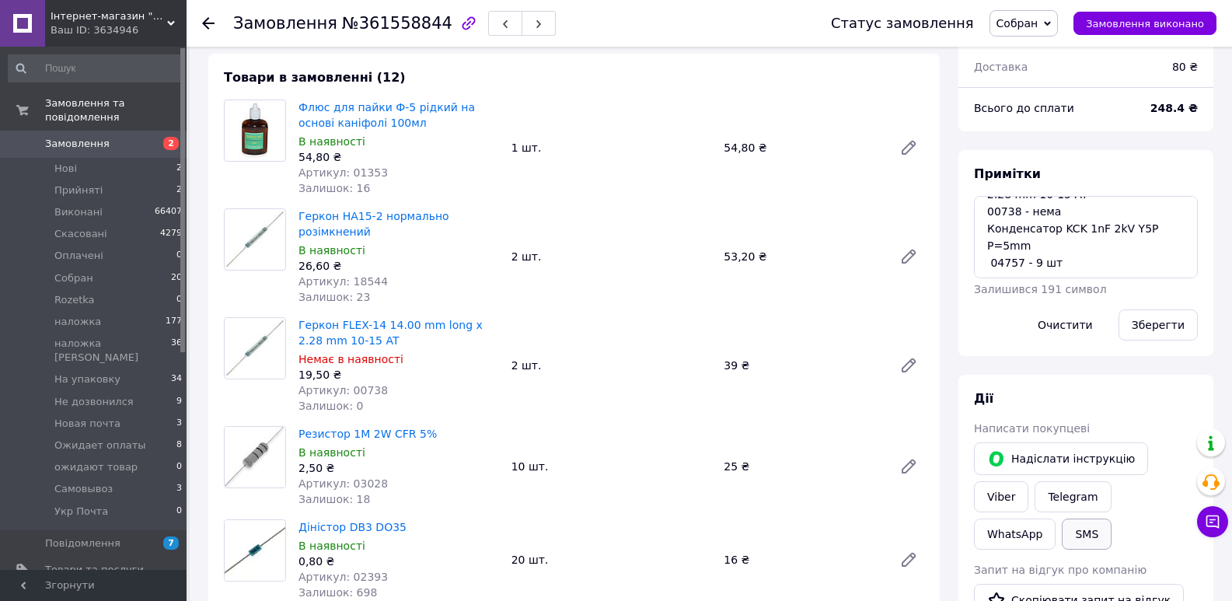
scroll to position [181, 0]
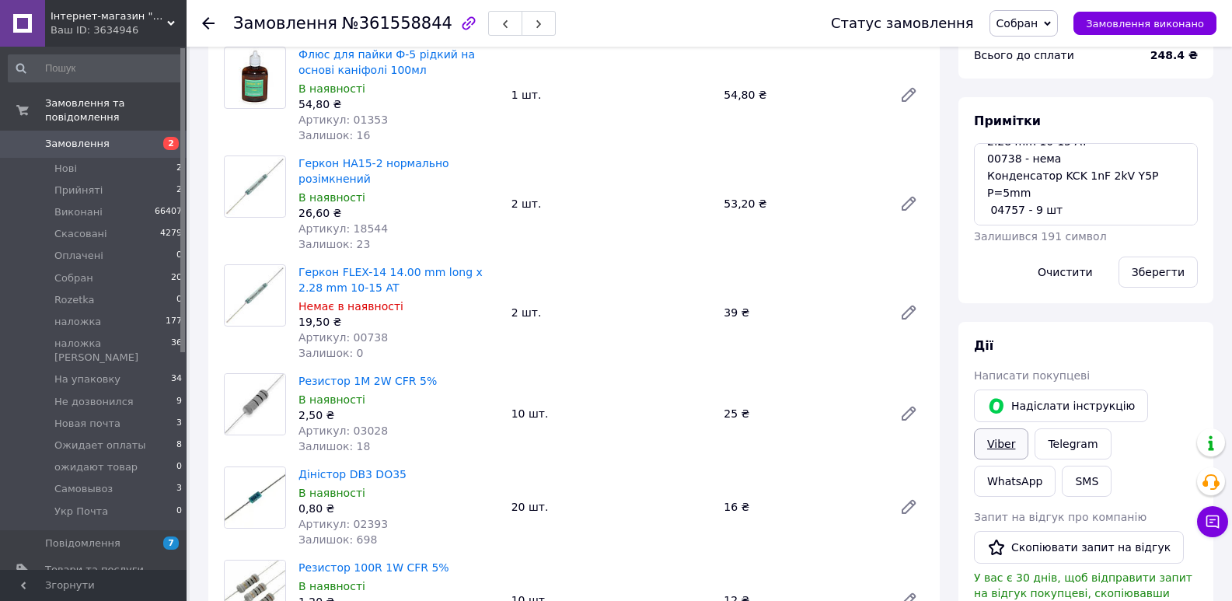
click at [1029, 428] on link "Viber" at bounding box center [1001, 443] width 54 height 31
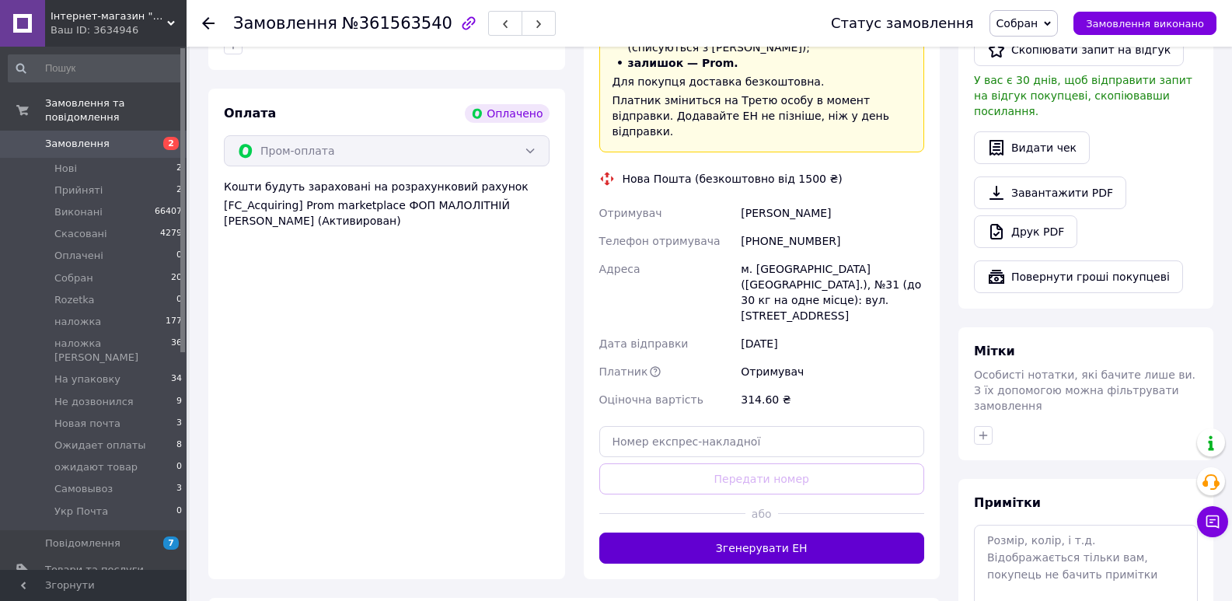
scroll to position [536, 0]
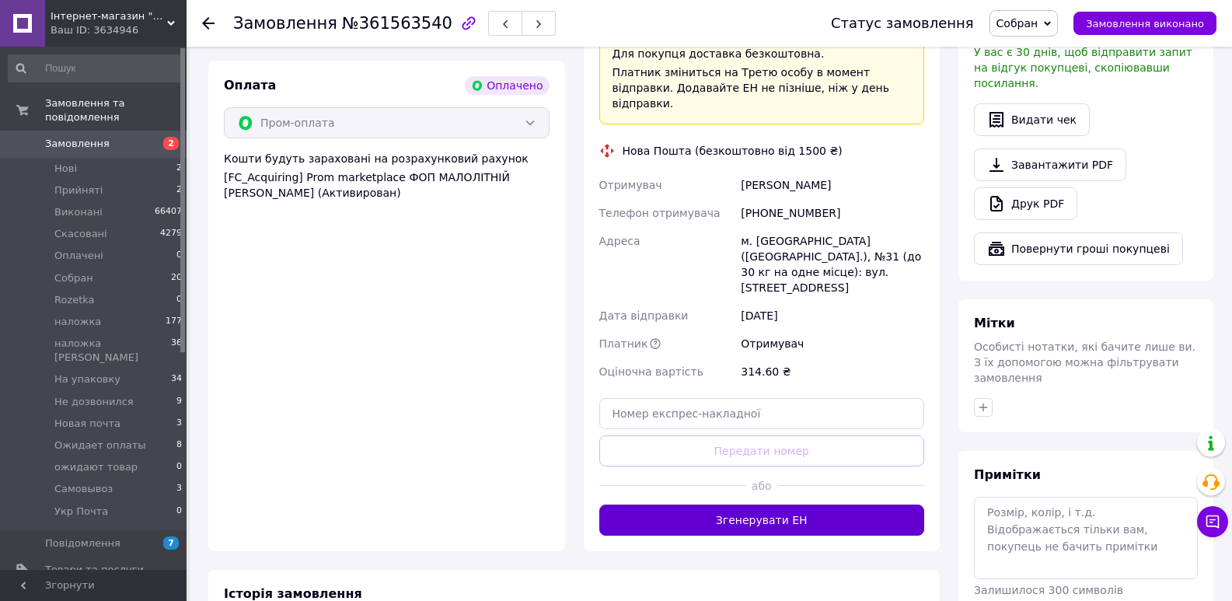
click at [763, 505] on button "Згенерувати ЕН" at bounding box center [762, 520] width 326 height 31
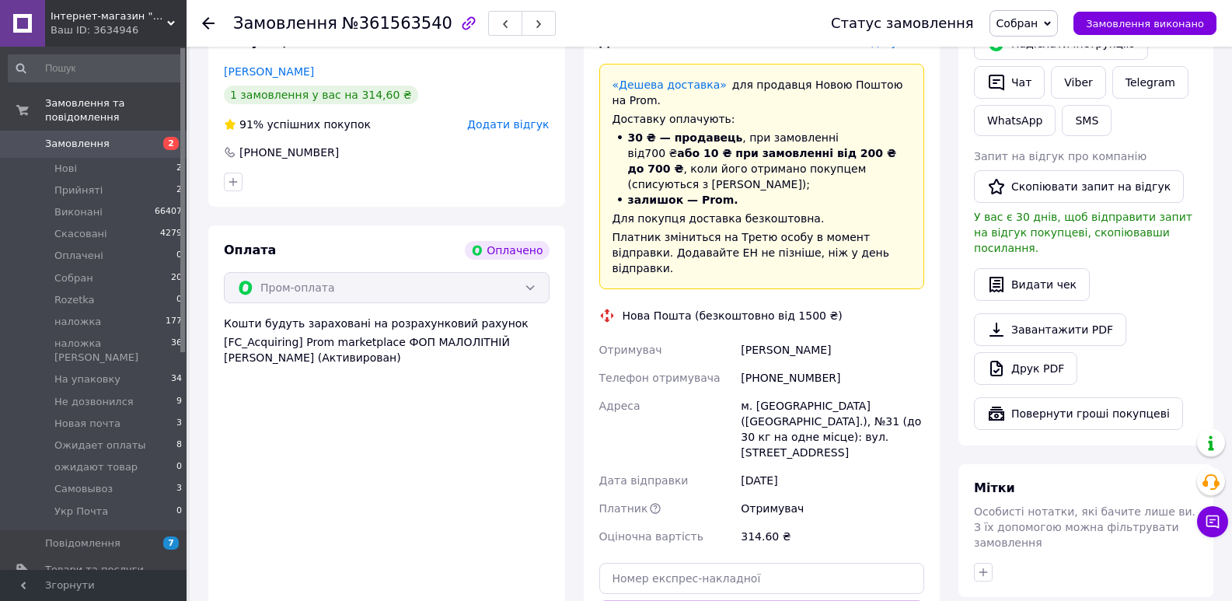
scroll to position [355, 0]
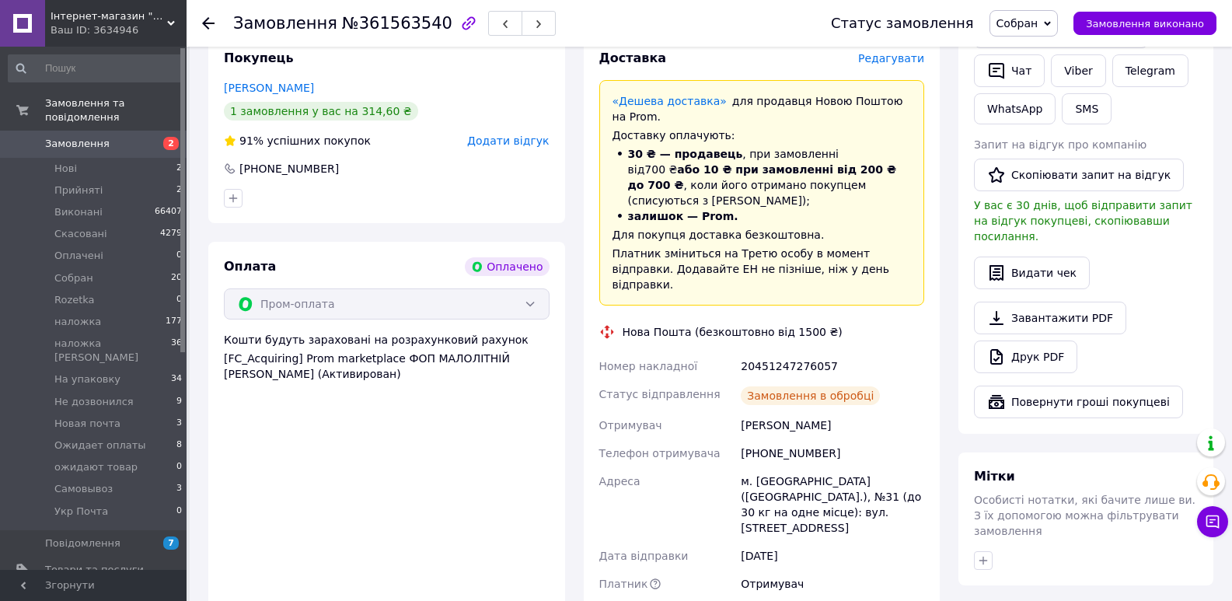
click at [788, 352] on div "20451247276057" at bounding box center [833, 366] width 190 height 28
copy div "20451247276057"
click at [1070, 76] on link "Viber" at bounding box center [1078, 70] width 54 height 33
click at [1082, 128] on div "Дії Написати покупцеві   Надіслати інструкцію   Чат Viber Telegram WhatsApp SMS…" at bounding box center [1086, 190] width 224 height 455
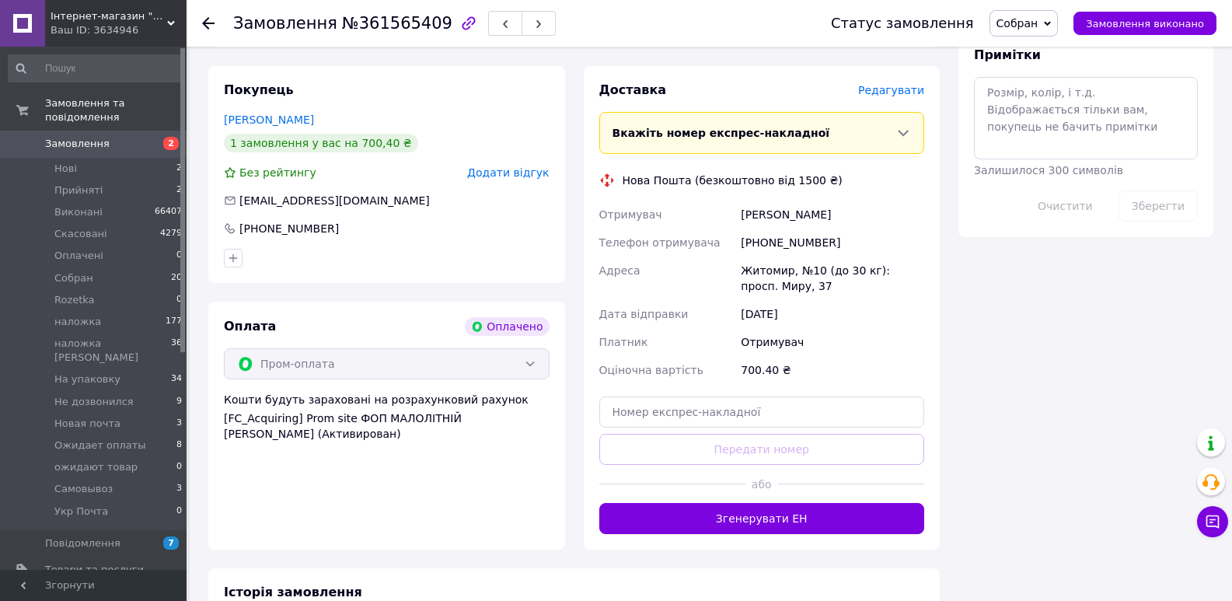
scroll to position [907, 0]
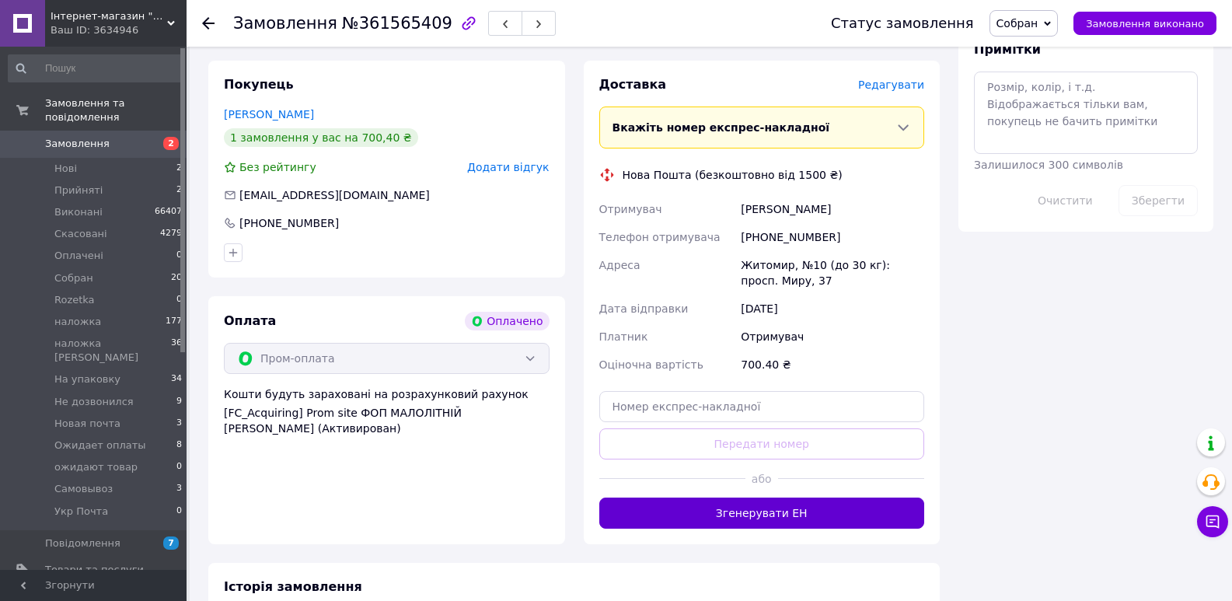
click at [764, 498] on button "Згенерувати ЕН" at bounding box center [762, 513] width 326 height 31
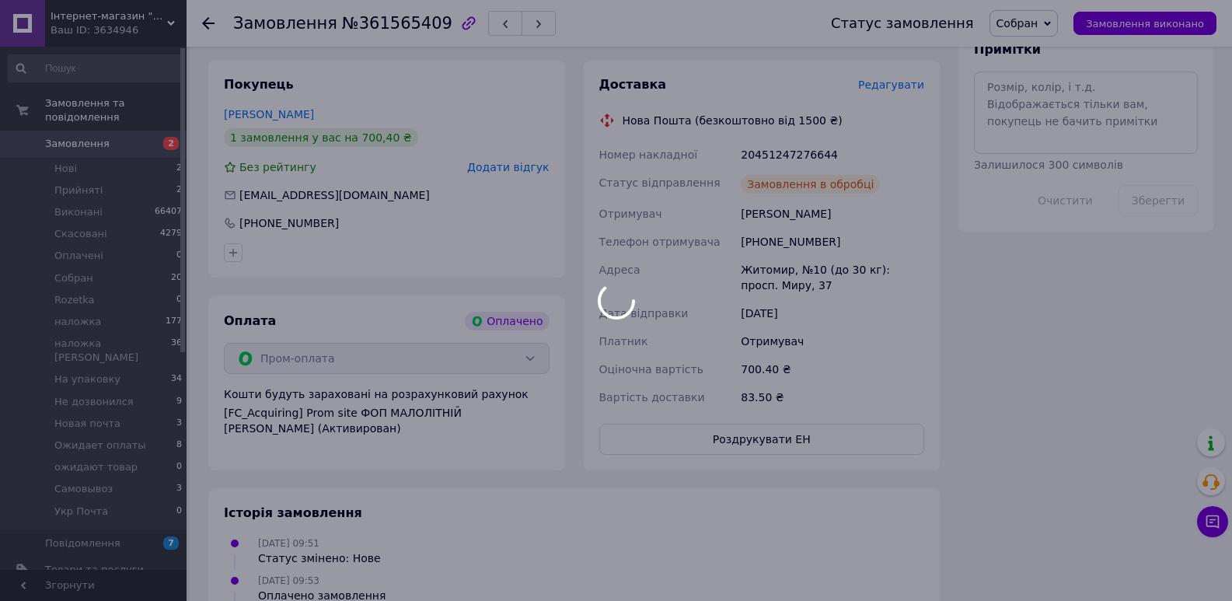
click at [794, 105] on div at bounding box center [616, 300] width 1232 height 601
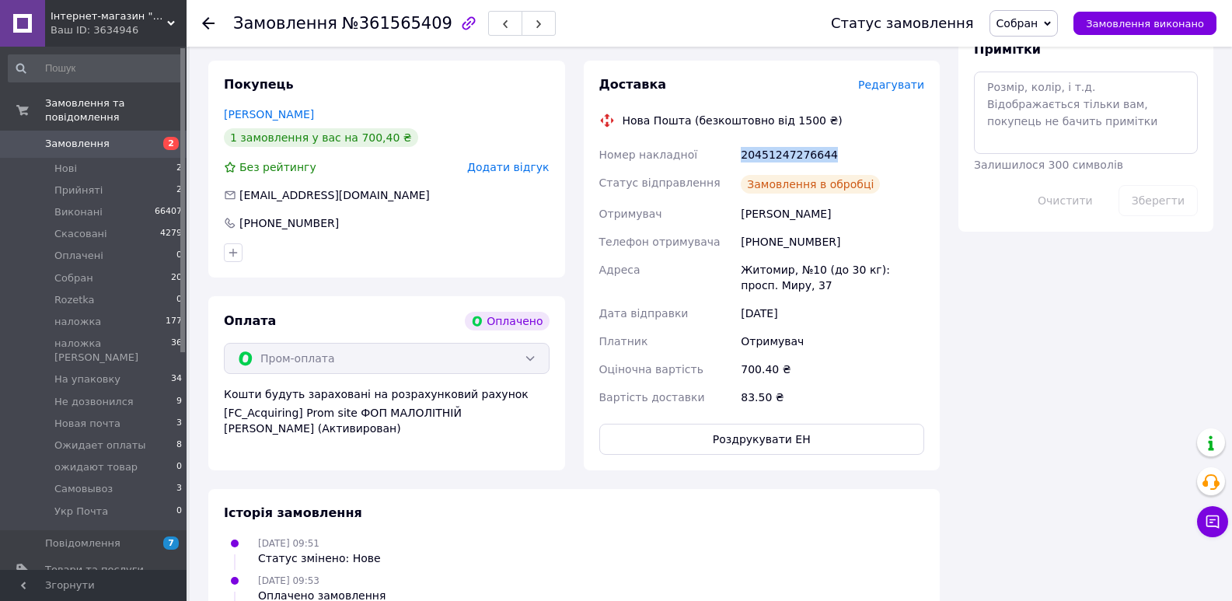
click at [794, 141] on div "20451247276644" at bounding box center [833, 155] width 190 height 28
copy div "20451247276644"
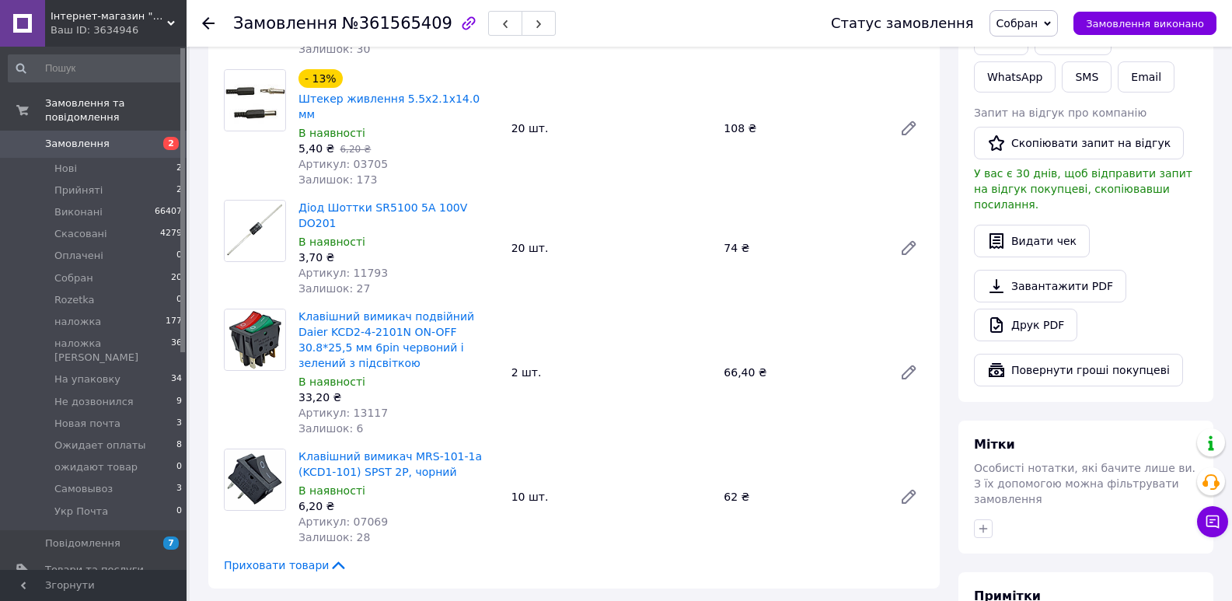
scroll to position [0, 0]
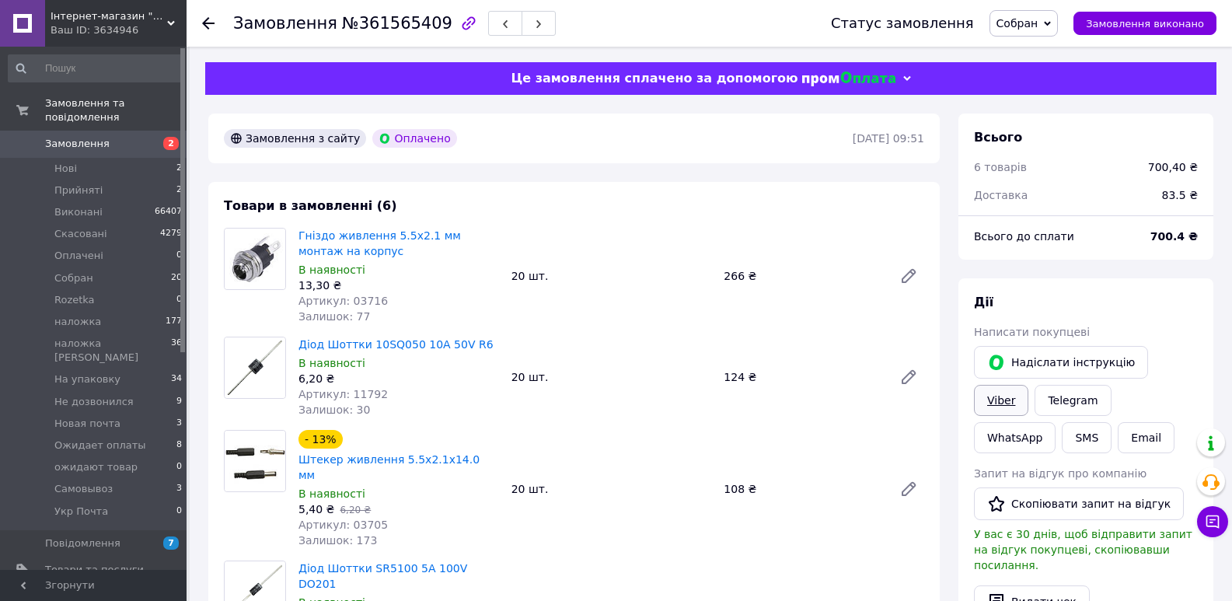
click at [1029, 385] on link "Viber" at bounding box center [1001, 400] width 54 height 31
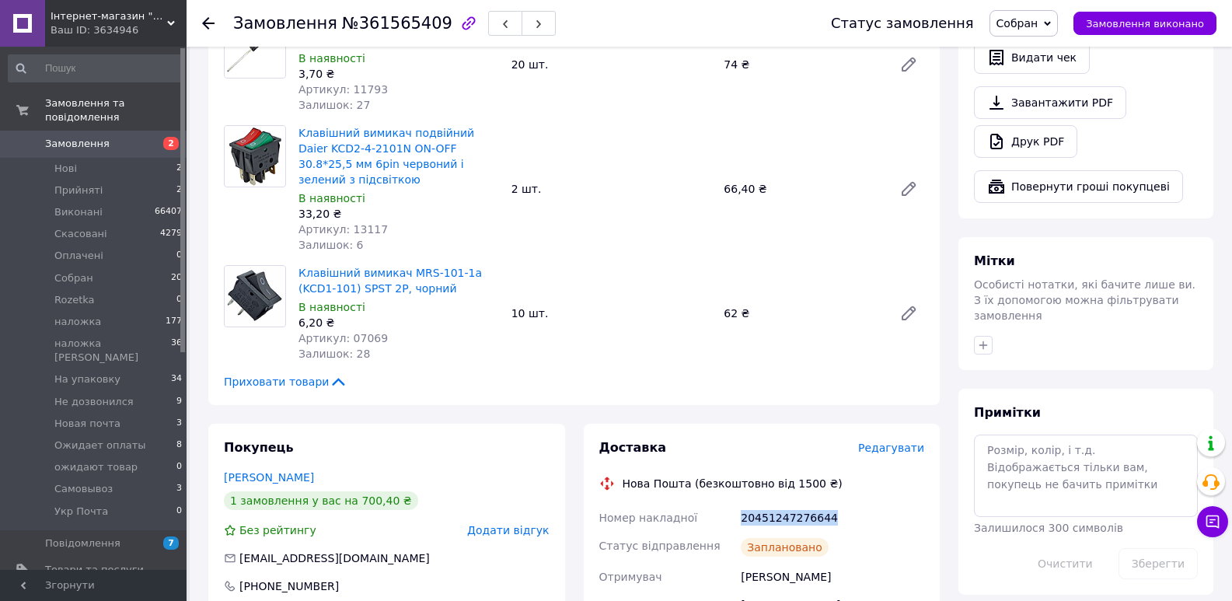
copy div "20451247276644"
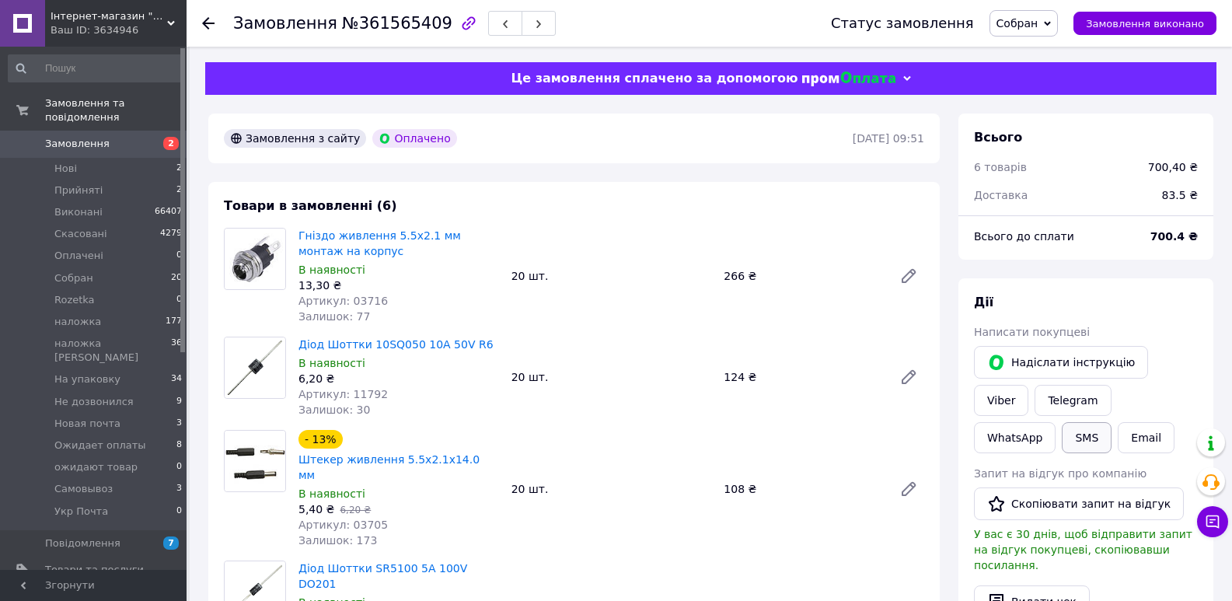
click at [1112, 422] on button "SMS" at bounding box center [1087, 437] width 50 height 31
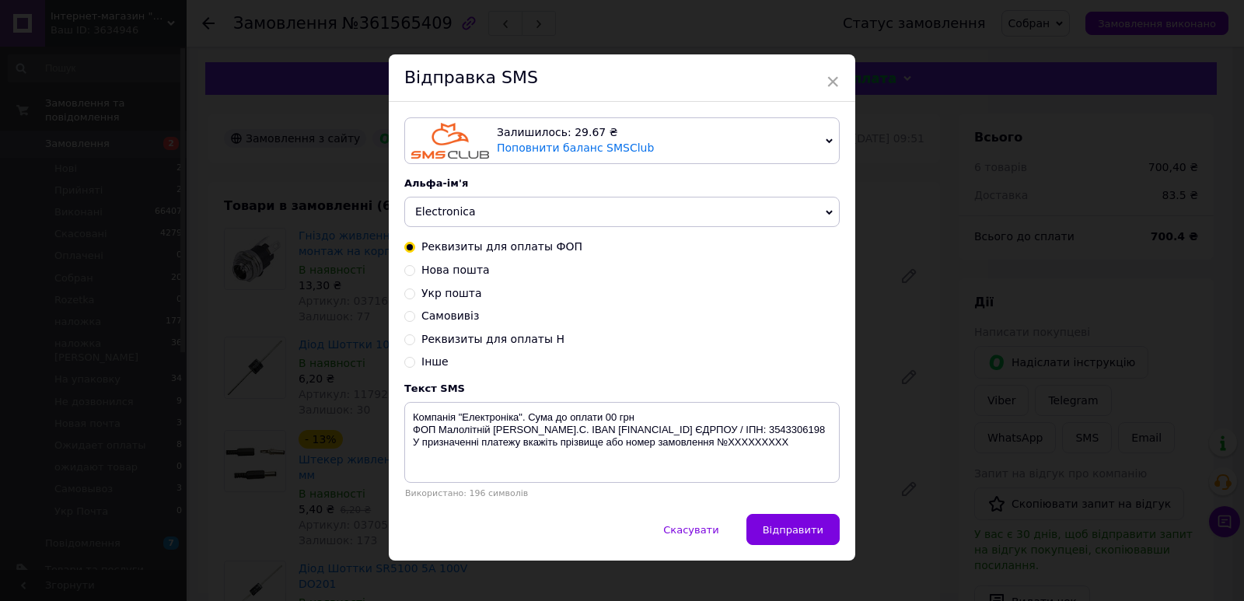
click at [469, 271] on span "Нова пошта" at bounding box center [455, 270] width 68 height 12
click at [415, 271] on input "Нова пошта" at bounding box center [409, 269] width 11 height 11
radio input "true"
radio input "false"
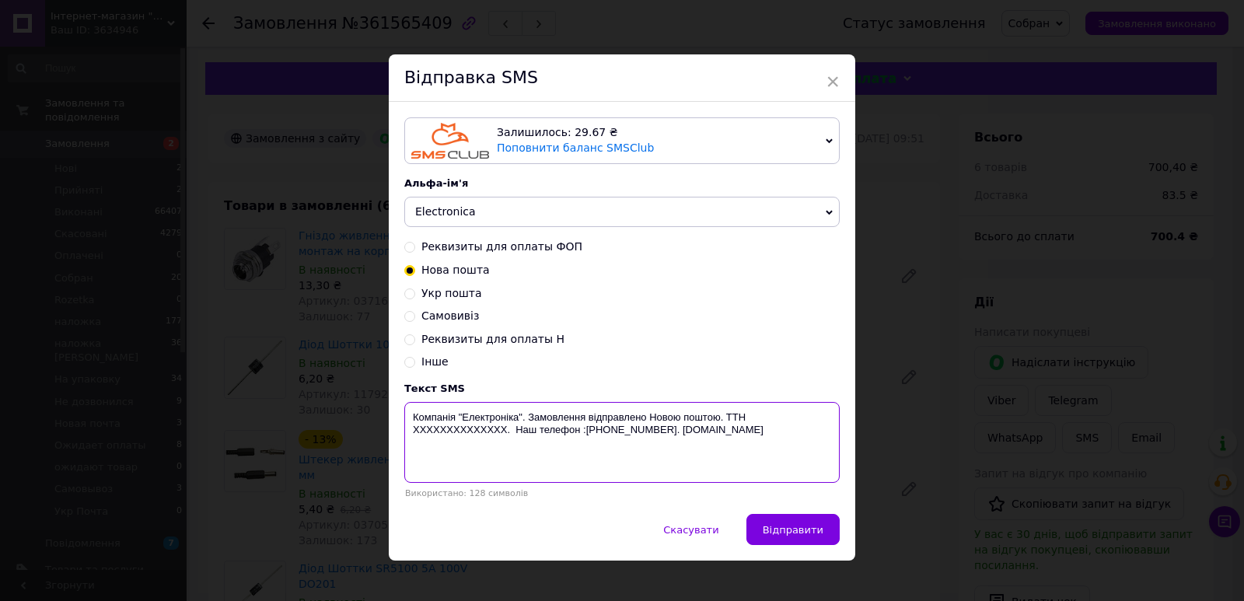
click at [449, 428] on textarea "Компанія "Електроніка". Замовлення відправлено Новою поштою. ТТН XXXXXXXXXXXXXX…" at bounding box center [621, 442] width 435 height 81
paste textarea "20451247276644"
type textarea "Компанія "Електроніка". Замовлення відправлено Новою поштою. ТТН [PHONE_NUMBER]…"
click at [803, 525] on button "Відправити" at bounding box center [792, 529] width 93 height 31
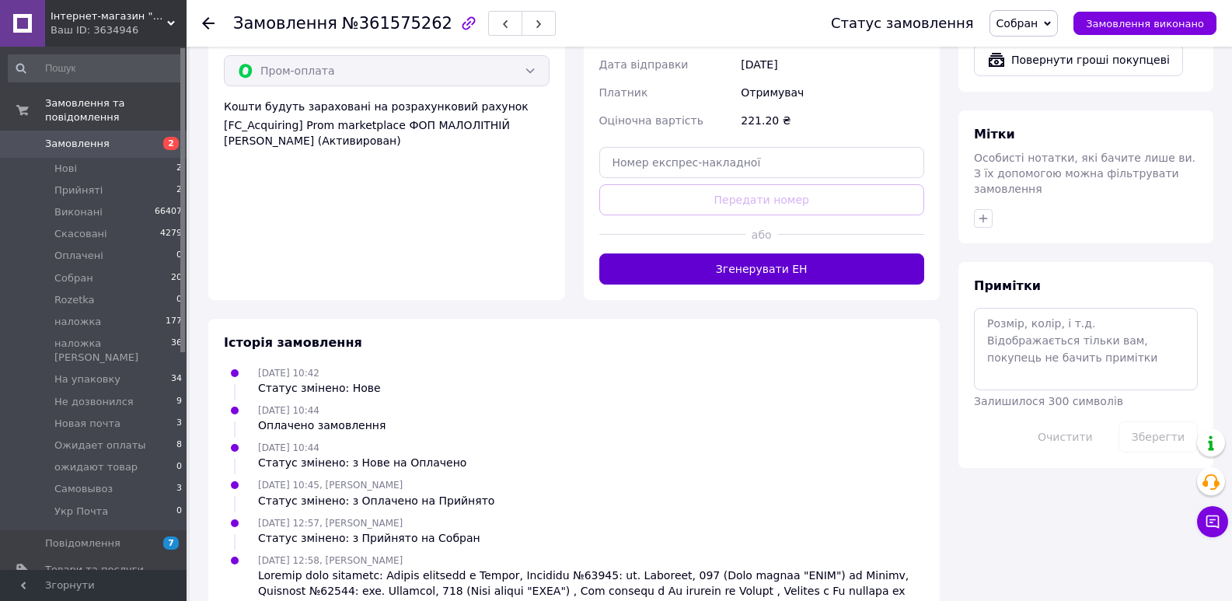
click at [795, 253] on button "Згенерувати ЕН" at bounding box center [762, 268] width 326 height 31
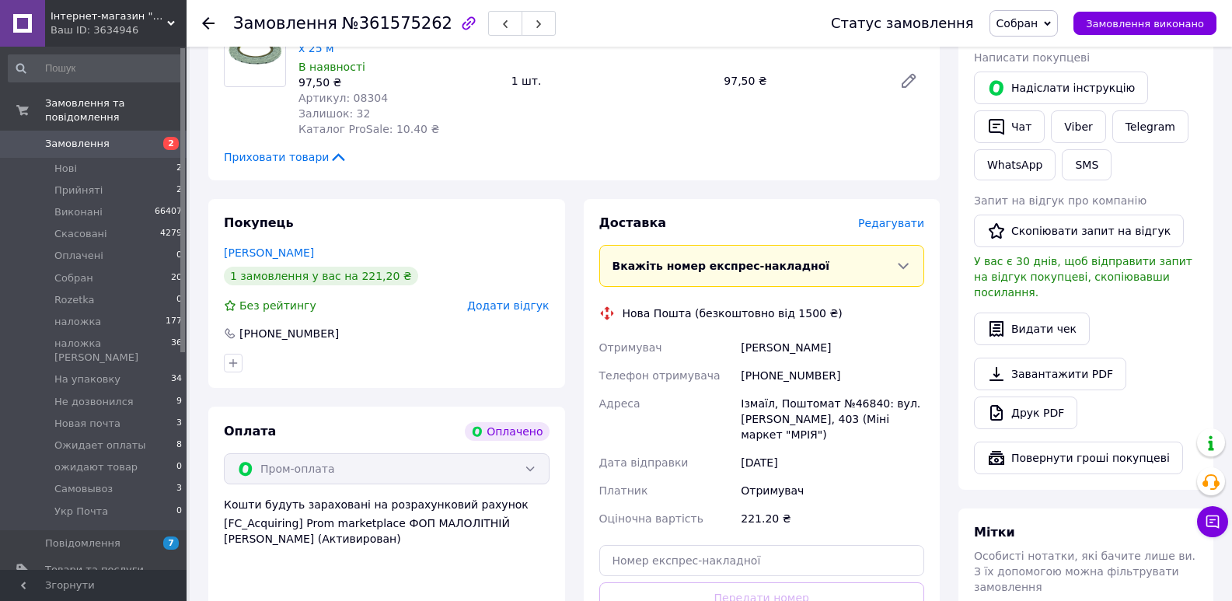
scroll to position [363, 0]
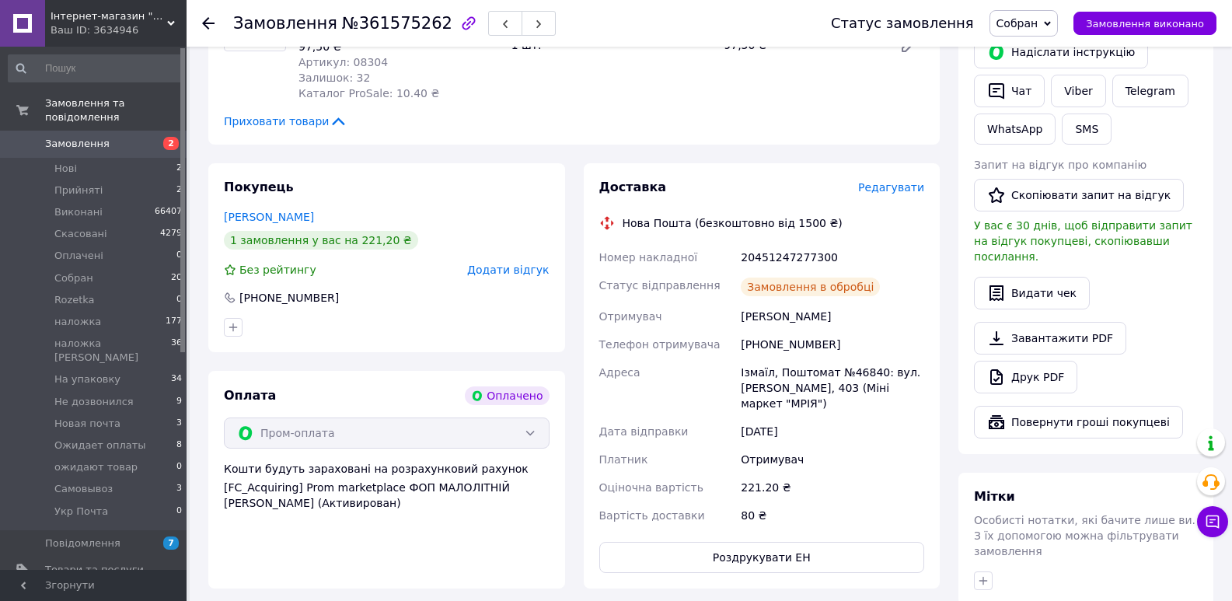
click at [791, 253] on div "20451247277300" at bounding box center [833, 257] width 190 height 28
copy div "20451247277300"
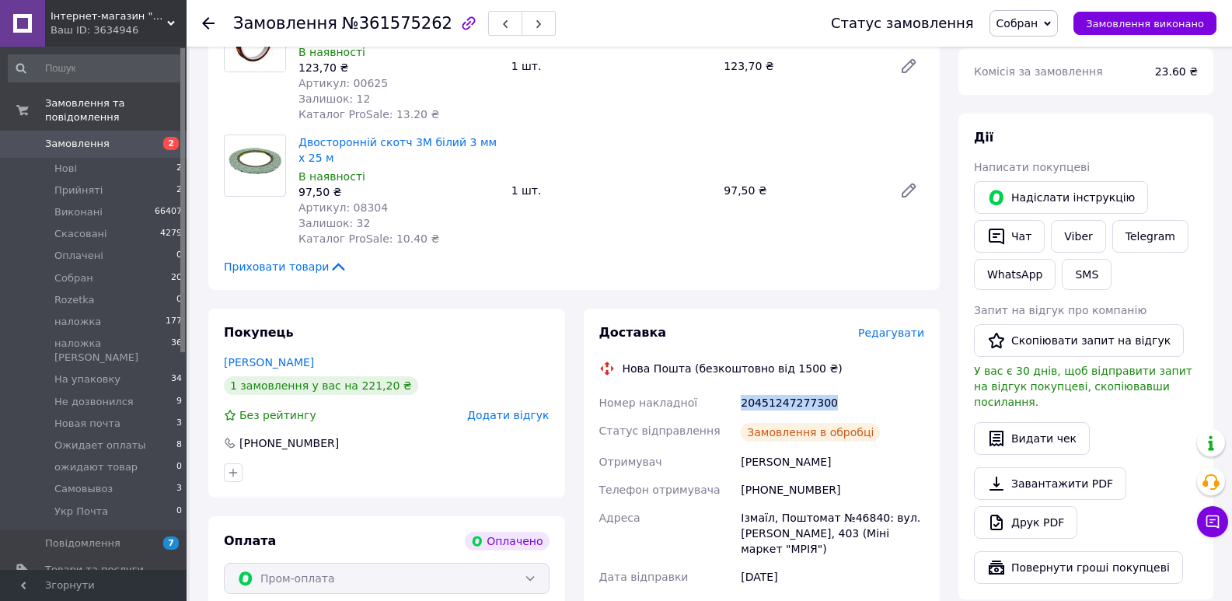
scroll to position [181, 0]
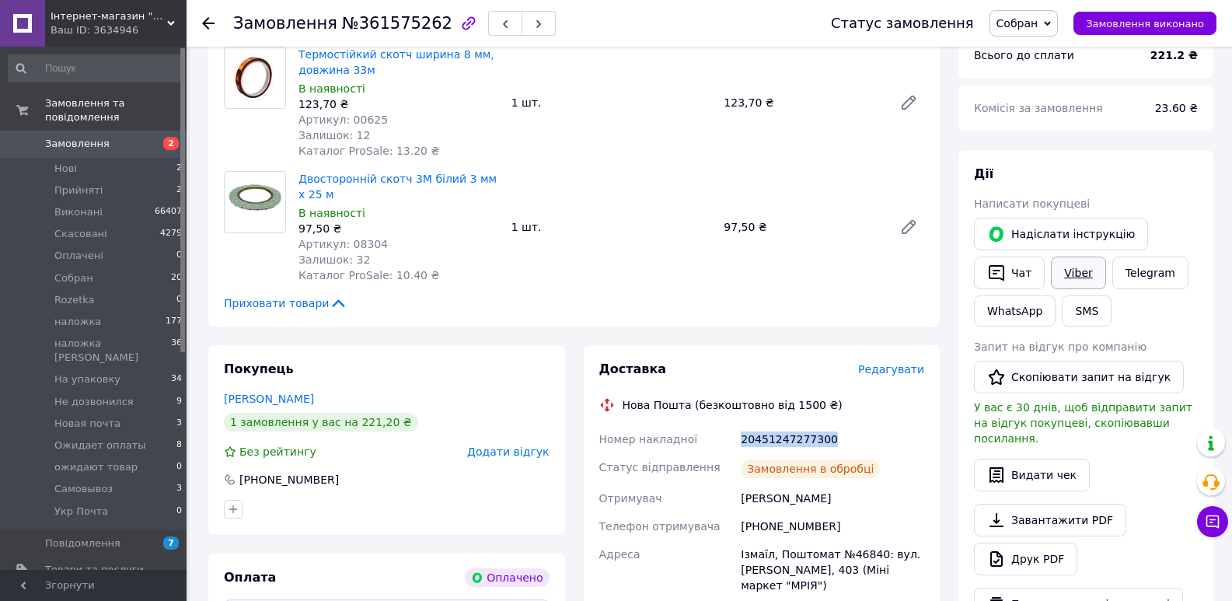
click at [1089, 277] on link "Viber" at bounding box center [1078, 273] width 54 height 33
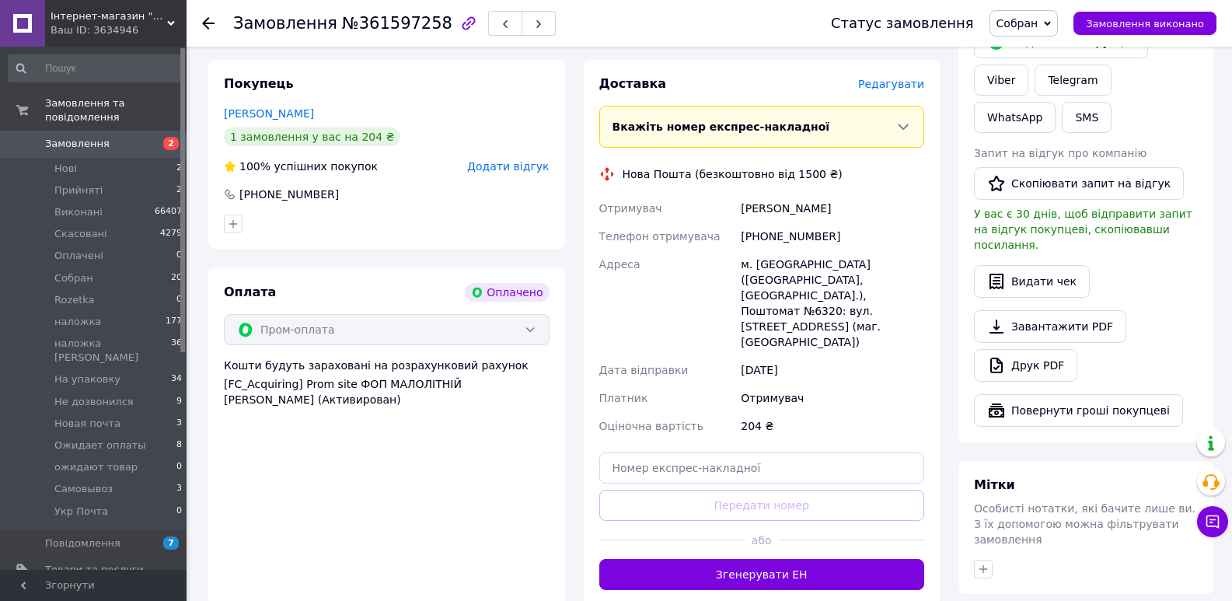
scroll to position [363, 0]
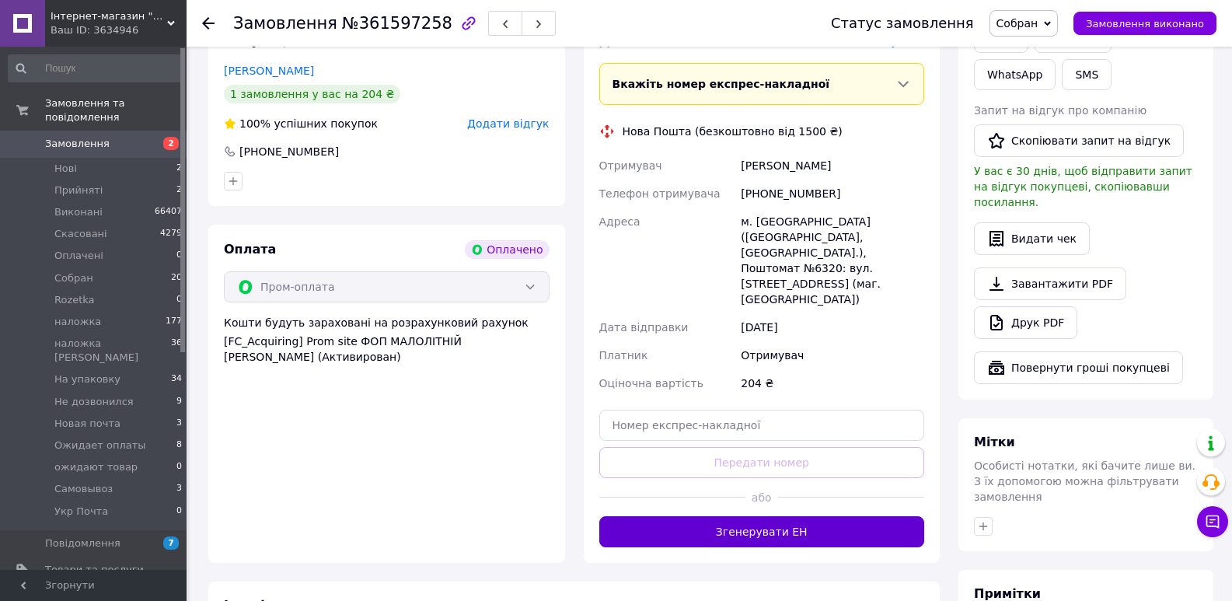
click at [810, 516] on button "Згенерувати ЕН" at bounding box center [762, 531] width 326 height 31
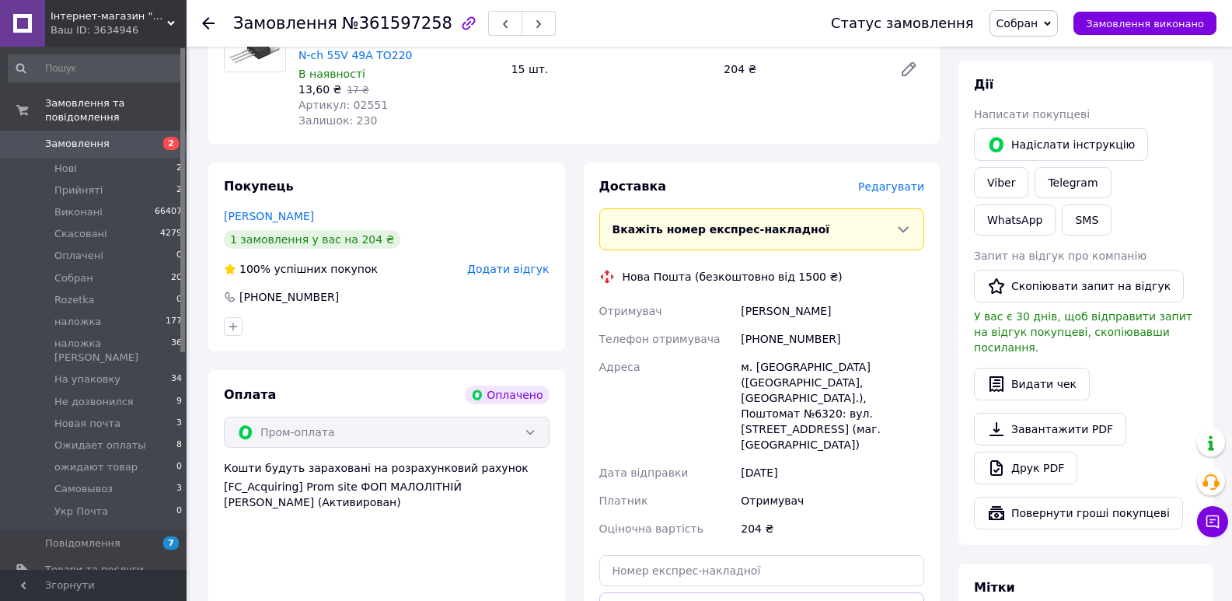
scroll to position [181, 0]
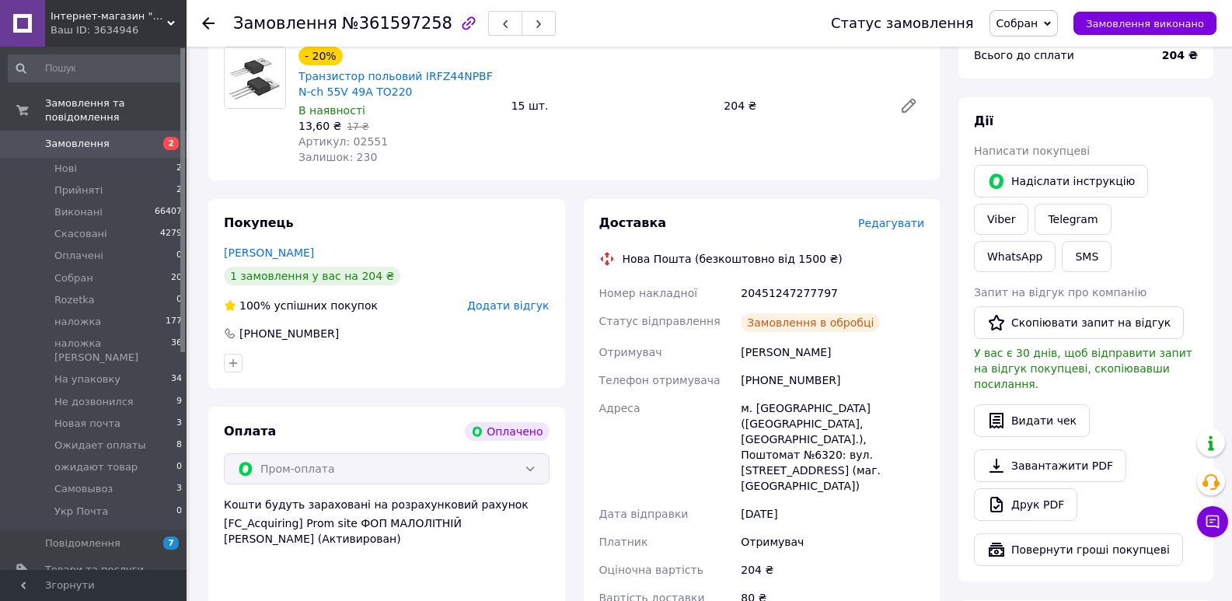
click at [793, 288] on div "20451247277797" at bounding box center [833, 293] width 190 height 28
copy div "20451247277797"
click at [1029, 204] on link "Viber" at bounding box center [1001, 219] width 54 height 31
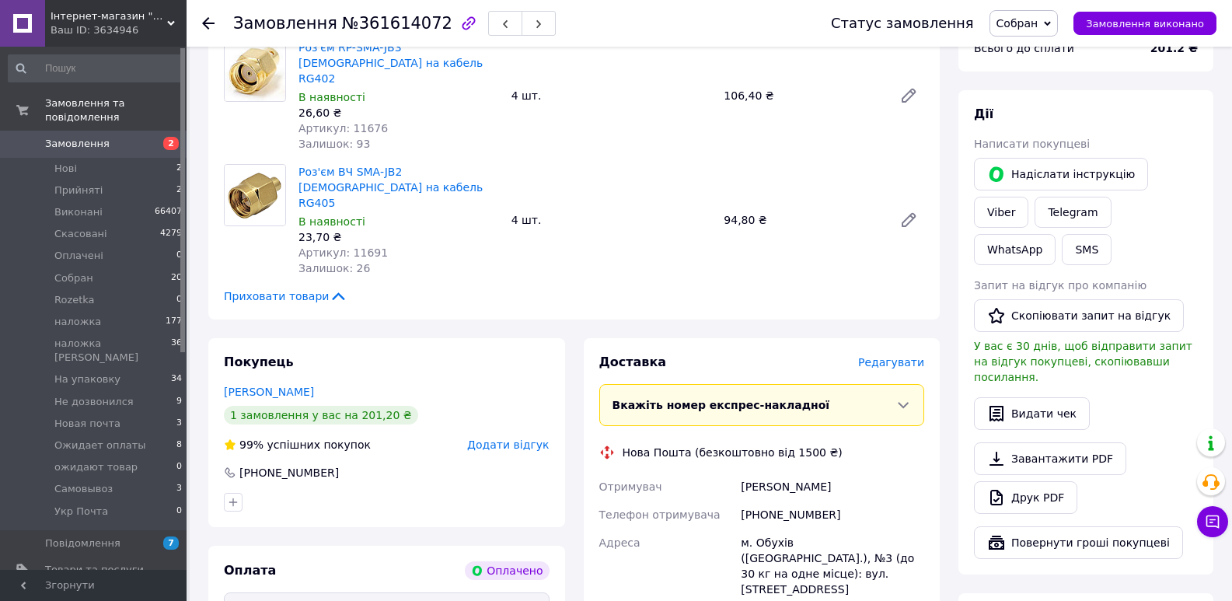
scroll to position [181, 0]
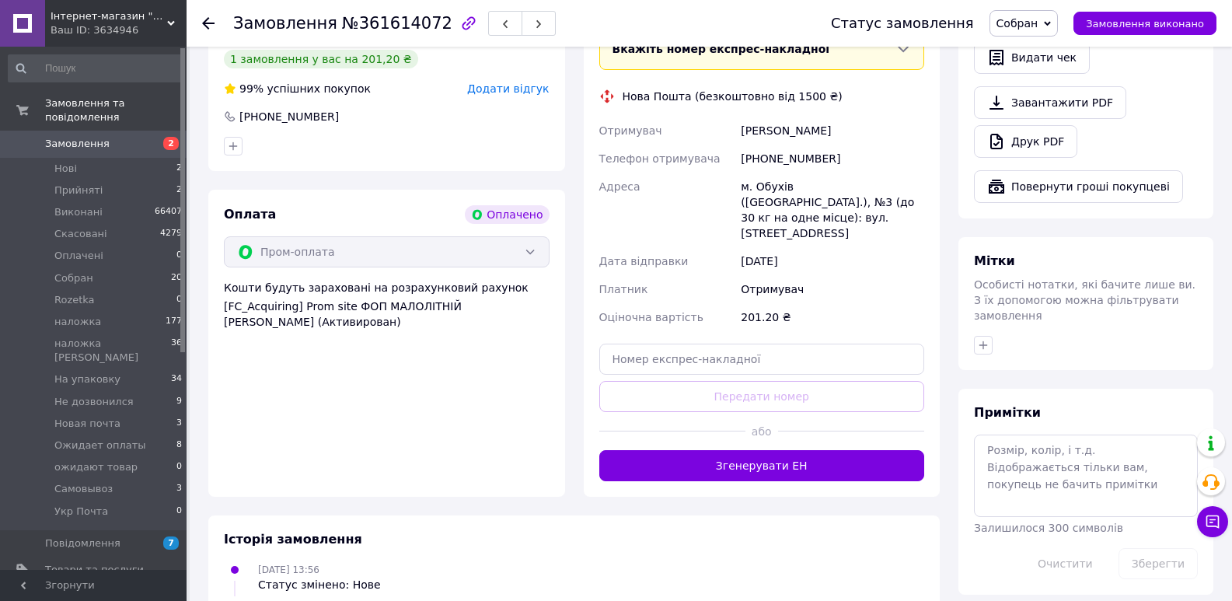
click at [804, 450] on button "Згенерувати ЕН" at bounding box center [762, 465] width 326 height 31
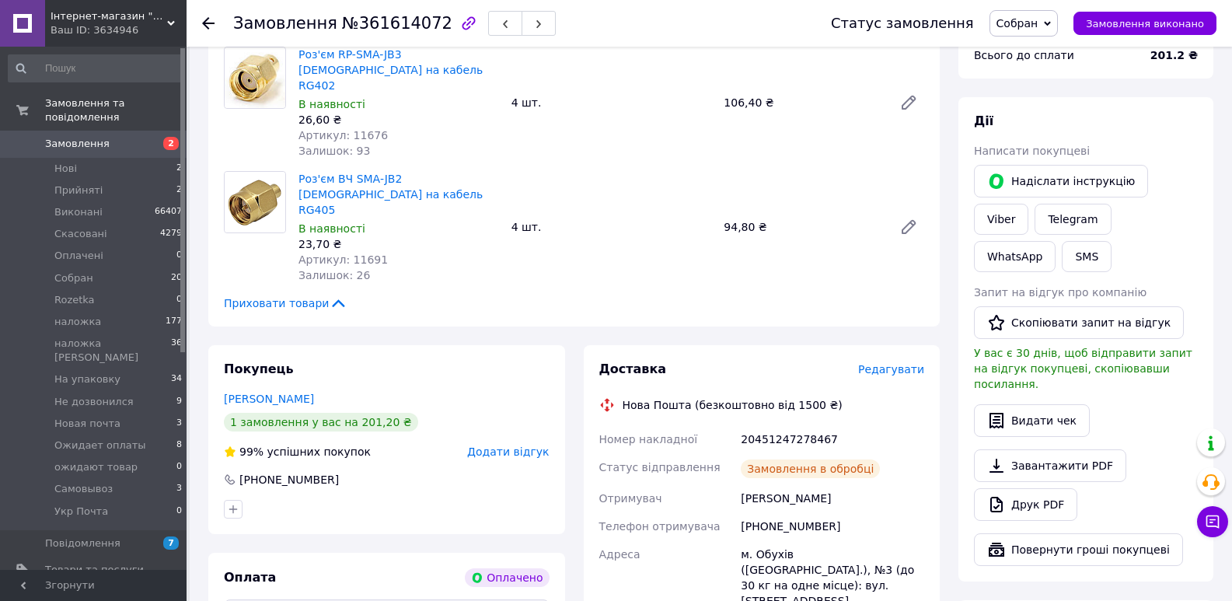
click at [791, 425] on div "20451247278467" at bounding box center [833, 439] width 190 height 28
copy div "20451247278467"
click at [1029, 204] on link "Viber" at bounding box center [1001, 219] width 54 height 31
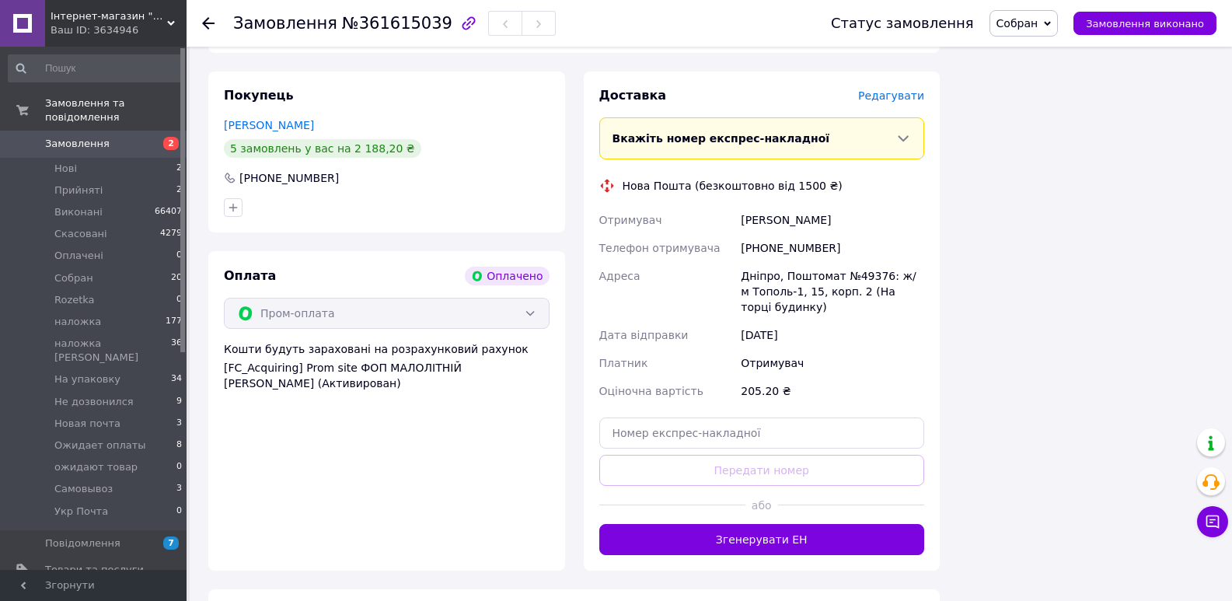
scroll to position [544, 0]
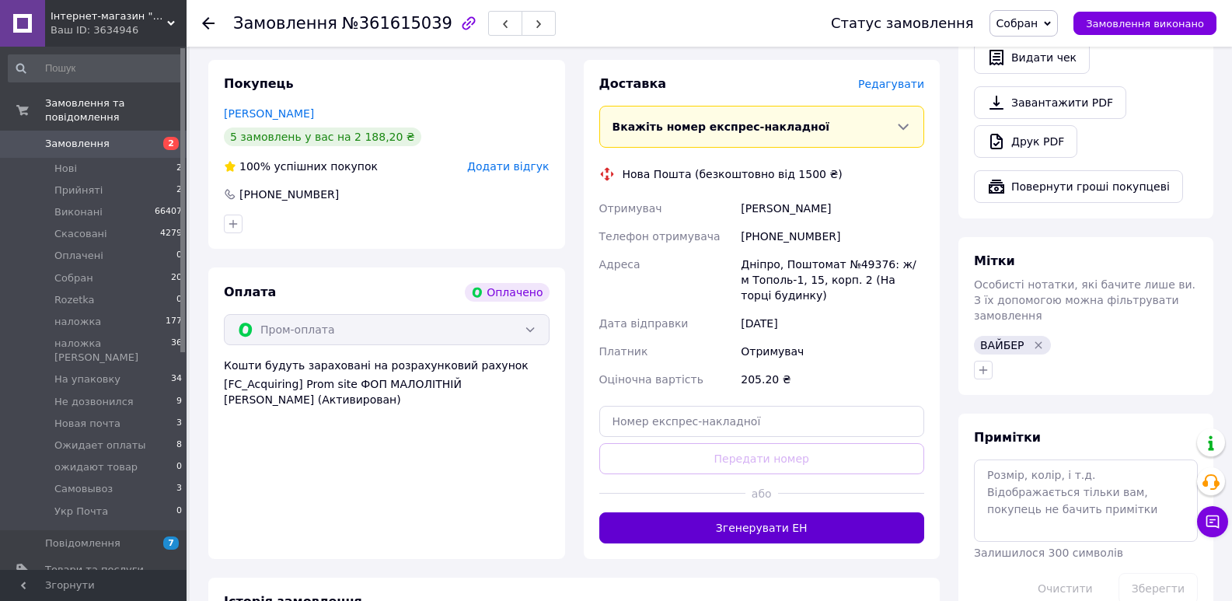
click at [793, 537] on button "Згенерувати ЕН" at bounding box center [762, 527] width 326 height 31
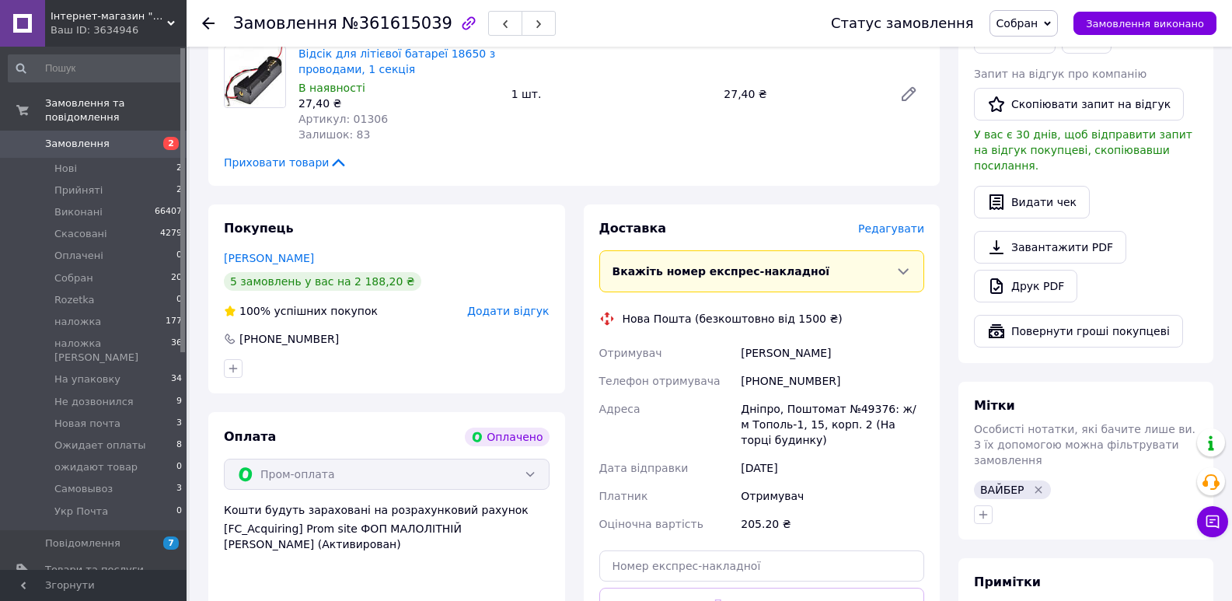
scroll to position [363, 0]
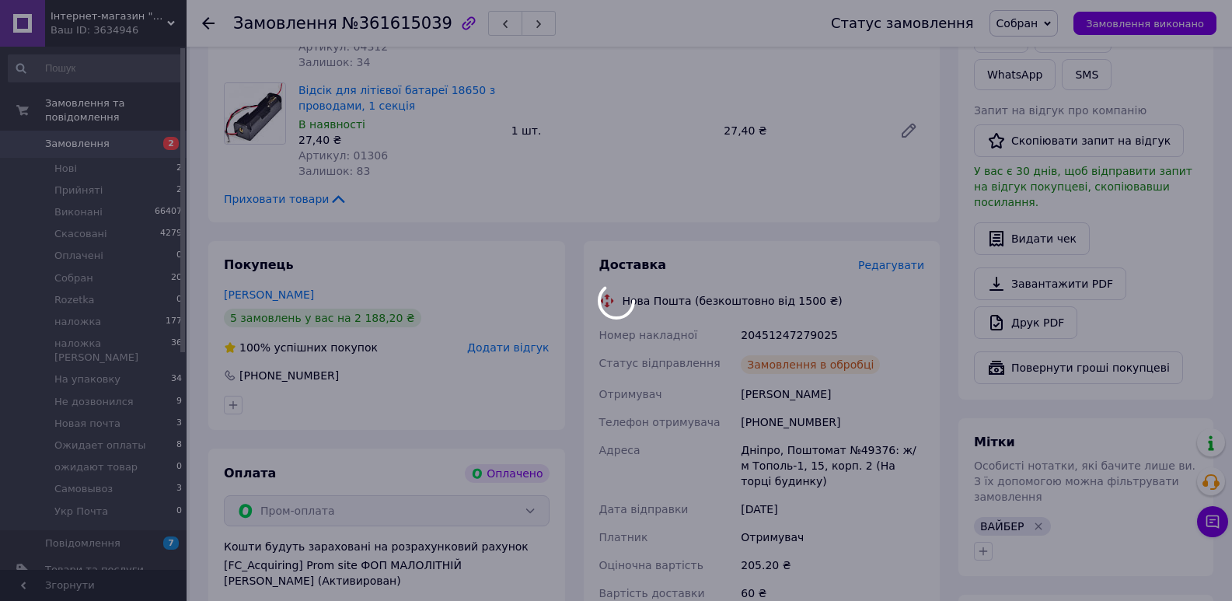
click at [783, 334] on body "Інтернет-магазин "Електроніка" Ваш ID: 3634946 Сайт Інтернет-магазин "Електроні…" at bounding box center [616, 397] width 1232 height 1521
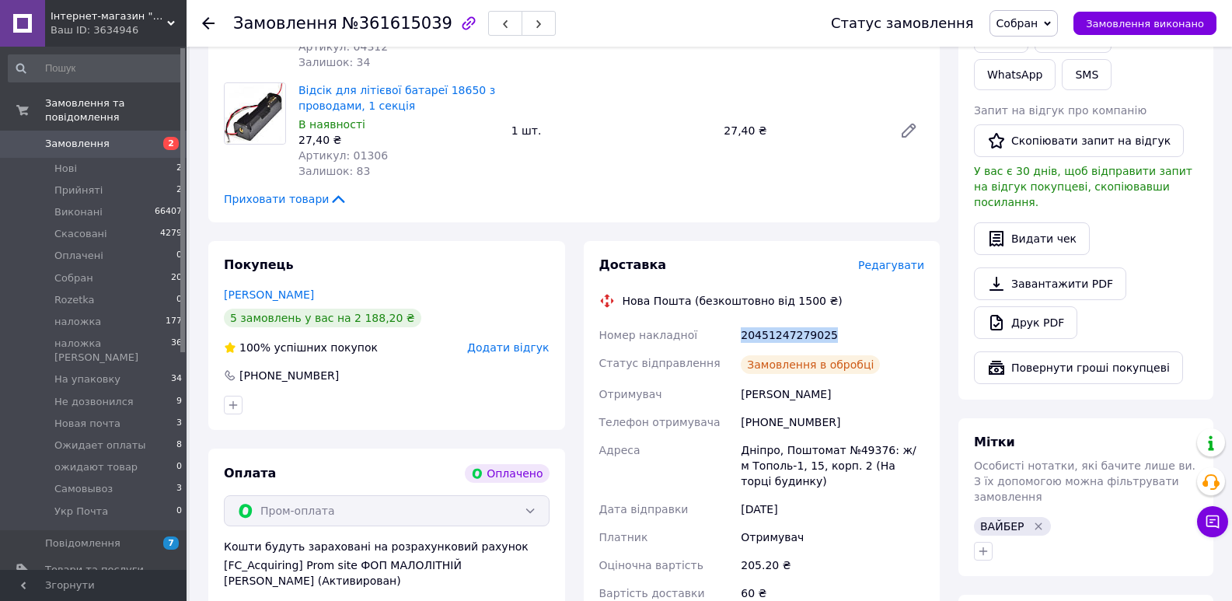
click at [783, 334] on div "20451247279025" at bounding box center [833, 335] width 190 height 28
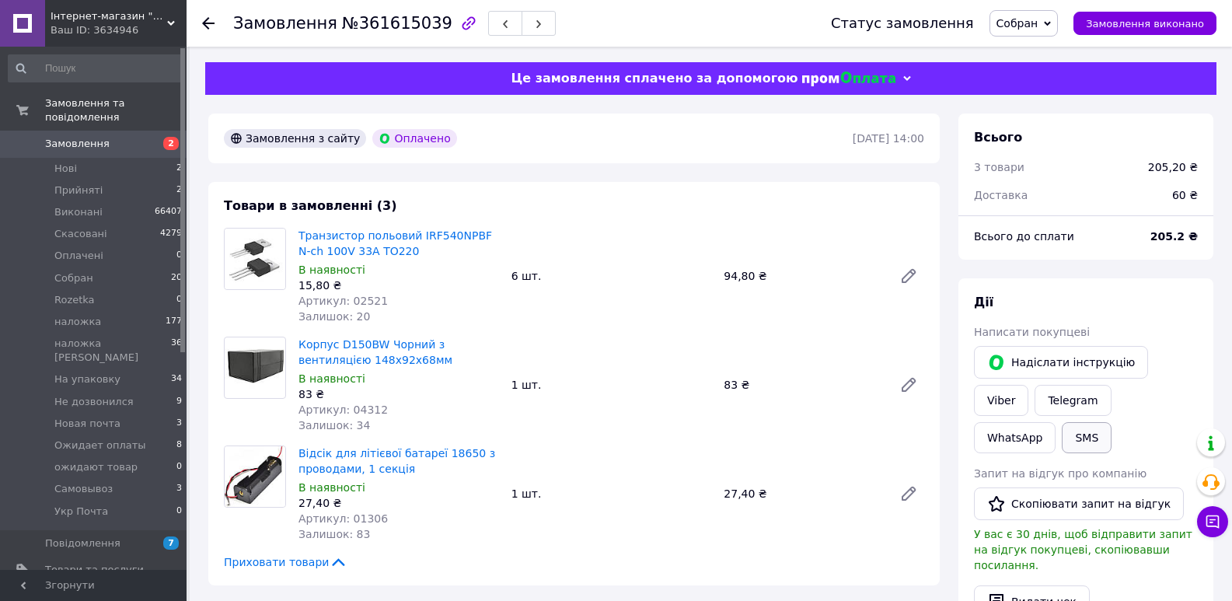
click at [1112, 422] on button "SMS" at bounding box center [1087, 437] width 50 height 31
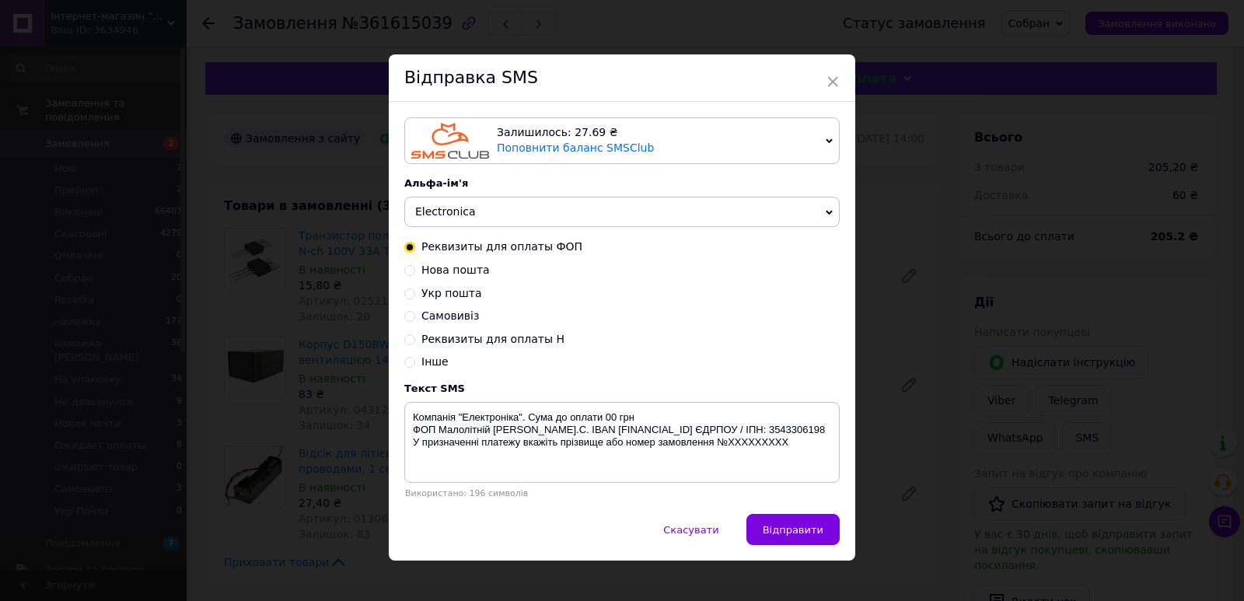
click at [1035, 361] on div "× Відправка SMS Залишилось: 27.69 ₴ Поповнити баланс SMSClub Підключити LetsAds…" at bounding box center [622, 300] width 1244 height 601
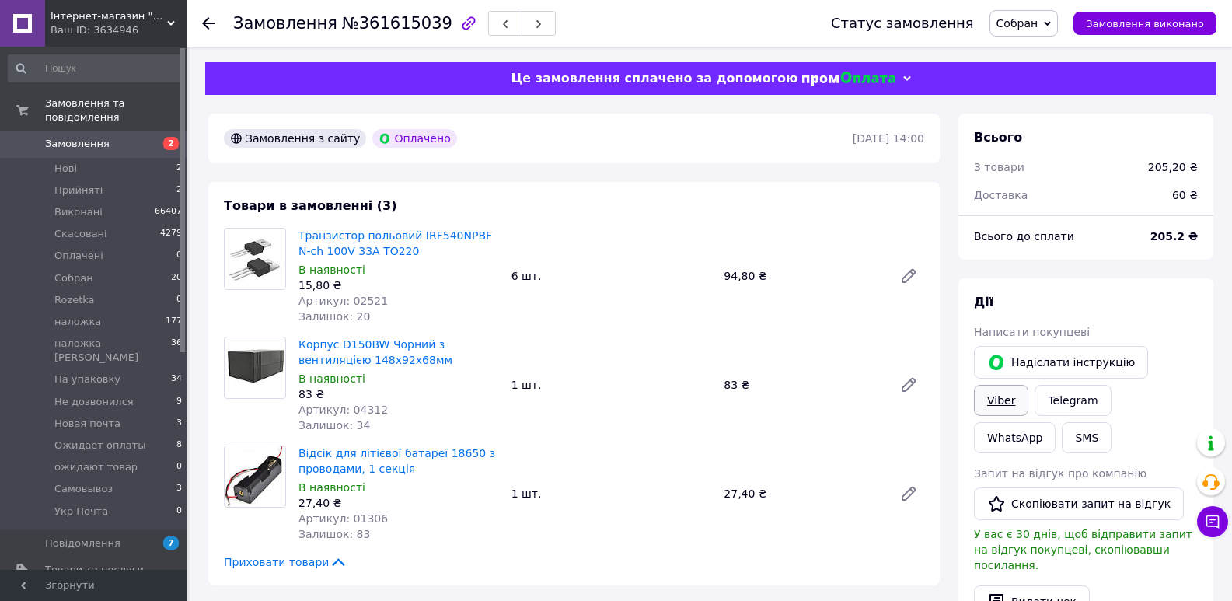
click at [1029, 385] on link "Viber" at bounding box center [1001, 400] width 54 height 31
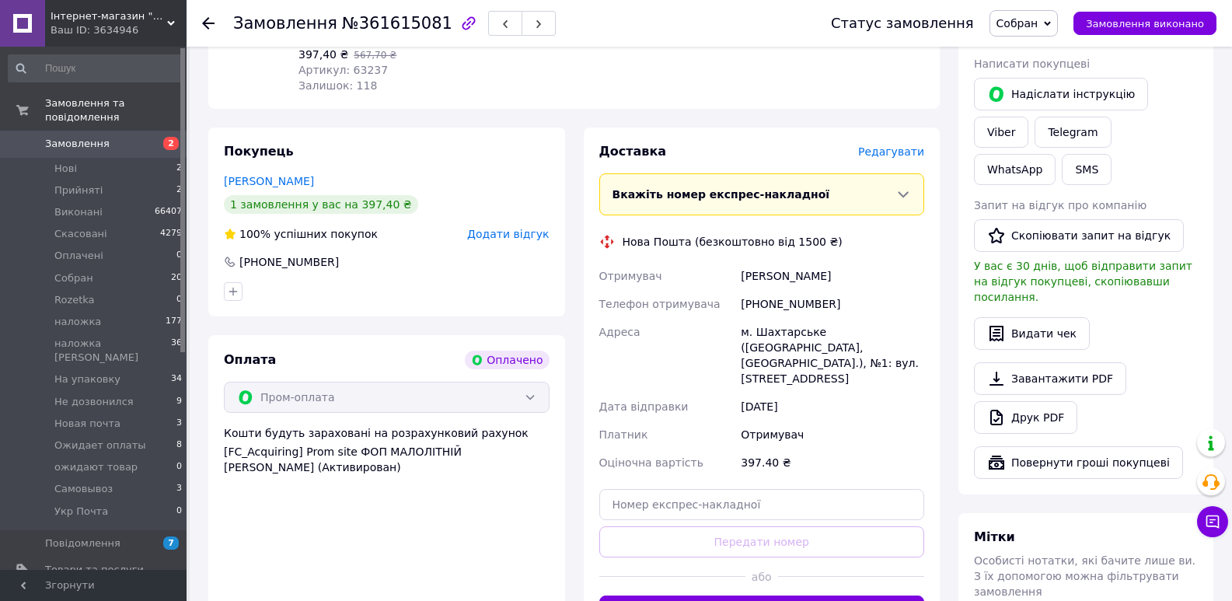
scroll to position [544, 0]
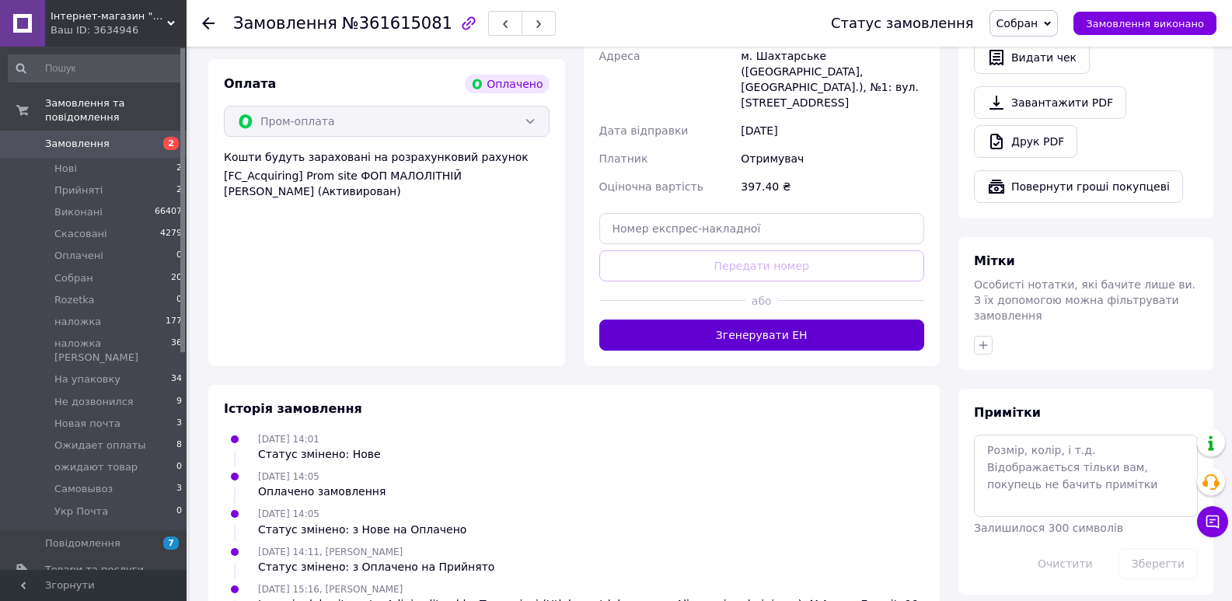
click at [763, 320] on button "Згенерувати ЕН" at bounding box center [762, 335] width 326 height 31
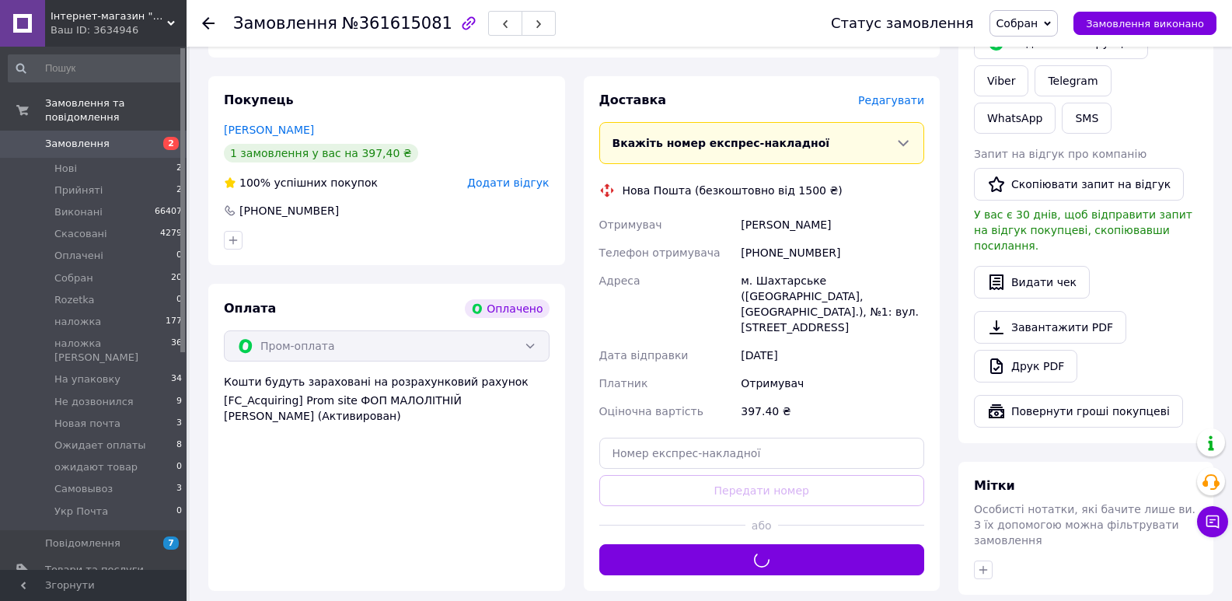
scroll to position [181, 0]
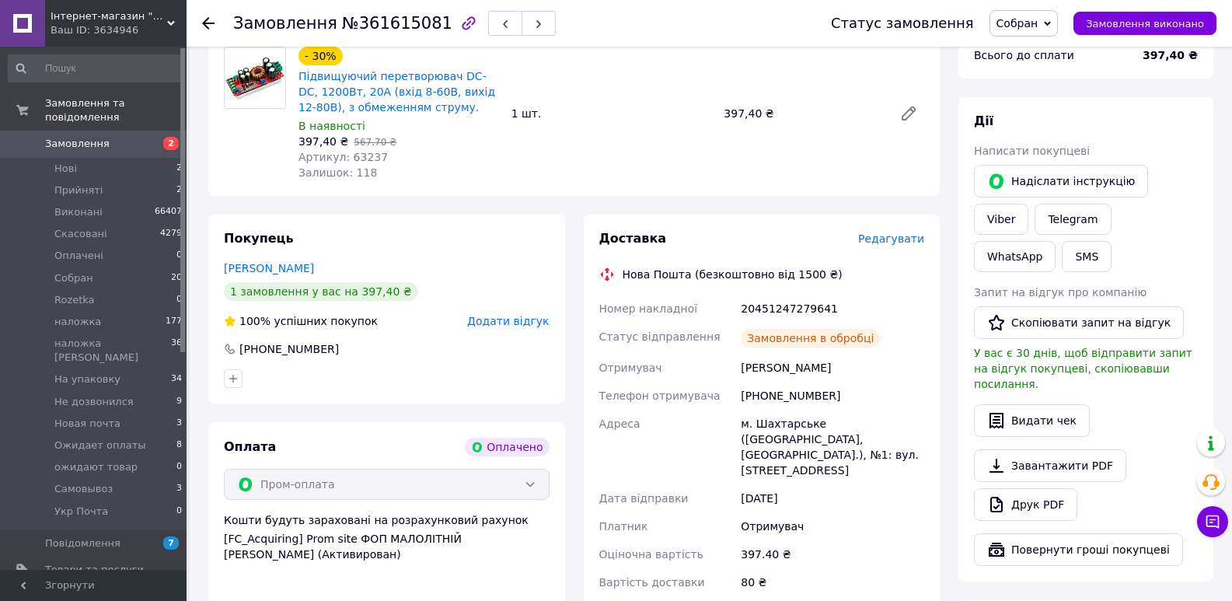
click at [771, 301] on div "20451247279641" at bounding box center [833, 309] width 190 height 28
copy div "20451247279641"
click at [1029, 204] on link "Viber" at bounding box center [1001, 219] width 54 height 31
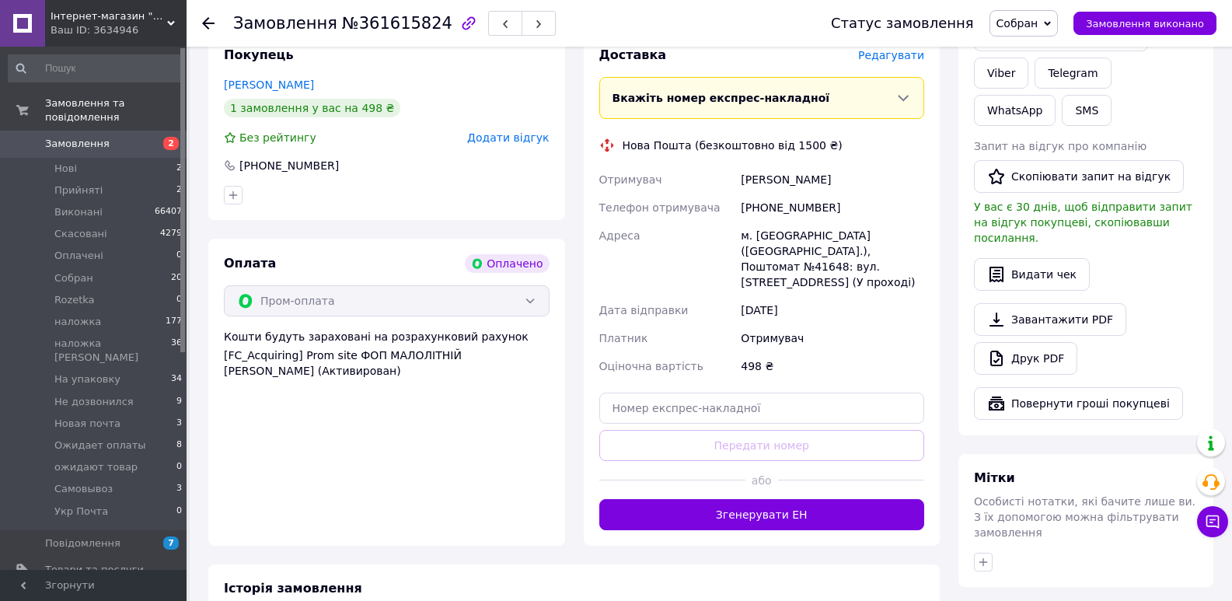
scroll to position [363, 0]
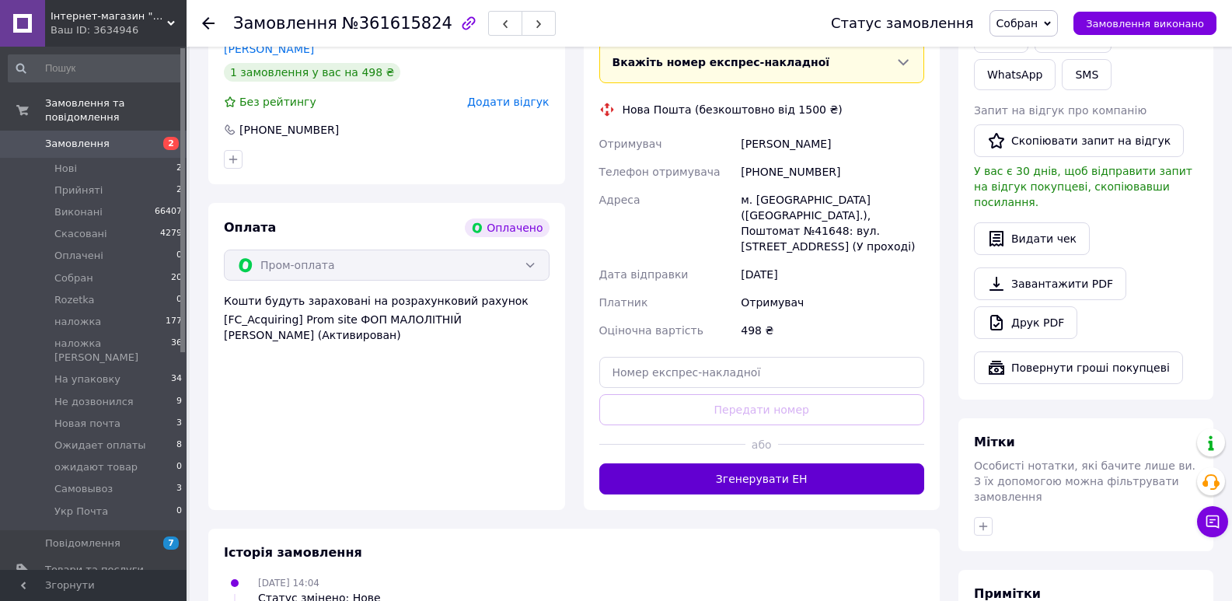
click at [778, 463] on button "Згенерувати ЕН" at bounding box center [762, 478] width 326 height 31
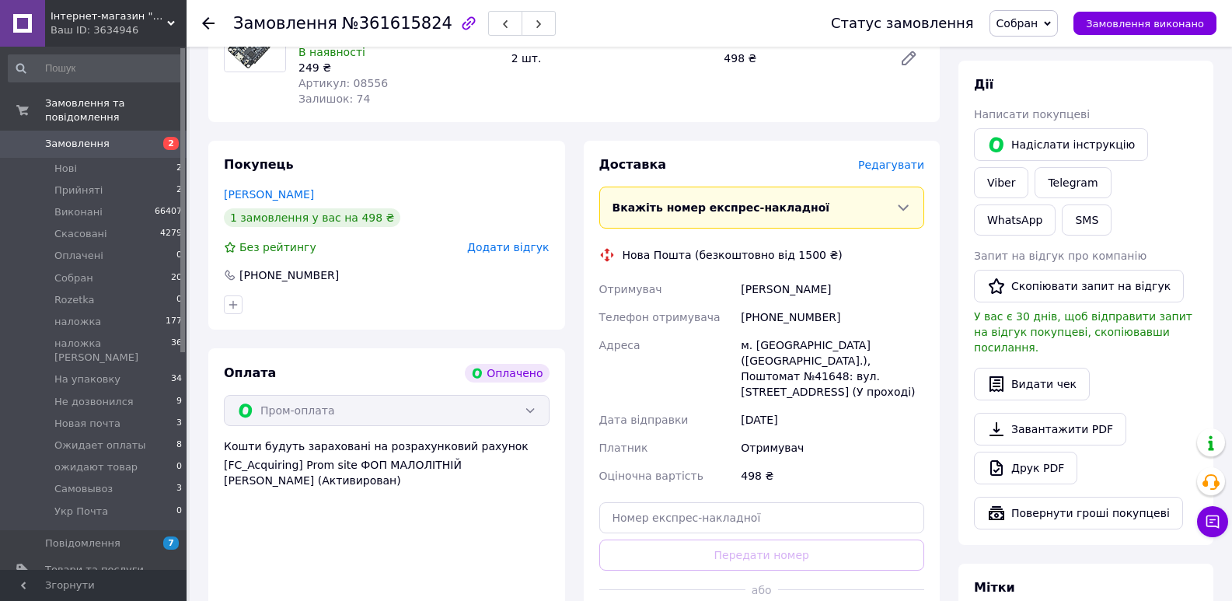
scroll to position [181, 0]
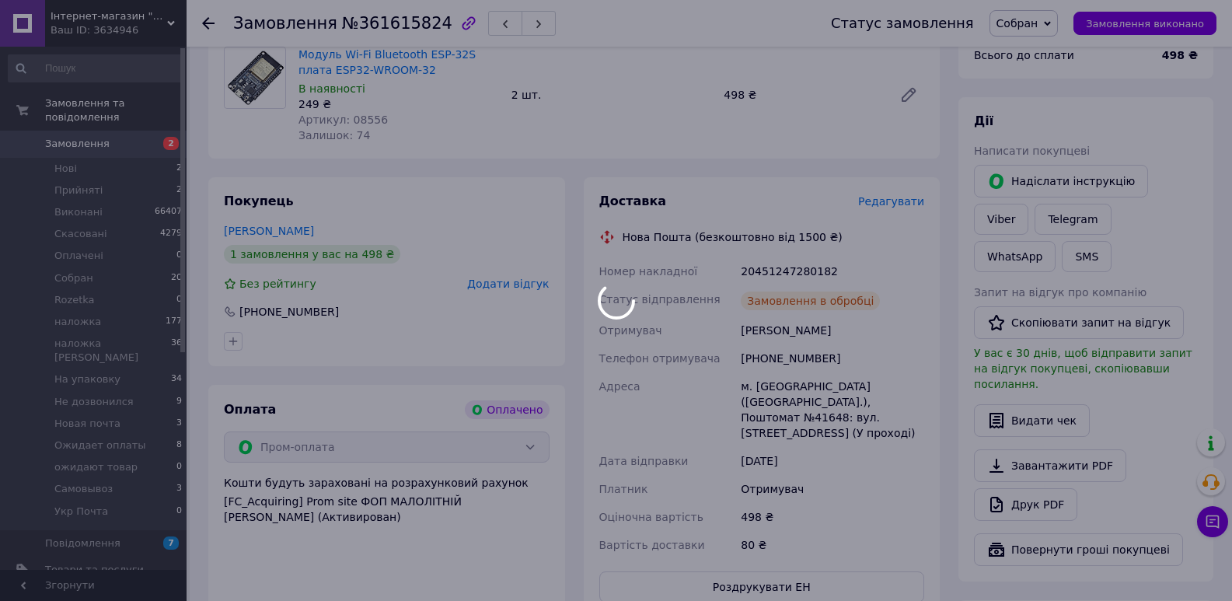
click at [795, 267] on div at bounding box center [616, 300] width 1232 height 601
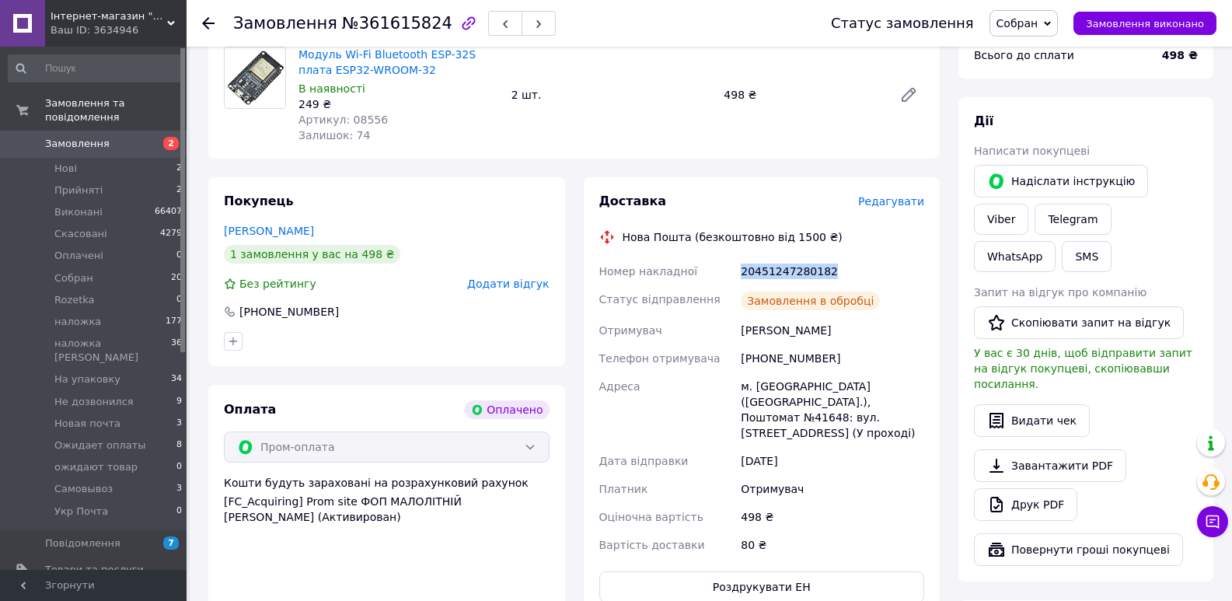
click at [795, 267] on div "20451247280182" at bounding box center [833, 271] width 190 height 28
copy div "20451247280182"
click at [1029, 204] on link "Viber" at bounding box center [1001, 219] width 54 height 31
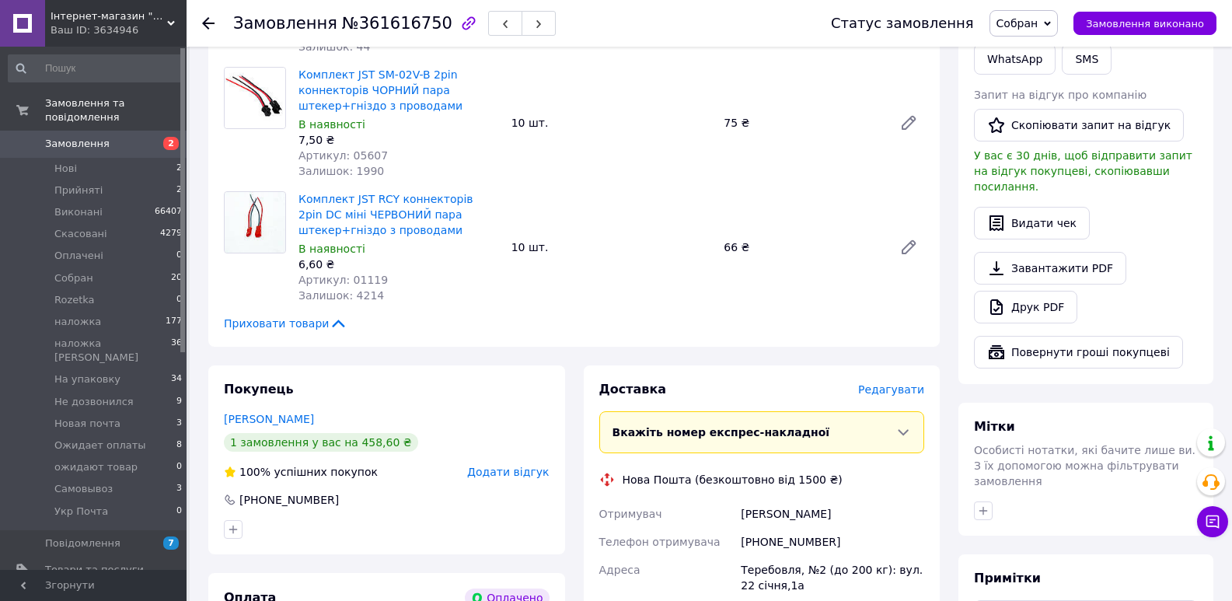
scroll to position [725, 0]
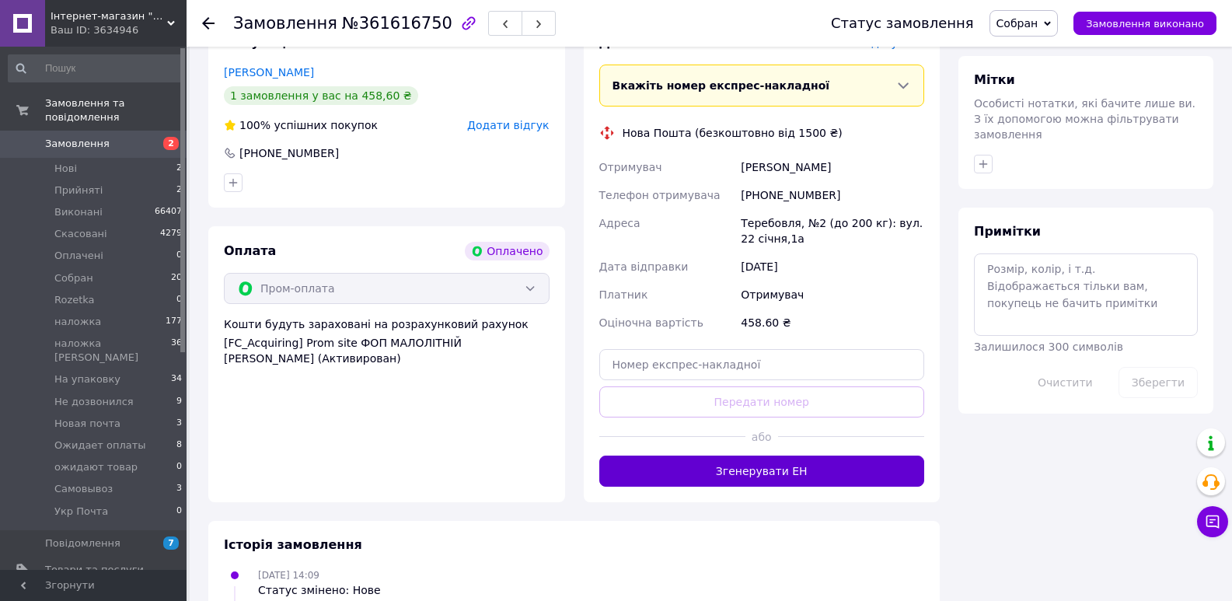
click at [803, 468] on button "Згенерувати ЕН" at bounding box center [762, 471] width 326 height 31
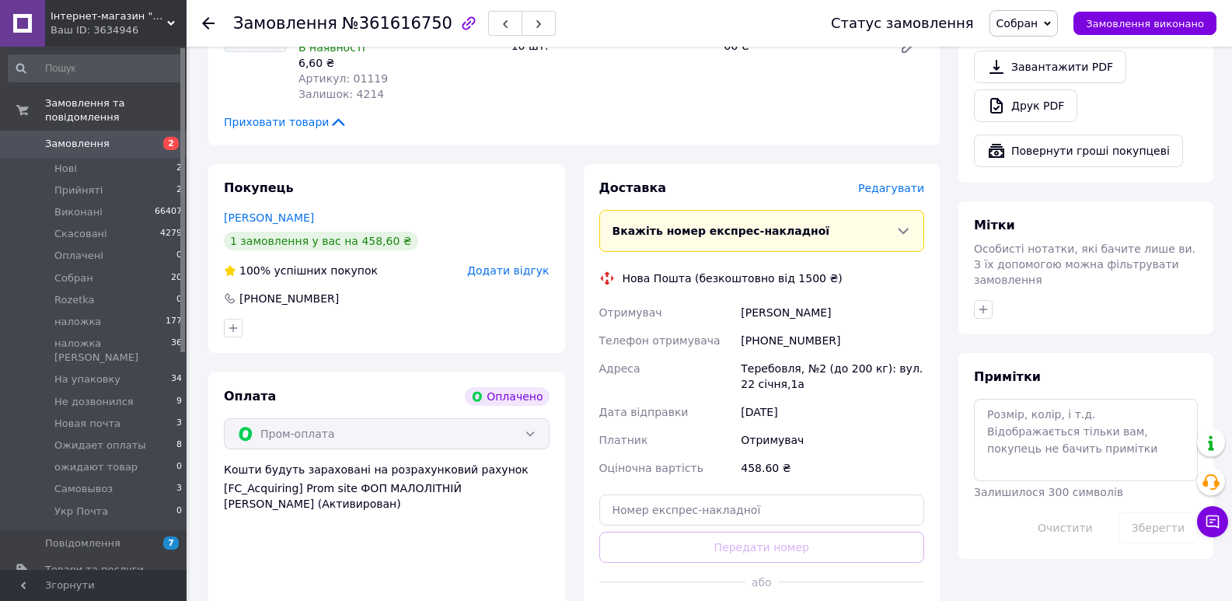
scroll to position [544, 0]
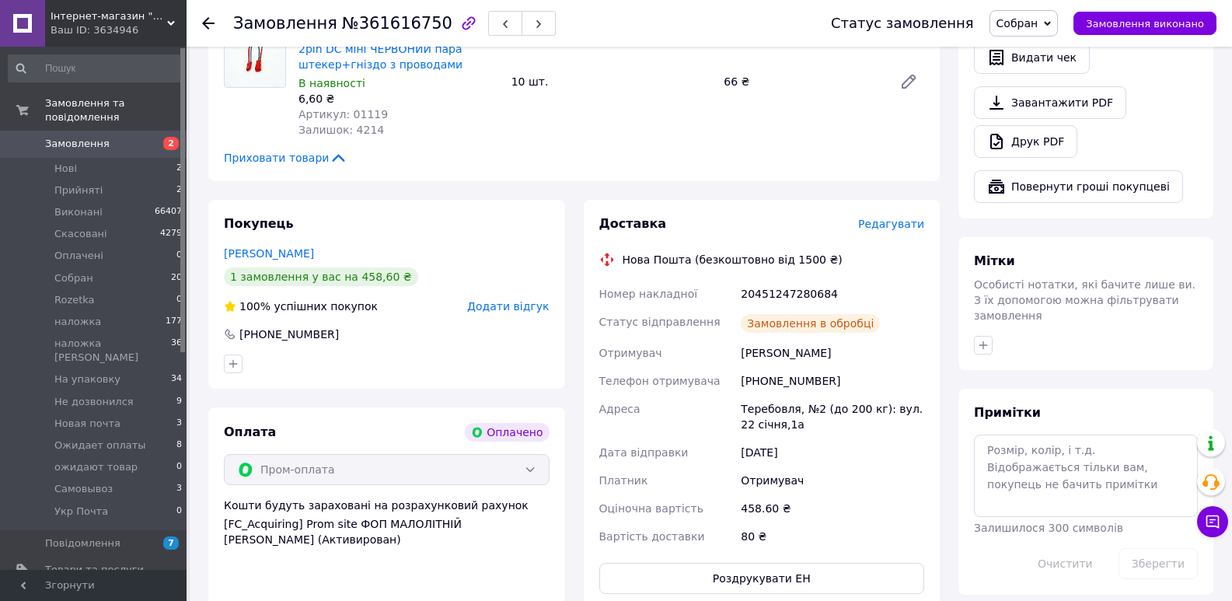
click at [778, 291] on div "20451247280684" at bounding box center [833, 294] width 190 height 28
copy div "20451247280684"
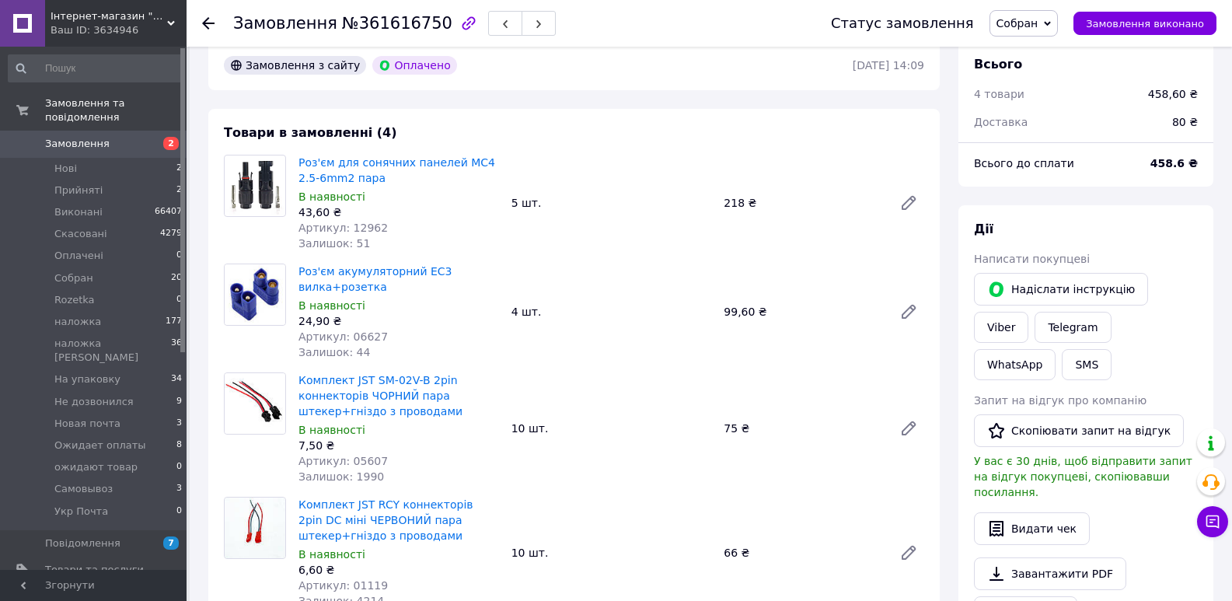
scroll to position [0, 0]
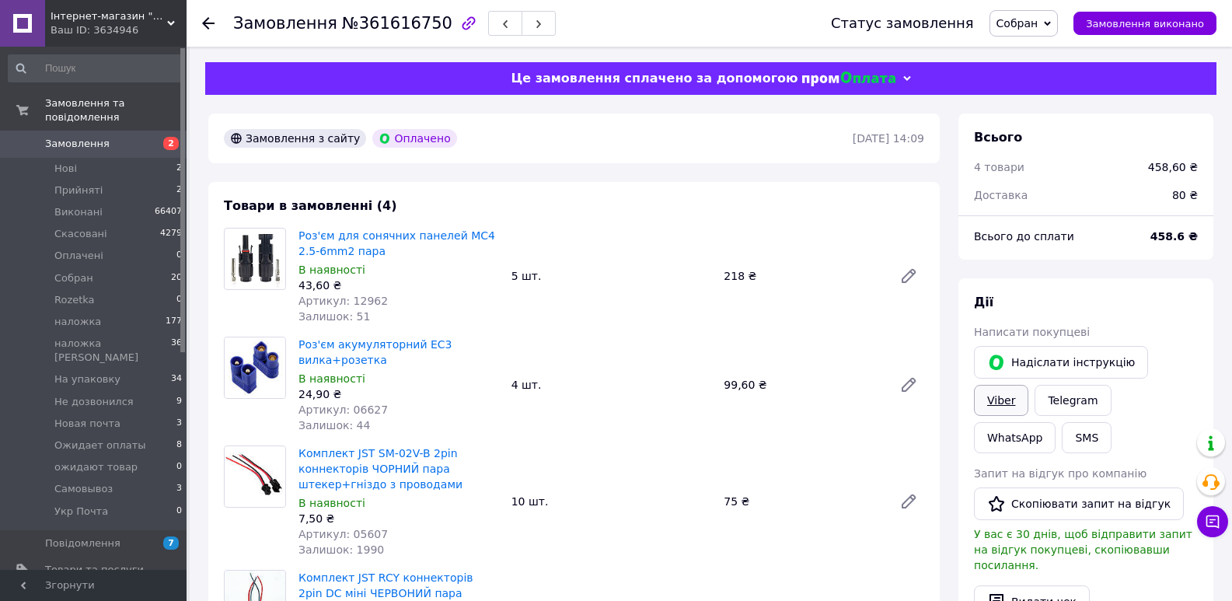
click at [1029, 385] on link "Viber" at bounding box center [1001, 400] width 54 height 31
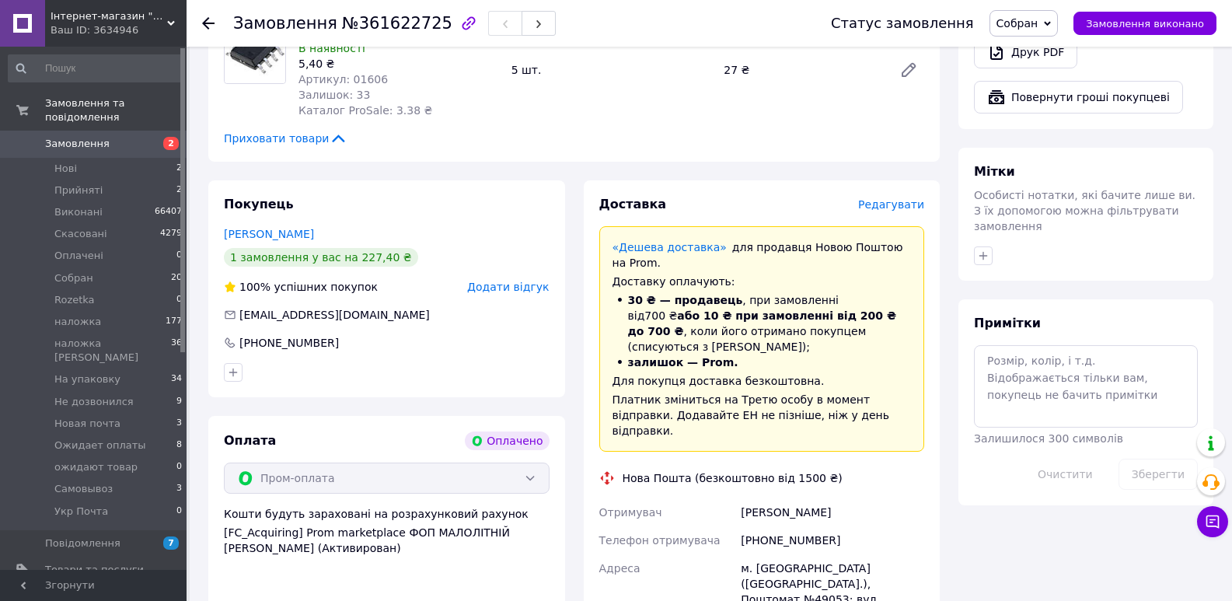
scroll to position [907, 0]
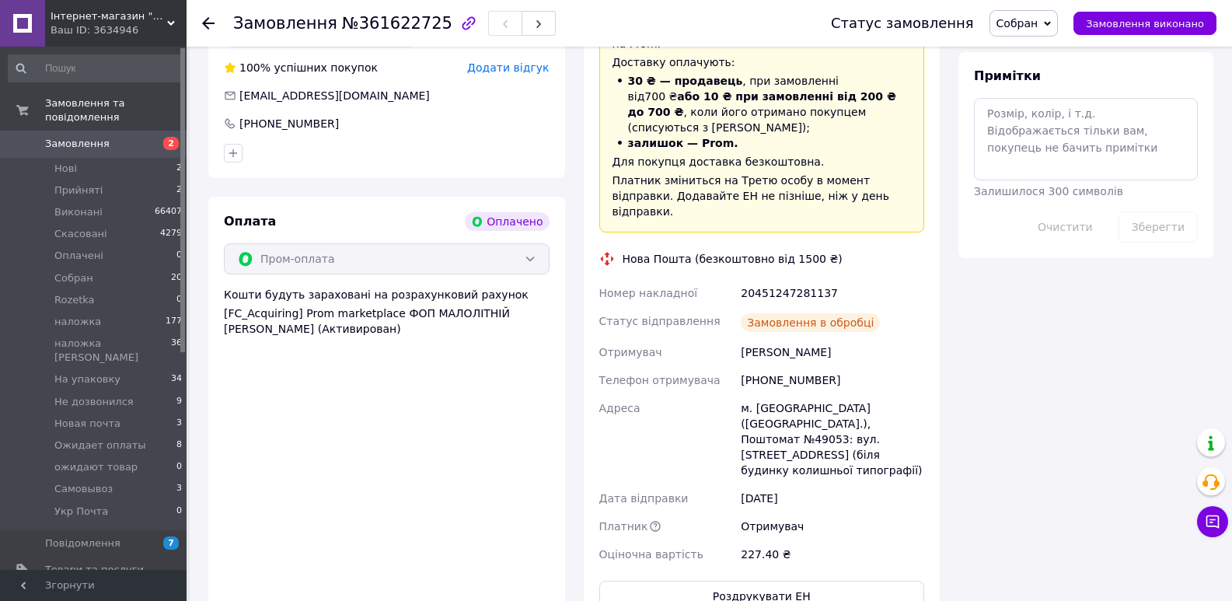
click at [798, 279] on div "20451247281137" at bounding box center [833, 293] width 190 height 28
copy div "20451247281137"
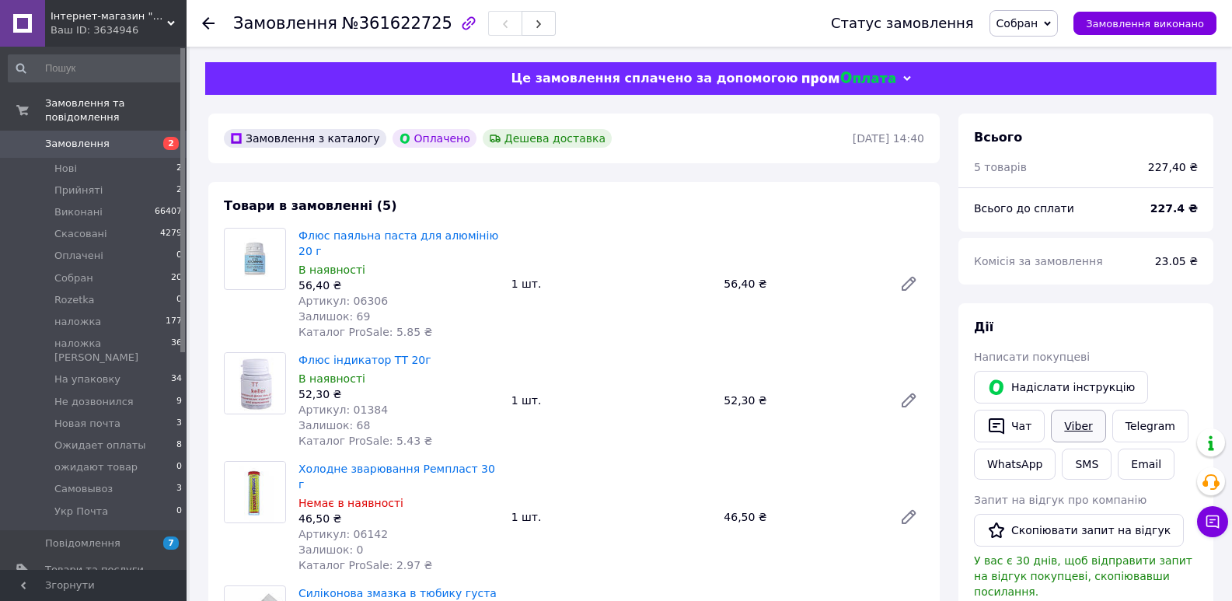
click at [1078, 418] on link "Viber" at bounding box center [1078, 426] width 54 height 33
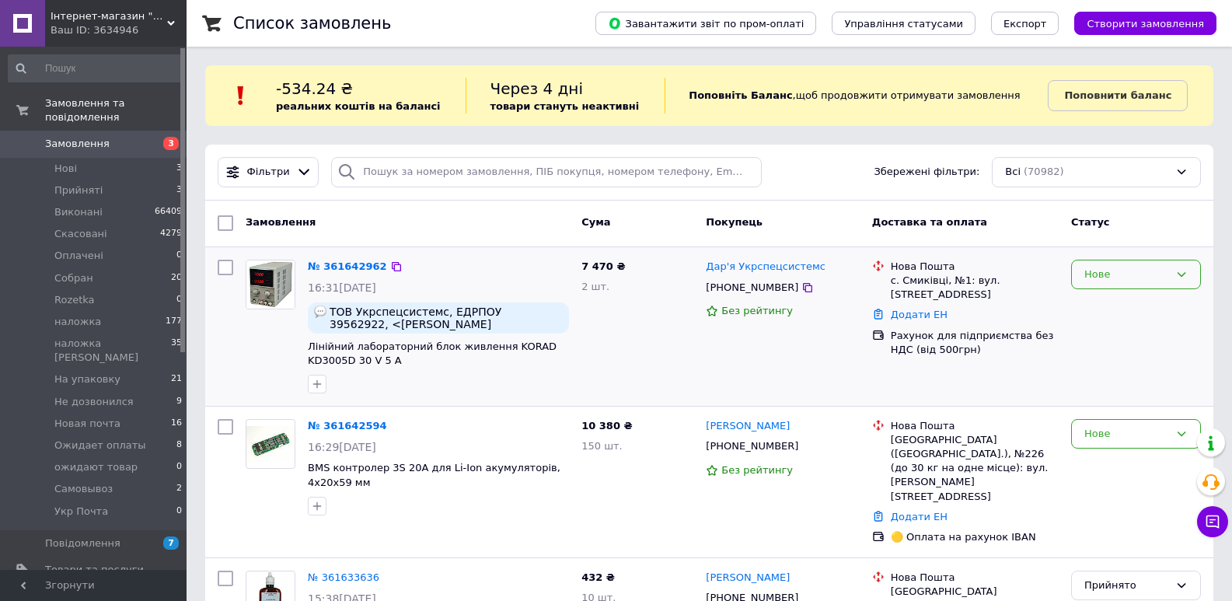
click at [1144, 274] on div "Нове" at bounding box center [1127, 275] width 85 height 16
click at [1137, 296] on li "Прийнято" at bounding box center [1136, 306] width 128 height 29
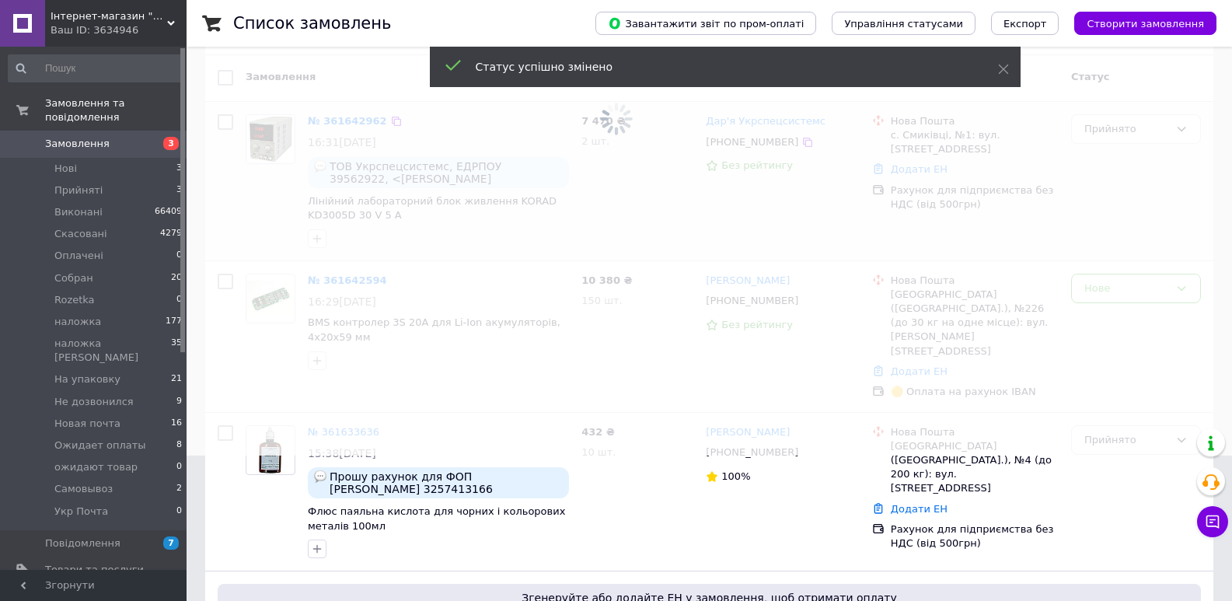
scroll to position [181, 0]
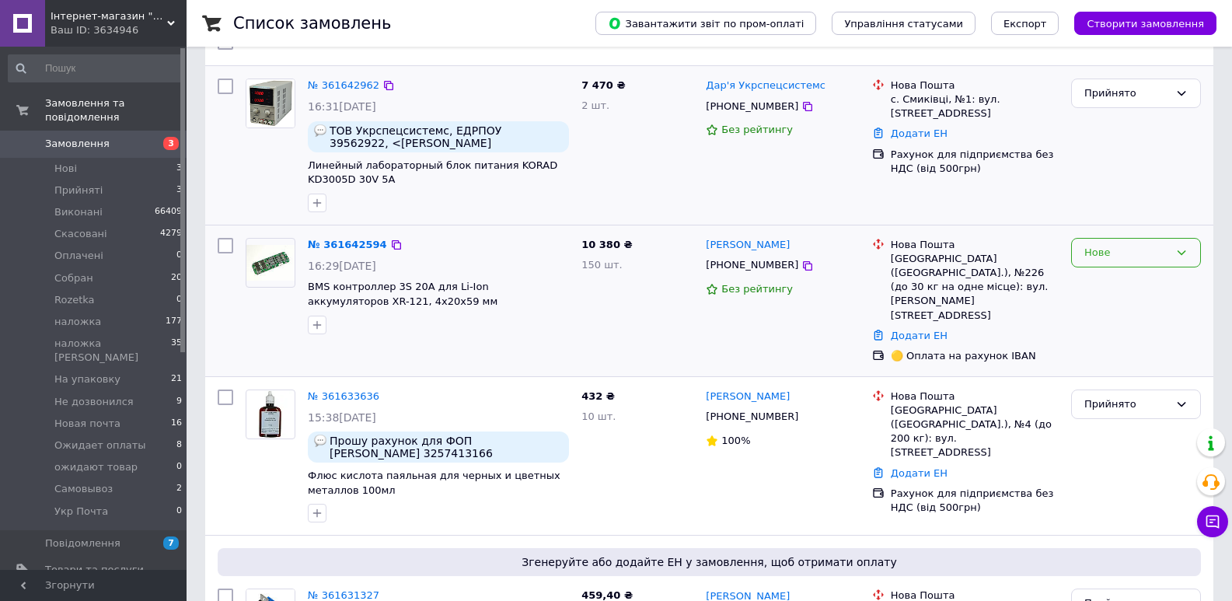
click at [1115, 250] on div "Нове" at bounding box center [1127, 253] width 85 height 16
click at [1118, 277] on li "Прийнято" at bounding box center [1136, 285] width 128 height 29
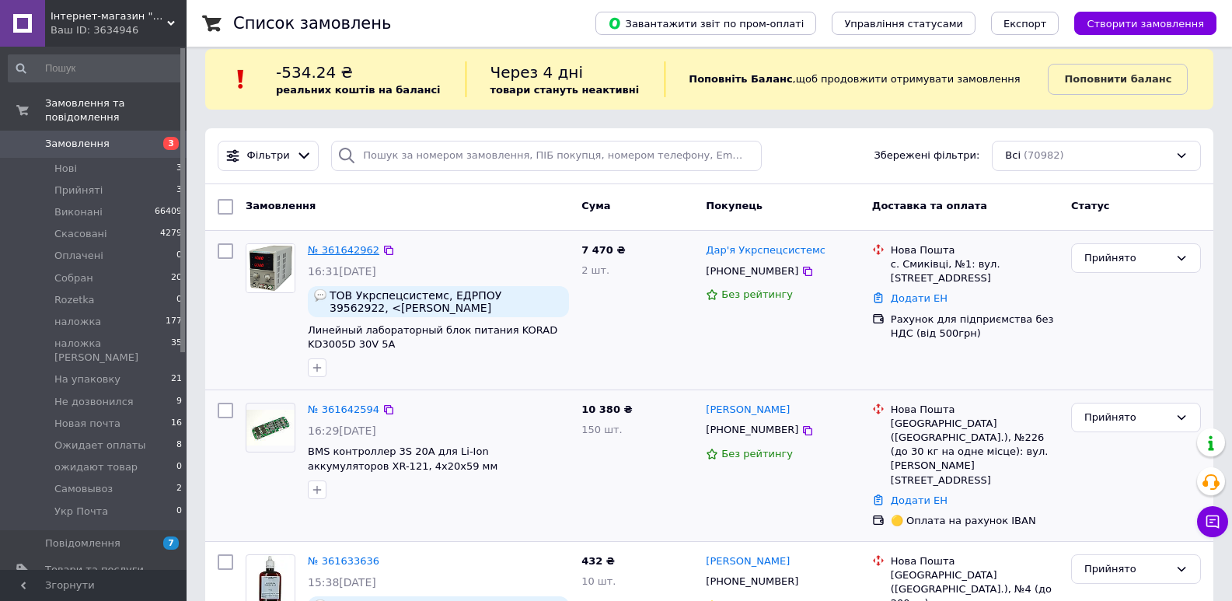
scroll to position [0, 0]
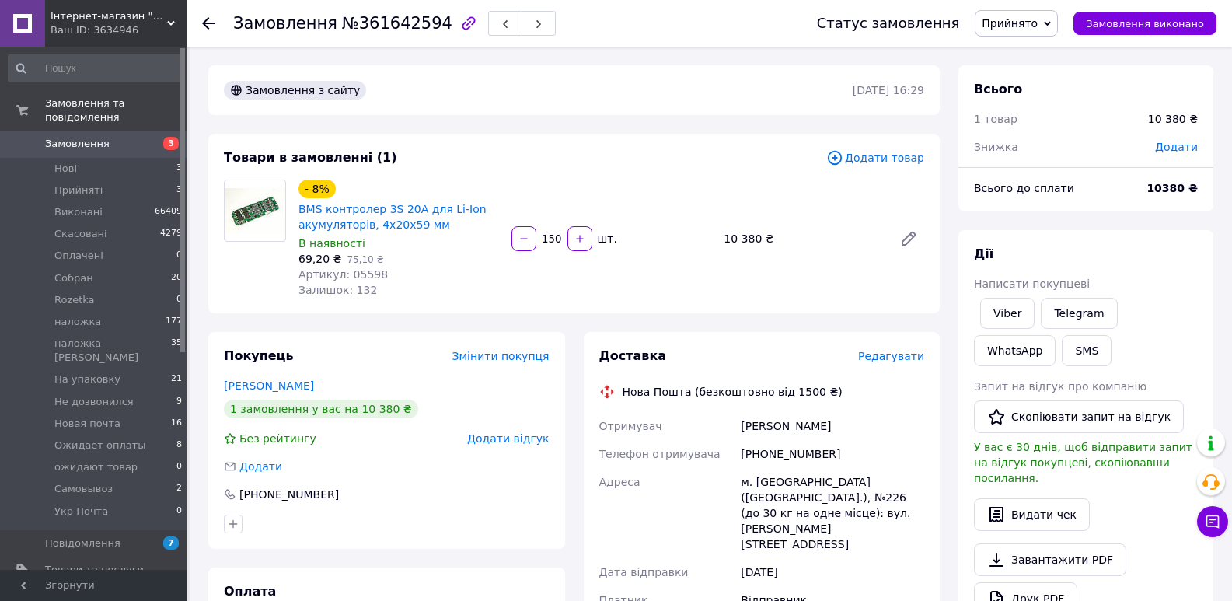
click at [362, 288] on span "Залишок: 132" at bounding box center [338, 290] width 79 height 12
click at [361, 287] on span "Залишок: 132" at bounding box center [338, 290] width 79 height 12
click at [389, 31] on span "№361642594" at bounding box center [397, 23] width 110 height 19
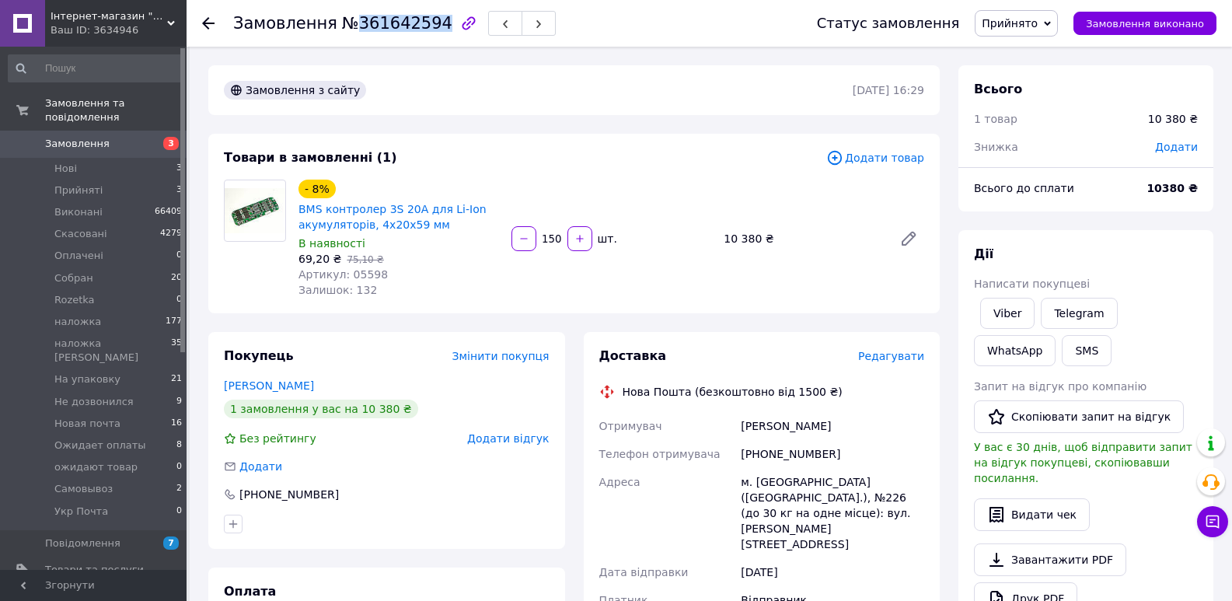
copy span "361642594"
click at [1062, 347] on button "SMS" at bounding box center [1087, 350] width 50 height 31
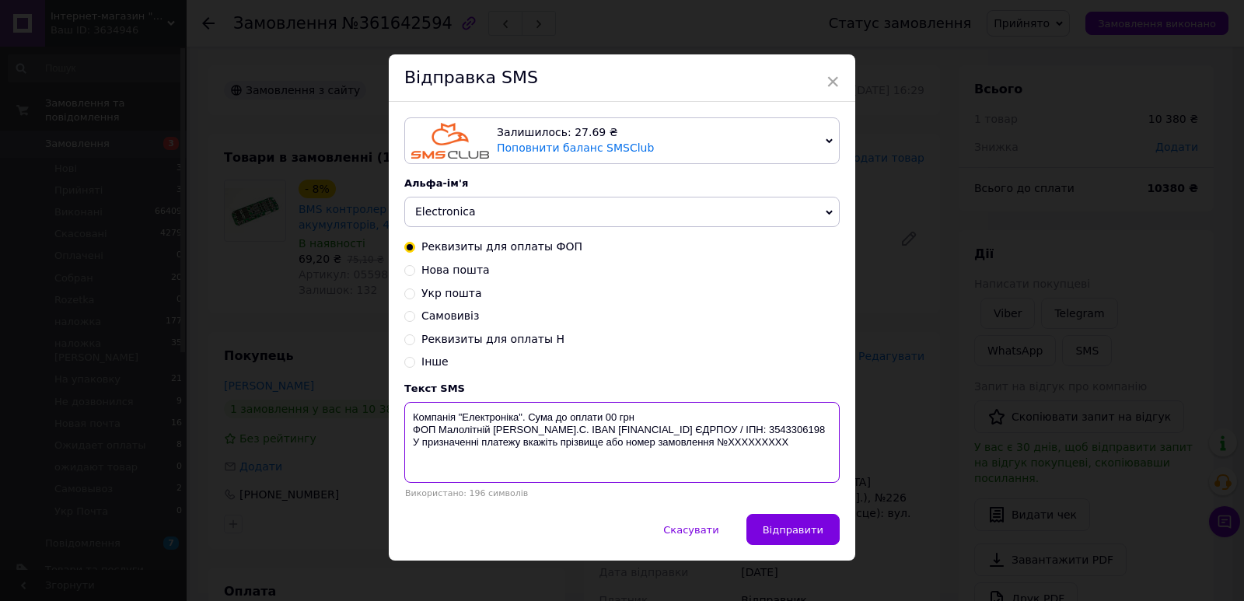
click at [753, 462] on textarea "Компанія "Електроніка". Сума до оплати 00 грн ФОП Малолітній В.С. IBAN UA953052…" at bounding box center [621, 442] width 435 height 81
paste textarea "361642594"
click at [613, 415] on textarea "Компанія "Електроніка". Сума до оплати 00 грн ФОП Малолітній В.С. IBAN UA953052…" at bounding box center [621, 442] width 435 height 81
type textarea "Компанія "Електроніка". Сума до оплати 10380 грн ФОП Малолітній В.С. IBAN UA953…"
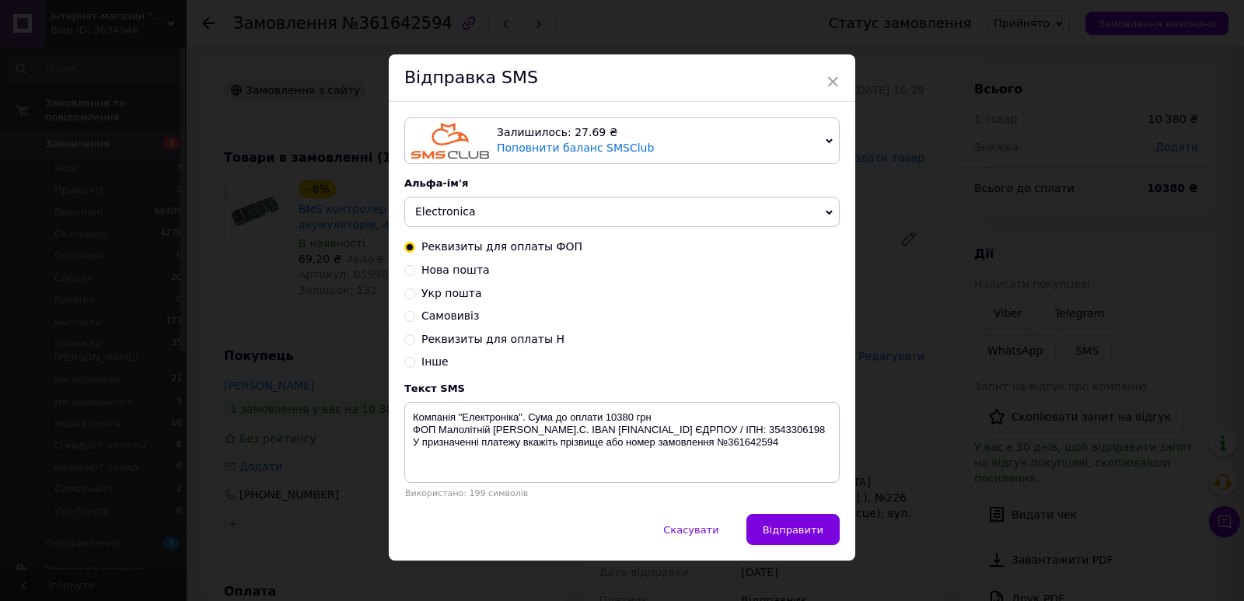
click at [896, 344] on div "× Відправка SMS Залишилось: 27.69 ₴ Поповнити баланс SMSClub Підключити LetsAds…" at bounding box center [622, 300] width 1244 height 601
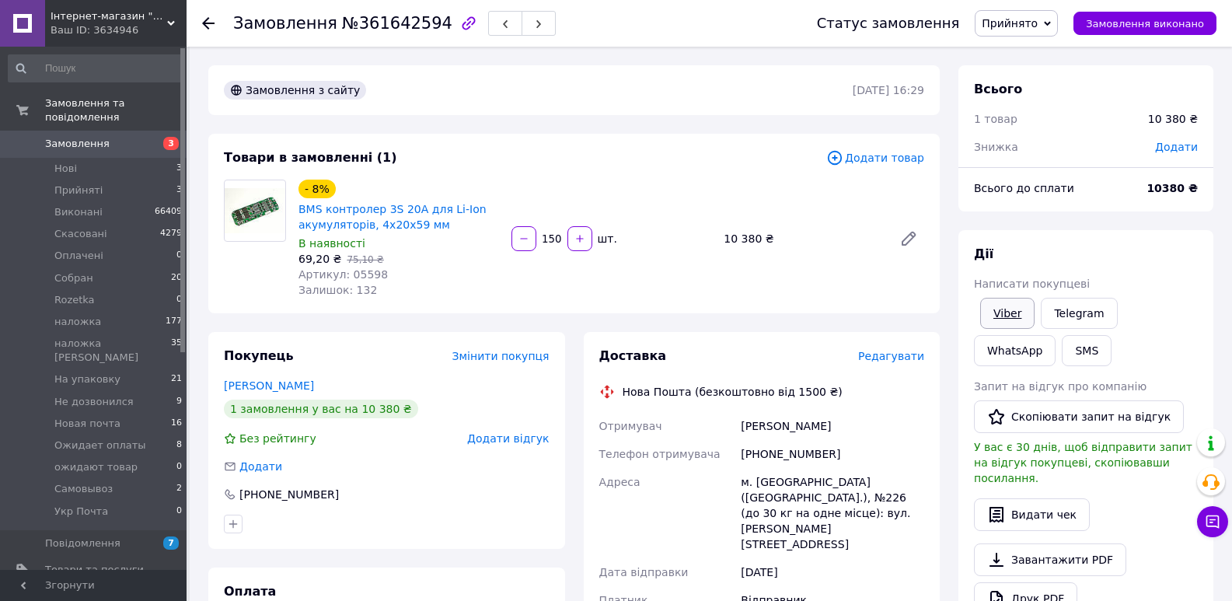
click at [990, 320] on link "Viber" at bounding box center [1007, 313] width 54 height 31
click at [1062, 347] on button "SMS" at bounding box center [1087, 350] width 50 height 31
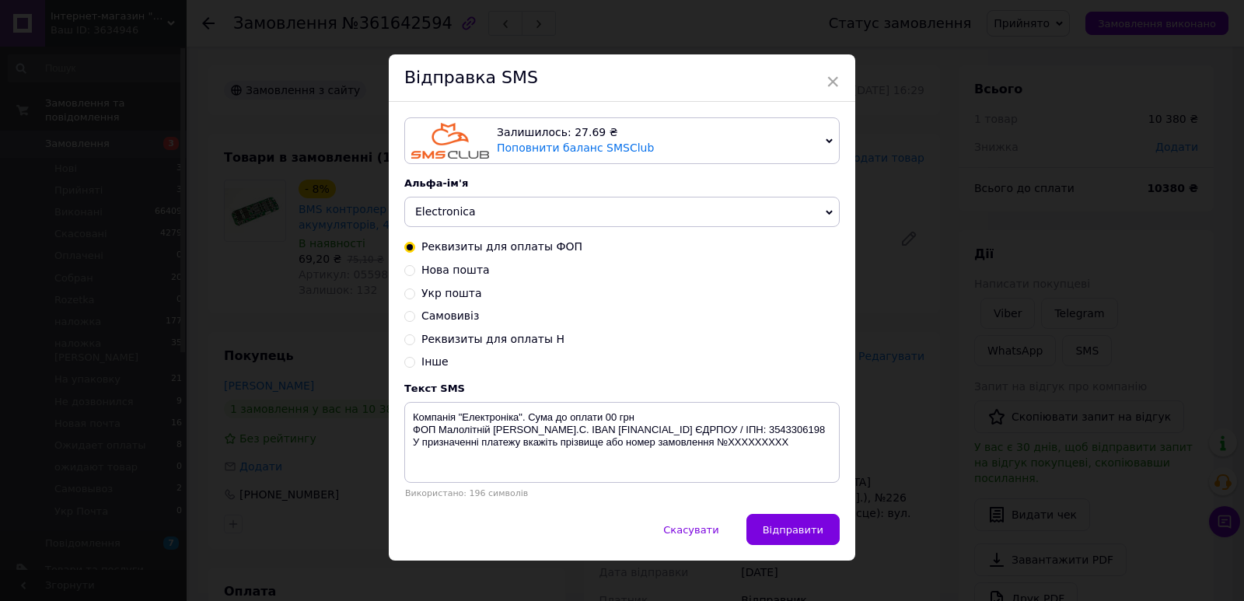
click at [444, 270] on span "Нова пошта" at bounding box center [455, 270] width 68 height 12
click at [415, 270] on input "Нова пошта" at bounding box center [409, 269] width 11 height 11
radio input "true"
radio input "false"
type textarea "Компанія "Електроніка". Замовлення відправлено Новою поштою. ТТН XXXXXXXXXXXXXX…"
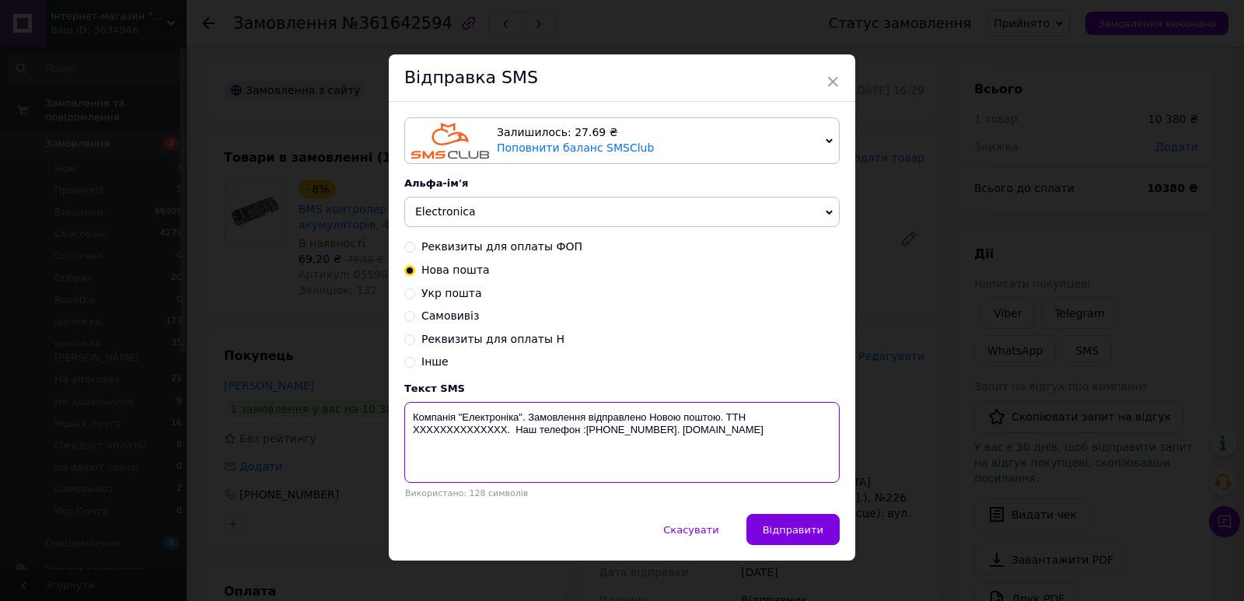
click at [463, 429] on textarea "Компанія "Електроніка". Замовлення відправлено Новою поштою. ТТН XXXXXXXXXXXXXX…" at bounding box center [621, 442] width 435 height 81
click at [487, 244] on span "Реквизиты для оплаты ФОП" at bounding box center [501, 246] width 161 height 12
click at [415, 244] on input "Реквизиты для оплаты ФОП" at bounding box center [409, 245] width 11 height 11
radio input "true"
radio input "false"
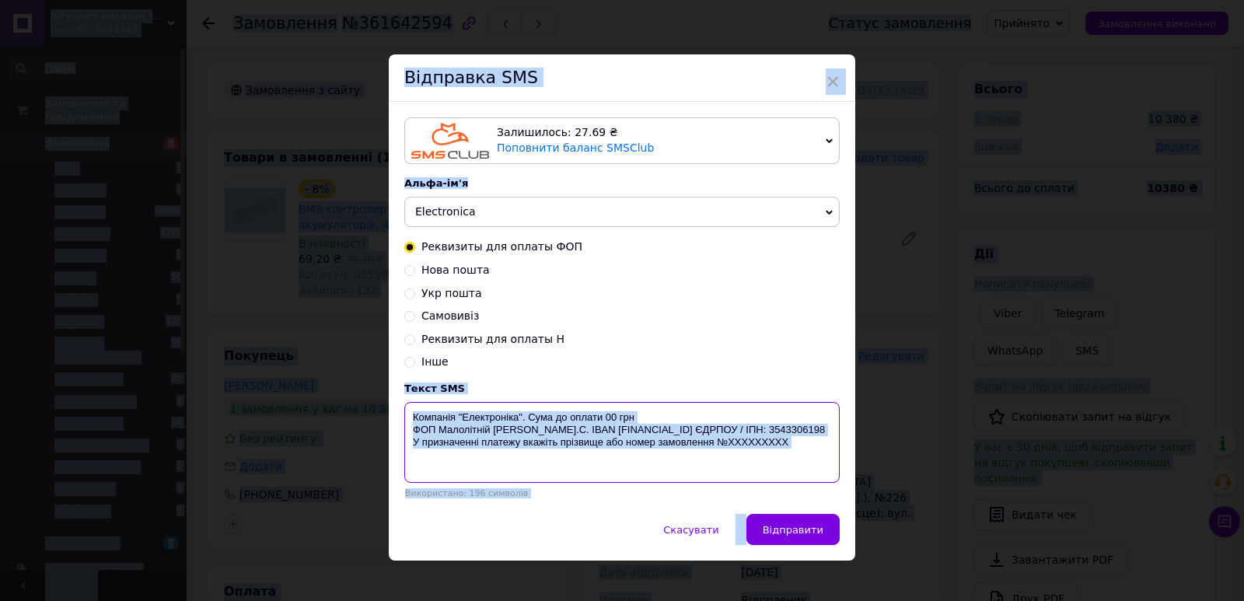
click at [618, 449] on textarea "Компанія "Електроніка". Сума до оплати 00 грн ФОП Малолітній [PERSON_NAME].С. I…" at bounding box center [621, 442] width 435 height 81
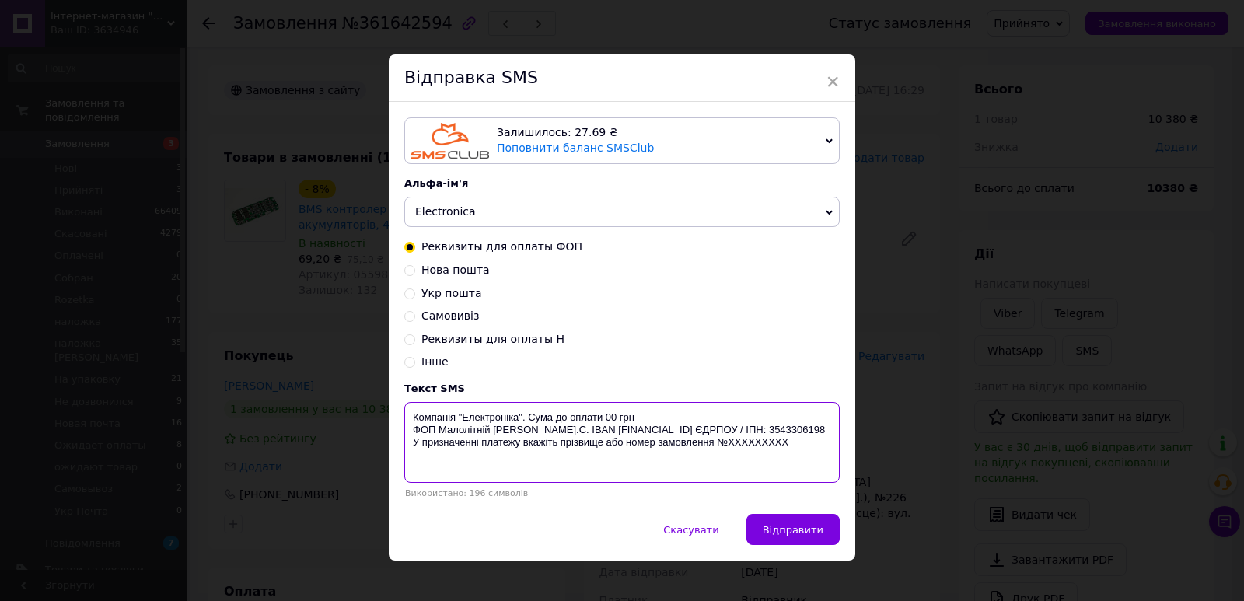
paste textarea "10380 грн ФОП Малолітній В.С. IBAN UA953052990000026000050300366 ЄДРПОУ / ІПН: …"
type textarea "Компанія "Електроніка". Сума до оплати 10380 грн ФОП Малолітній В.С. IBAN UA953…"
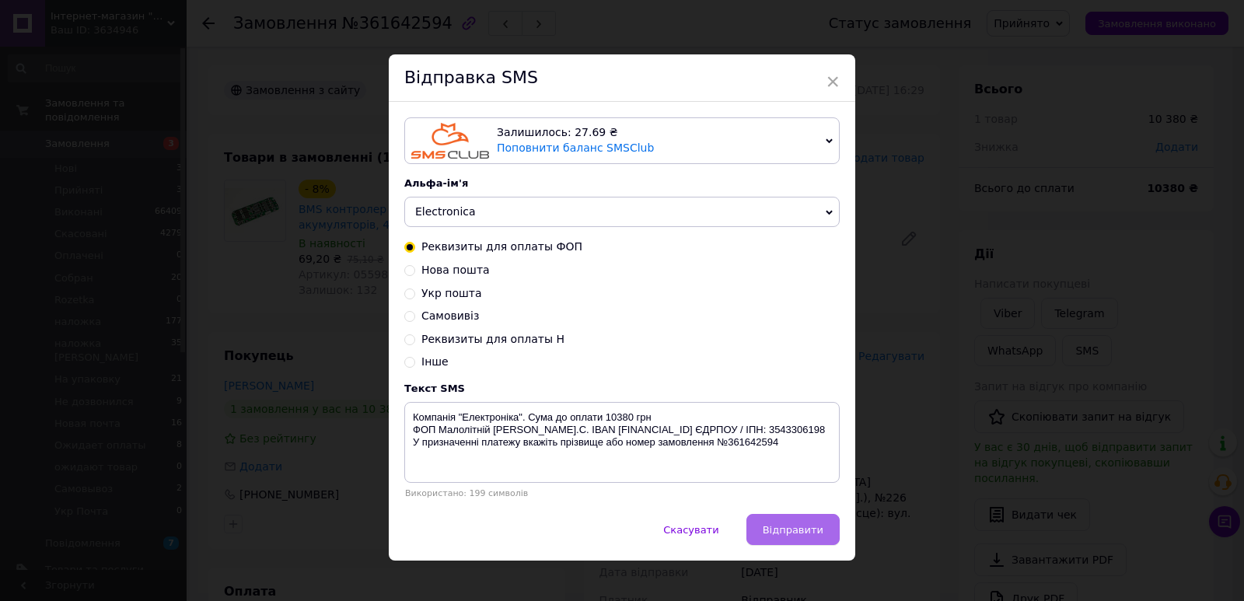
click at [797, 520] on button "Відправити" at bounding box center [792, 529] width 93 height 31
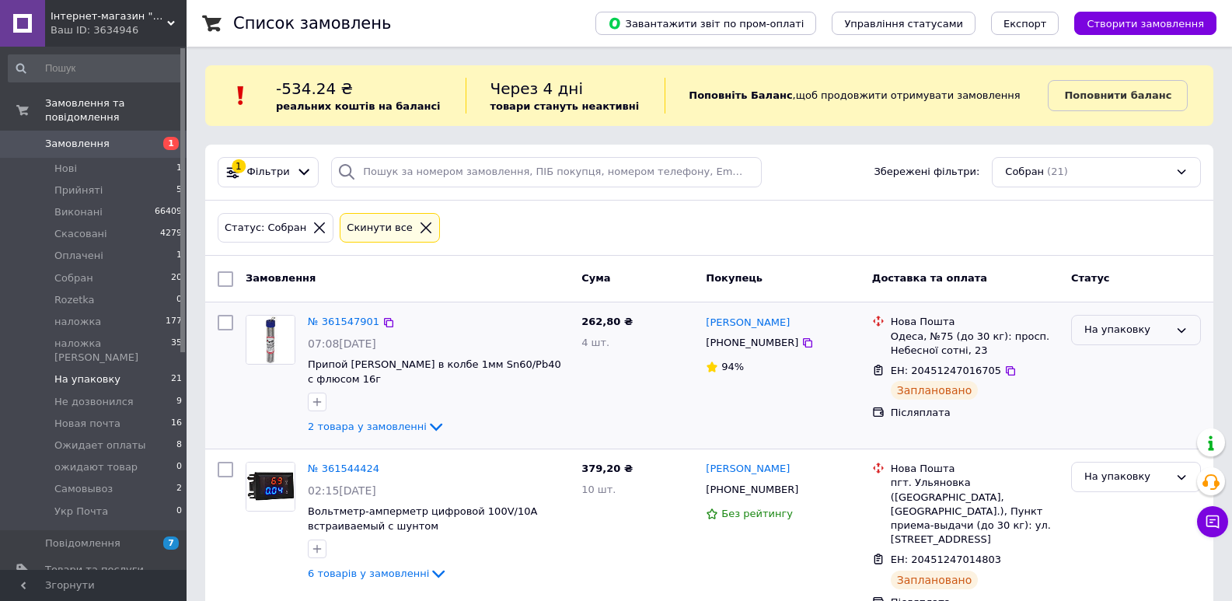
click at [1149, 340] on div "На упаковку" at bounding box center [1136, 330] width 130 height 30
click at [1128, 439] on li "Новая почта" at bounding box center [1136, 453] width 128 height 29
click at [1102, 469] on div "На упаковку" at bounding box center [1127, 477] width 85 height 16
click at [1136, 586] on li "Новая почта" at bounding box center [1136, 600] width 128 height 29
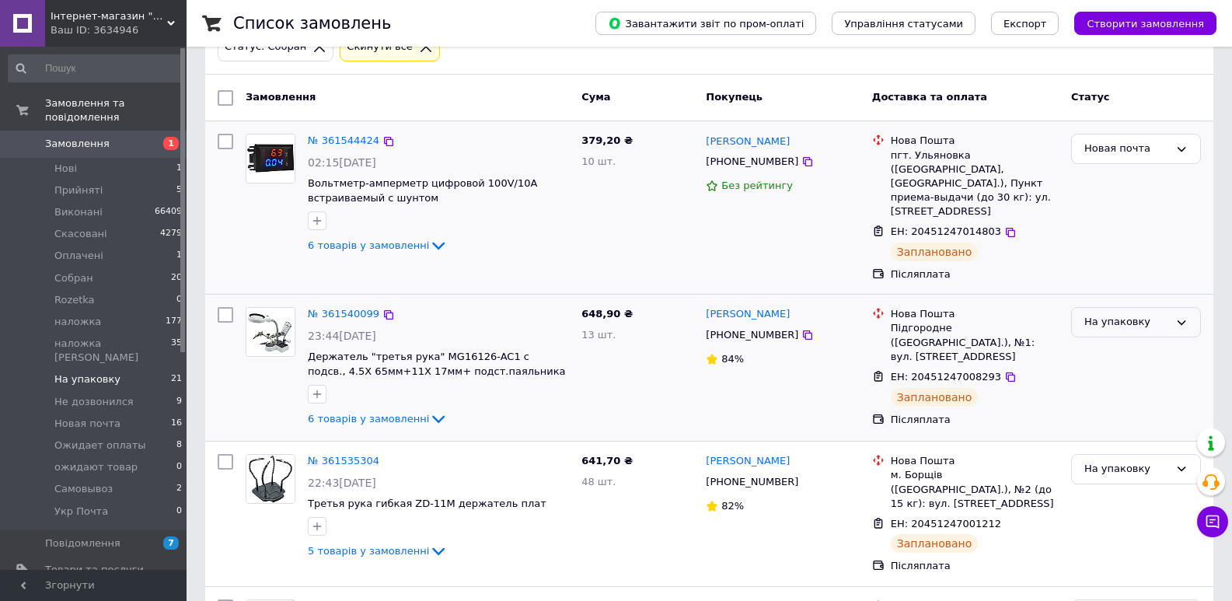
click at [1161, 314] on div "На упаковку" at bounding box center [1127, 322] width 85 height 16
click at [1127, 432] on li "Новая почта" at bounding box center [1136, 446] width 128 height 29
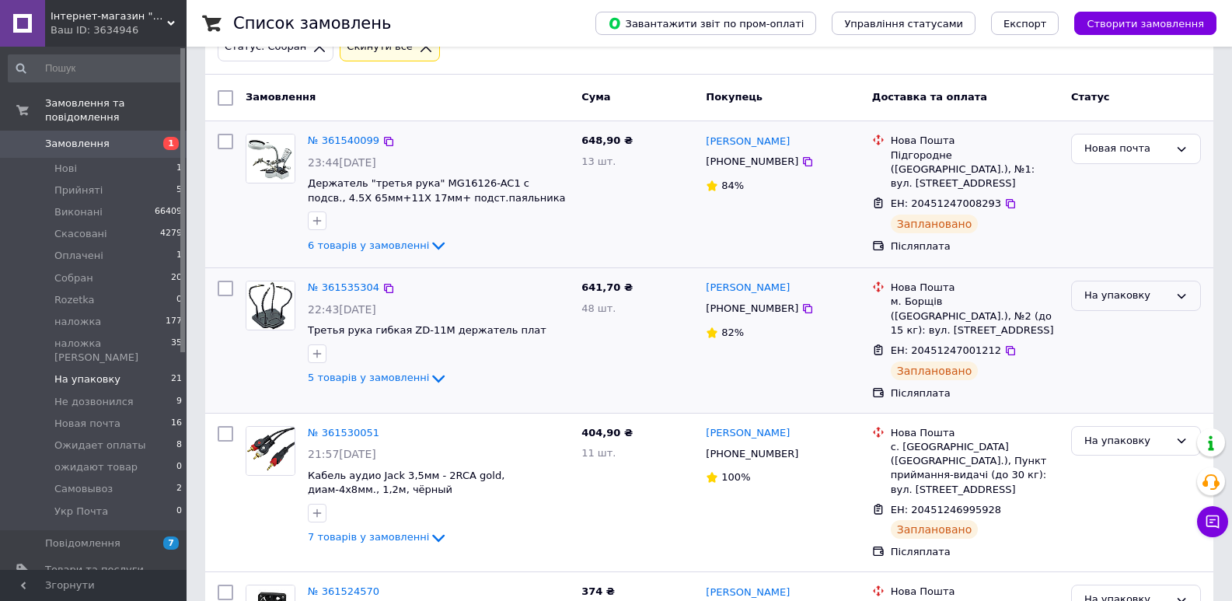
click at [1101, 299] on div "На упаковку" at bounding box center [1127, 296] width 85 height 16
click at [1120, 405] on li "Новая почта" at bounding box center [1136, 419] width 128 height 29
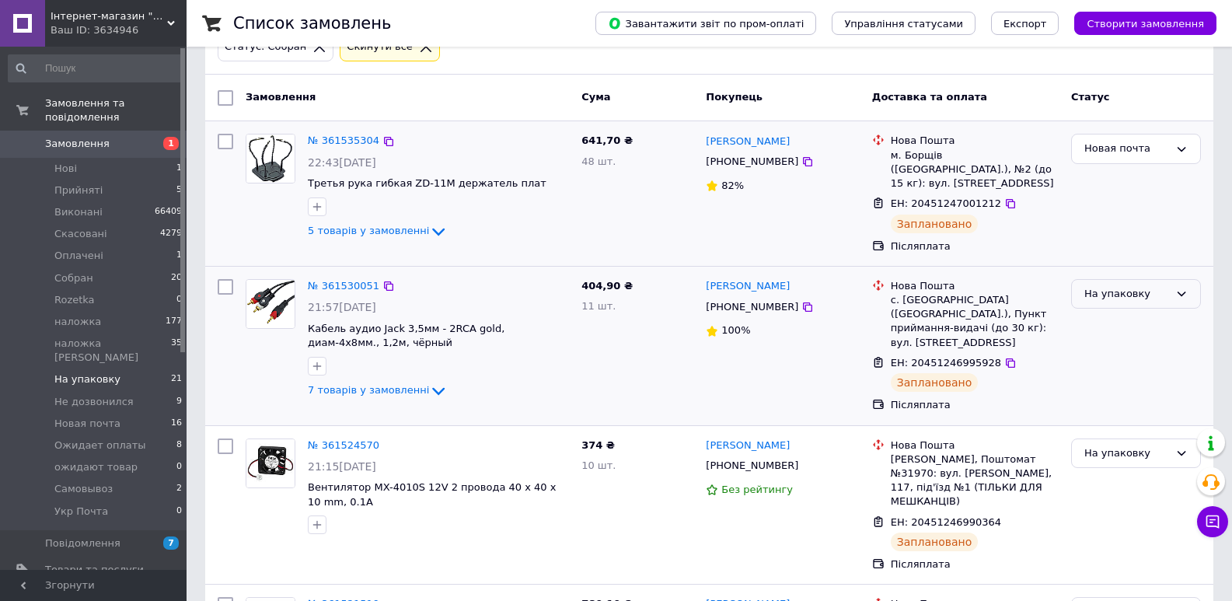
click at [1113, 286] on div "На упаковку" at bounding box center [1127, 294] width 85 height 16
click at [1116, 403] on li "Новая почта" at bounding box center [1136, 417] width 128 height 29
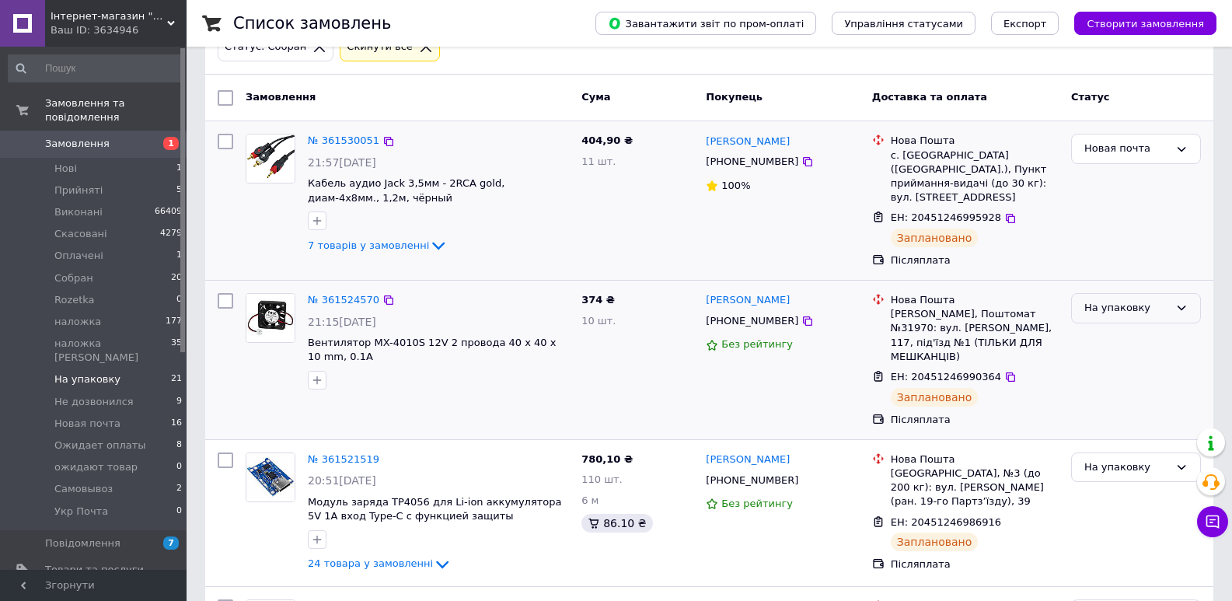
click at [1163, 300] on div "На упаковку" at bounding box center [1127, 308] width 85 height 16
click at [1144, 329] on li "Новая почта" at bounding box center [1136, 343] width 128 height 29
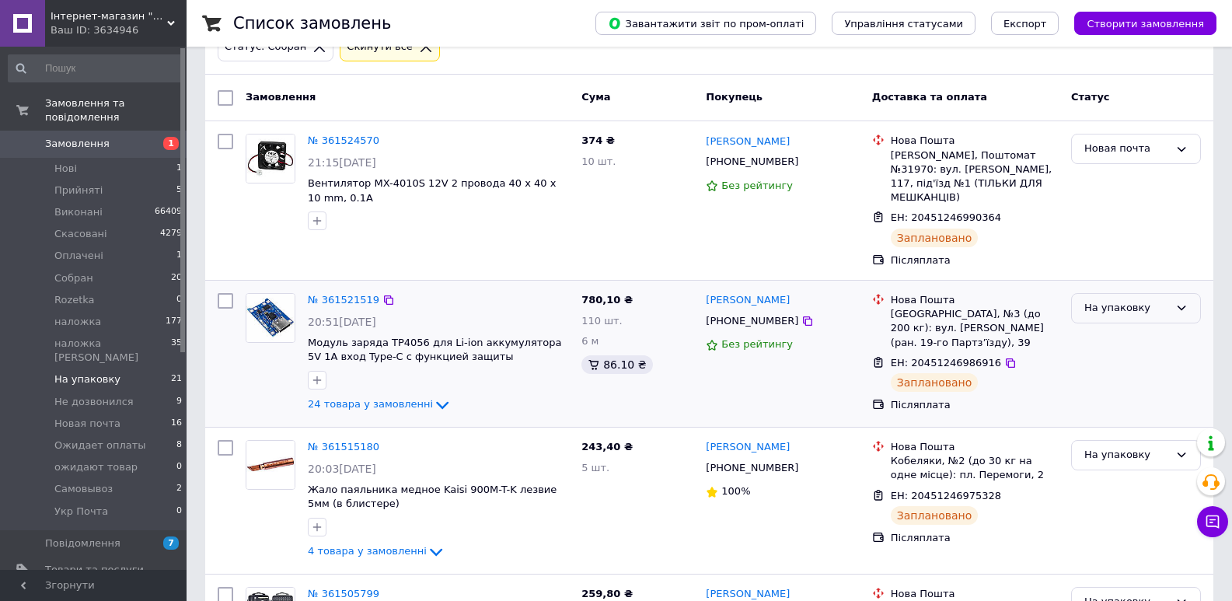
click at [1131, 300] on div "На упаковку" at bounding box center [1127, 308] width 85 height 16
click at [1133, 417] on li "Новая почта" at bounding box center [1136, 431] width 128 height 29
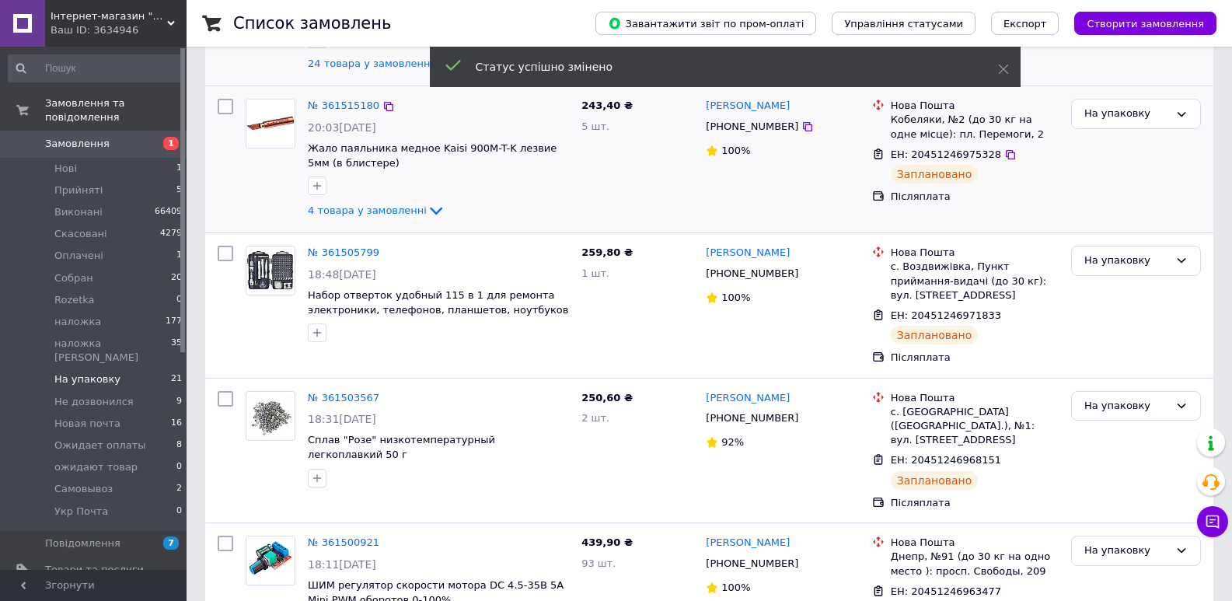
scroll to position [218, 0]
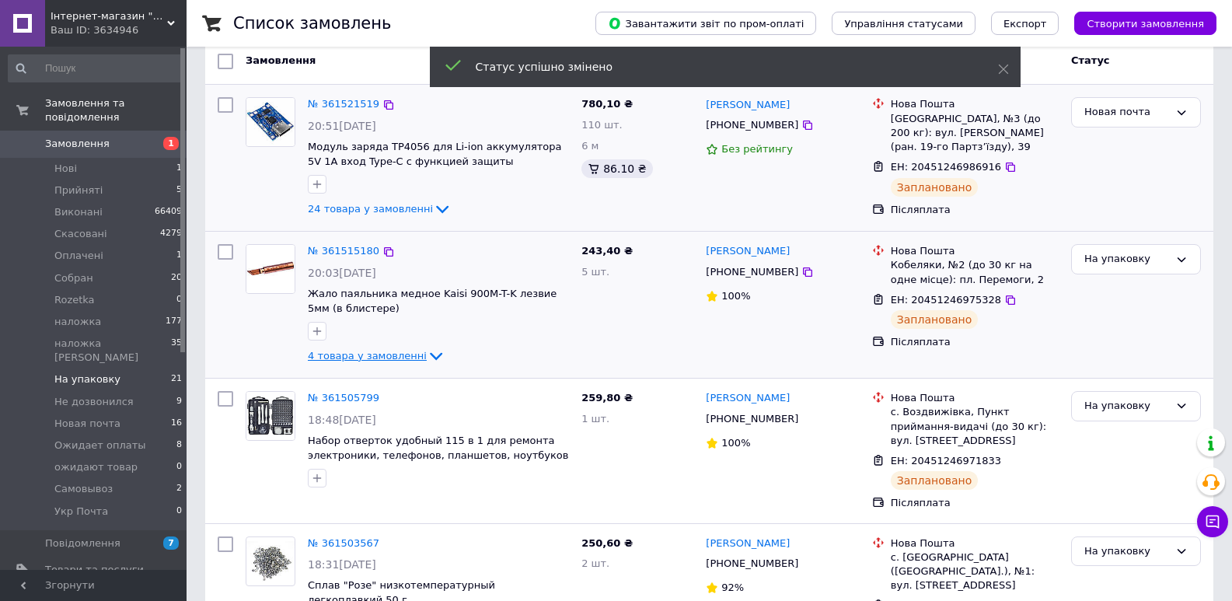
click at [341, 356] on span "4 товара у замовленні" at bounding box center [367, 356] width 119 height 12
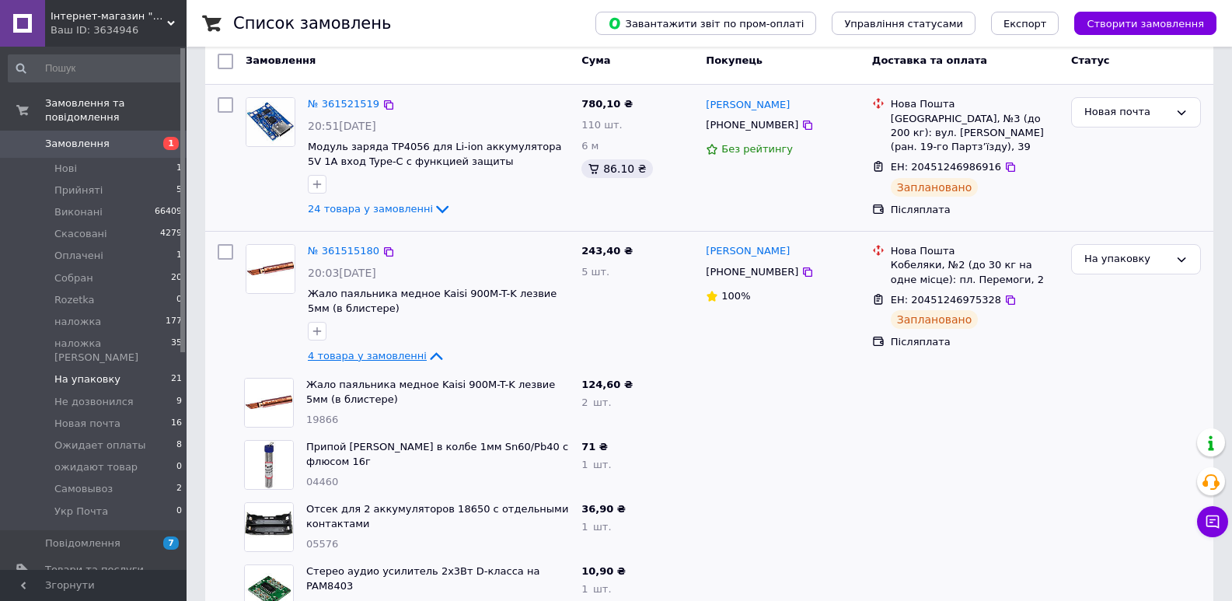
click at [346, 355] on span "4 товара у замовленні" at bounding box center [367, 356] width 119 height 12
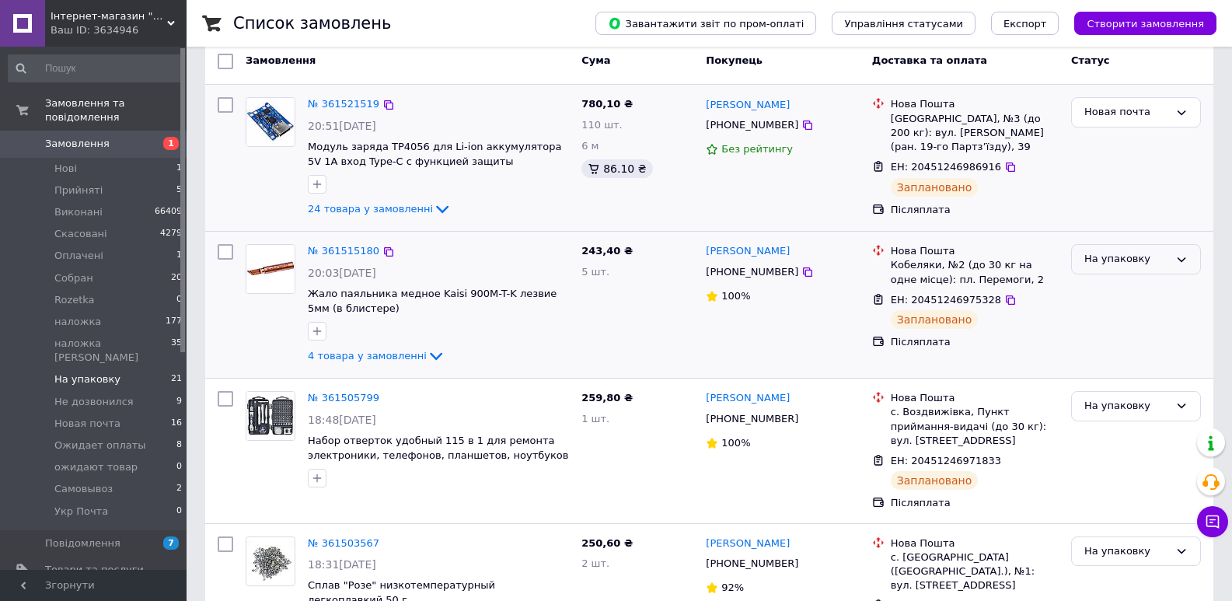
click at [1123, 265] on div "На упаковку" at bounding box center [1127, 259] width 85 height 16
click at [1123, 369] on li "Новая почта" at bounding box center [1136, 383] width 128 height 29
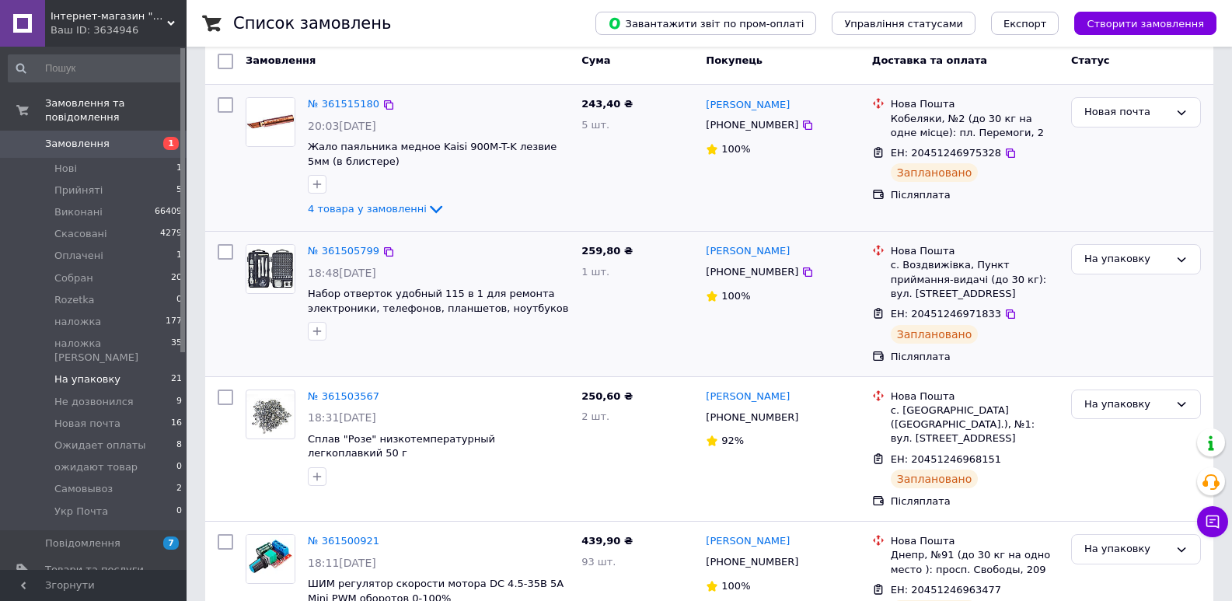
click at [1120, 240] on div "На упаковку" at bounding box center [1136, 304] width 142 height 132
click at [1140, 261] on div "На упаковку" at bounding box center [1127, 259] width 85 height 16
click at [1142, 369] on li "Новая почта" at bounding box center [1136, 383] width 128 height 29
click at [1159, 411] on div "На упаковку" at bounding box center [1127, 405] width 85 height 16
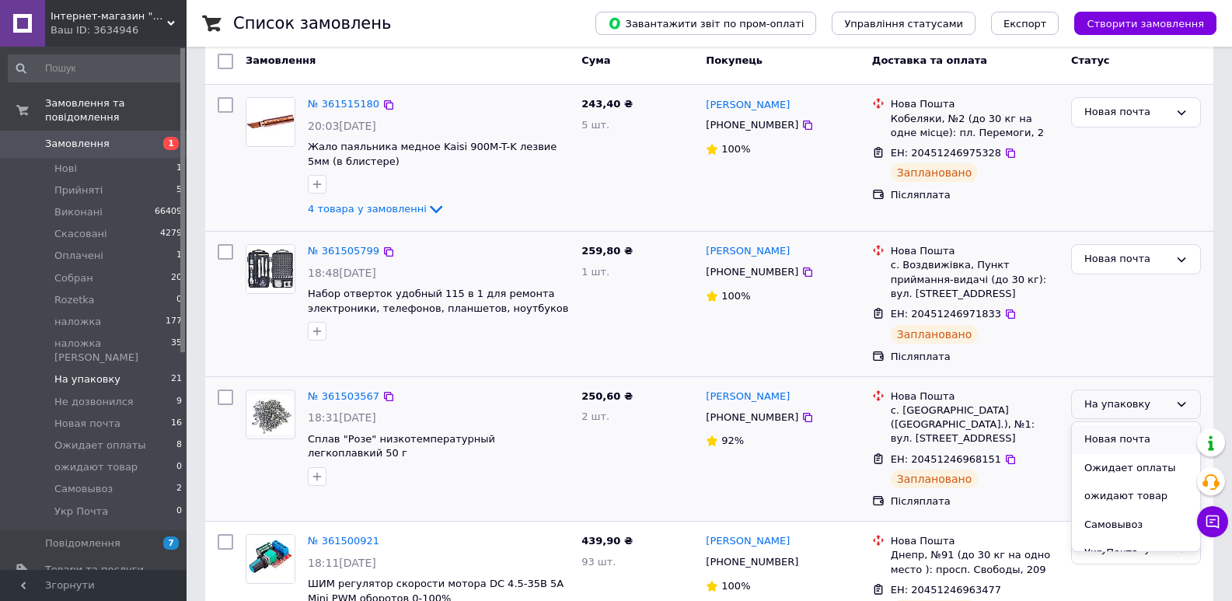
click at [1127, 428] on li "Новая почта" at bounding box center [1136, 439] width 128 height 29
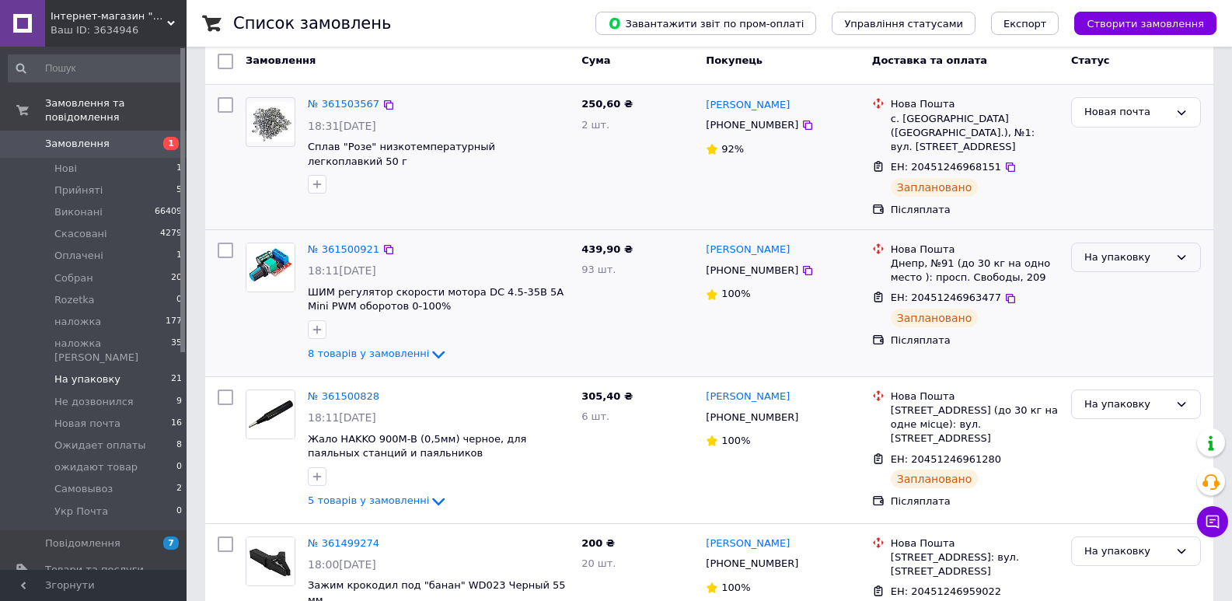
click at [1098, 250] on div "На упаковку" at bounding box center [1127, 258] width 85 height 16
click at [1120, 366] on li "Новая почта" at bounding box center [1136, 380] width 128 height 29
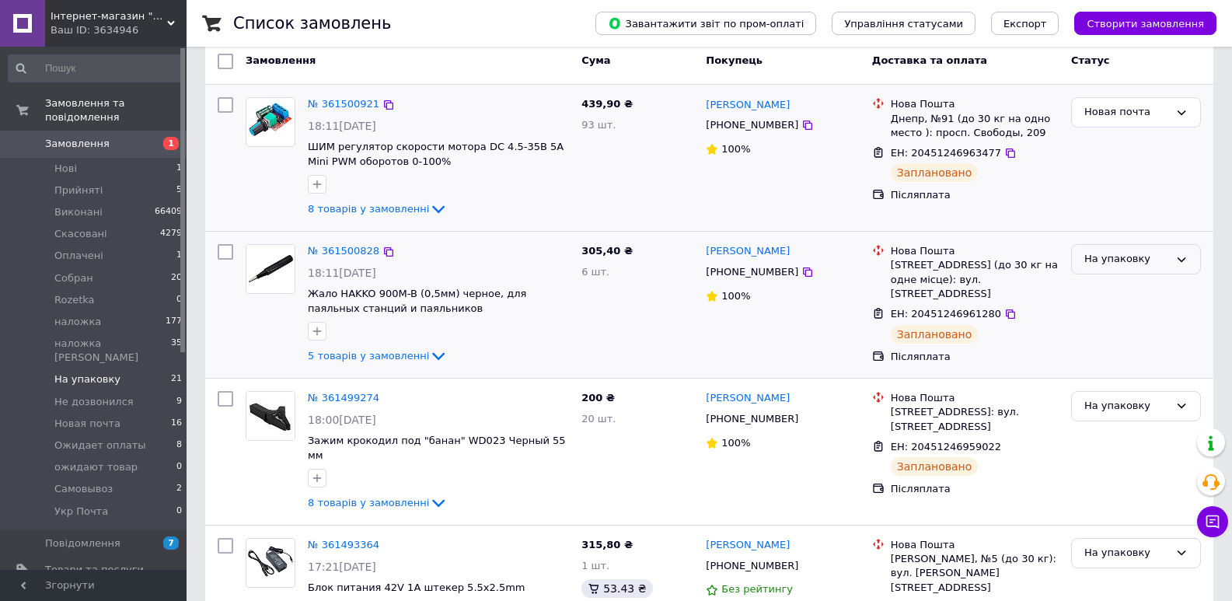
click at [1139, 261] on div "На упаковку" at bounding box center [1127, 259] width 85 height 16
click at [1123, 369] on li "Новая почта" at bounding box center [1136, 383] width 128 height 29
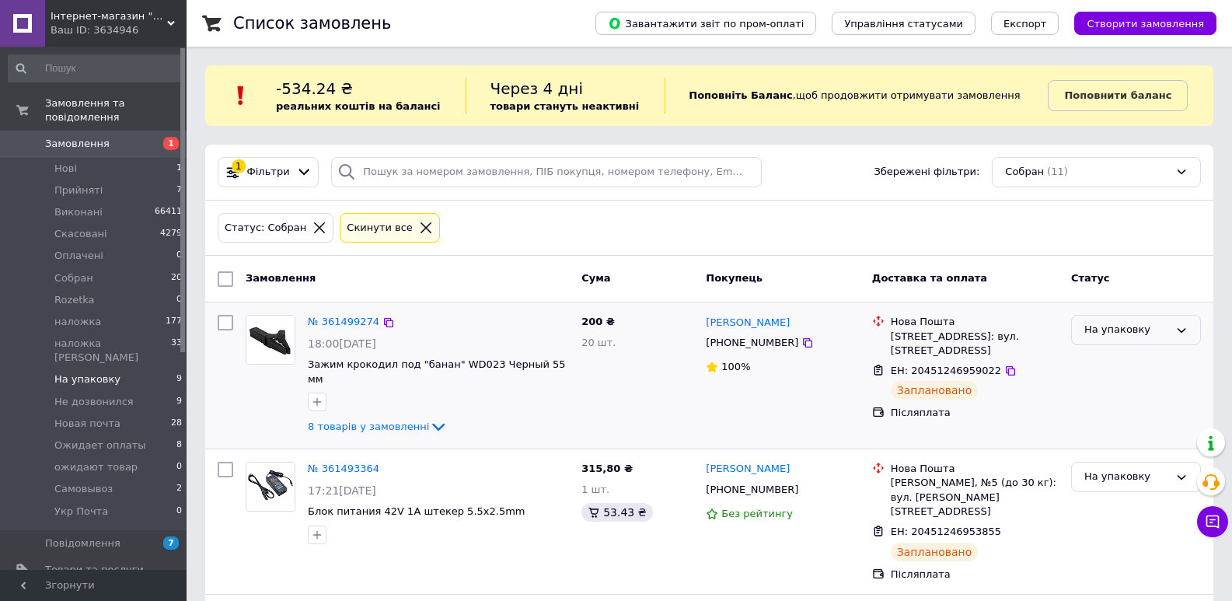
click at [1151, 325] on div "На упаковку" at bounding box center [1127, 330] width 85 height 16
click at [1143, 439] on li "Новая почта" at bounding box center [1136, 453] width 128 height 29
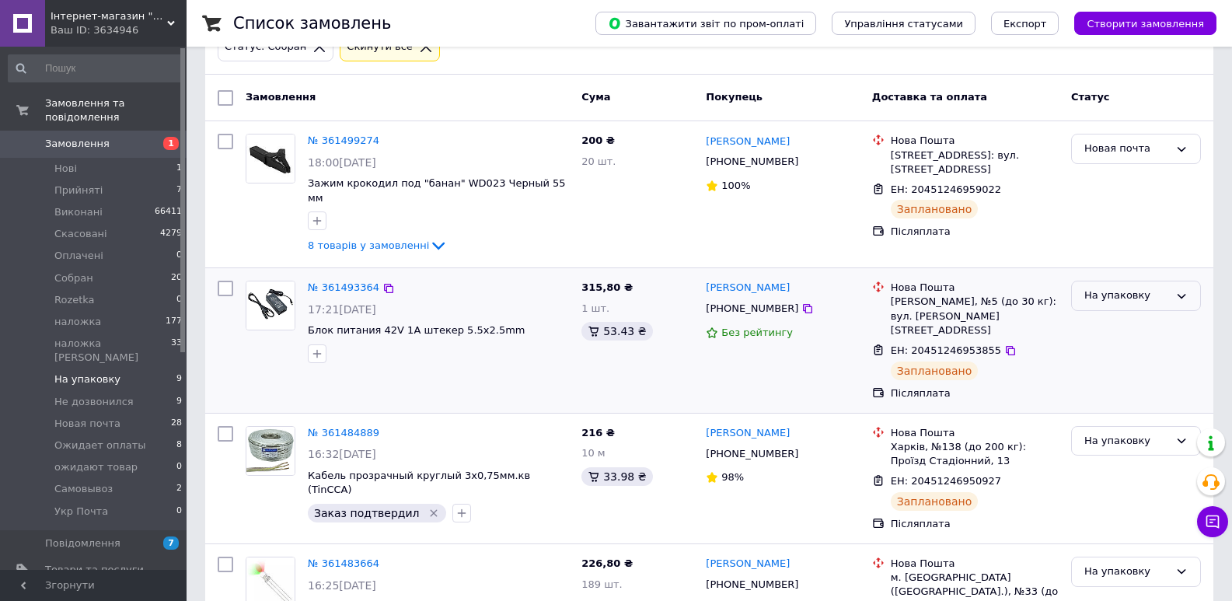
click at [1155, 288] on div "На упаковку" at bounding box center [1127, 296] width 85 height 16
click at [1142, 405] on li "Новая почта" at bounding box center [1136, 419] width 128 height 29
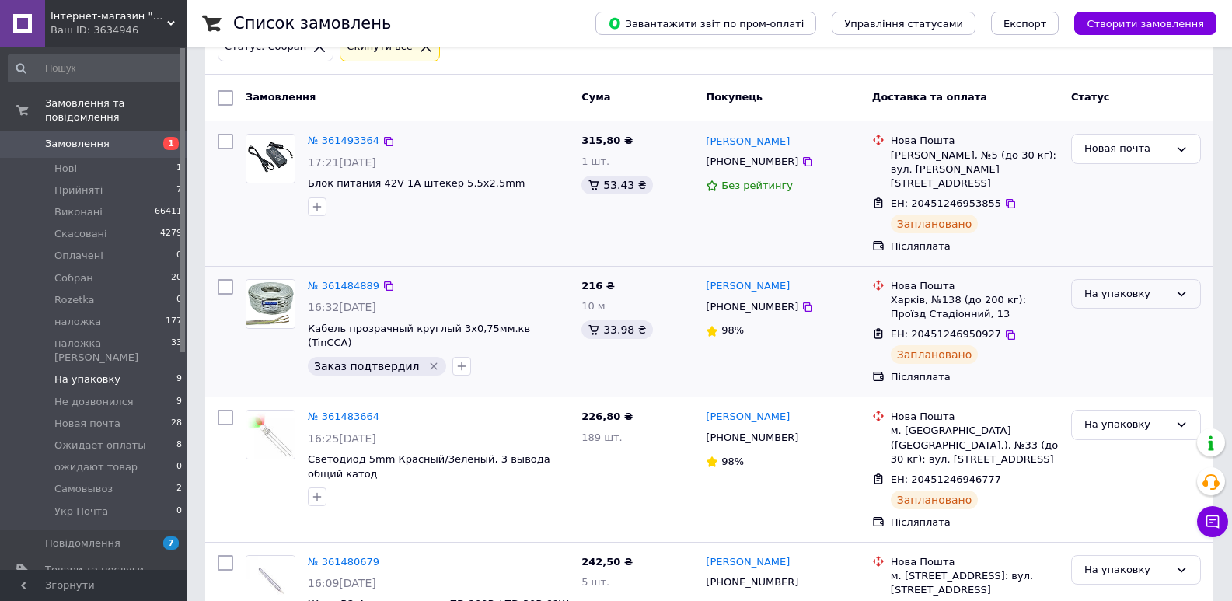
click at [1151, 286] on div "На упаковку" at bounding box center [1127, 294] width 85 height 16
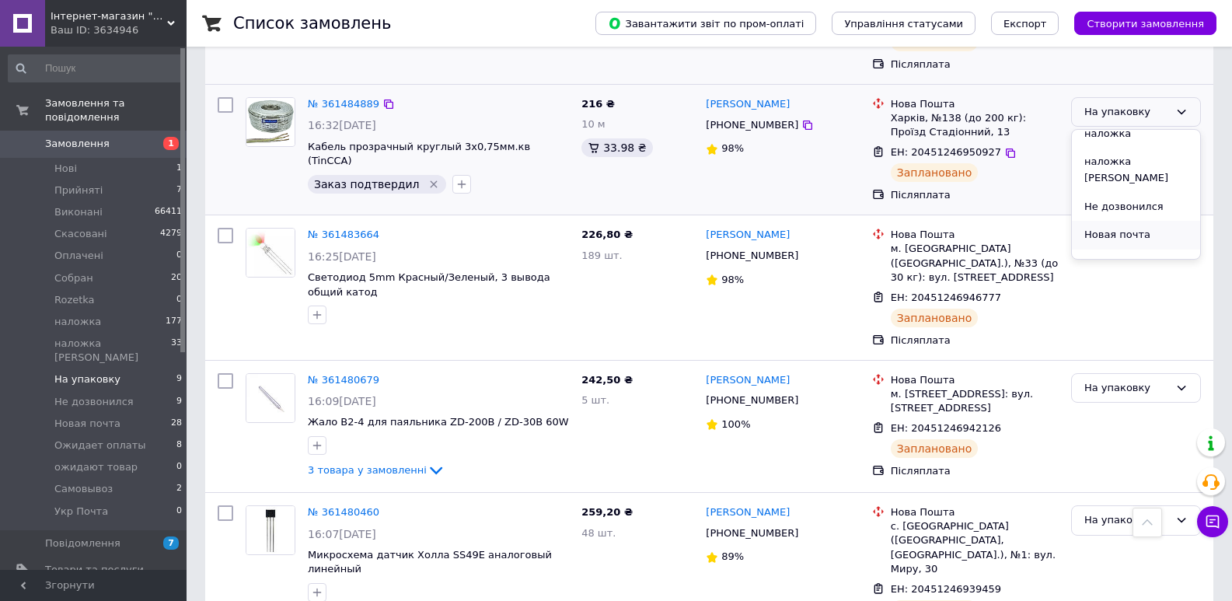
click at [1126, 221] on li "Новая почта" at bounding box center [1136, 235] width 128 height 29
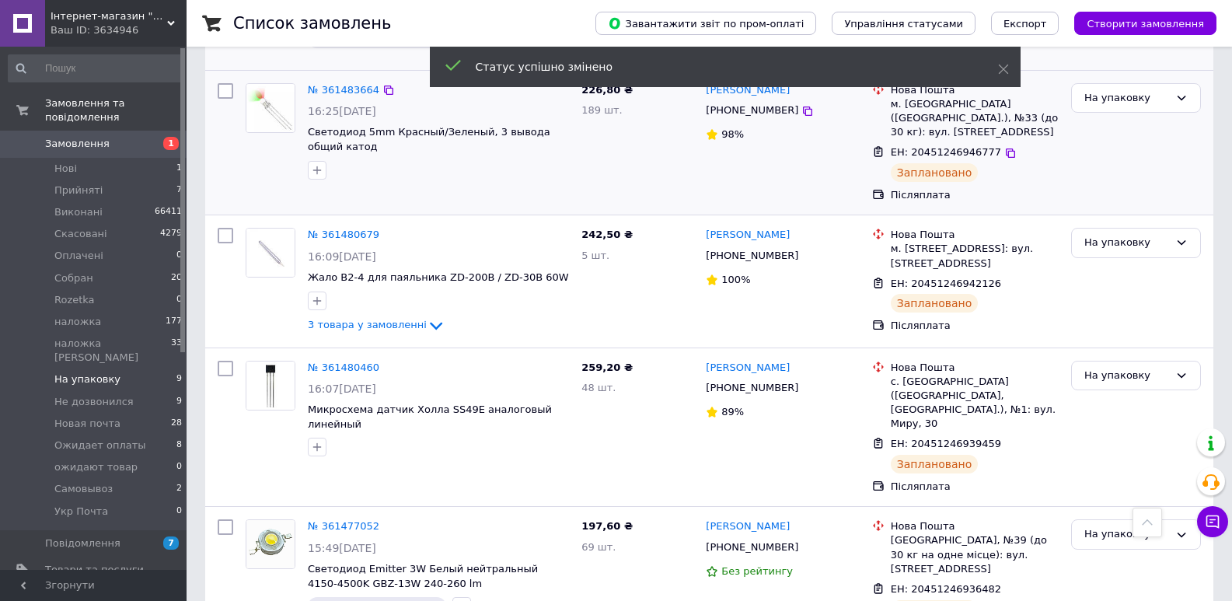
scroll to position [232, 0]
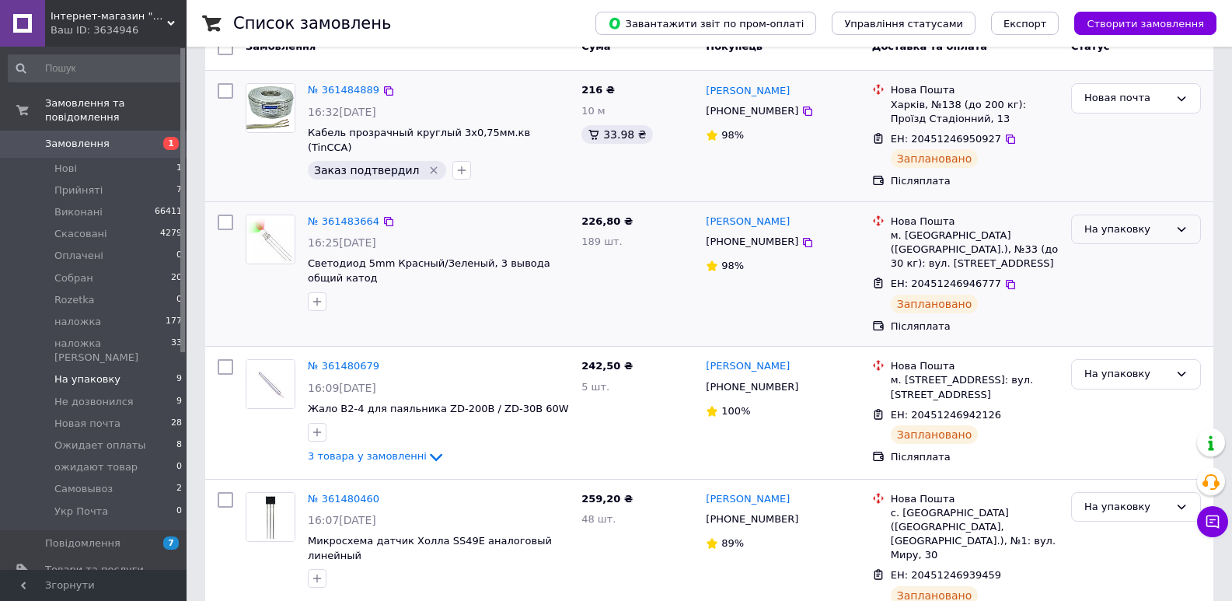
click at [1116, 240] on div "На упаковку" at bounding box center [1136, 230] width 130 height 30
click at [1124, 341] on li "Новая почта" at bounding box center [1136, 352] width 128 height 29
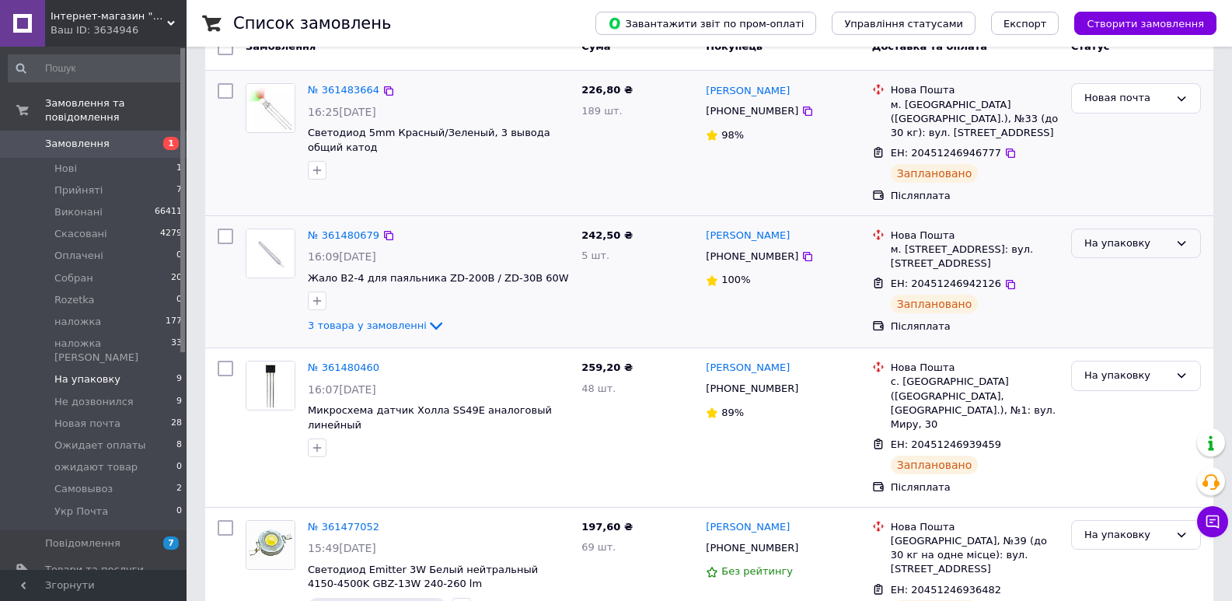
click at [1107, 236] on div "На упаковку" at bounding box center [1127, 244] width 85 height 16
click at [1129, 352] on li "Новая почта" at bounding box center [1136, 366] width 128 height 29
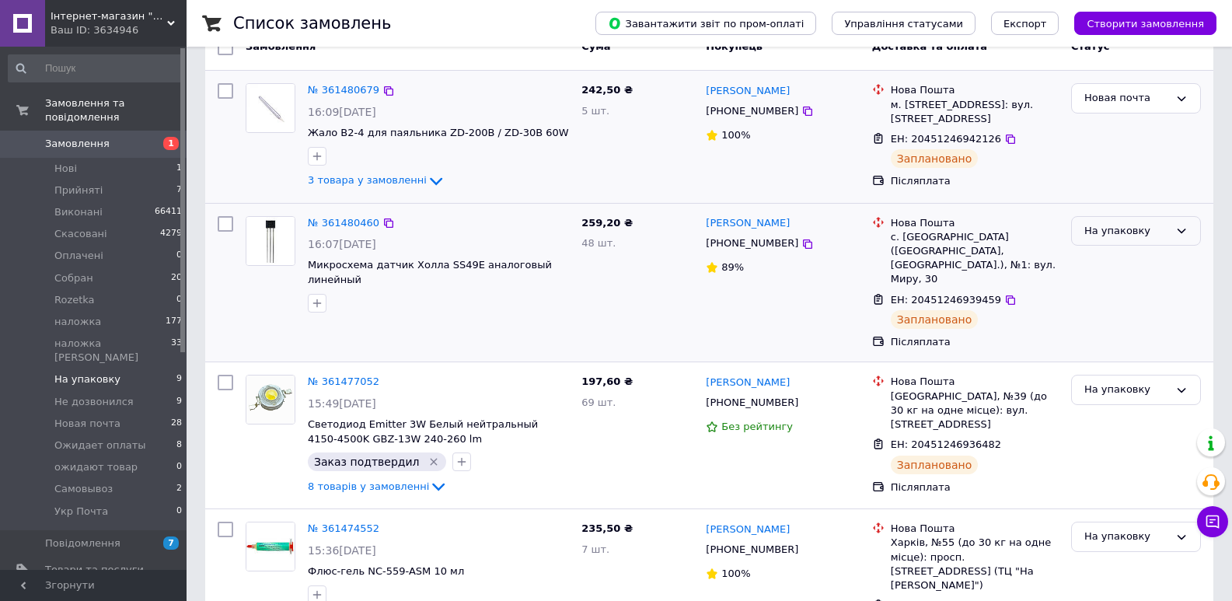
click at [1106, 239] on div "На упаковку" at bounding box center [1136, 231] width 130 height 30
click at [1127, 340] on li "Новая почта" at bounding box center [1136, 354] width 128 height 29
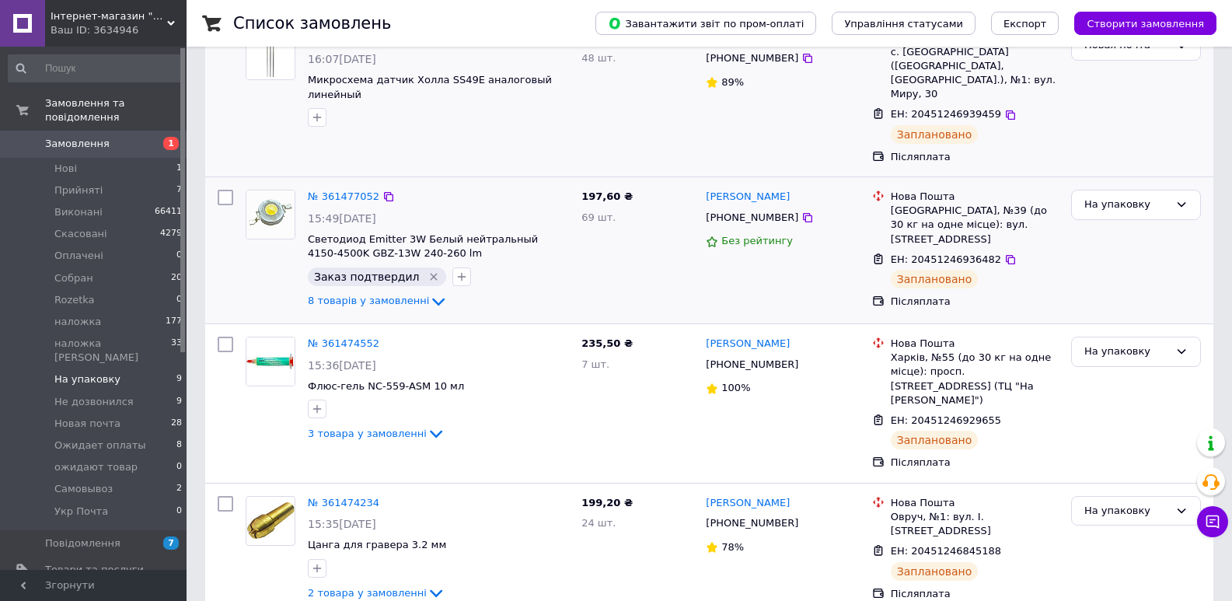
scroll to position [288, 0]
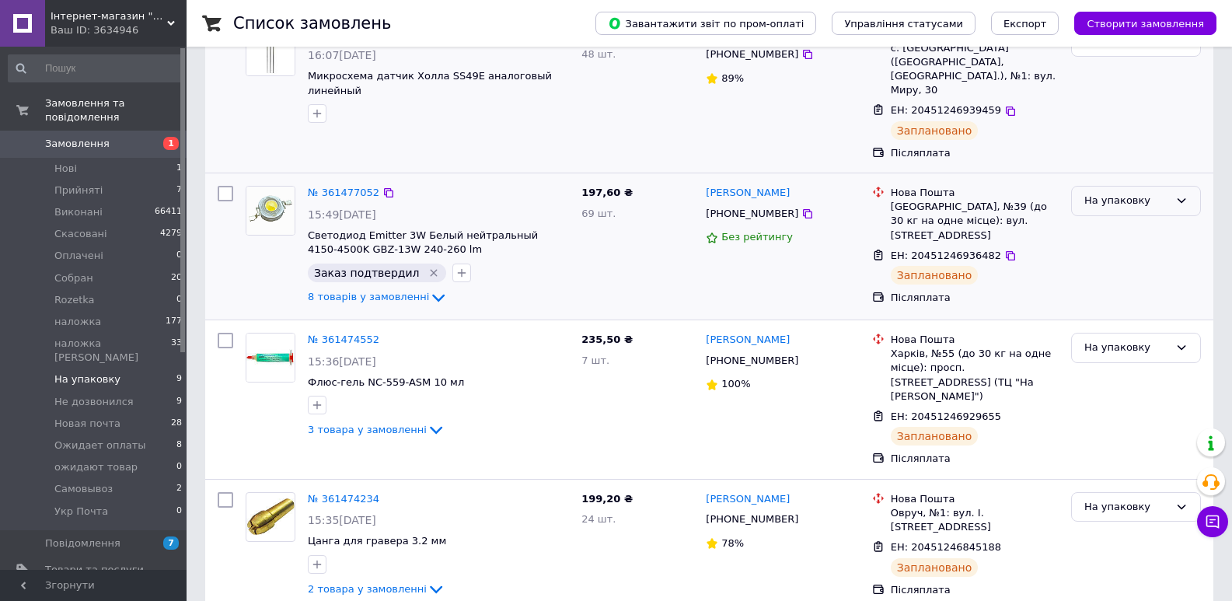
click at [1094, 193] on div "На упаковку" at bounding box center [1127, 201] width 85 height 16
click at [1115, 309] on li "Новая почта" at bounding box center [1136, 323] width 128 height 29
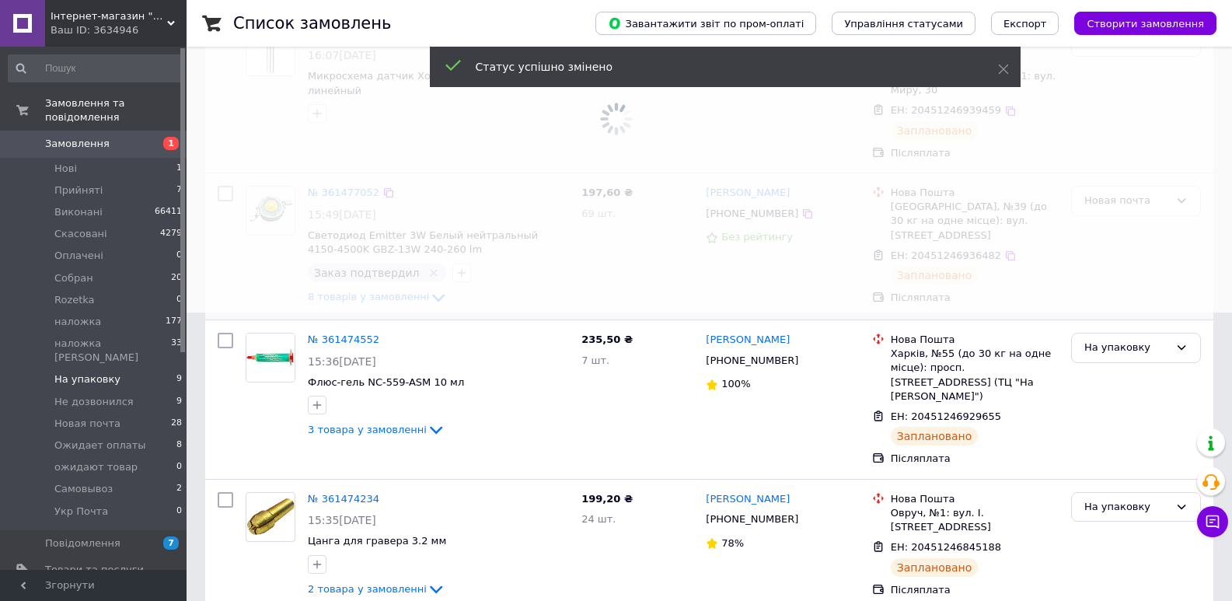
scroll to position [144, 0]
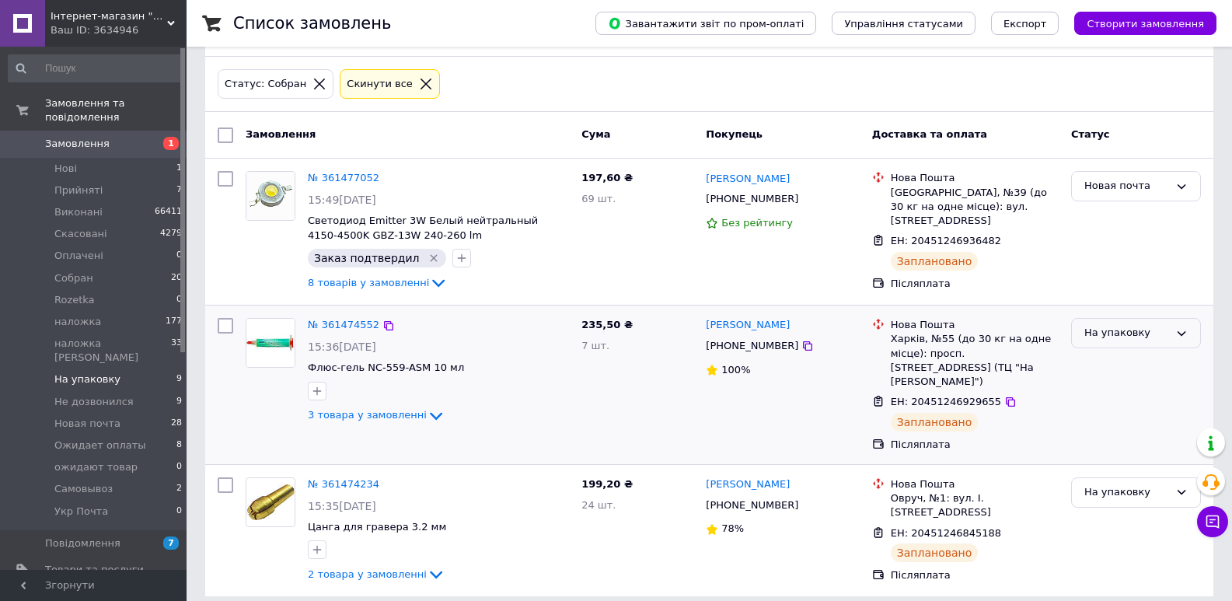
click at [1125, 340] on div "На упаковку" at bounding box center [1127, 333] width 85 height 16
click at [1129, 442] on li "Новая почта" at bounding box center [1136, 456] width 128 height 29
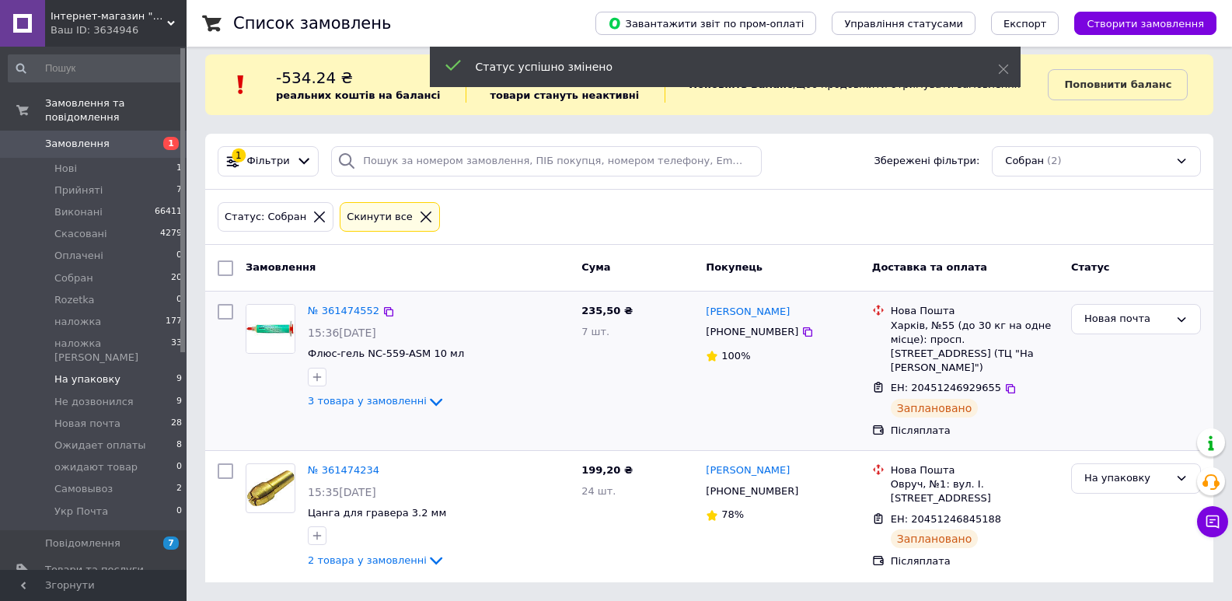
scroll to position [0, 0]
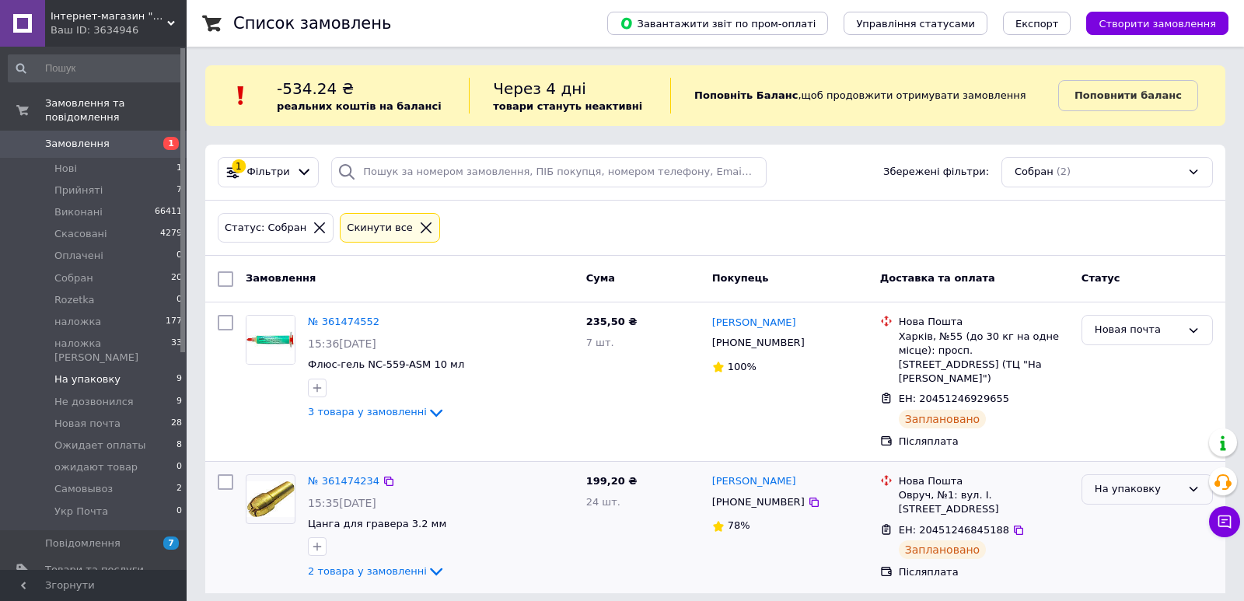
click at [1119, 481] on div "На упаковку" at bounding box center [1138, 489] width 86 height 16
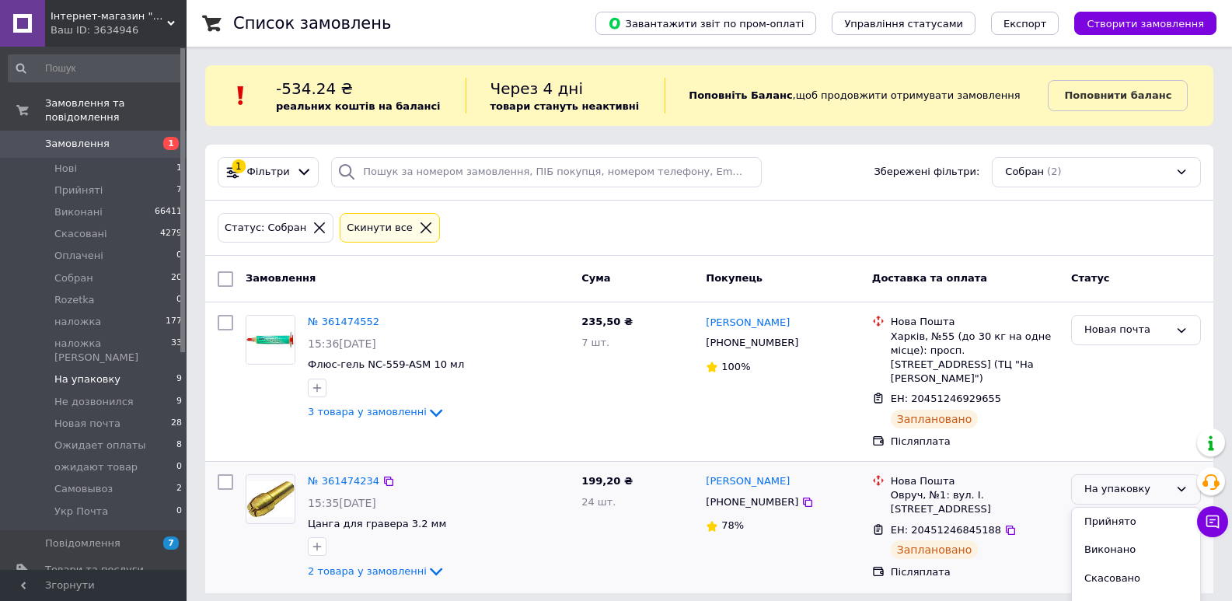
scroll to position [181, 0]
click at [1127, 598] on li "Новая почта" at bounding box center [1136, 612] width 128 height 29
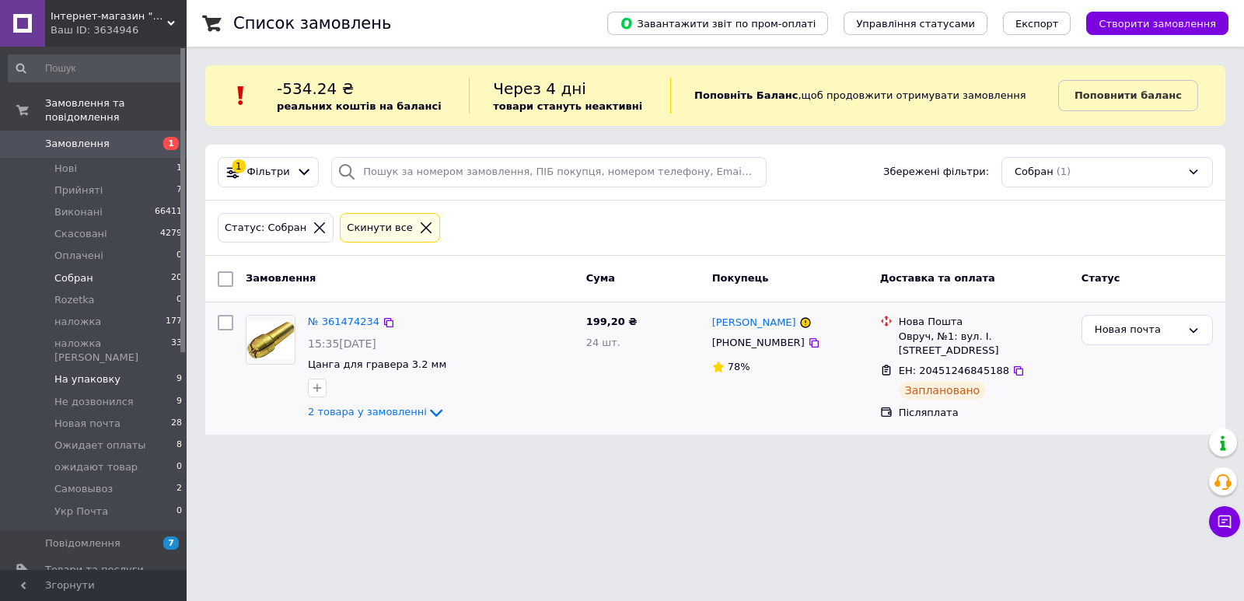
click at [88, 271] on span "Cобран" at bounding box center [73, 278] width 39 height 14
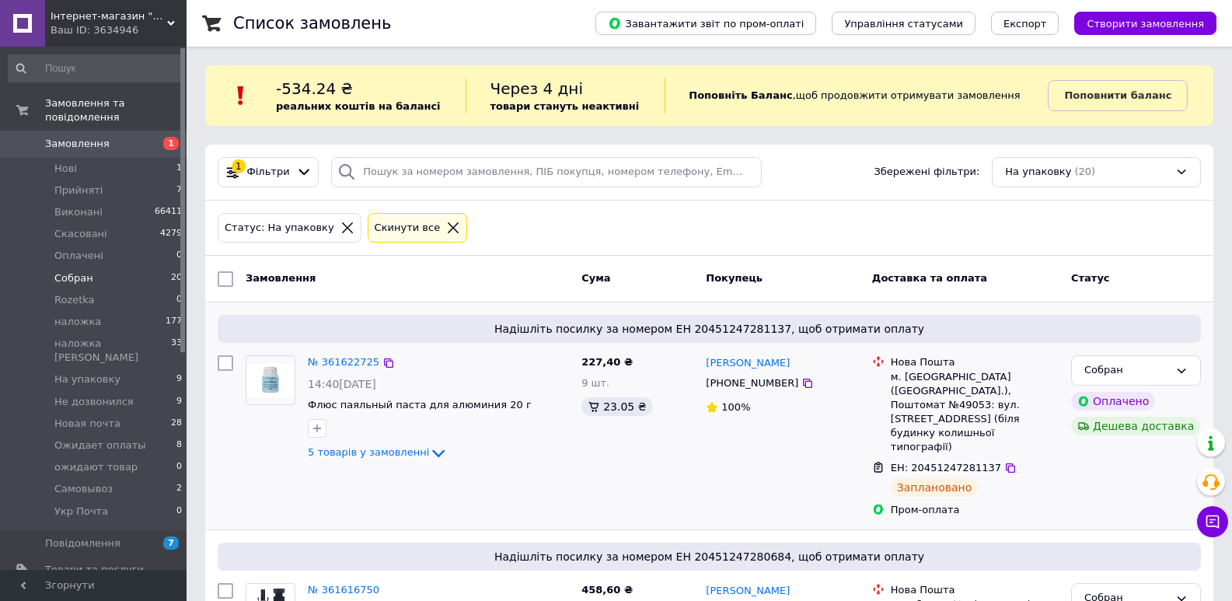
click at [1166, 352] on div "Cобран Оплачено Дешева доставка" at bounding box center [1136, 436] width 142 height 174
click at [1174, 382] on div "Cобран" at bounding box center [1136, 370] width 130 height 30
click at [1121, 480] on li "Новая почта" at bounding box center [1136, 494] width 128 height 29
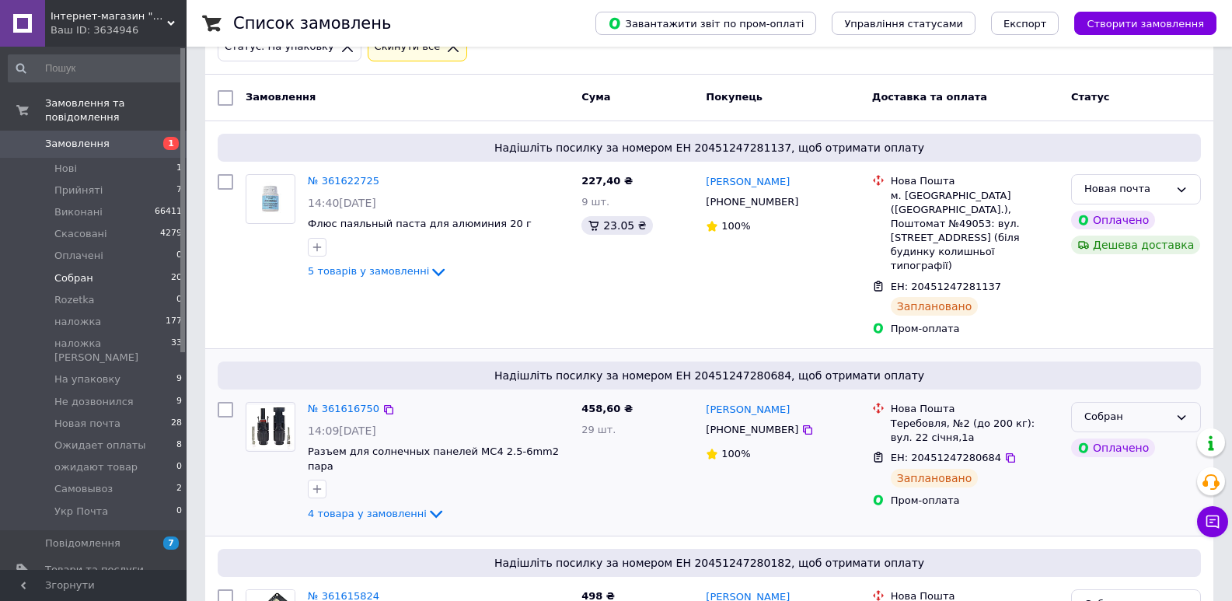
click at [1114, 409] on div "Cобран" at bounding box center [1127, 417] width 85 height 16
click at [1120, 526] on li "Новая почта" at bounding box center [1136, 540] width 128 height 29
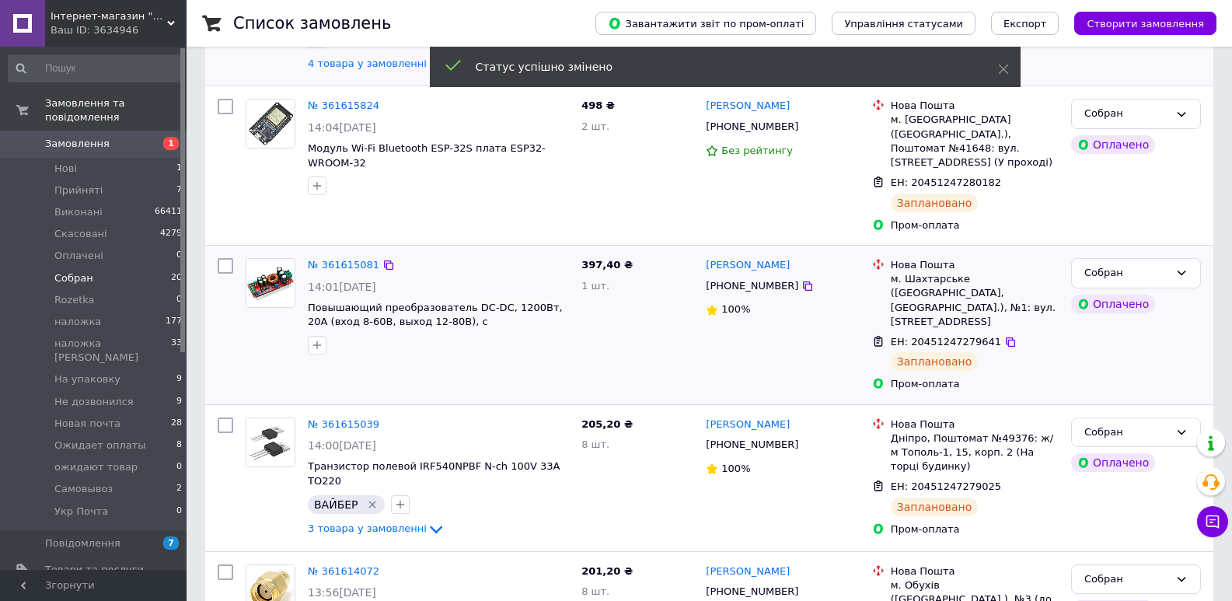
scroll to position [163, 0]
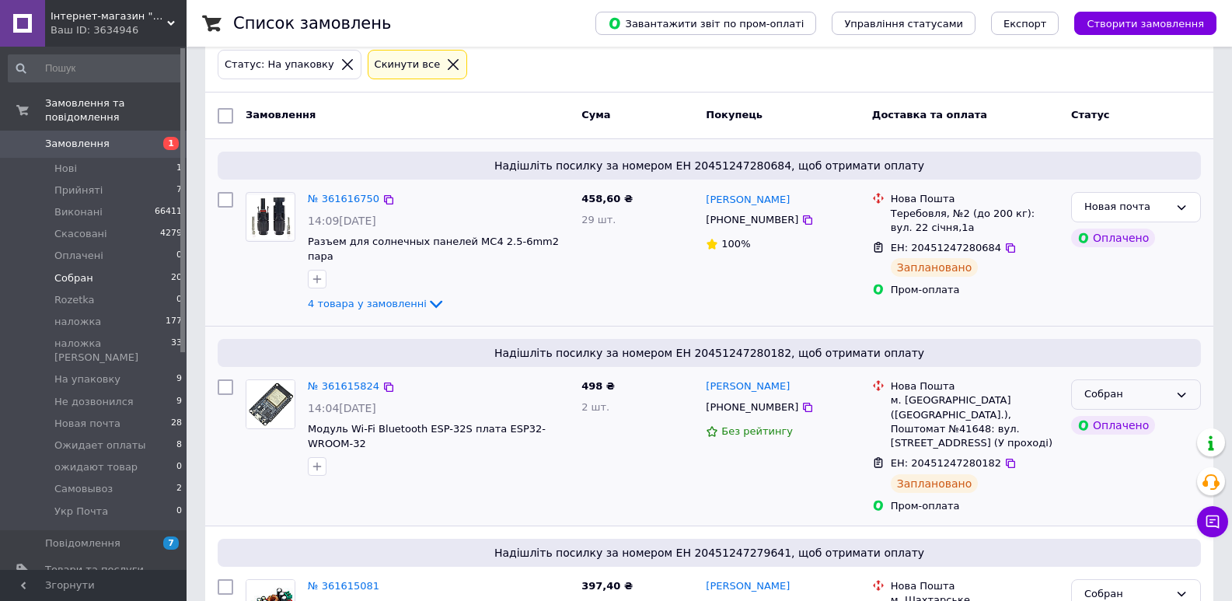
click at [1120, 386] on div "Cобран" at bounding box center [1127, 394] width 85 height 16
click at [1103, 504] on li "Новая почта" at bounding box center [1136, 518] width 128 height 29
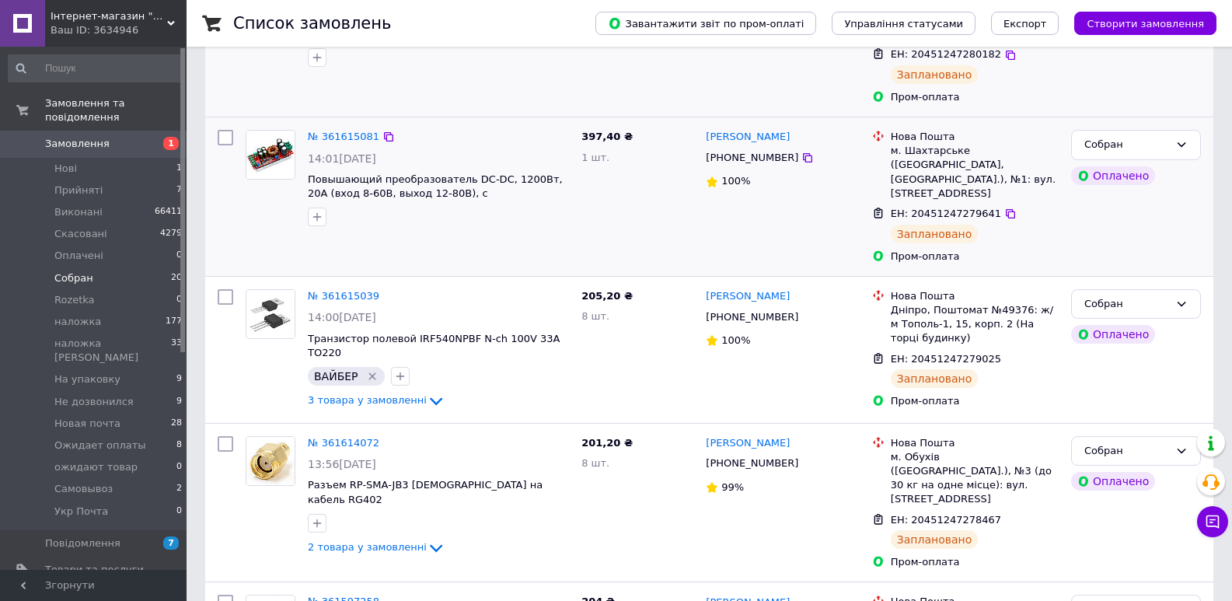
scroll to position [171, 0]
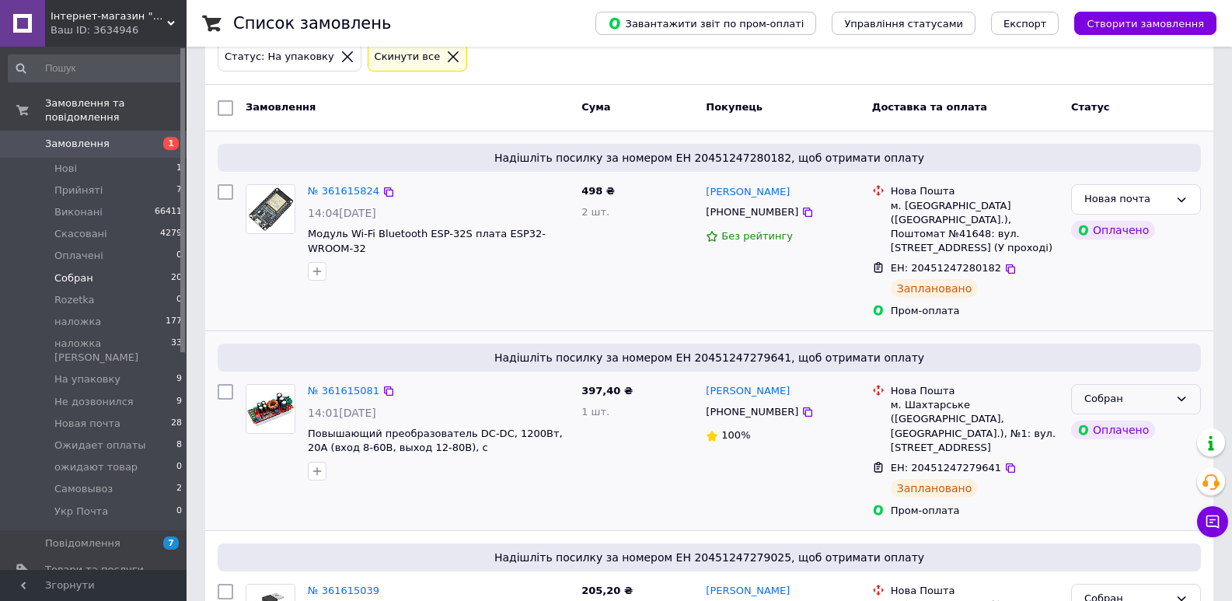
click at [1171, 389] on div "Cобран" at bounding box center [1136, 399] width 130 height 30
click at [1138, 508] on li "Новая почта" at bounding box center [1136, 522] width 128 height 29
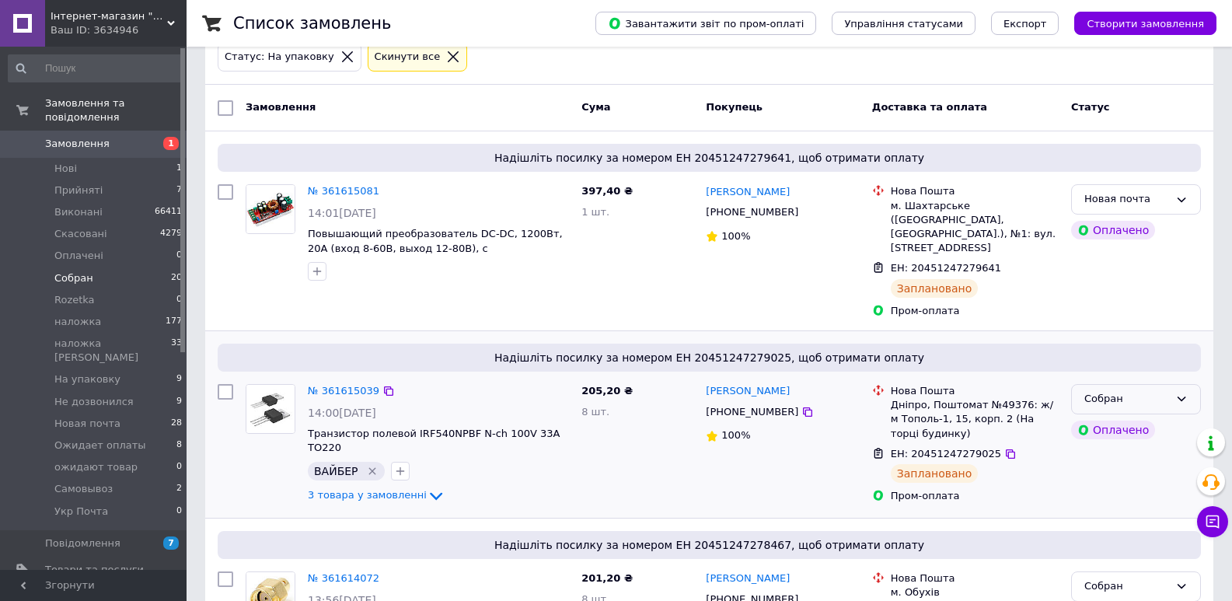
click at [1173, 384] on div "Cобран" at bounding box center [1136, 399] width 130 height 30
click at [1124, 420] on li "Новая почта" at bounding box center [1136, 434] width 128 height 29
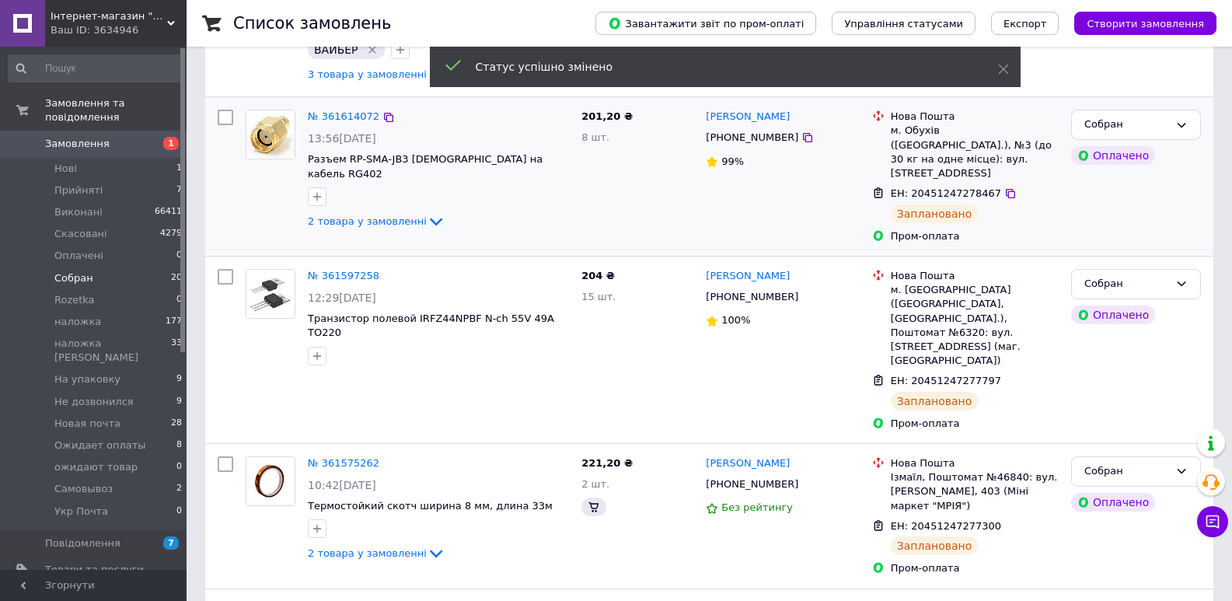
scroll to position [166, 0]
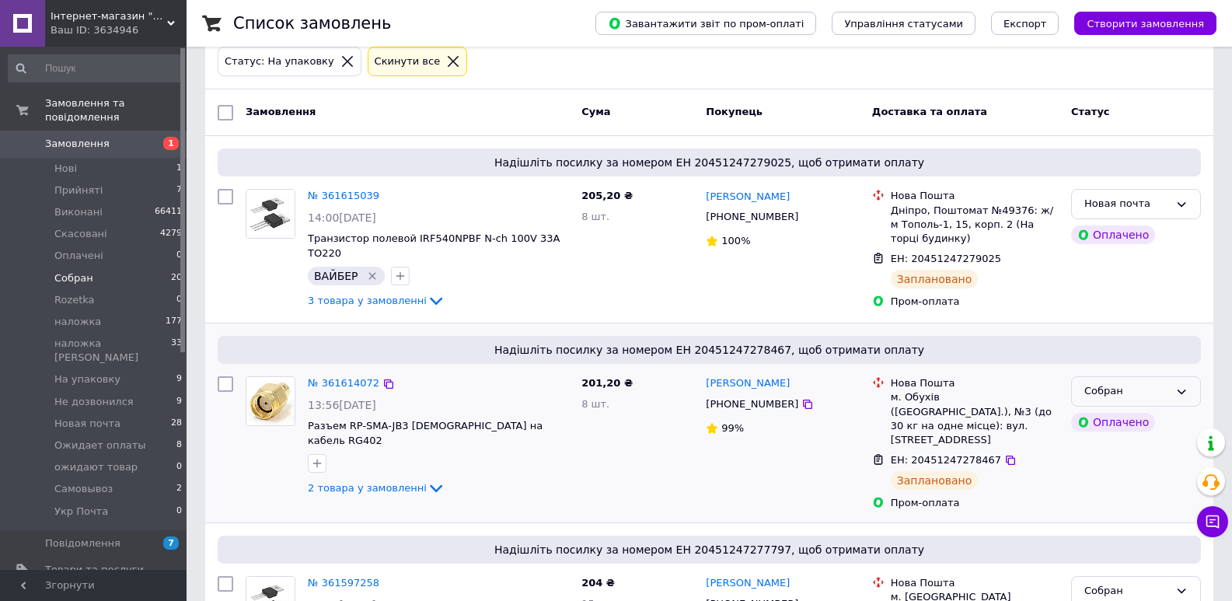
click at [1196, 380] on div "Cобран" at bounding box center [1136, 391] width 130 height 30
click at [1141, 501] on li "Новая почта" at bounding box center [1136, 515] width 128 height 29
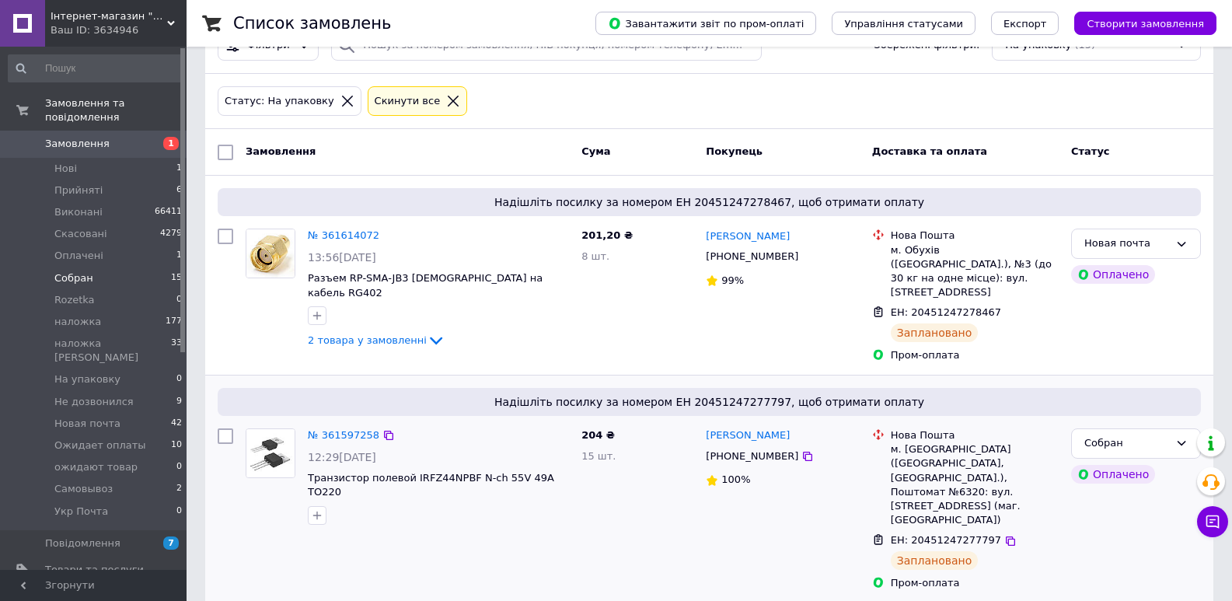
scroll to position [363, 0]
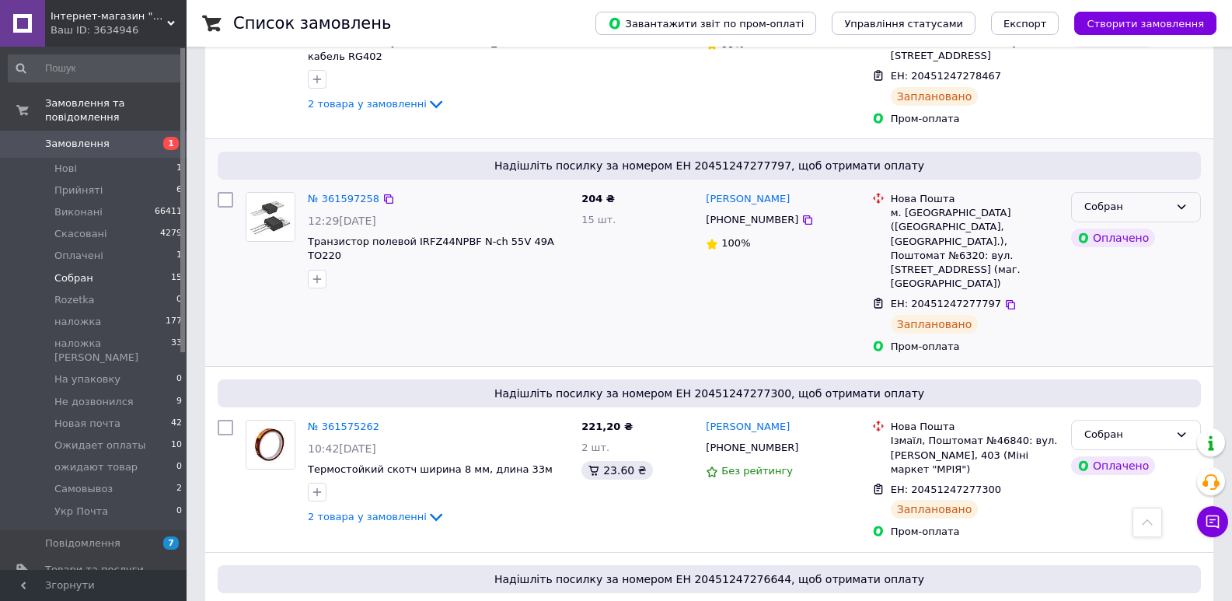
click at [1148, 192] on div "Cобран" at bounding box center [1136, 207] width 130 height 30
click at [1141, 316] on li "Новая почта" at bounding box center [1136, 330] width 128 height 29
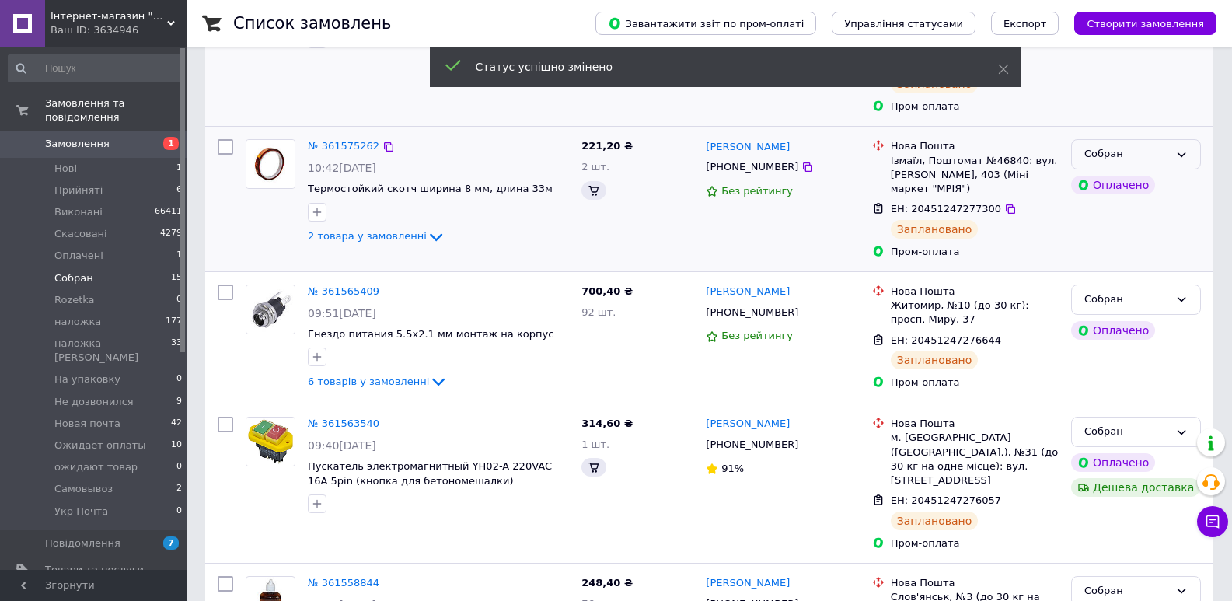
scroll to position [190, 0]
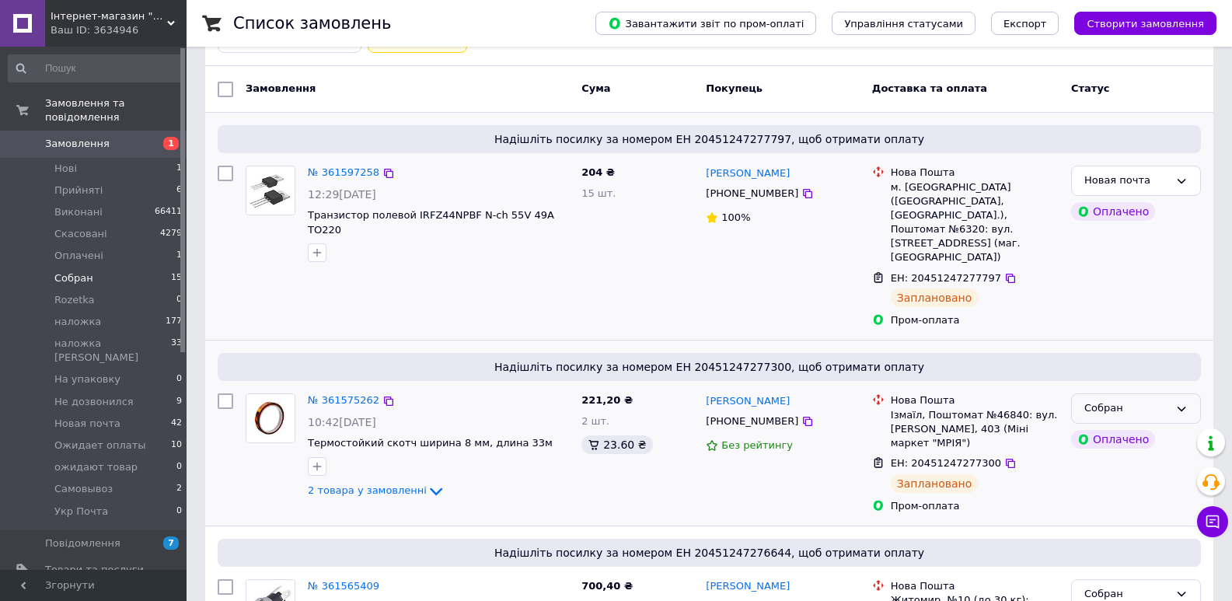
click at [1142, 393] on div "Cобран" at bounding box center [1136, 408] width 130 height 30
click at [1119, 518] on li "Новая почта" at bounding box center [1136, 532] width 128 height 29
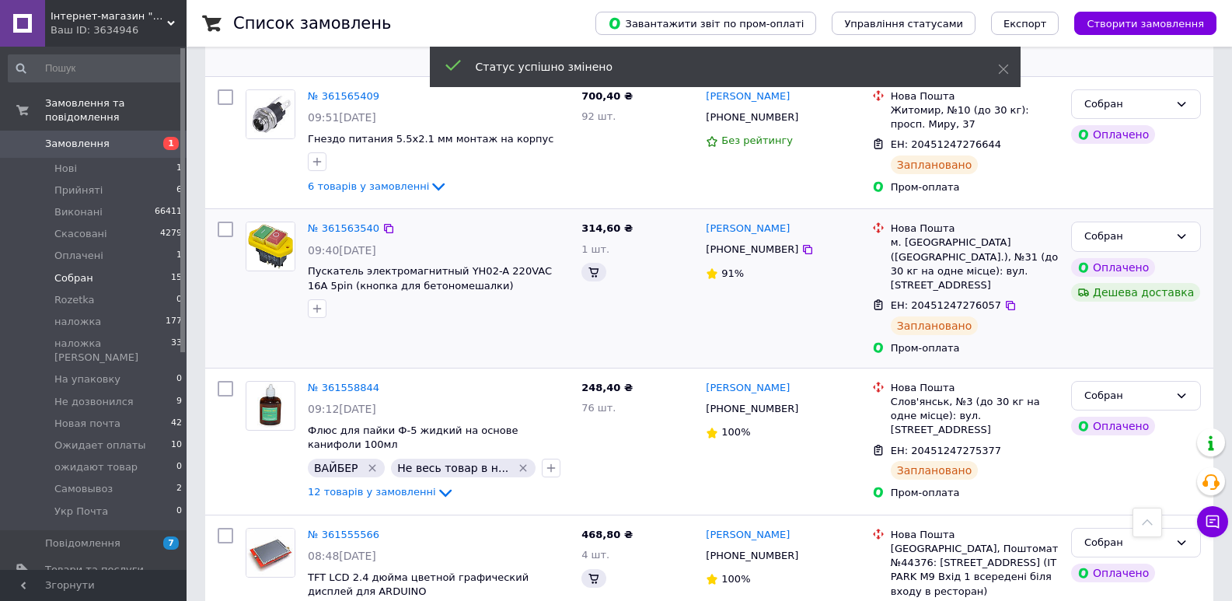
scroll to position [171, 0]
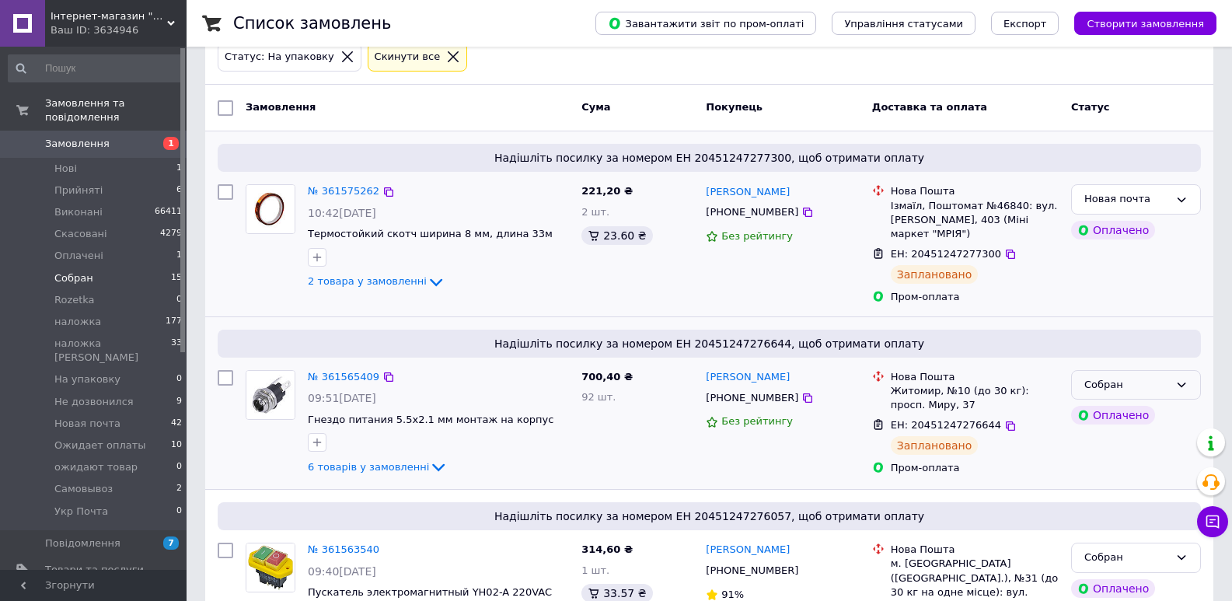
click at [1165, 377] on div "Cобран" at bounding box center [1127, 385] width 85 height 16
click at [1147, 494] on li "Новая почта" at bounding box center [1136, 508] width 128 height 29
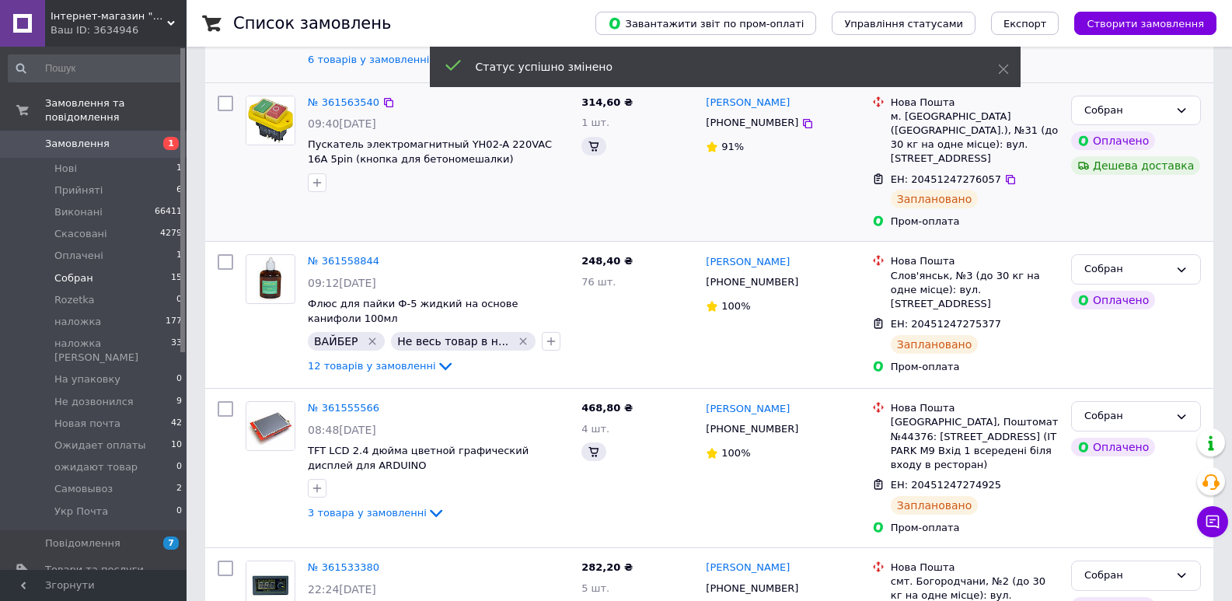
scroll to position [179, 0]
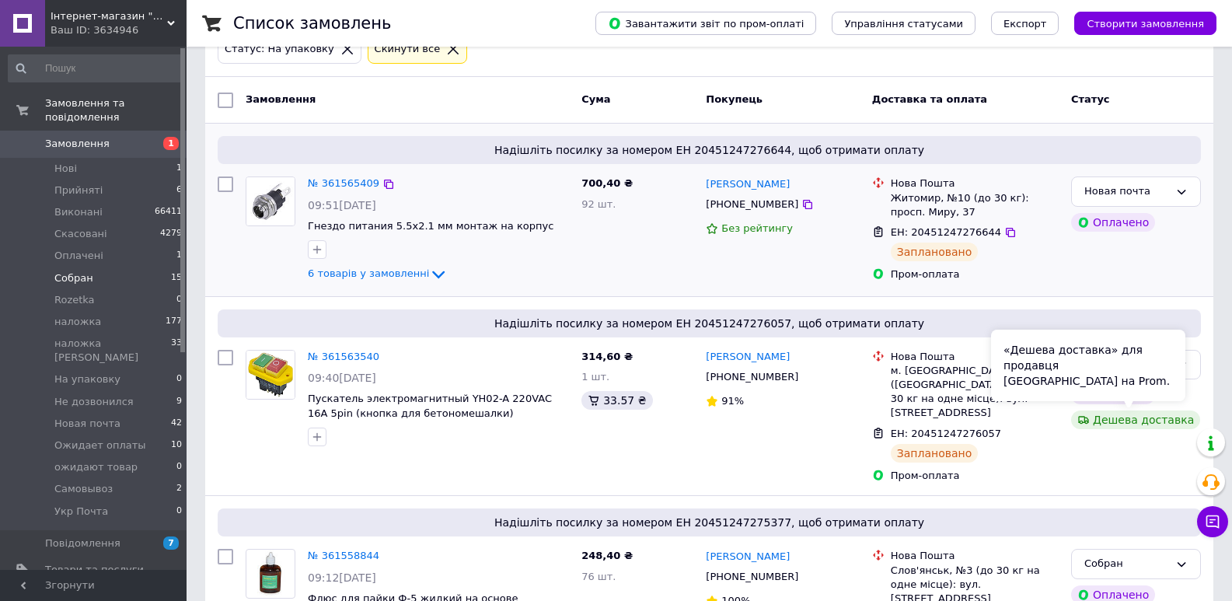
click at [1172, 359] on div "«Дешева доставка» для продавця [GEOGRAPHIC_DATA] на Prom." at bounding box center [1088, 366] width 194 height 72
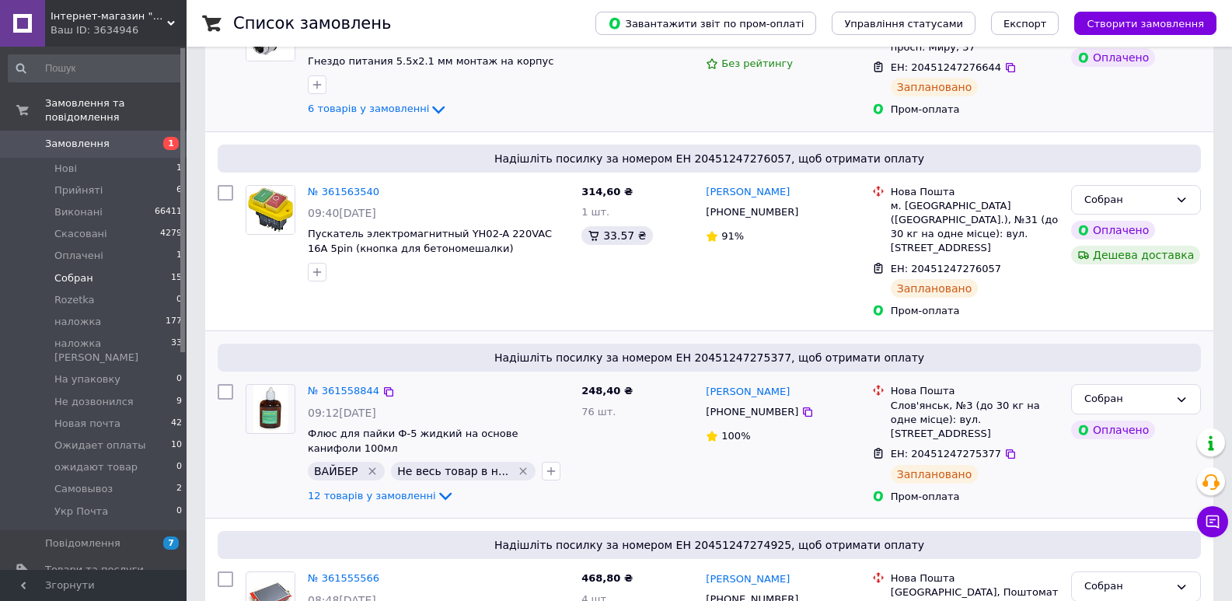
scroll to position [361, 0]
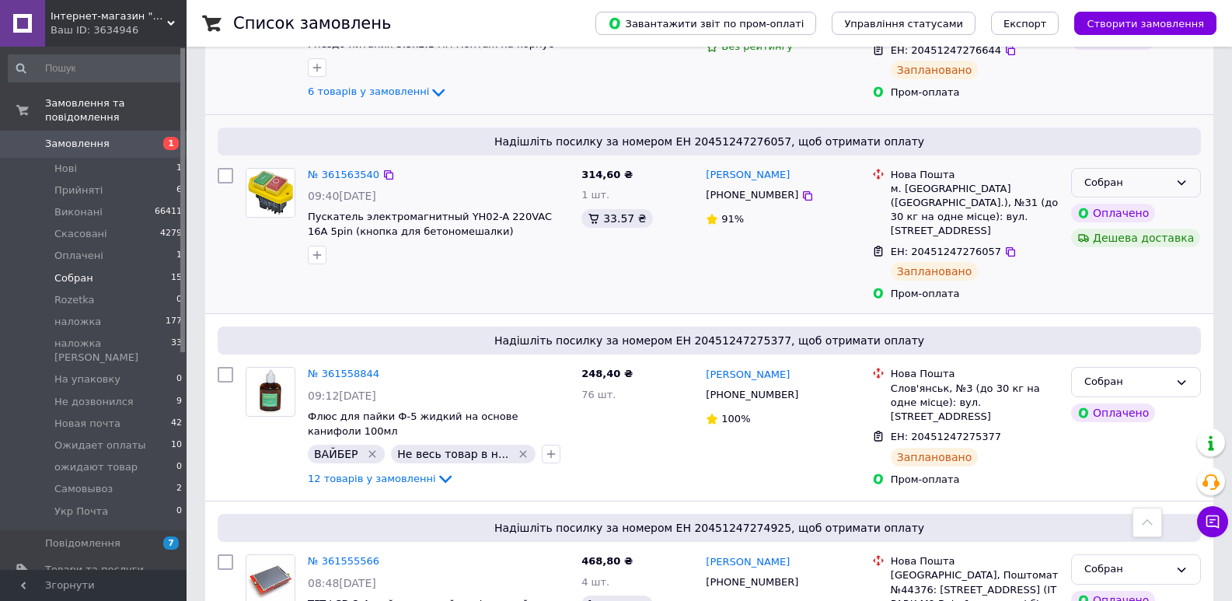
click at [1186, 174] on div "Cобран" at bounding box center [1136, 183] width 130 height 30
click at [1133, 292] on li "Новая почта" at bounding box center [1136, 306] width 128 height 29
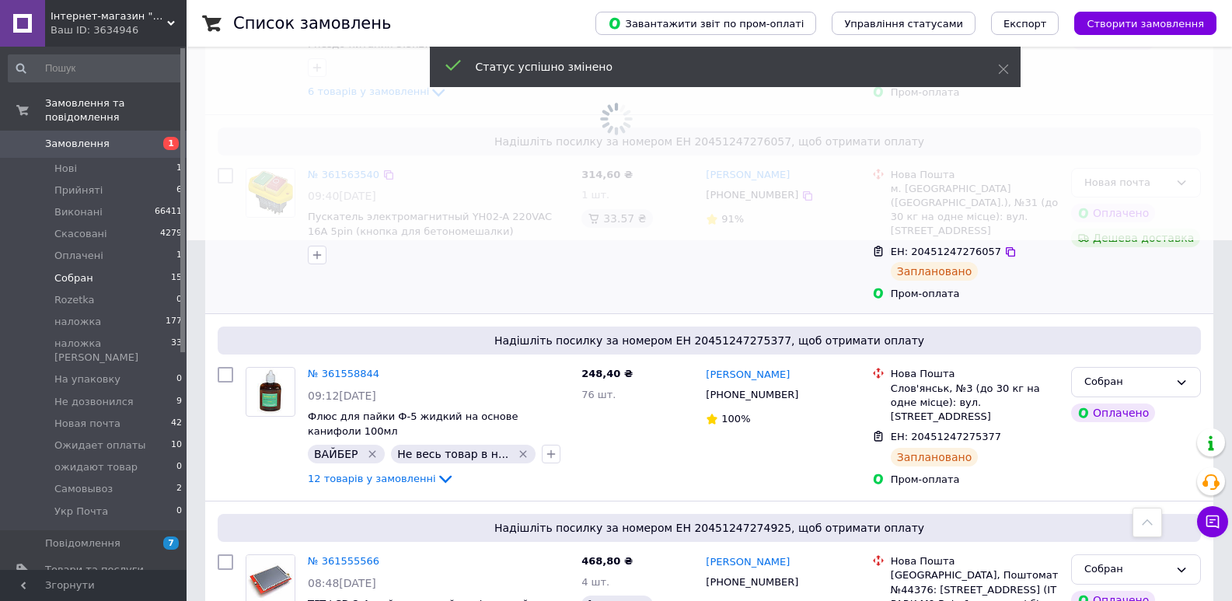
scroll to position [187, 0]
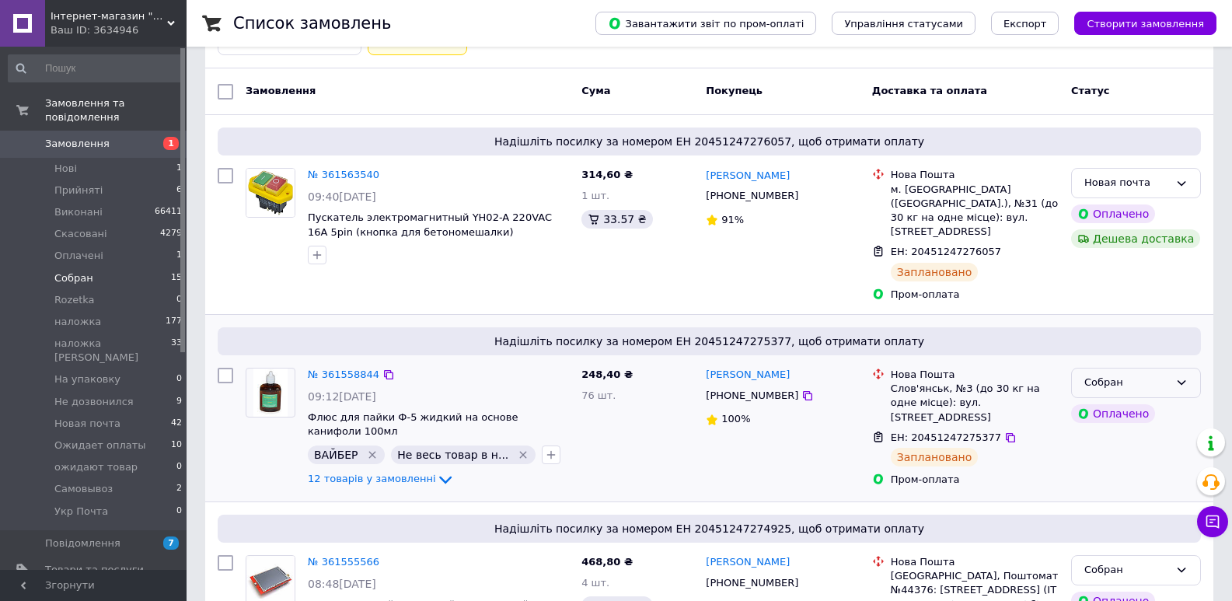
click at [1148, 376] on div "Cобран" at bounding box center [1127, 383] width 85 height 16
click at [1130, 491] on li "Новая почта" at bounding box center [1136, 505] width 128 height 29
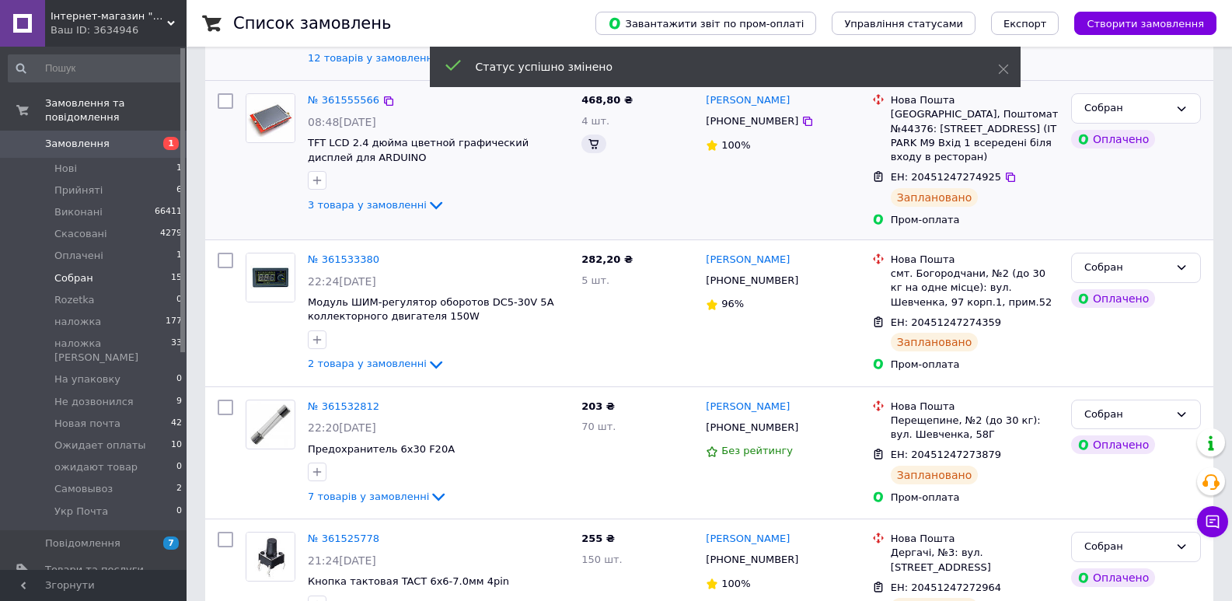
scroll to position [183, 0]
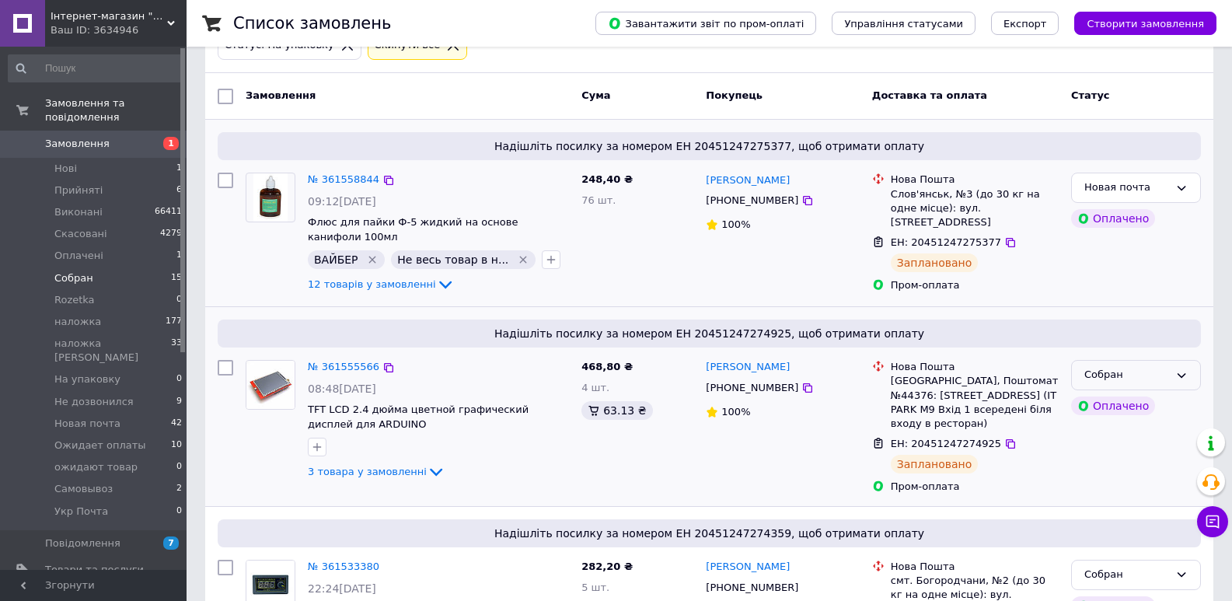
click at [1132, 377] on div "Cобран" at bounding box center [1127, 375] width 85 height 16
click at [1122, 484] on li "Новая почта" at bounding box center [1136, 498] width 128 height 29
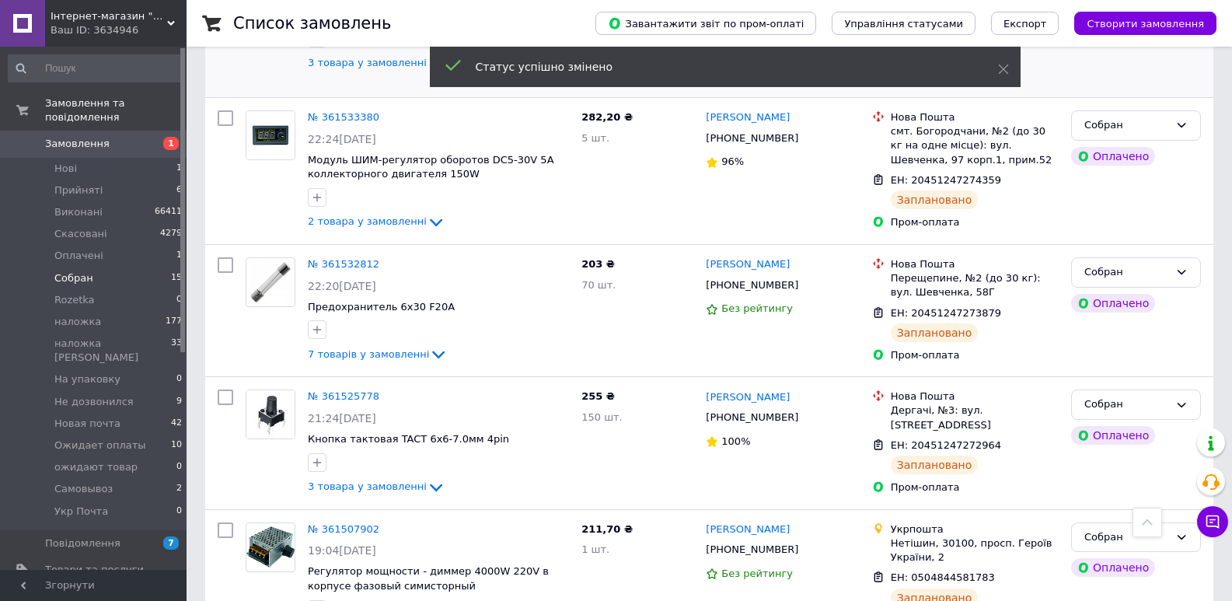
scroll to position [176, 0]
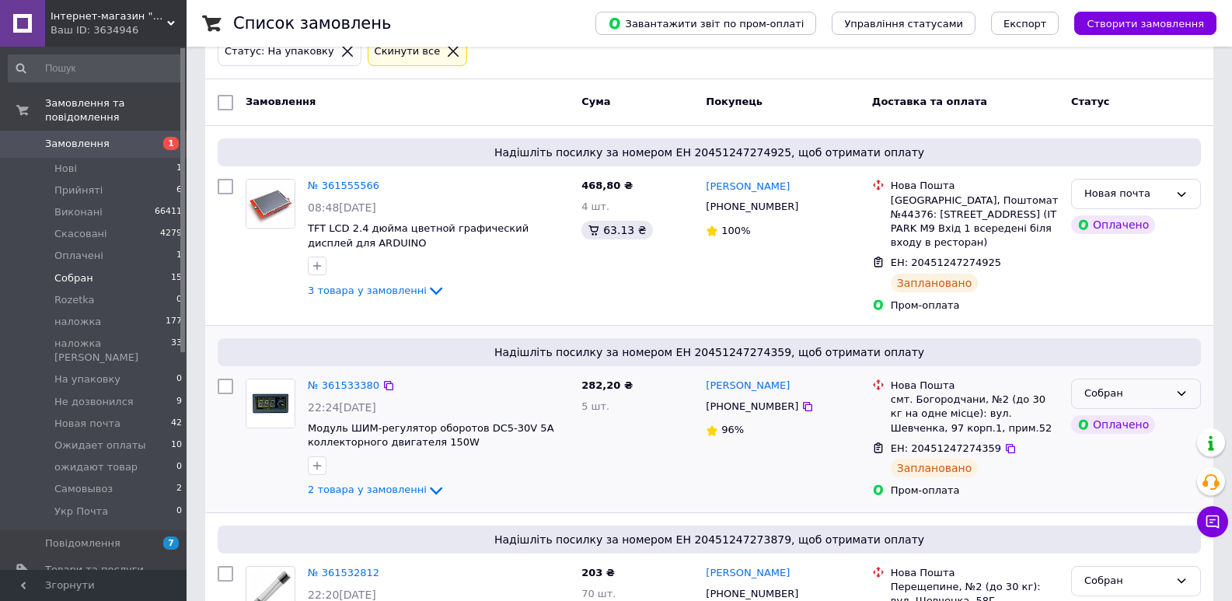
click at [1171, 379] on div "Cобран" at bounding box center [1136, 394] width 130 height 30
click at [1122, 502] on li "Новая почта" at bounding box center [1136, 516] width 128 height 29
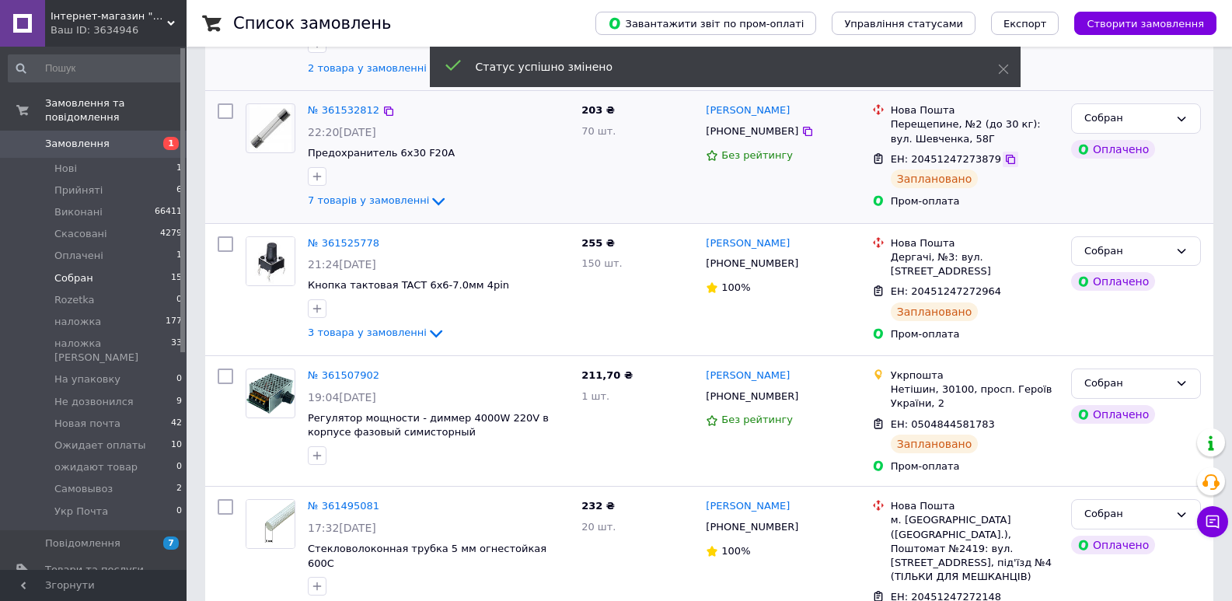
scroll to position [171, 0]
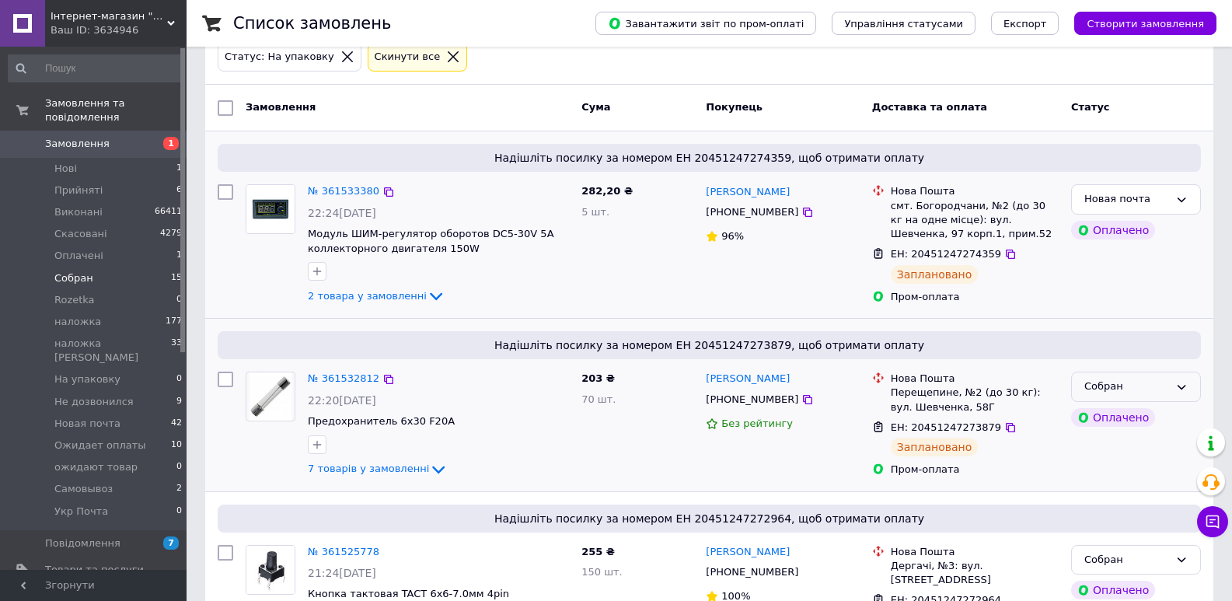
click at [1181, 379] on div "Cобран" at bounding box center [1136, 387] width 130 height 30
click at [1150, 496] on li "Новая почта" at bounding box center [1136, 510] width 128 height 29
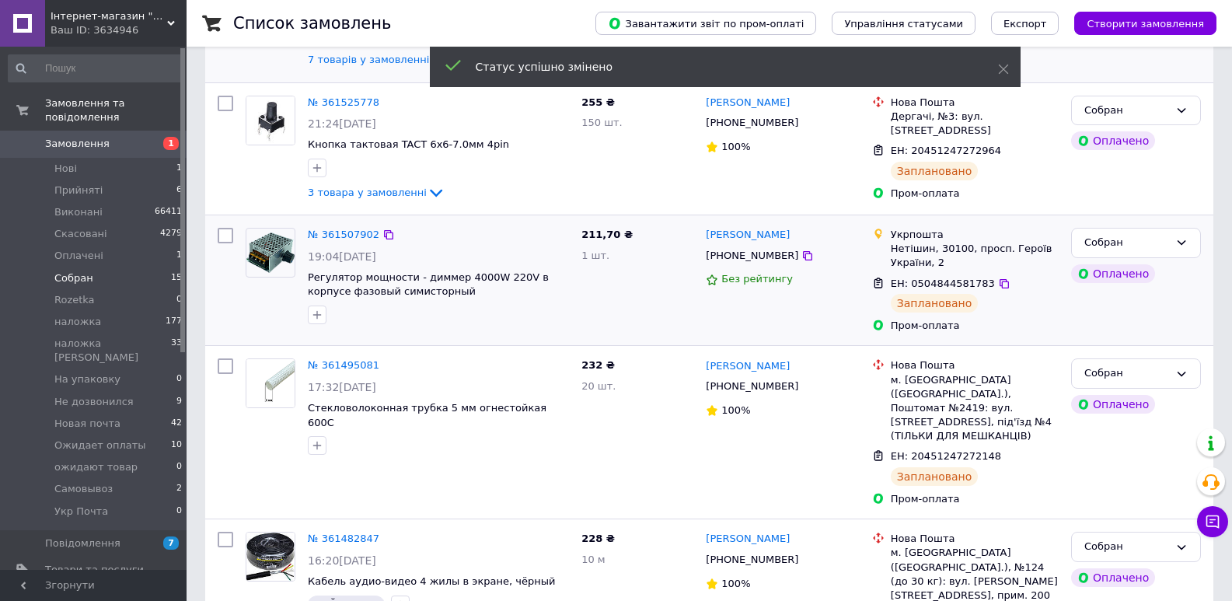
scroll to position [165, 0]
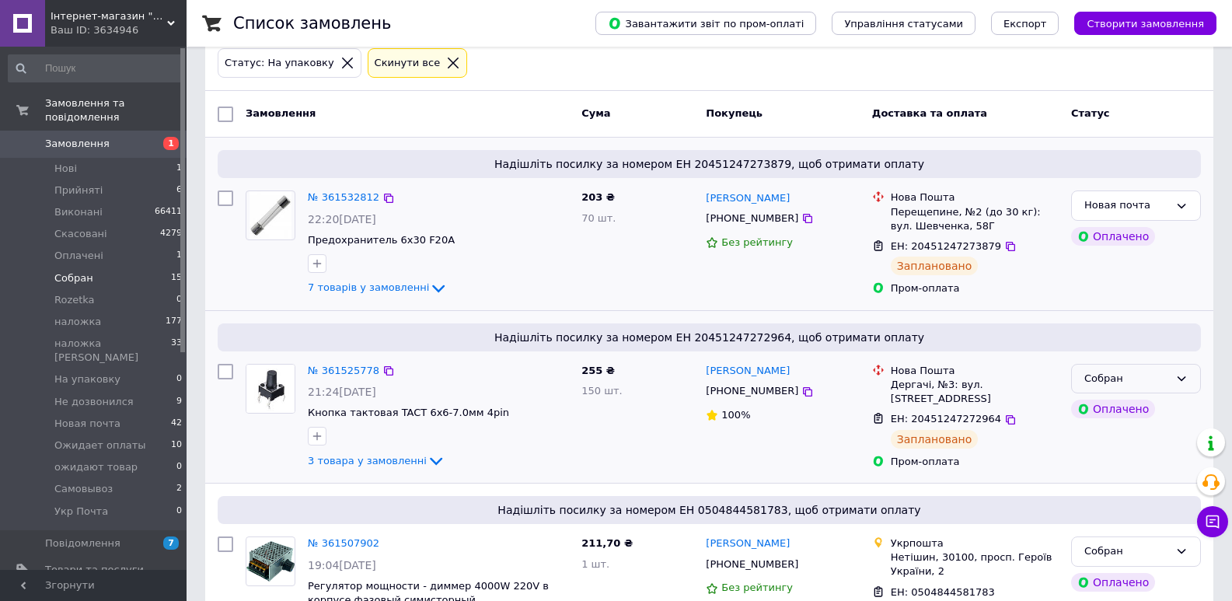
click at [1144, 379] on div "Cобран" at bounding box center [1127, 379] width 85 height 16
click at [1134, 487] on li "Новая почта" at bounding box center [1136, 501] width 128 height 29
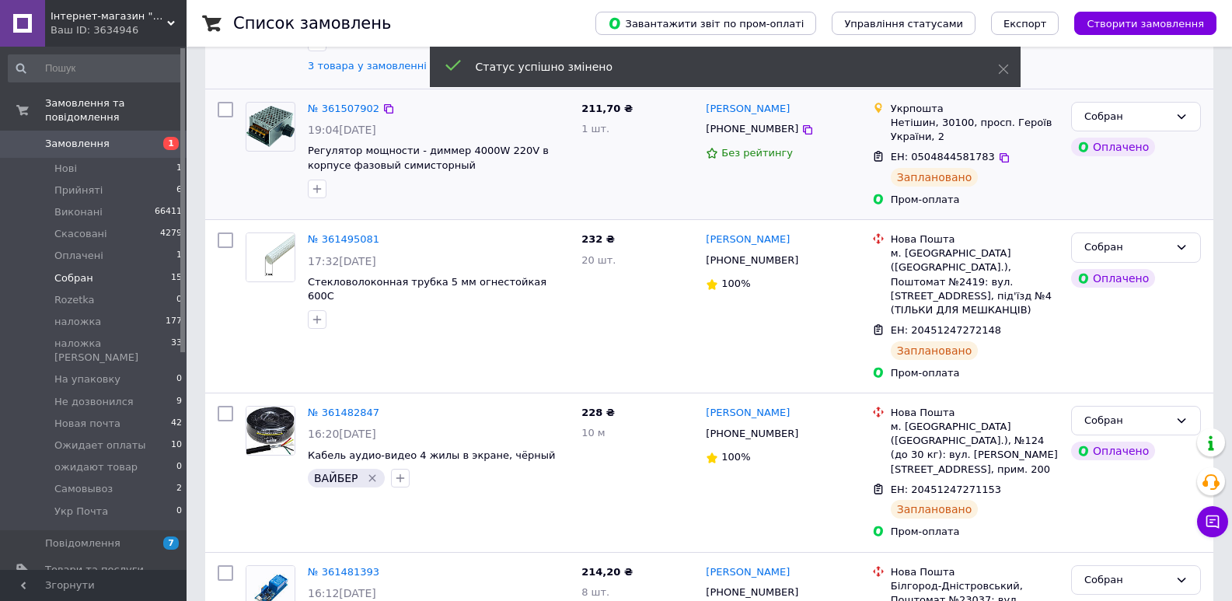
scroll to position [173, 0]
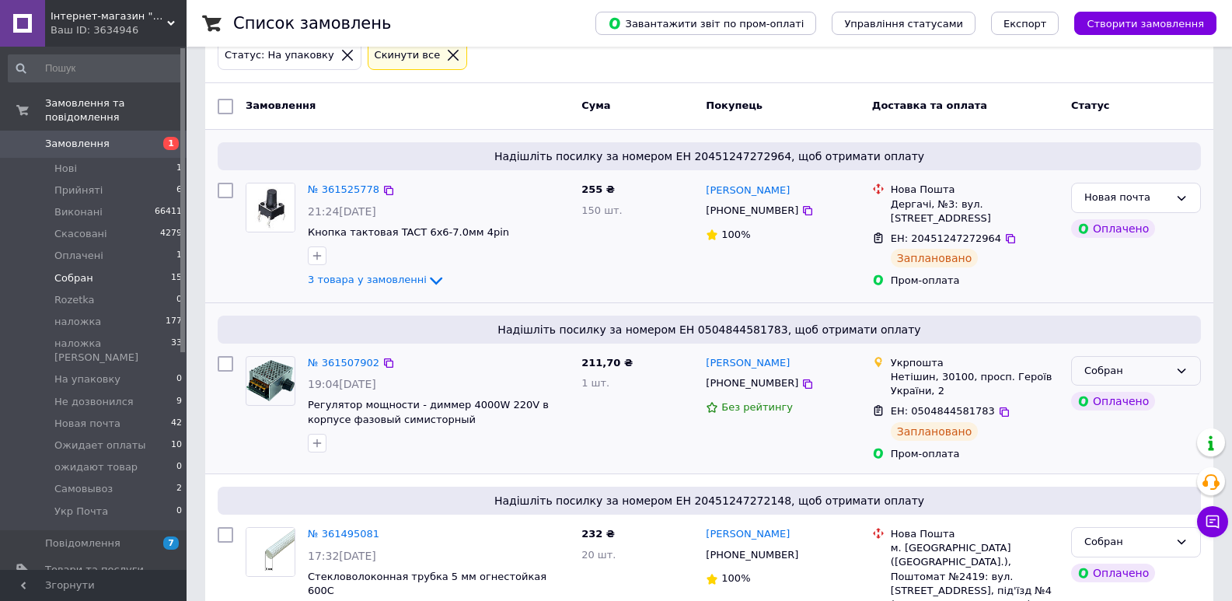
click at [1116, 364] on div "Cобран" at bounding box center [1136, 371] width 130 height 30
click at [1135, 480] on li "Новая почта" at bounding box center [1136, 494] width 128 height 29
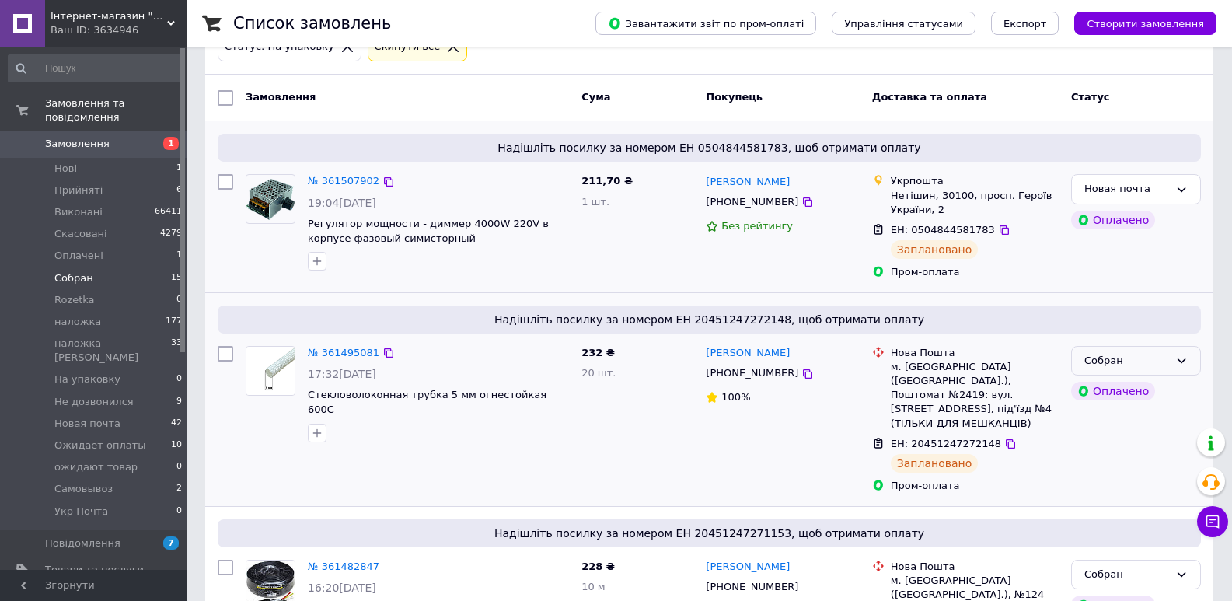
click at [1162, 361] on div "Cобран" at bounding box center [1127, 361] width 85 height 16
click at [1128, 470] on li "Новая почта" at bounding box center [1136, 484] width 128 height 29
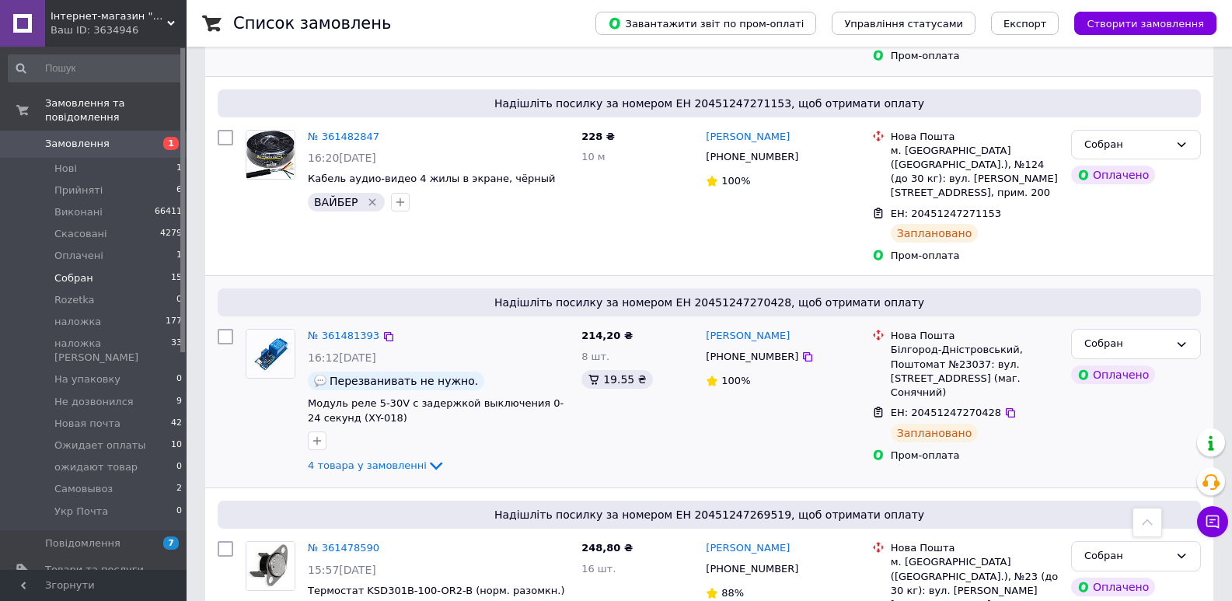
scroll to position [647, 0]
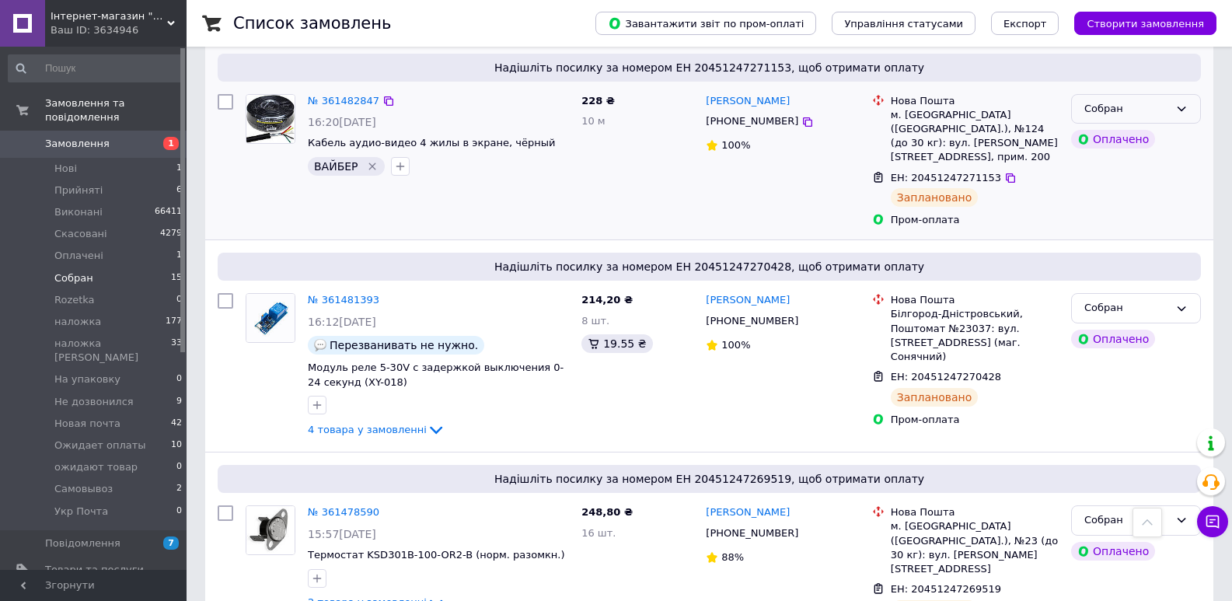
click at [1166, 101] on div "Cобран" at bounding box center [1127, 109] width 85 height 16
click at [1133, 218] on li "Новая почта" at bounding box center [1136, 232] width 128 height 29
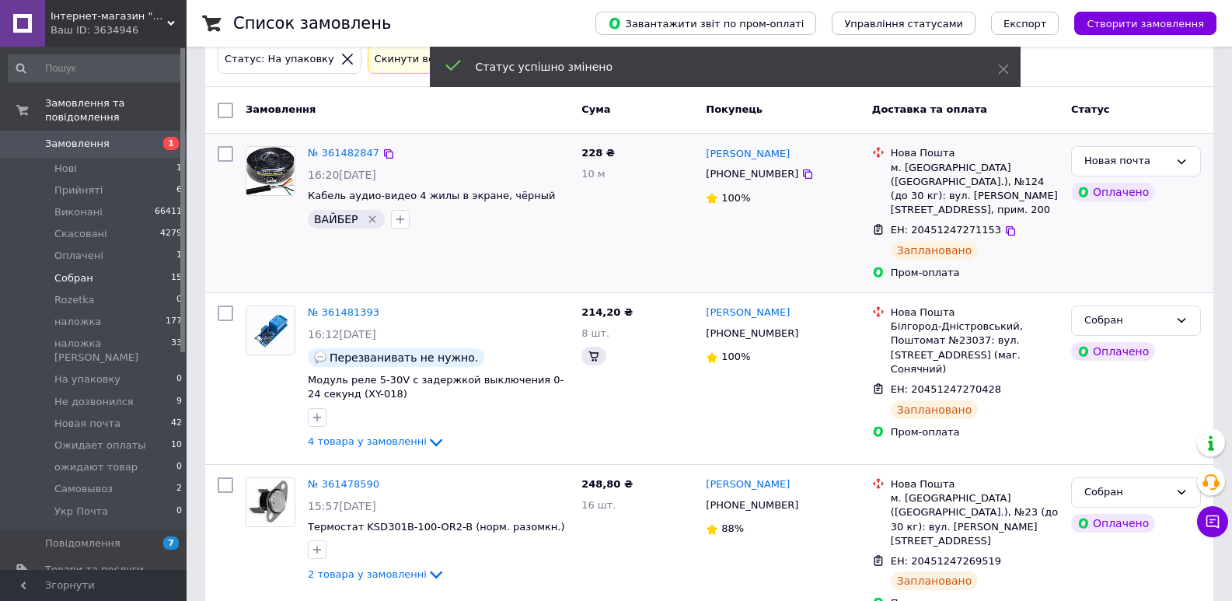
scroll to position [290, 0]
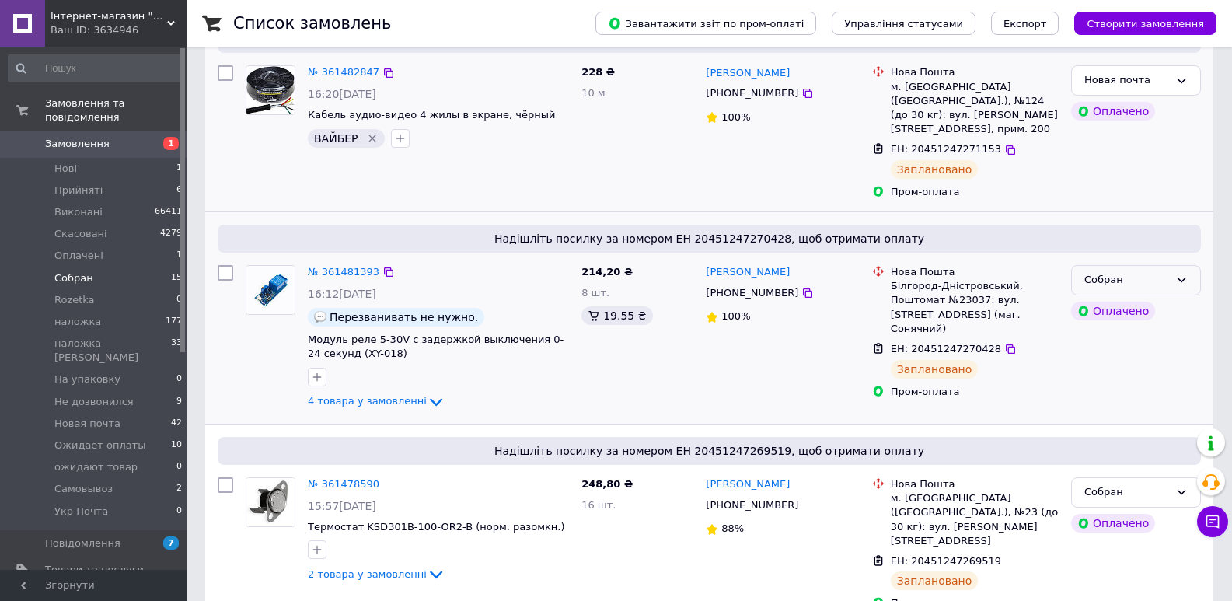
click at [1150, 265] on div "Cобран" at bounding box center [1136, 280] width 130 height 30
click at [1141, 389] on li "Новая почта" at bounding box center [1136, 403] width 128 height 29
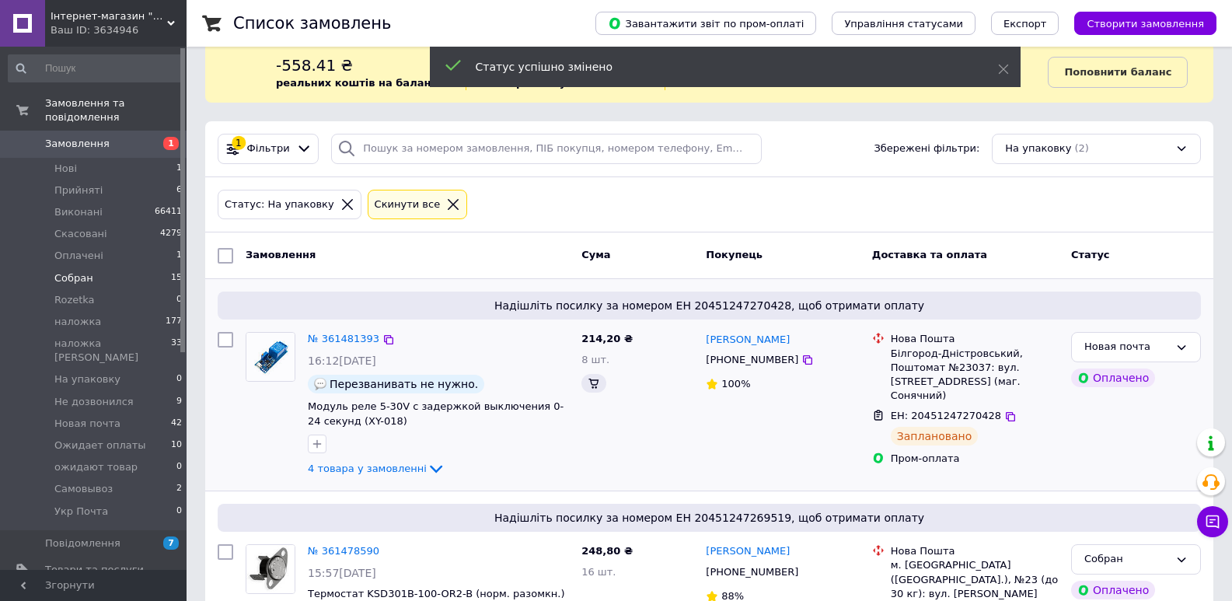
scroll to position [104, 0]
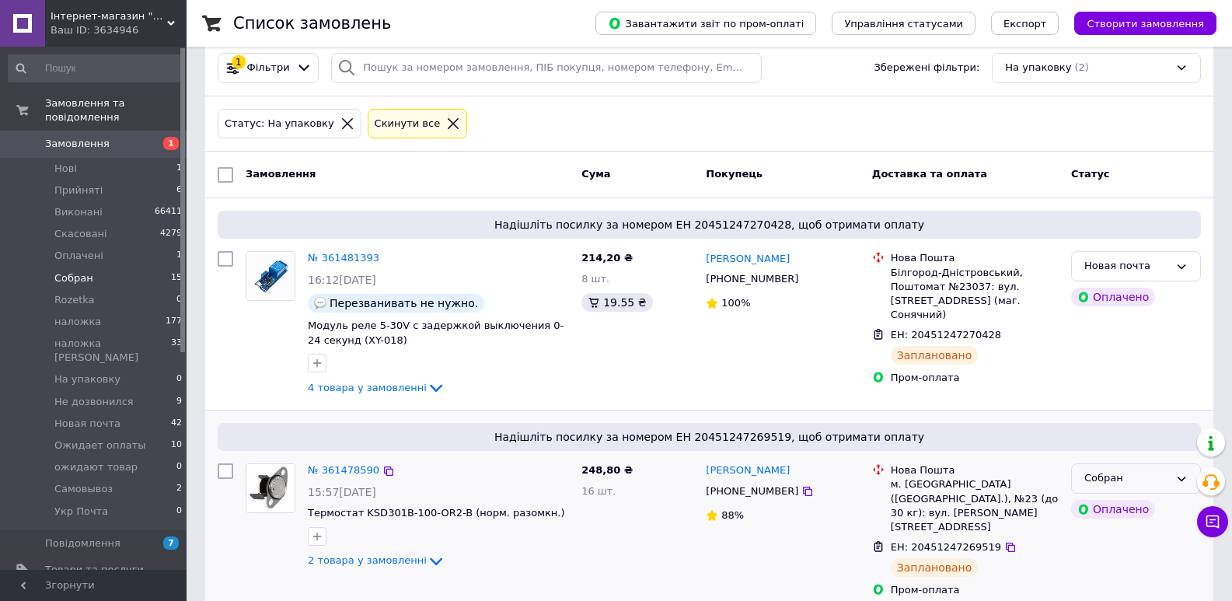
click at [1143, 478] on div "Cобран" at bounding box center [1127, 478] width 85 height 16
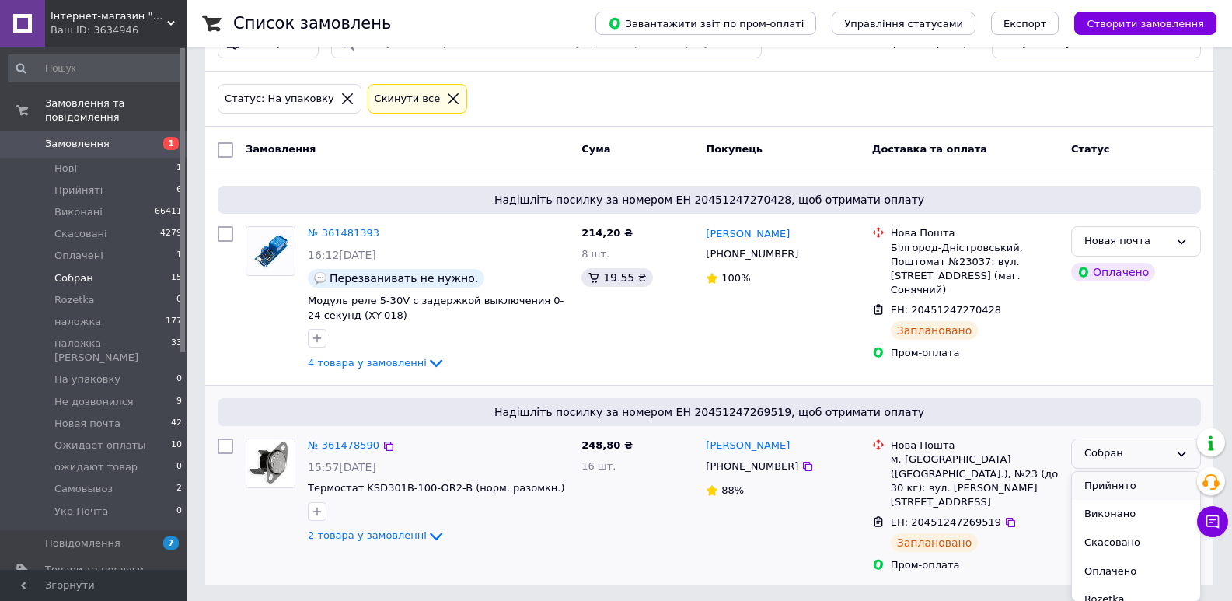
scroll to position [181, 0]
click at [1123, 563] on li "Новая почта" at bounding box center [1136, 577] width 128 height 29
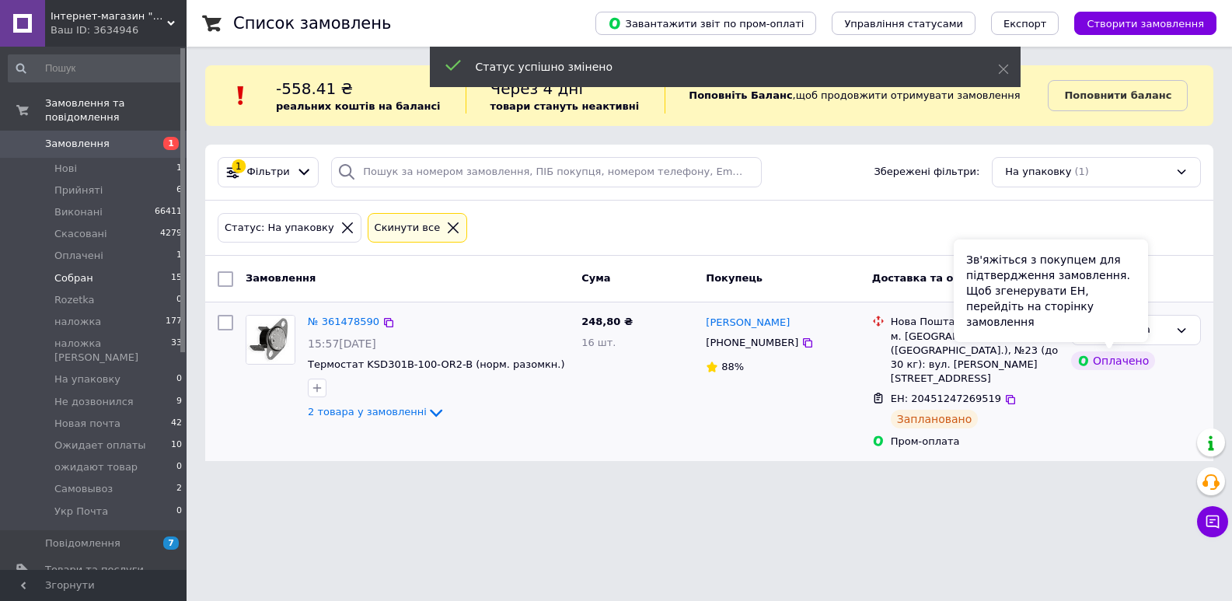
scroll to position [0, 0]
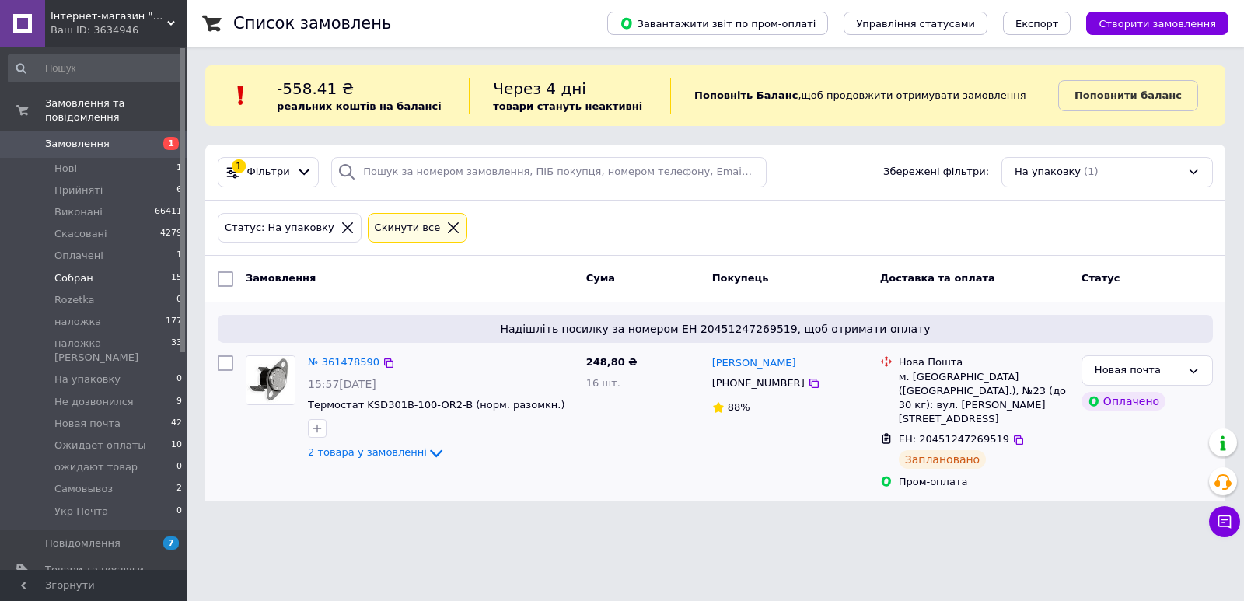
click at [99, 137] on span "Замовлення" at bounding box center [77, 144] width 65 height 14
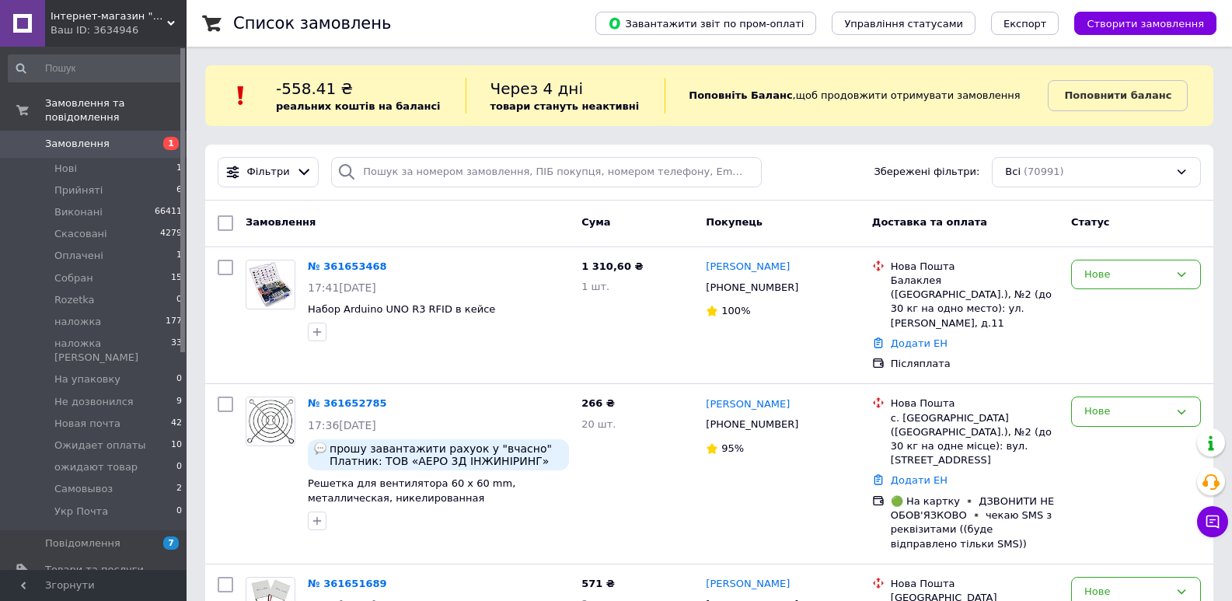
scroll to position [181, 0]
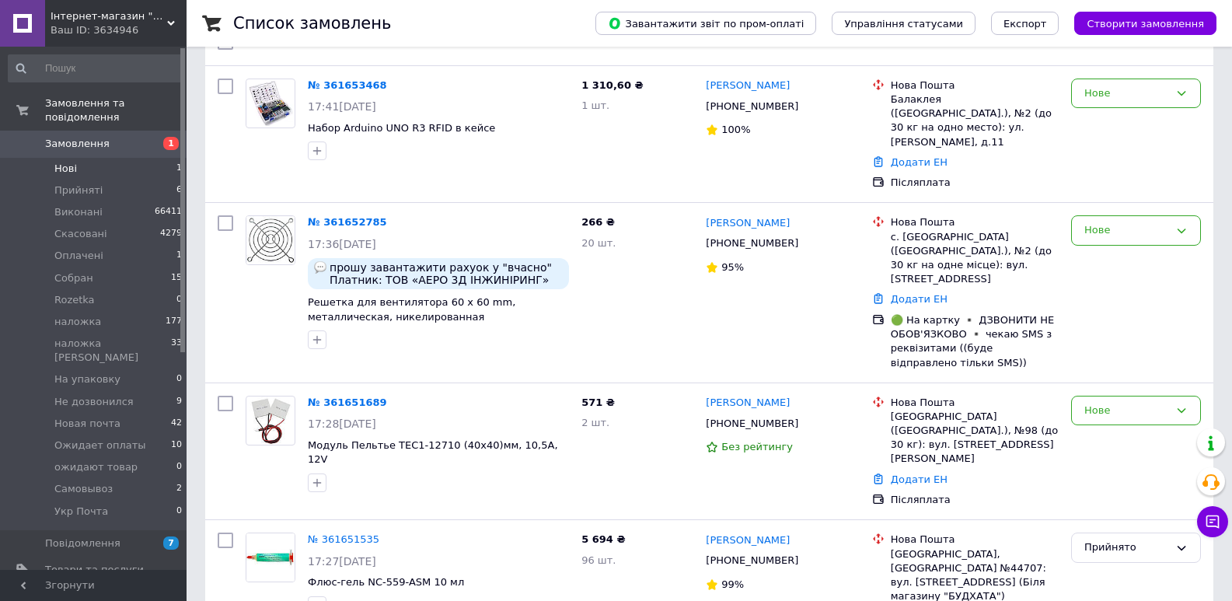
click at [125, 158] on li "Нові 1" at bounding box center [95, 169] width 191 height 22
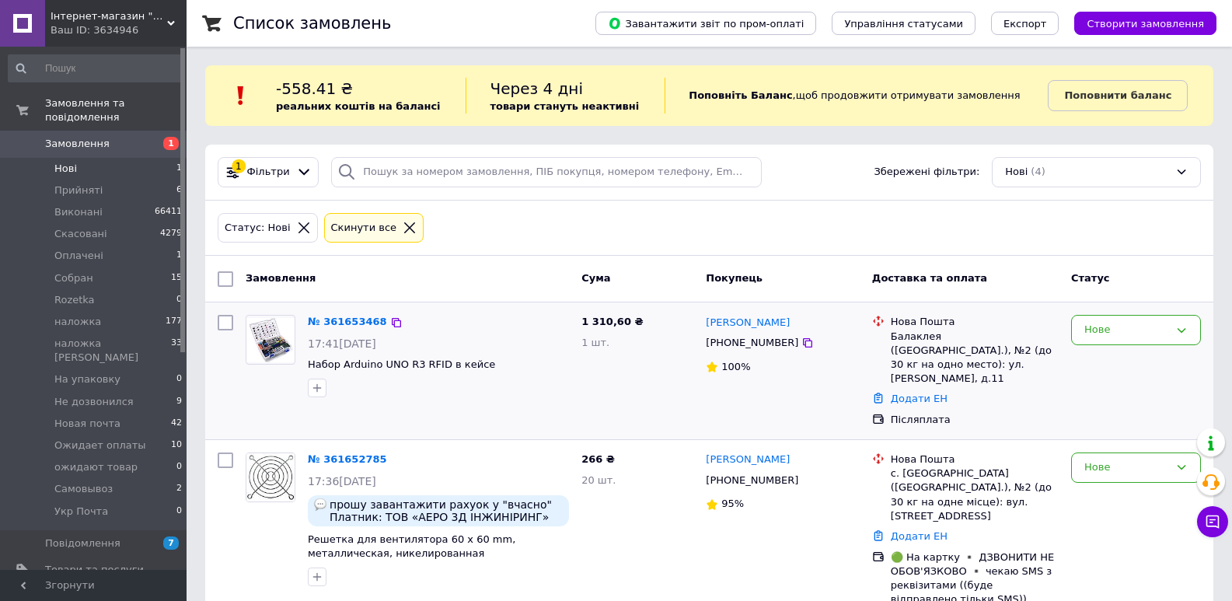
click at [223, 316] on input "checkbox" at bounding box center [226, 323] width 16 height 16
click at [226, 318] on input "checkbox" at bounding box center [226, 323] width 16 height 16
click at [227, 274] on input "checkbox" at bounding box center [226, 279] width 16 height 16
checkbox input "true"
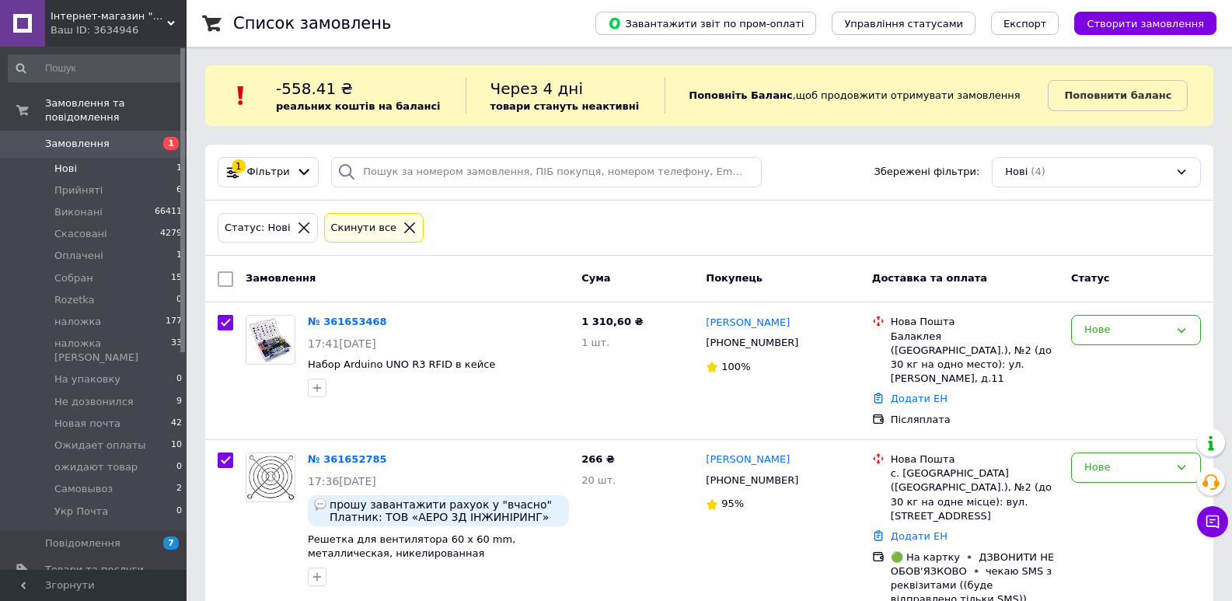
checkbox input "true"
click at [243, 278] on div "Дії для 3 замовлень" at bounding box center [297, 279] width 163 height 25
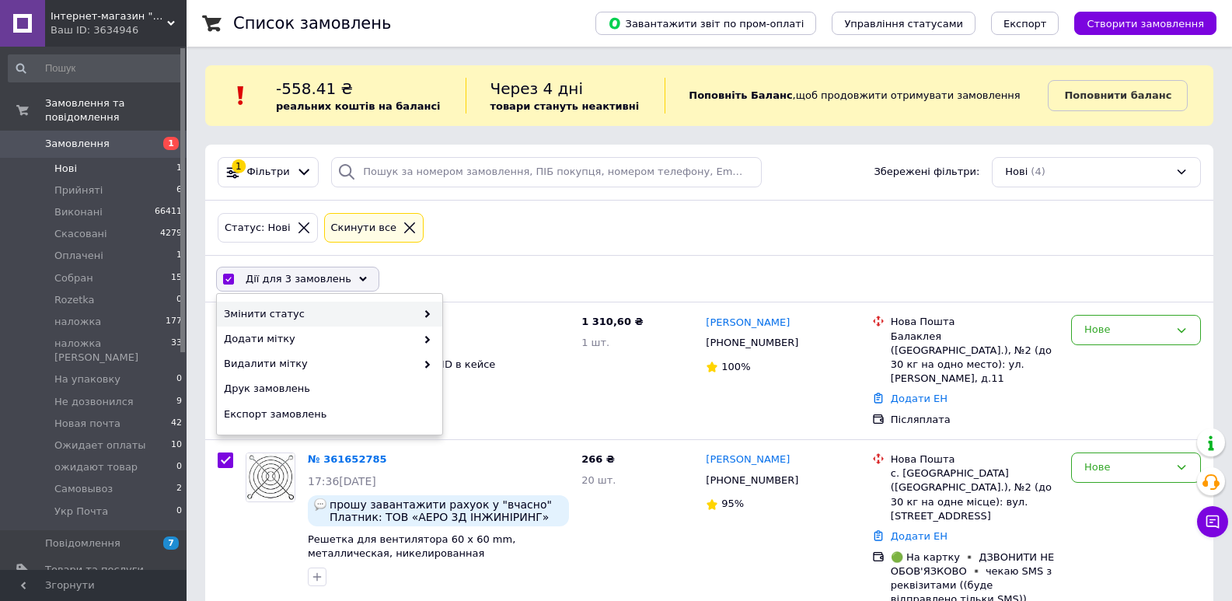
click at [281, 306] on div "Змінити статус" at bounding box center [329, 314] width 225 height 25
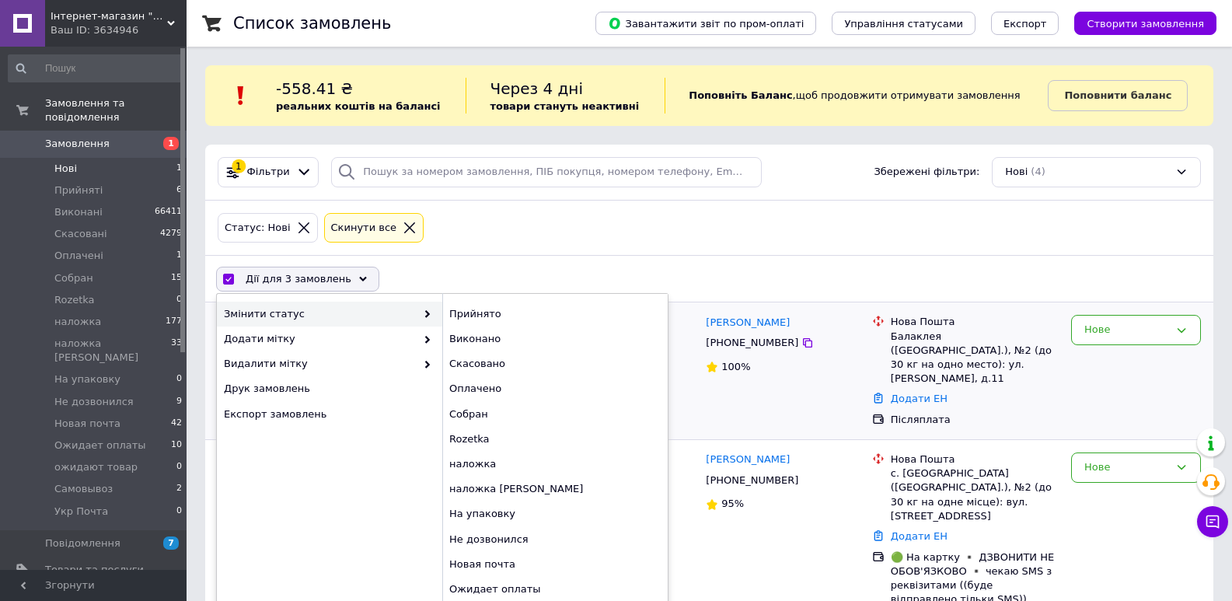
click at [455, 310] on div "Прийнято" at bounding box center [554, 314] width 225 height 25
checkbox input "false"
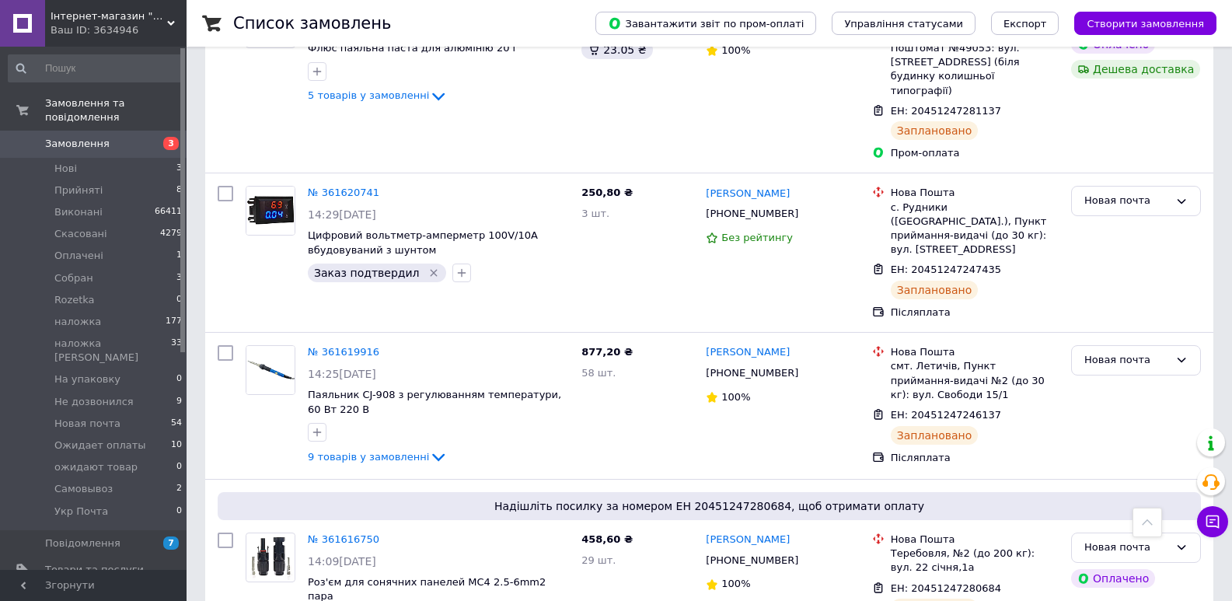
scroll to position [2814, 0]
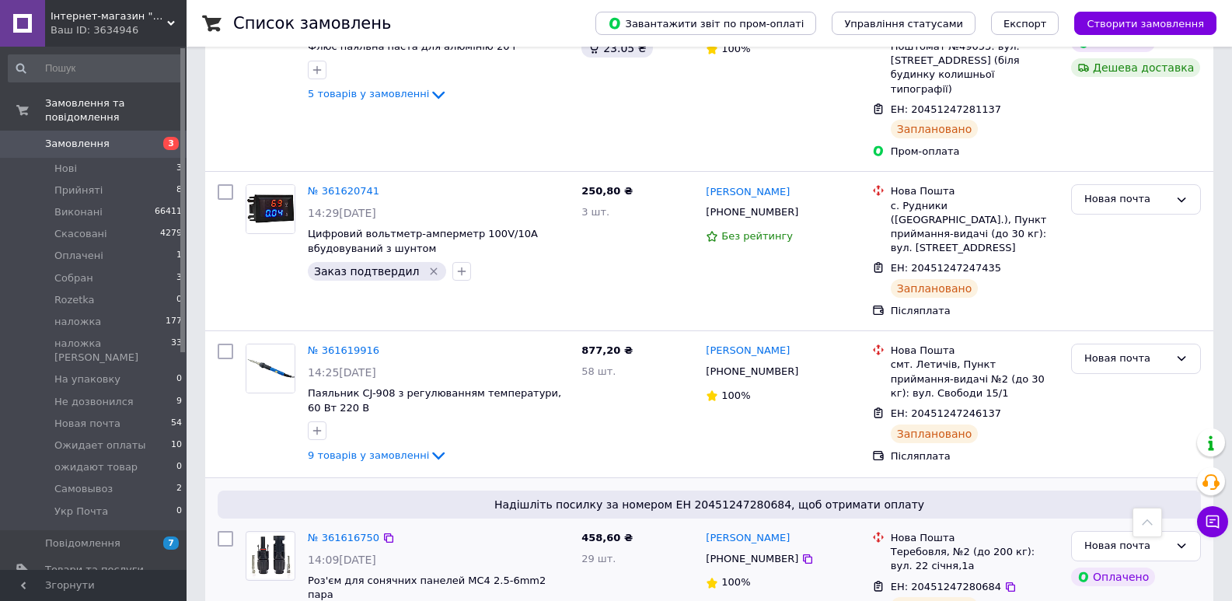
click at [955, 581] on span "ЕН: 20451247280684" at bounding box center [946, 587] width 110 height 12
copy span "20451247280684"
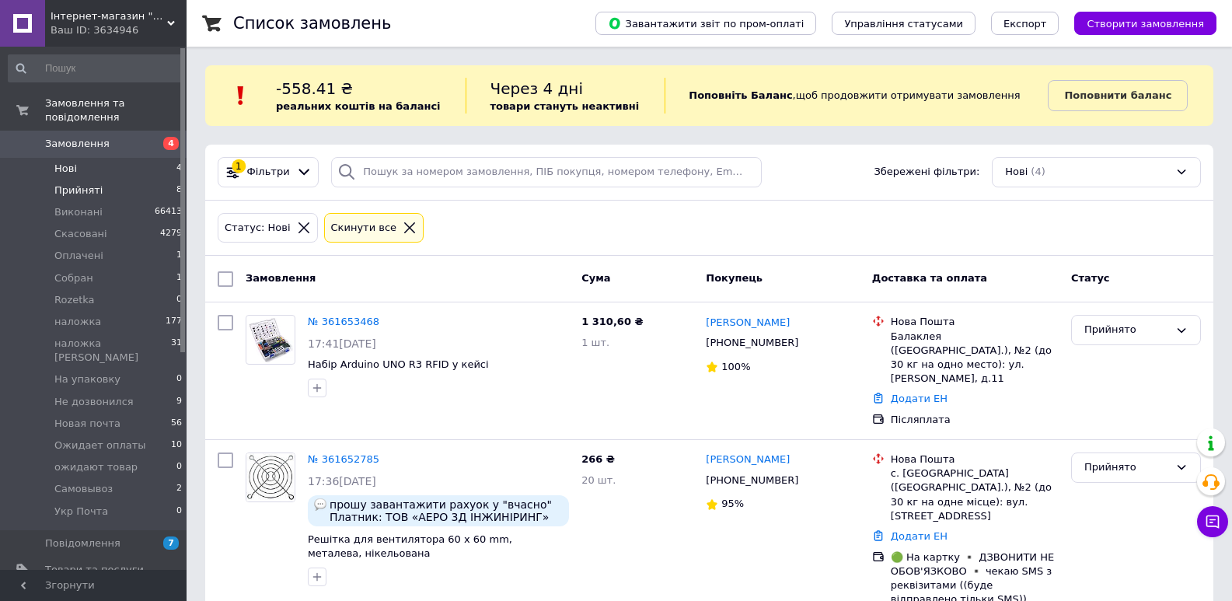
click at [108, 180] on li "Прийняті 8" at bounding box center [95, 191] width 191 height 22
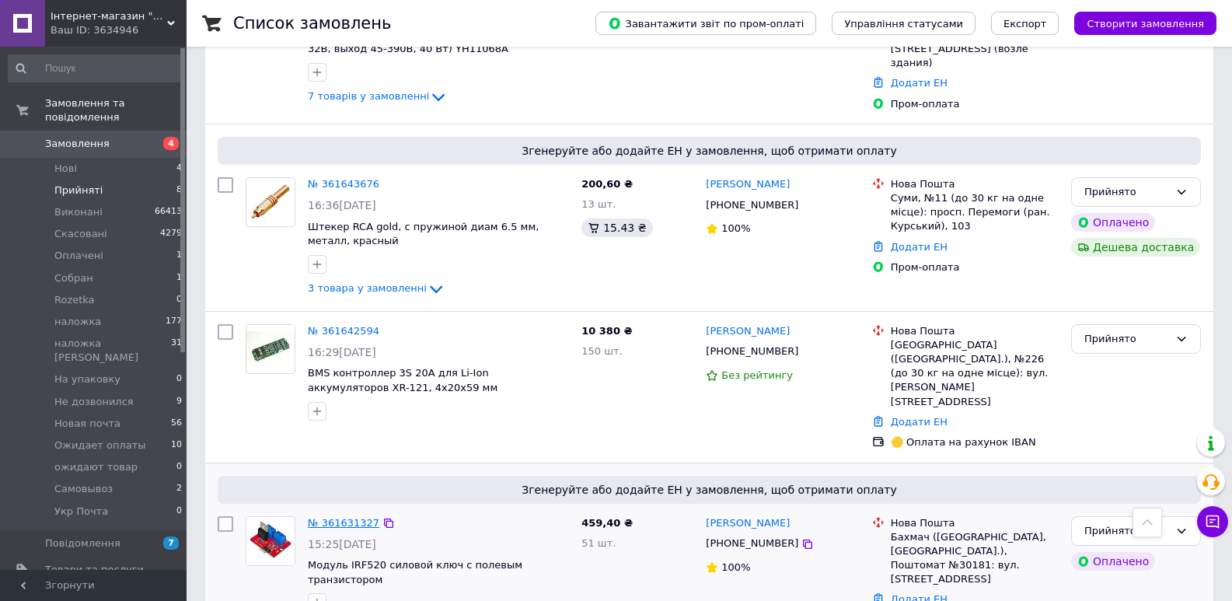
scroll to position [770, 0]
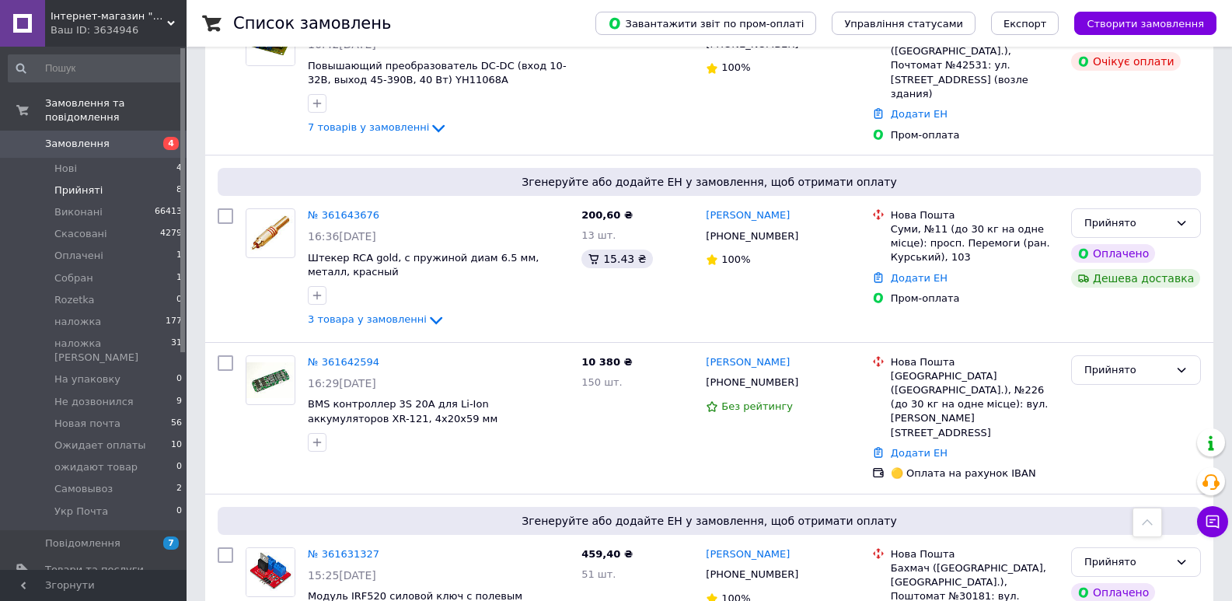
click at [103, 180] on li "Прийняті 8" at bounding box center [95, 191] width 191 height 22
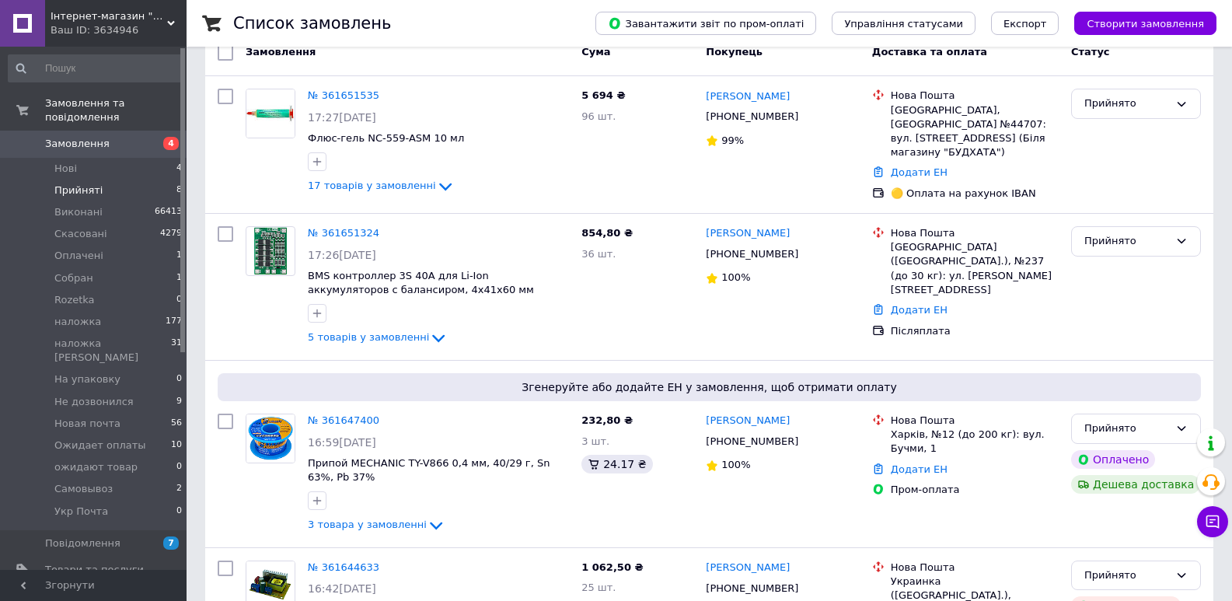
scroll to position [44, 0]
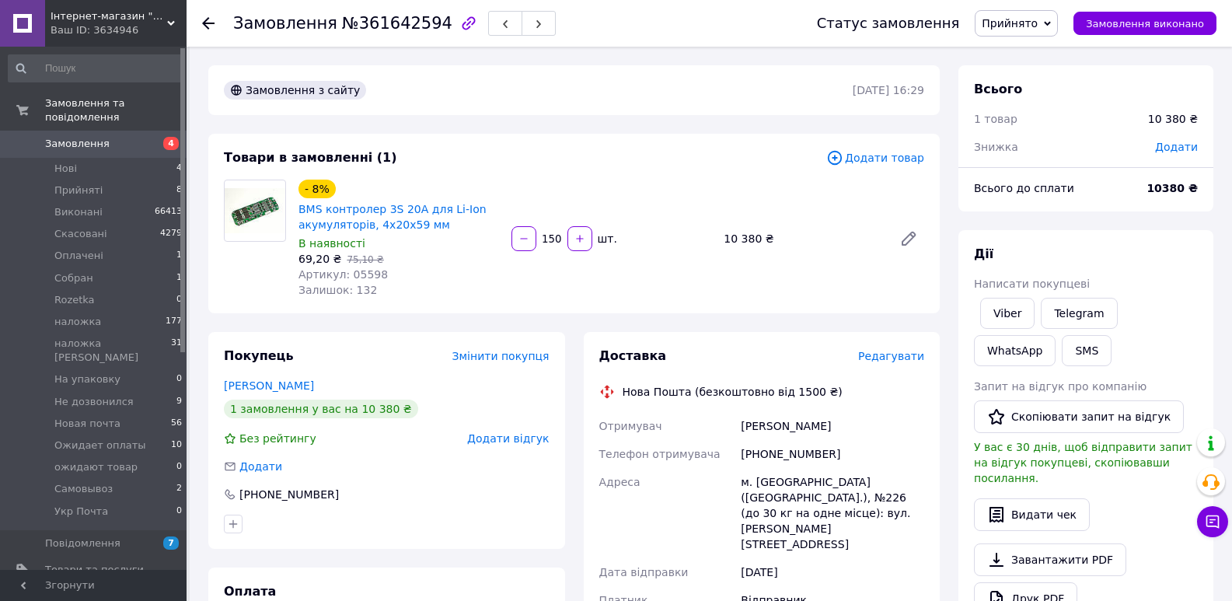
click at [888, 355] on span "Редагувати" at bounding box center [891, 356] width 66 height 12
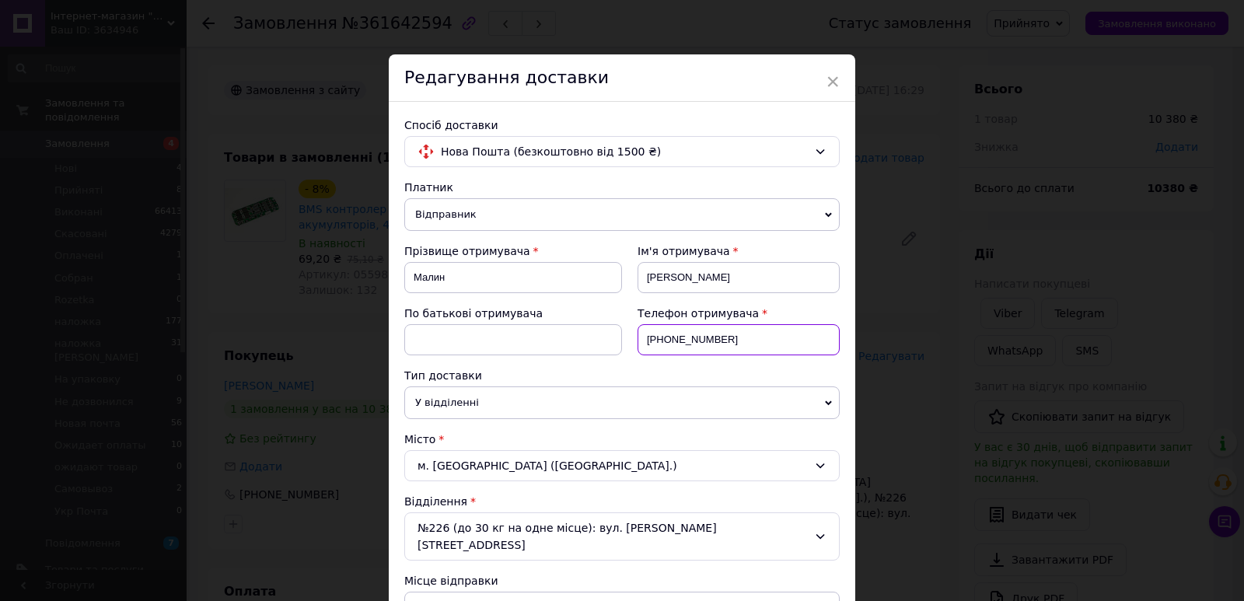
drag, startPoint x: 735, startPoint y: 335, endPoint x: 663, endPoint y: 341, distance: 72.5
click at [663, 341] on input "+380686861906" at bounding box center [739, 339] width 202 height 31
drag, startPoint x: 739, startPoint y: 342, endPoint x: 664, endPoint y: 344, distance: 74.7
click at [664, 344] on input "+380686861906" at bounding box center [739, 339] width 202 height 31
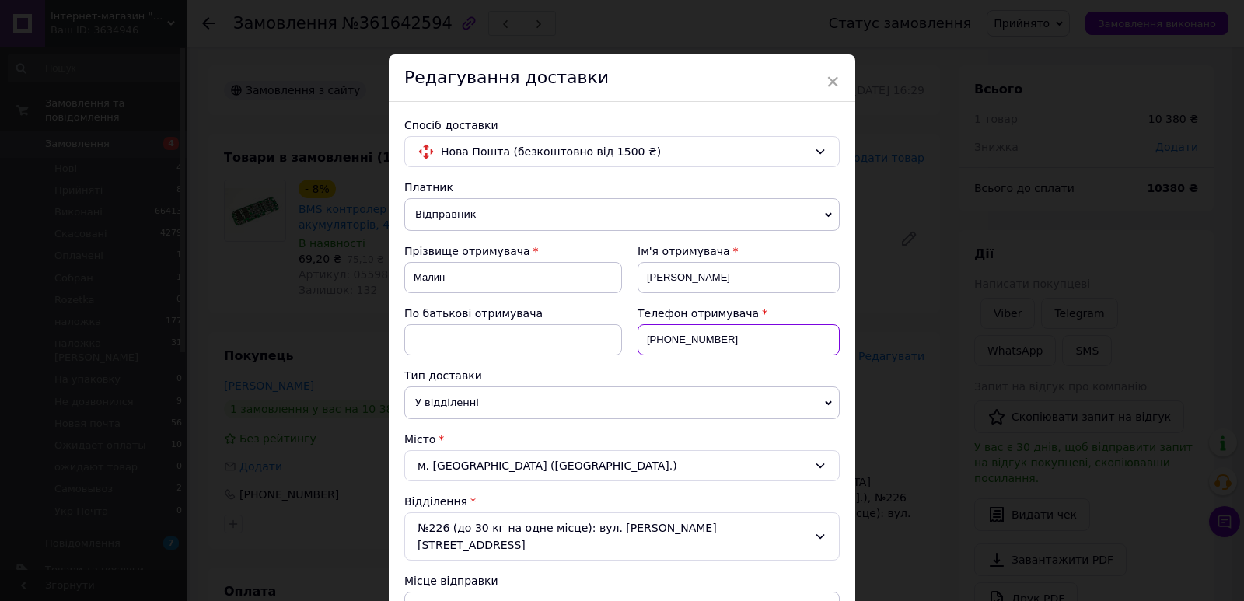
paste input "99 549 41 11"
type input "+380995494111"
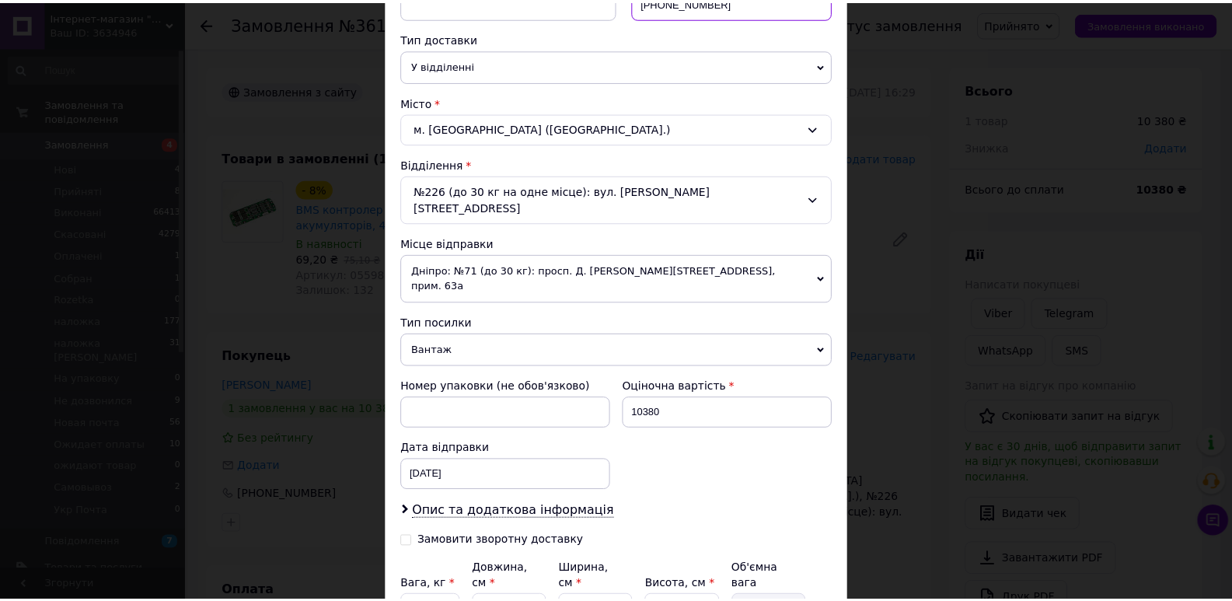
scroll to position [459, 0]
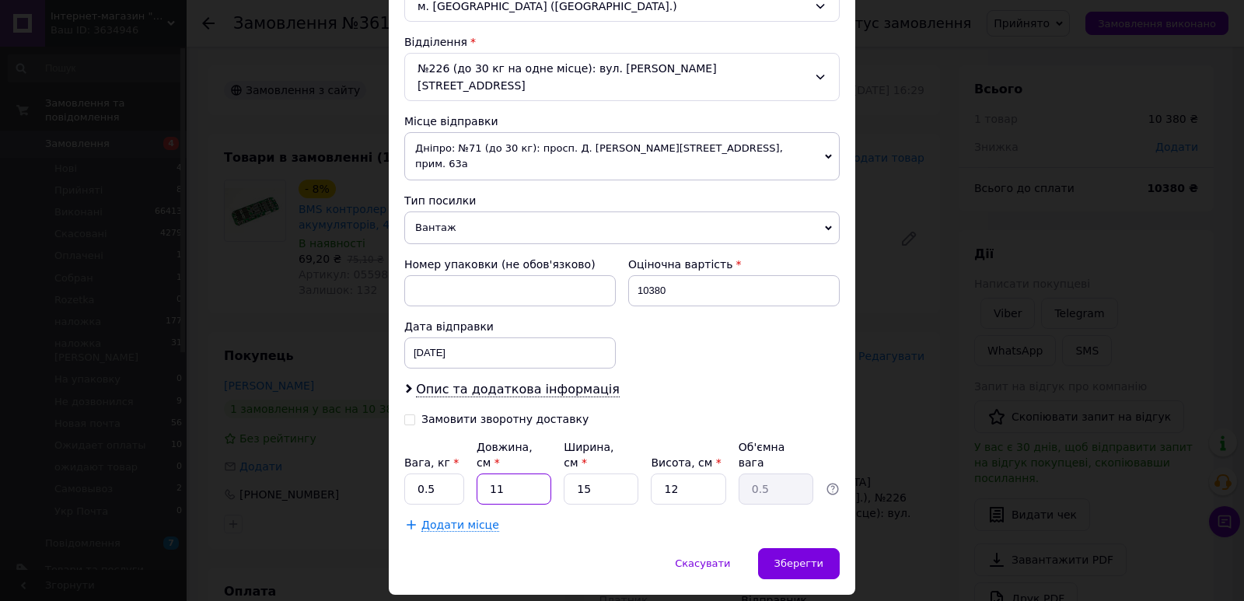
click at [508, 473] on input "11" at bounding box center [514, 488] width 75 height 31
type input "1"
type input "0.1"
type input "16"
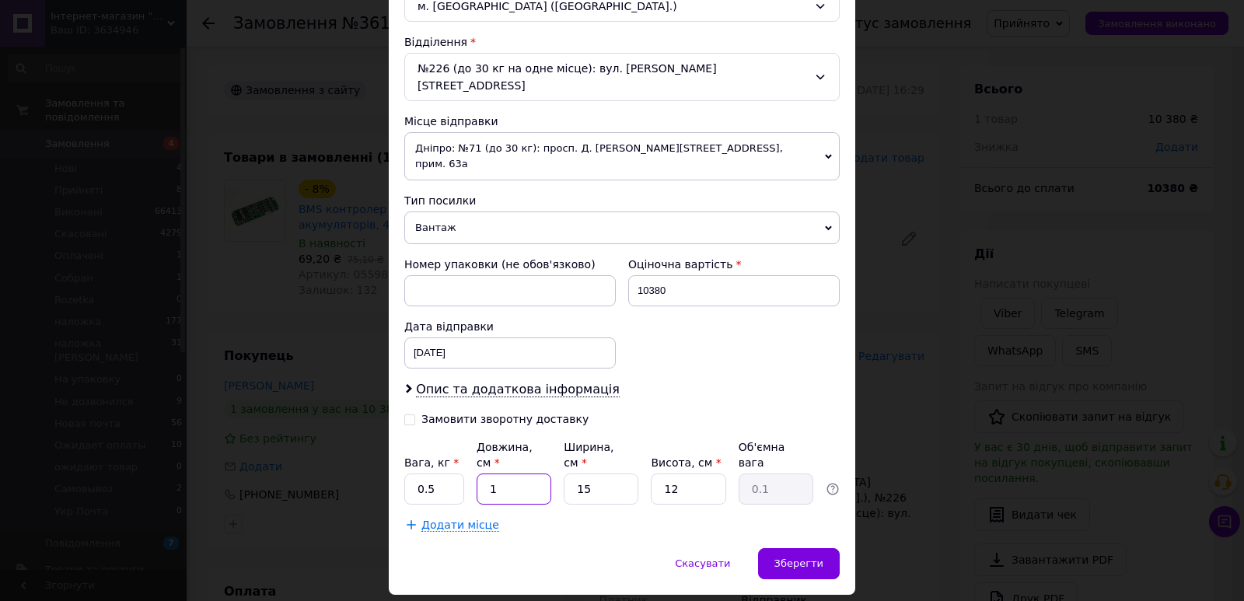
type input "0.72"
type input "16"
click at [579, 473] on input "15" at bounding box center [601, 488] width 75 height 31
type input "1"
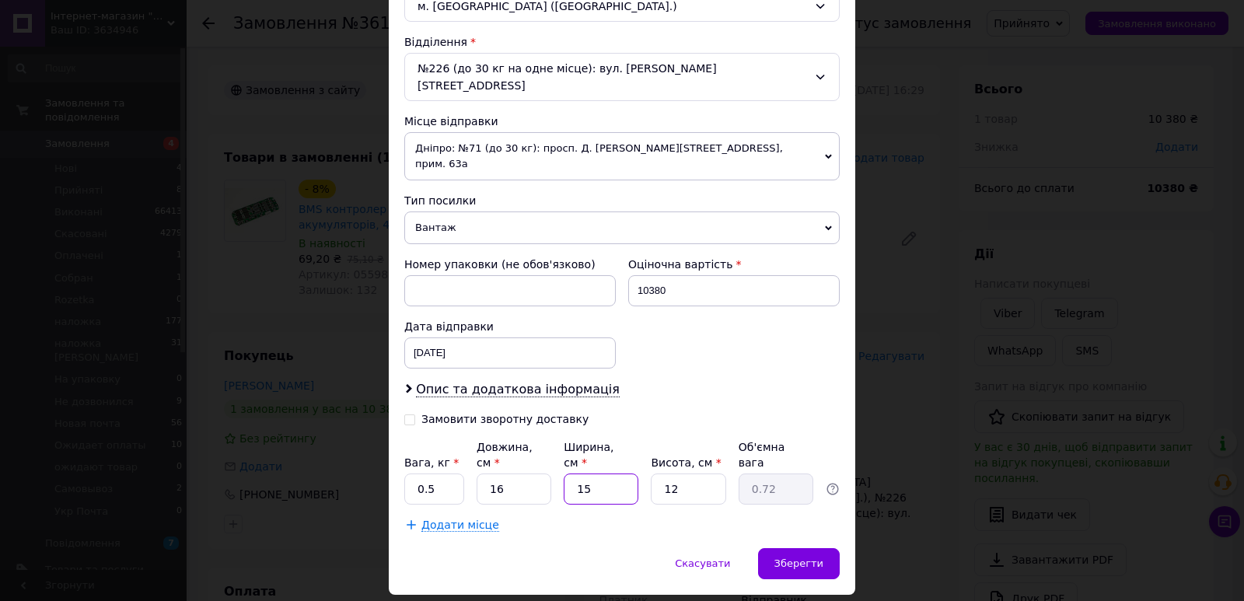
type input "0.1"
type input "14"
type input "0.67"
type input "14"
click at [686, 473] on input "12" at bounding box center [688, 488] width 75 height 31
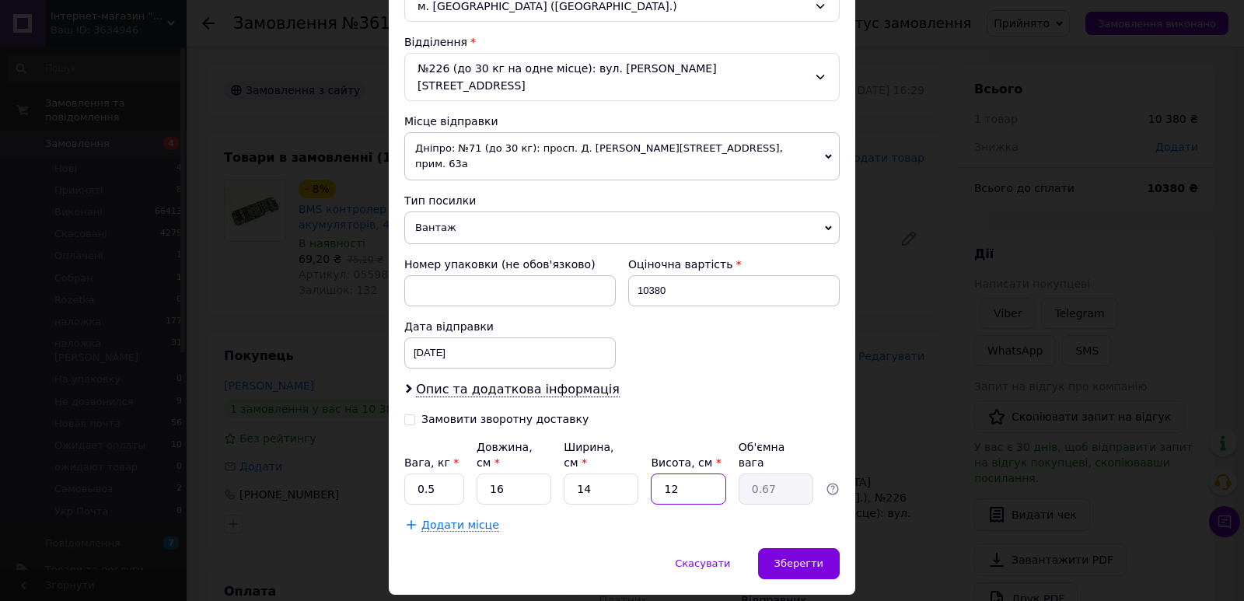
click at [686, 473] on input "12" at bounding box center [688, 488] width 75 height 31
type input "7"
type input "0.39"
type input "7"
click at [451, 473] on input "0.5" at bounding box center [434, 488] width 60 height 31
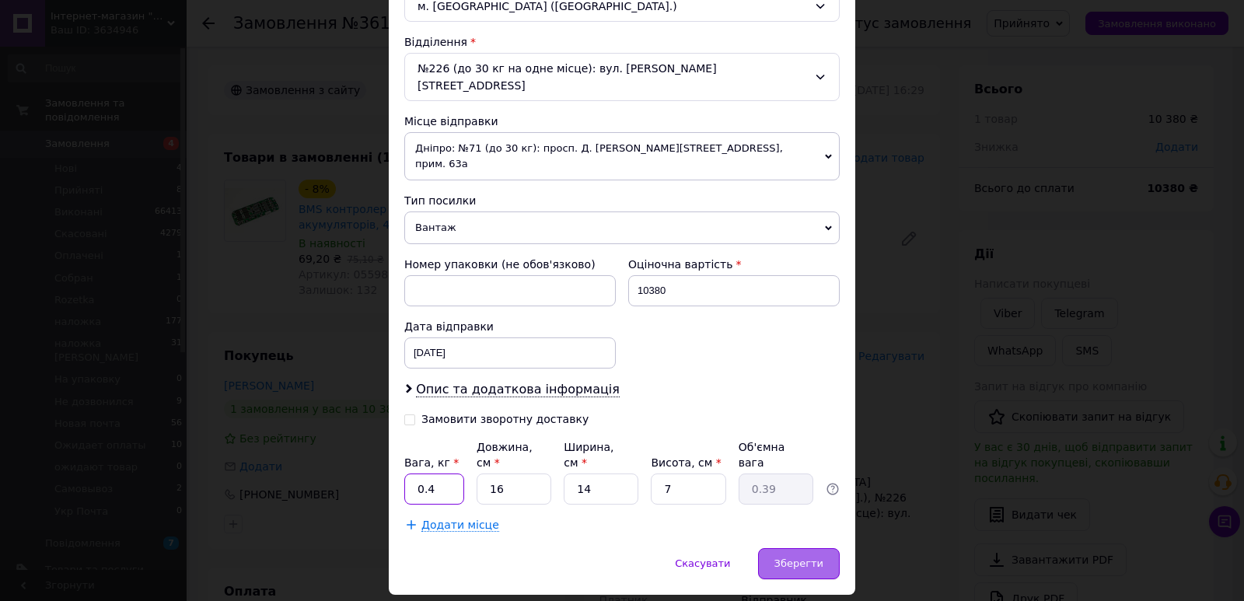
type input "0.4"
click at [818, 557] on span "Зберегти" at bounding box center [798, 563] width 49 height 12
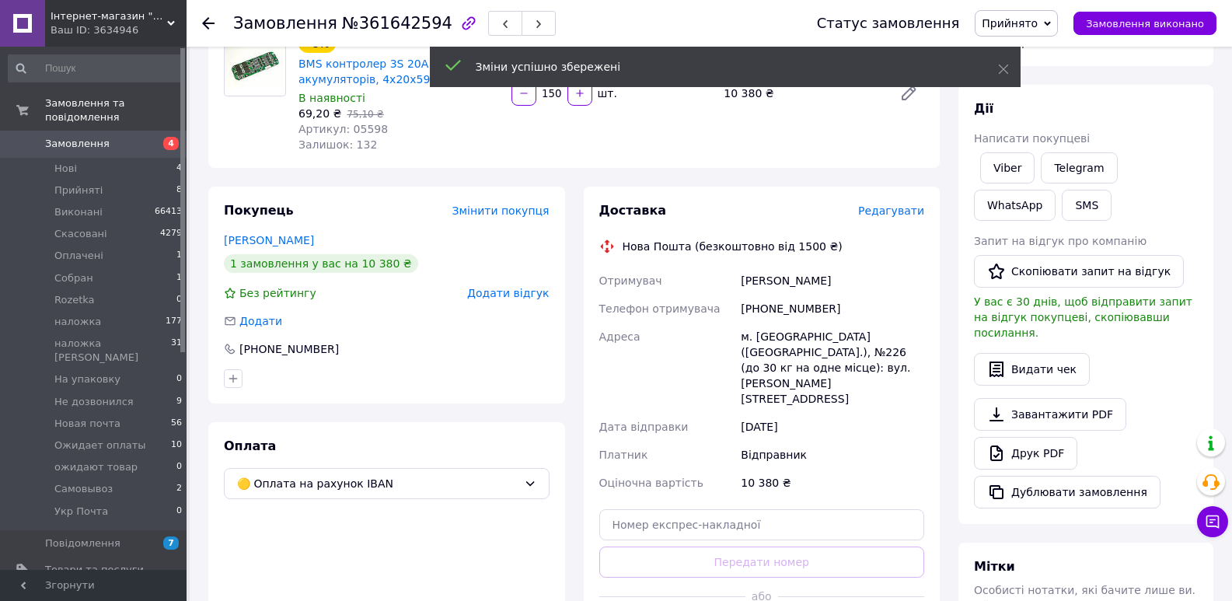
scroll to position [181, 0]
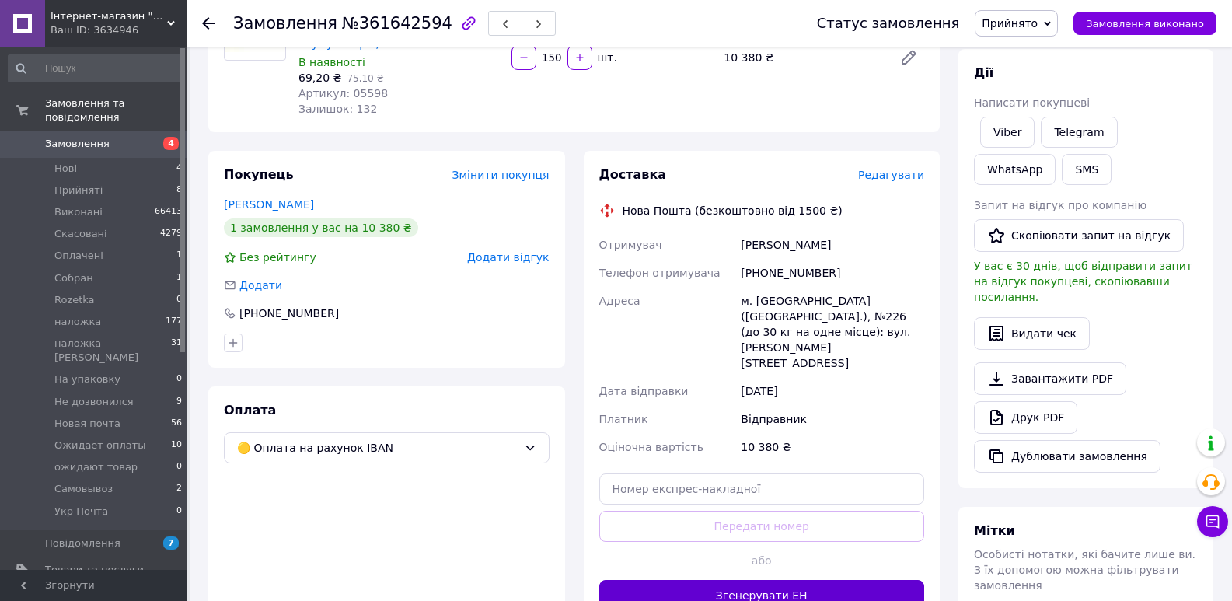
click at [784, 580] on button "Згенерувати ЕН" at bounding box center [762, 595] width 326 height 31
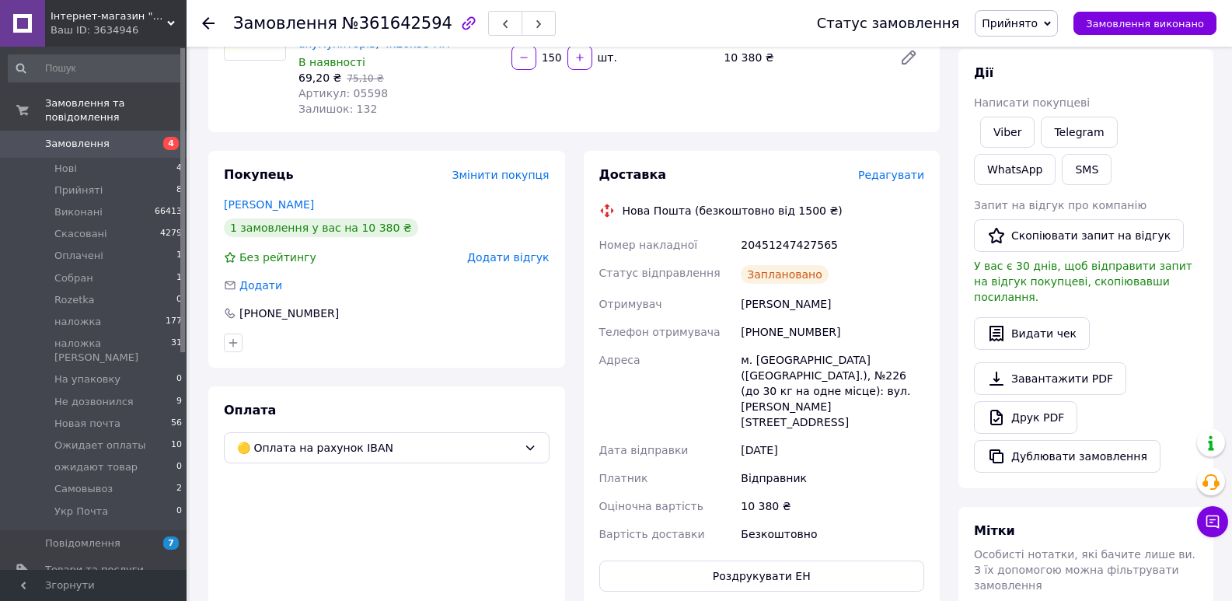
click at [775, 241] on div "20451247427565" at bounding box center [833, 245] width 190 height 28
copy div "20451247427565"
click at [1032, 26] on span "Прийнято" at bounding box center [1010, 23] width 56 height 12
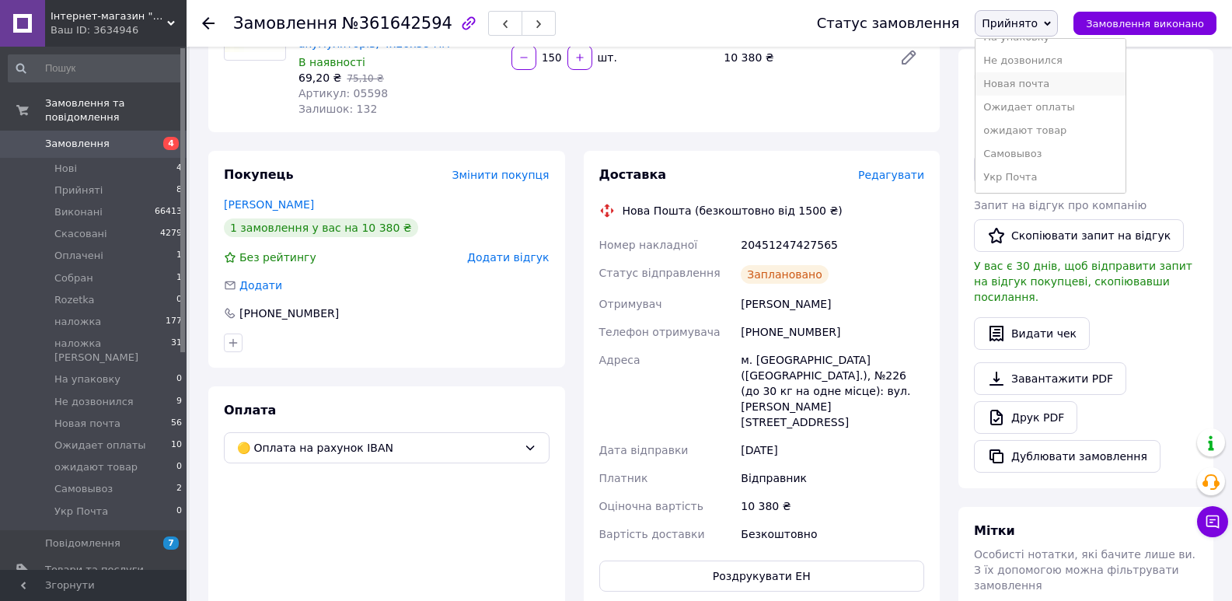
click at [1036, 81] on li "Новая почта" at bounding box center [1050, 83] width 149 height 23
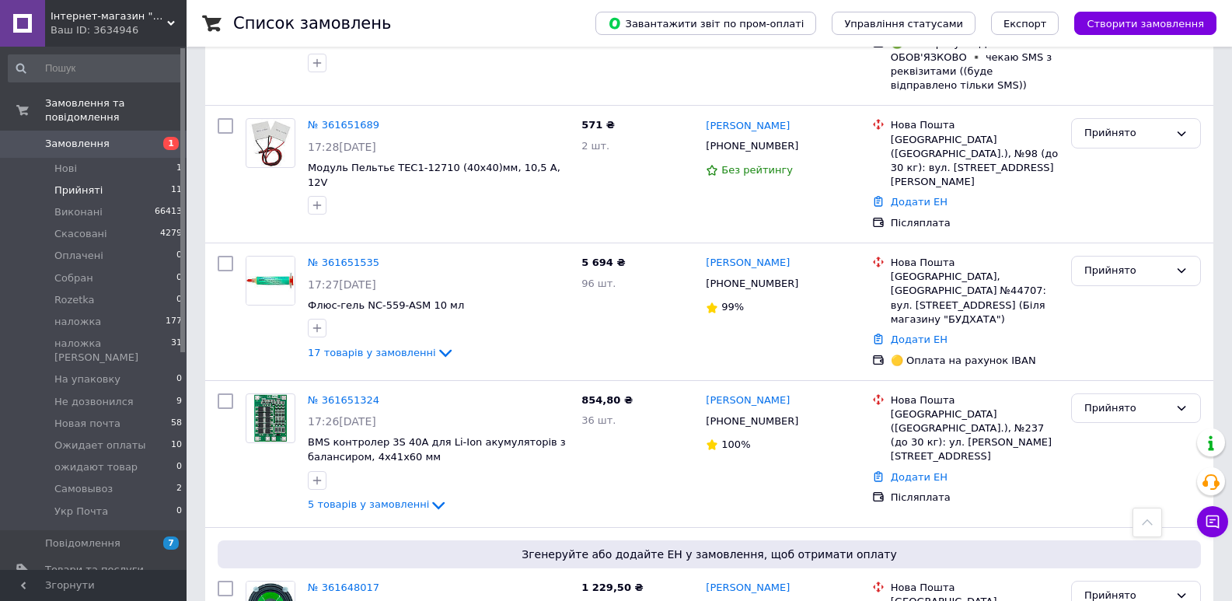
scroll to position [544, 0]
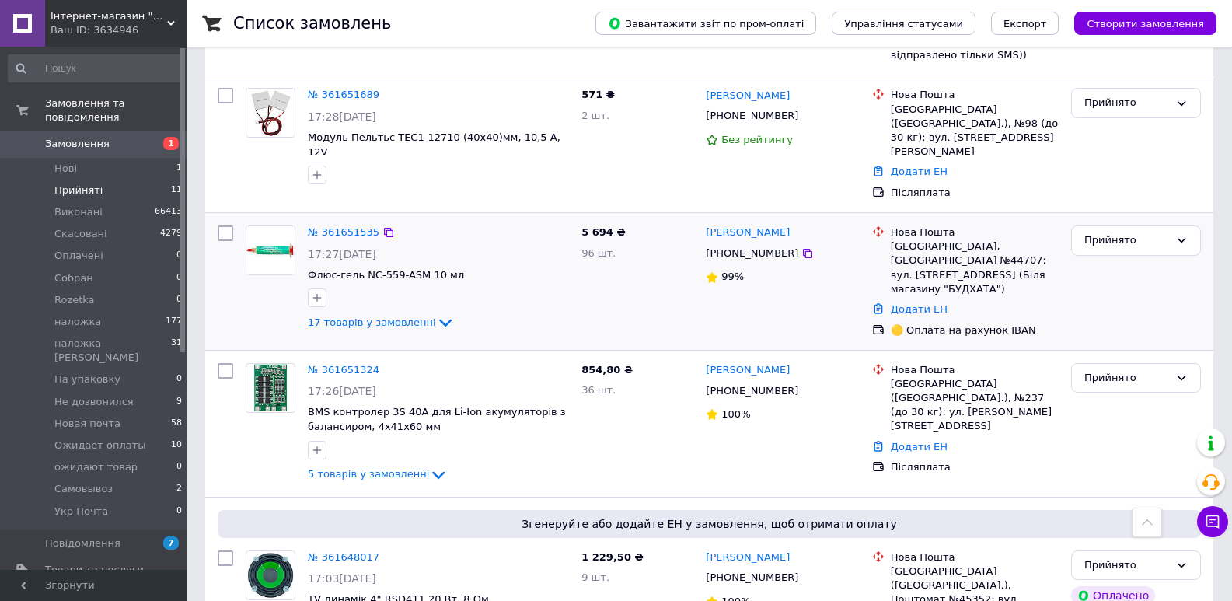
click at [390, 316] on span "17 товарів у замовленні" at bounding box center [372, 322] width 128 height 12
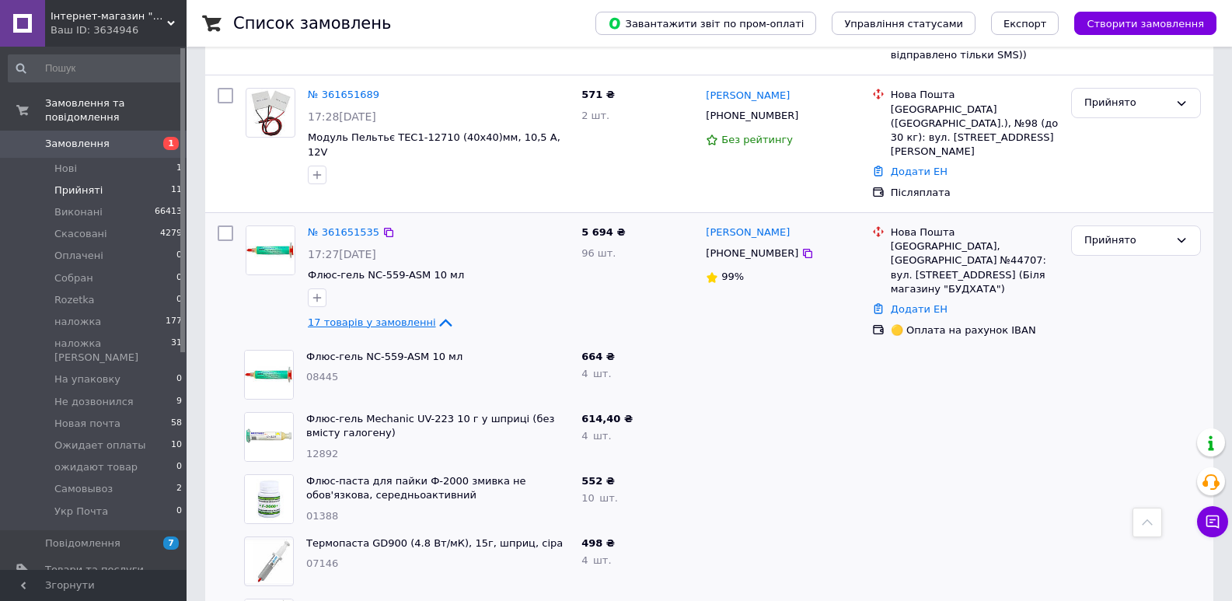
click at [390, 316] on span "17 товарів у замовленні" at bounding box center [372, 322] width 128 height 12
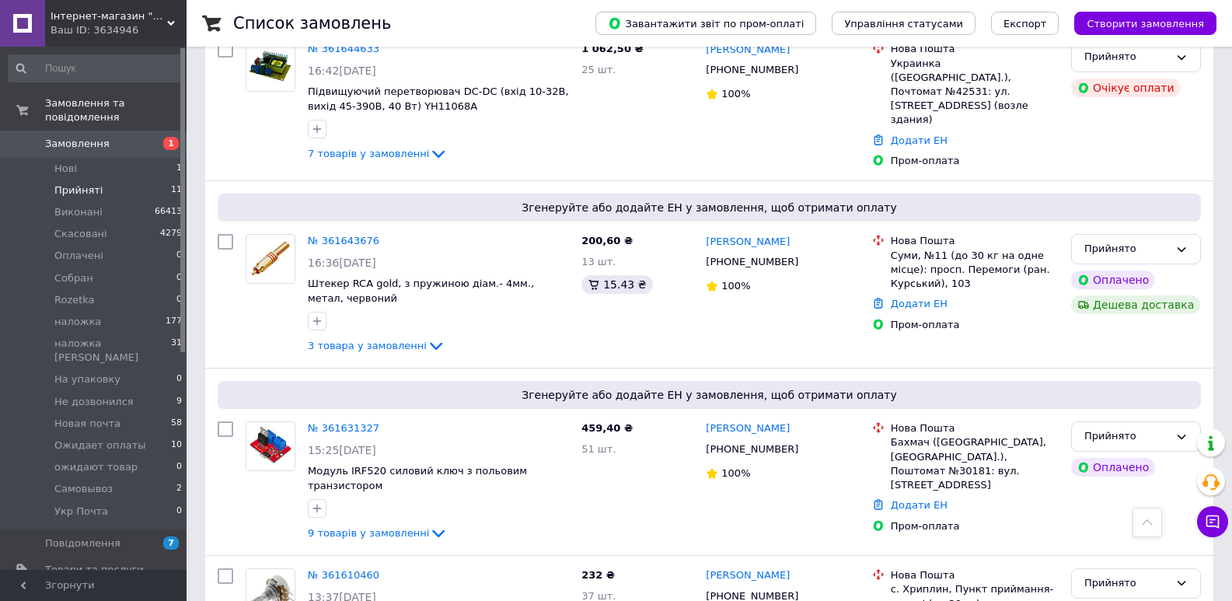
scroll to position [1429, 0]
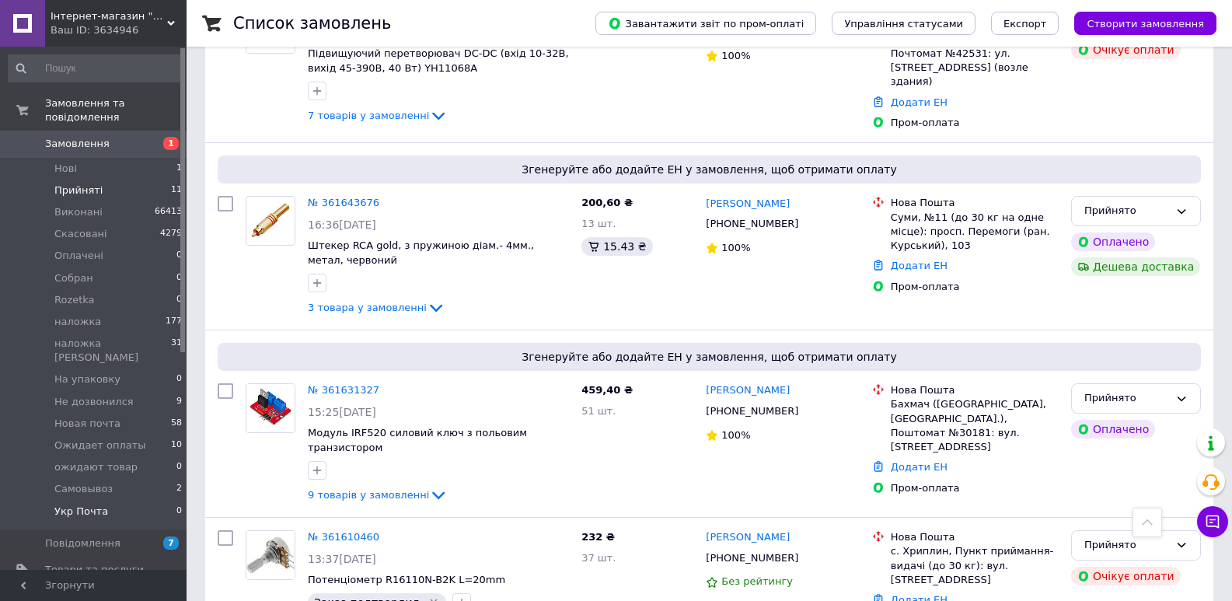
click at [114, 501] on li "Укр Почта 0" at bounding box center [95, 516] width 191 height 30
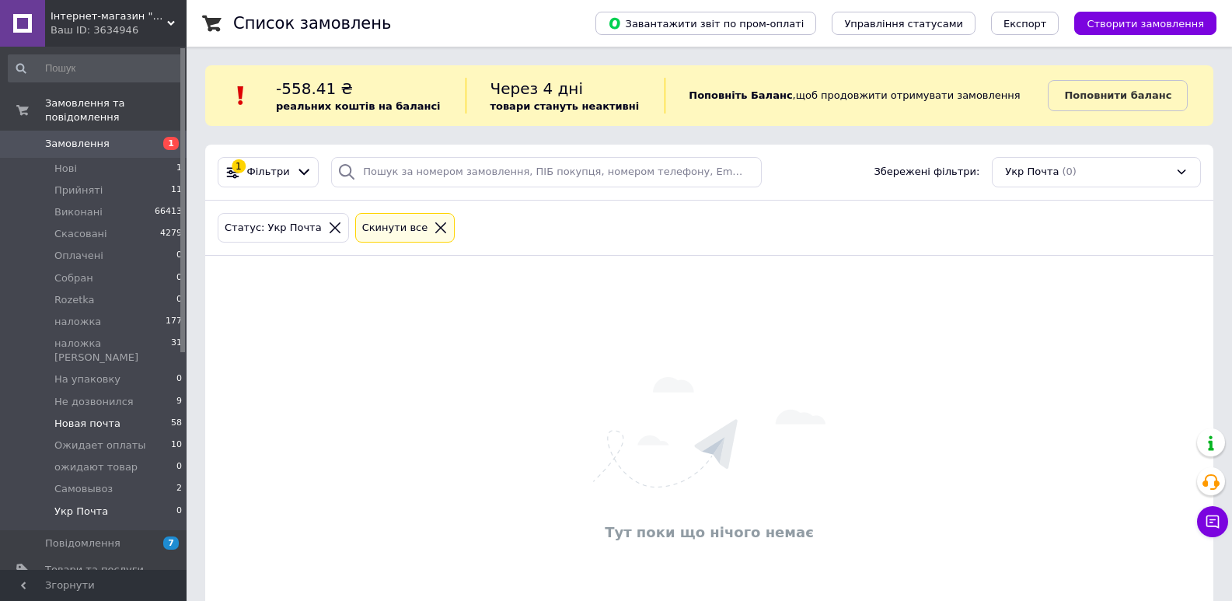
click at [100, 417] on span "Новая почта" at bounding box center [87, 424] width 66 height 14
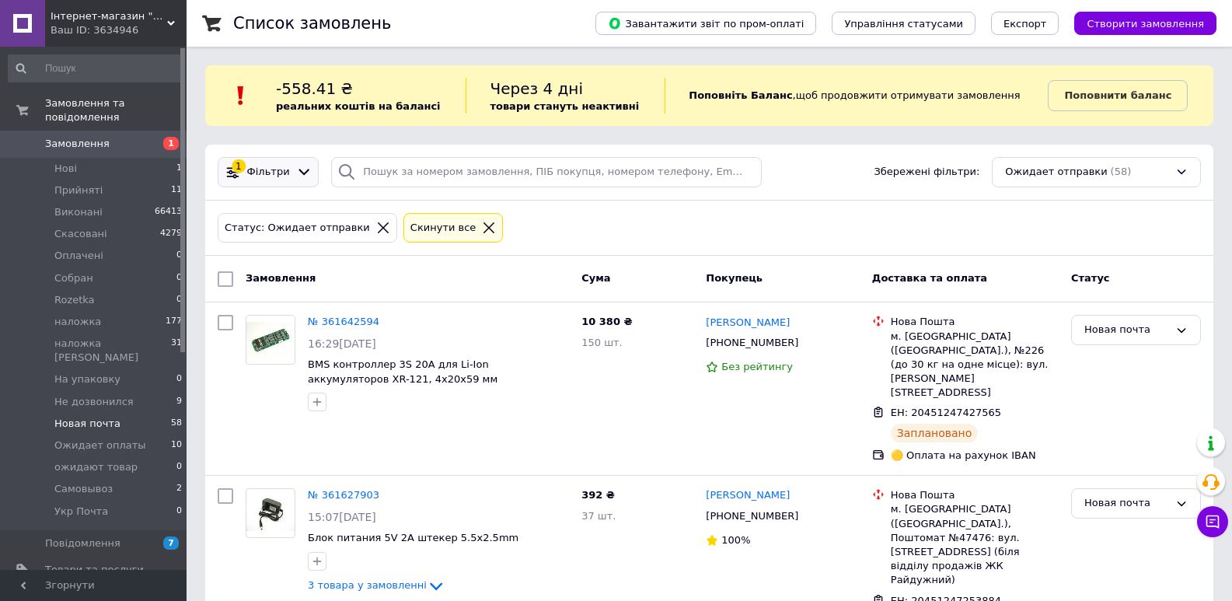
click at [278, 176] on span "Фільтри" at bounding box center [268, 172] width 43 height 15
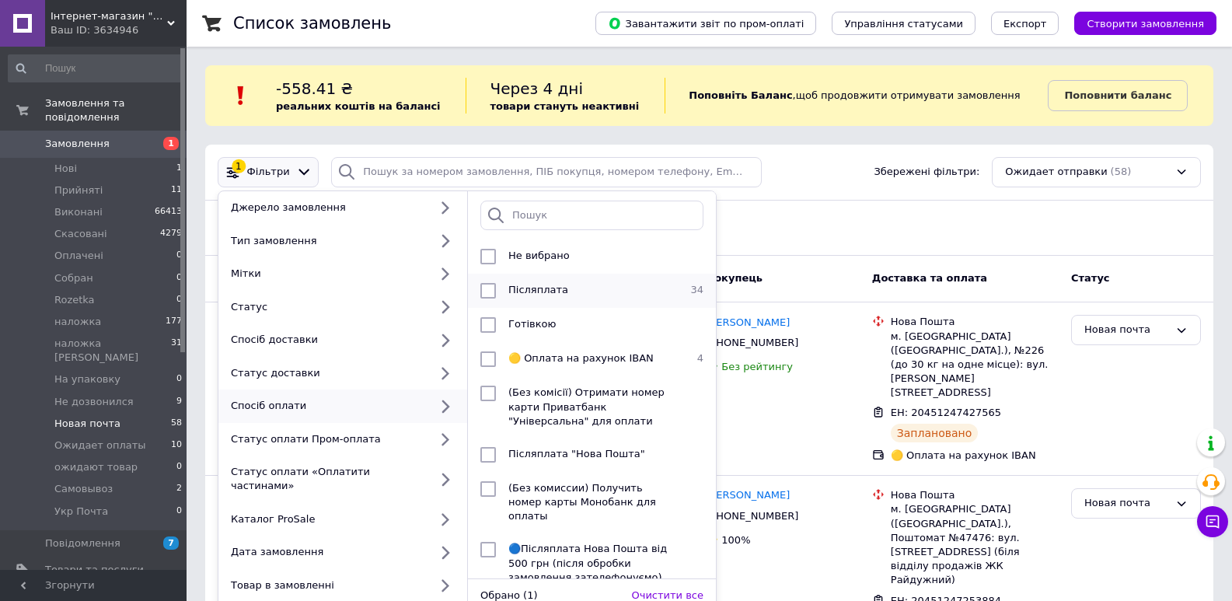
click at [611, 292] on div "Післяплата" at bounding box center [590, 291] width 176 height 16
checkbox input "true"
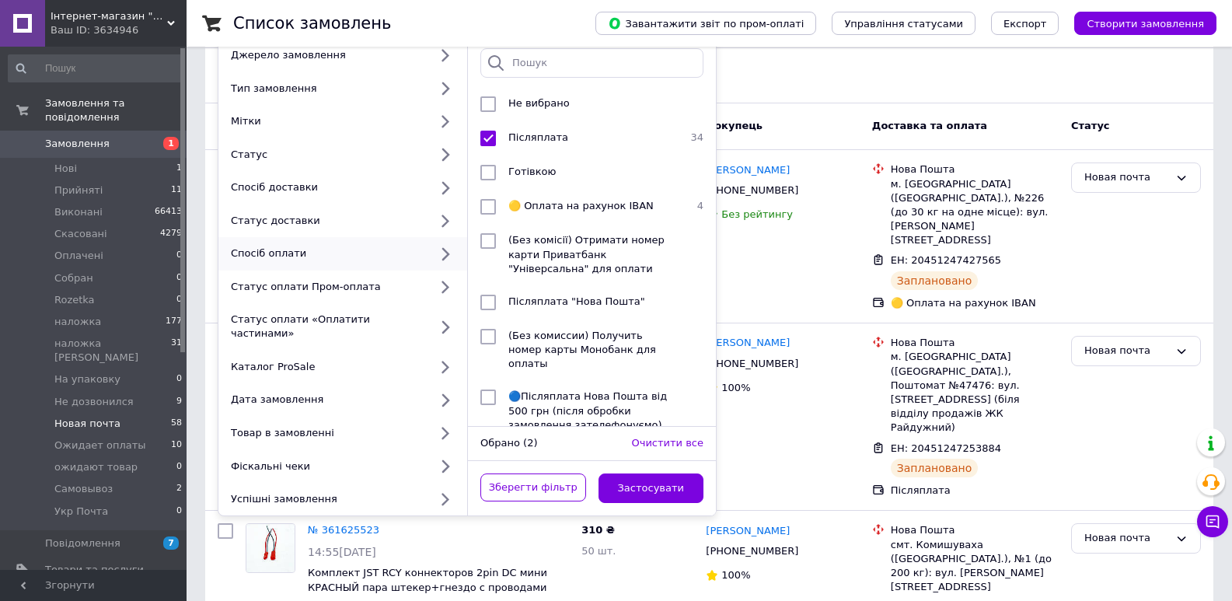
scroll to position [181, 0]
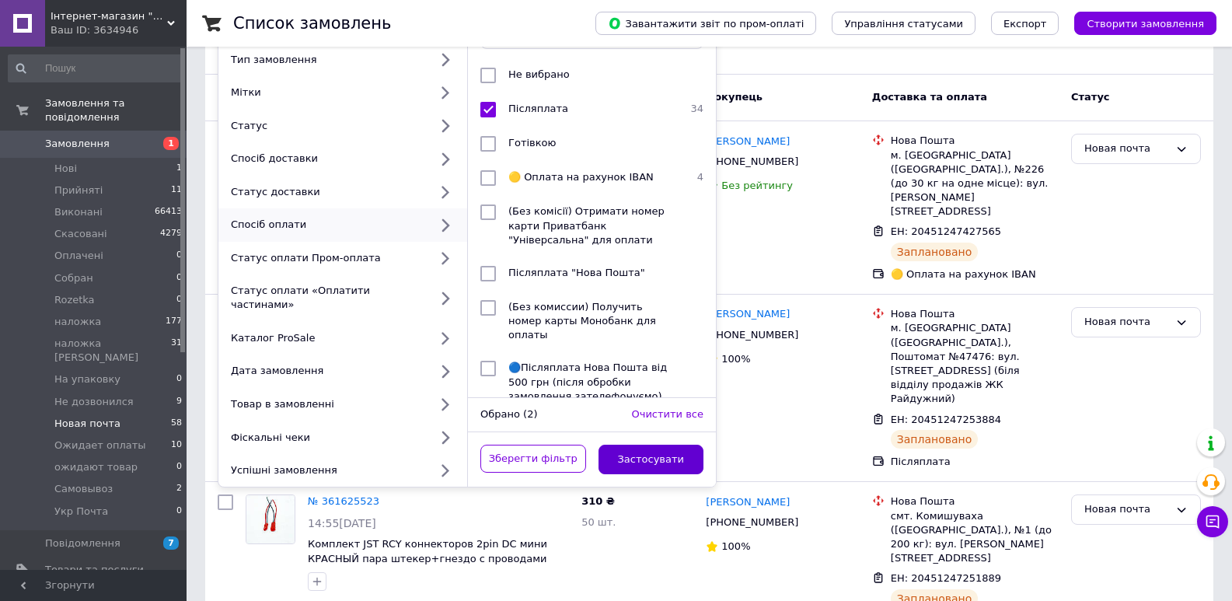
click at [653, 446] on button "Застосувати" at bounding box center [652, 460] width 106 height 30
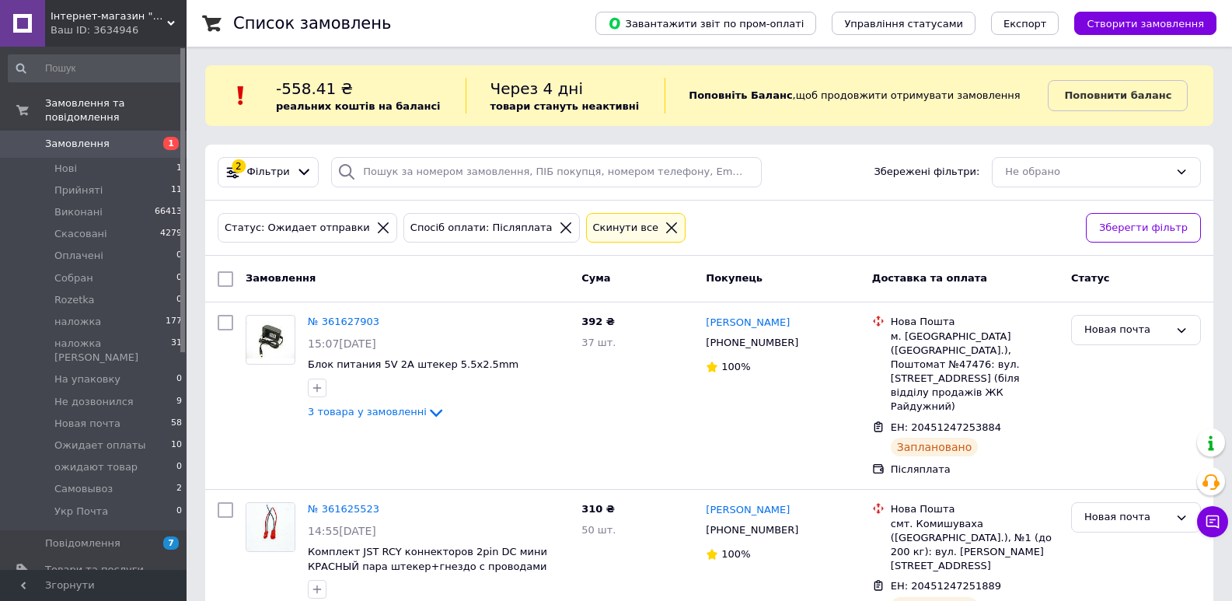
click at [229, 273] on input "checkbox" at bounding box center [226, 279] width 16 height 16
checkbox input "true"
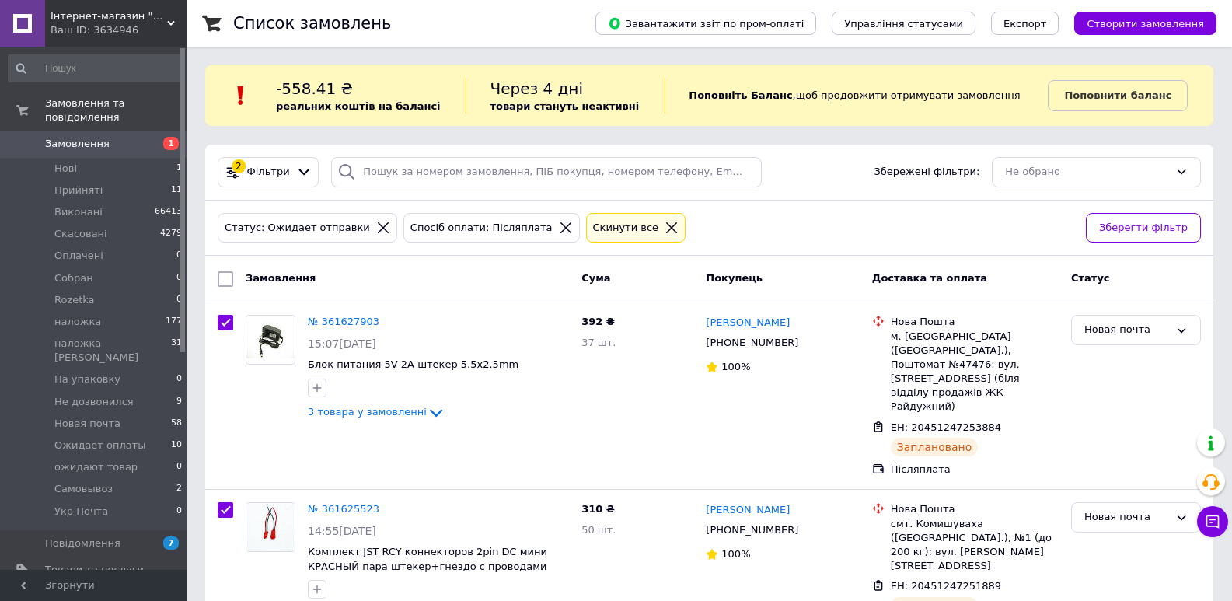
checkbox input "true"
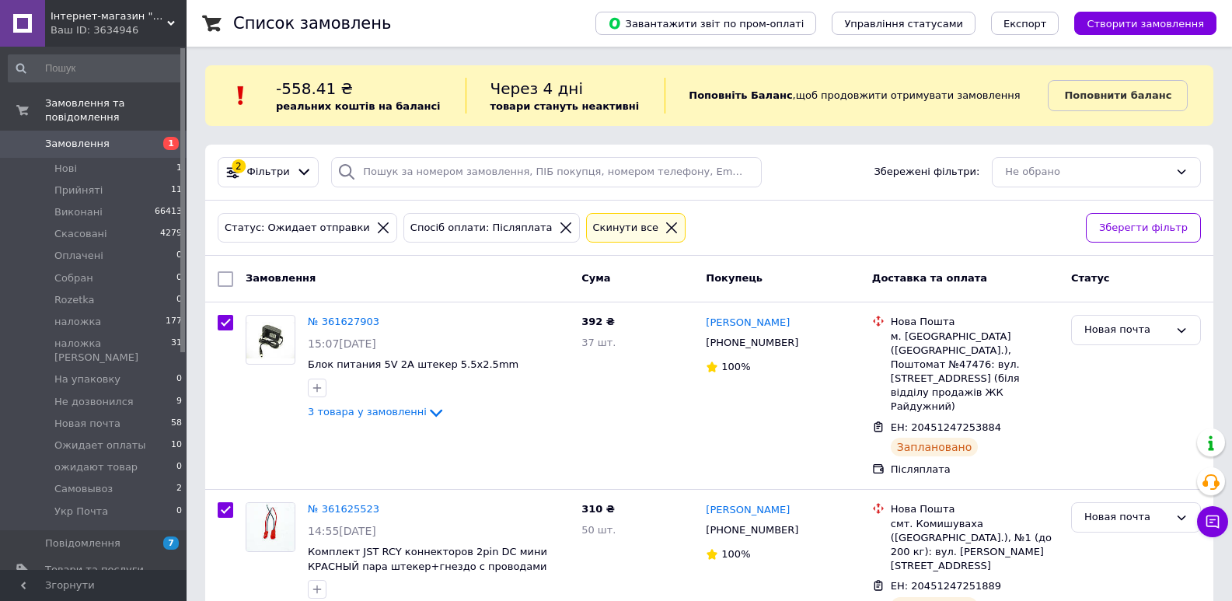
checkbox input "true"
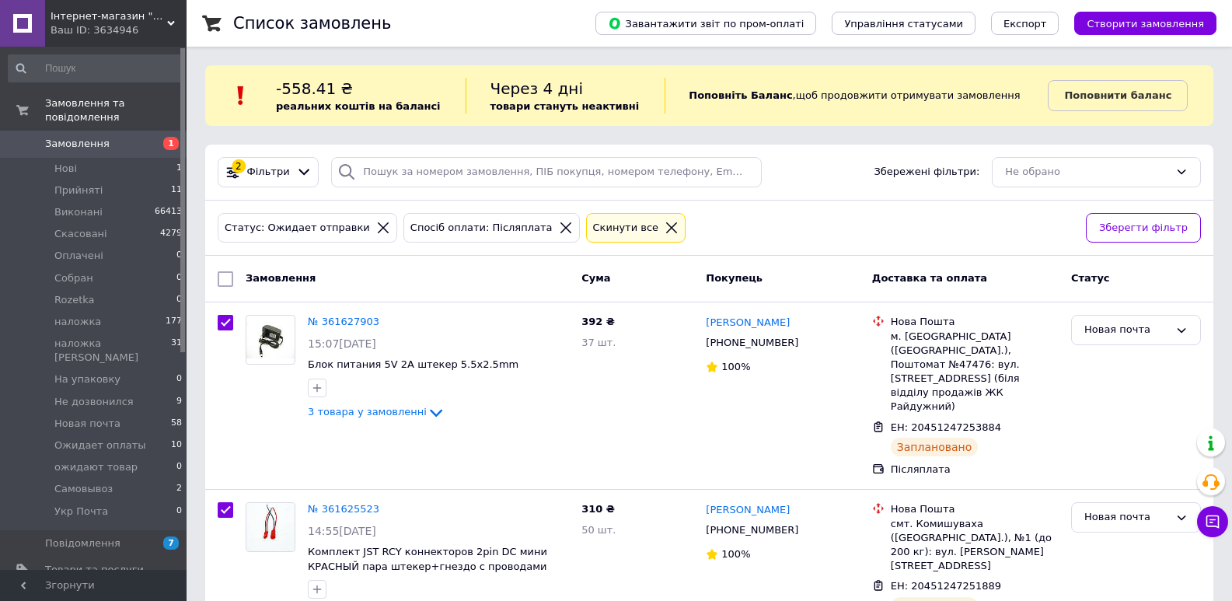
checkbox input "true"
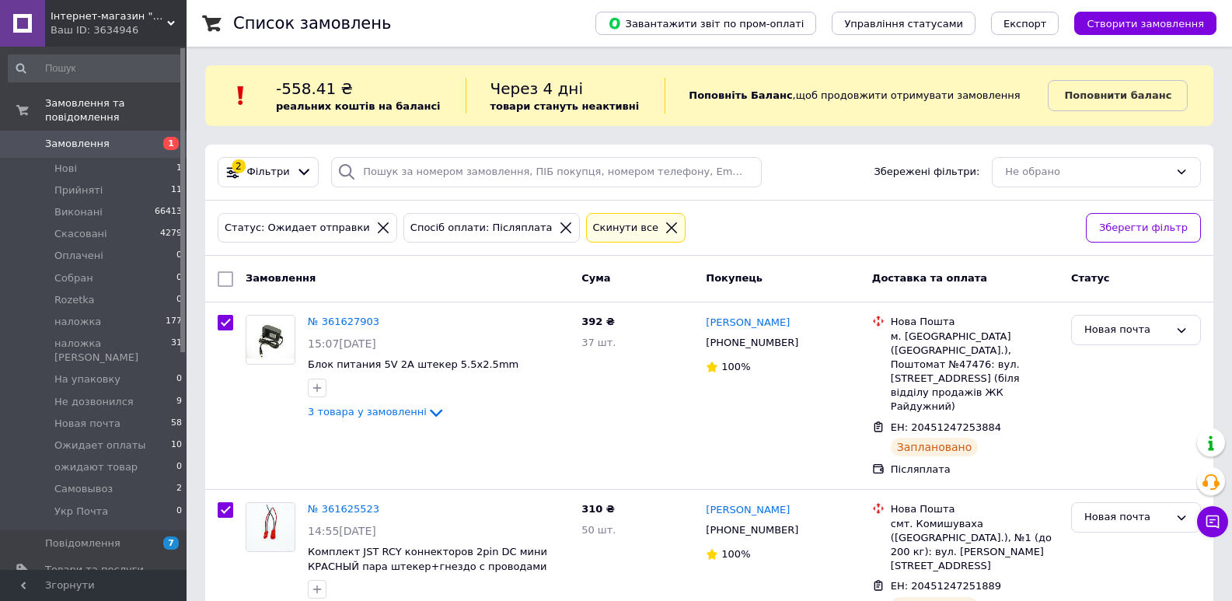
checkbox input "true"
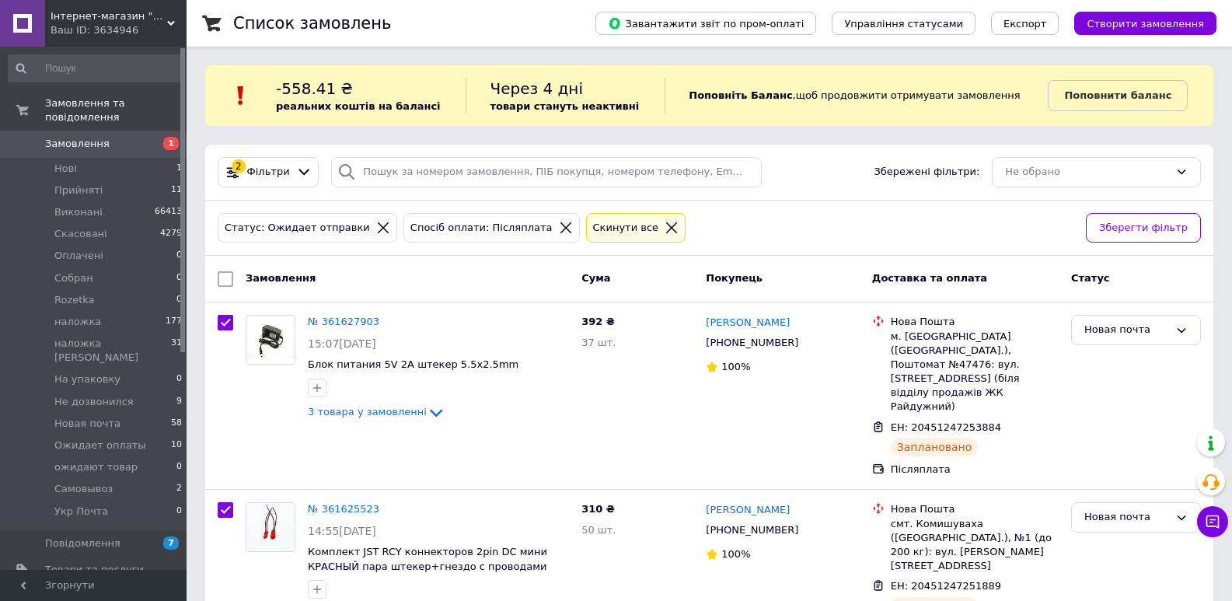
checkbox input "true"
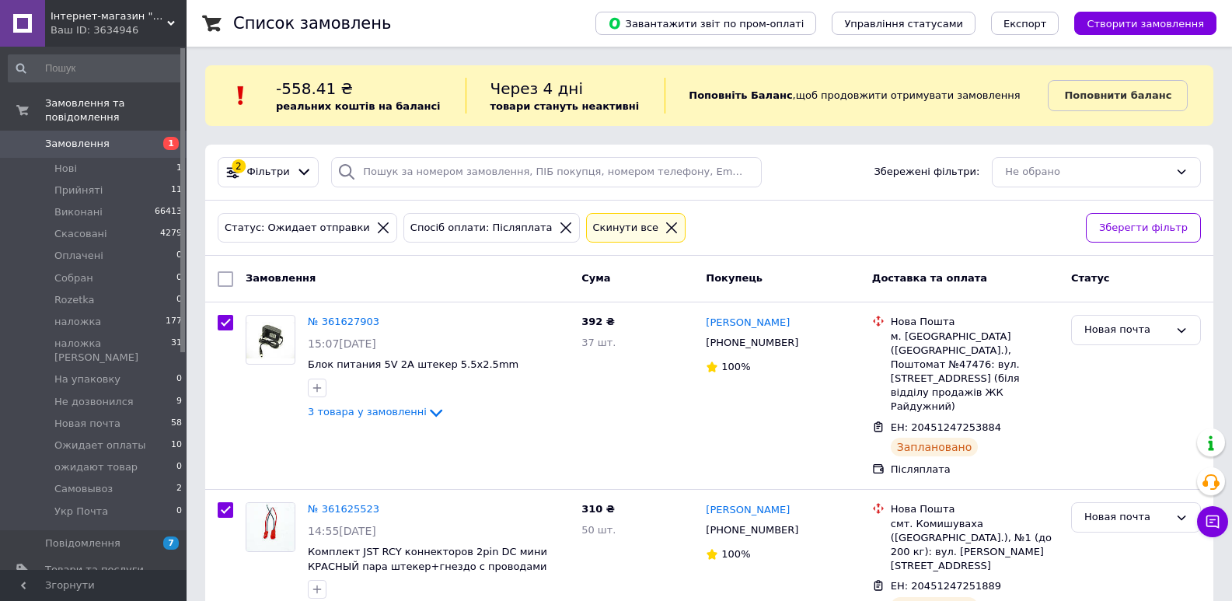
checkbox input "true"
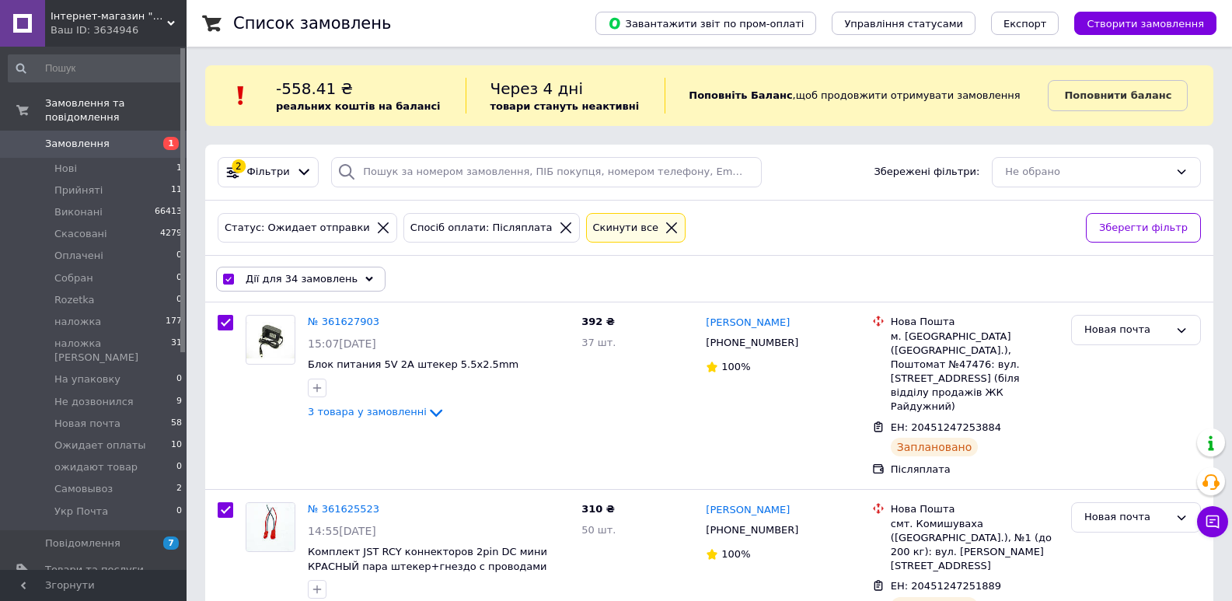
click at [287, 276] on span "Дії для 34 замовлень" at bounding box center [302, 279] width 112 height 14
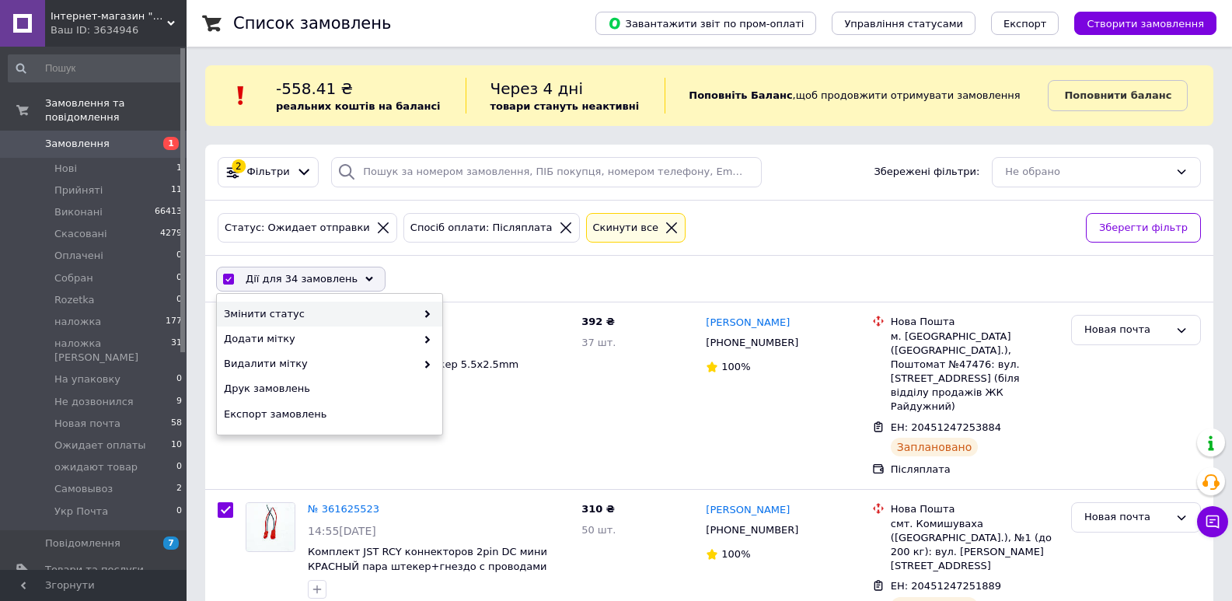
click at [299, 308] on span "Змінити статус" at bounding box center [320, 314] width 192 height 14
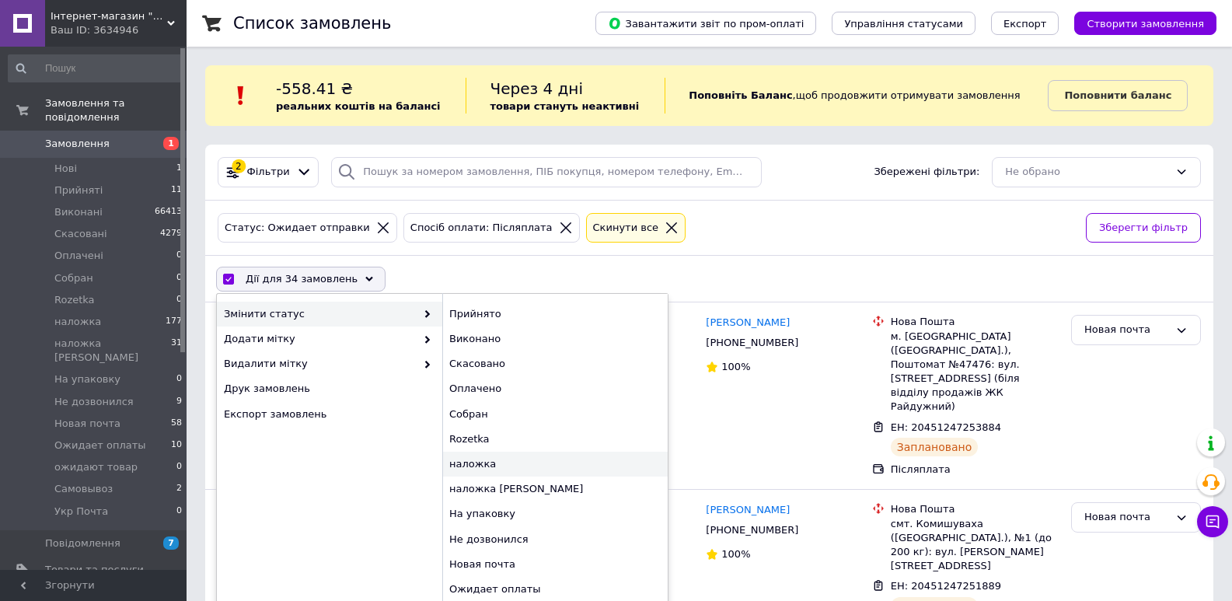
click at [488, 456] on div "наложка" at bounding box center [554, 464] width 225 height 25
checkbox input "false"
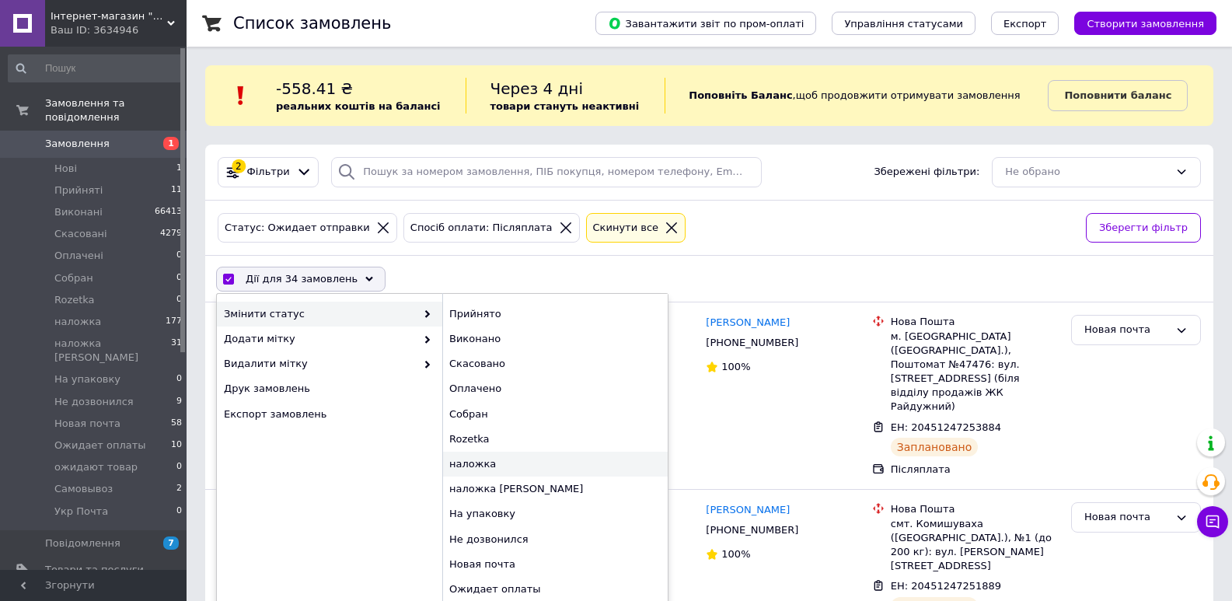
checkbox input "false"
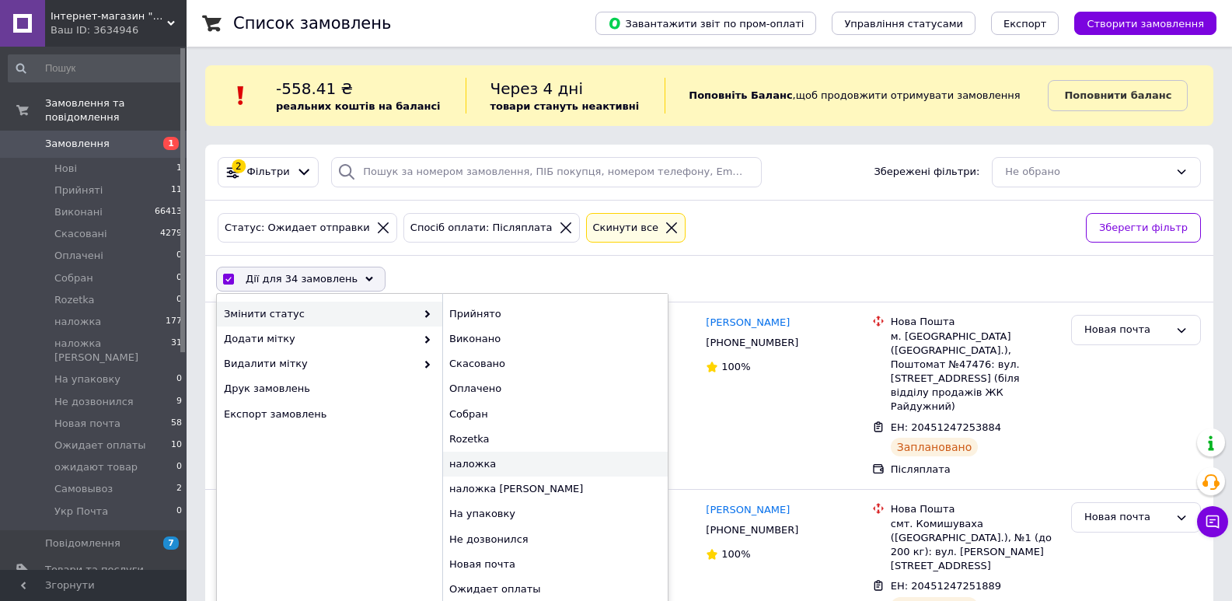
checkbox input "false"
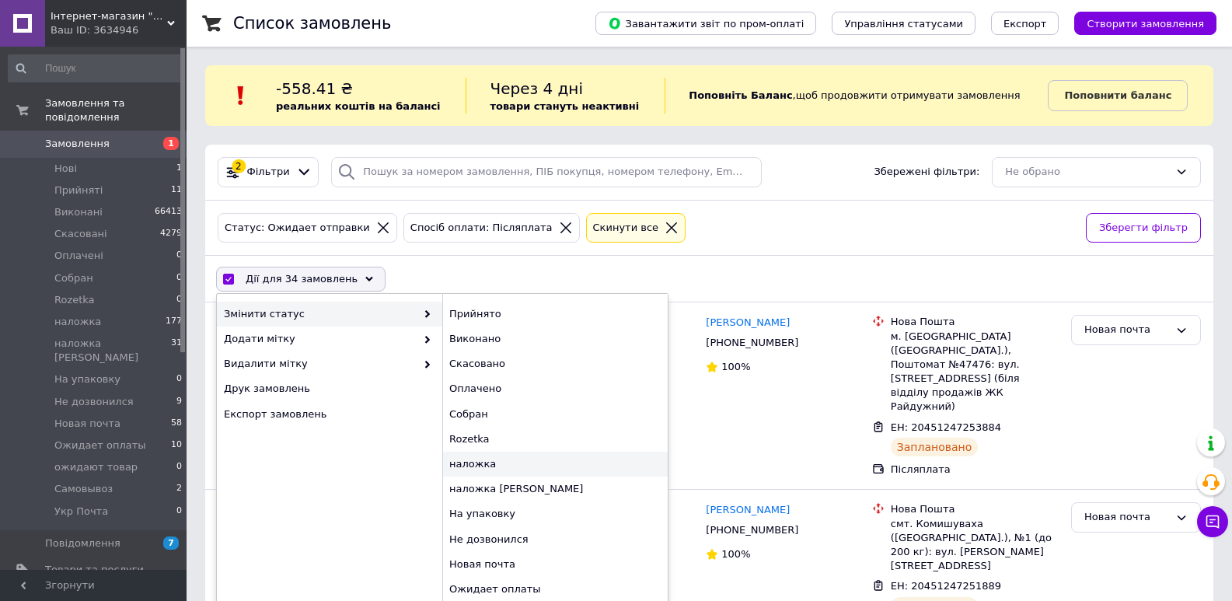
checkbox input "false"
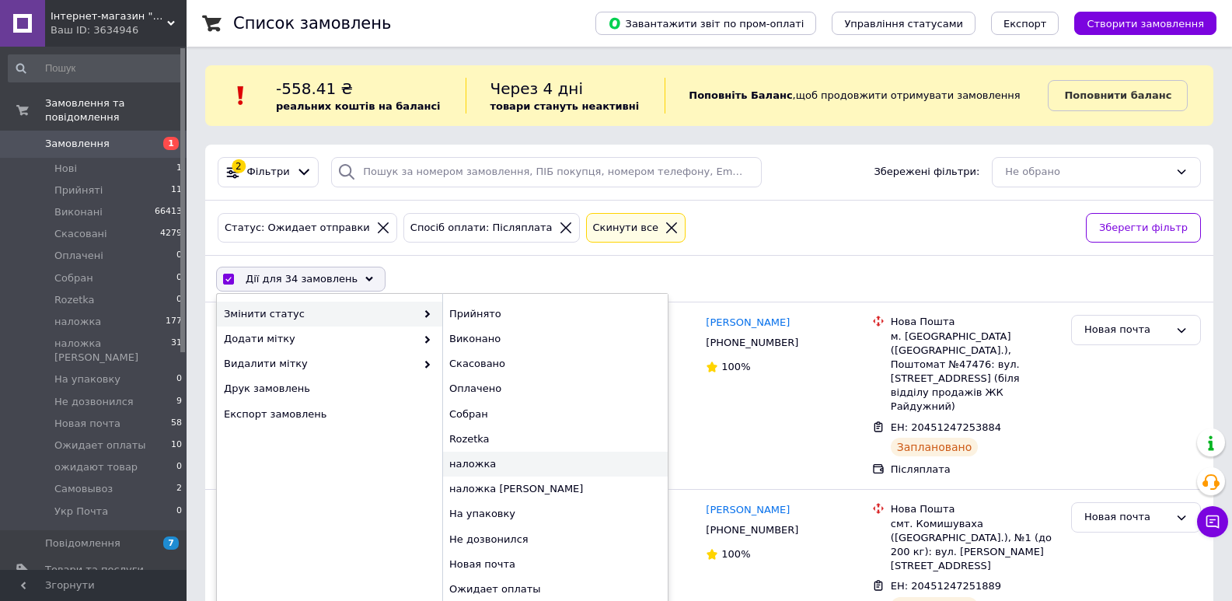
checkbox input "false"
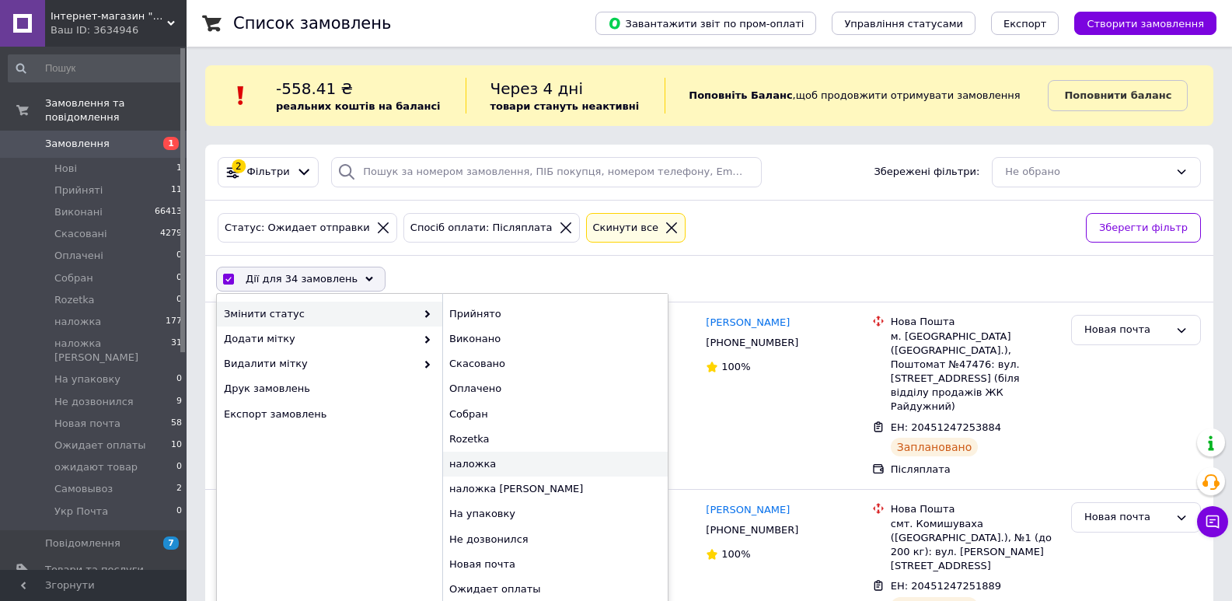
checkbox input "false"
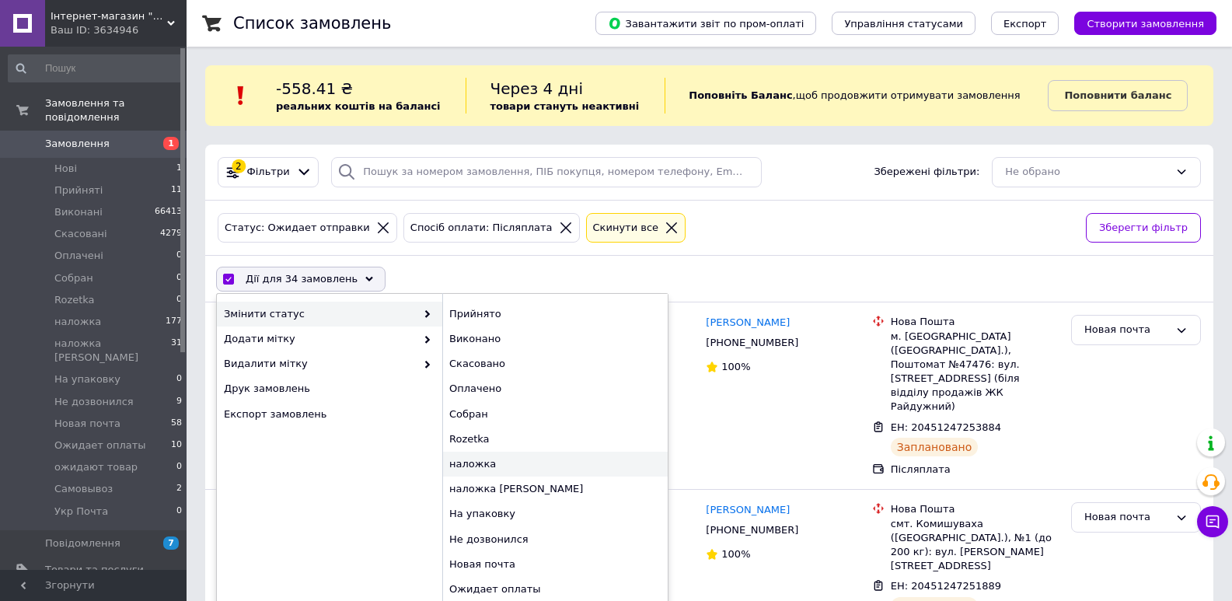
checkbox input "false"
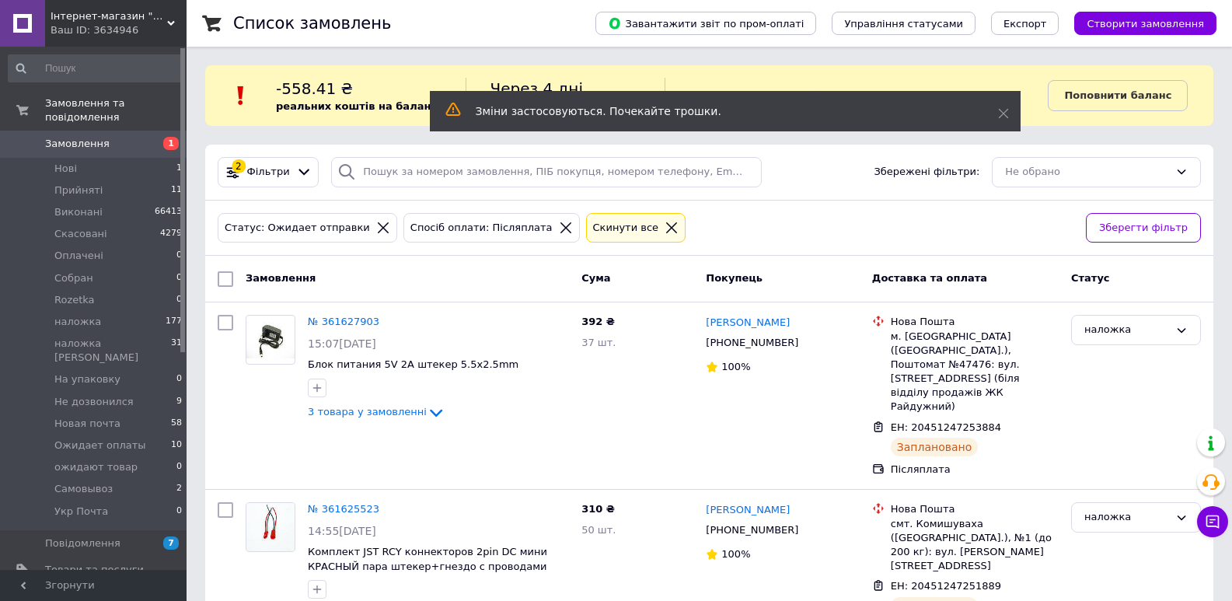
click at [559, 229] on icon at bounding box center [566, 228] width 14 height 14
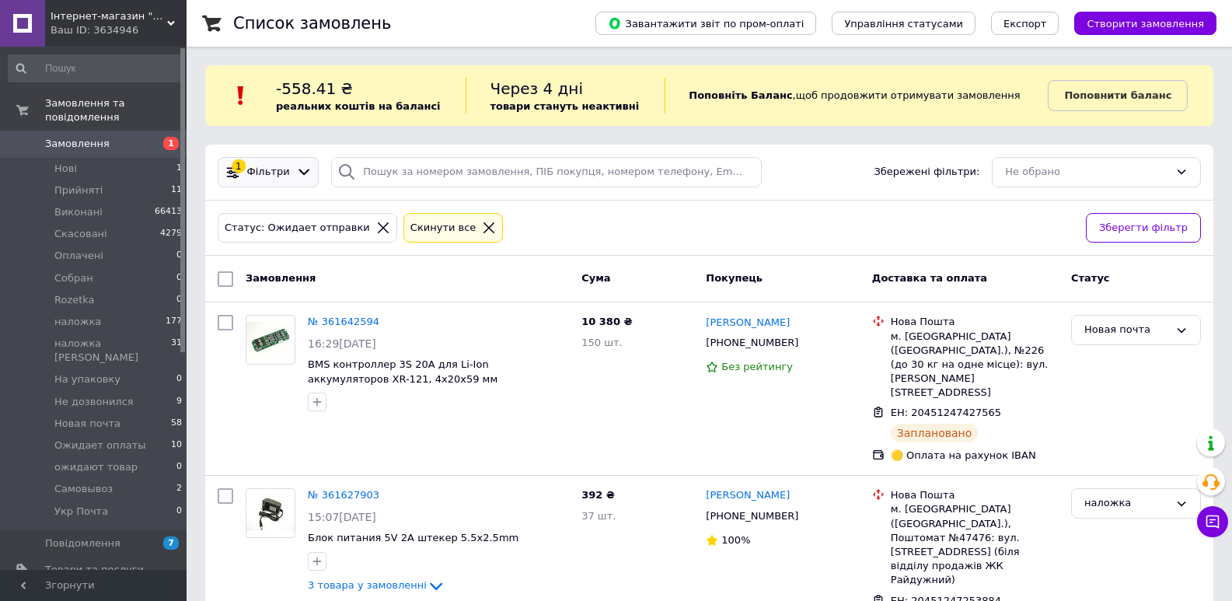
click at [264, 171] on span "Фільтри" at bounding box center [268, 172] width 43 height 15
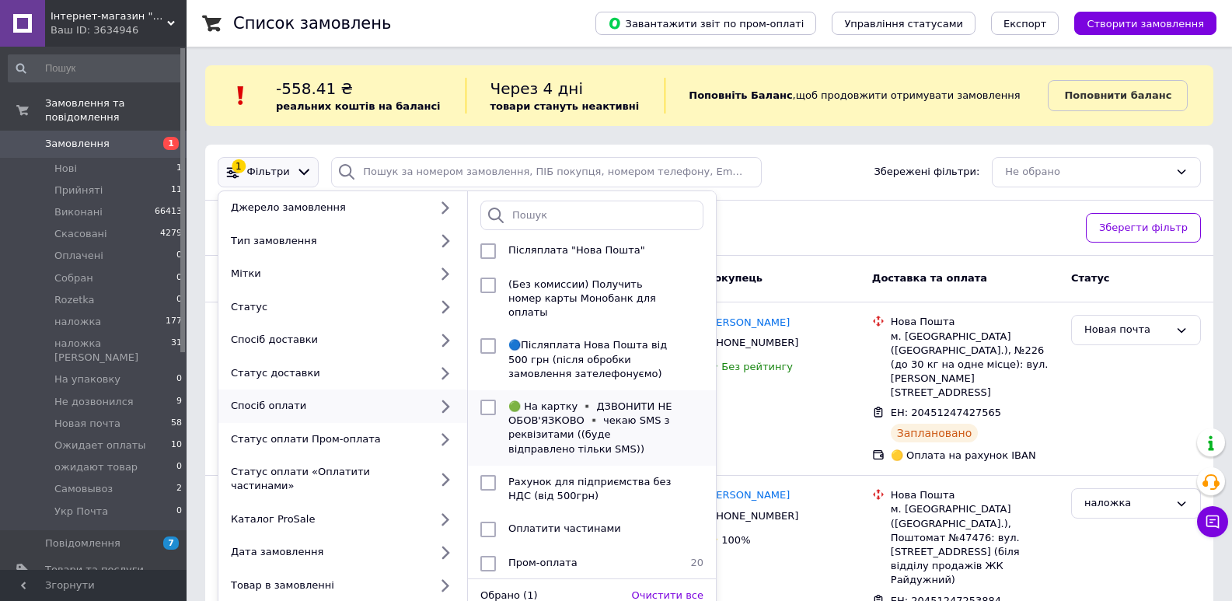
scroll to position [206, 0]
click at [588, 556] on li "Пром-оплата 20" at bounding box center [592, 561] width 248 height 34
checkbox input "true"
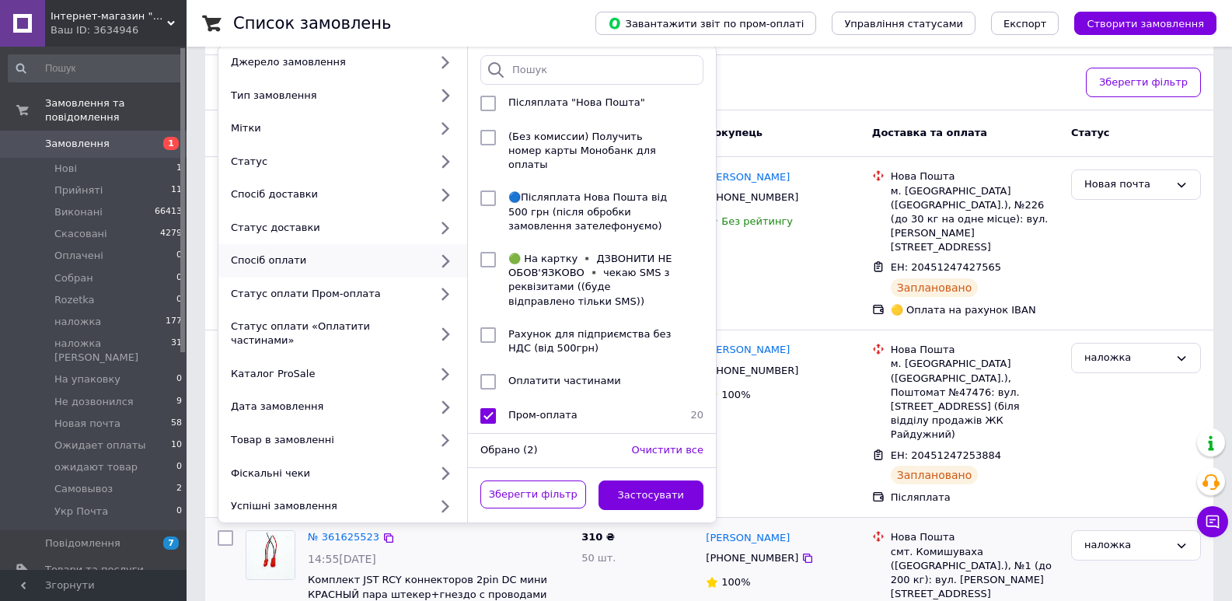
scroll to position [181, 0]
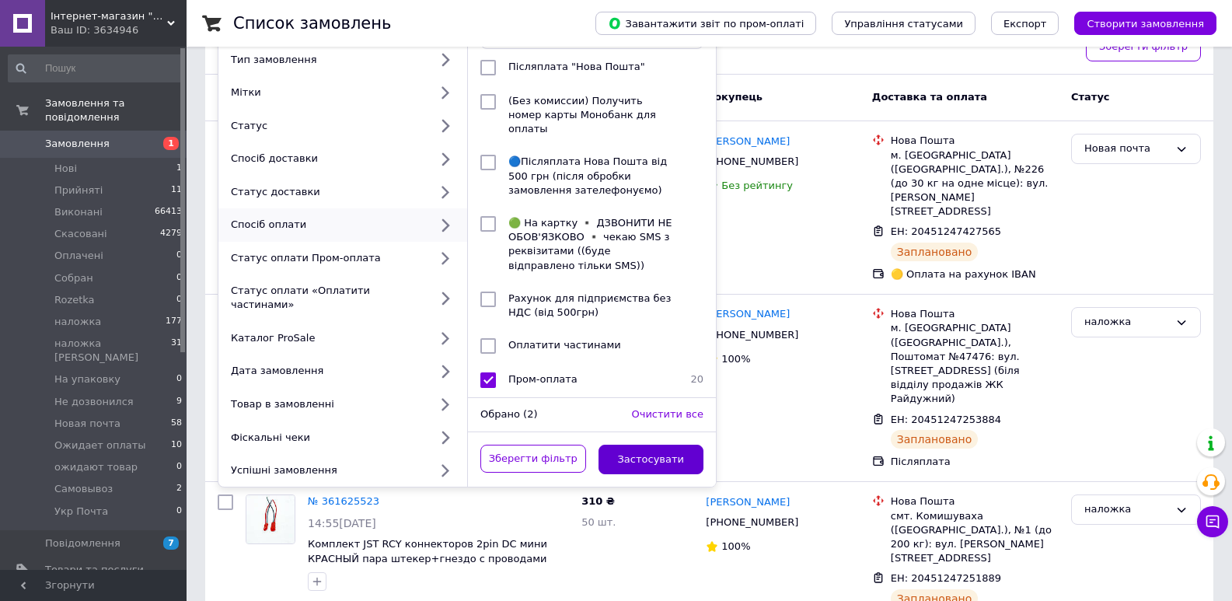
click at [625, 446] on button "Застосувати" at bounding box center [652, 460] width 106 height 30
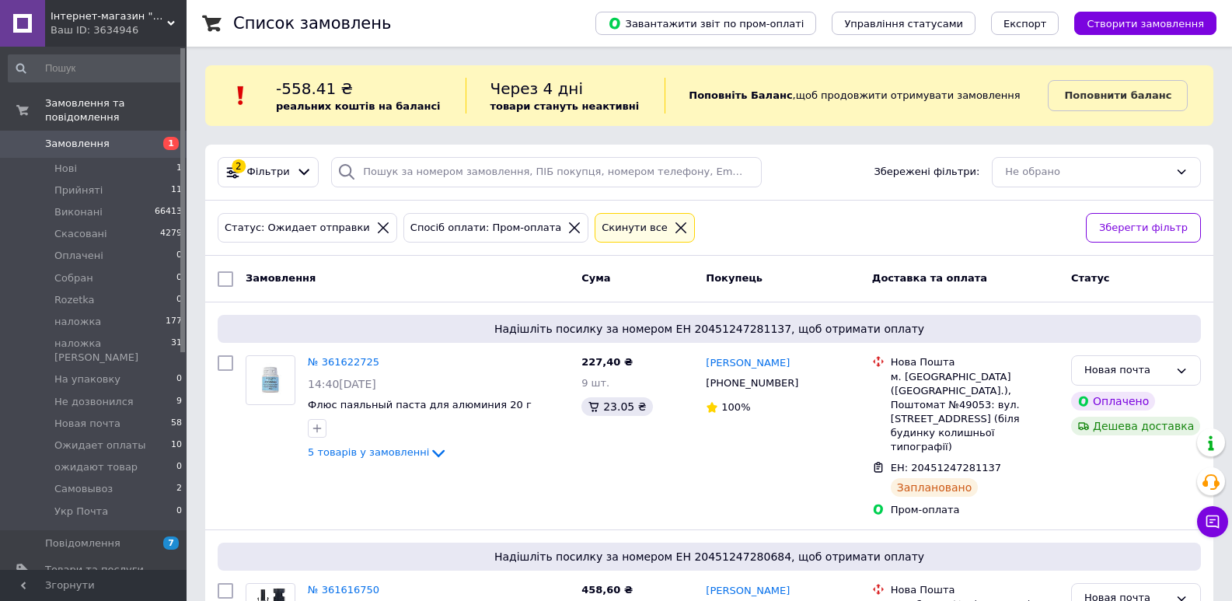
click at [225, 278] on input "checkbox" at bounding box center [226, 279] width 16 height 16
checkbox input "true"
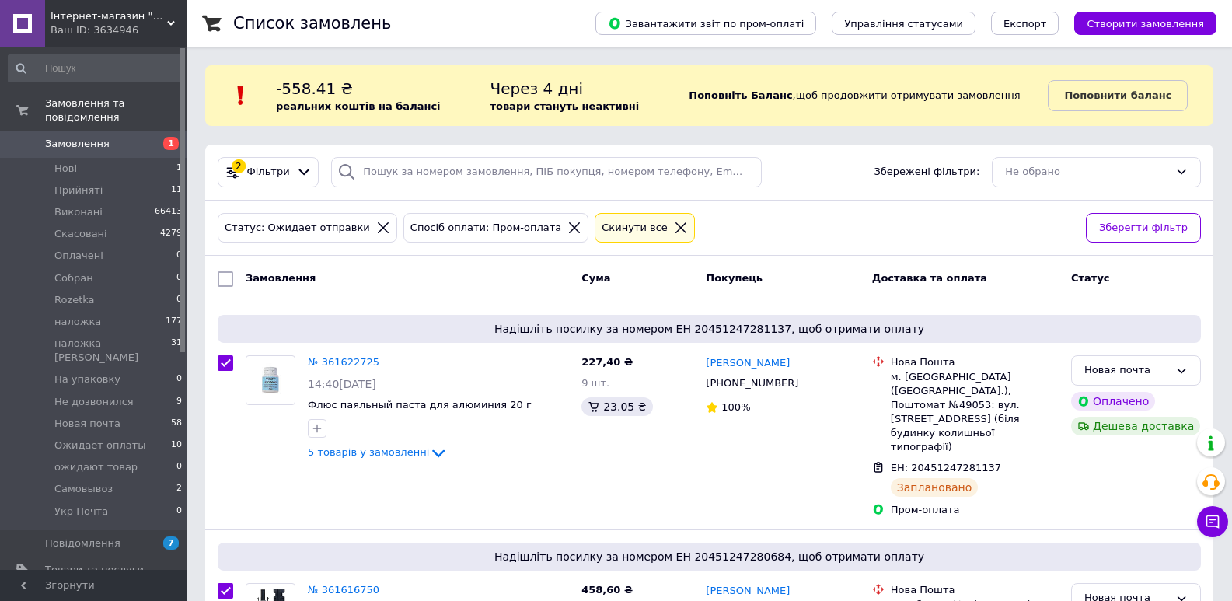
checkbox input "true"
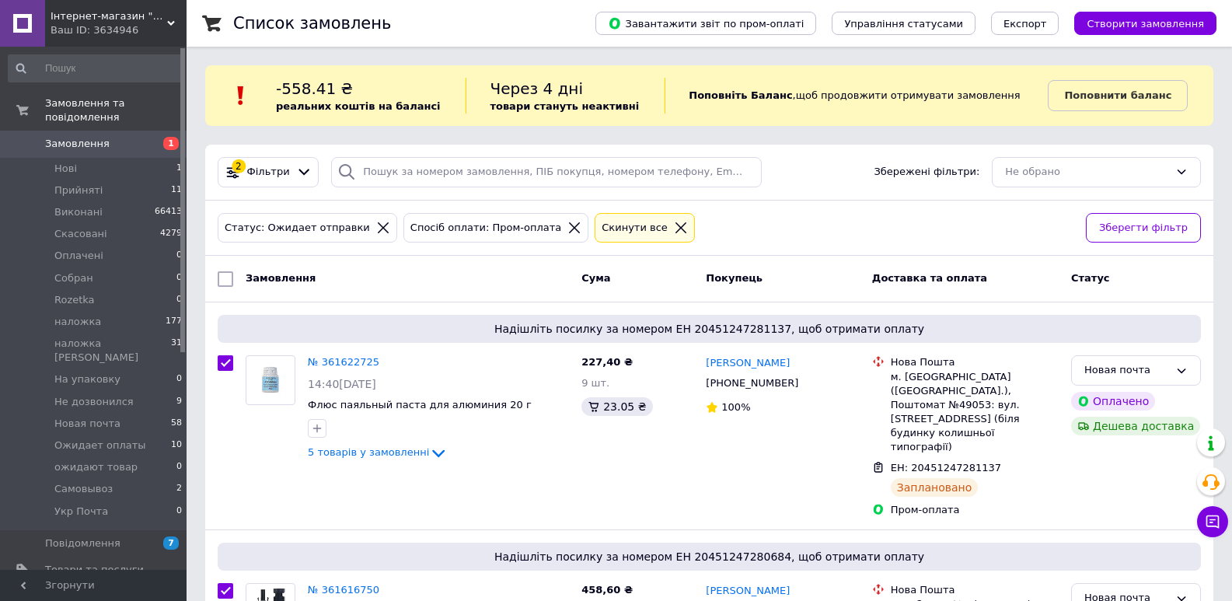
checkbox input "true"
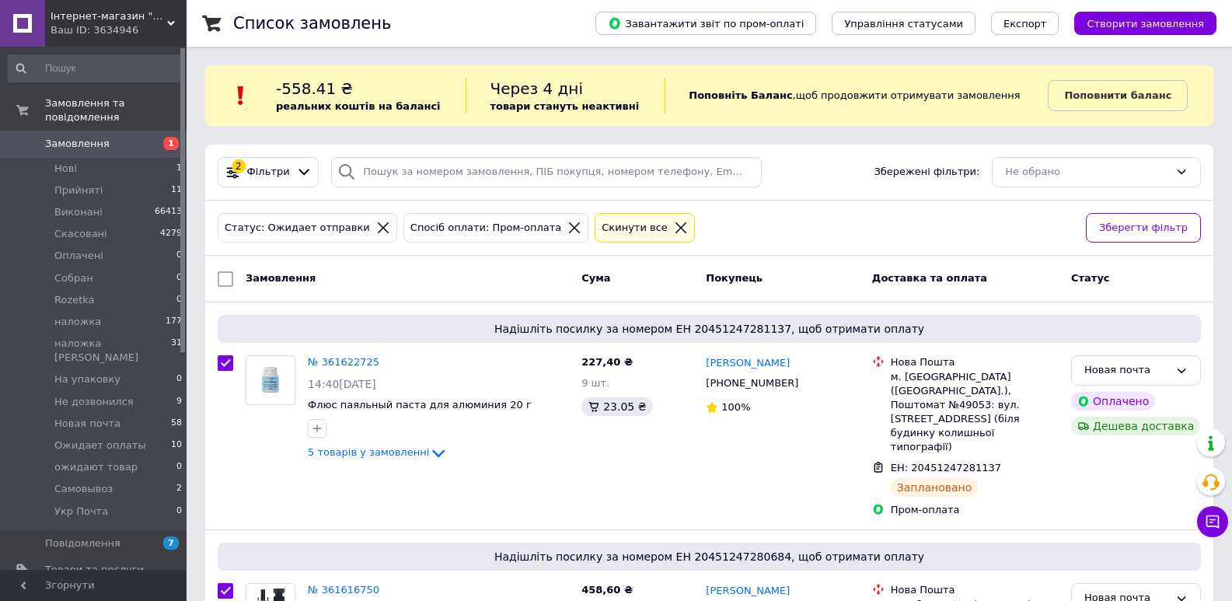
checkbox input "true"
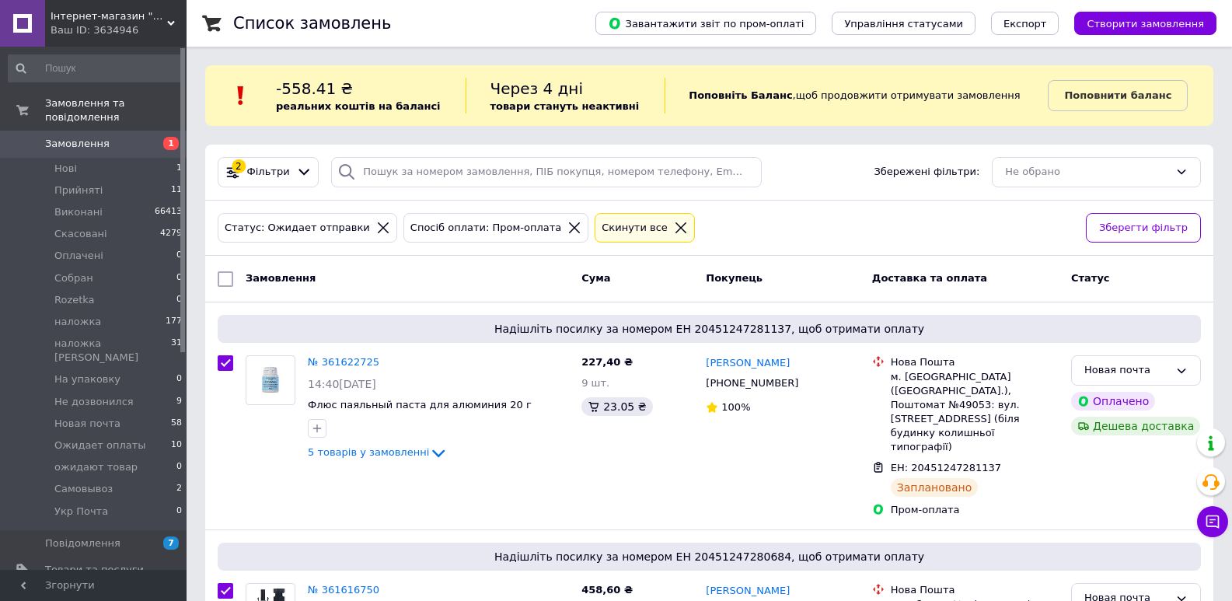
checkbox input "true"
click at [260, 289] on div "Дії для 20 замовлень" at bounding box center [300, 279] width 169 height 25
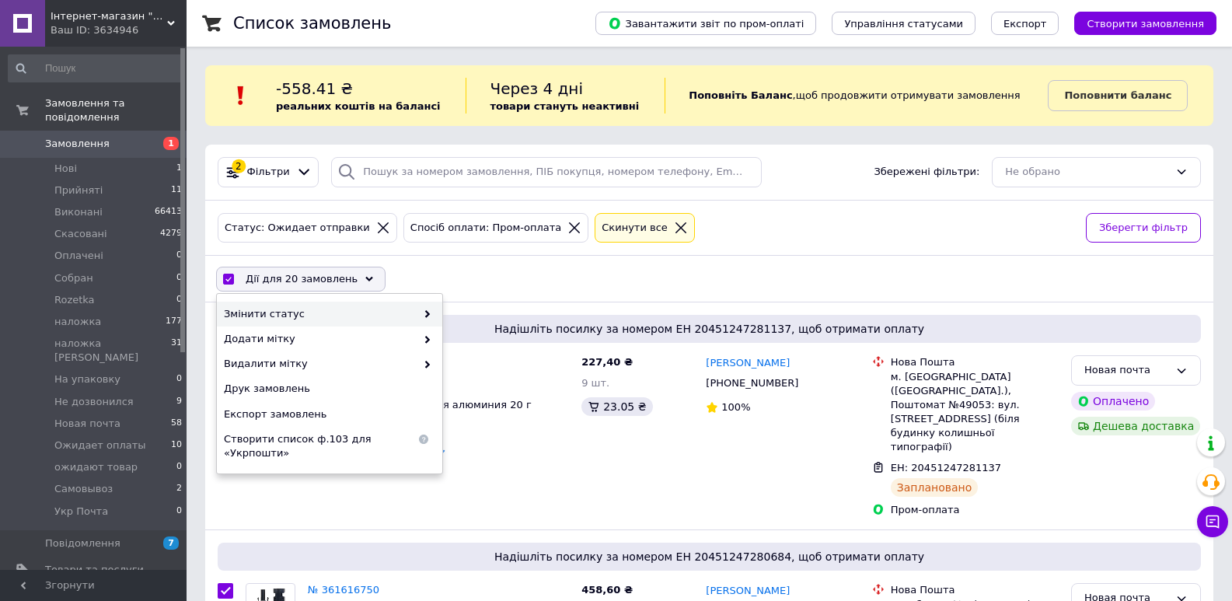
click at [277, 315] on span "Змінити статус" at bounding box center [320, 314] width 192 height 14
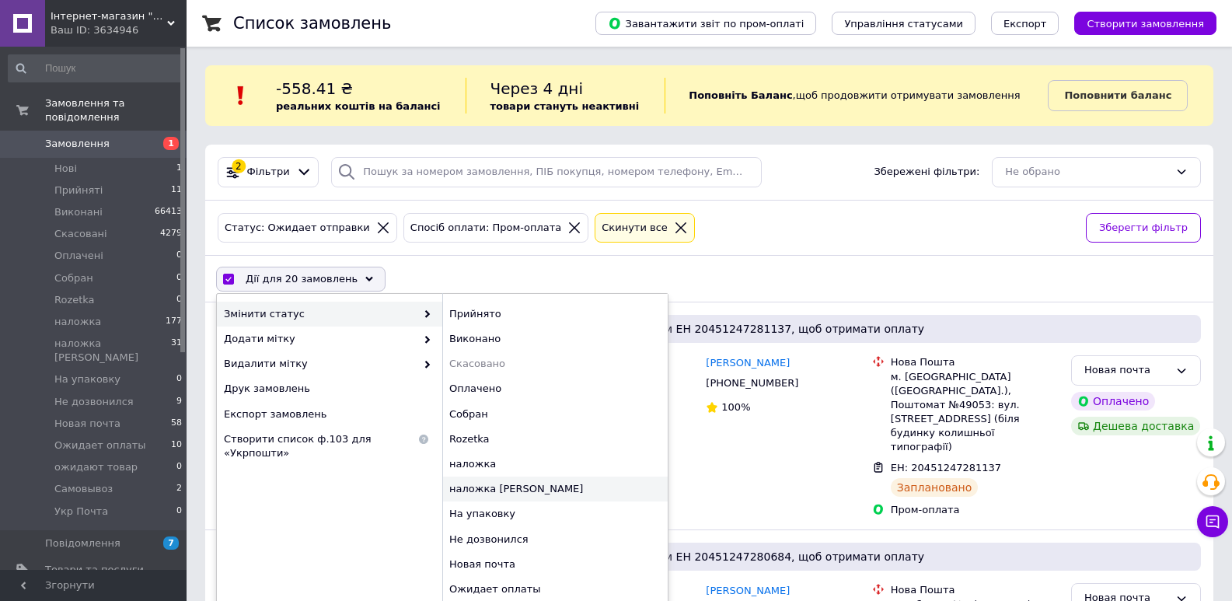
click at [511, 483] on div "наложка [PERSON_NAME]" at bounding box center [554, 489] width 225 height 25
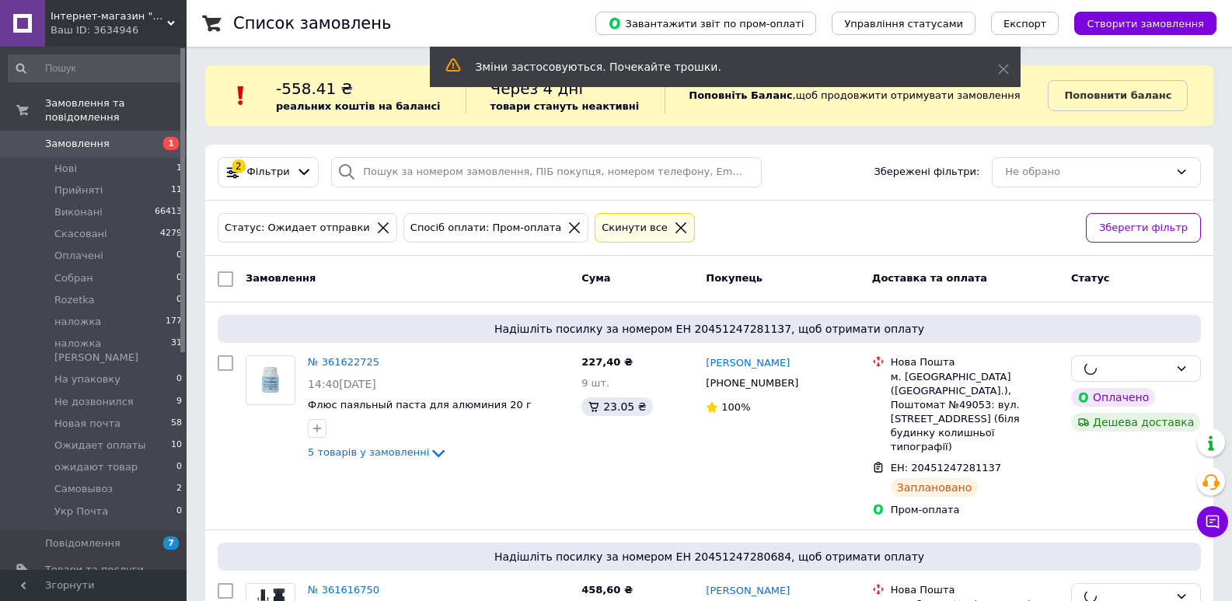
checkbox input "false"
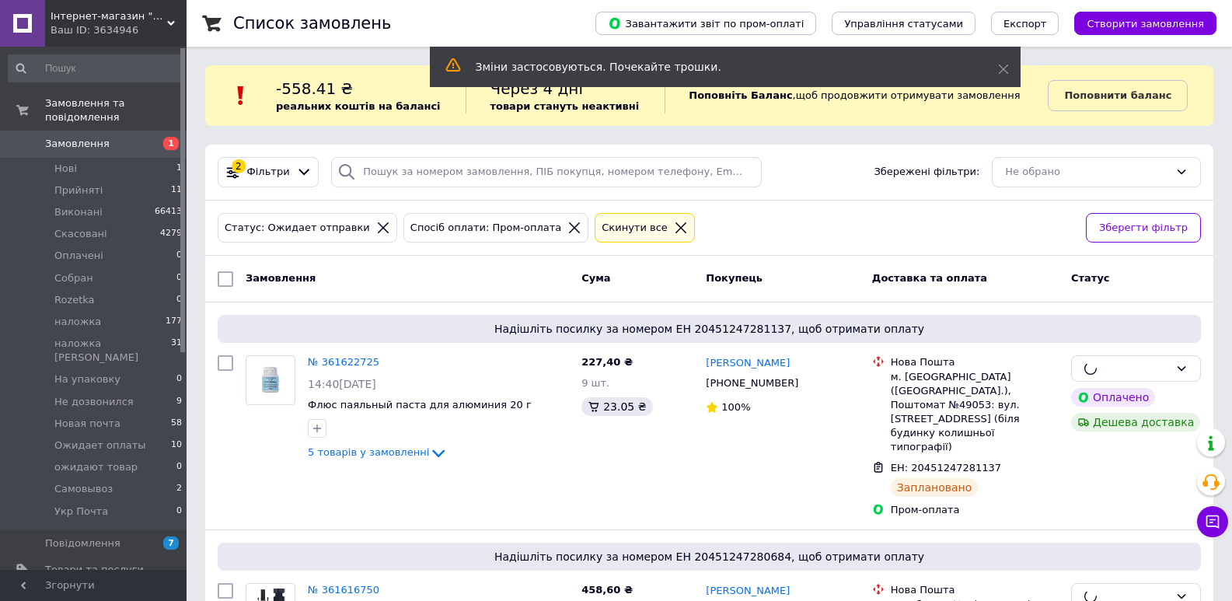
checkbox input "false"
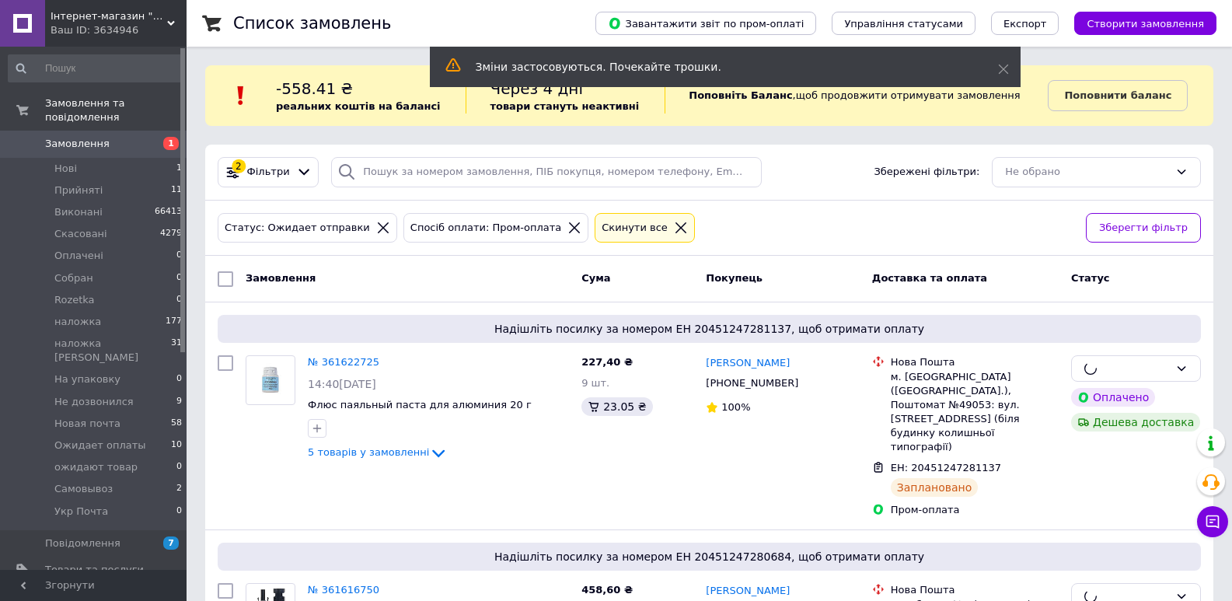
checkbox input "false"
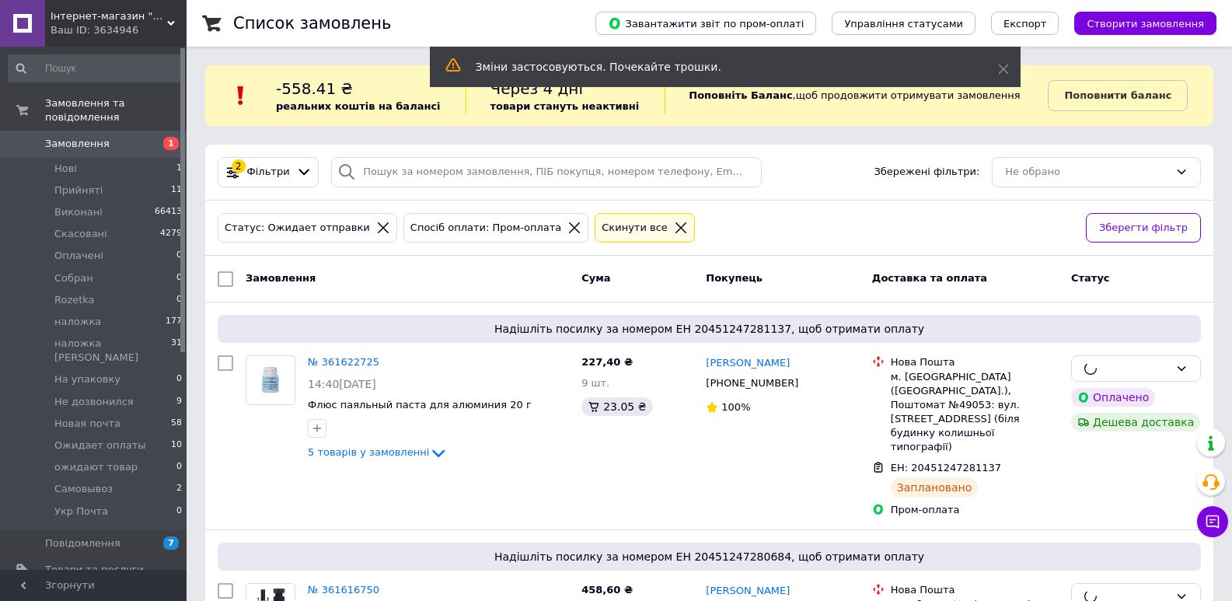
checkbox input "false"
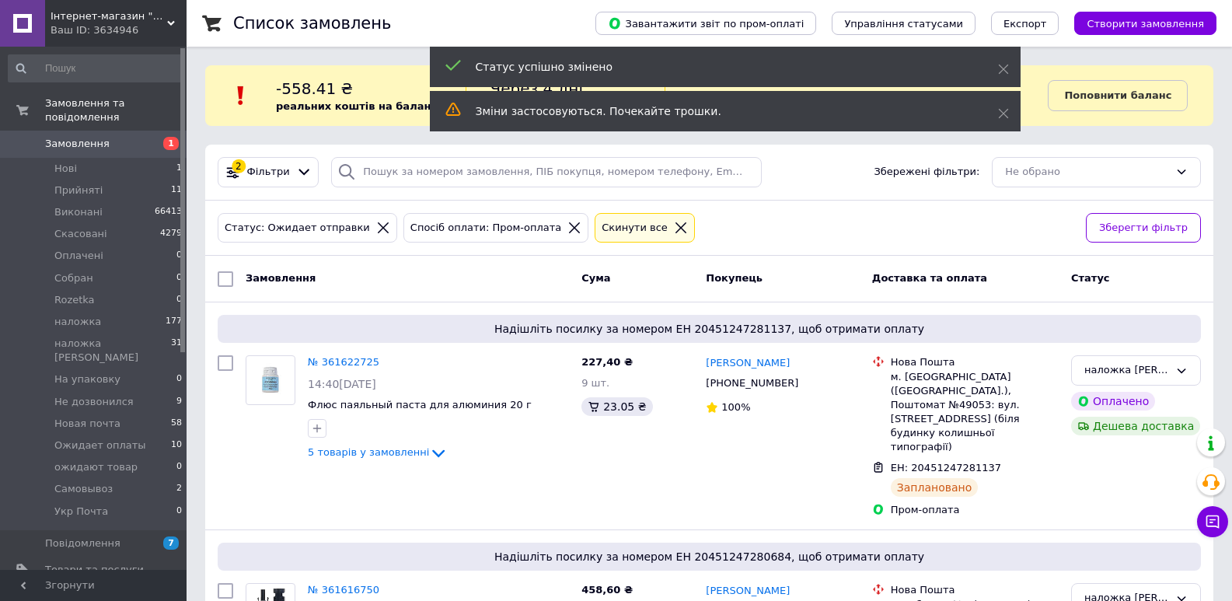
click at [568, 228] on icon at bounding box center [575, 228] width 14 height 14
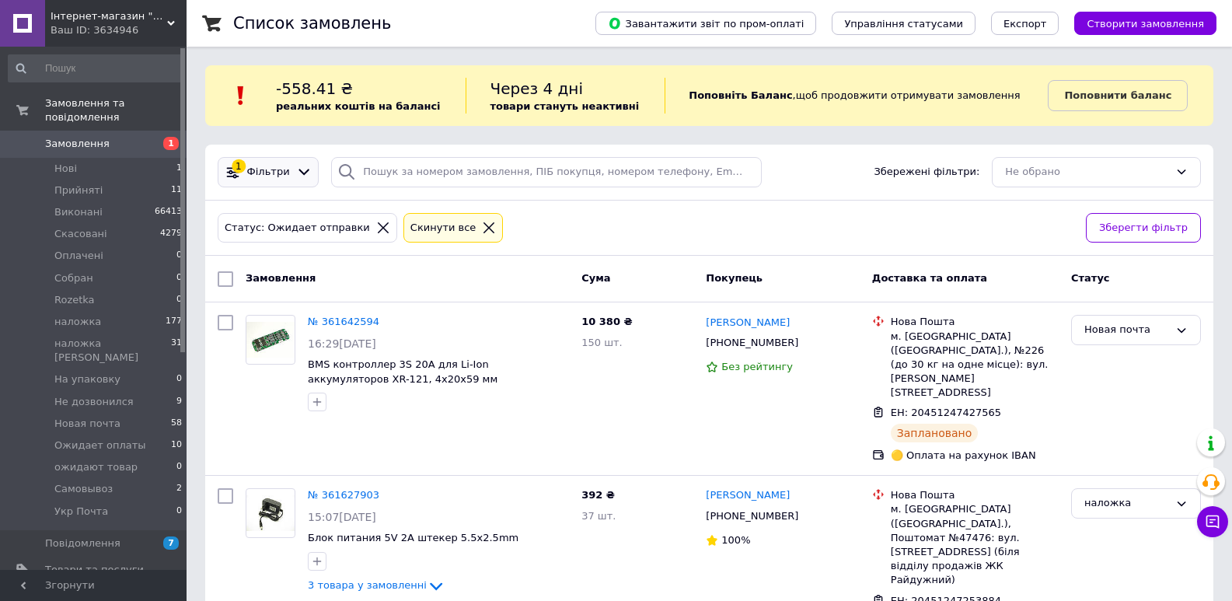
click at [238, 180] on div "1 Фільтри" at bounding box center [268, 172] width 101 height 30
click at [266, 174] on span "Фільтри" at bounding box center [268, 172] width 43 height 15
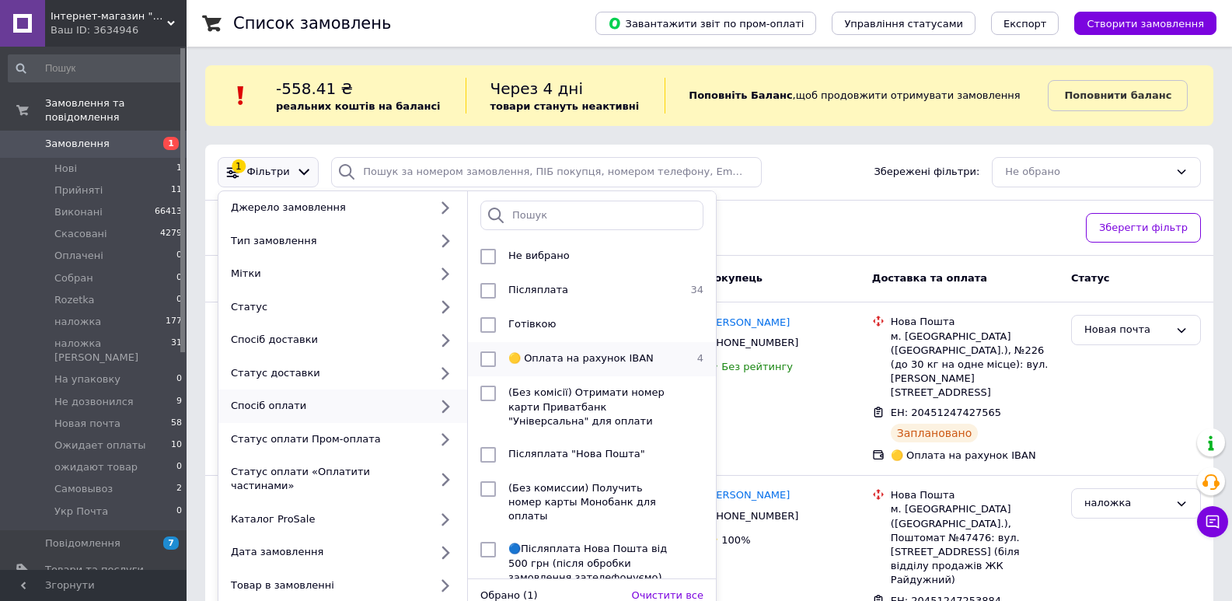
click at [591, 352] on span "🟡 Оплата на рахунок IBAN" at bounding box center [580, 358] width 145 height 12
checkbox input "true"
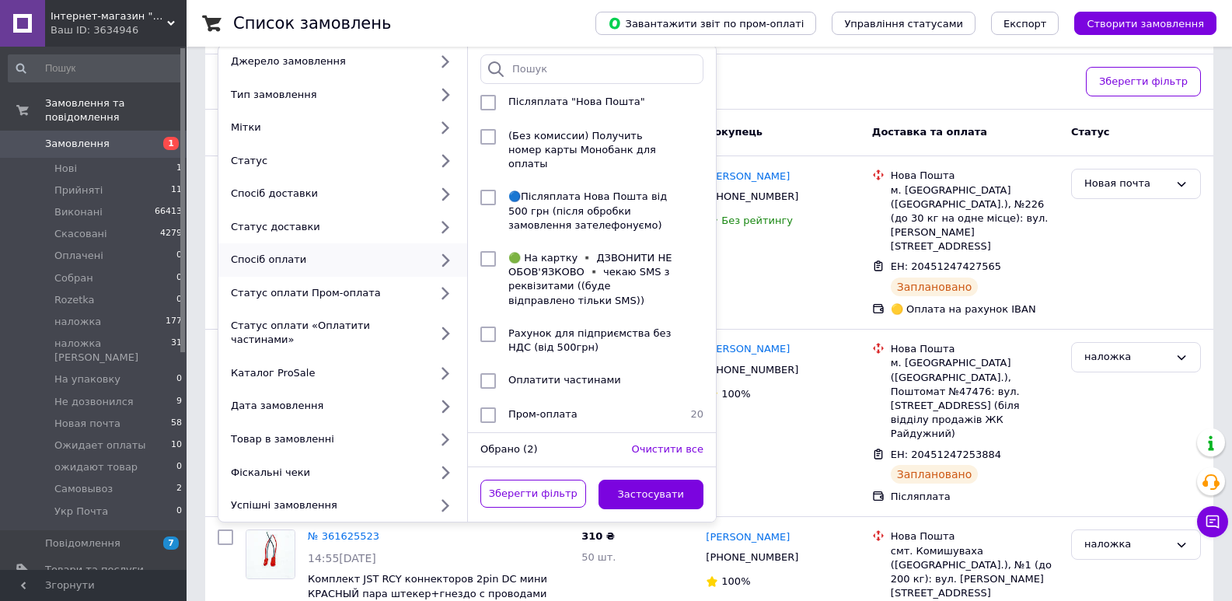
scroll to position [182, 0]
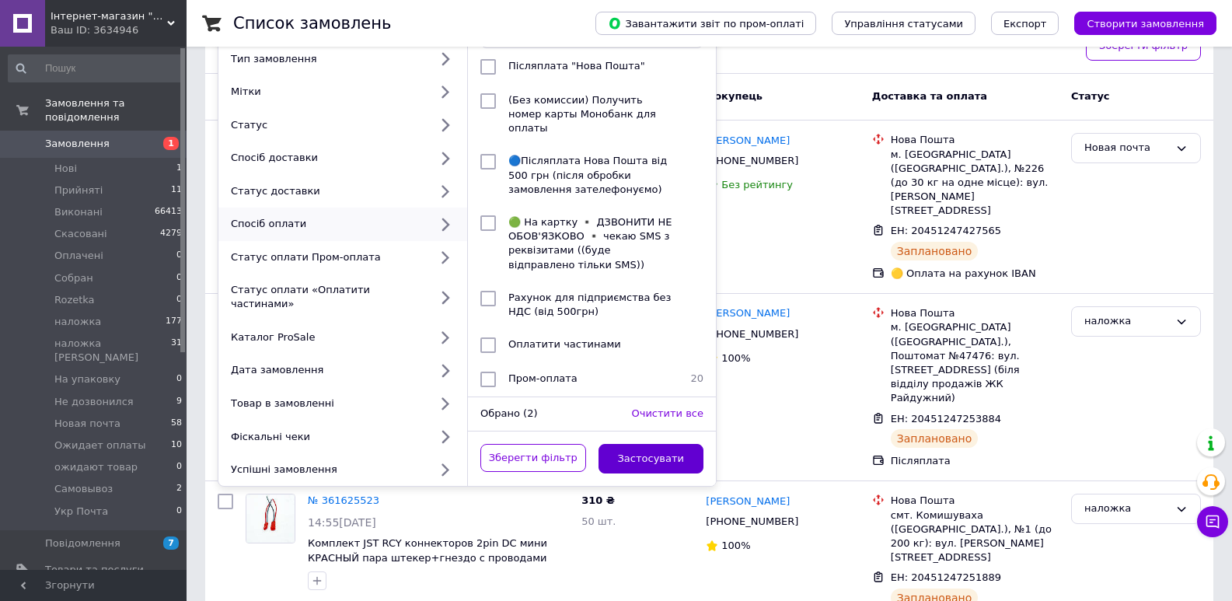
click at [644, 444] on button "Застосувати" at bounding box center [652, 459] width 106 height 30
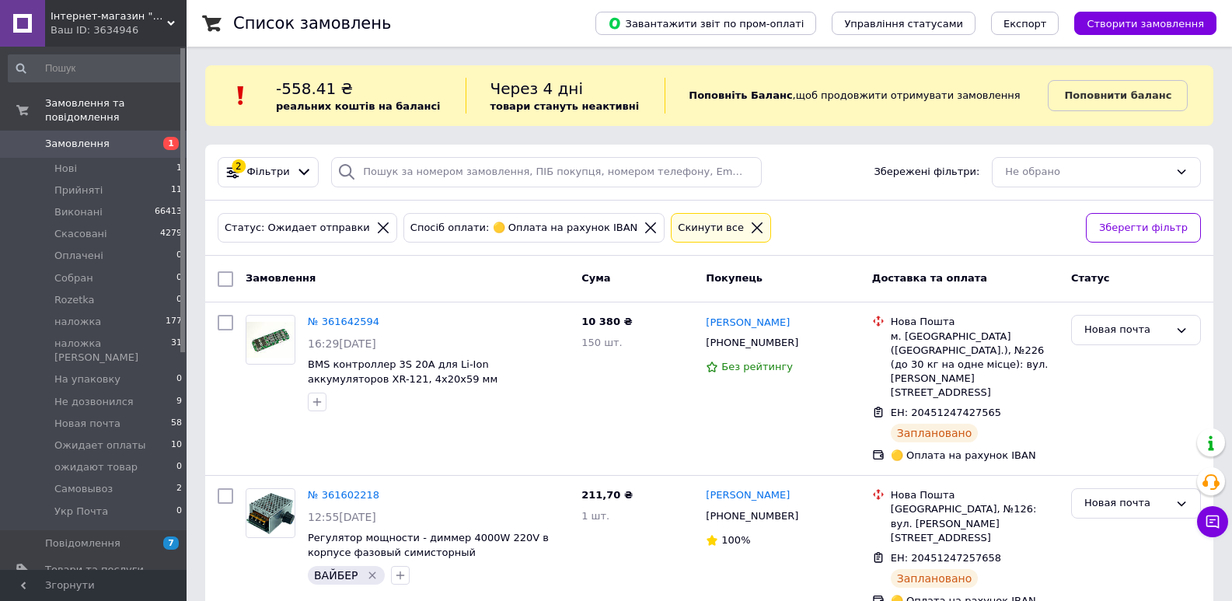
click at [222, 273] on input "checkbox" at bounding box center [226, 279] width 16 height 16
checkbox input "true"
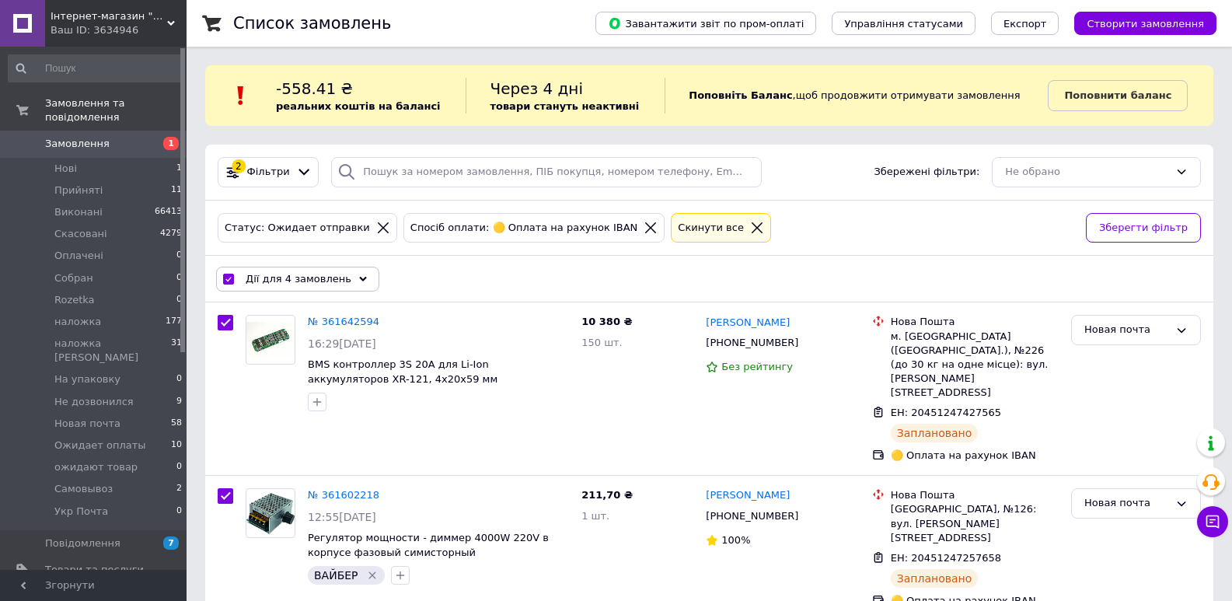
click at [250, 276] on span "Дії для 4 замовлень" at bounding box center [299, 279] width 106 height 14
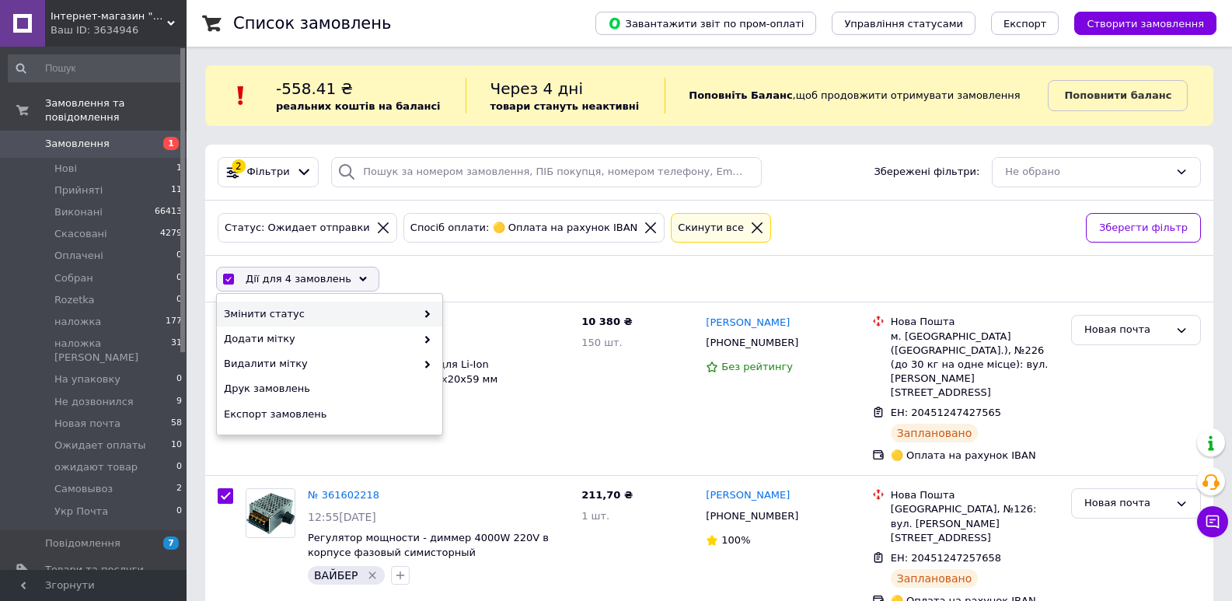
click at [281, 303] on div "Змінити статус" at bounding box center [329, 314] width 225 height 25
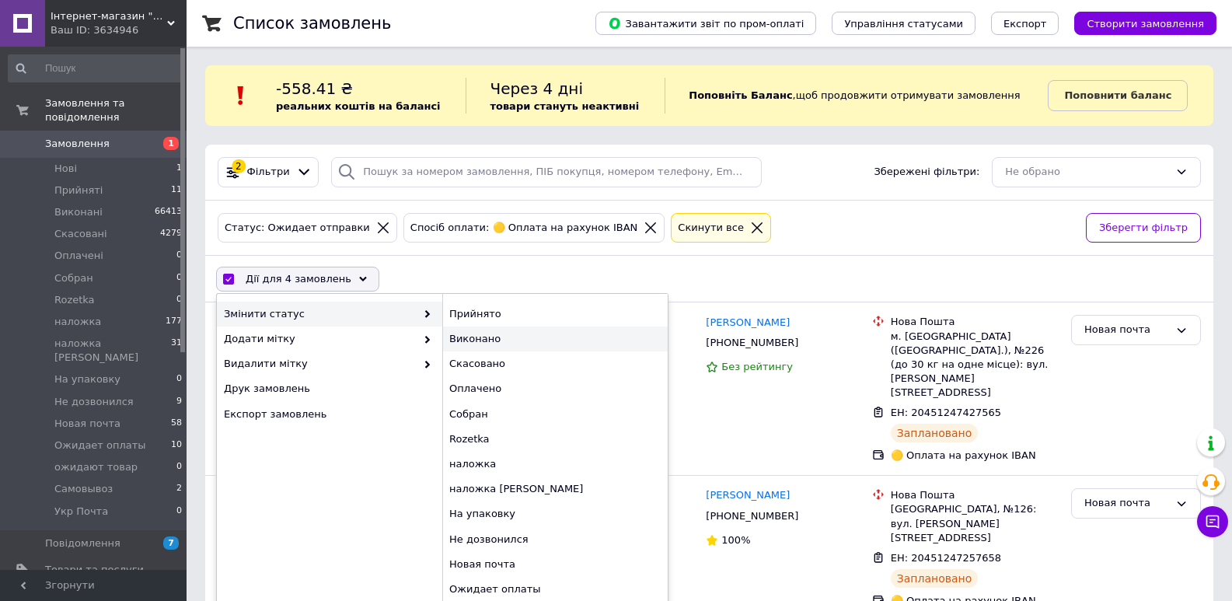
click at [503, 330] on div "Виконано" at bounding box center [554, 339] width 225 height 25
checkbox input "false"
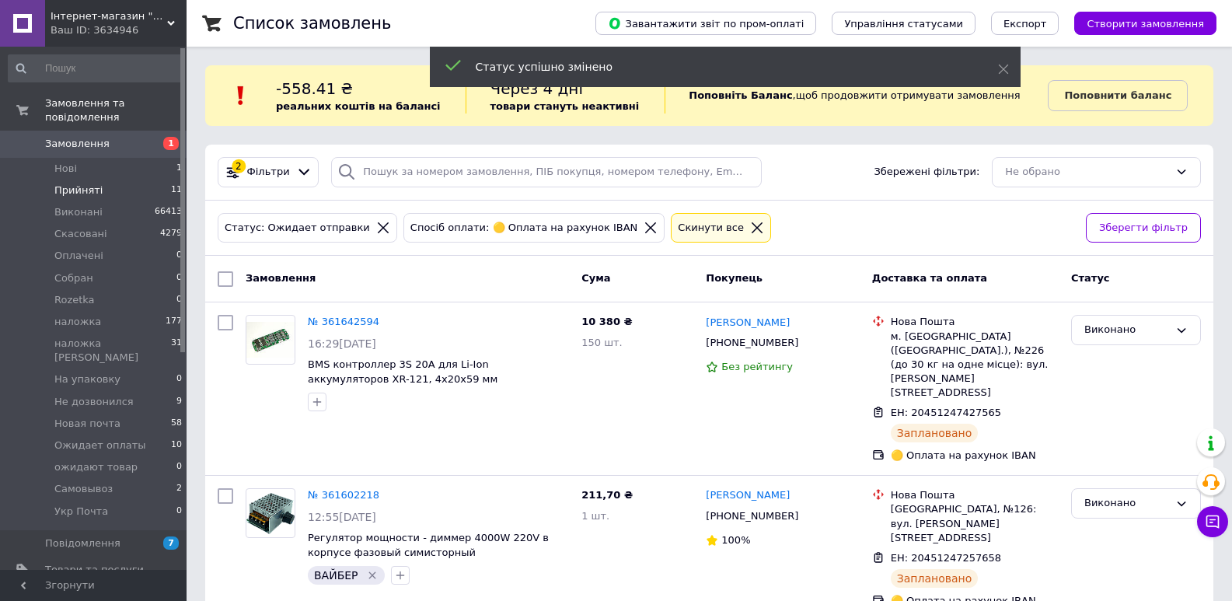
click at [95, 183] on span "Прийняті" at bounding box center [78, 190] width 48 height 14
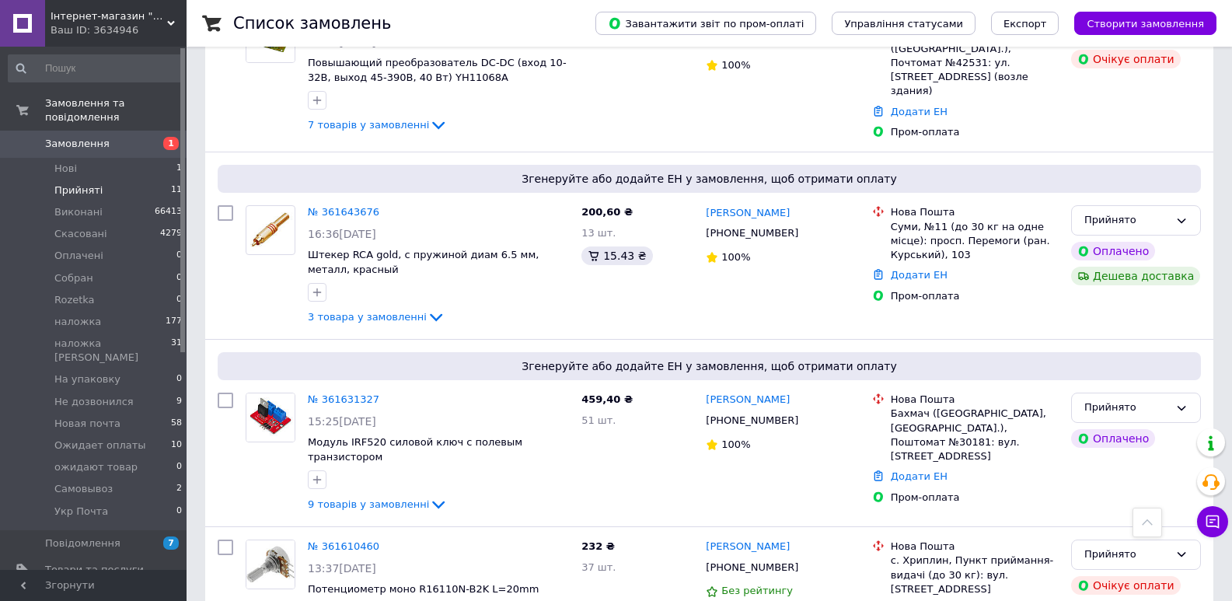
scroll to position [1239, 0]
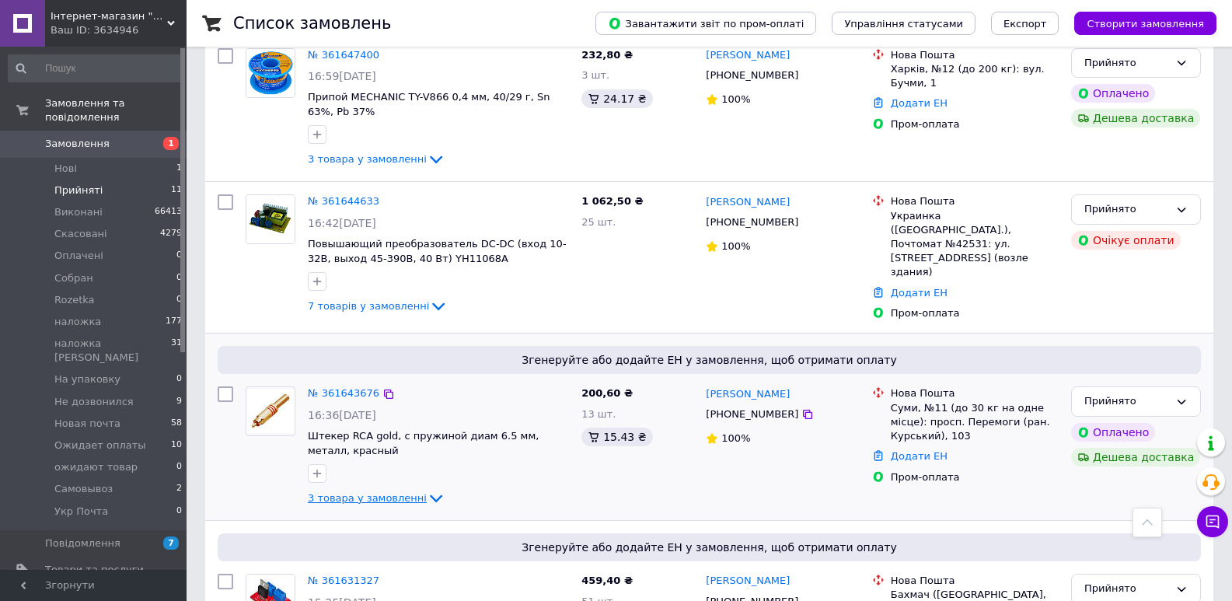
click at [399, 492] on span "3 товара у замовленні" at bounding box center [367, 498] width 119 height 12
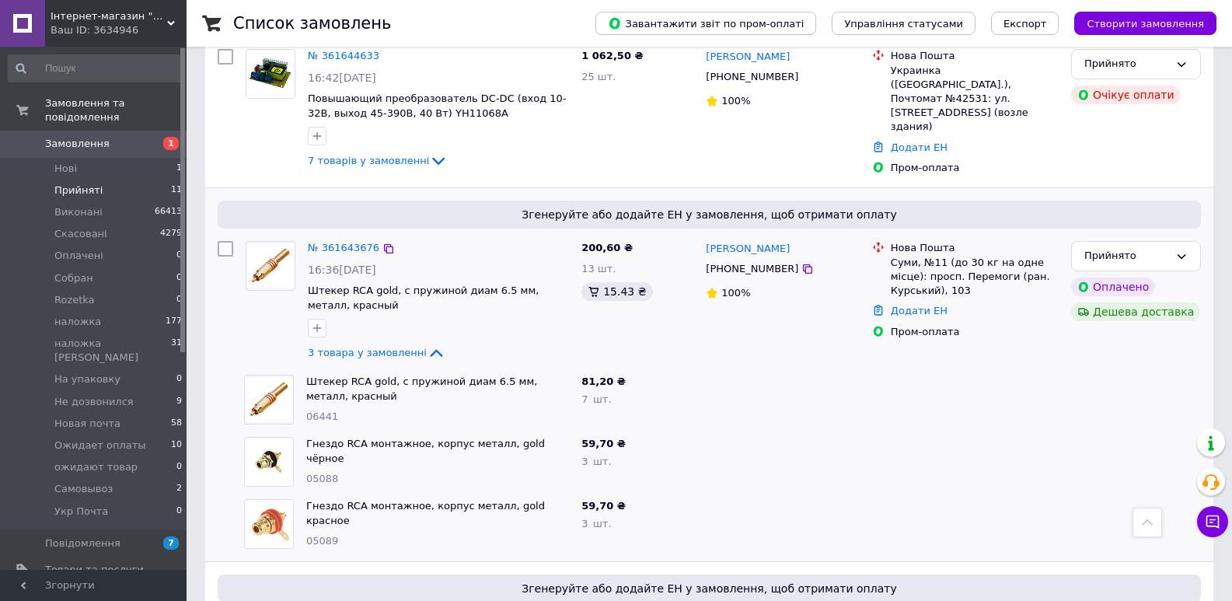
scroll to position [1420, 0]
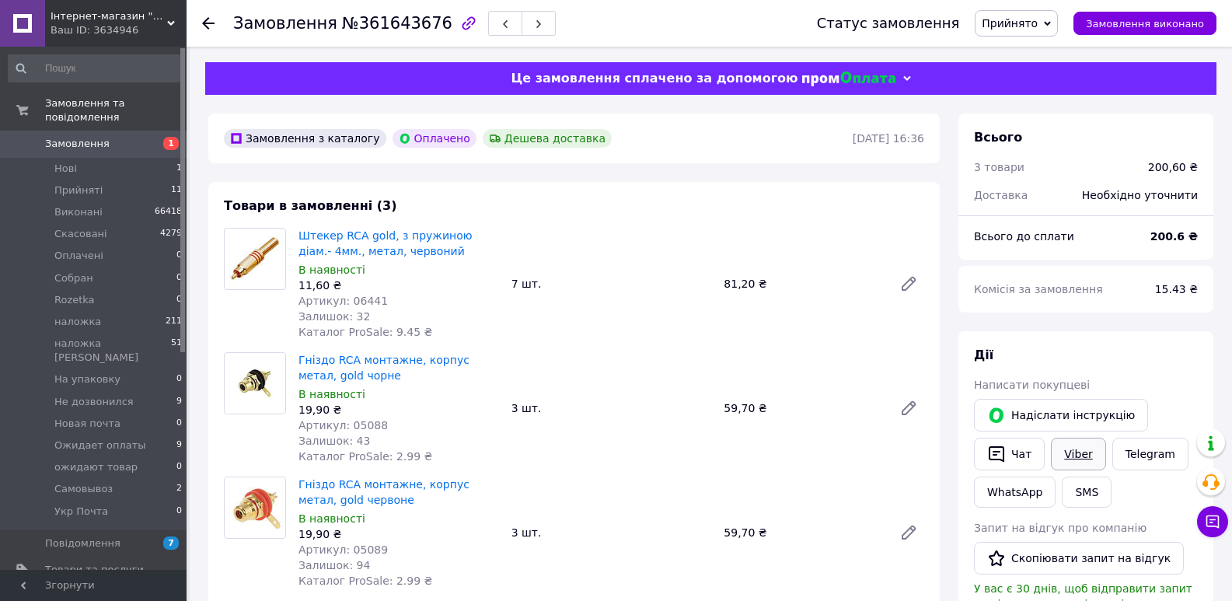
click at [1082, 445] on link "Viber" at bounding box center [1078, 454] width 54 height 33
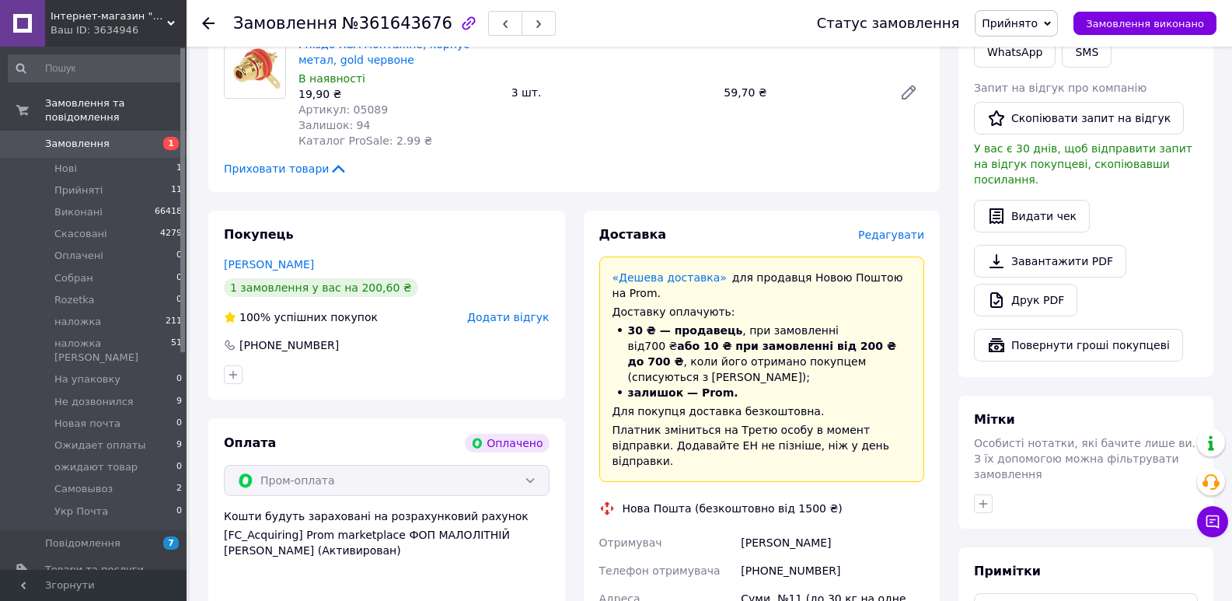
scroll to position [544, 0]
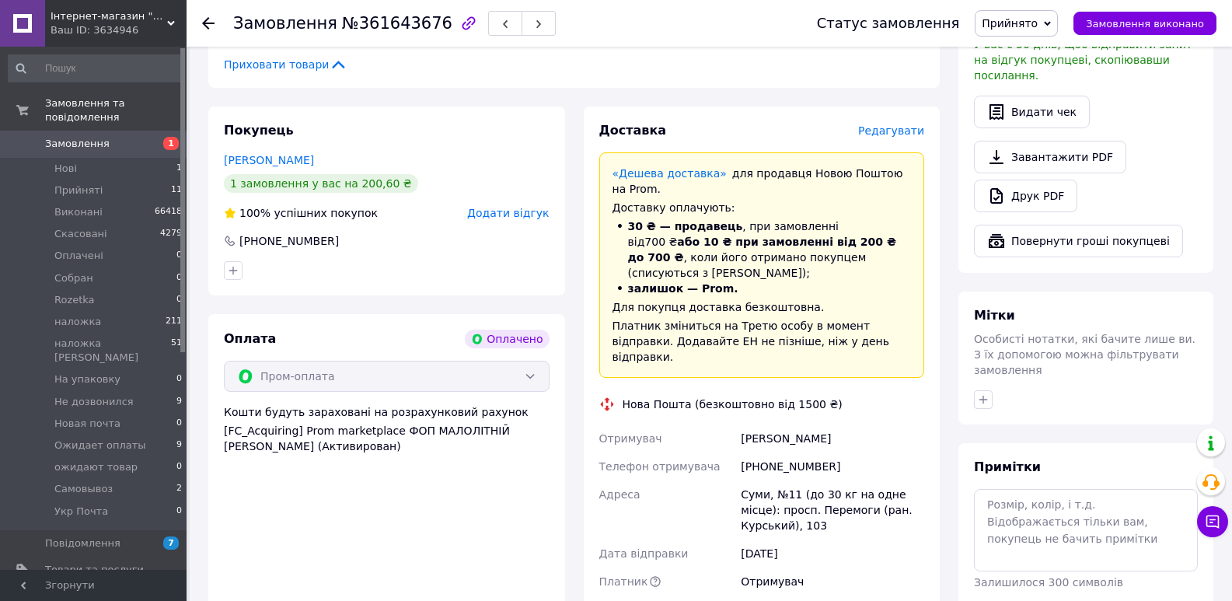
click at [1036, 12] on span "Прийнято" at bounding box center [1016, 23] width 83 height 26
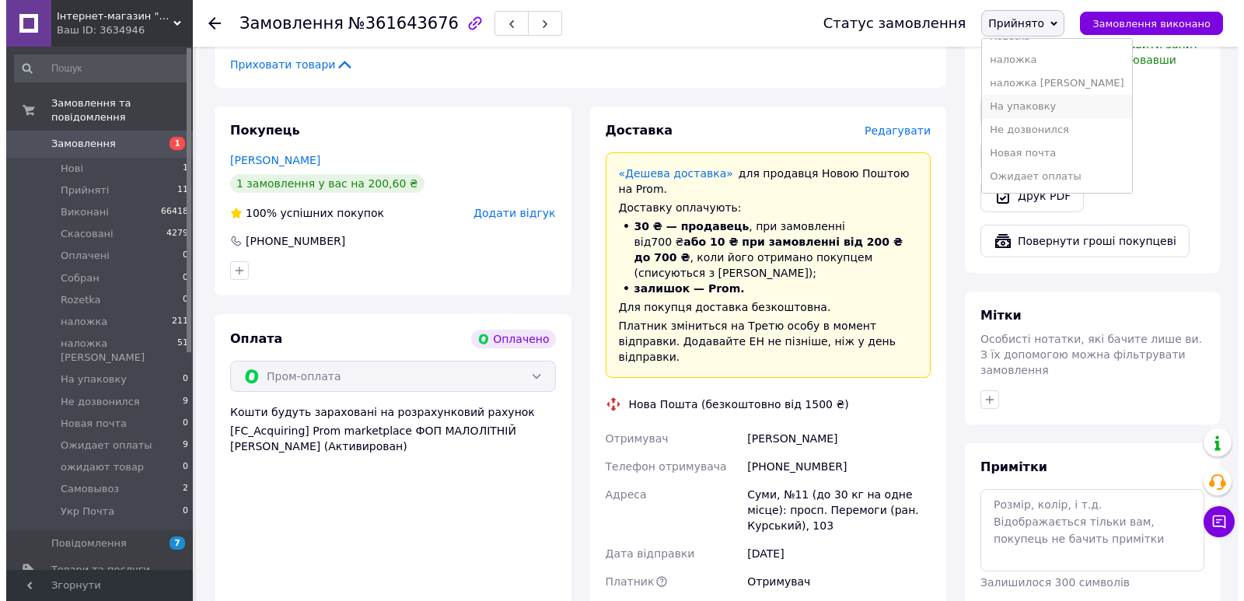
scroll to position [107, 0]
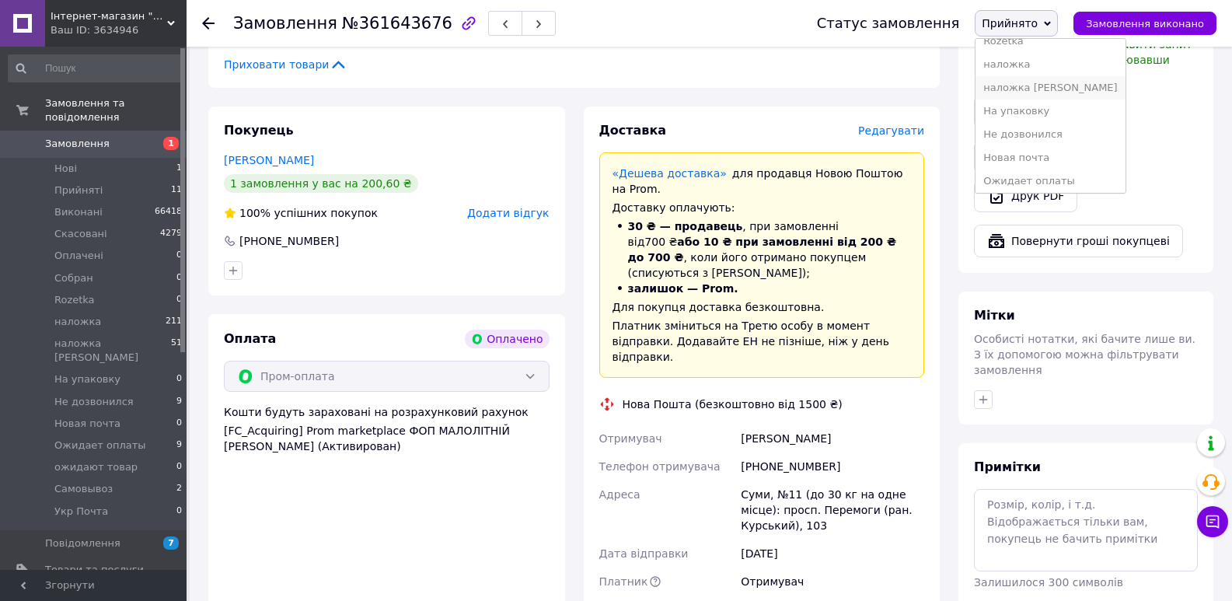
click at [1063, 82] on li "наложка [PERSON_NAME]" at bounding box center [1050, 87] width 149 height 23
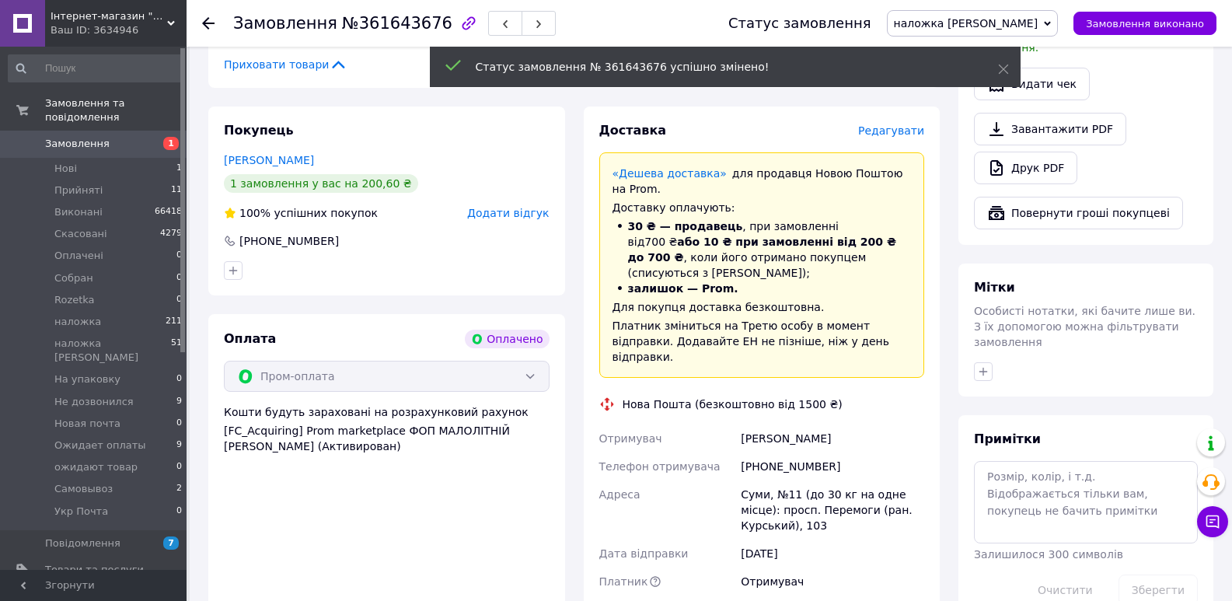
click at [899, 134] on span "Редагувати" at bounding box center [891, 130] width 66 height 12
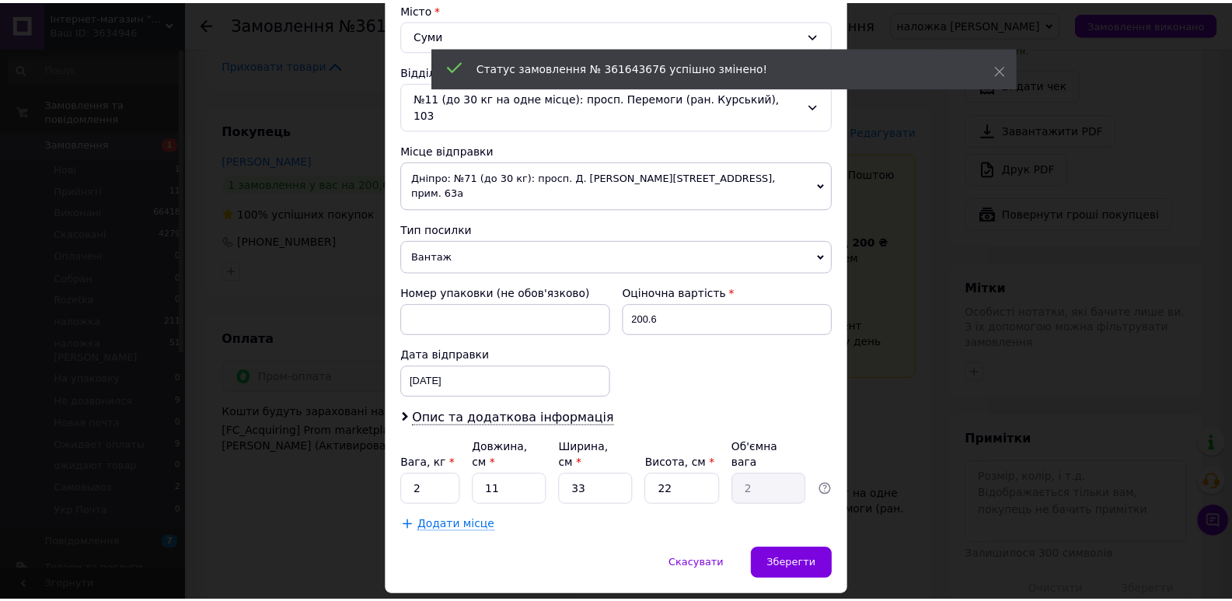
scroll to position [432, 0]
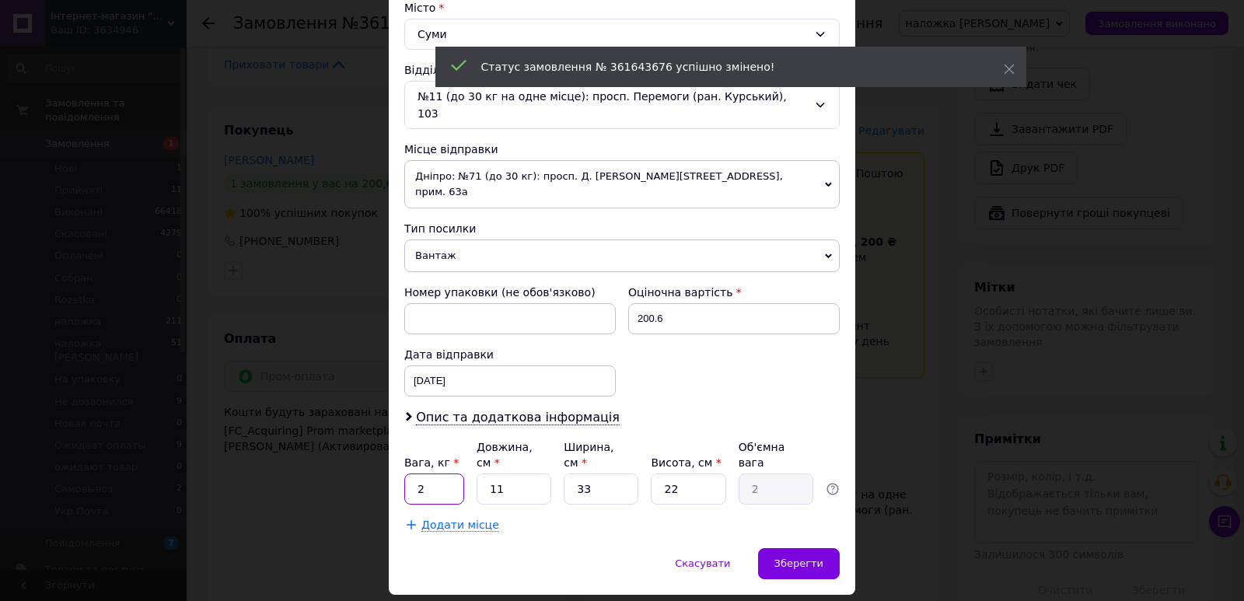
click at [445, 473] on input "2" at bounding box center [434, 488] width 60 height 31
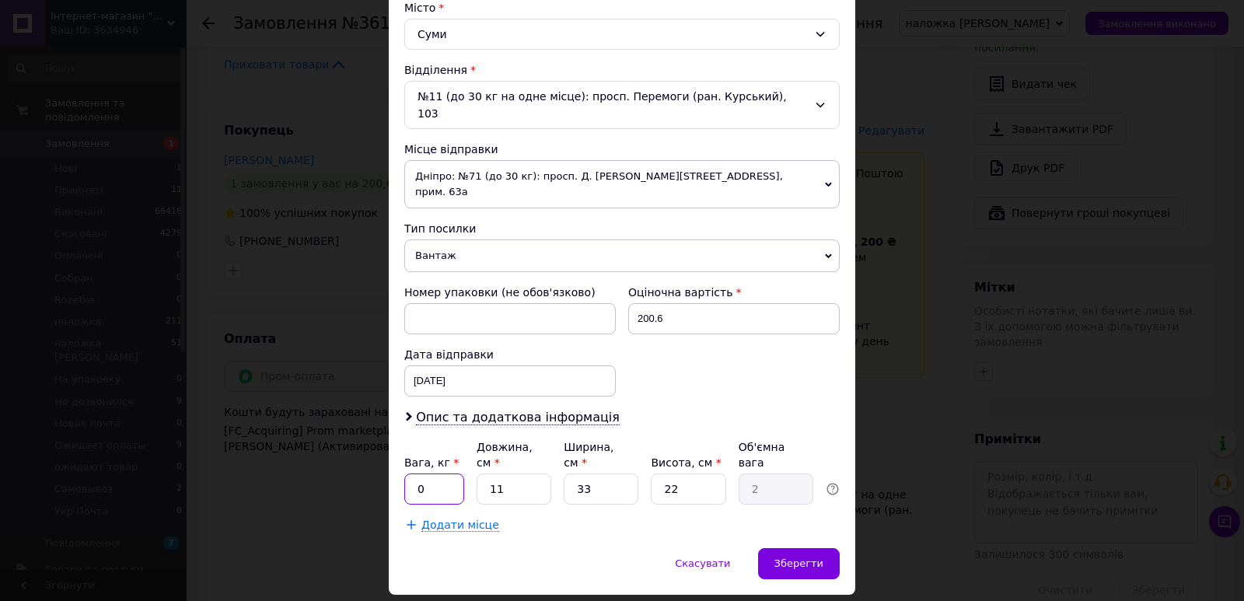
type input "0.2"
click at [501, 473] on input "11" at bounding box center [514, 488] width 75 height 31
type input "9"
type input "1.63"
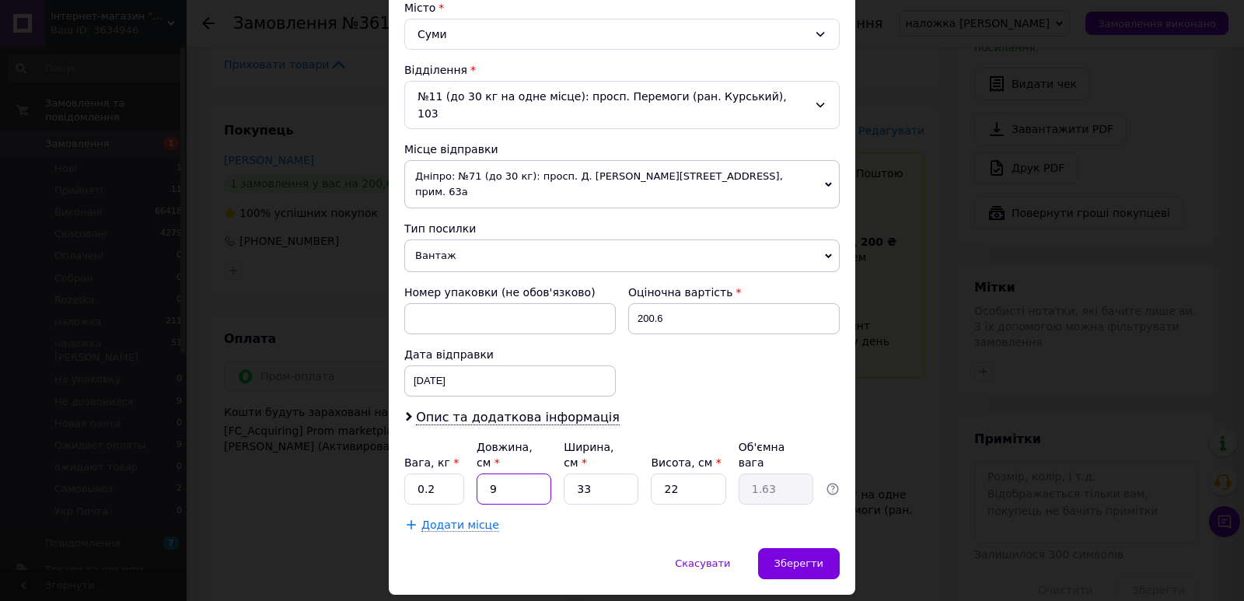
type input "9"
click at [613, 473] on input "33" at bounding box center [601, 488] width 75 height 31
type input "7"
type input "0.35"
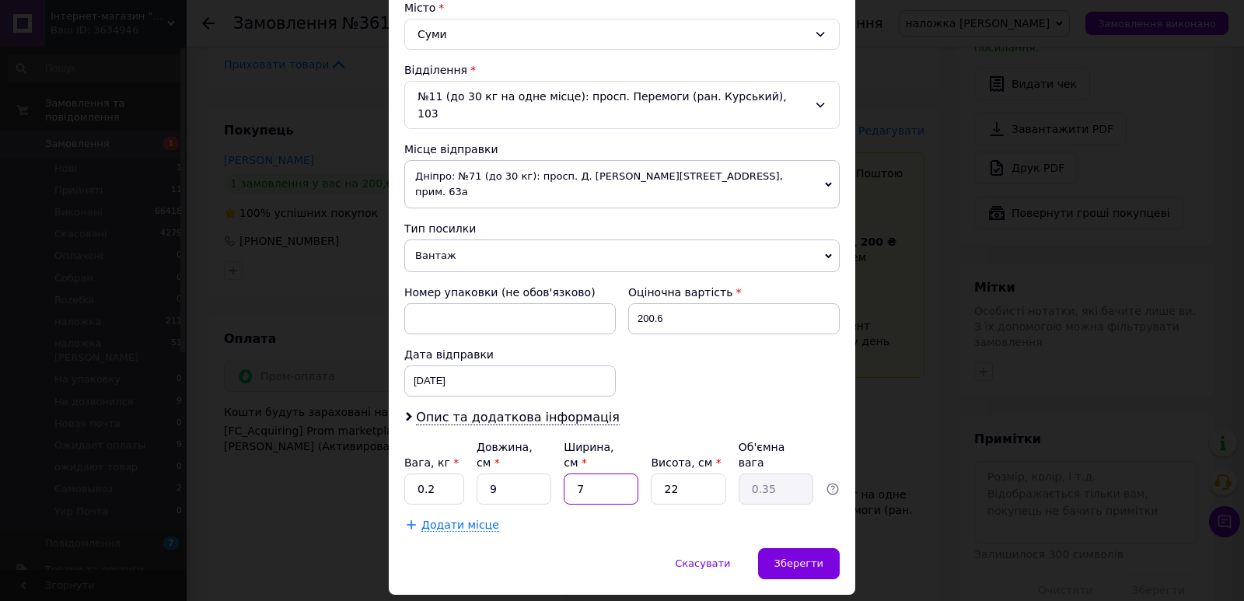
type input "7"
click at [707, 473] on input "22" at bounding box center [688, 488] width 75 height 31
type input "5"
type input "0.1"
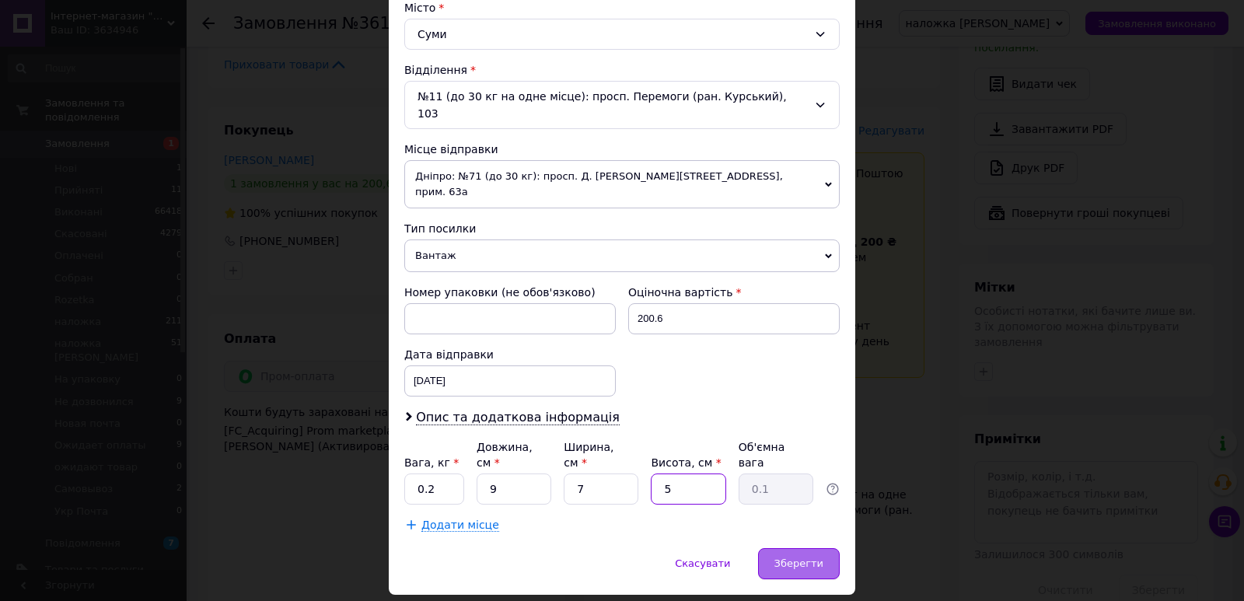
type input "5"
click at [796, 548] on div "Зберегти" at bounding box center [799, 563] width 82 height 31
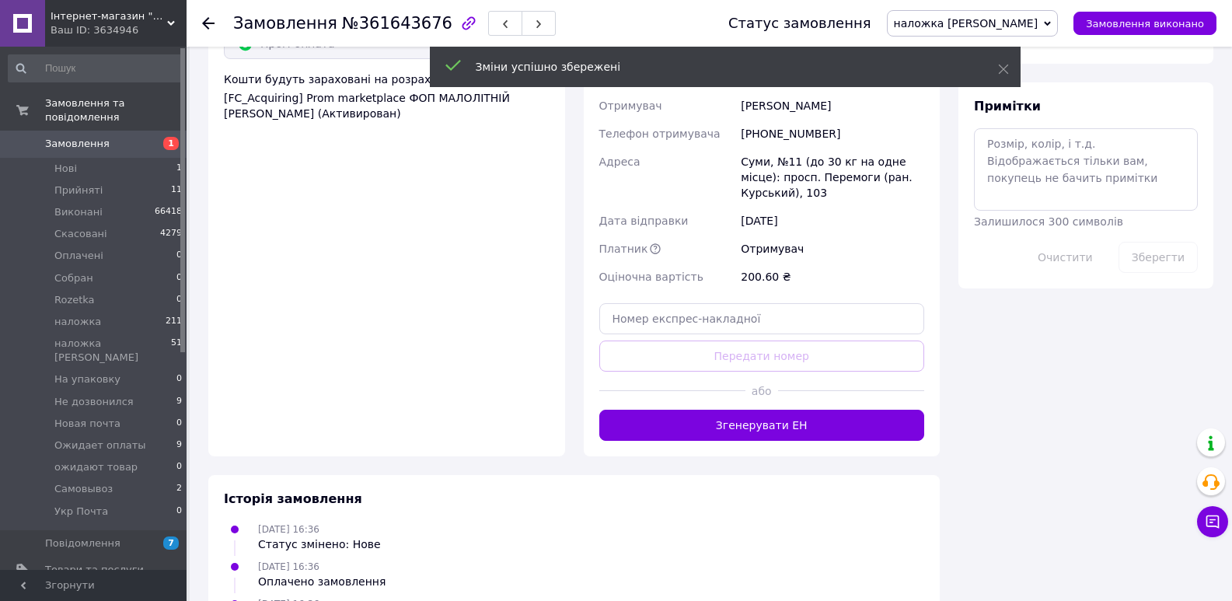
scroll to position [907, 0]
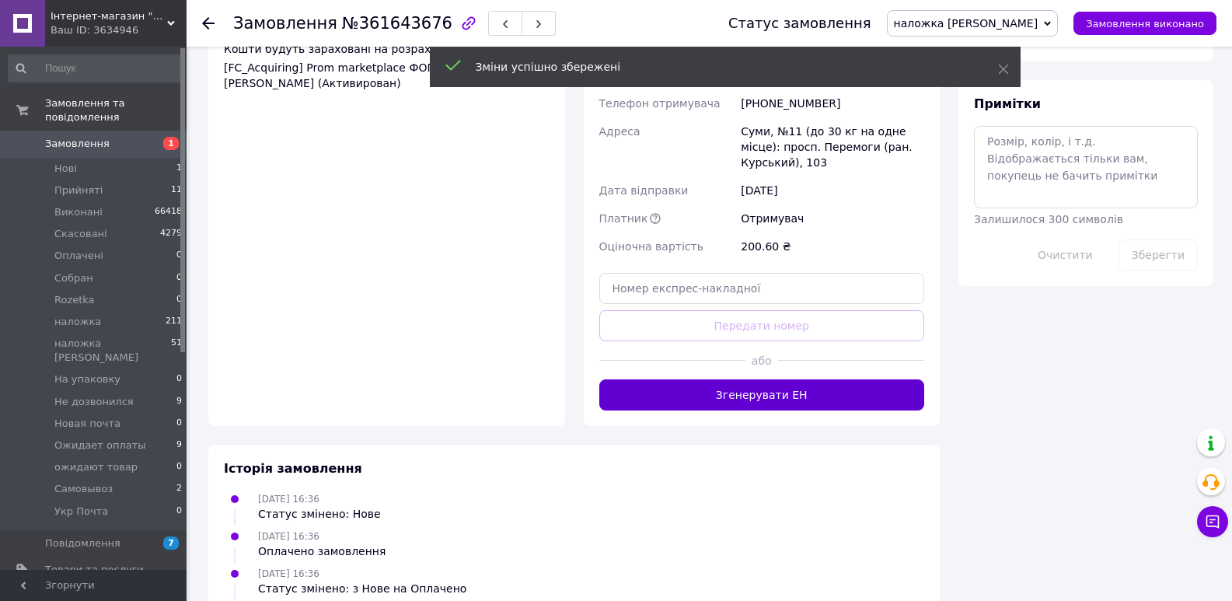
click at [753, 379] on button "Згенерувати ЕН" at bounding box center [762, 394] width 326 height 31
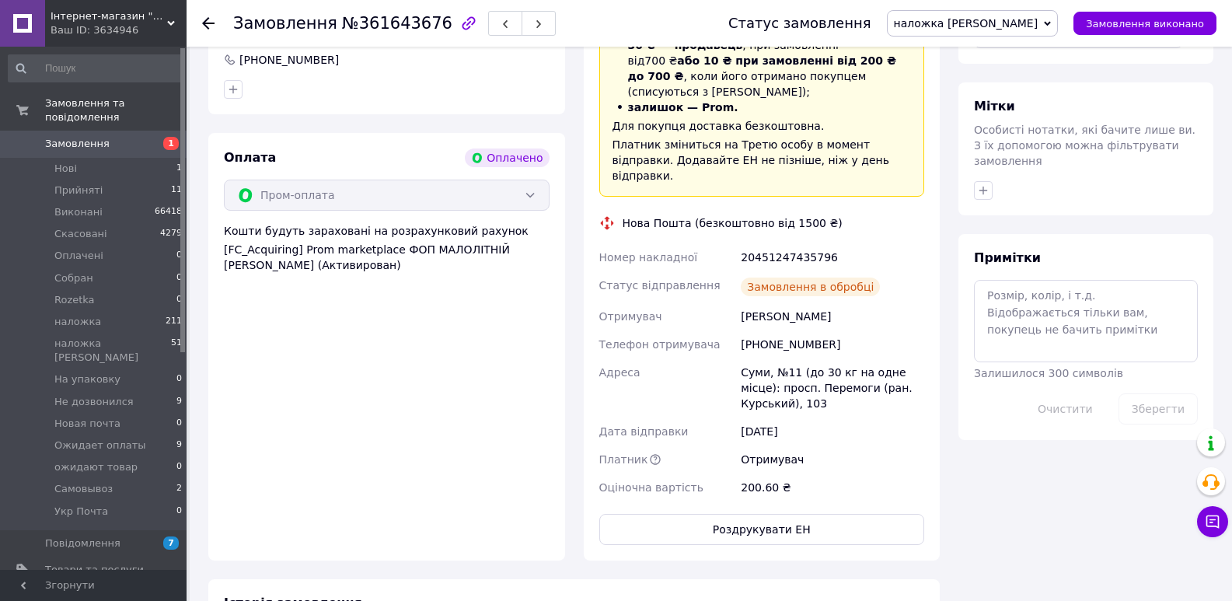
click at [767, 243] on div "20451247435796" at bounding box center [833, 257] width 190 height 28
copy div "20451247435796"
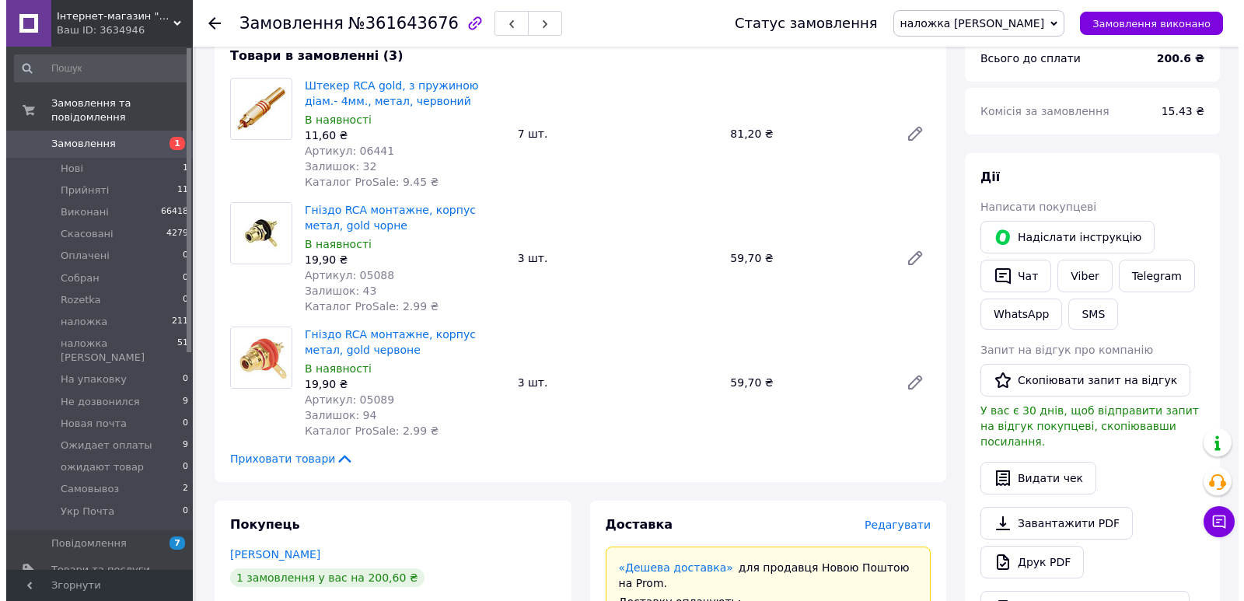
scroll to position [0, 0]
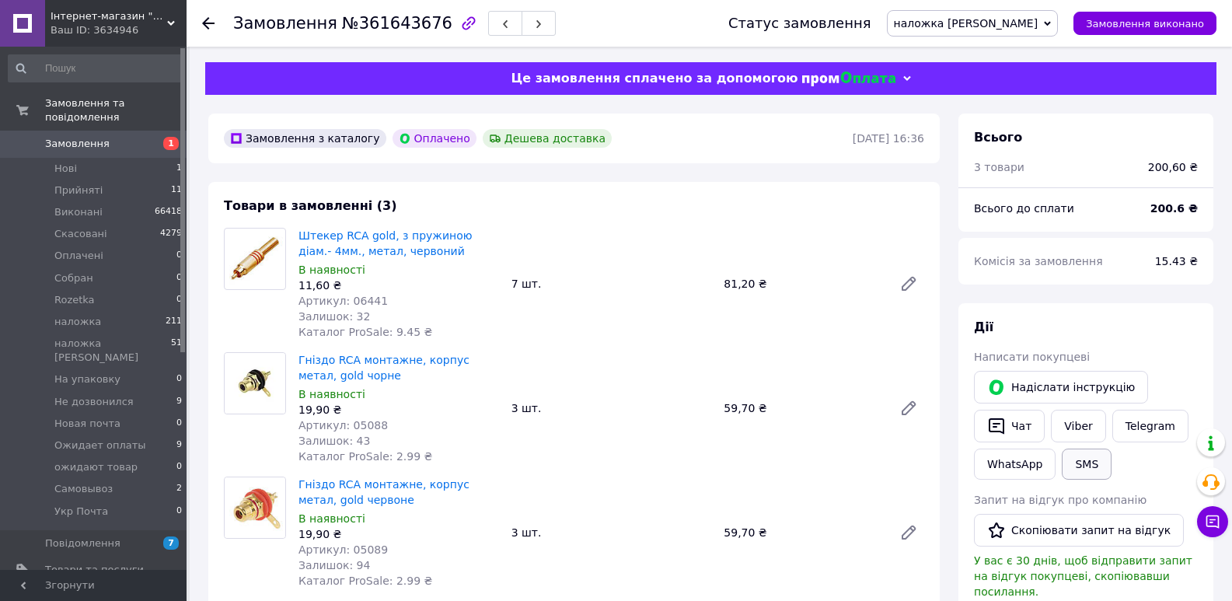
click at [1064, 459] on button "SMS" at bounding box center [1087, 464] width 50 height 31
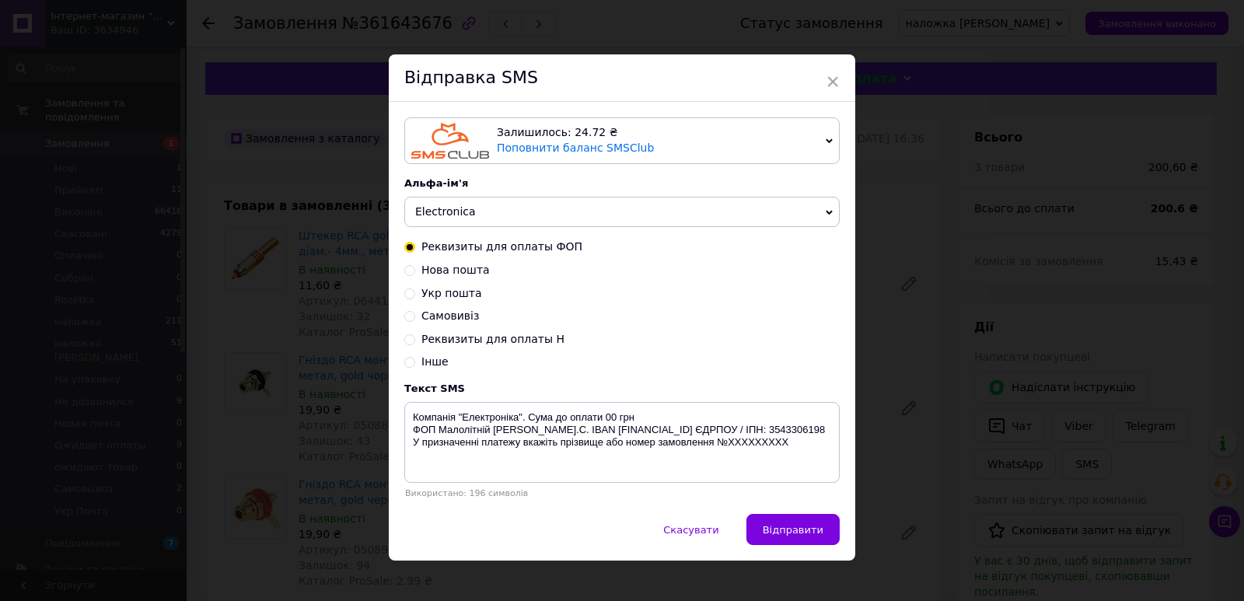
click at [465, 267] on span "Нова пошта" at bounding box center [455, 270] width 68 height 12
click at [415, 267] on input "Нова пошта" at bounding box center [409, 269] width 11 height 11
radio input "true"
radio input "false"
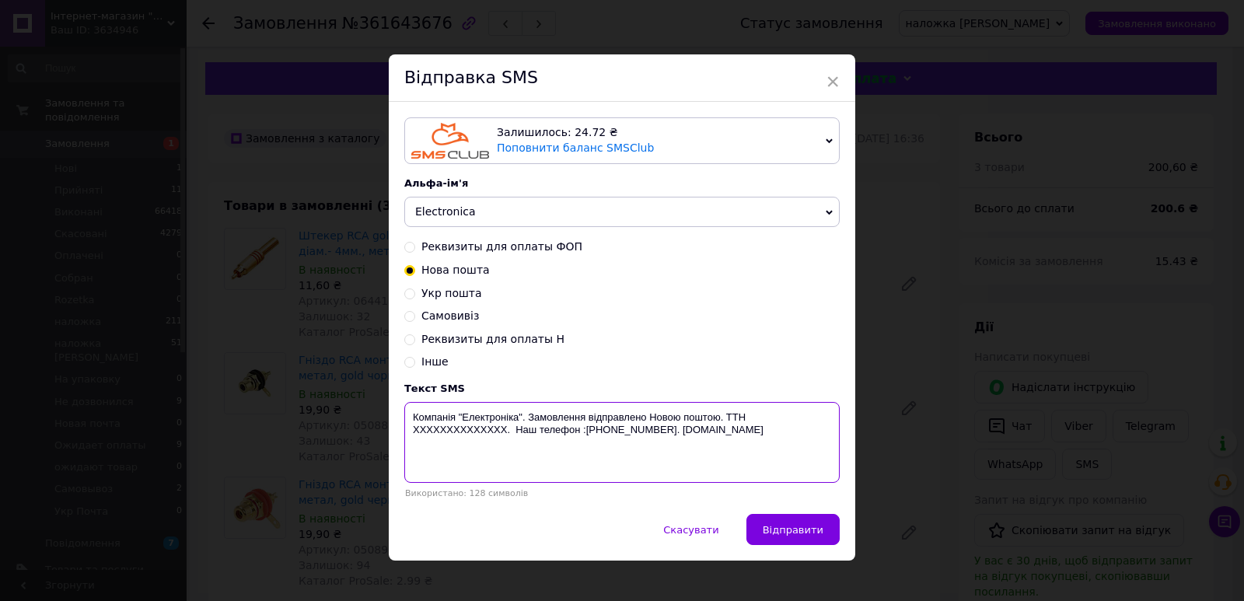
click at [463, 432] on textarea "Компанія "Електроніка". Замовлення відправлено Новою поштою. ТТН XXXXXXXXXXXXXX…" at bounding box center [621, 442] width 435 height 81
paste textarea "20451247435796"
type textarea "Компанія "Електроніка". Замовлення відправлено Новою поштою. ТТН [PHONE_NUMBER]…"
click at [795, 526] on span "Відправити" at bounding box center [793, 530] width 61 height 12
